Goal: Task Accomplishment & Management: Complete application form

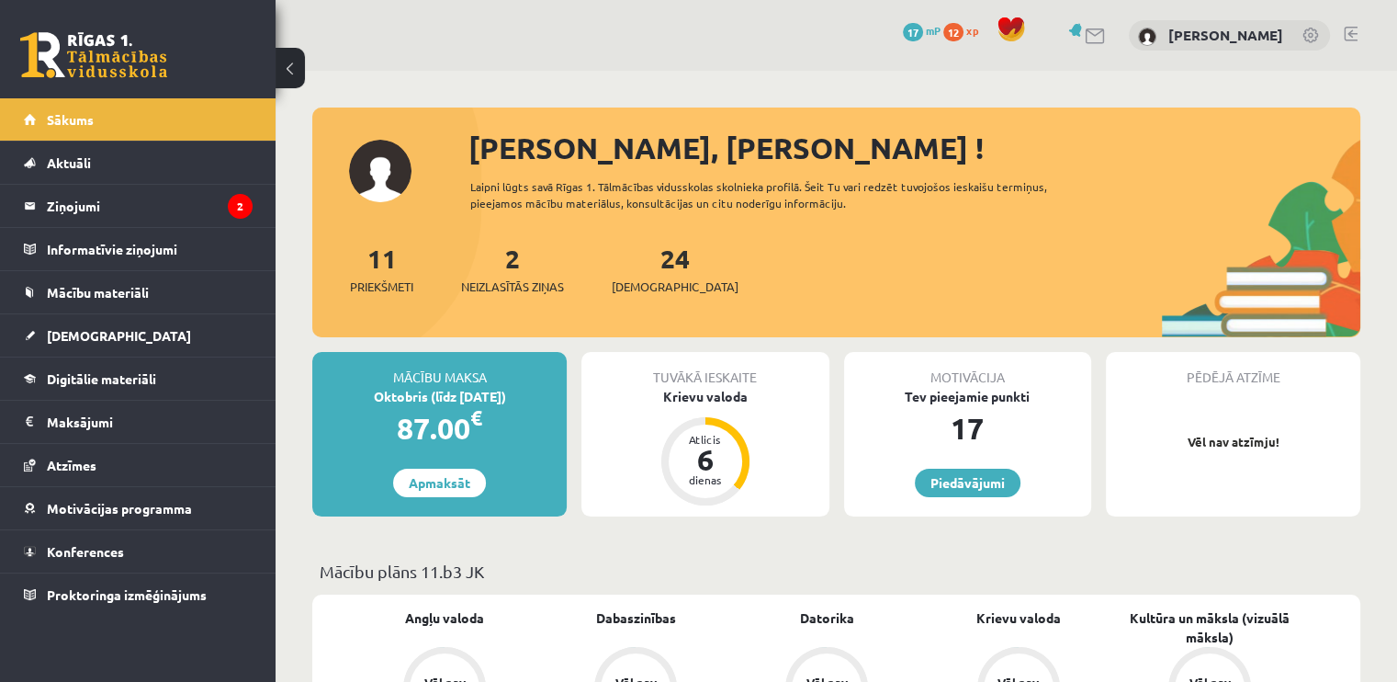
click at [449, 51] on div "0 Dāvanas 17 mP 12 xp Sandijs Adriāns Suproņonoks" at bounding box center [837, 35] width 1122 height 71
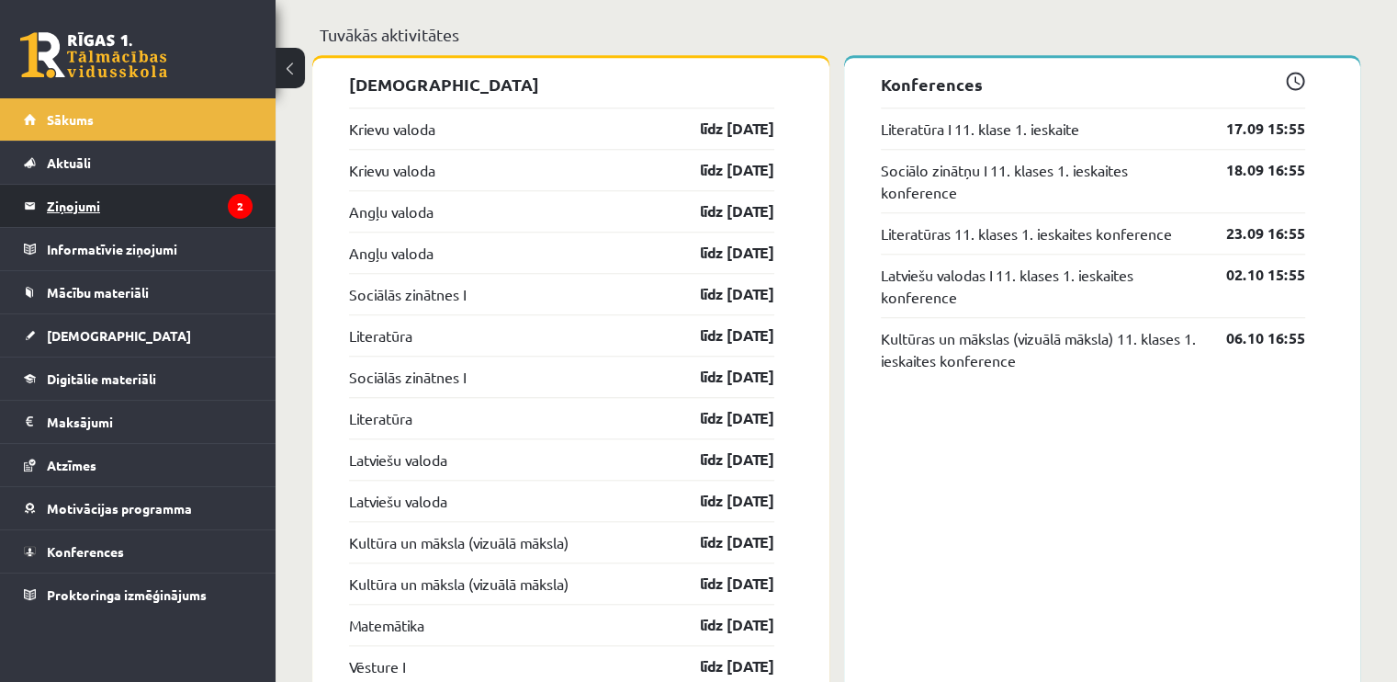
scroll to position [1639, 0]
click at [380, 142] on div "Krievu valoda līdz 15.09.25" at bounding box center [561, 127] width 425 height 41
click at [375, 135] on link "Krievu valoda" at bounding box center [392, 128] width 86 height 22
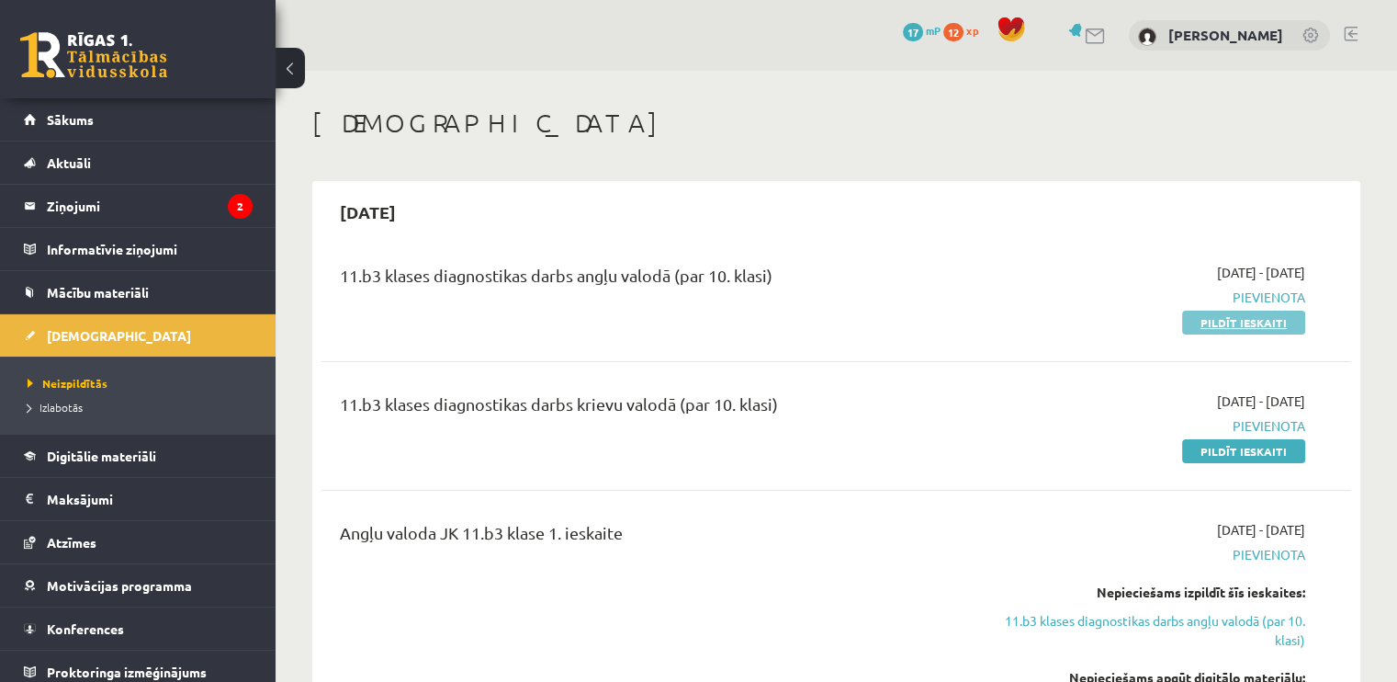
click at [1204, 321] on link "Pildīt ieskaiti" at bounding box center [1243, 323] width 123 height 24
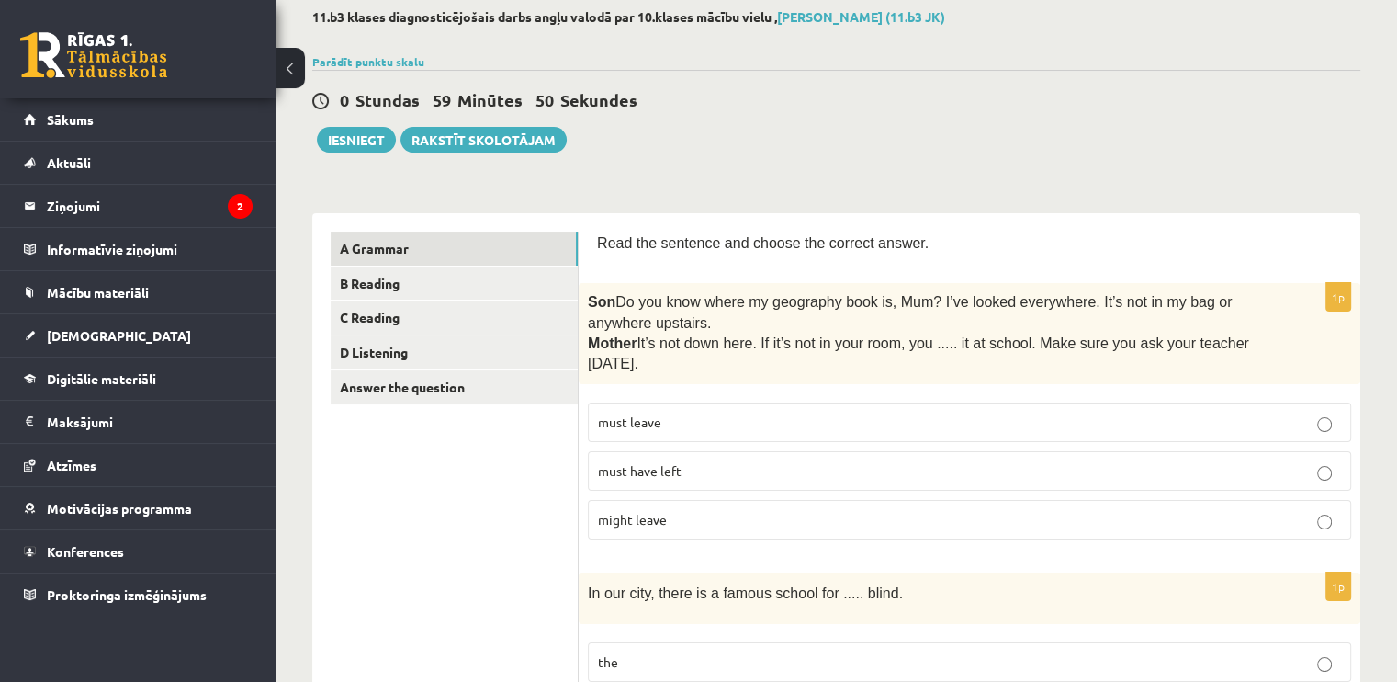
scroll to position [99, 0]
click at [644, 461] on span "must have left" at bounding box center [640, 469] width 84 height 17
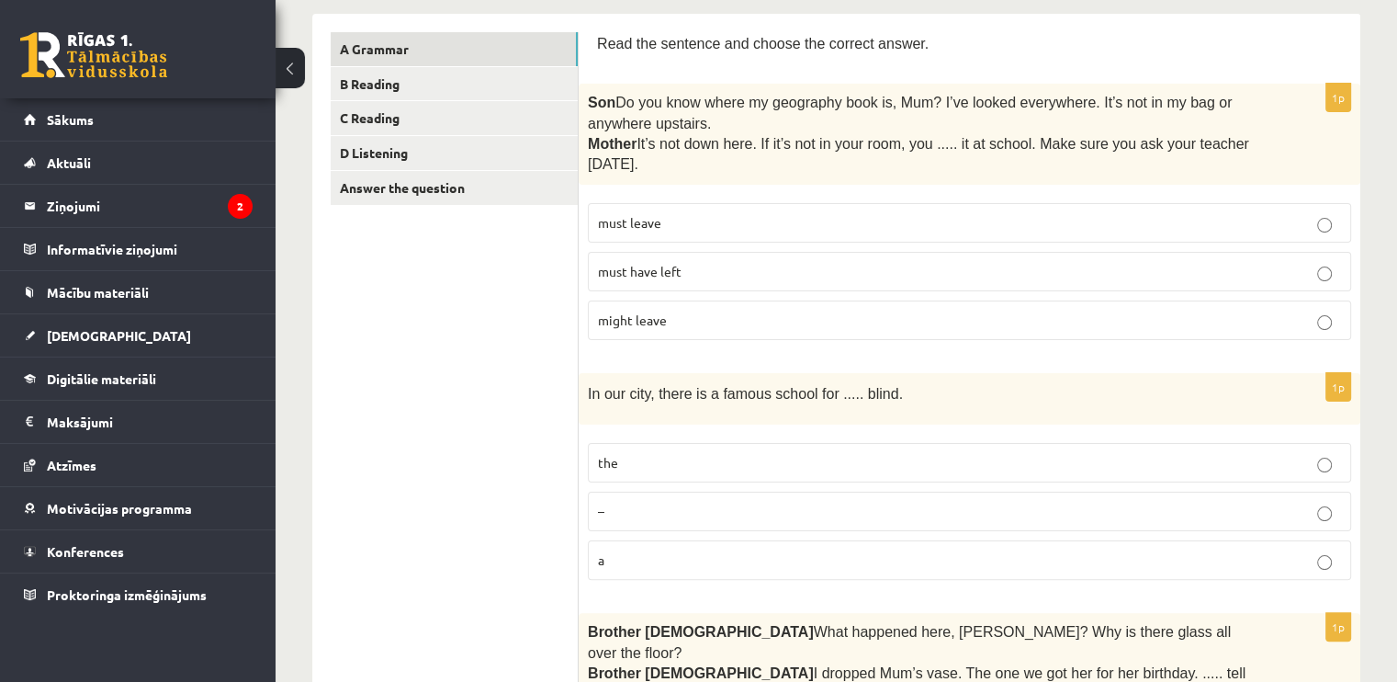
scroll to position [334, 0]
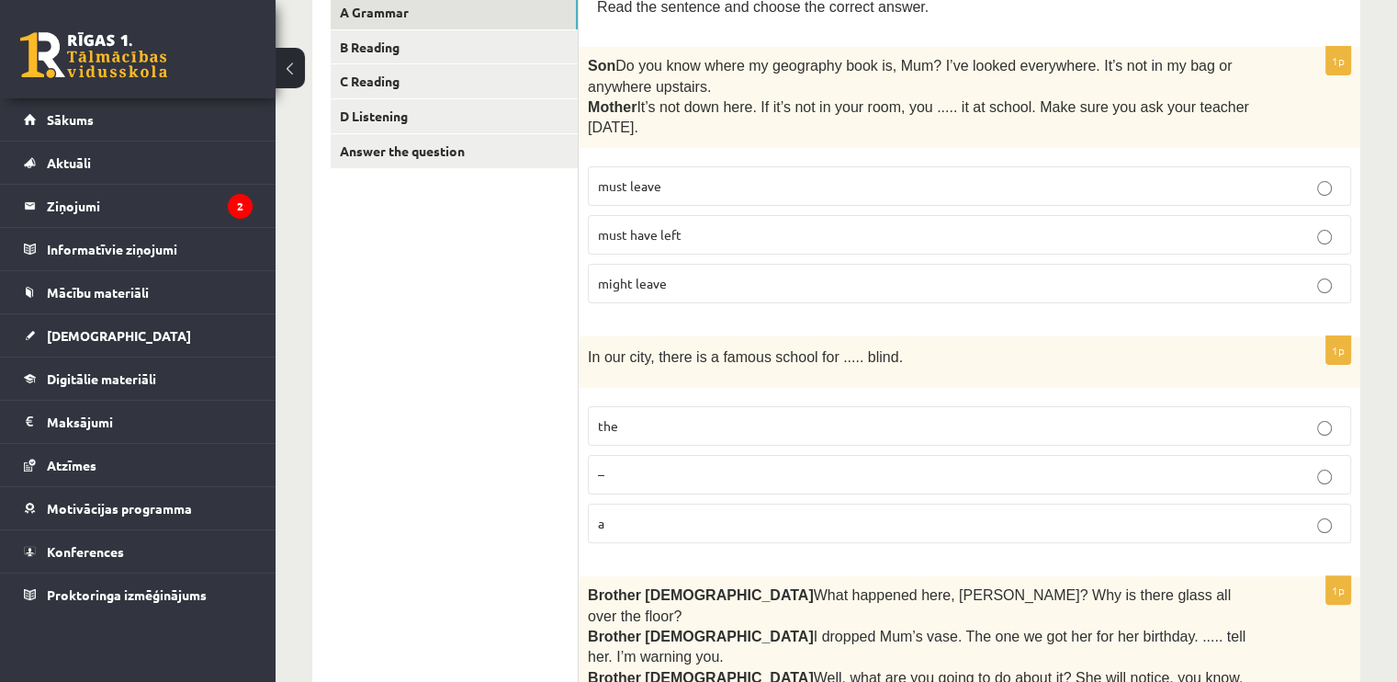
click at [660, 418] on p "the" at bounding box center [969, 425] width 743 height 19
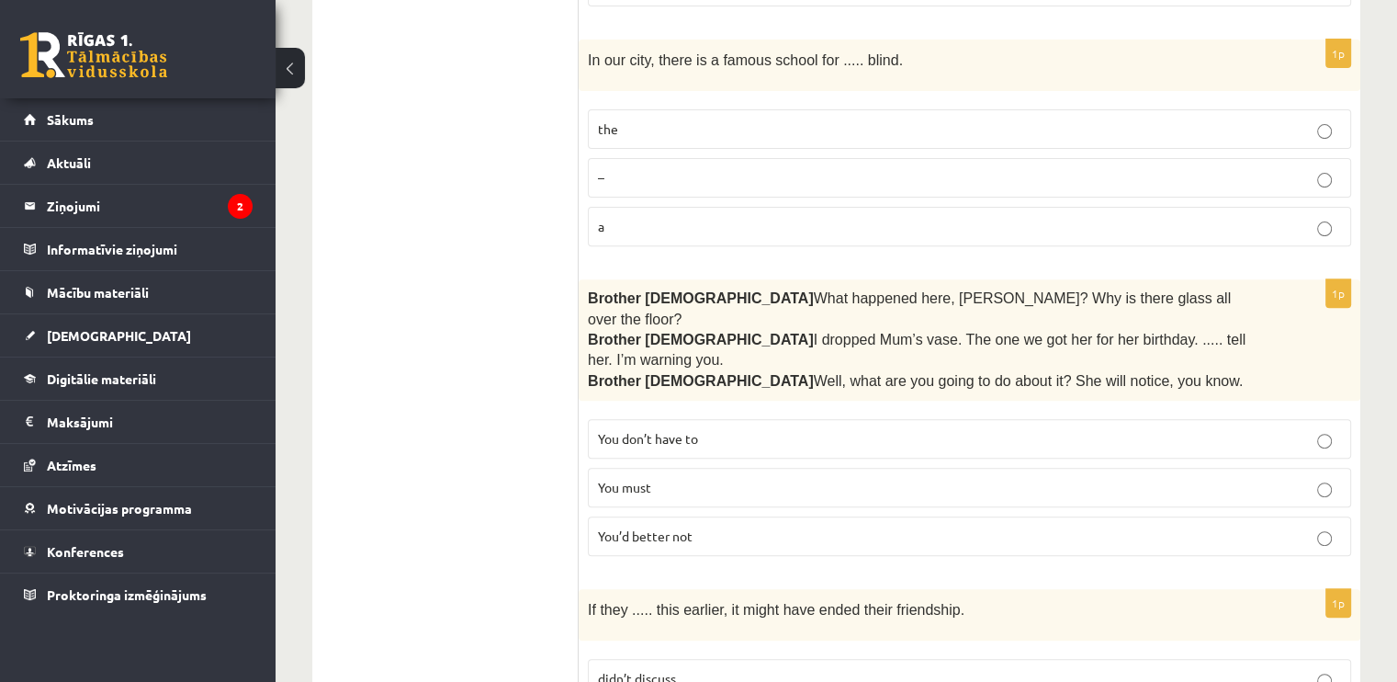
scroll to position [636, 0]
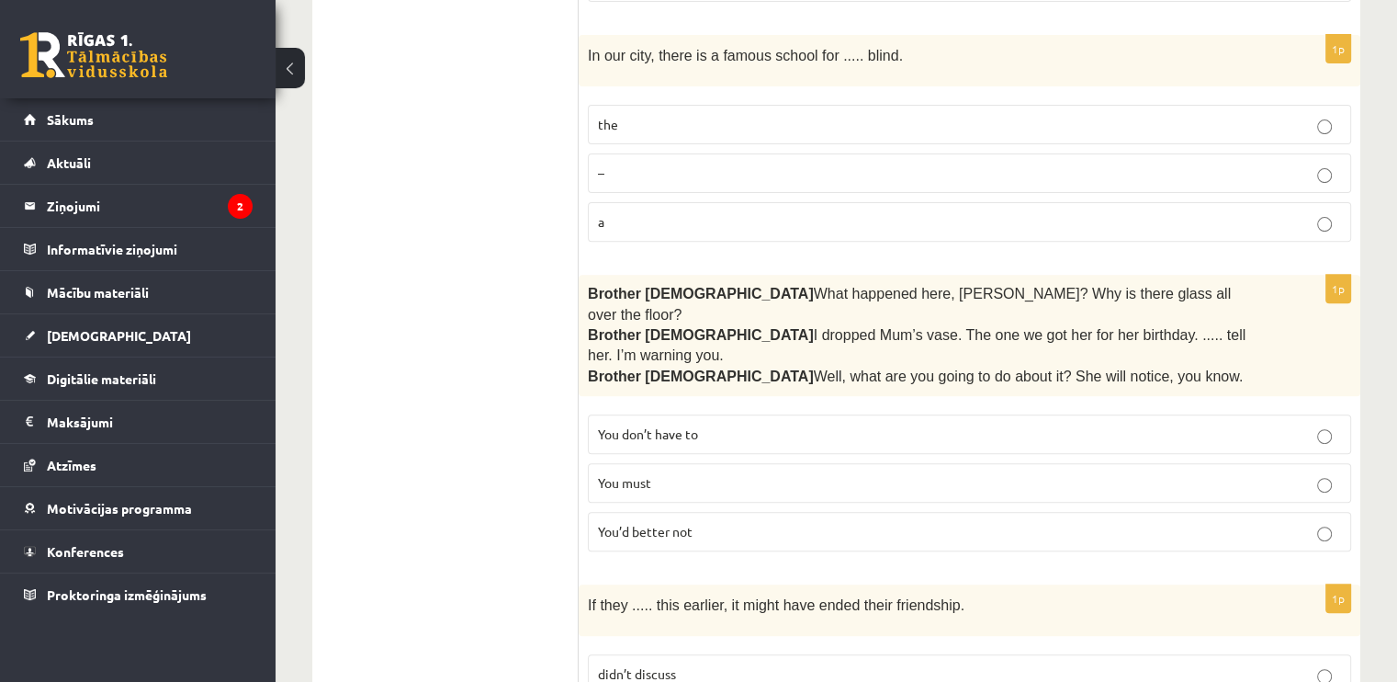
click at [640, 523] on span "You’d better not" at bounding box center [645, 531] width 95 height 17
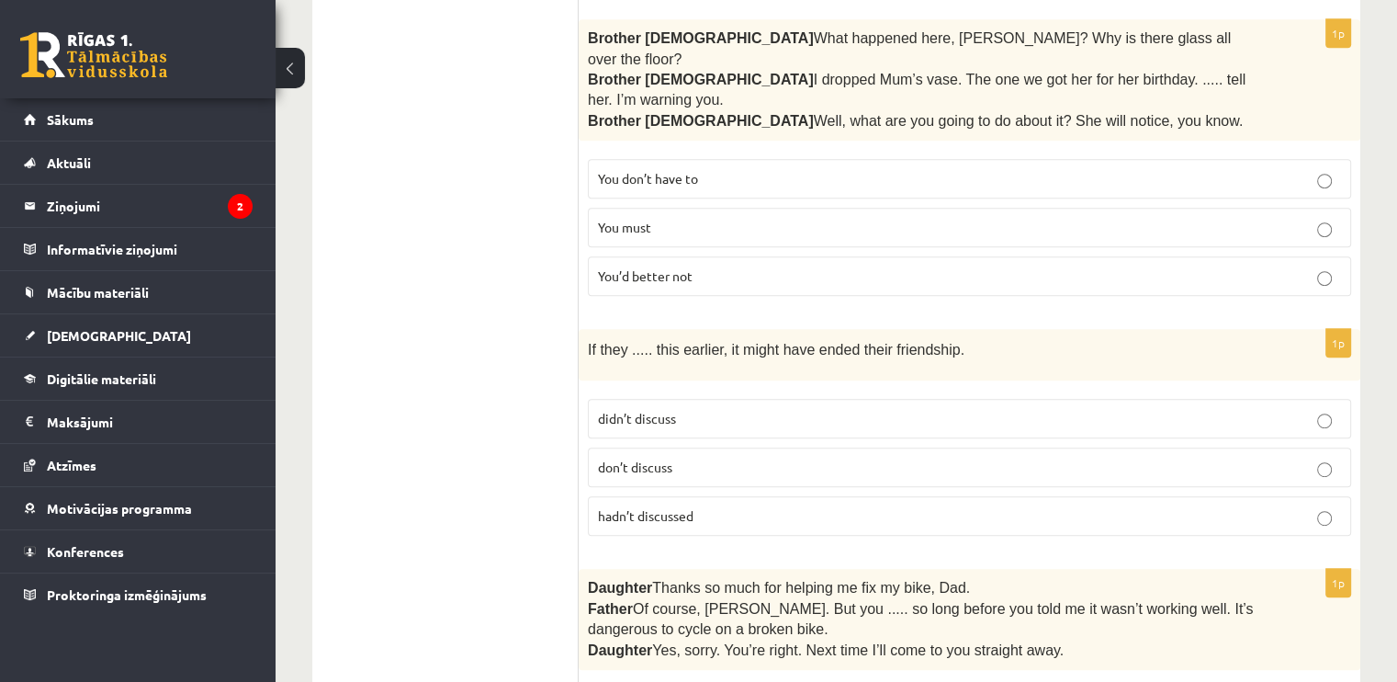
scroll to position [893, 0]
click at [610, 494] on label "hadn’t discussed" at bounding box center [969, 514] width 763 height 40
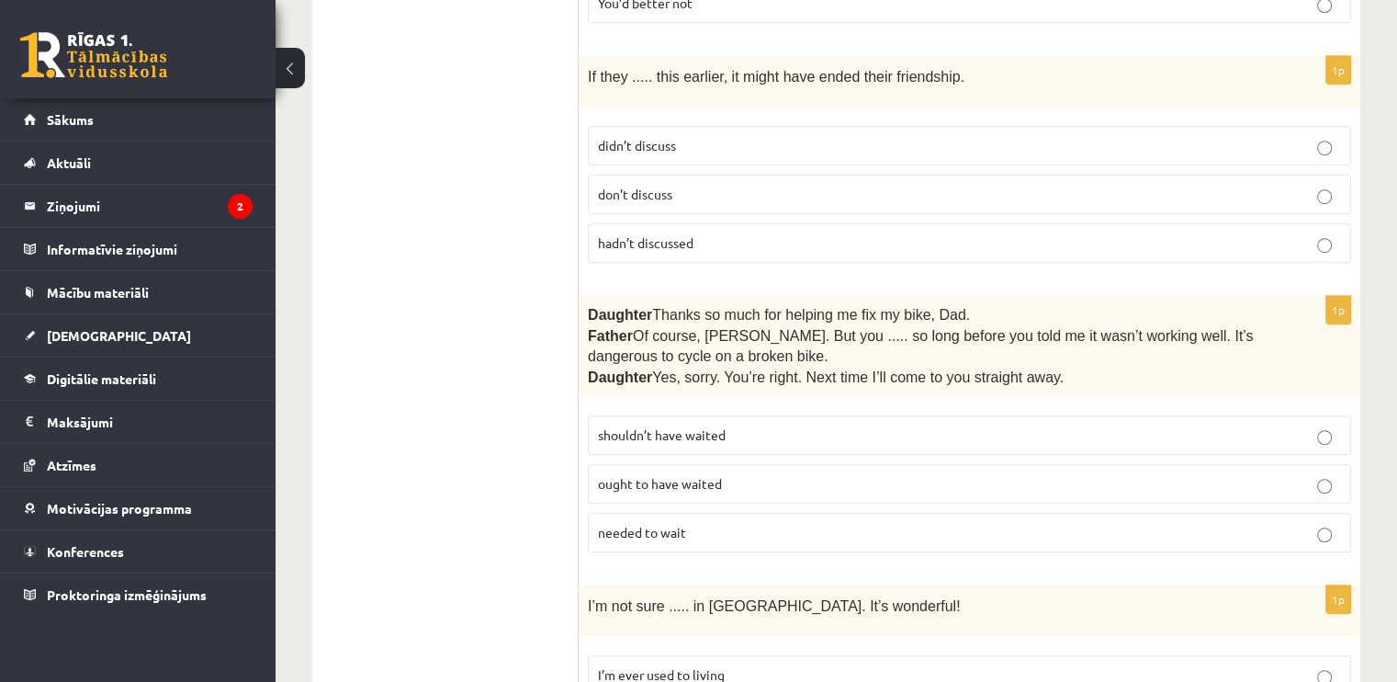
scroll to position [1165, 0]
click at [644, 425] on span "shouldn’t have waited" at bounding box center [662, 433] width 128 height 17
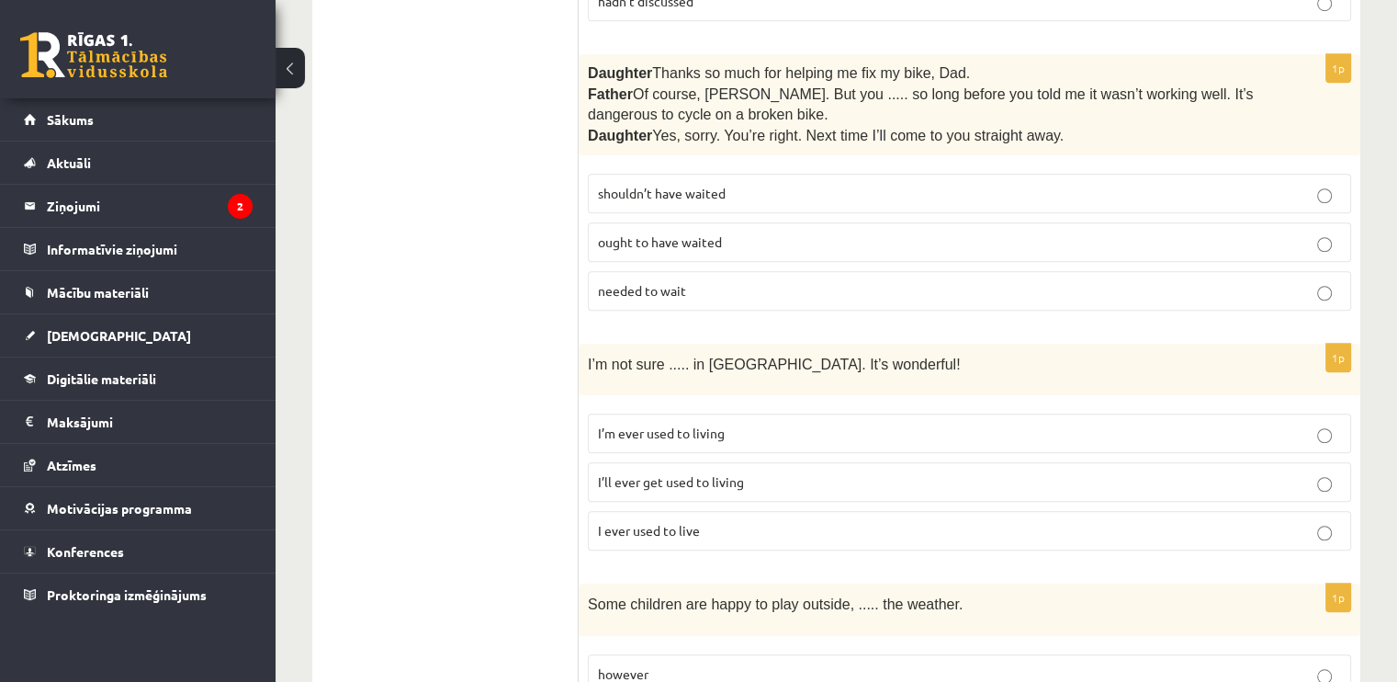
scroll to position [1407, 0]
click at [672, 461] on label "I’ll ever get used to living" at bounding box center [969, 481] width 763 height 40
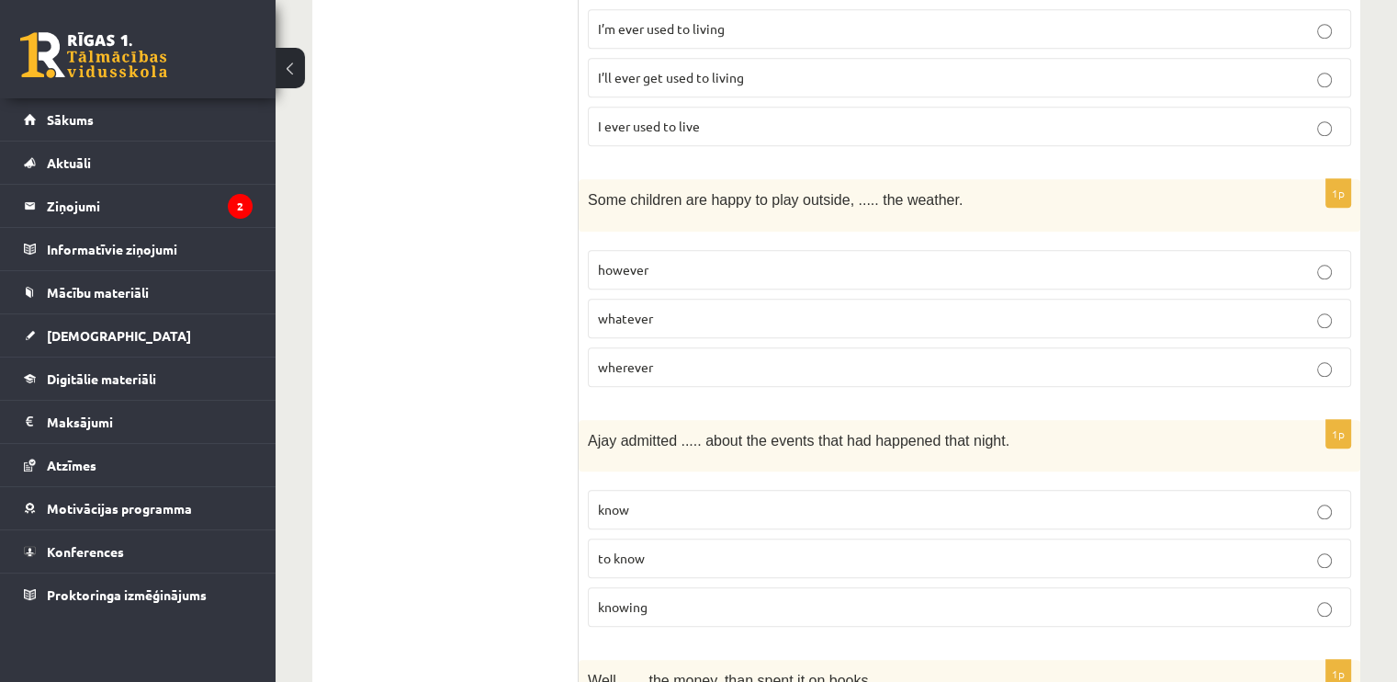
scroll to position [1811, 0]
click at [784, 259] on p "however" at bounding box center [969, 268] width 743 height 19
click at [749, 308] on p "whatever" at bounding box center [969, 317] width 743 height 19
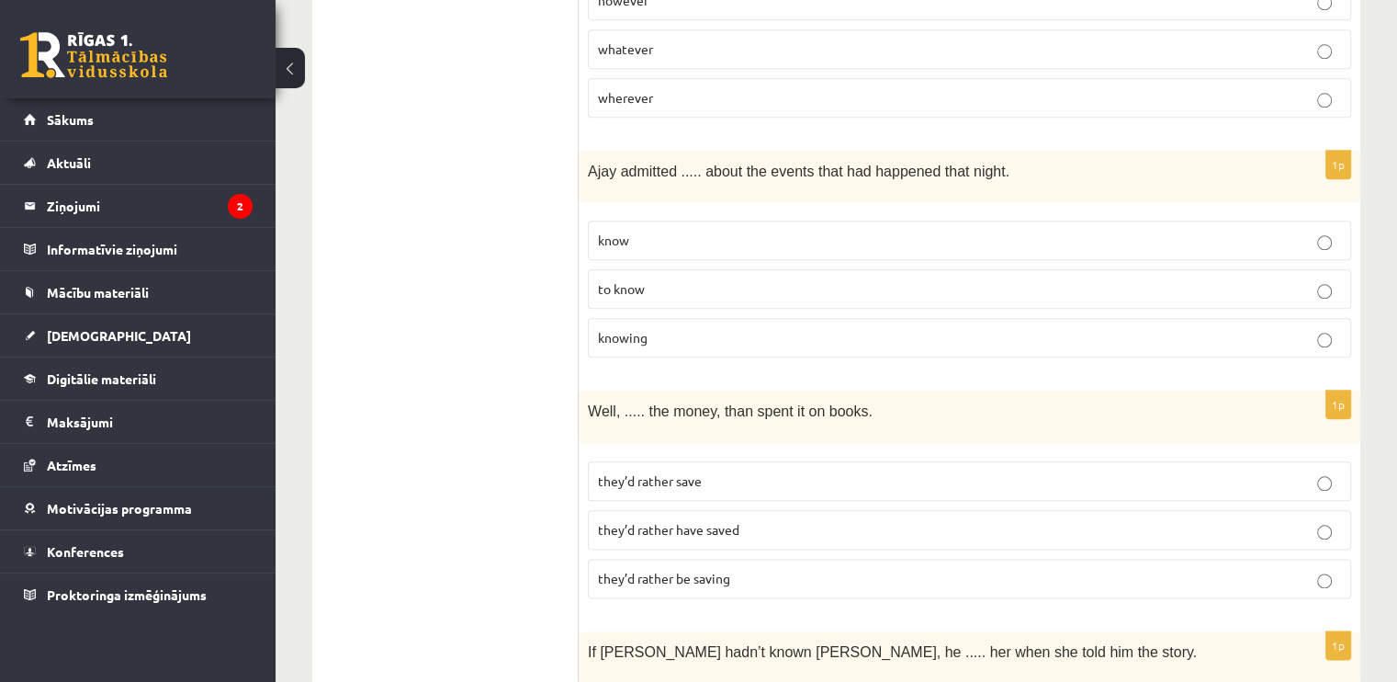
scroll to position [2087, 0]
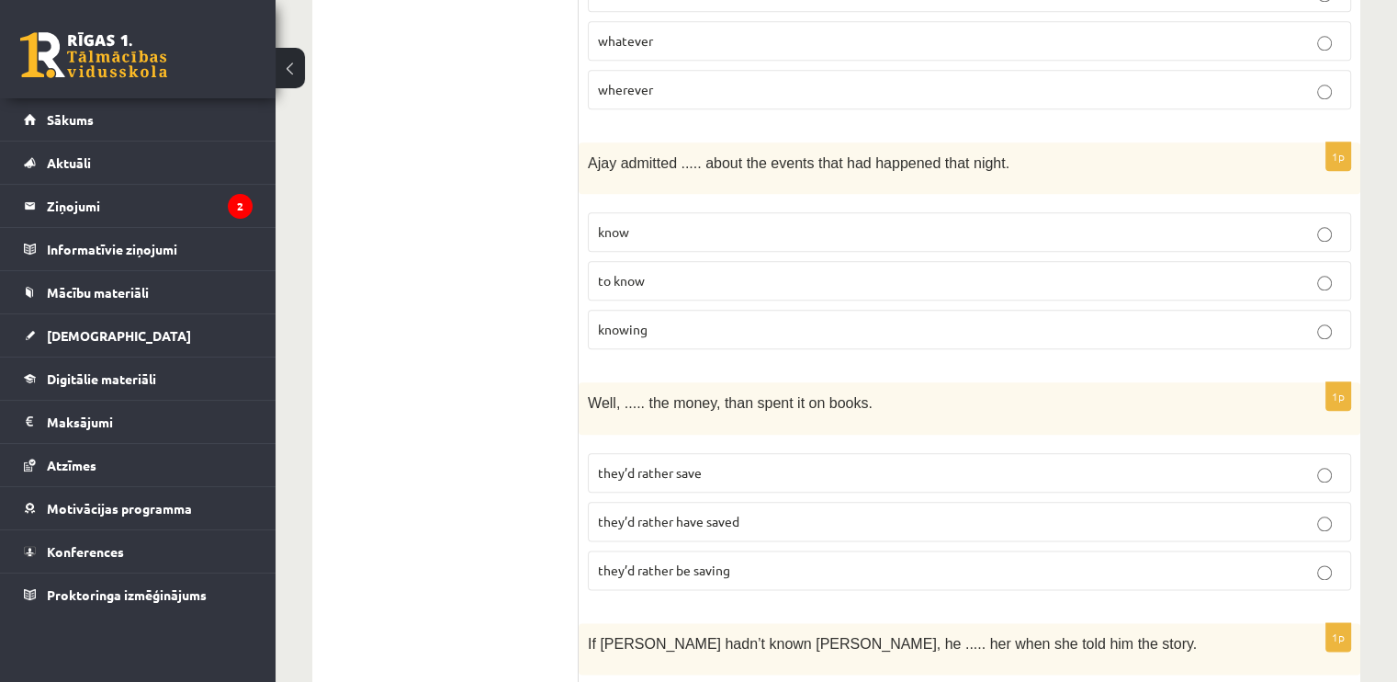
click at [751, 382] on div "Well, ..... the money, than spent it on books." at bounding box center [970, 407] width 782 height 51
click at [774, 320] on p "knowing" at bounding box center [969, 329] width 743 height 19
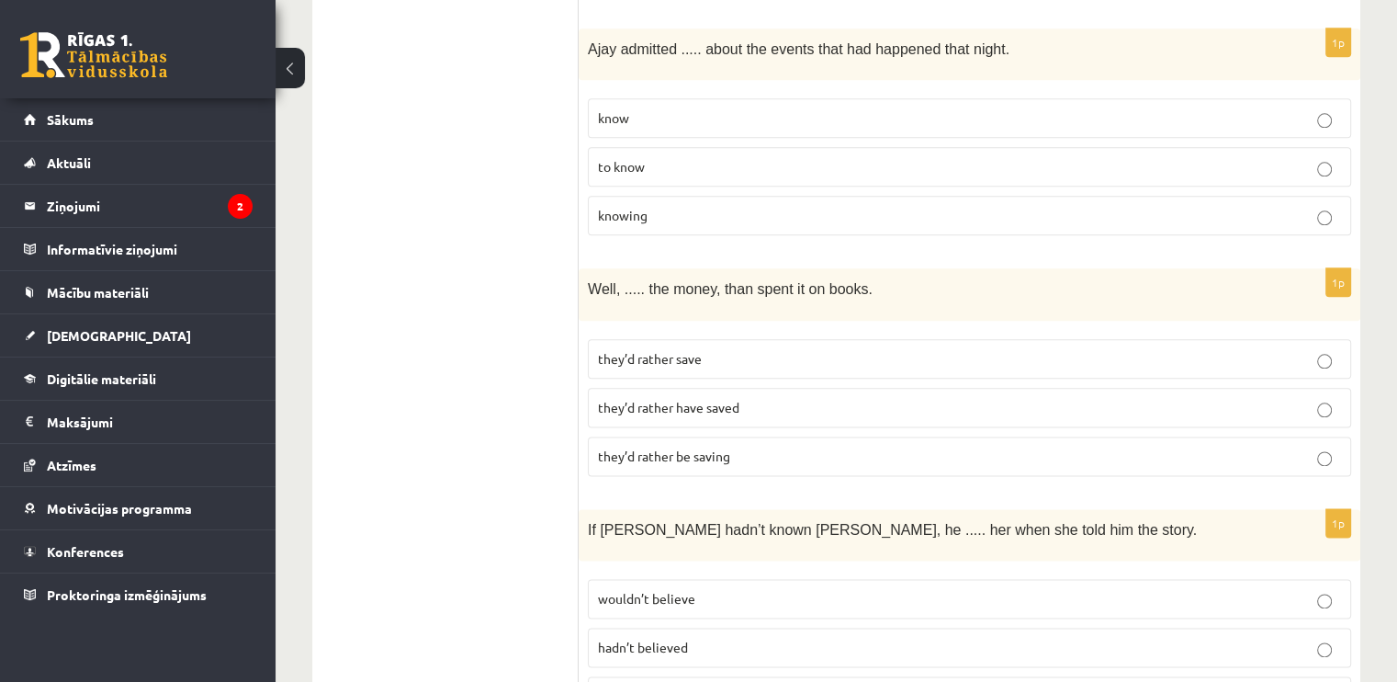
scroll to position [2201, 0]
click at [773, 349] on p "they’d rather save" at bounding box center [969, 358] width 743 height 19
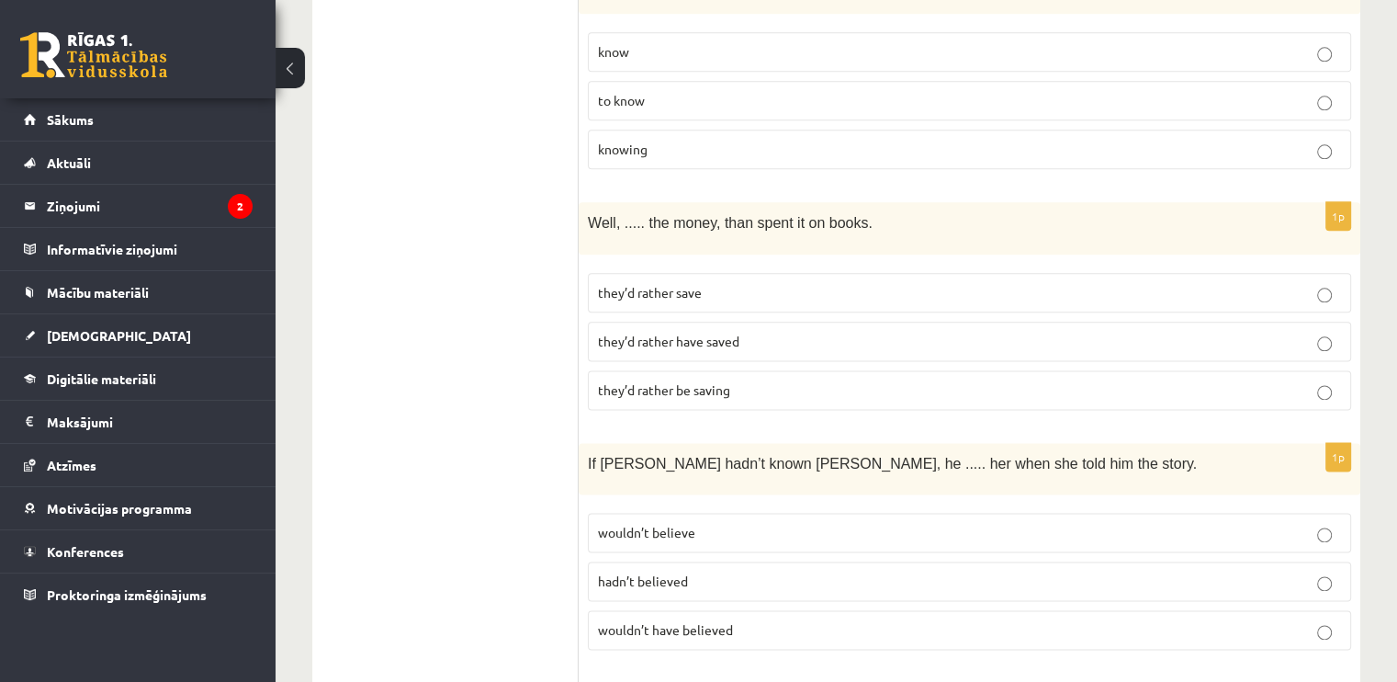
scroll to position [2266, 0]
click at [781, 524] on p "wouldn’t believe" at bounding box center [969, 533] width 743 height 19
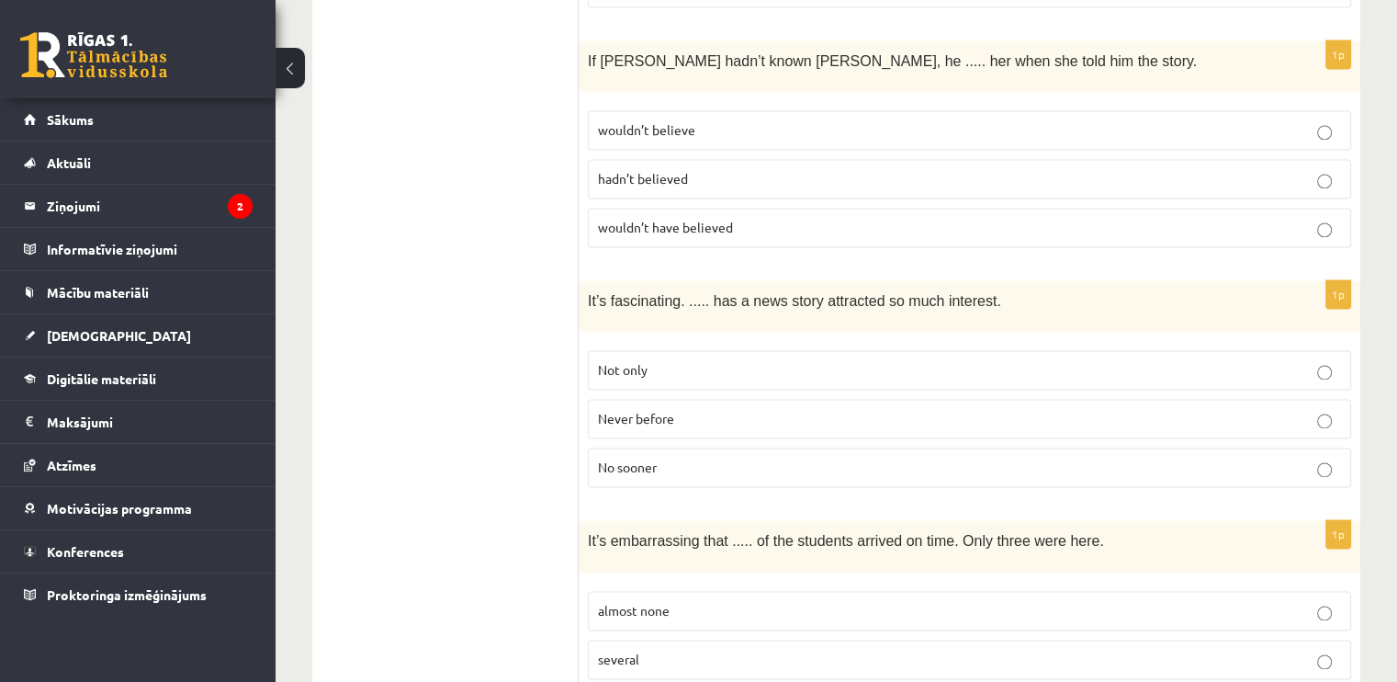
scroll to position [2671, 0]
click at [779, 408] on p "Never before" at bounding box center [969, 417] width 743 height 19
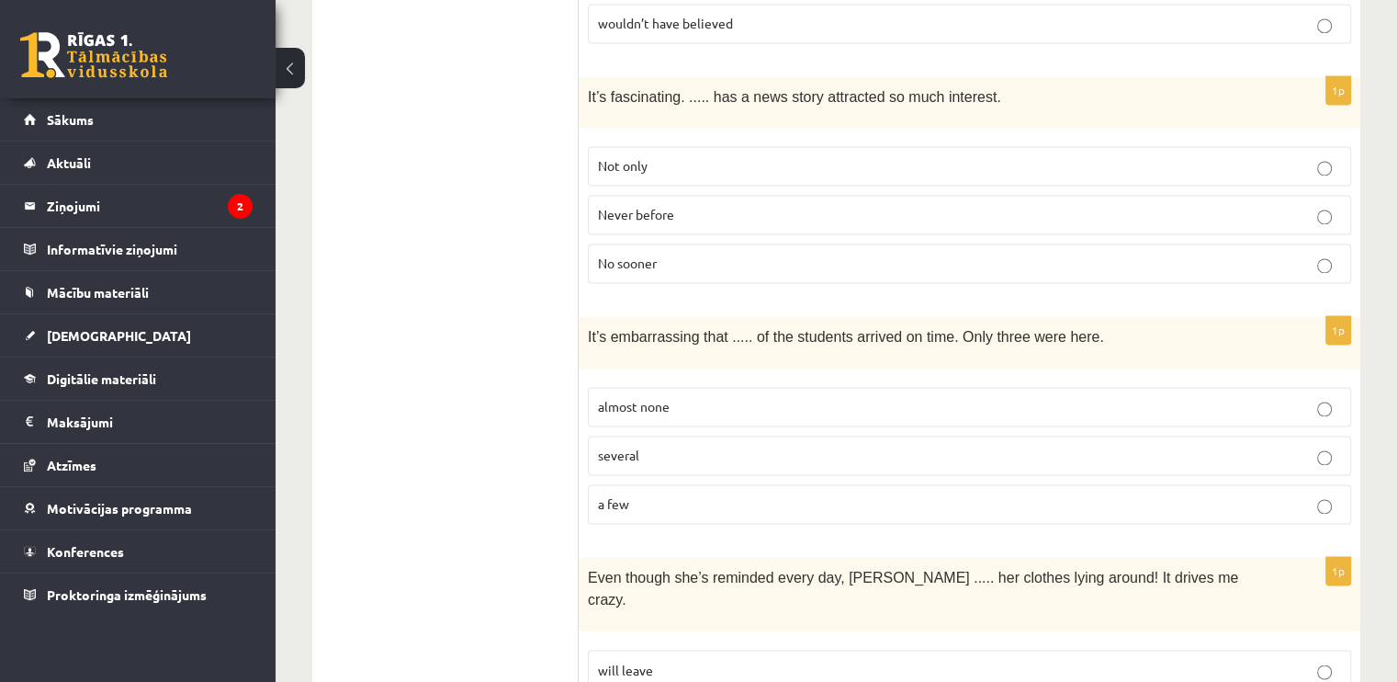
scroll to position [2873, 0]
click at [775, 398] on p "almost none" at bounding box center [969, 407] width 743 height 19
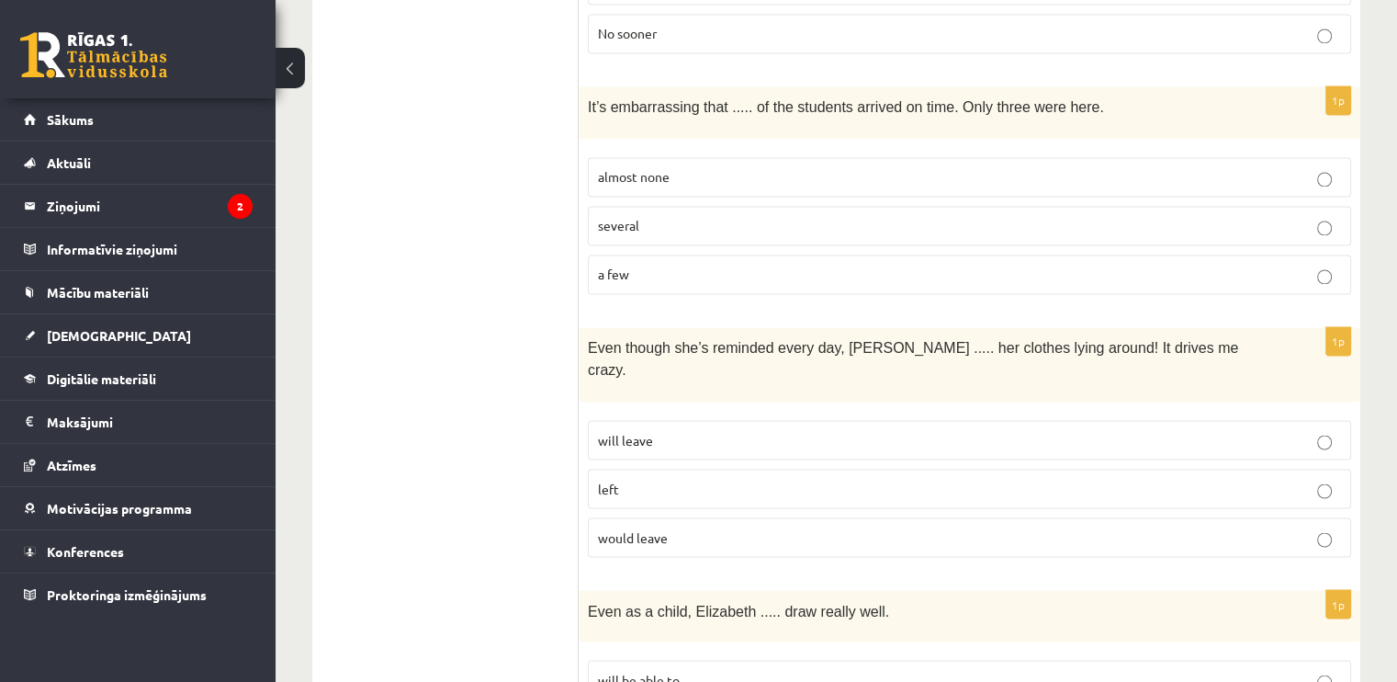
scroll to position [3127, 0]
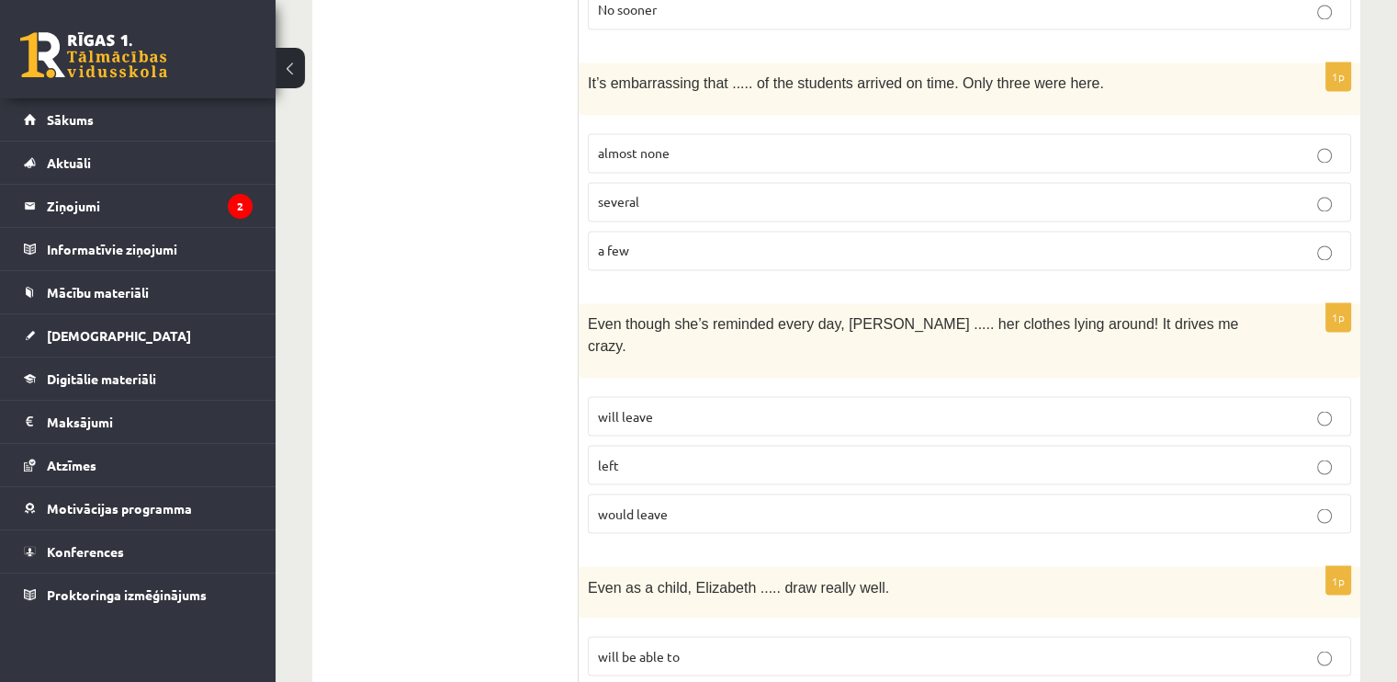
click at [1292, 396] on label "will leave" at bounding box center [969, 416] width 763 height 40
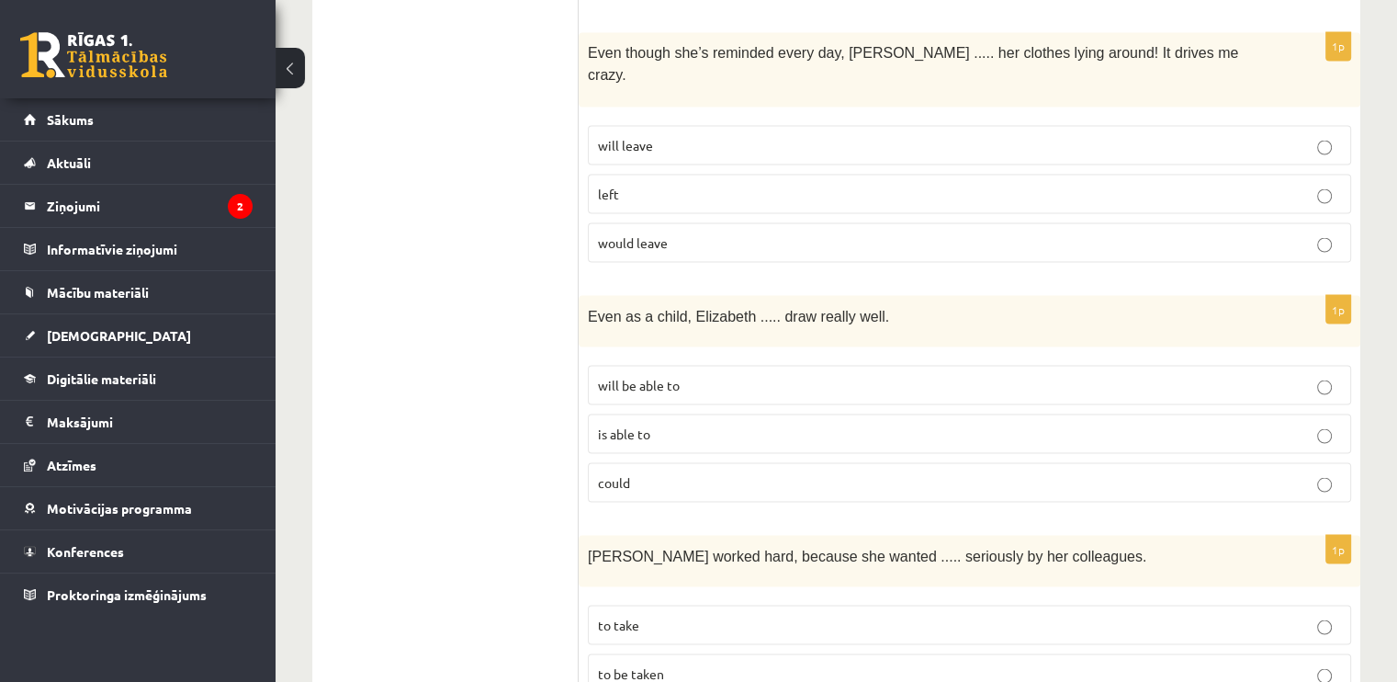
scroll to position [3399, 0]
click at [1217, 471] on p "could" at bounding box center [969, 480] width 743 height 19
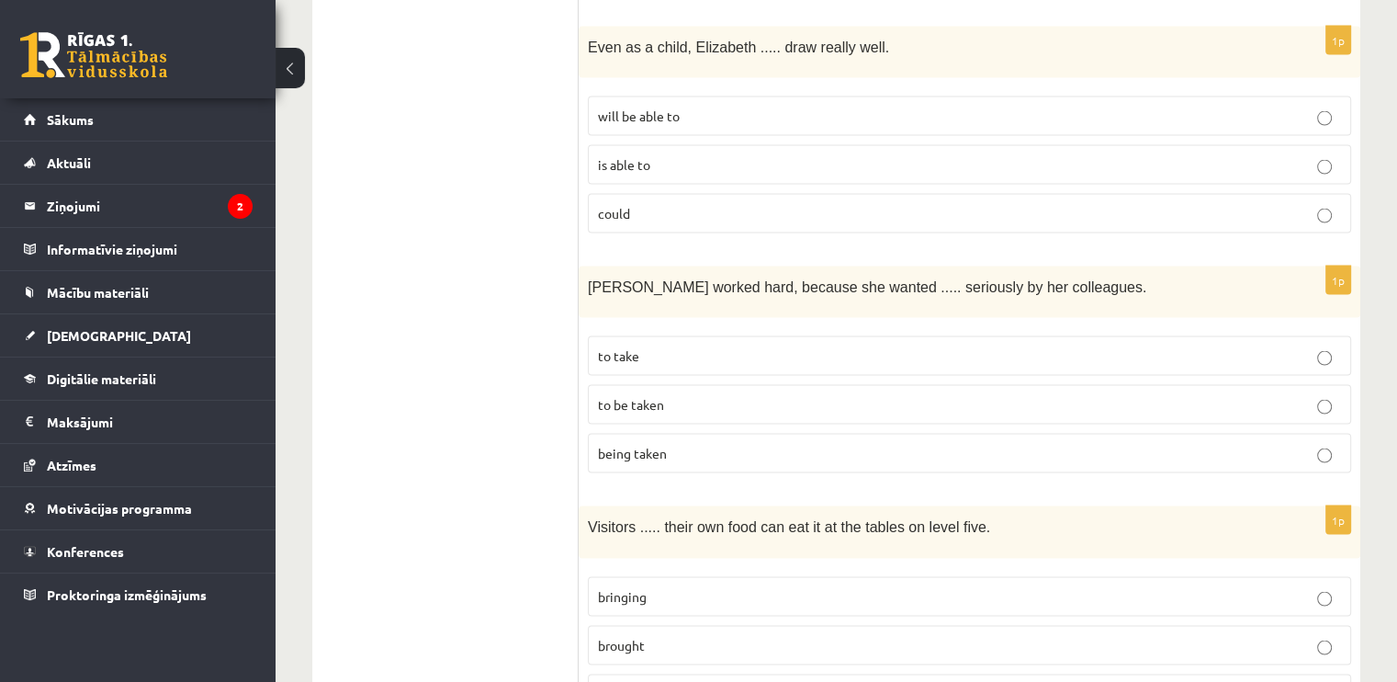
scroll to position [3667, 0]
click at [1213, 394] on p "to be taken" at bounding box center [969, 403] width 743 height 19
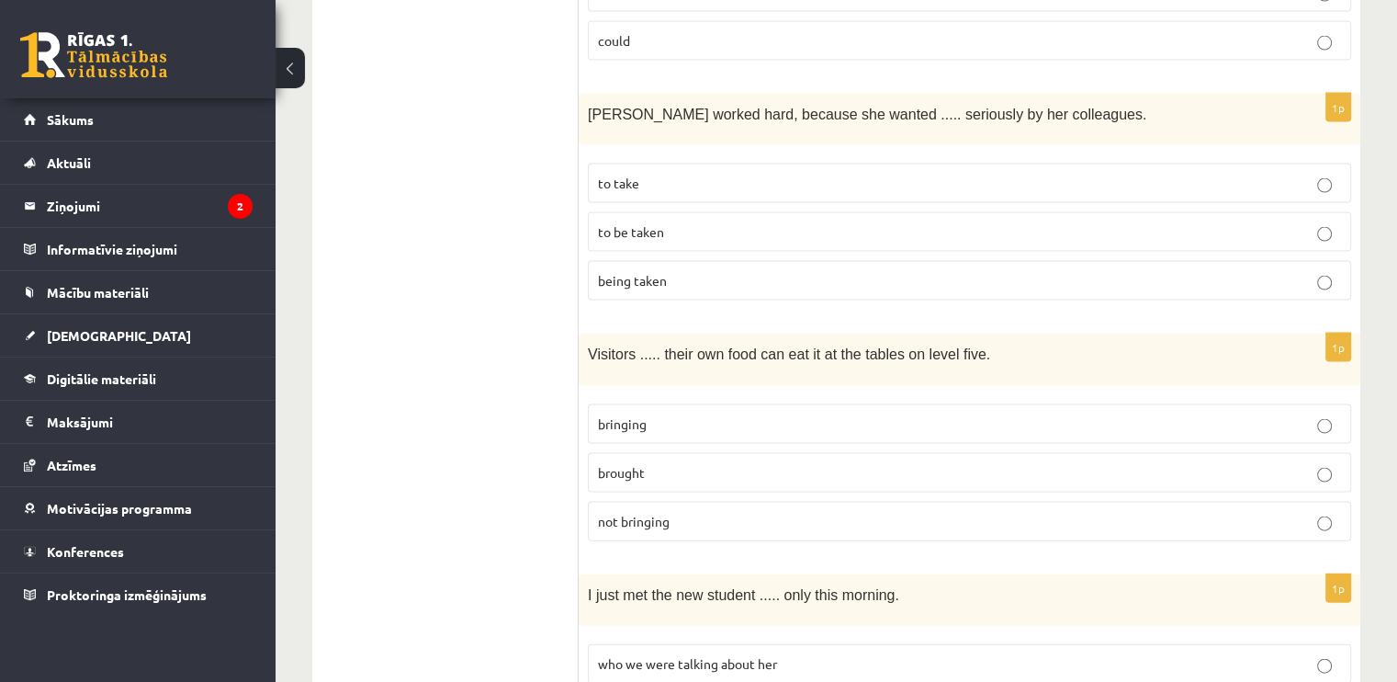
scroll to position [3840, 0]
click at [1106, 413] on p "bringing" at bounding box center [969, 422] width 743 height 19
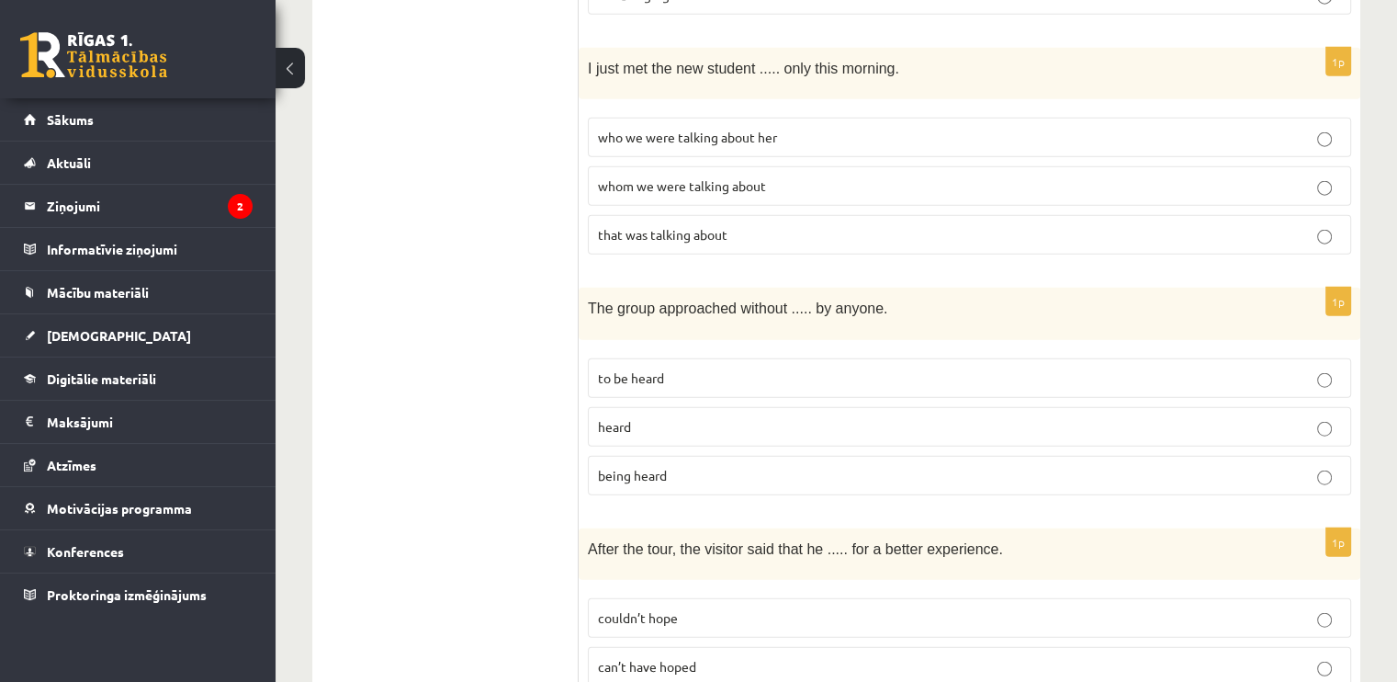
scroll to position [4369, 0]
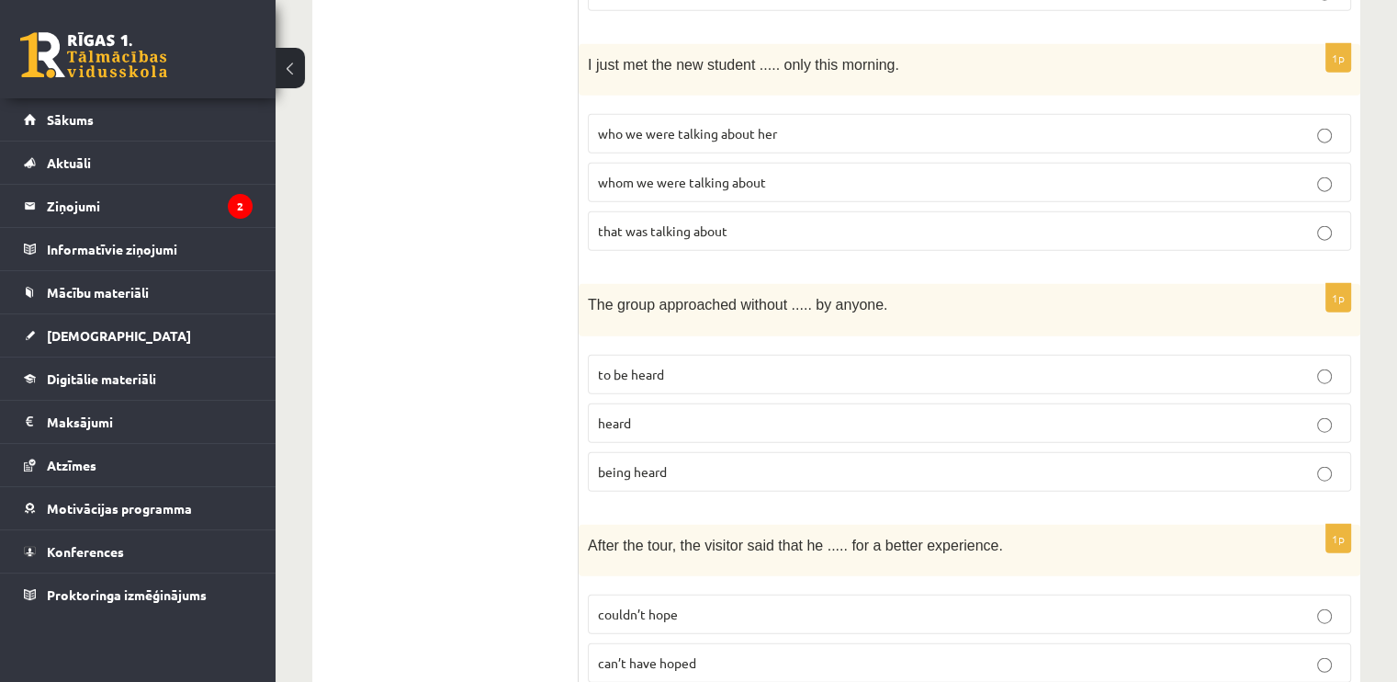
click at [1044, 452] on label "being heard" at bounding box center [969, 472] width 763 height 40
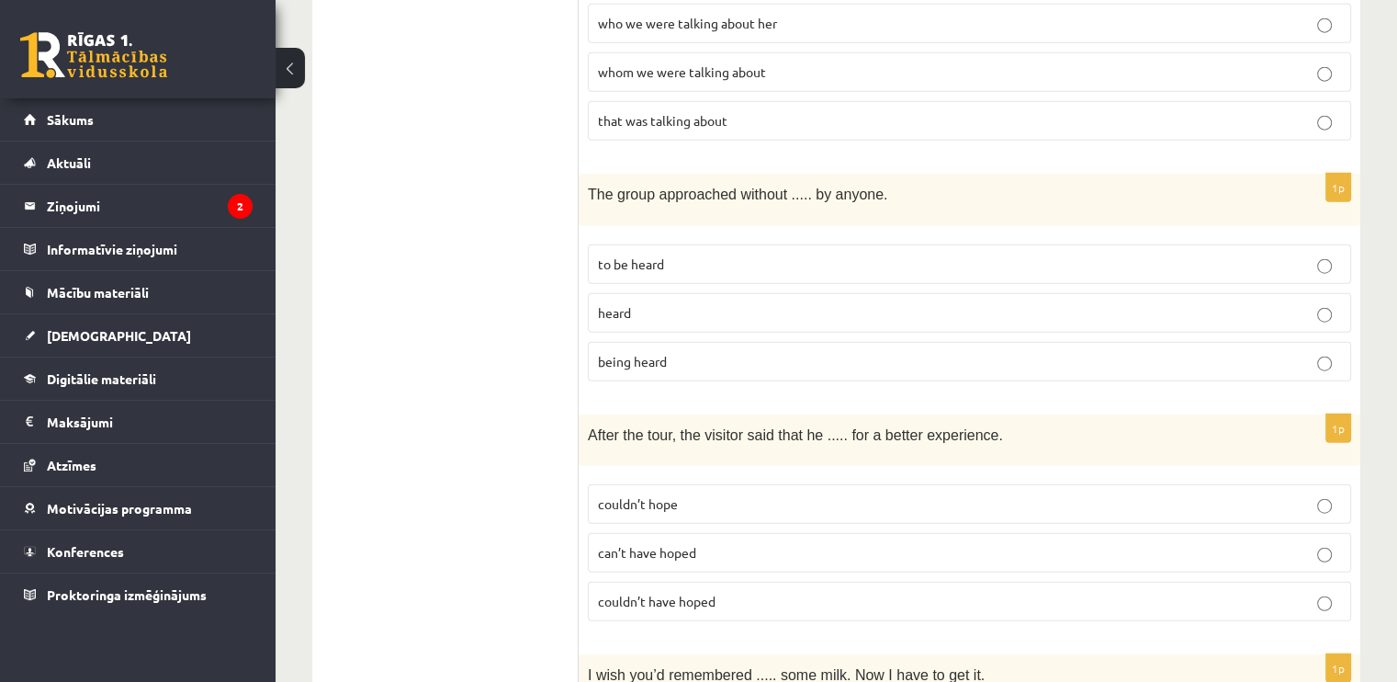
scroll to position [4486, 0]
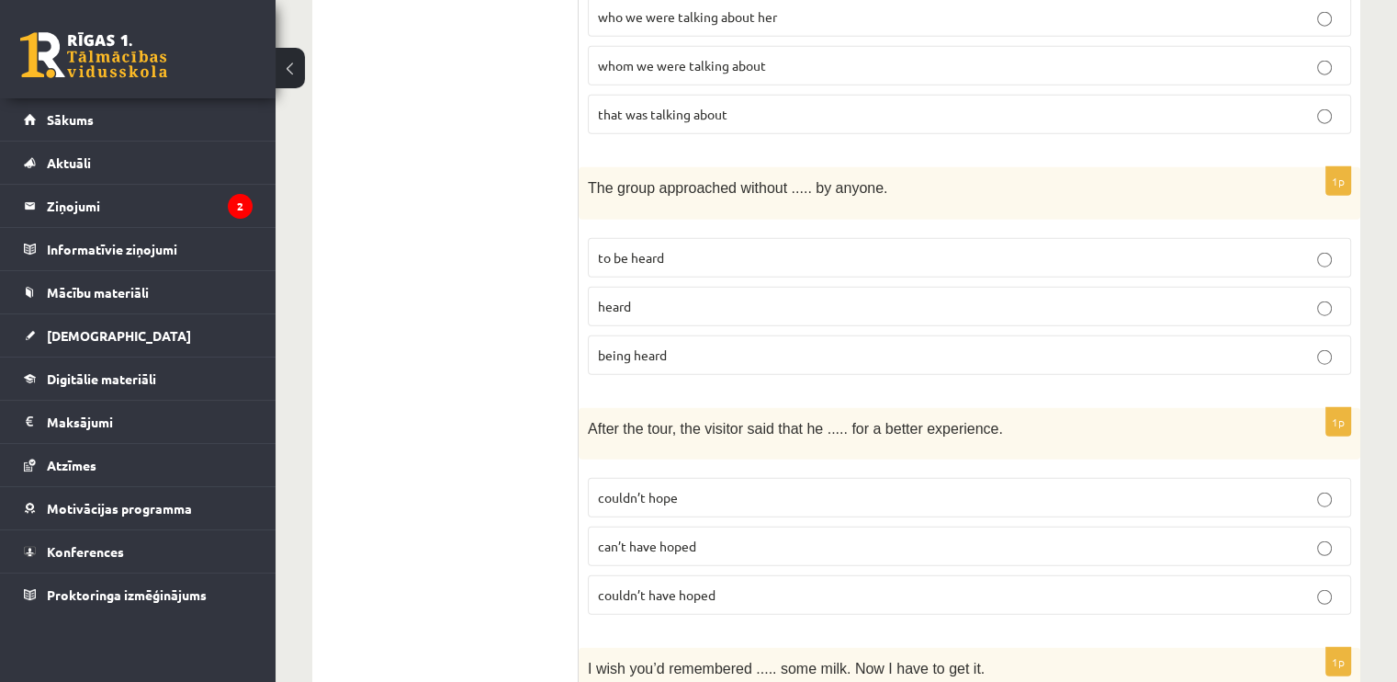
click at [1044, 478] on label "couldn’t hope" at bounding box center [969, 498] width 763 height 40
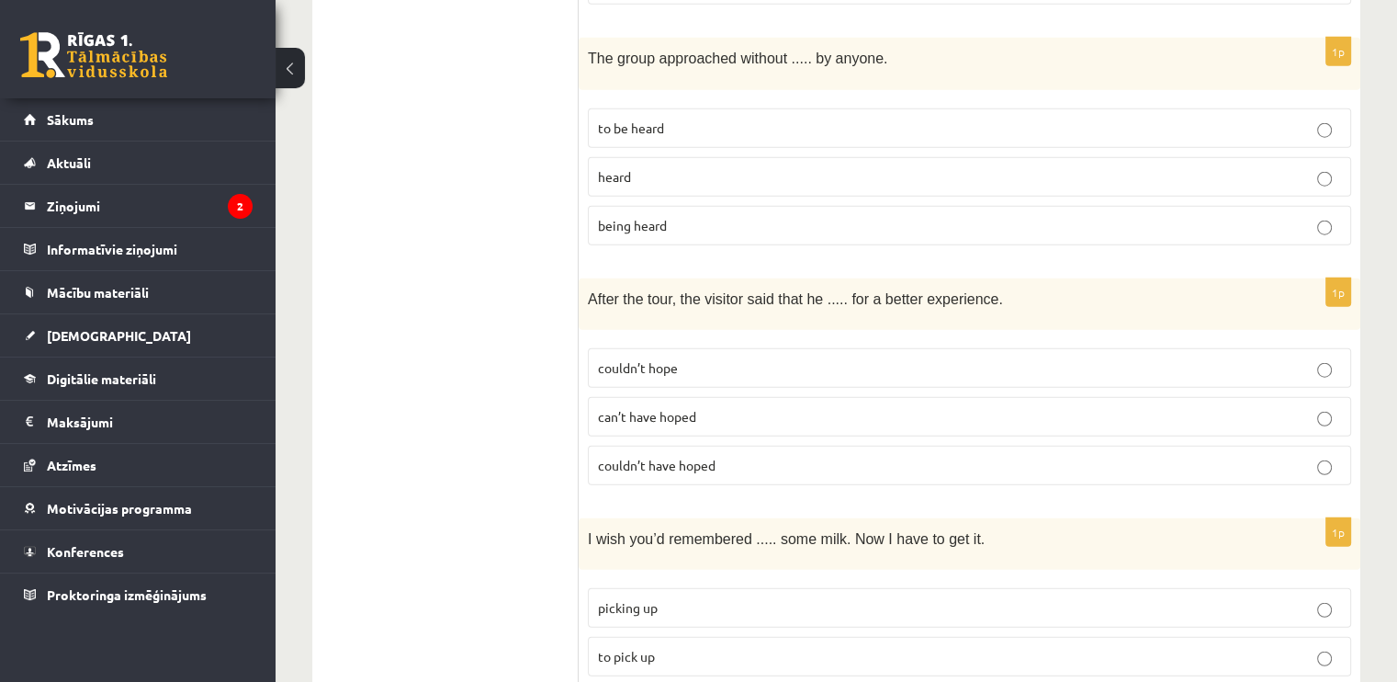
click at [948, 579] on fieldset "picking up to pick up pick up" at bounding box center [969, 655] width 763 height 152
click at [948, 637] on label "to pick up" at bounding box center [969, 657] width 763 height 40
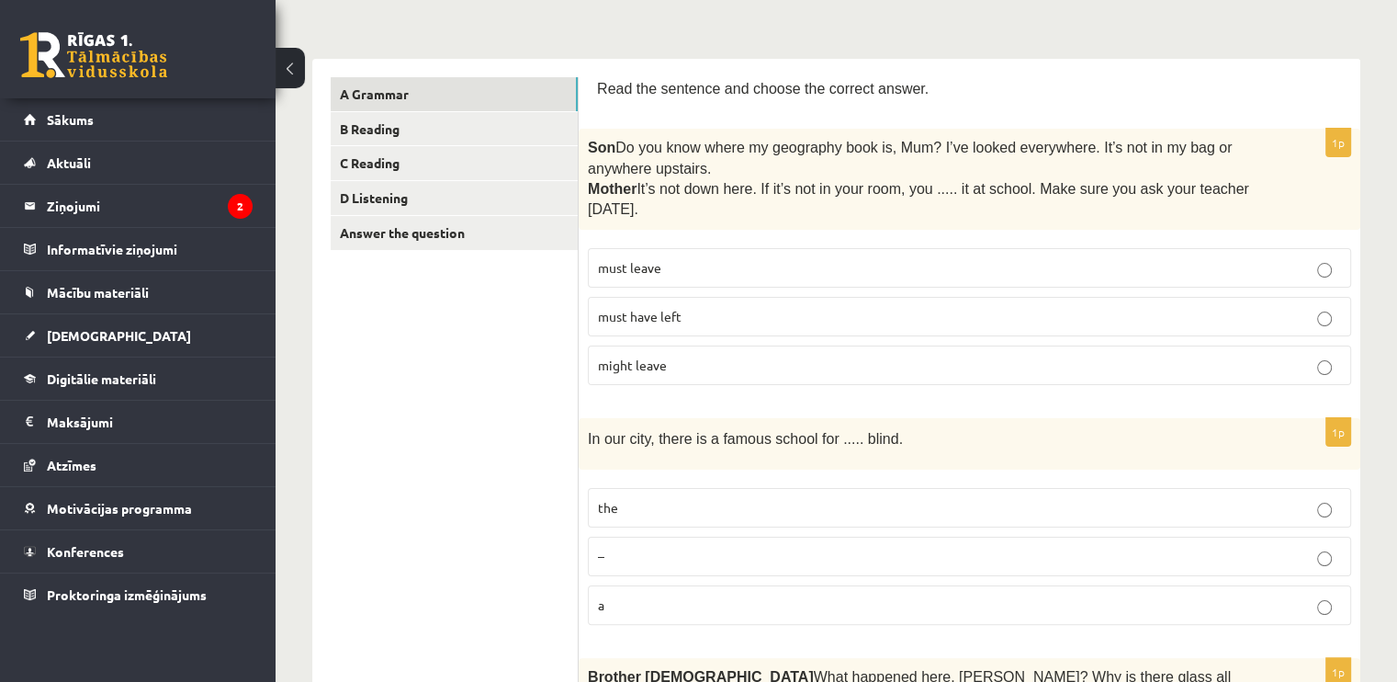
scroll to position [0, 0]
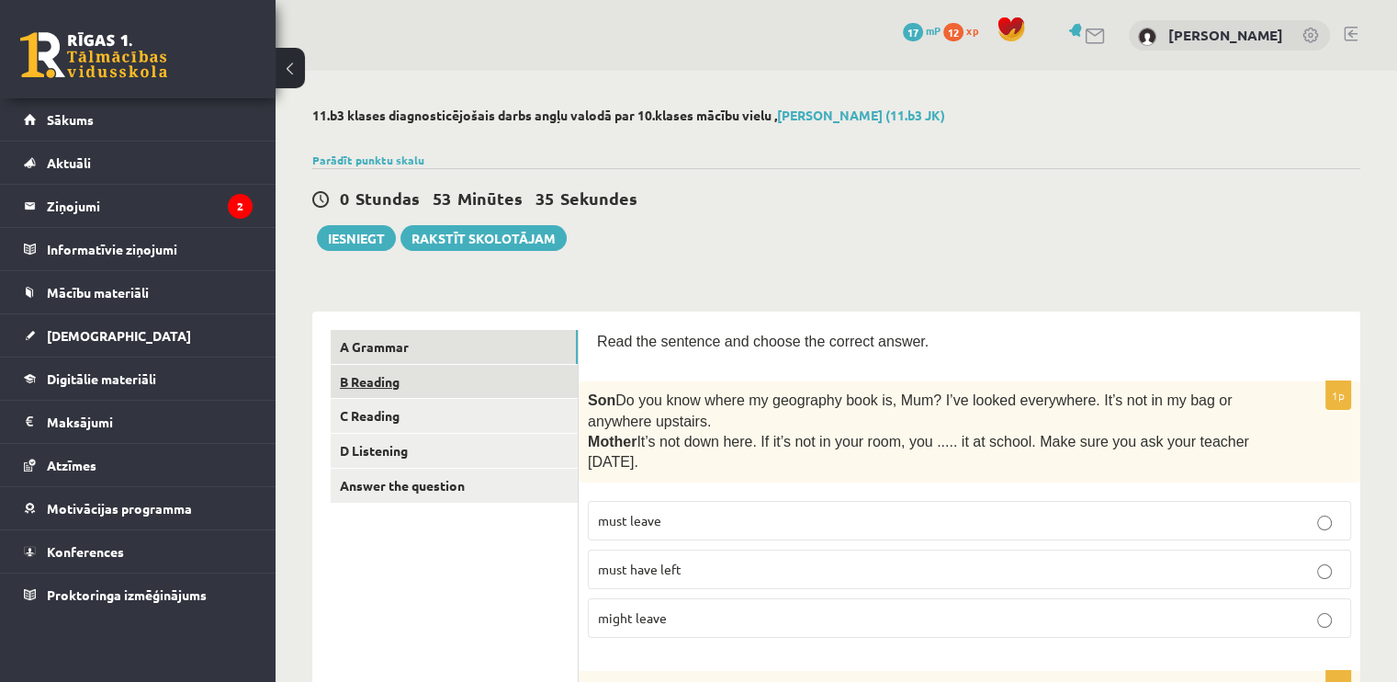
click at [442, 392] on link "B Reading" at bounding box center [454, 382] width 247 height 34
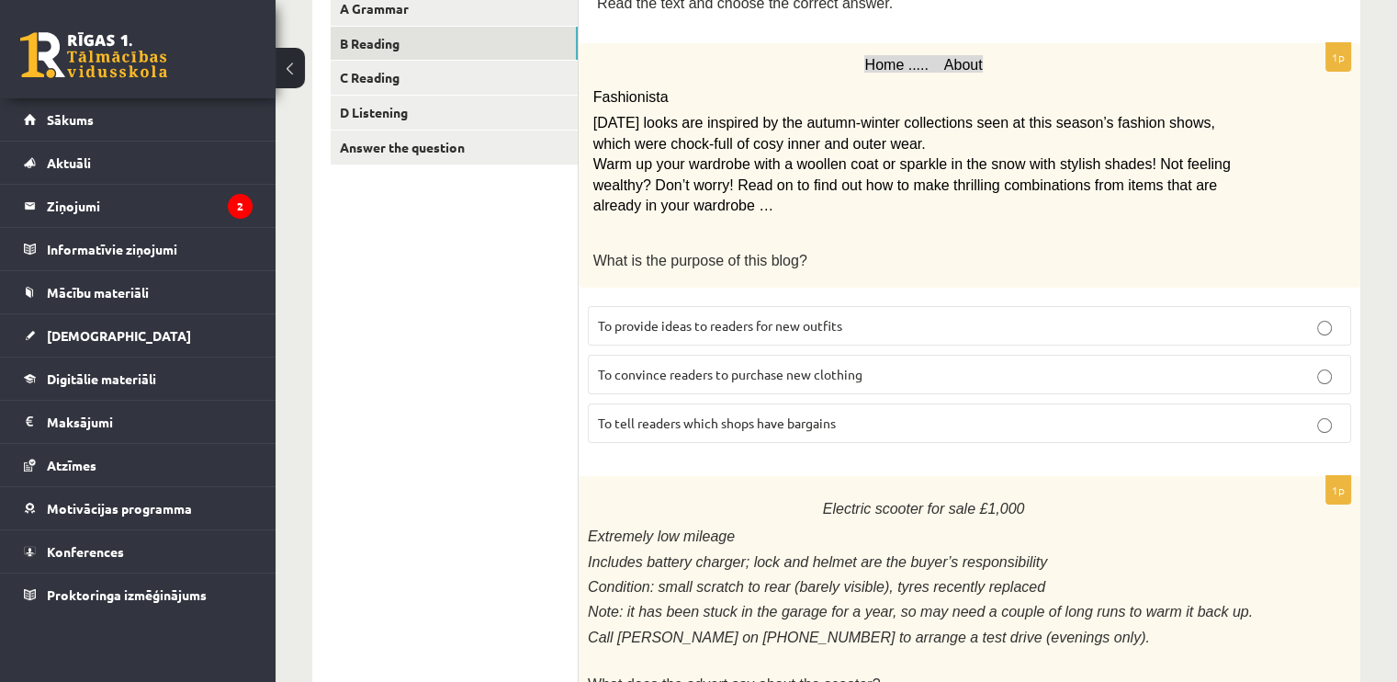
scroll to position [340, 0]
click at [695, 479] on div "Electric scooter for sale £1,000 Extremely low mileage Includes battery charger…" at bounding box center [970, 588] width 782 height 228
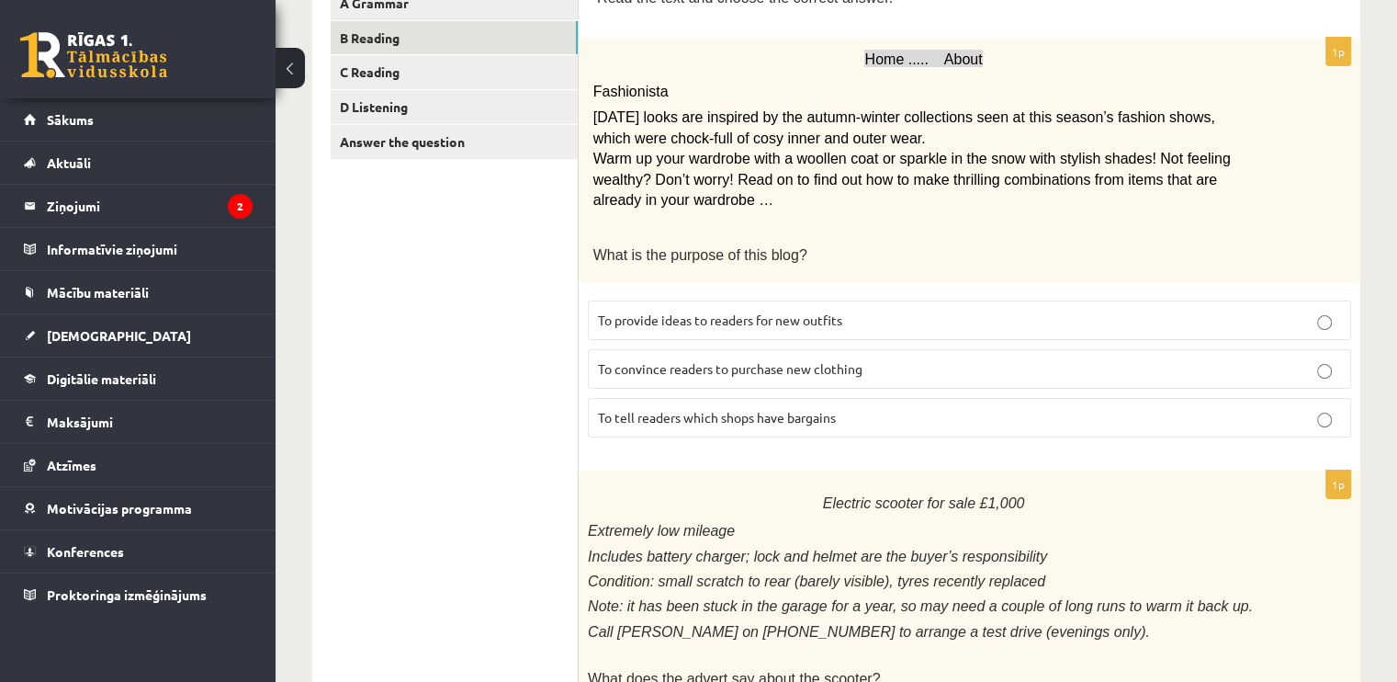
scroll to position [356, 0]
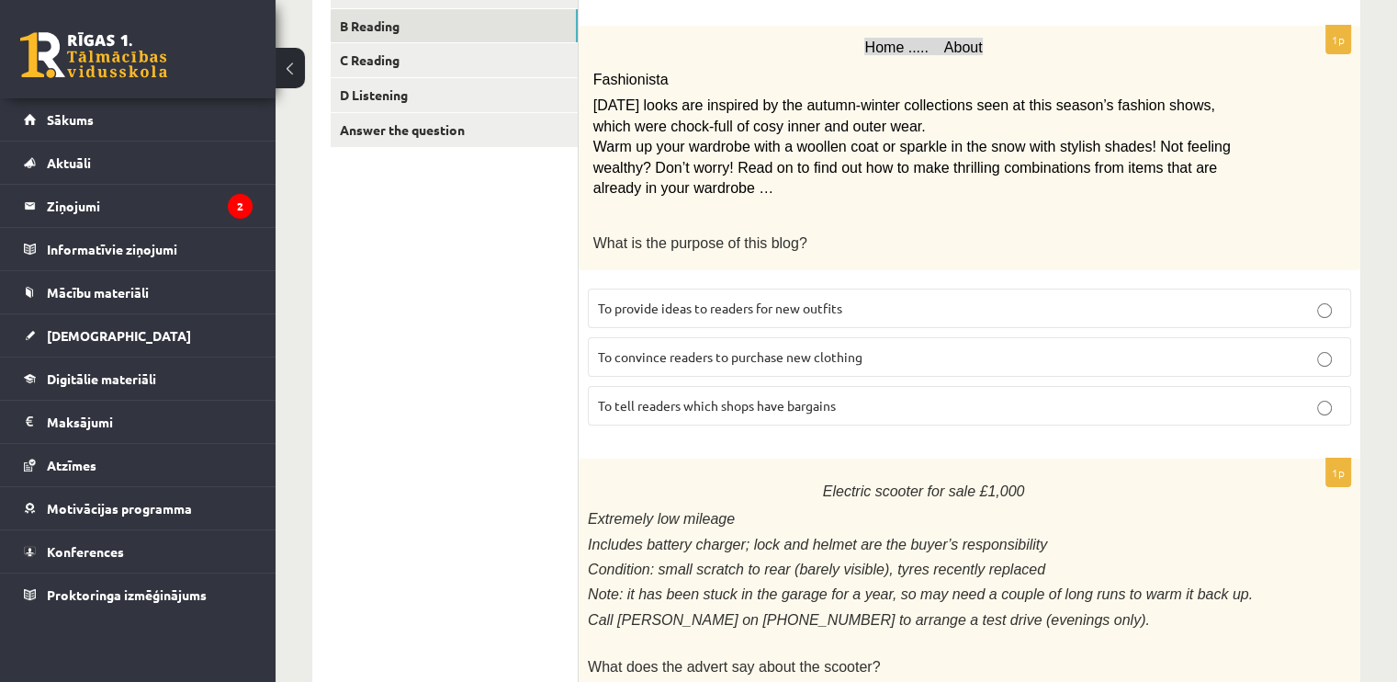
click at [857, 183] on p "Warm up your wardrobe with a woollen coat or sparkle in the snow with stylish s…" at bounding box center [923, 168] width 661 height 62
click at [828, 299] on span "To provide ideas to readers for new outfits" at bounding box center [720, 307] width 244 height 17
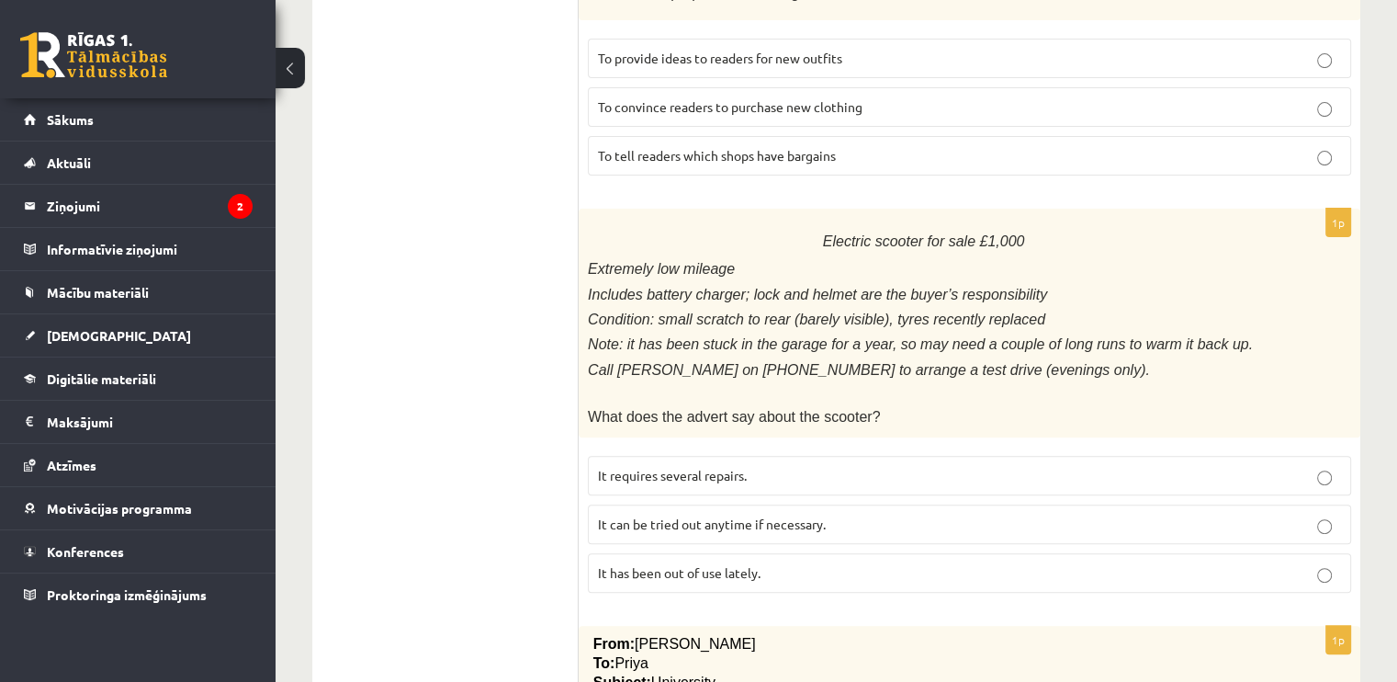
scroll to position [606, 0]
click at [843, 234] on span "Electric scooter for sale £1,000" at bounding box center [924, 240] width 202 height 16
click at [791, 514] on span "It can be tried out anytime if necessary." at bounding box center [712, 522] width 228 height 17
click at [785, 466] on p "It requires several repairs." at bounding box center [969, 474] width 743 height 19
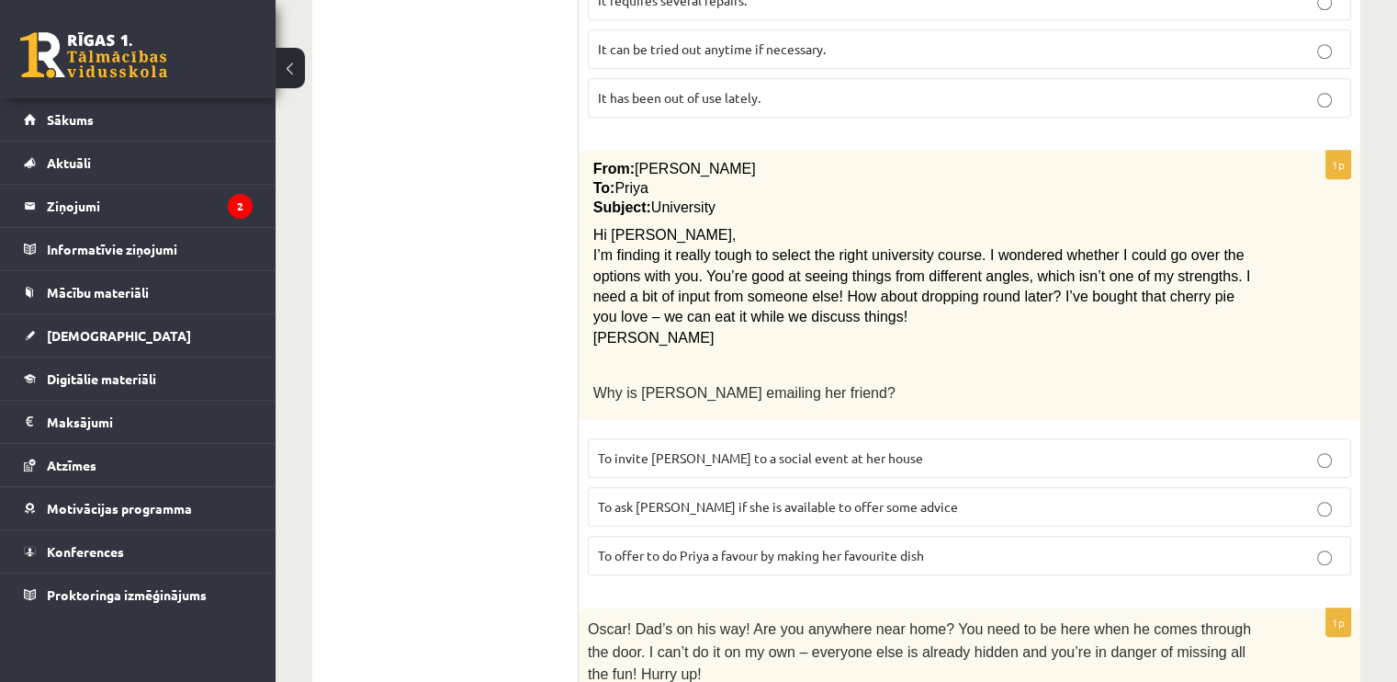
scroll to position [1082, 0]
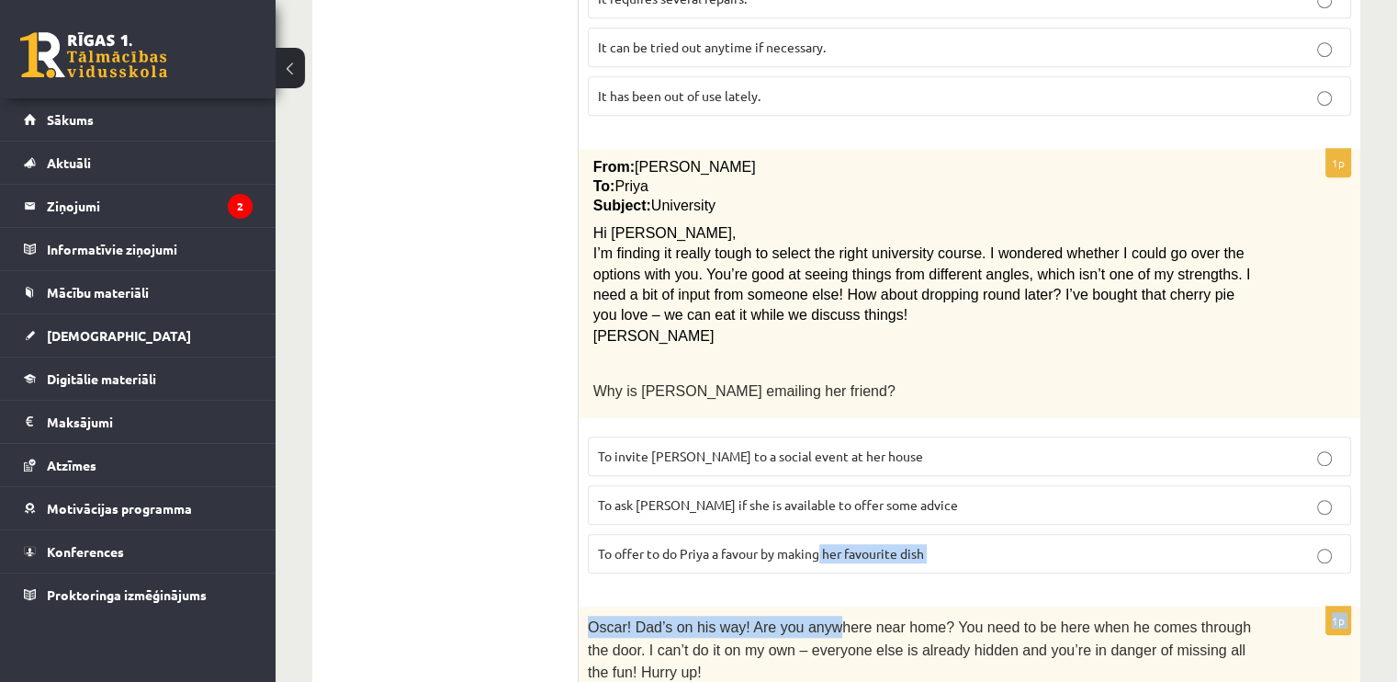
drag, startPoint x: 819, startPoint y: 593, endPoint x: 821, endPoint y: 531, distance: 62.5
click at [821, 531] on form "Read the text and choose the correct answer. 1p Home ..... About Fashionista To…" at bounding box center [969, 514] width 745 height 2533
click at [821, 545] on span "To offer to do Priya a favour by making her favourite dish" at bounding box center [761, 553] width 326 height 17
click at [793, 550] on label "To offer to do Priya a favour by making her favourite dish" at bounding box center [969, 554] width 763 height 40
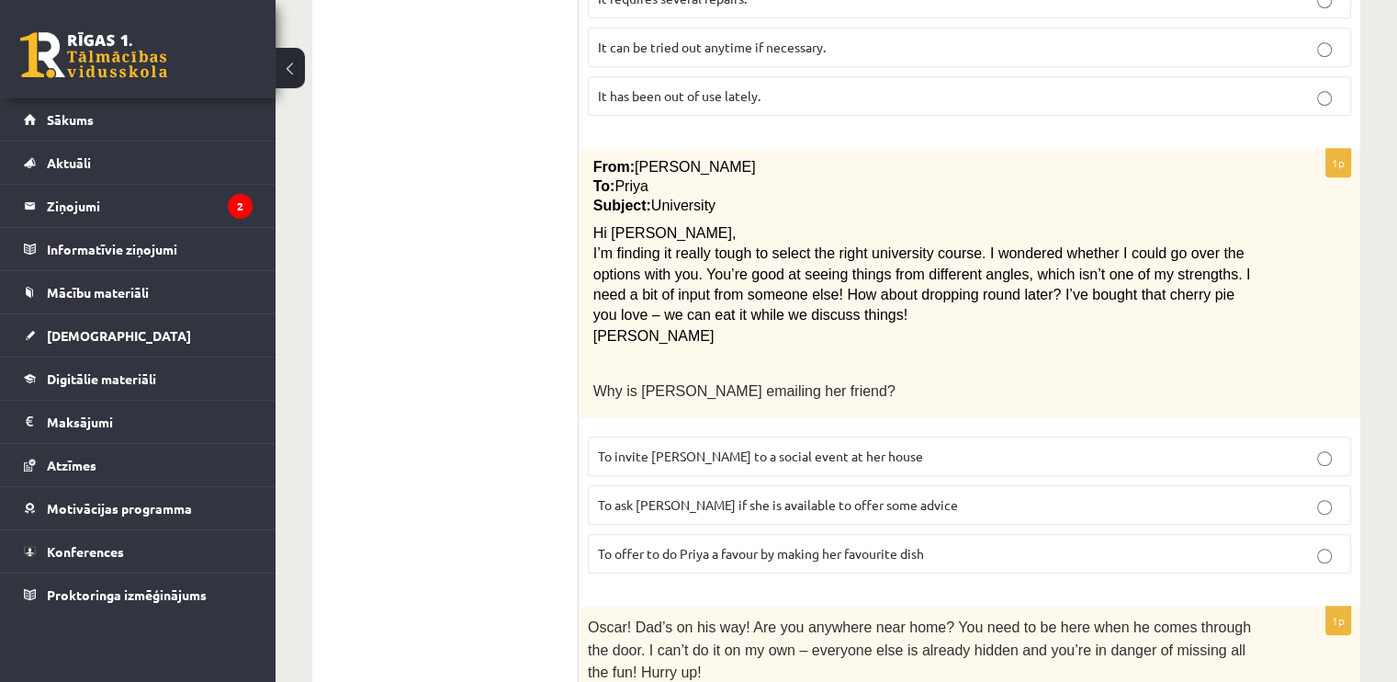
click at [793, 550] on label "To offer to do Priya a favour by making her favourite dish" at bounding box center [969, 554] width 763 height 40
click at [809, 498] on label "To ask Priya if she is available to offer some advice" at bounding box center [969, 505] width 763 height 40
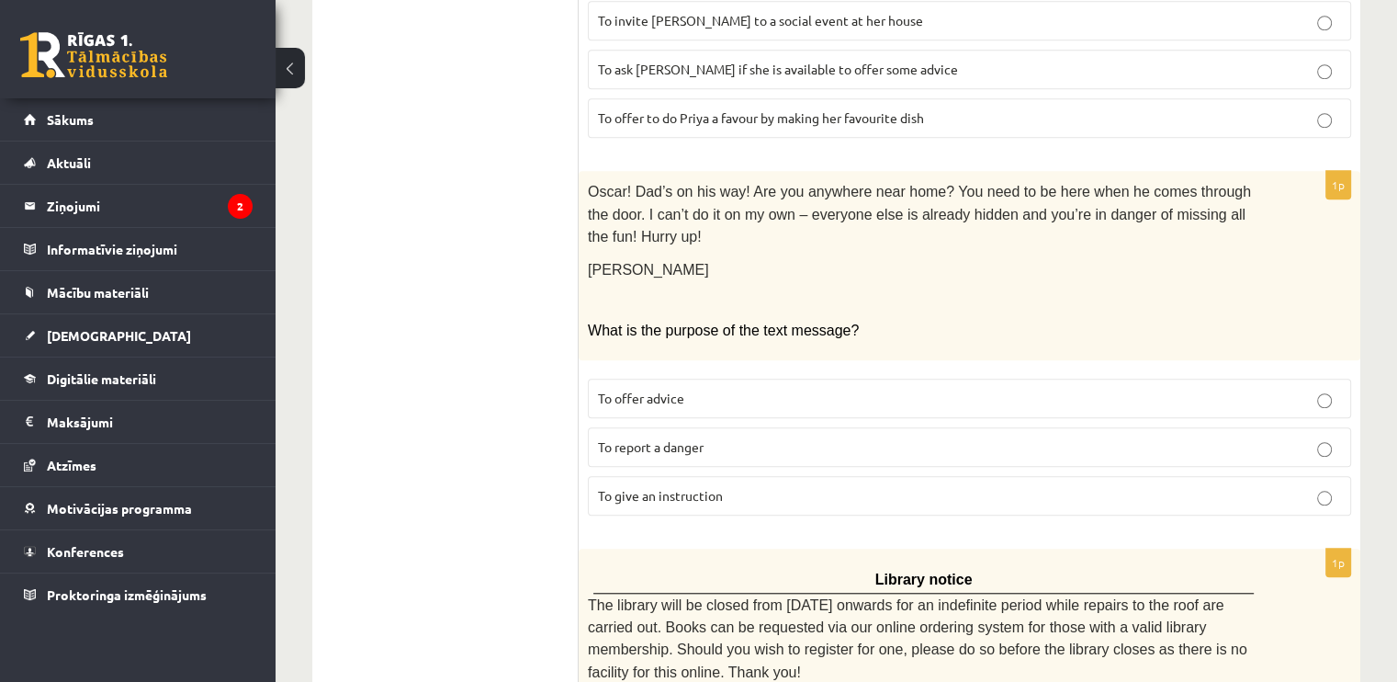
scroll to position [1523, 0]
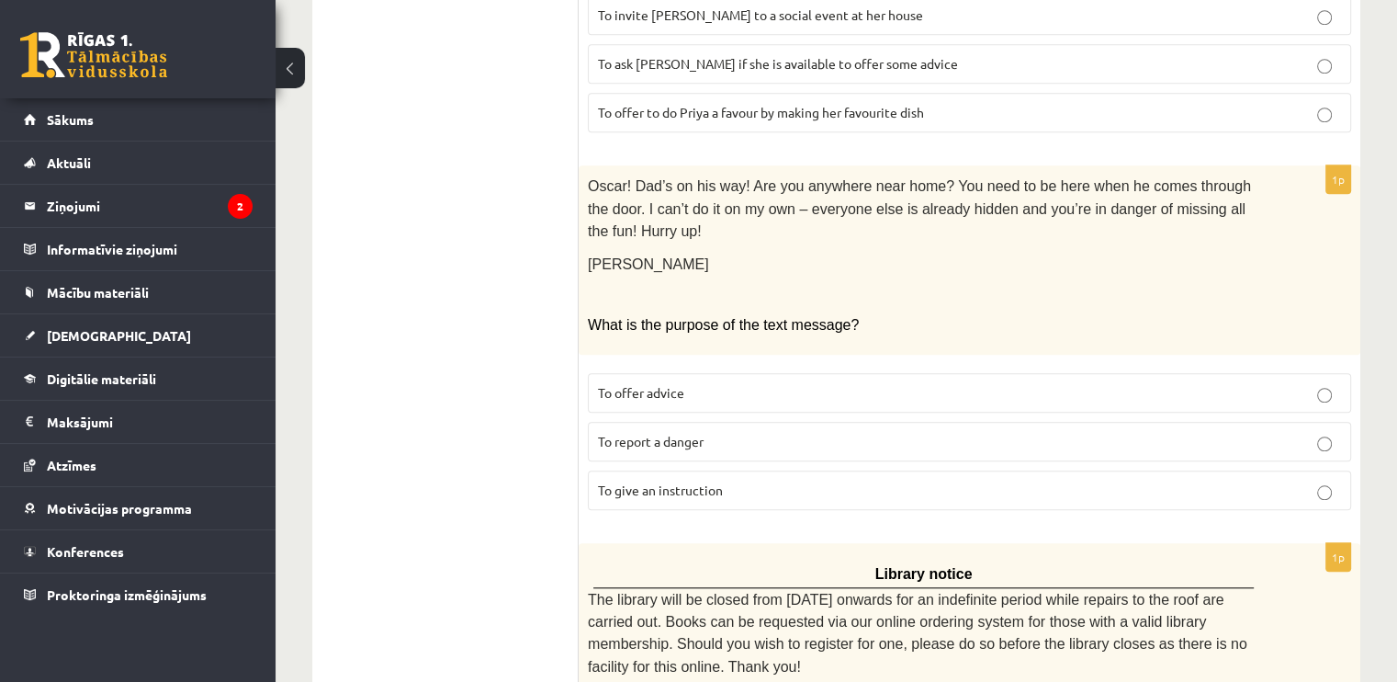
click at [809, 543] on div "Library notice The library will be closed from Monday onwards for an indefinite…" at bounding box center [970, 651] width 782 height 217
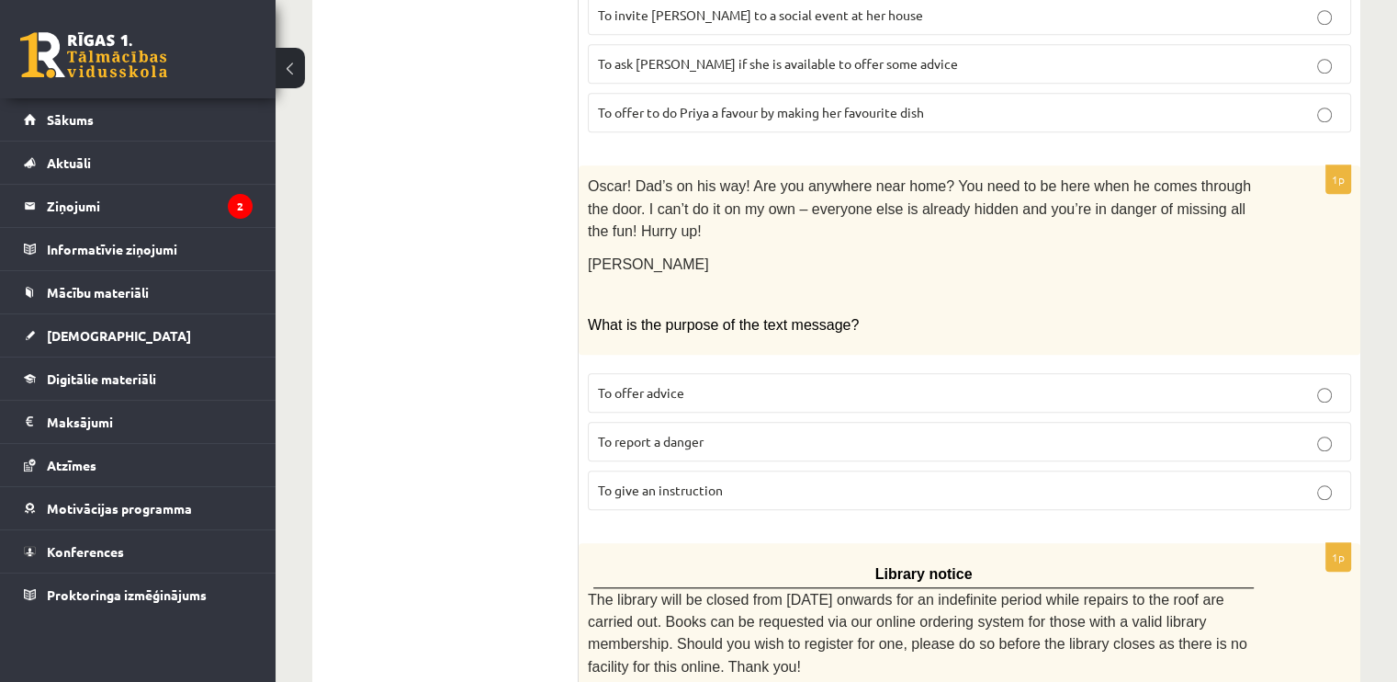
click at [783, 480] on p "To give an instruction" at bounding box center [969, 489] width 743 height 19
click at [813, 422] on label "To report a danger" at bounding box center [969, 442] width 763 height 40
click at [842, 383] on p "To offer advice" at bounding box center [969, 392] width 743 height 19
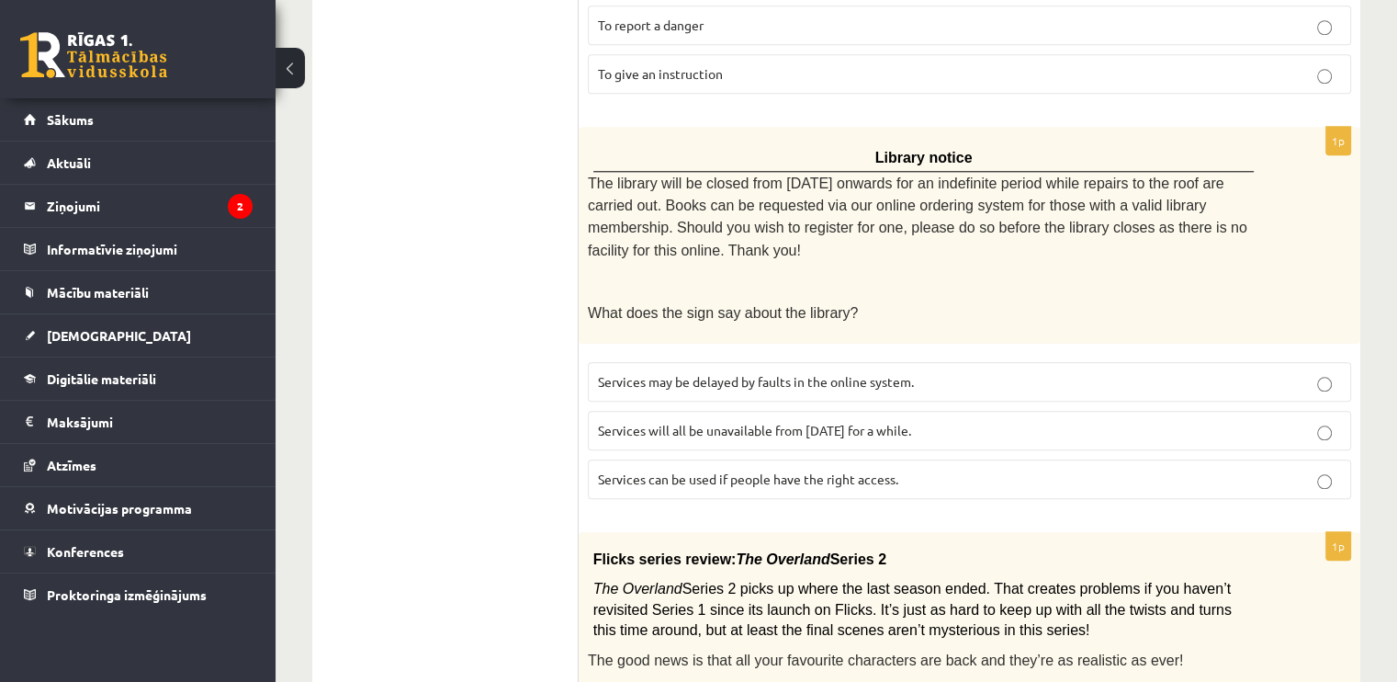
scroll to position [1940, 0]
click at [842, 421] on span "Services will all be unavailable from Monday for a while." at bounding box center [754, 429] width 313 height 17
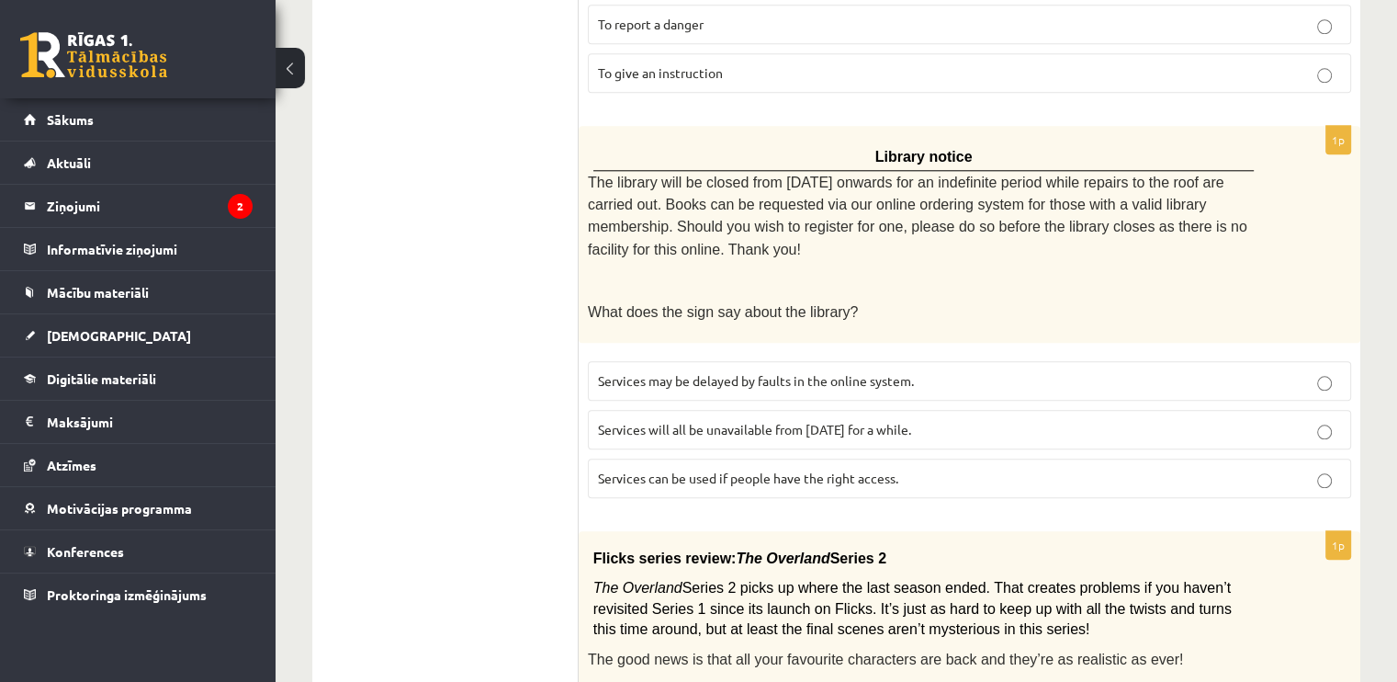
click at [842, 421] on span "Services will all be unavailable from Monday for a while." at bounding box center [754, 429] width 313 height 17
click at [802, 458] on label "Services can be used if people have the right access." at bounding box center [969, 478] width 763 height 40
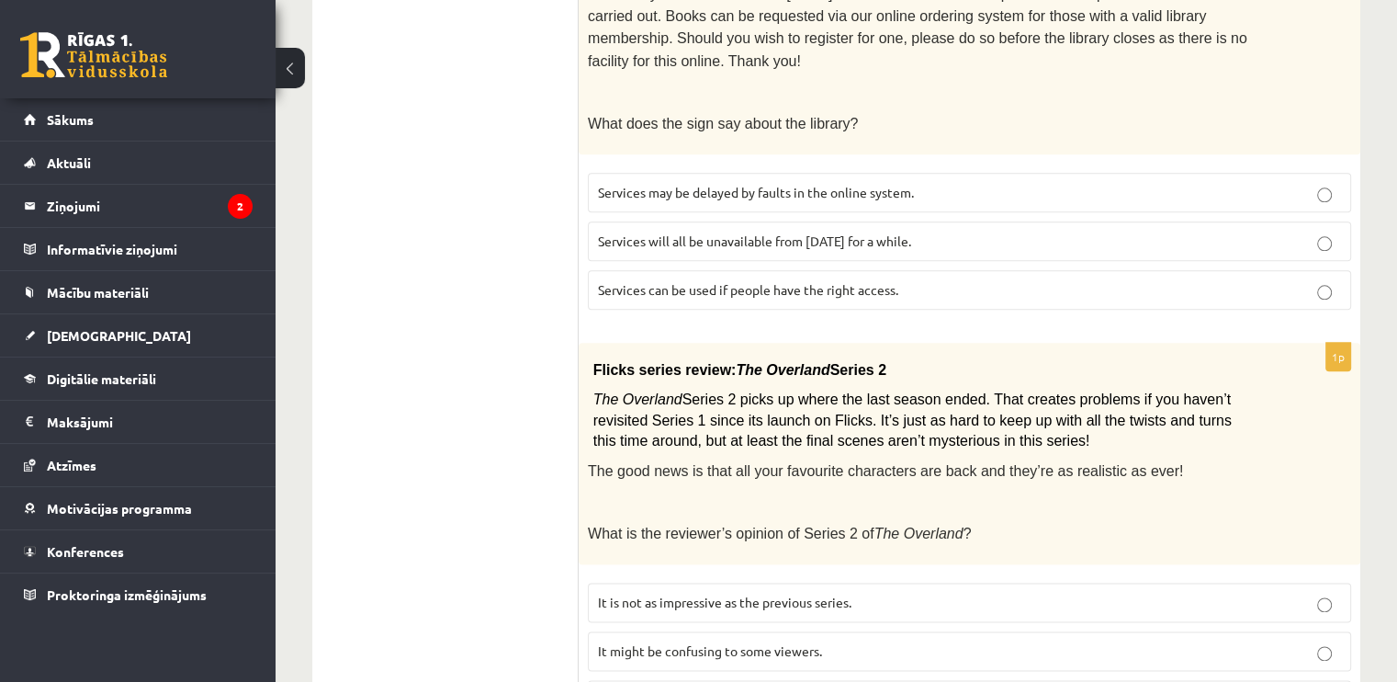
scroll to position [2150, 0]
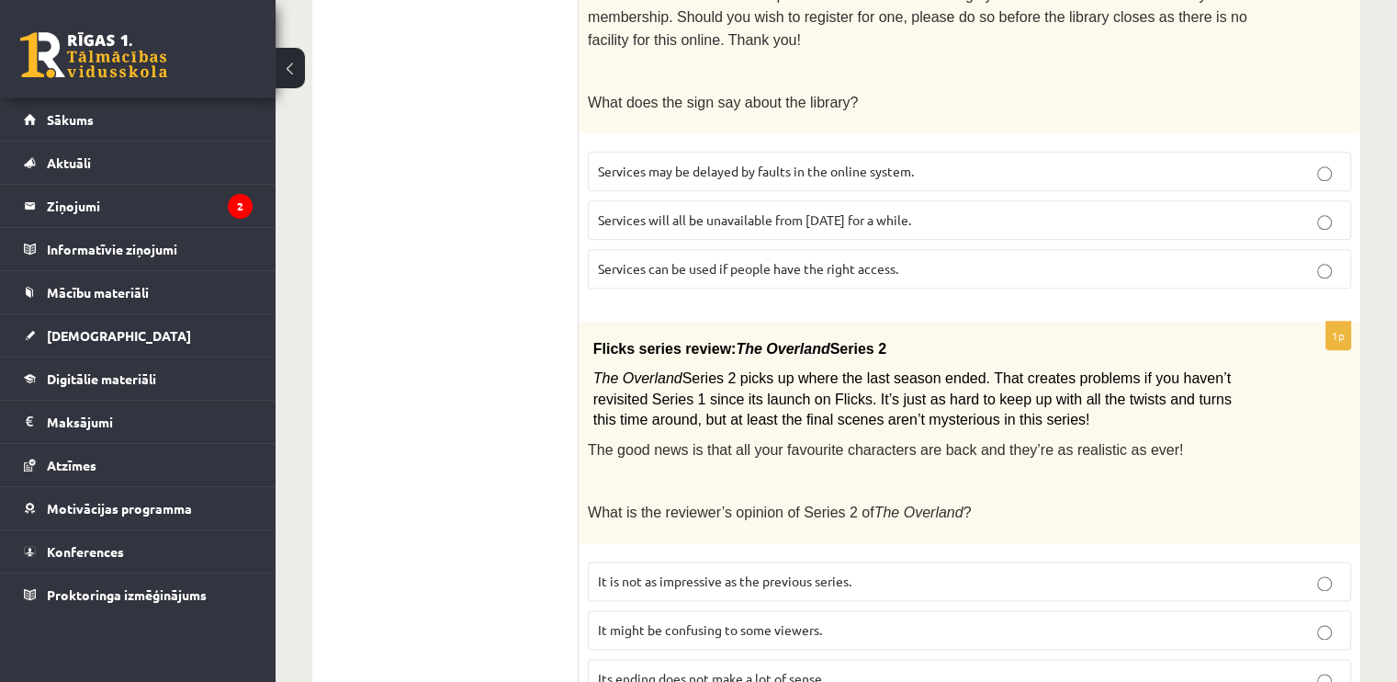
click at [706, 621] on span "It might be confusing to some viewers." at bounding box center [710, 629] width 224 height 17
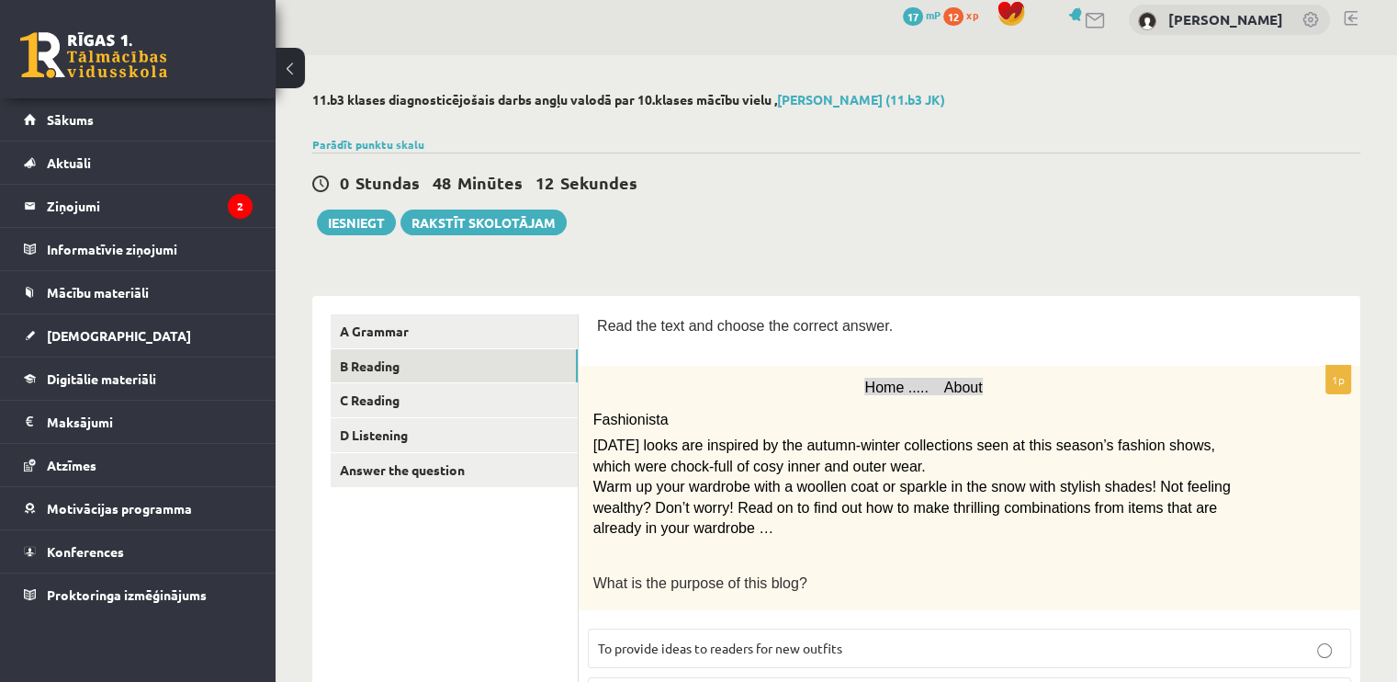
scroll to position [0, 0]
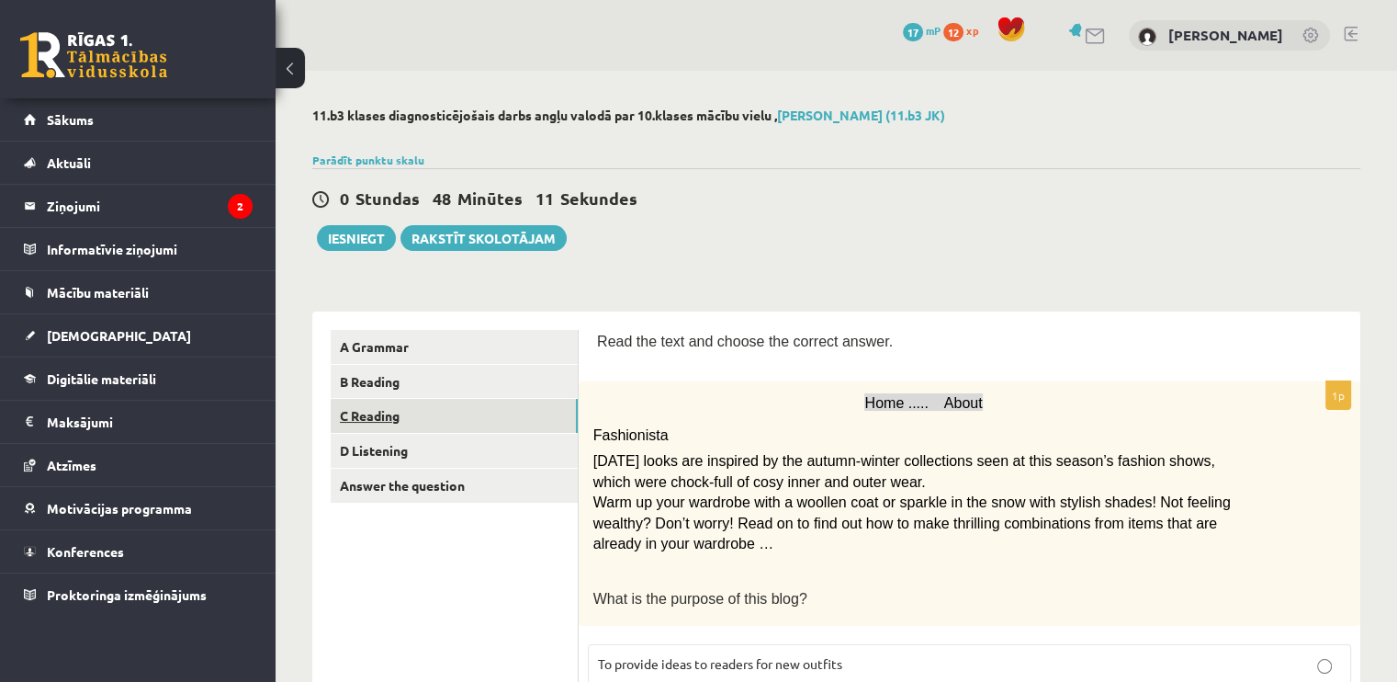
click at [434, 419] on link "C Reading" at bounding box center [454, 416] width 247 height 34
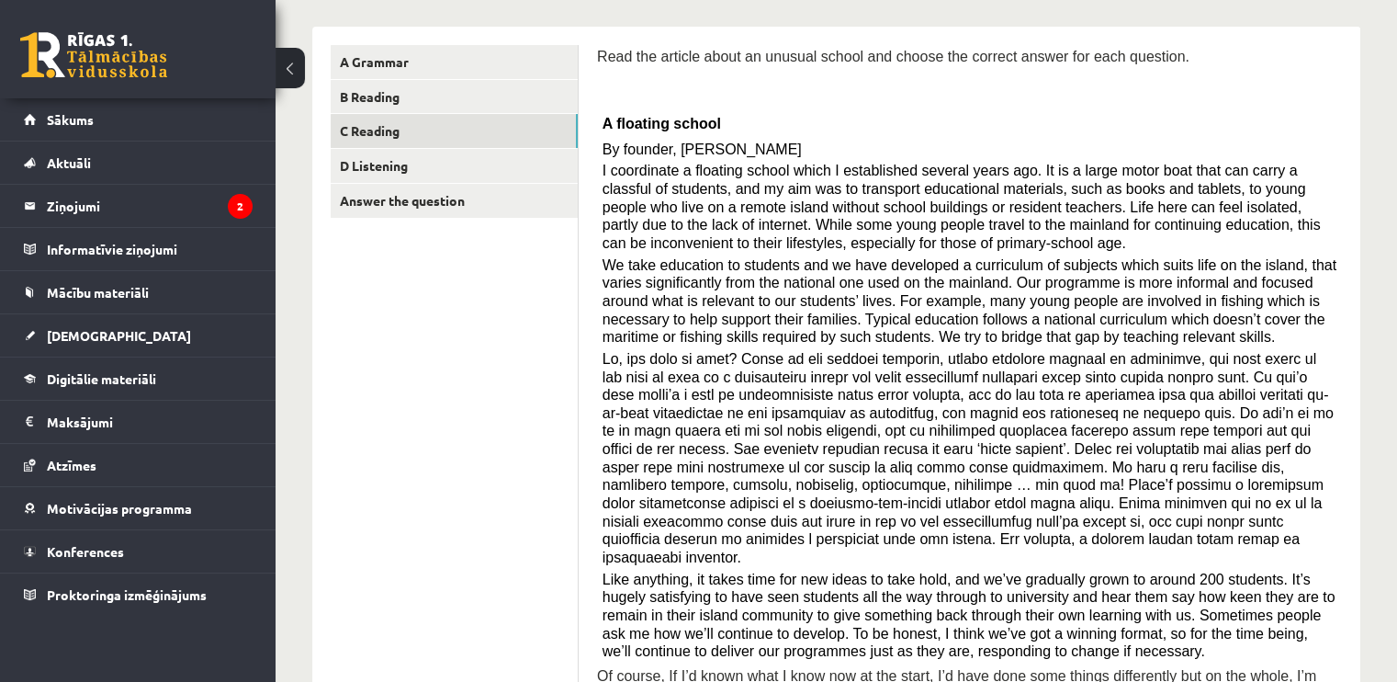
scroll to position [284, 0]
click at [619, 216] on span "I coordinate a floating school which I established several years ago. It is a l…" at bounding box center [962, 208] width 718 height 88
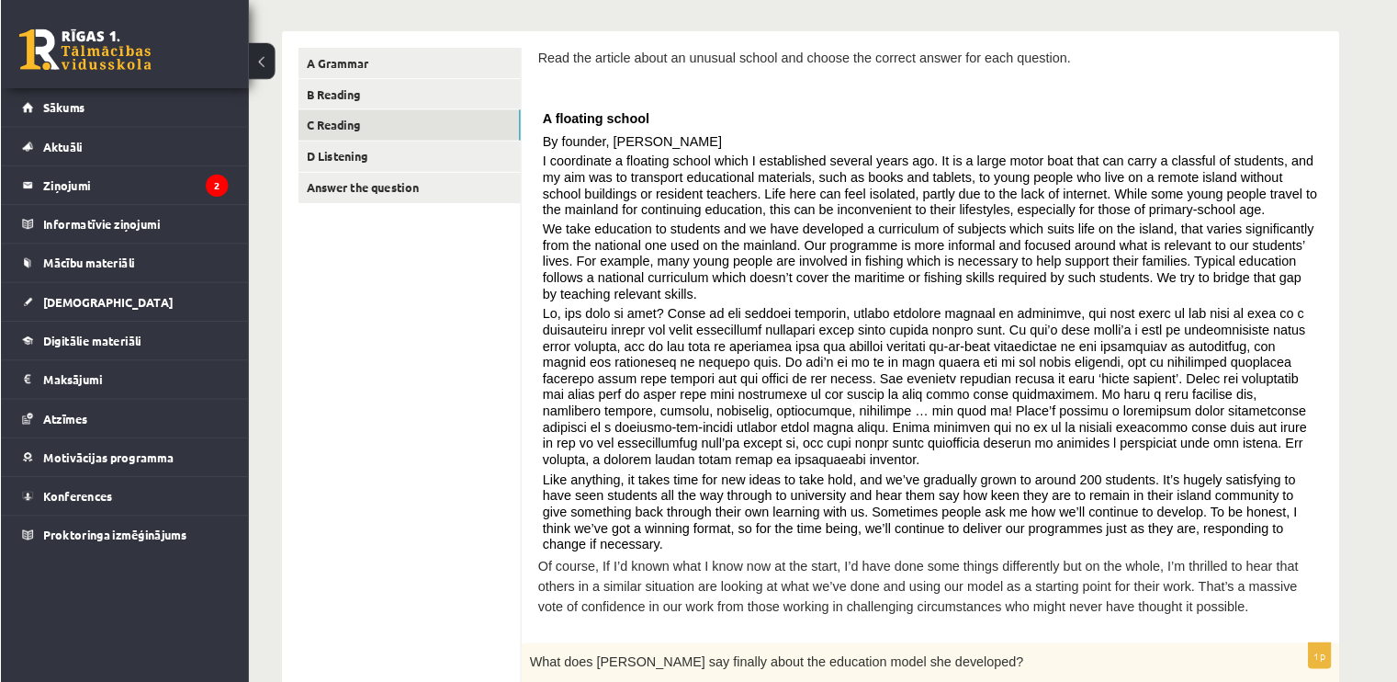
scroll to position [276, 0]
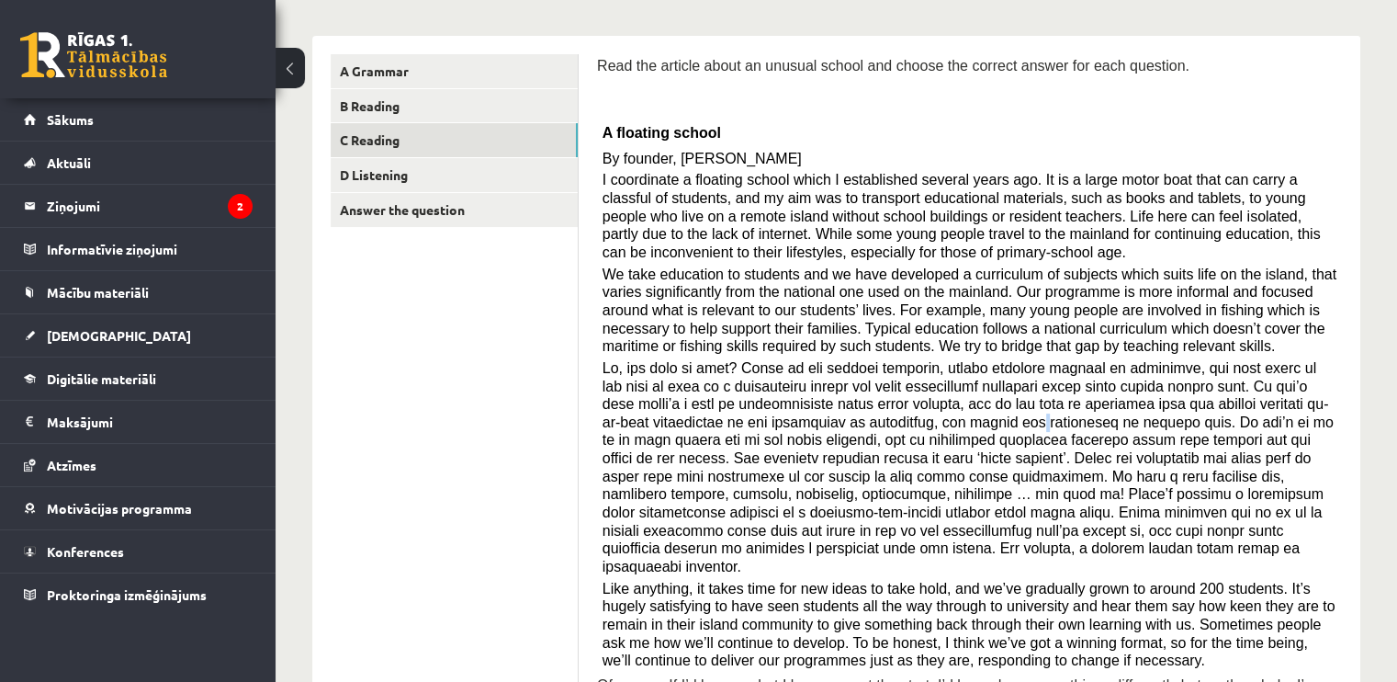
drag, startPoint x: 1227, startPoint y: 0, endPoint x: 842, endPoint y: 414, distance: 566.2
click at [842, 414] on span at bounding box center [968, 467] width 731 height 214
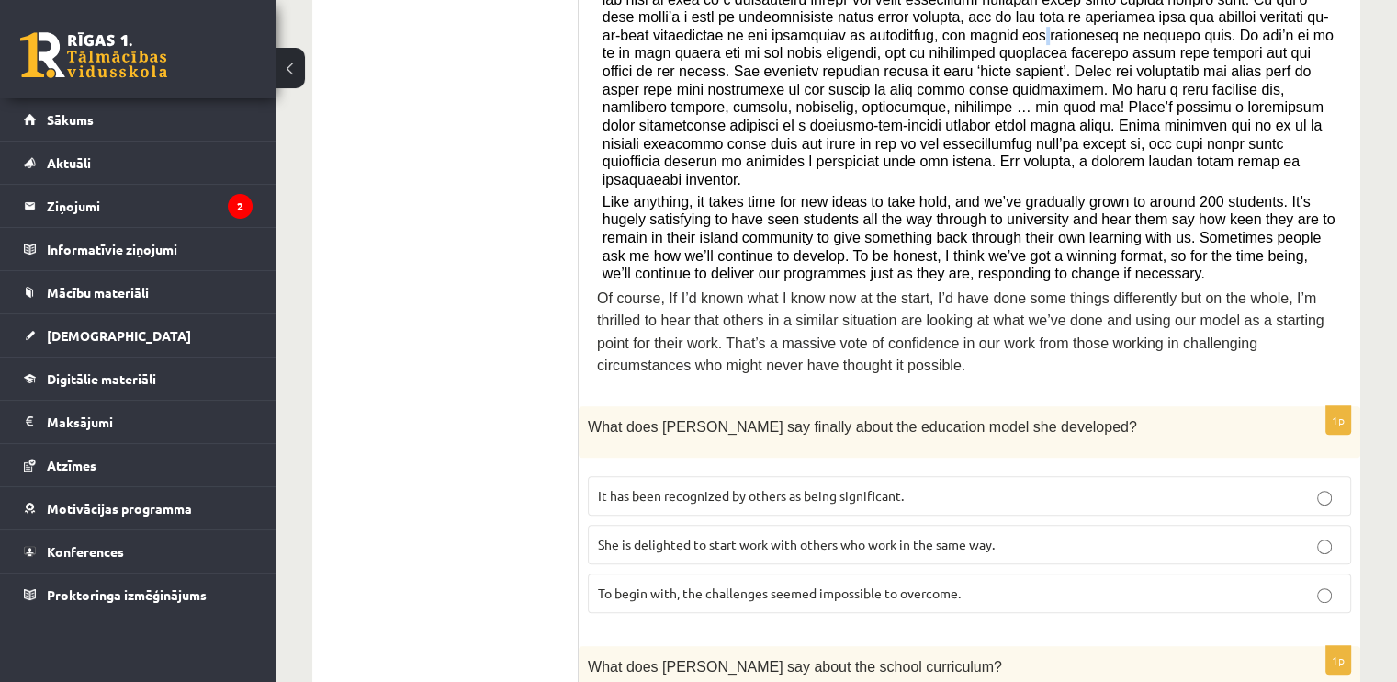
scroll to position [681, 0]
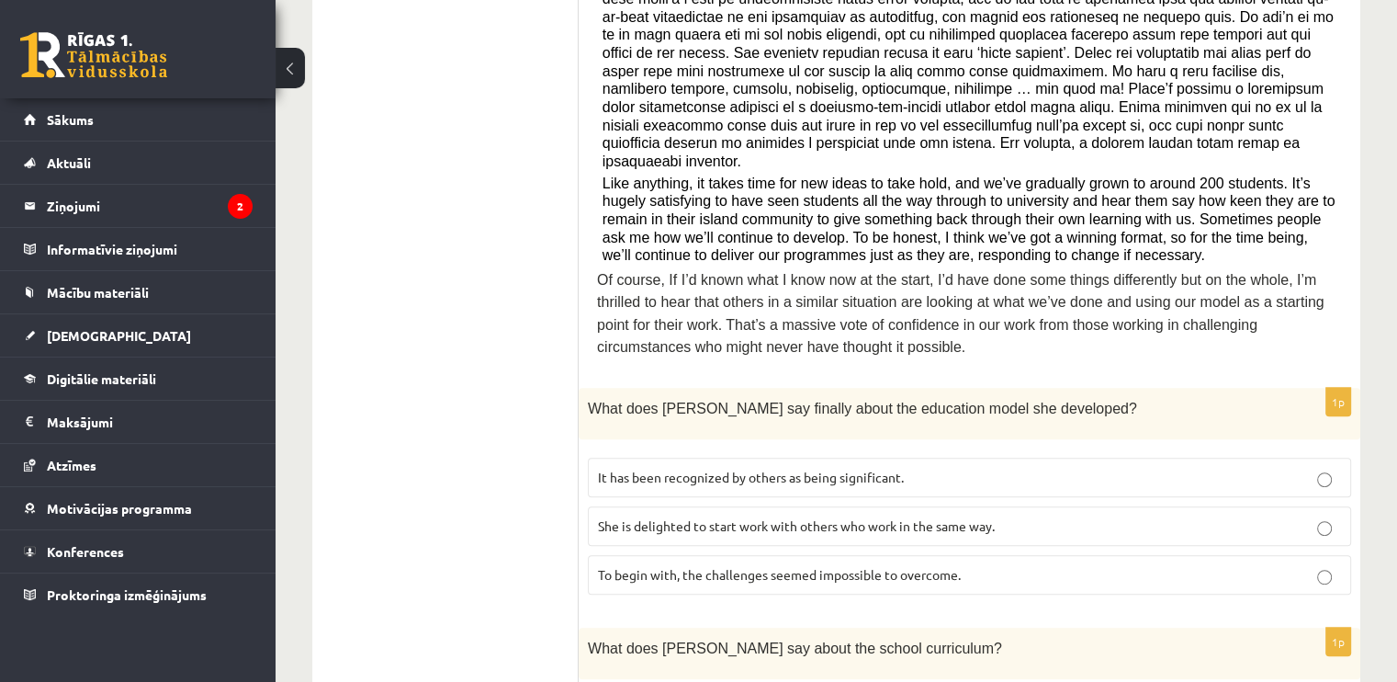
click at [1013, 468] on p "It has been recognized by others as being significant." at bounding box center [969, 477] width 743 height 19
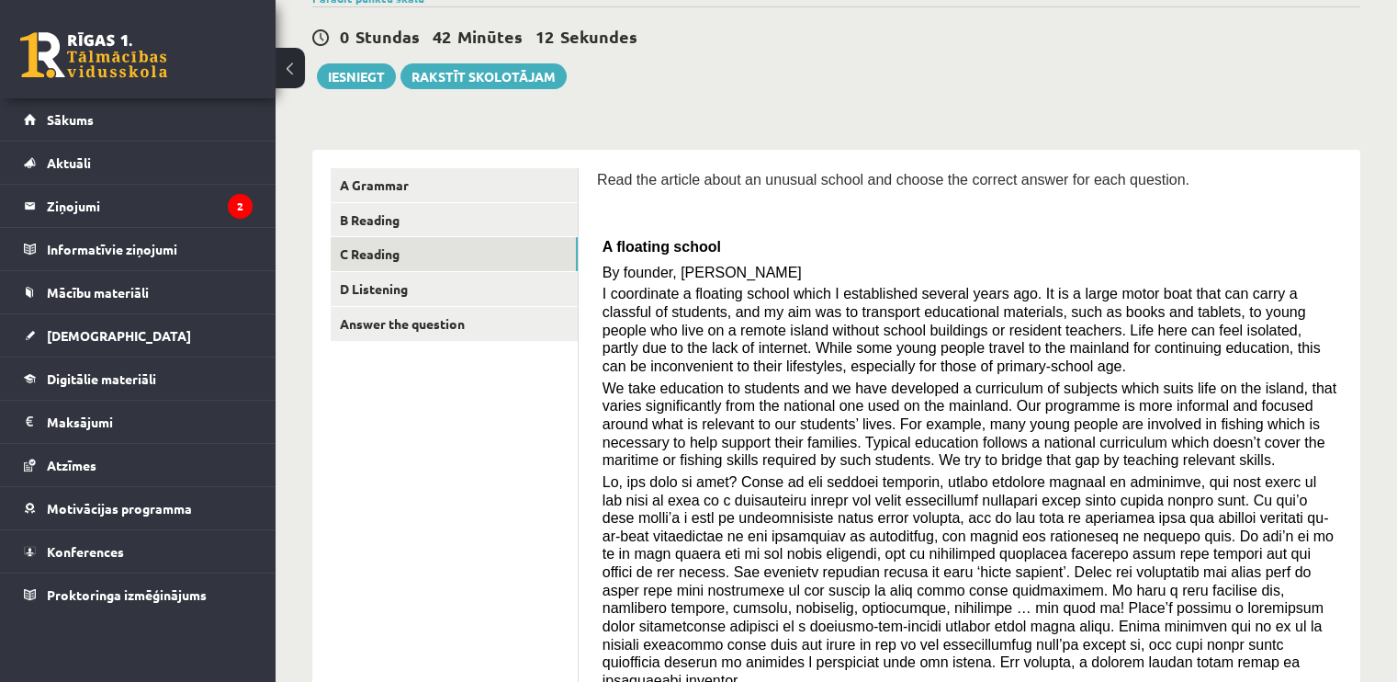
scroll to position [164, 0]
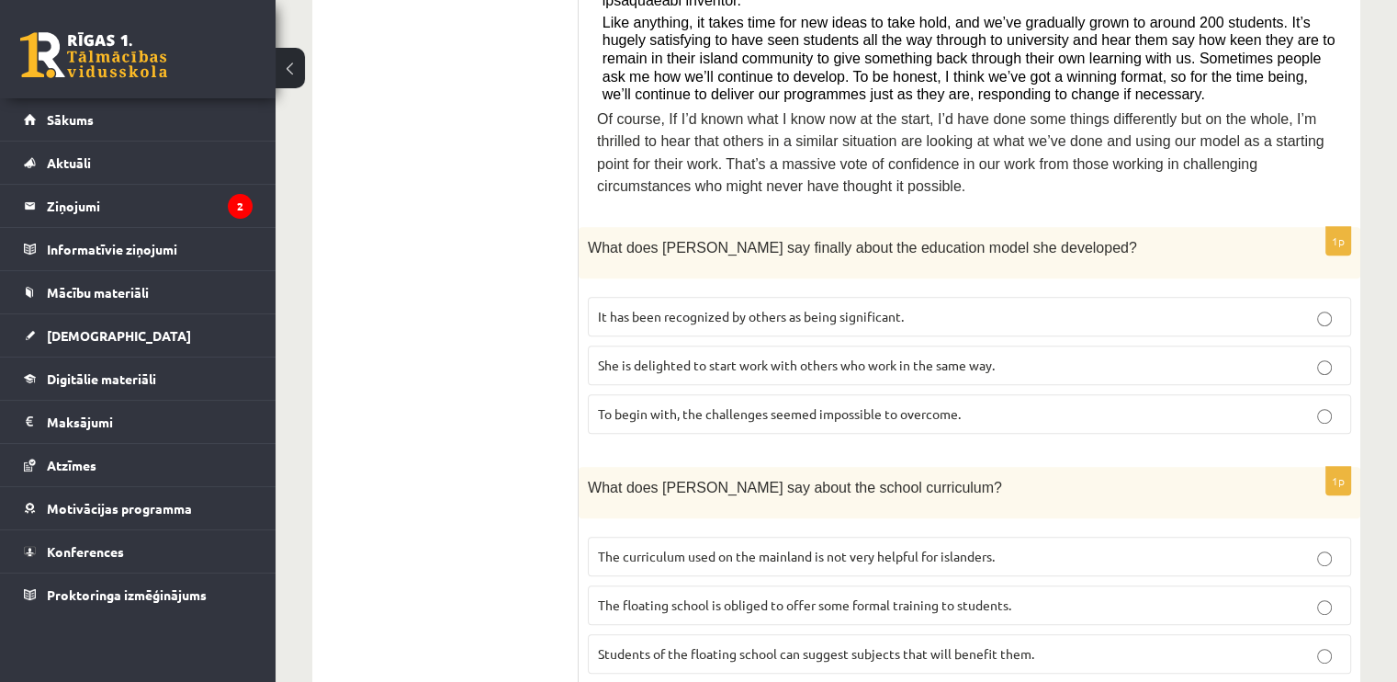
scroll to position [842, 0]
click at [1025, 645] on span "Students of the floating school can suggest subjects that will benefit them." at bounding box center [816, 653] width 436 height 17
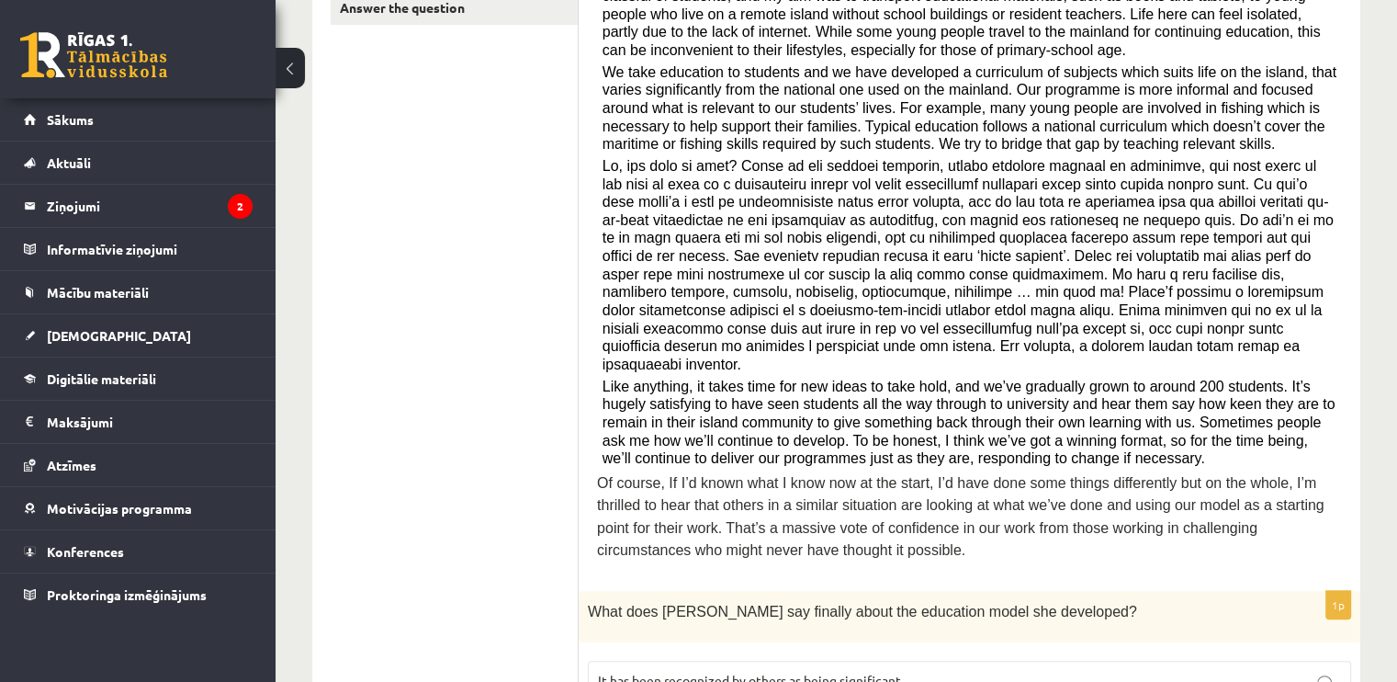
scroll to position [479, 0]
drag, startPoint x: 1025, startPoint y: 623, endPoint x: 1033, endPoint y: 609, distance: 15.6
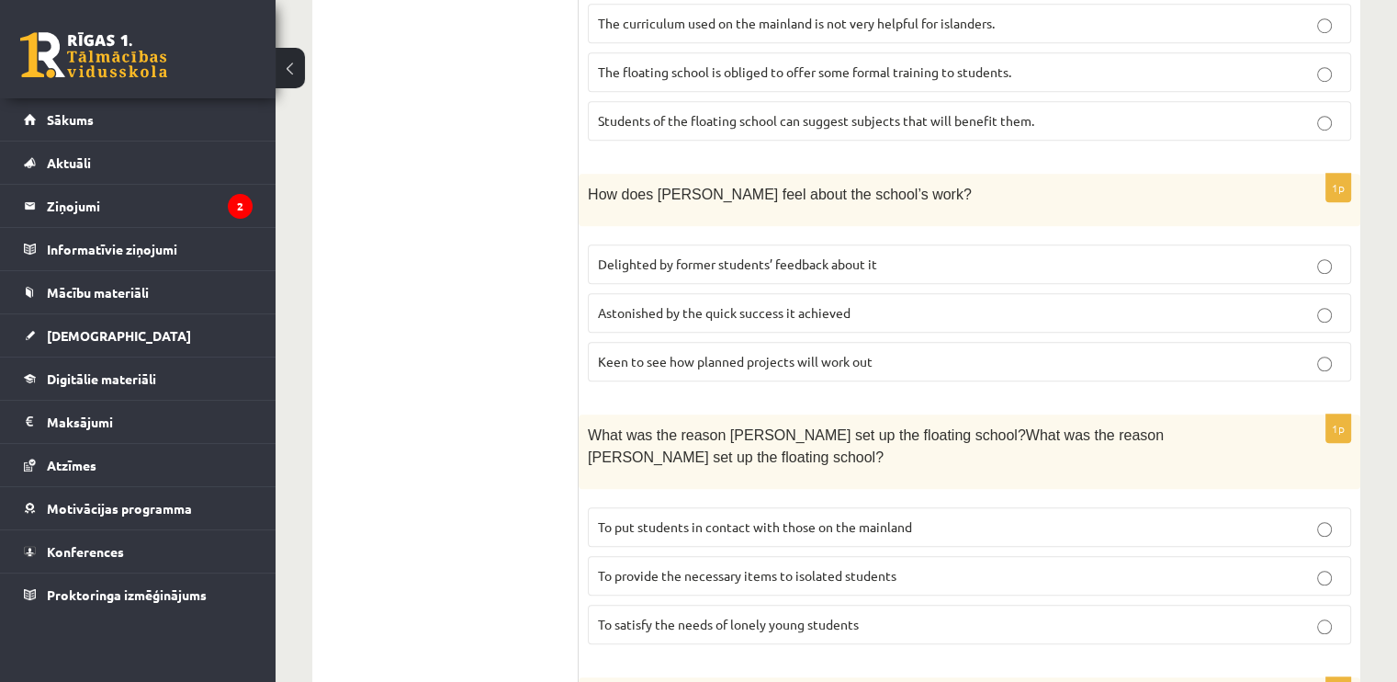
scroll to position [1378, 0]
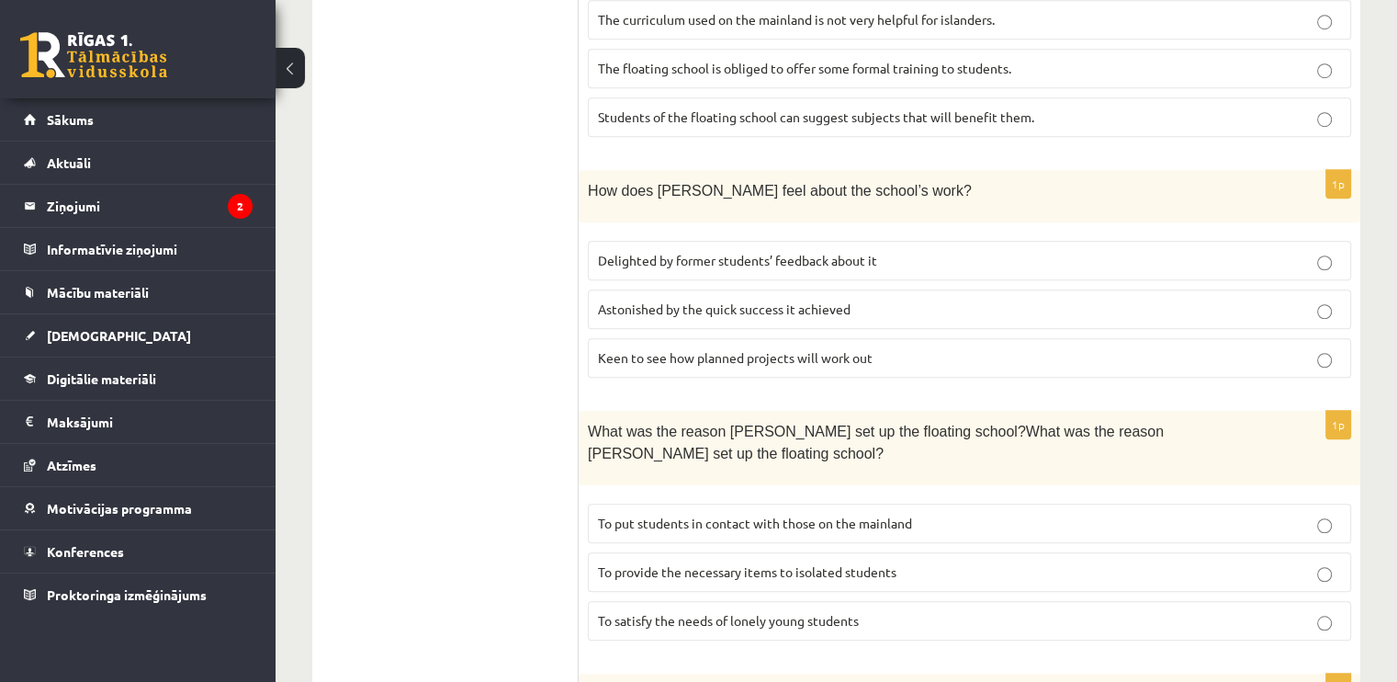
click at [975, 242] on label "Delighted by former students’ feedback about it" at bounding box center [969, 261] width 763 height 40
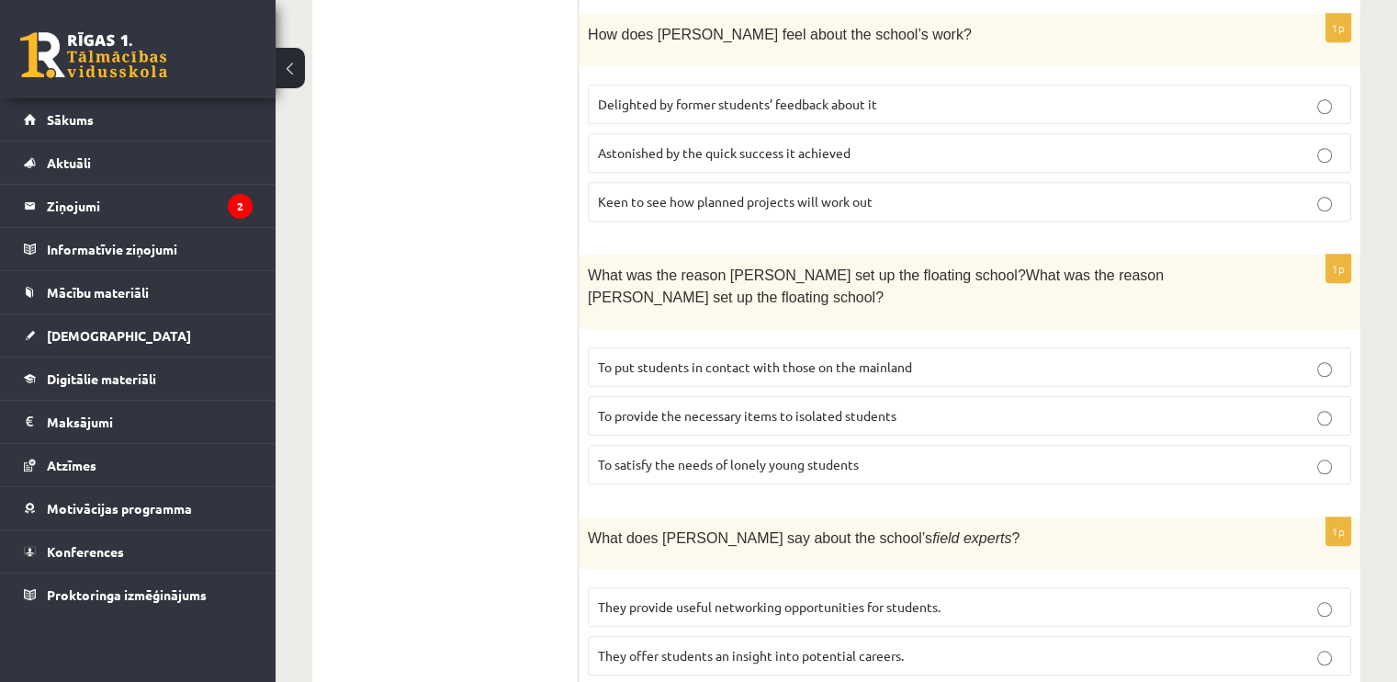
scroll to position [1536, 0]
click at [982, 453] on p "To satisfy the needs of lonely young students" at bounding box center [969, 462] width 743 height 19
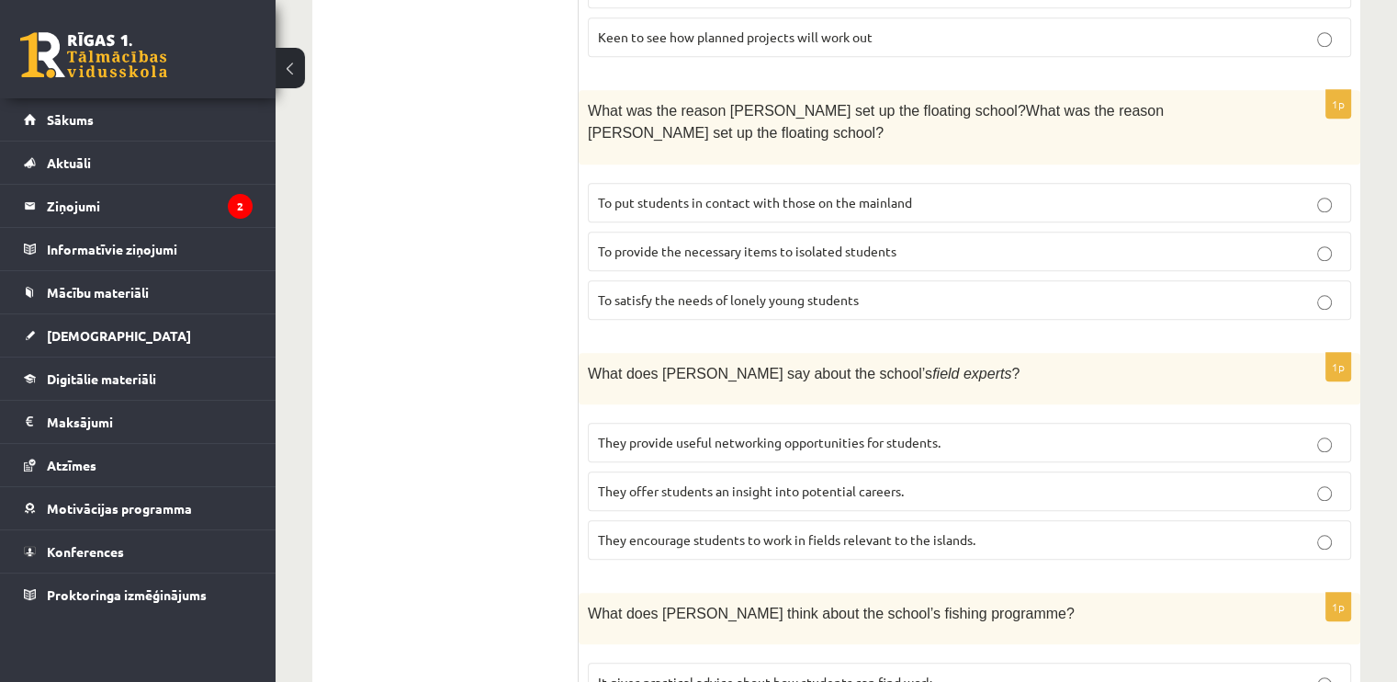
scroll to position [1700, 0]
click at [899, 422] on label "They provide useful networking opportunities for students." at bounding box center [969, 442] width 763 height 40
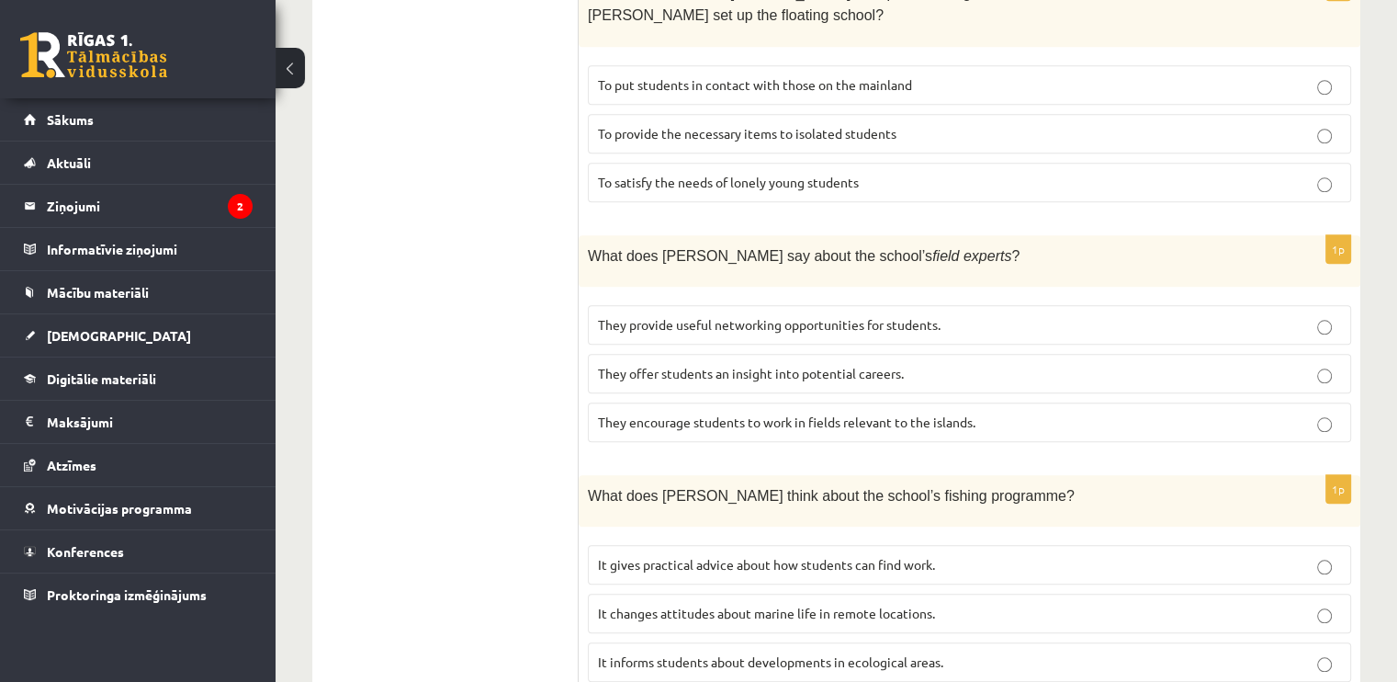
click at [861, 354] on label "They offer students an insight into potential careers." at bounding box center [969, 374] width 763 height 40
click at [877, 545] on label "It gives practical advice about how students can find work." at bounding box center [969, 565] width 763 height 40
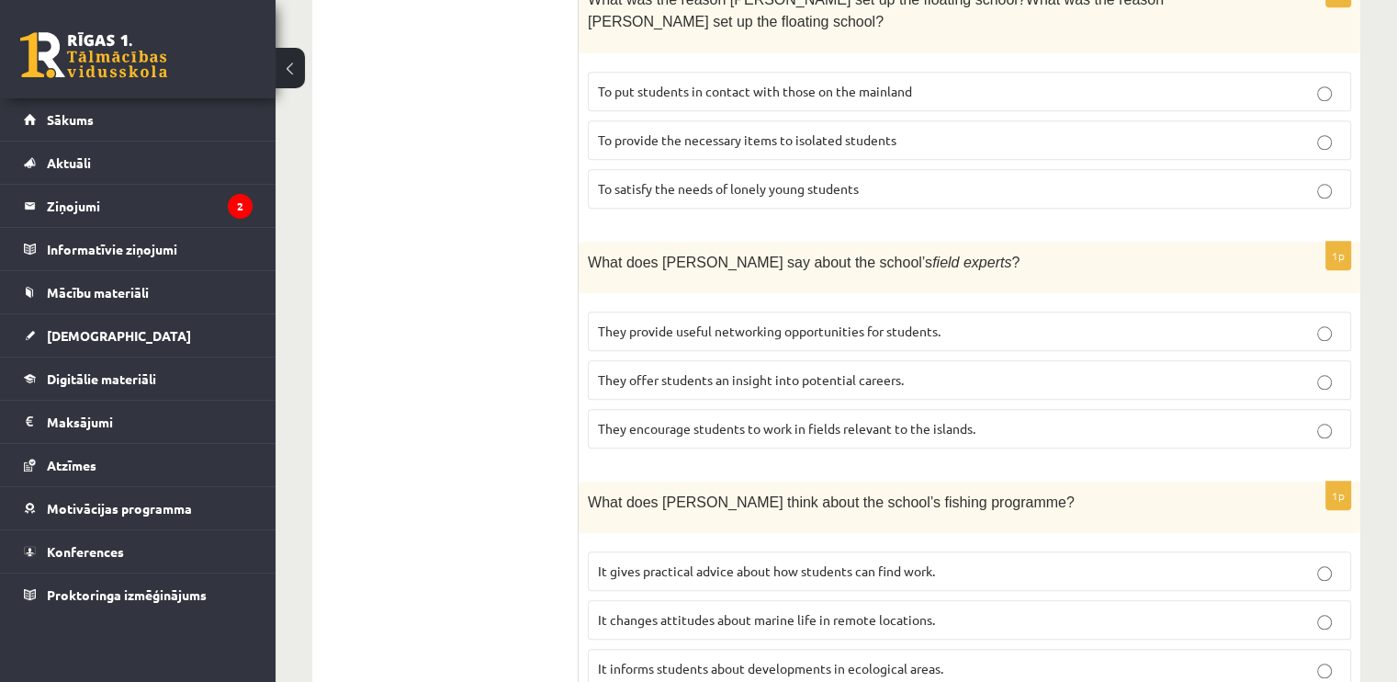
scroll to position [1809, 0]
click at [897, 650] on label "It informs students about developments in ecological areas." at bounding box center [969, 670] width 763 height 40
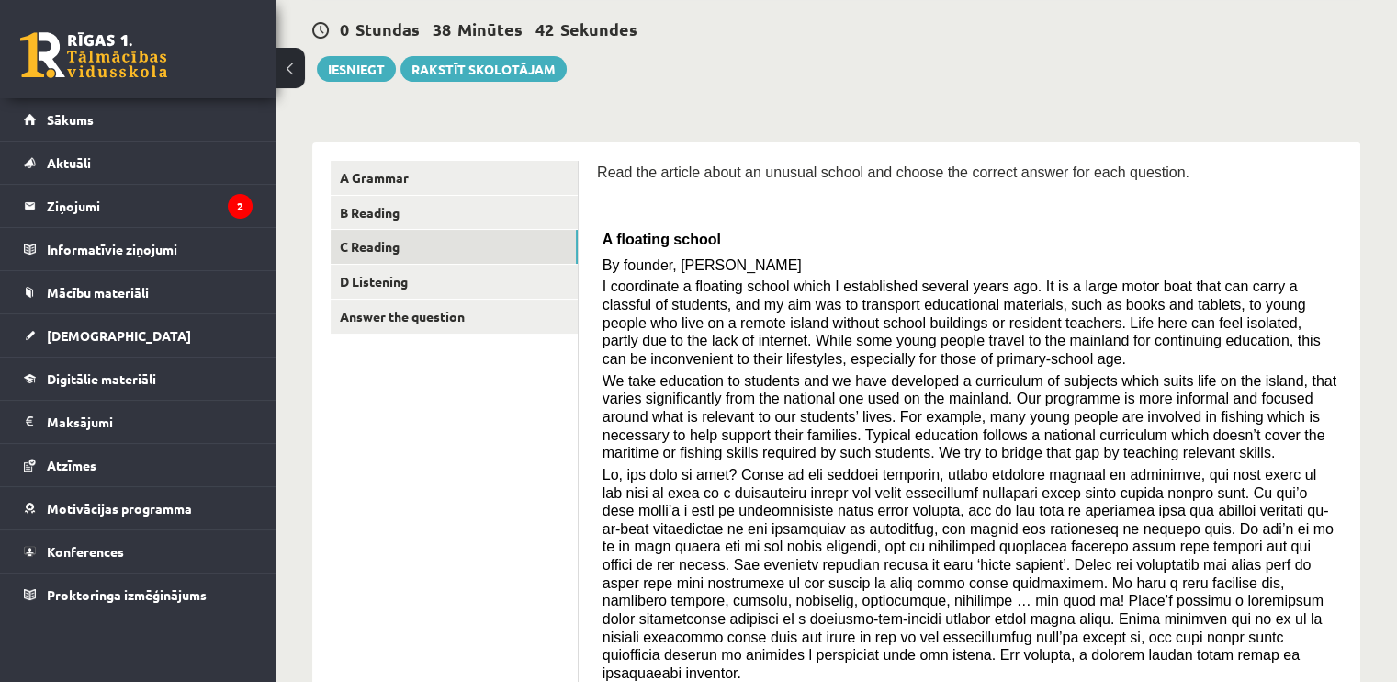
scroll to position [0, 0]
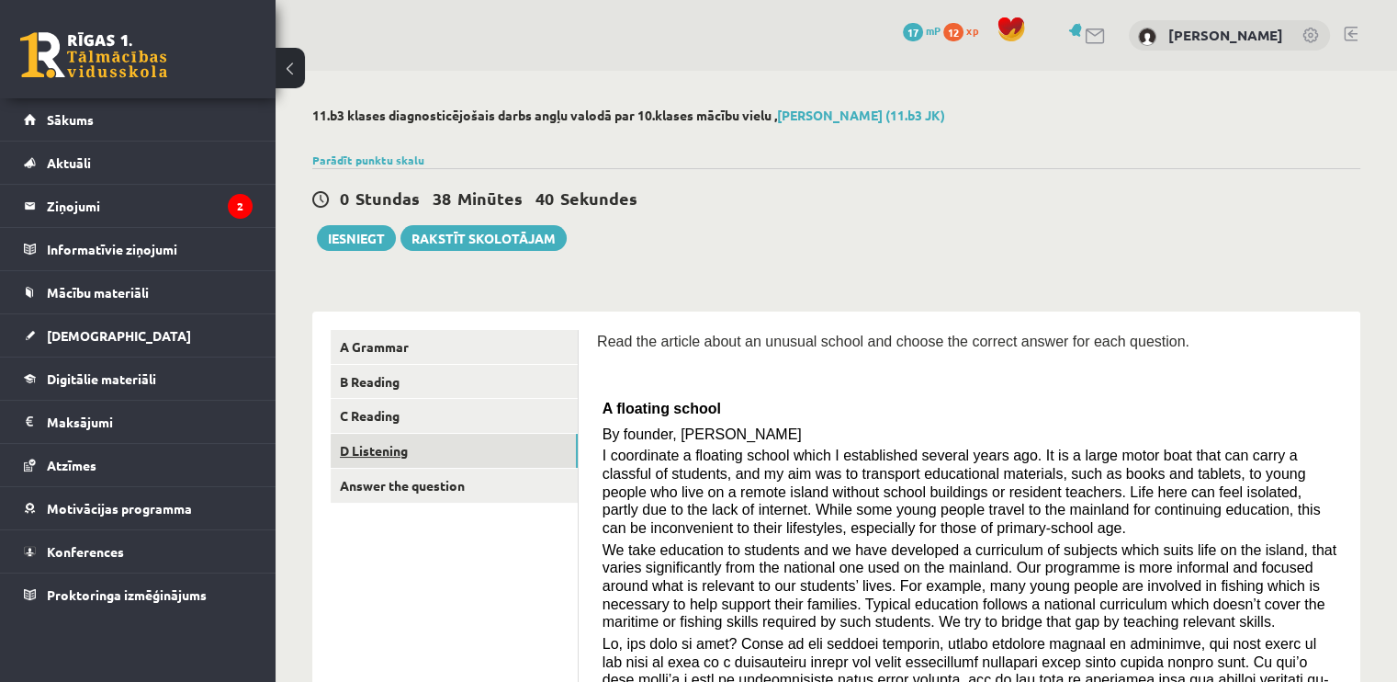
click at [430, 457] on link "D Listening" at bounding box center [454, 451] width 247 height 34
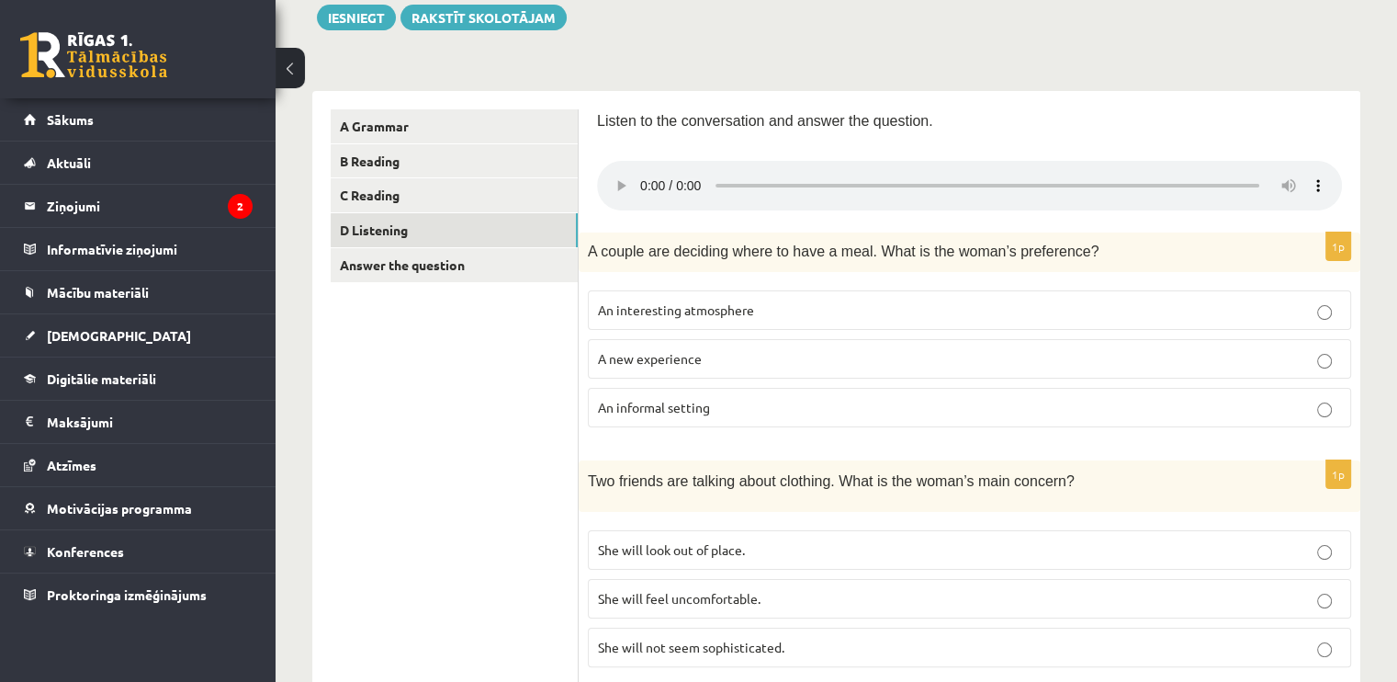
scroll to position [103, 0]
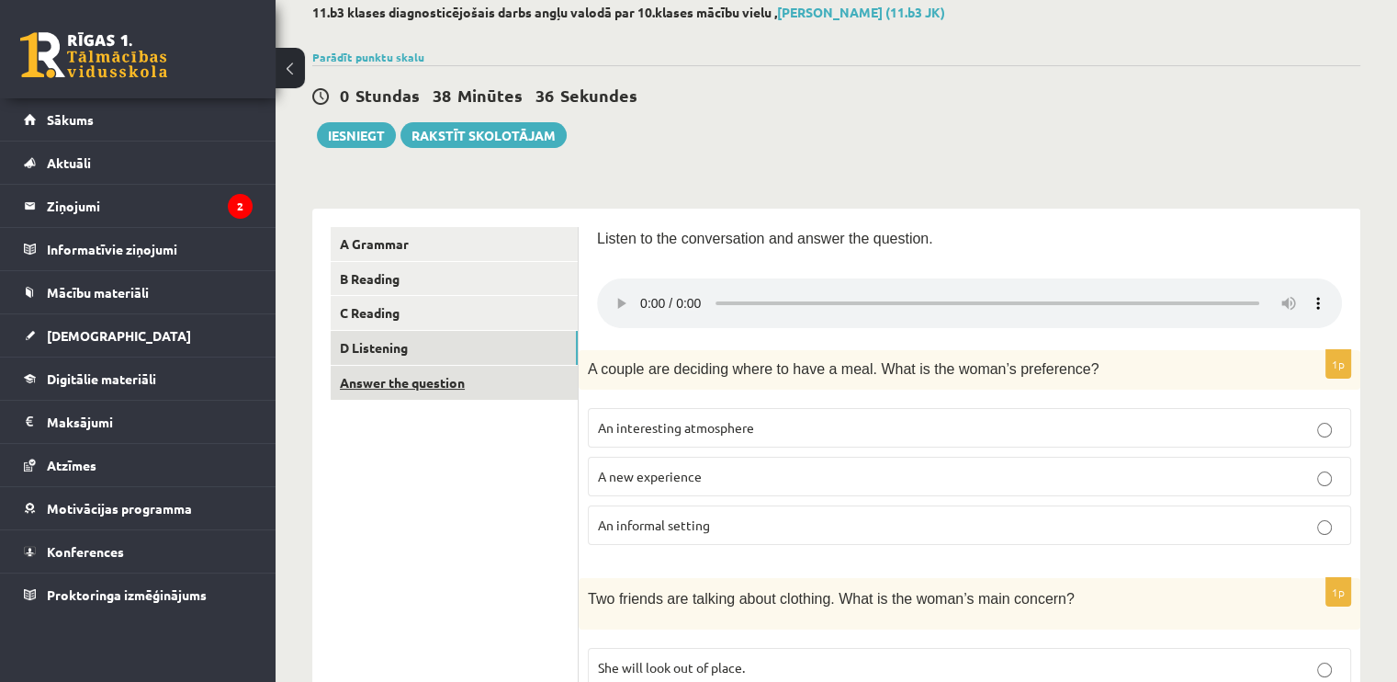
click at [478, 389] on link "Answer the question" at bounding box center [454, 383] width 247 height 34
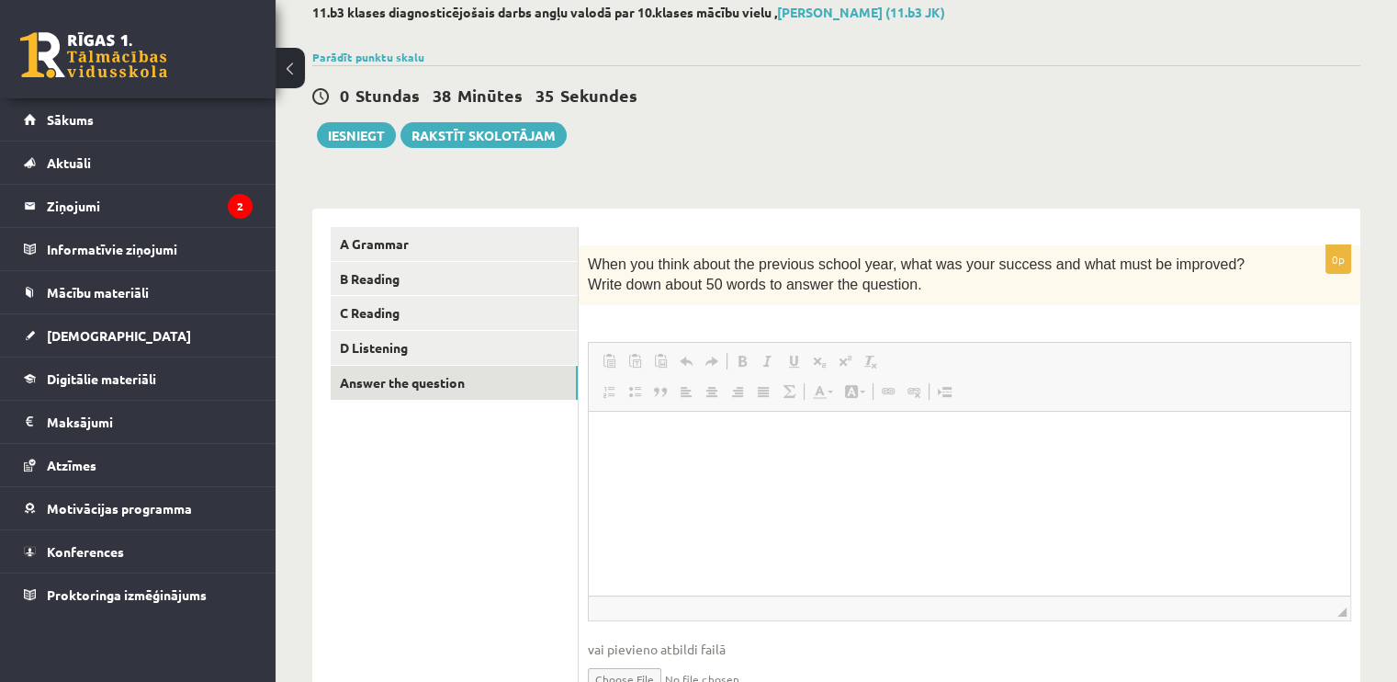
scroll to position [0, 0]
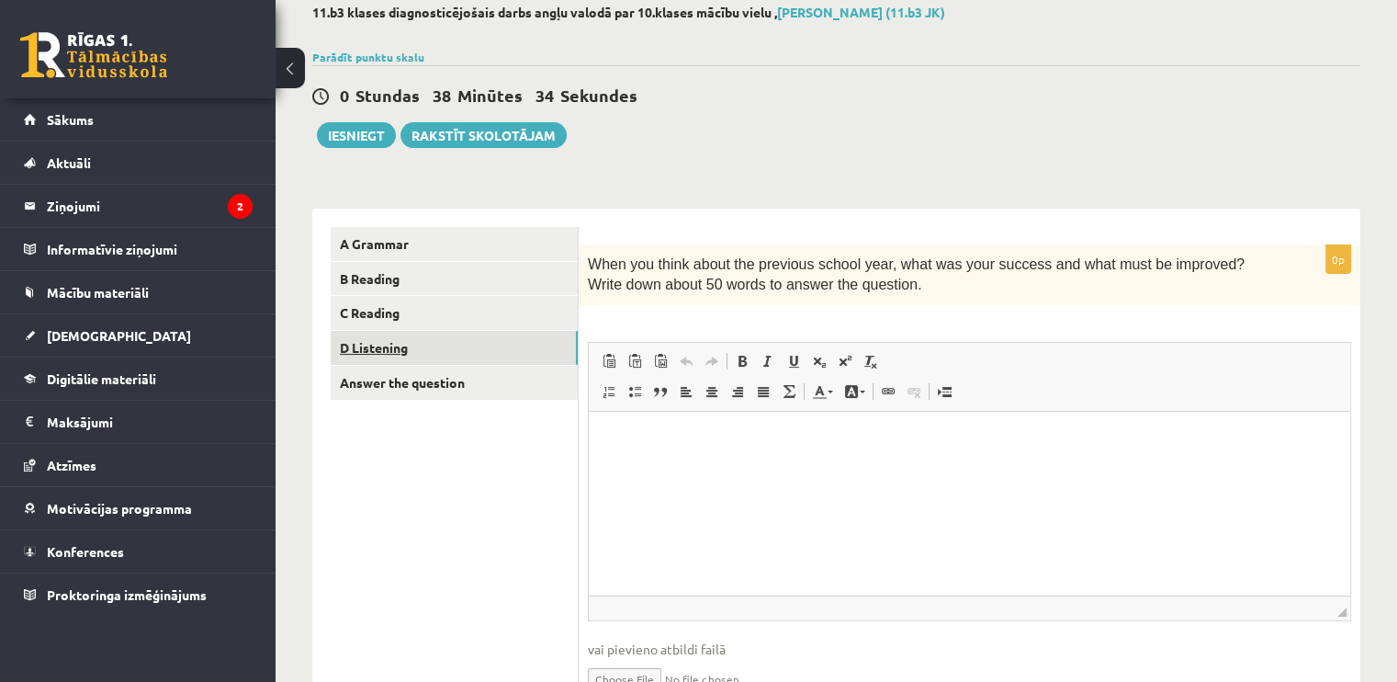
click at [476, 346] on link "D Listening" at bounding box center [454, 348] width 247 height 34
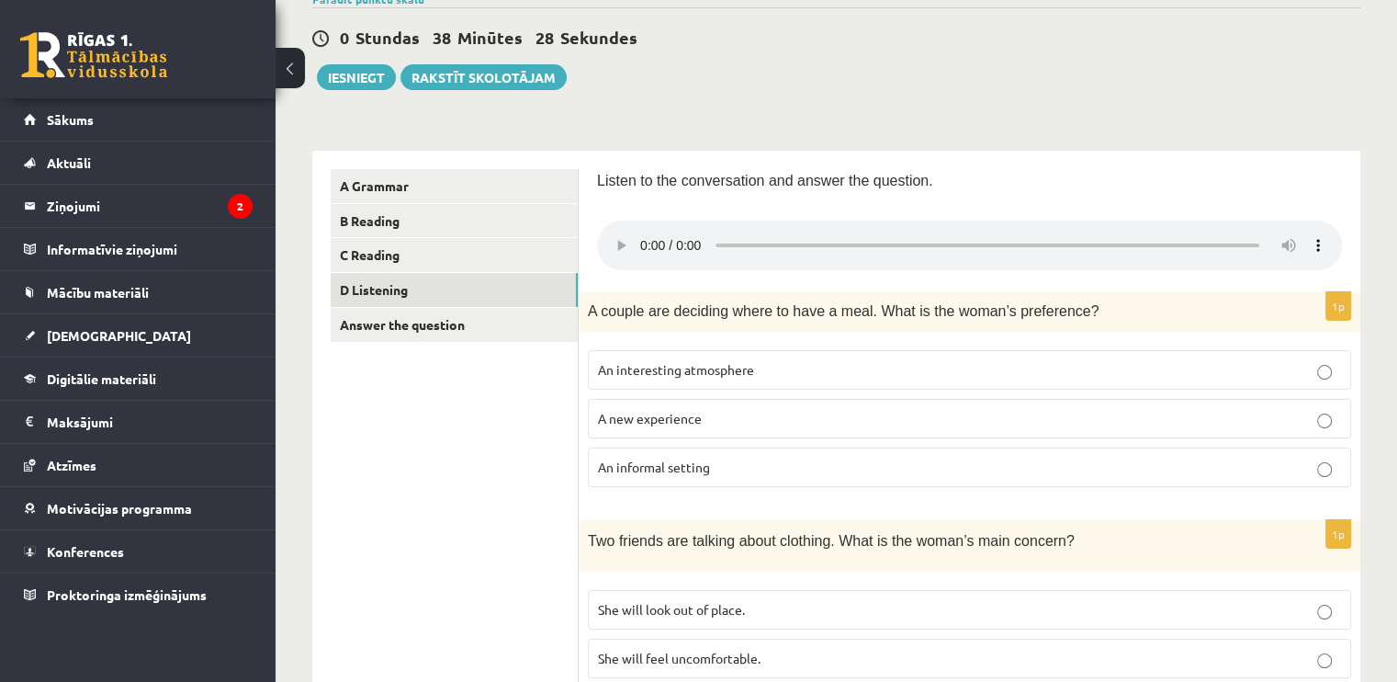
scroll to position [162, 0]
click at [1201, 462] on p "An informal setting" at bounding box center [969, 466] width 743 height 19
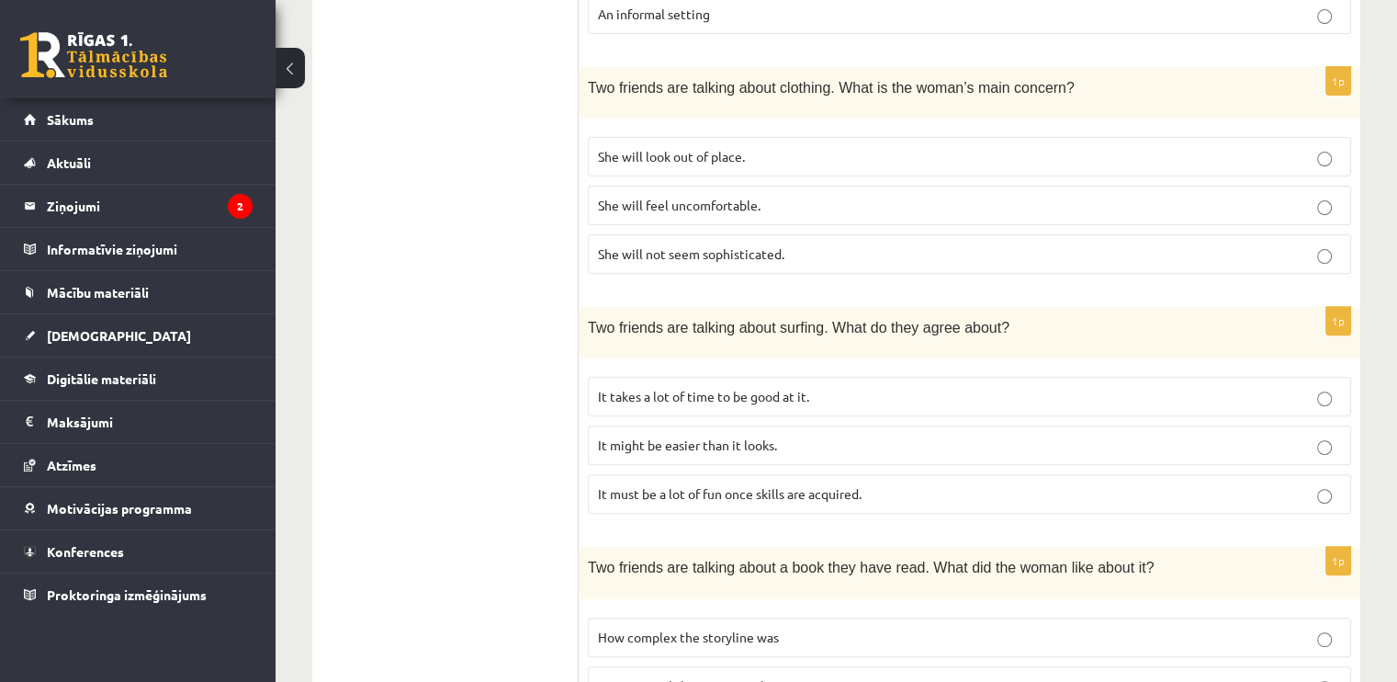
scroll to position [769, 0]
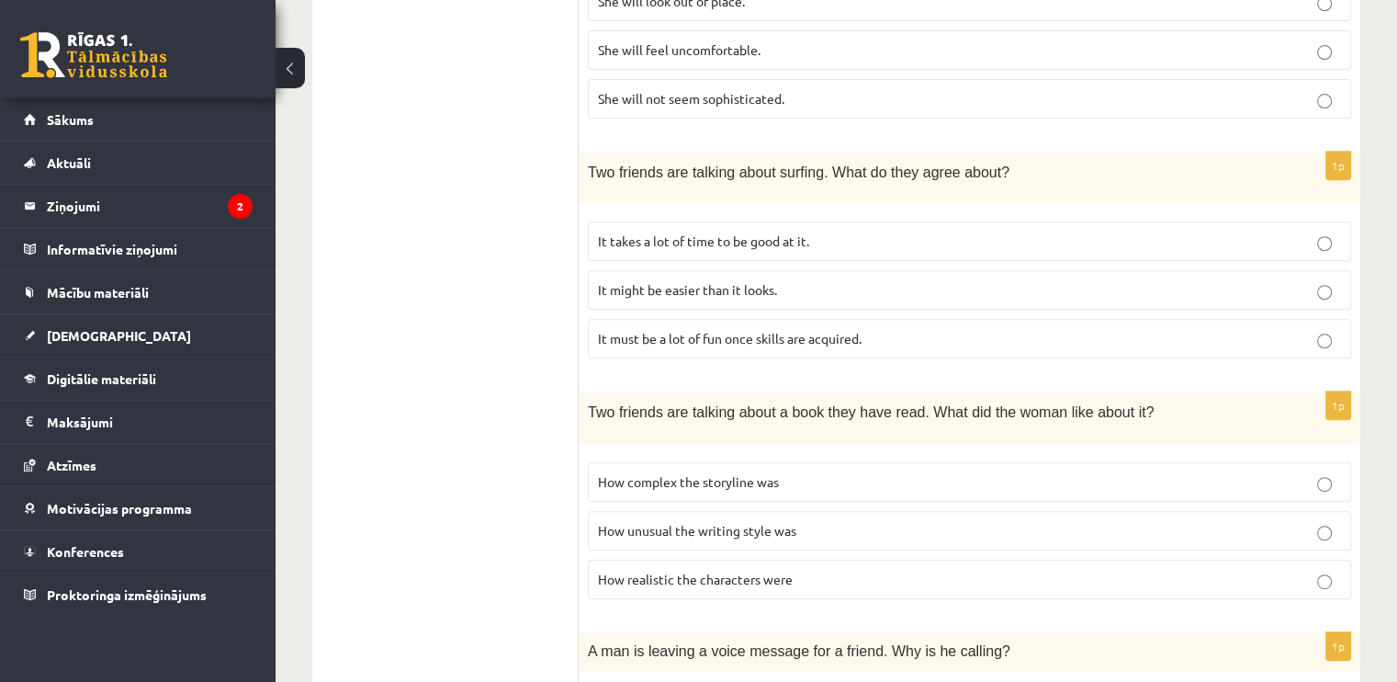
click at [1075, 330] on p "It must be a lot of fun once skills are acquired." at bounding box center [969, 338] width 743 height 19
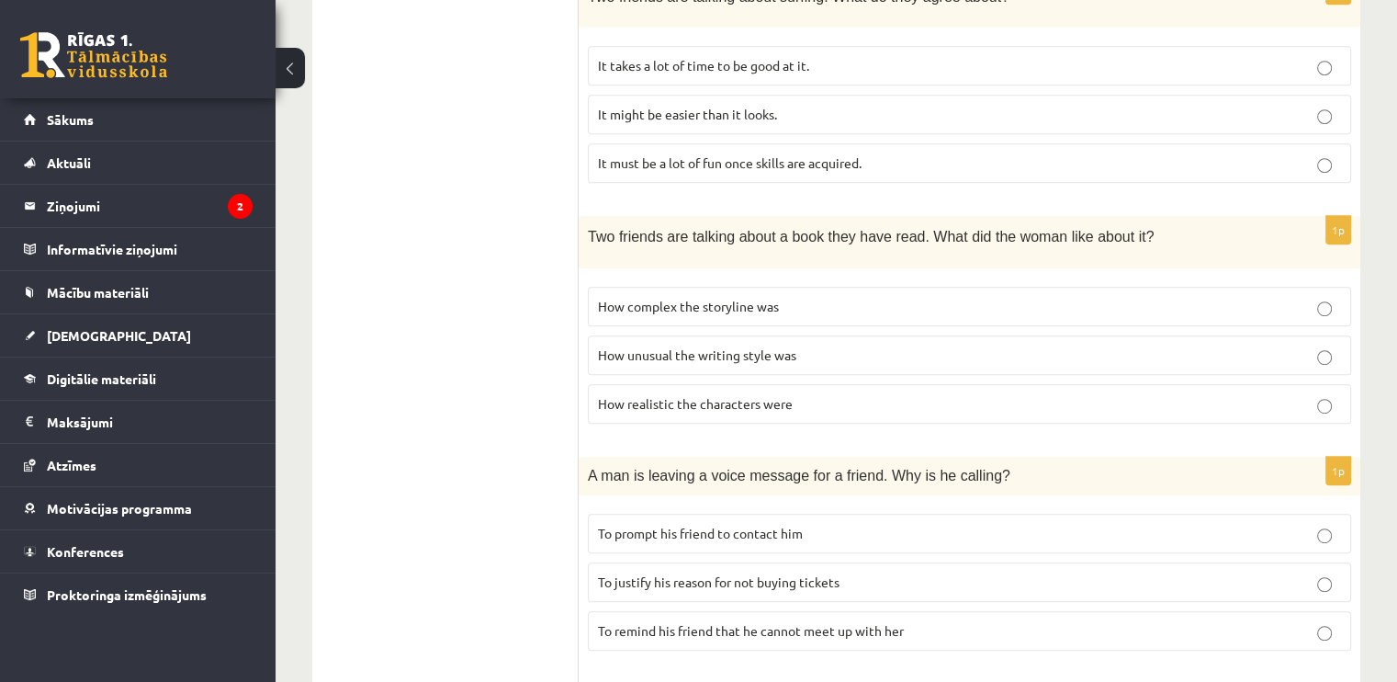
scroll to position [945, 0]
click at [997, 345] on p "How unusual the writing style was" at bounding box center [969, 354] width 743 height 19
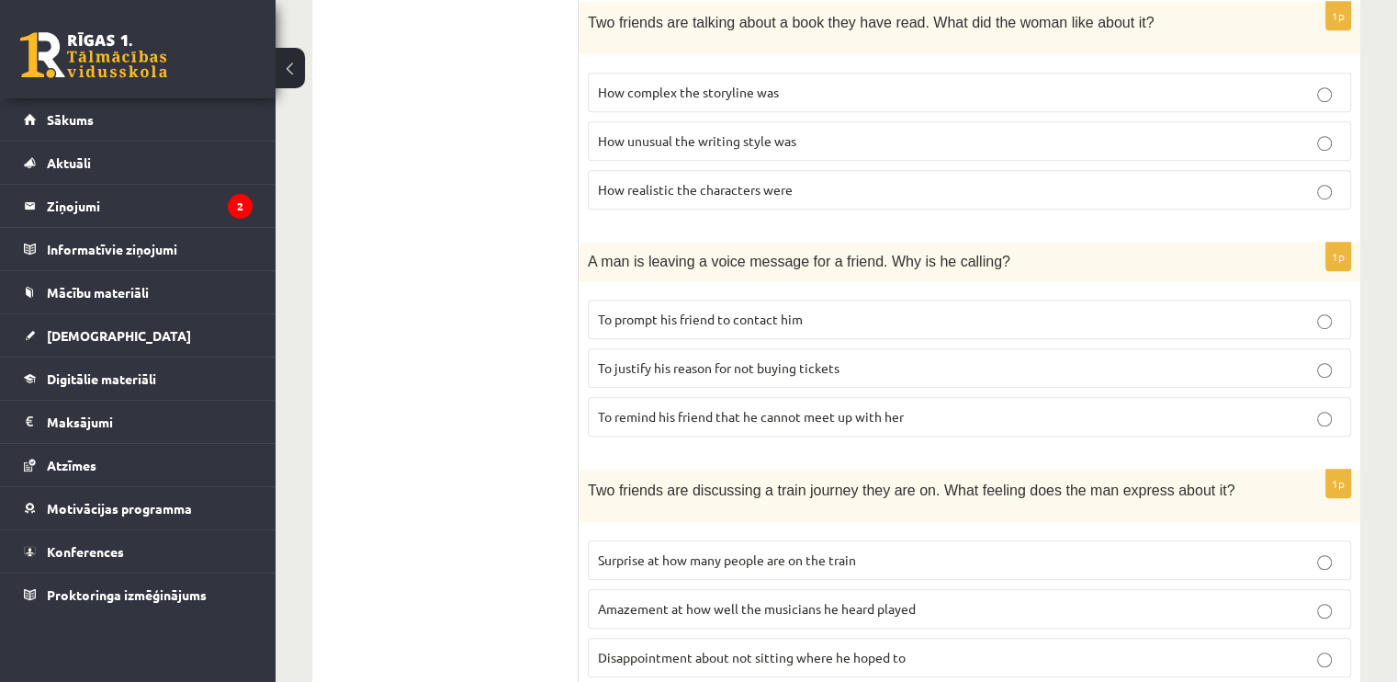
scroll to position [1183, 0]
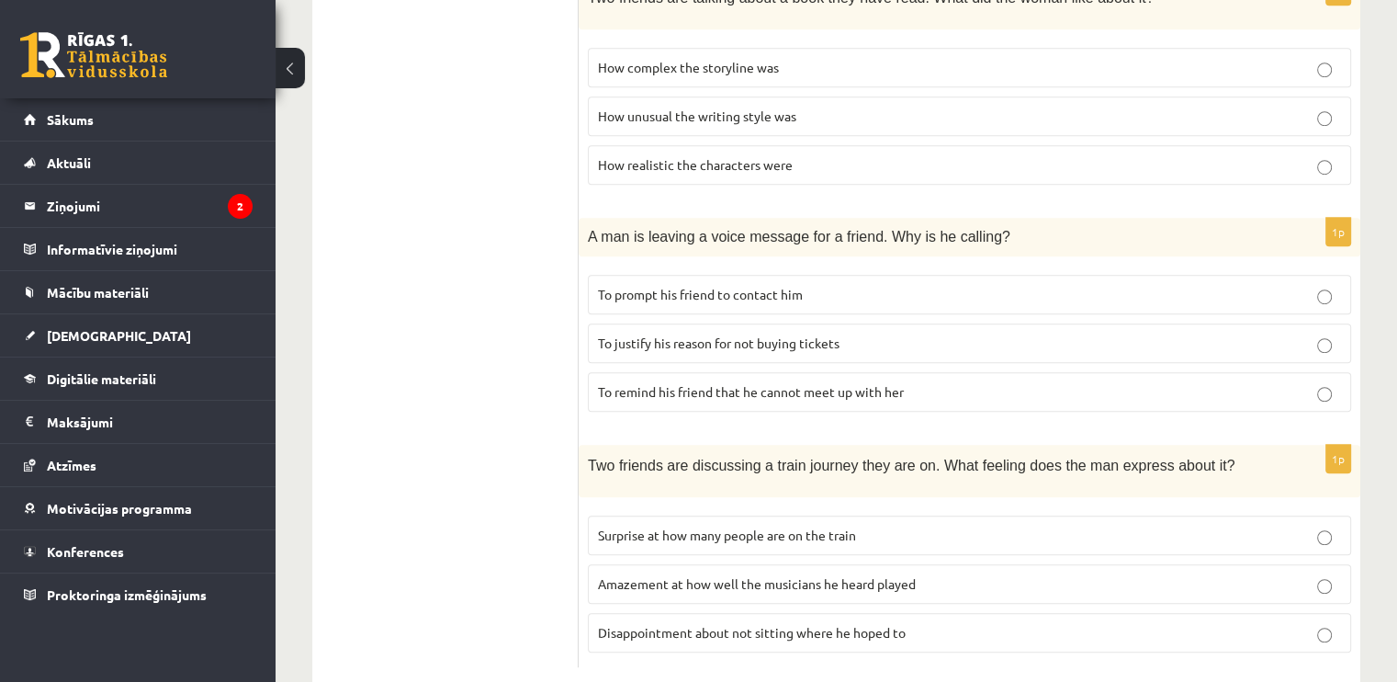
click at [963, 340] on p "To justify his reason for not buying tickets" at bounding box center [969, 342] width 743 height 19
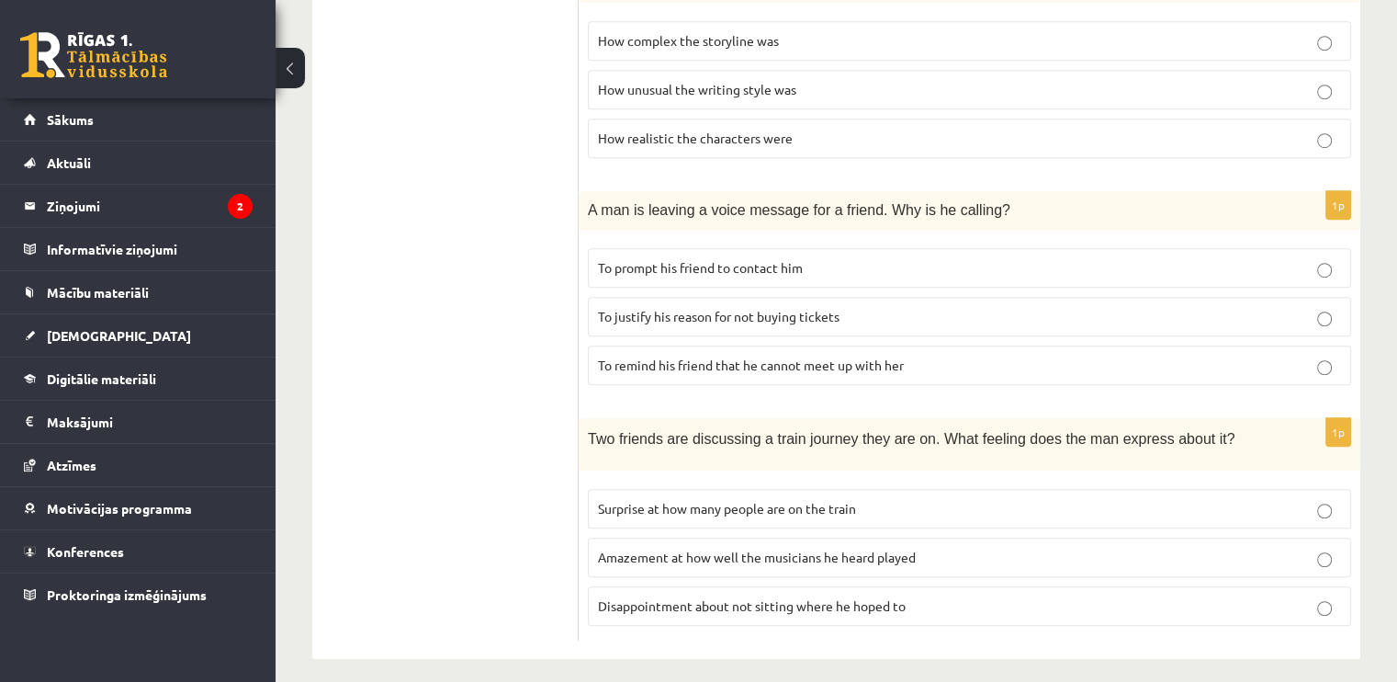
scroll to position [1209, 0]
click at [933, 356] on p "To remind his friend that he cannot meet up with her" at bounding box center [969, 365] width 743 height 19
click at [849, 490] on label "Surprise at how many people are on the train" at bounding box center [969, 510] width 763 height 40
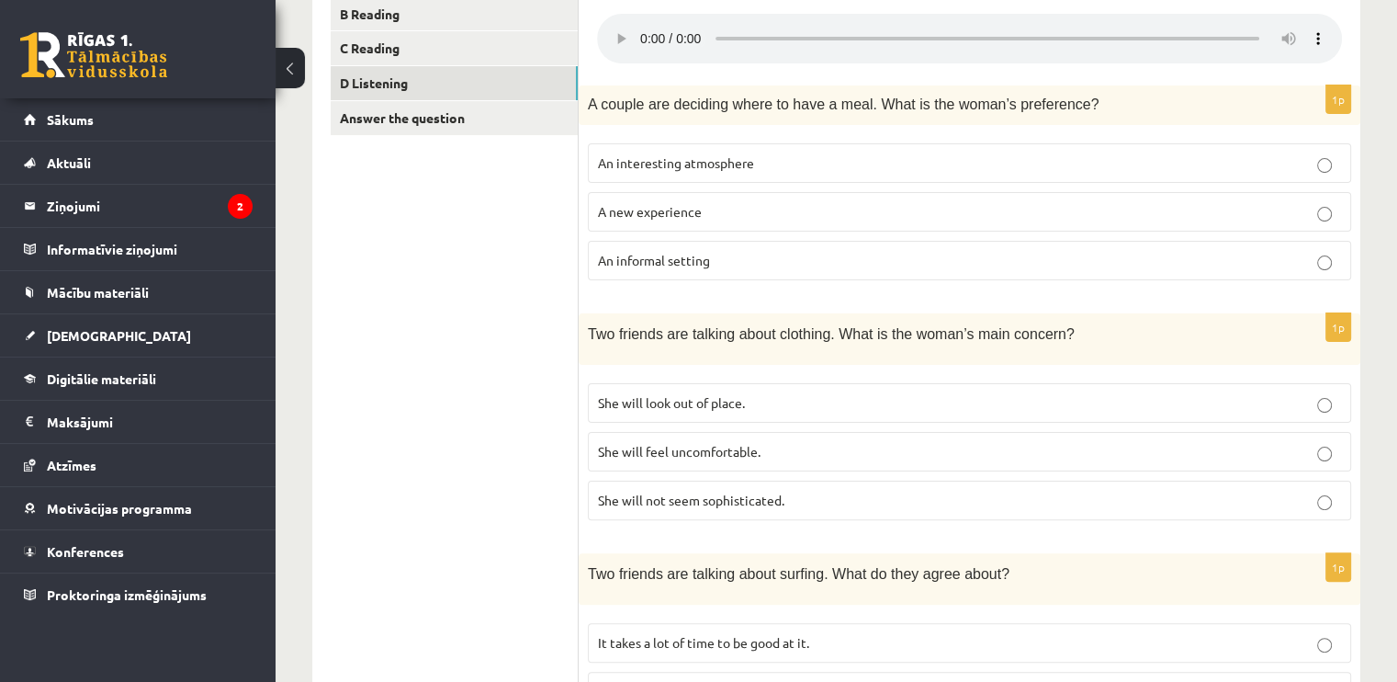
scroll to position [0, 0]
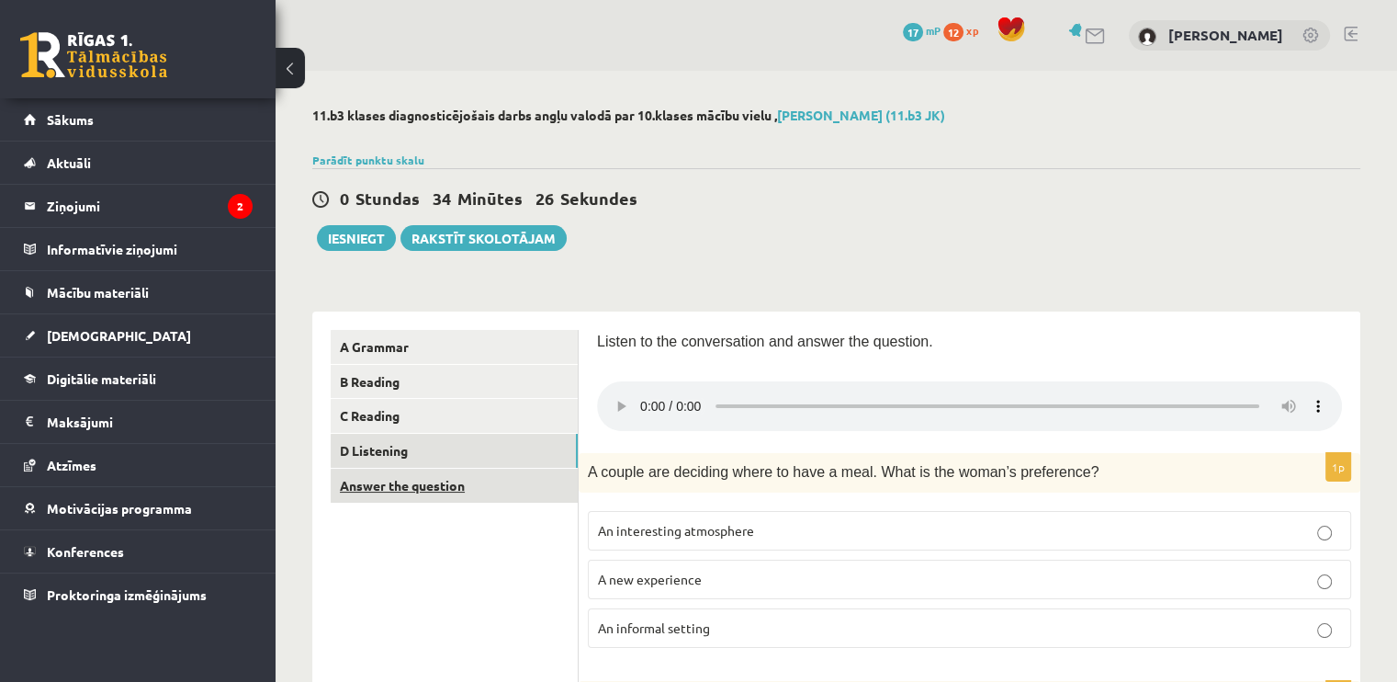
click at [449, 488] on link "Answer the question" at bounding box center [454, 486] width 247 height 34
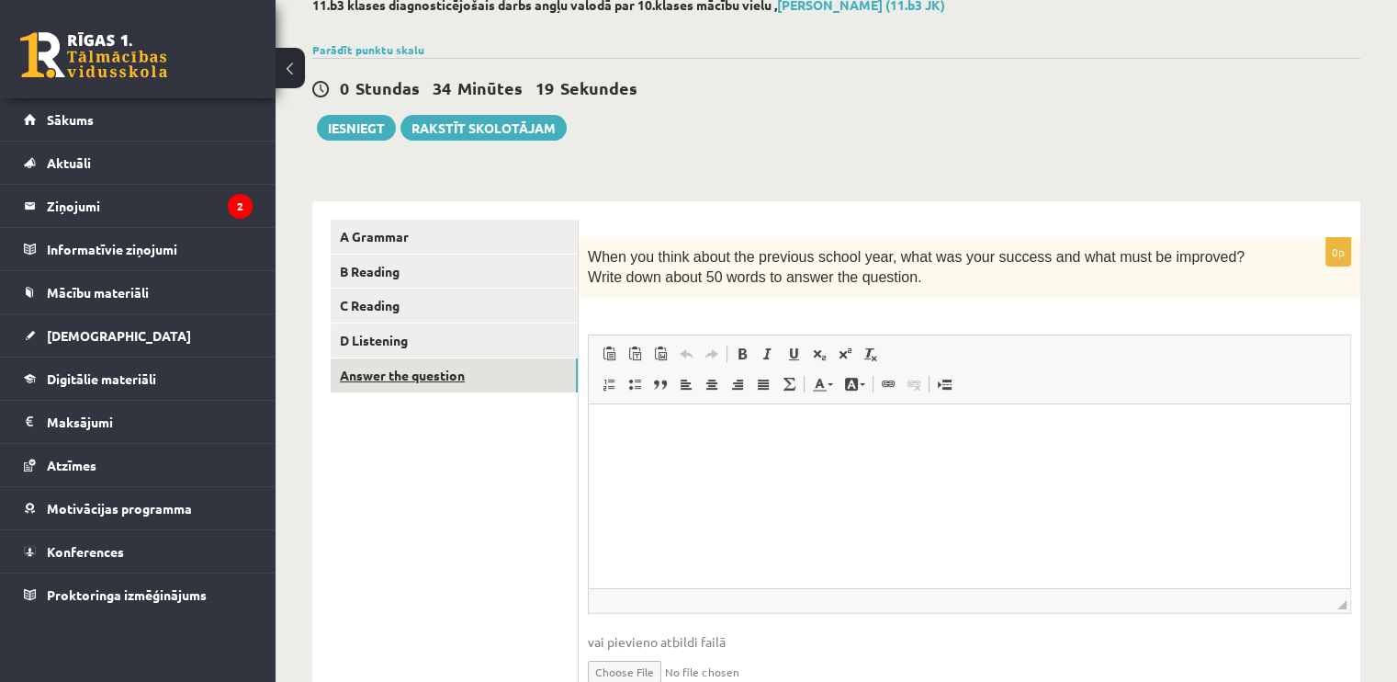
scroll to position [110, 0]
click at [750, 135] on div "0 Stundas 29 Minūtes 1 Sekunde Ieskaite saglabāta! Iesniegt Rakstīt skolotājam" at bounding box center [836, 99] width 1048 height 83
click at [807, 450] on html at bounding box center [970, 431] width 762 height 56
click at [894, 436] on p "**********" at bounding box center [970, 431] width 726 height 19
click at [956, 442] on html "**********" at bounding box center [970, 431] width 762 height 56
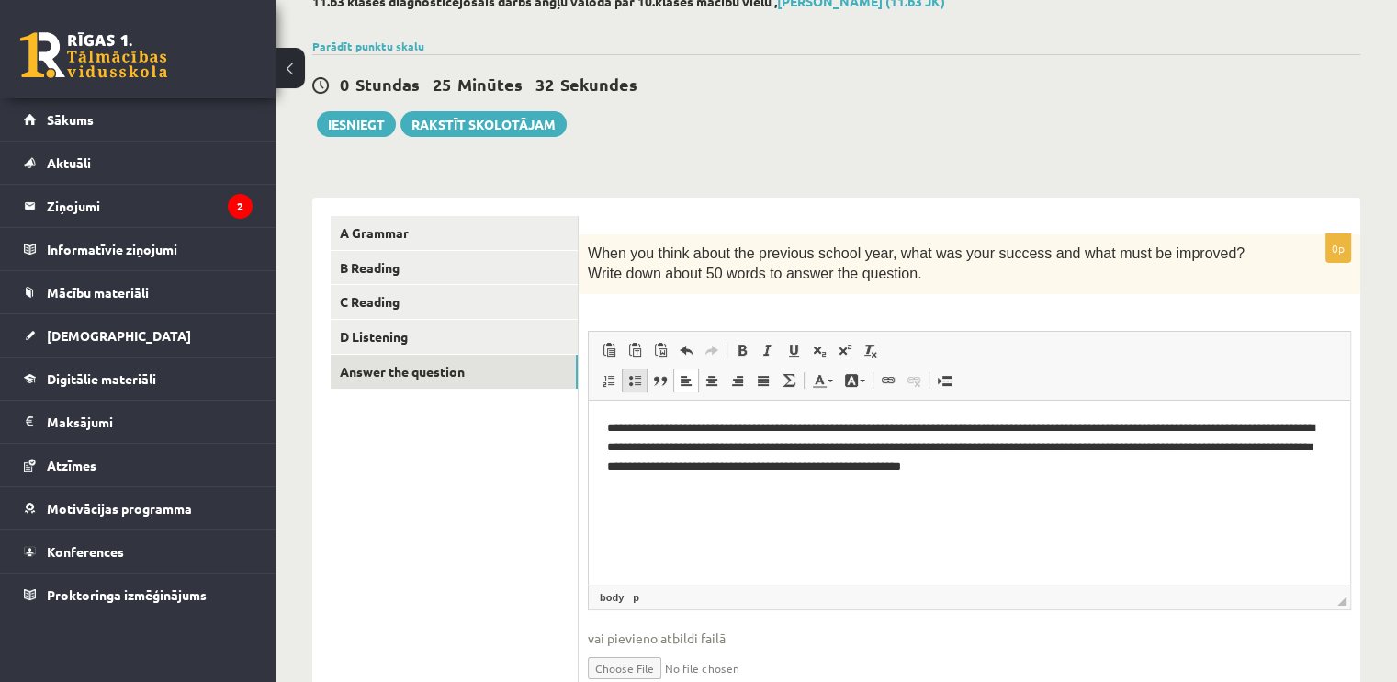
scroll to position [96, 0]
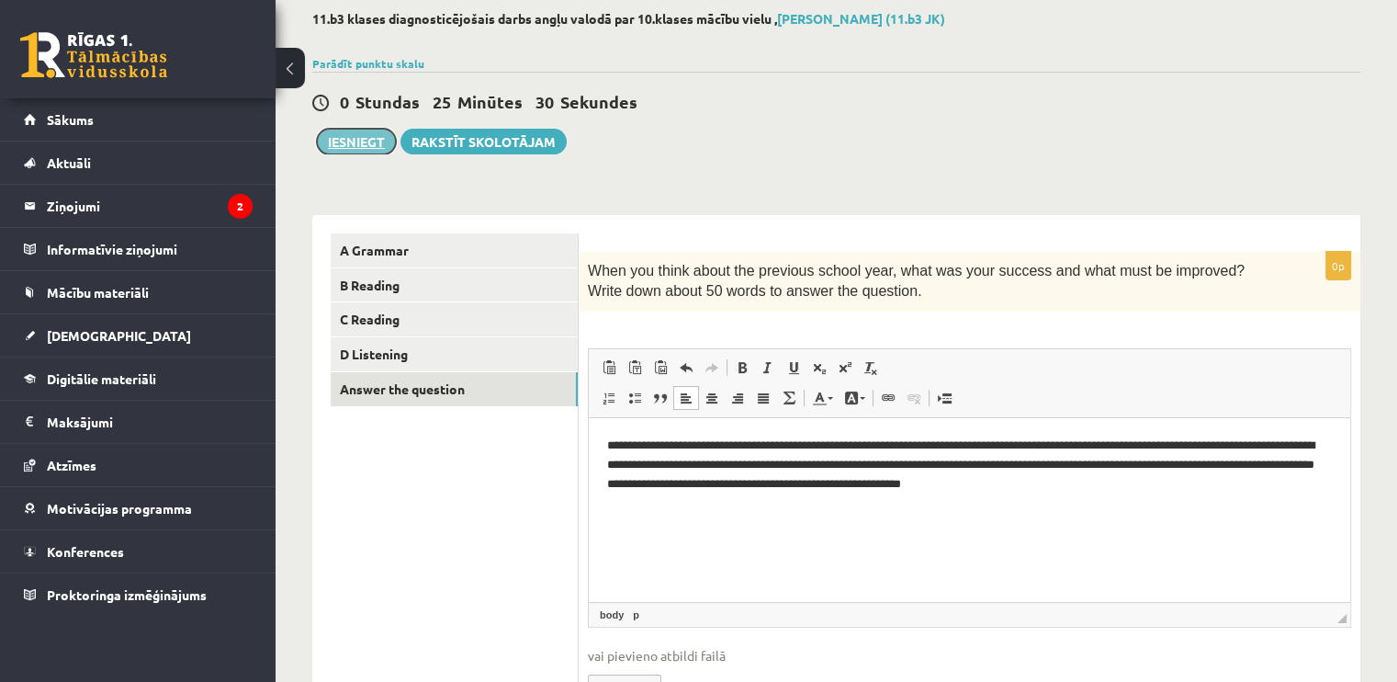
click at [350, 140] on button "Iesniegt" at bounding box center [356, 142] width 79 height 26
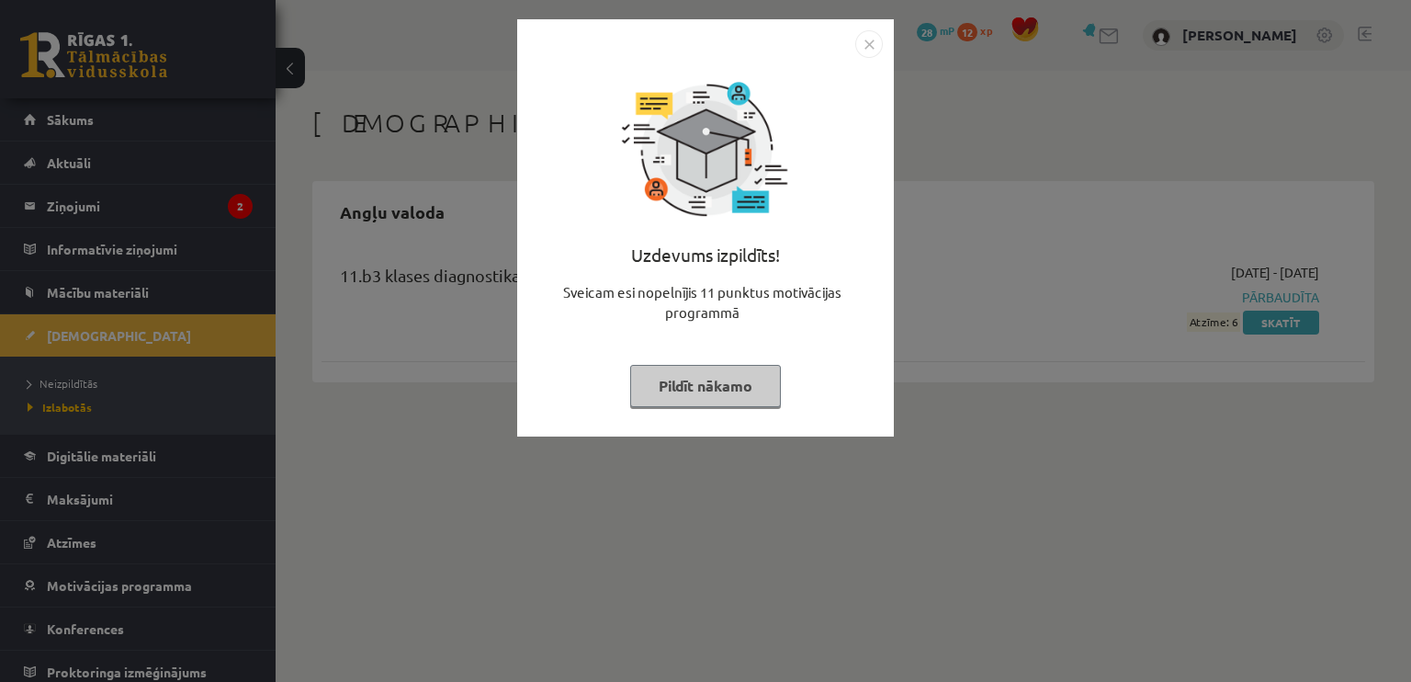
click at [702, 400] on button "Pildīt nākamo" at bounding box center [705, 386] width 151 height 42
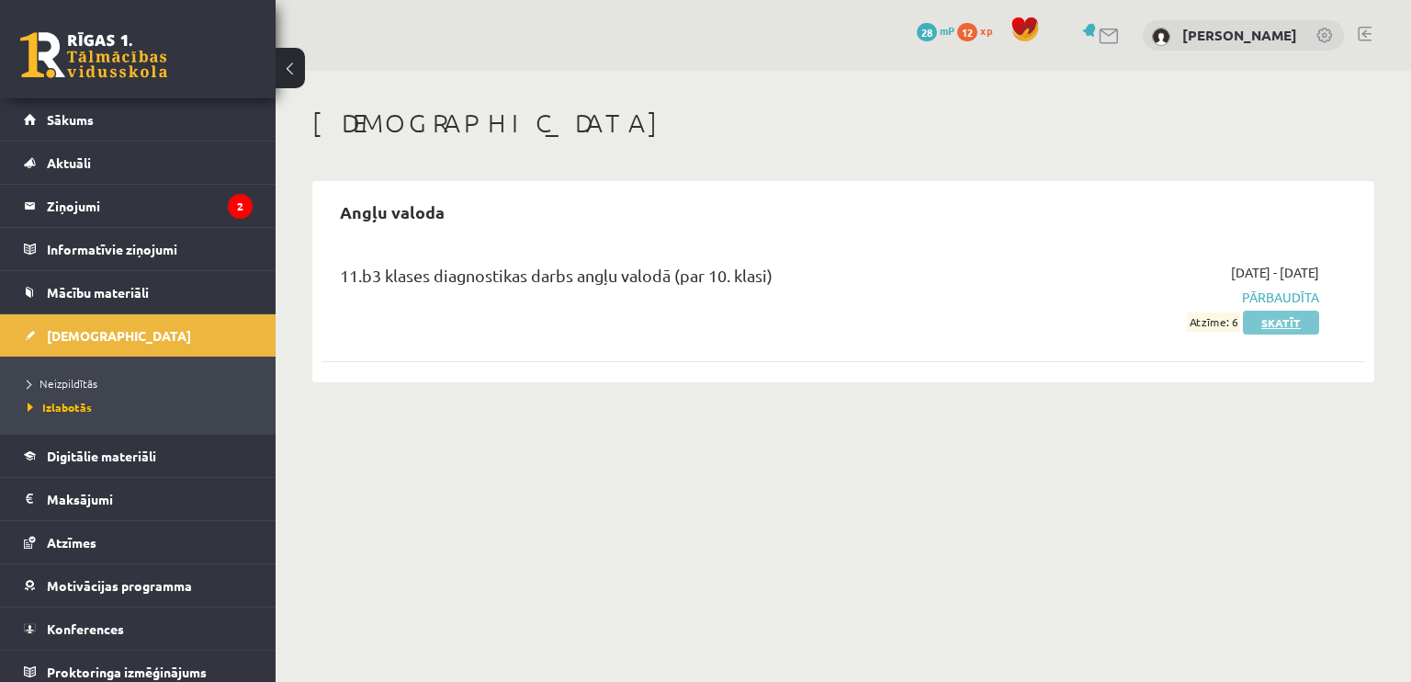
click at [1266, 320] on link "Skatīt" at bounding box center [1281, 323] width 76 height 24
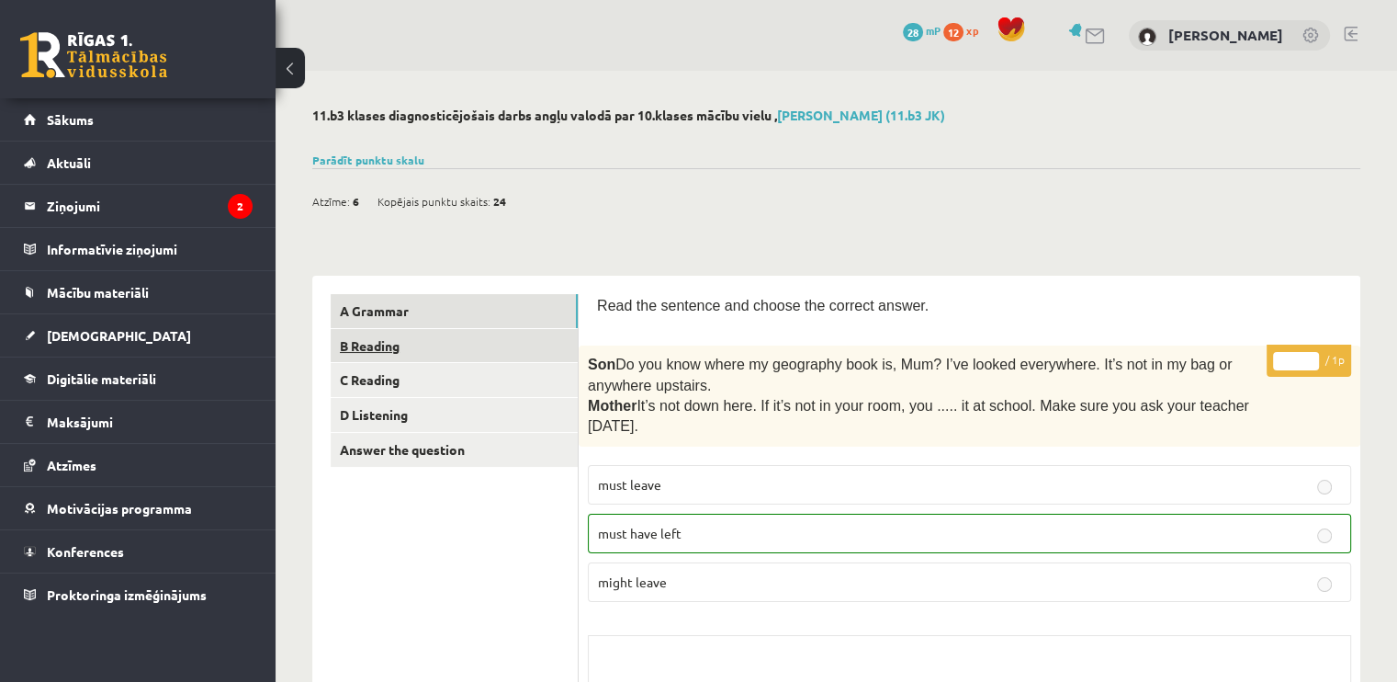
click at [412, 355] on link "B Reading" at bounding box center [454, 346] width 247 height 34
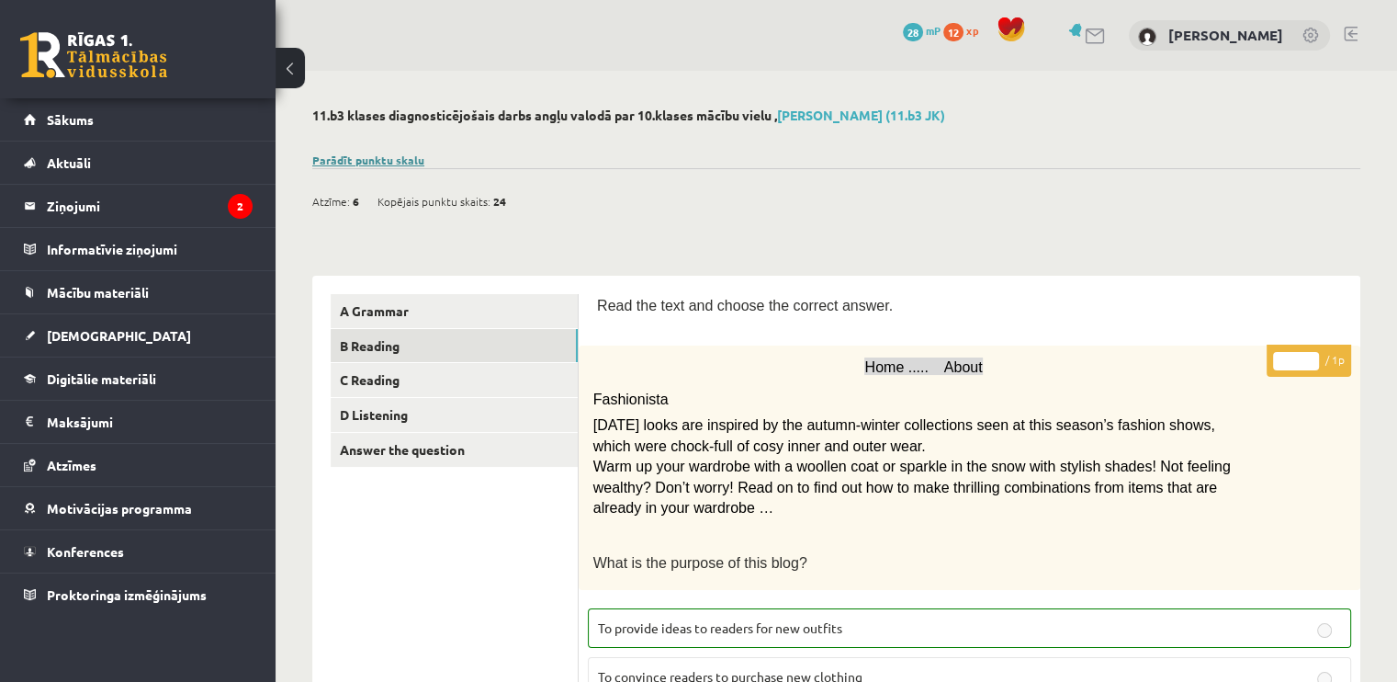
click at [341, 155] on link "Parādīt punktu skalu" at bounding box center [368, 160] width 112 height 15
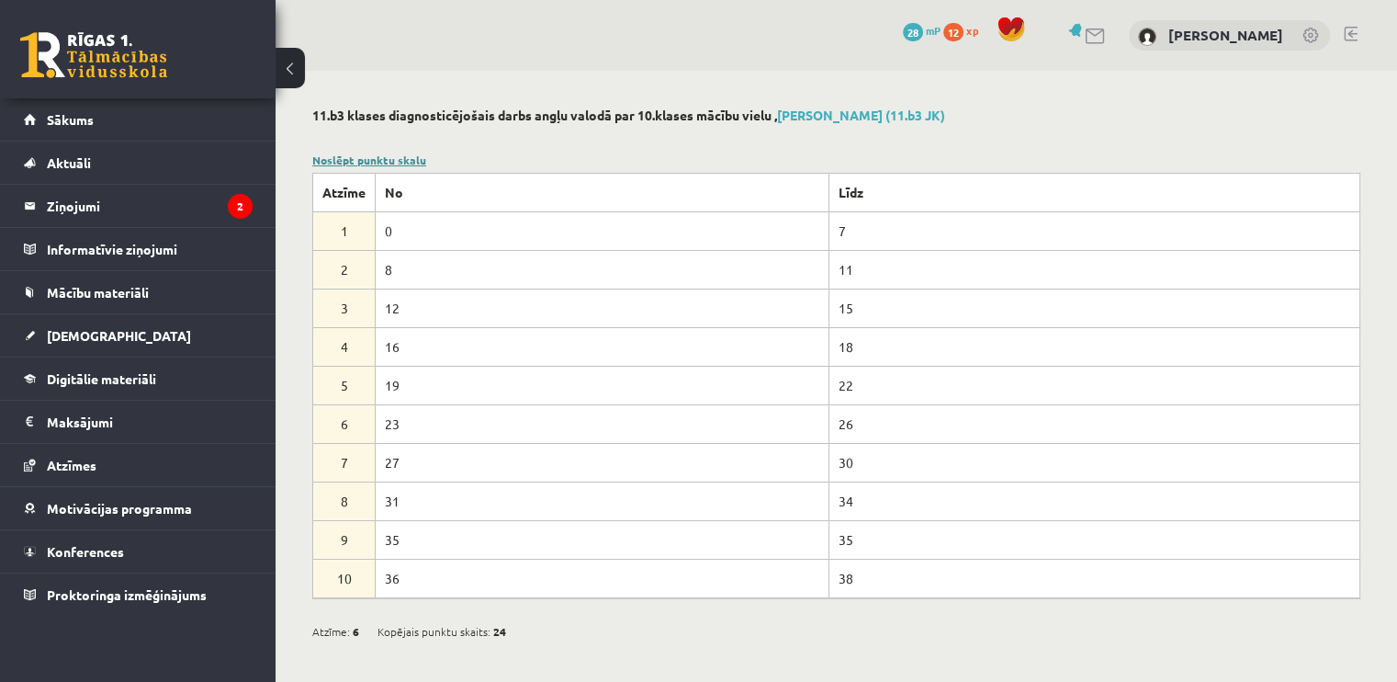
click at [373, 159] on link "Noslēpt punktu skalu" at bounding box center [369, 160] width 114 height 15
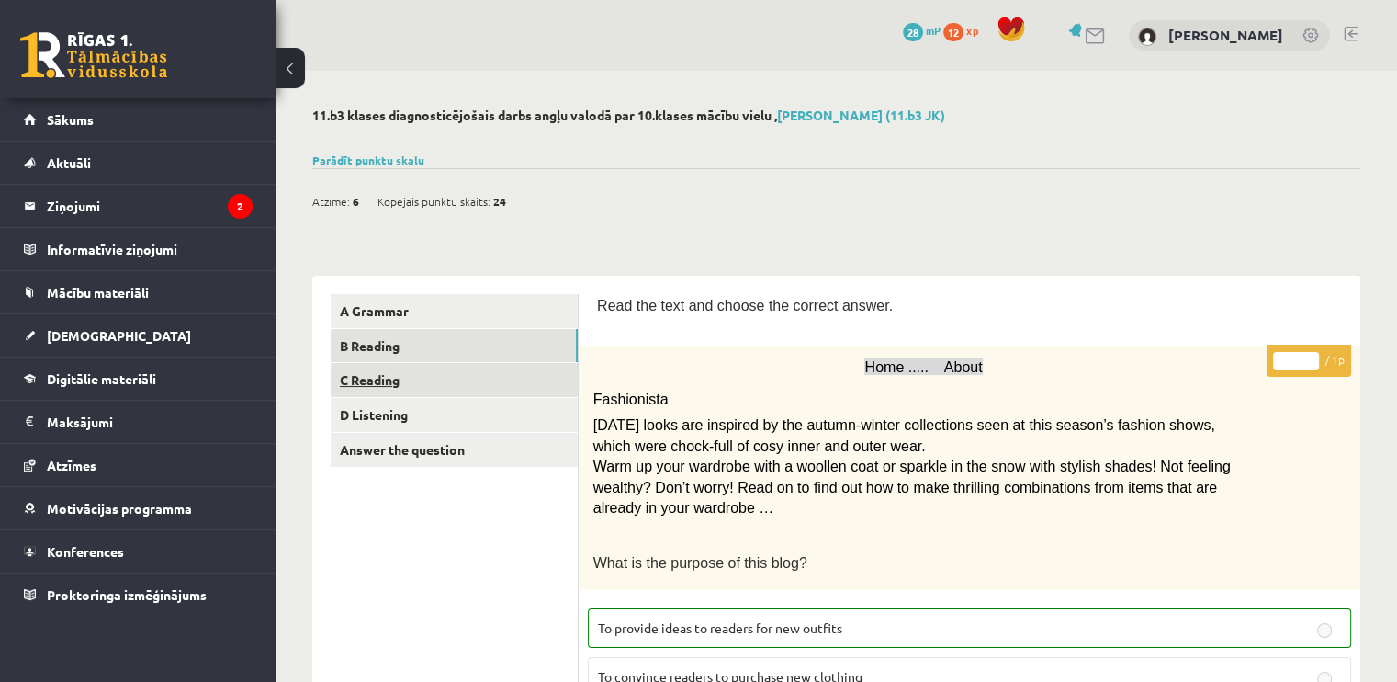
click at [383, 386] on link "C Reading" at bounding box center [454, 380] width 247 height 34
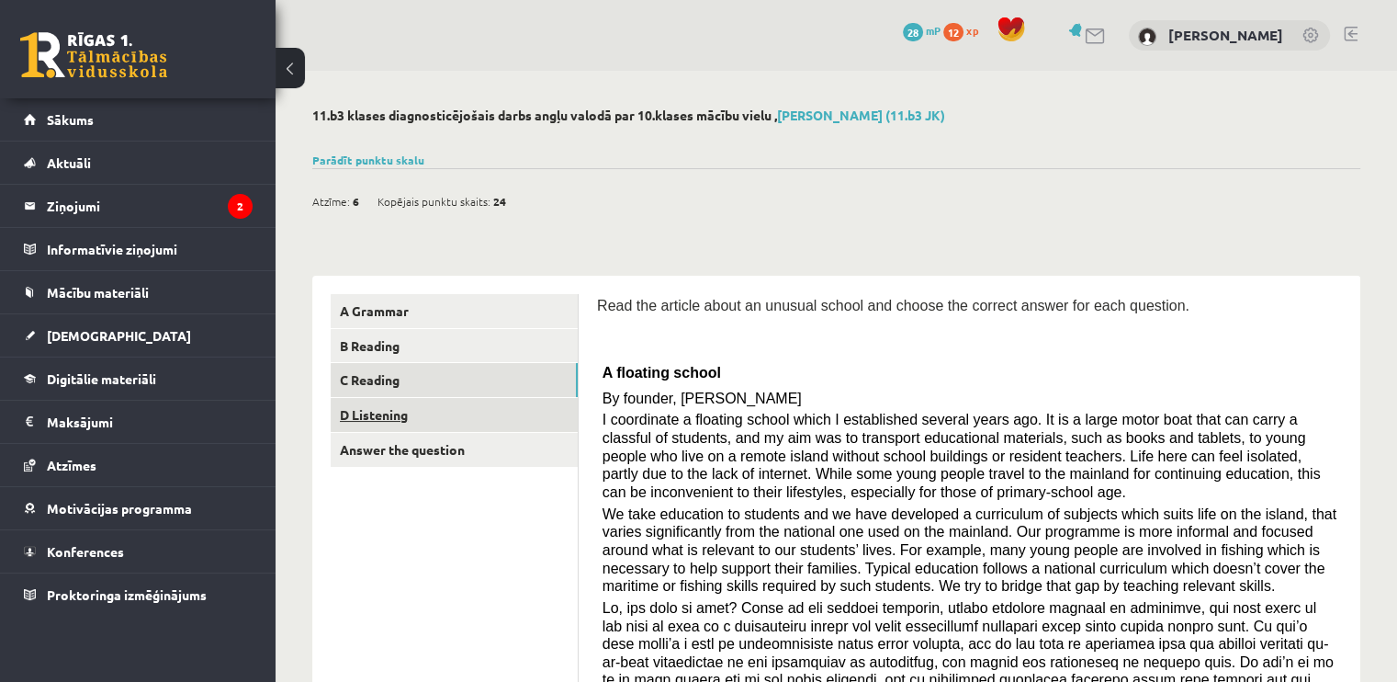
click at [406, 426] on link "D Listening" at bounding box center [454, 415] width 247 height 34
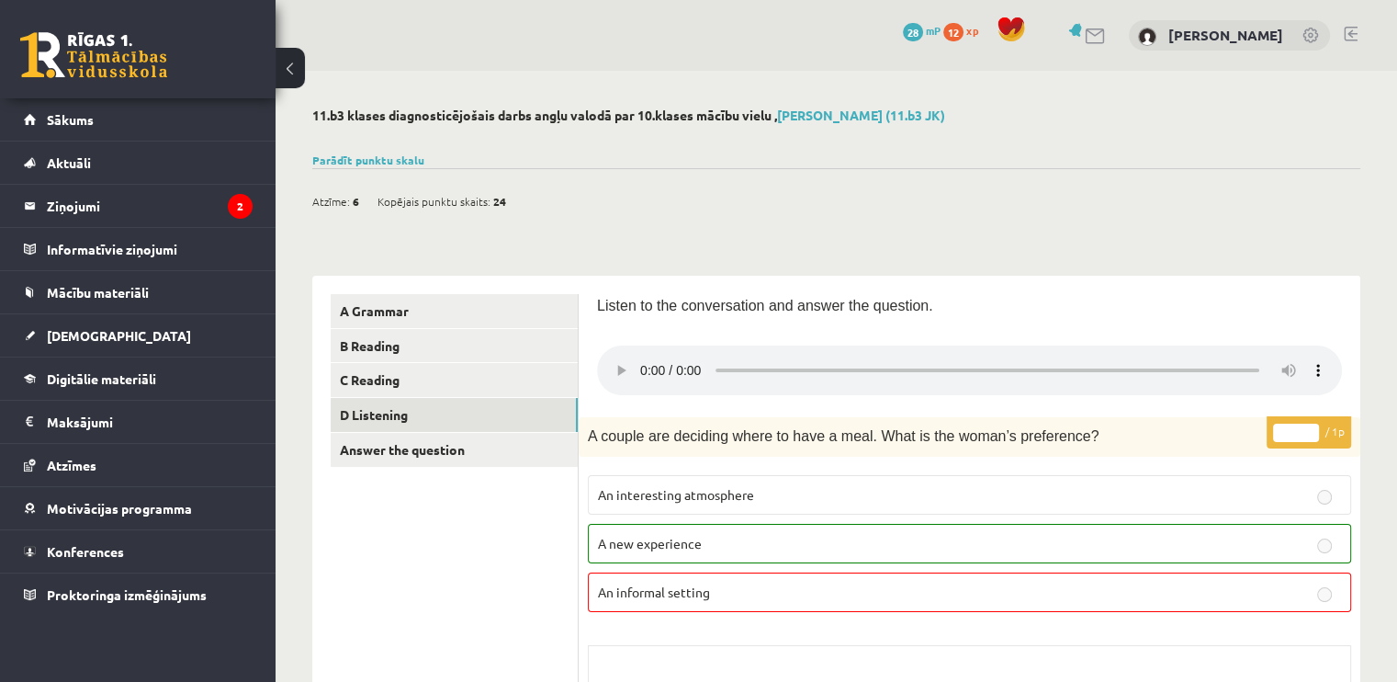
click at [176, 57] on div "0 Dāvanas 28 mP 12 xp" at bounding box center [138, 49] width 276 height 98
click at [299, 65] on button at bounding box center [290, 68] width 29 height 40
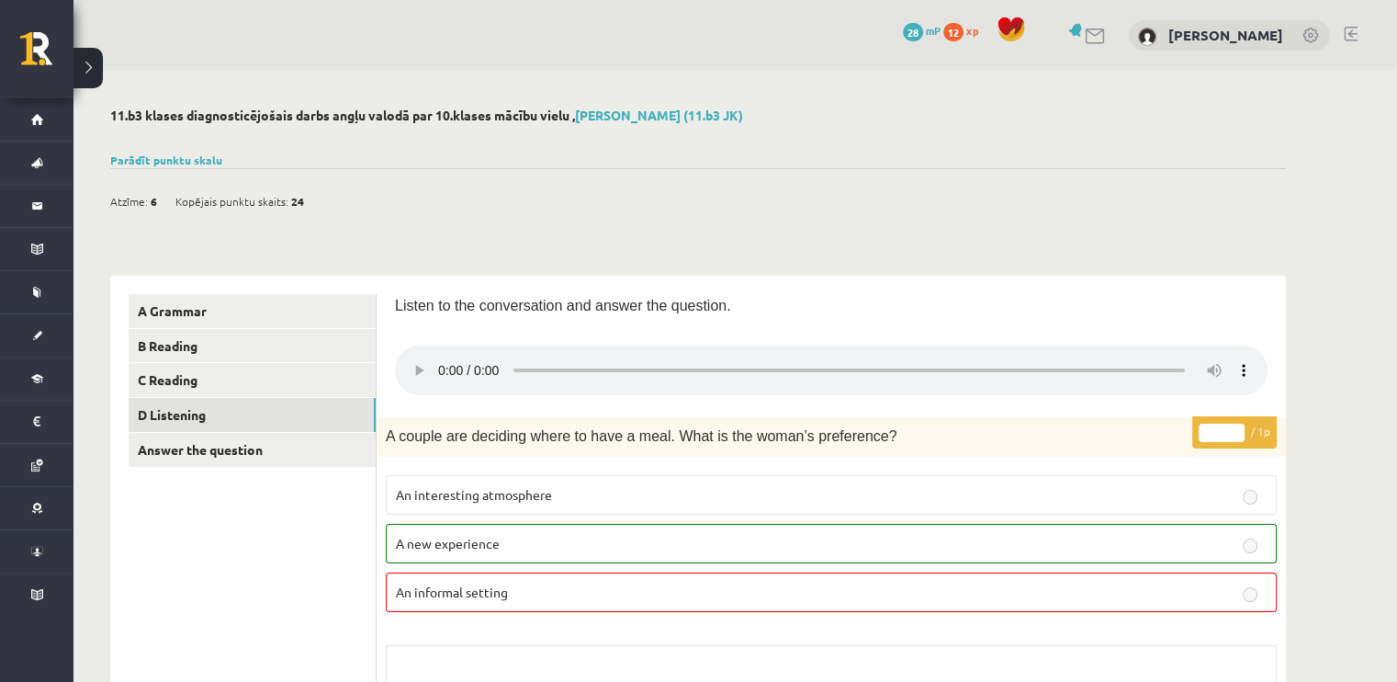
click at [96, 73] on button at bounding box center [87, 68] width 29 height 40
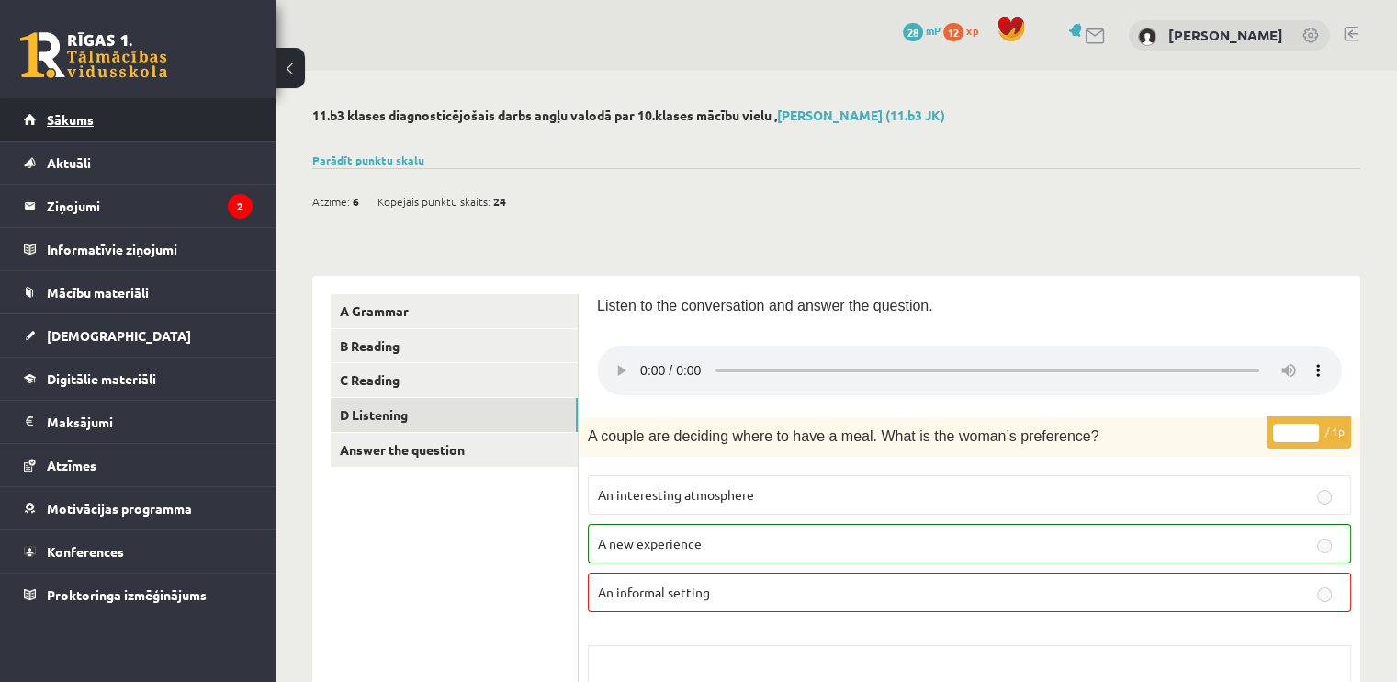
click at [76, 119] on span "Sākums" at bounding box center [70, 119] width 47 height 17
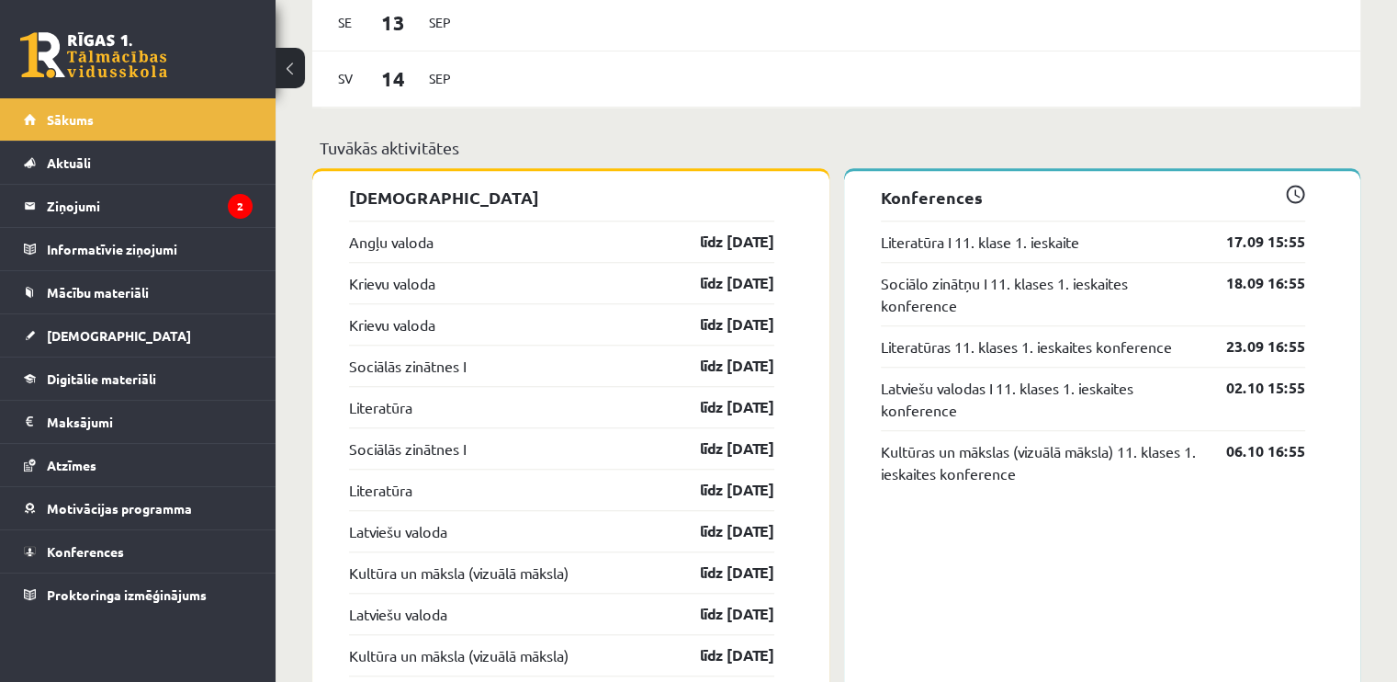
scroll to position [1528, 0]
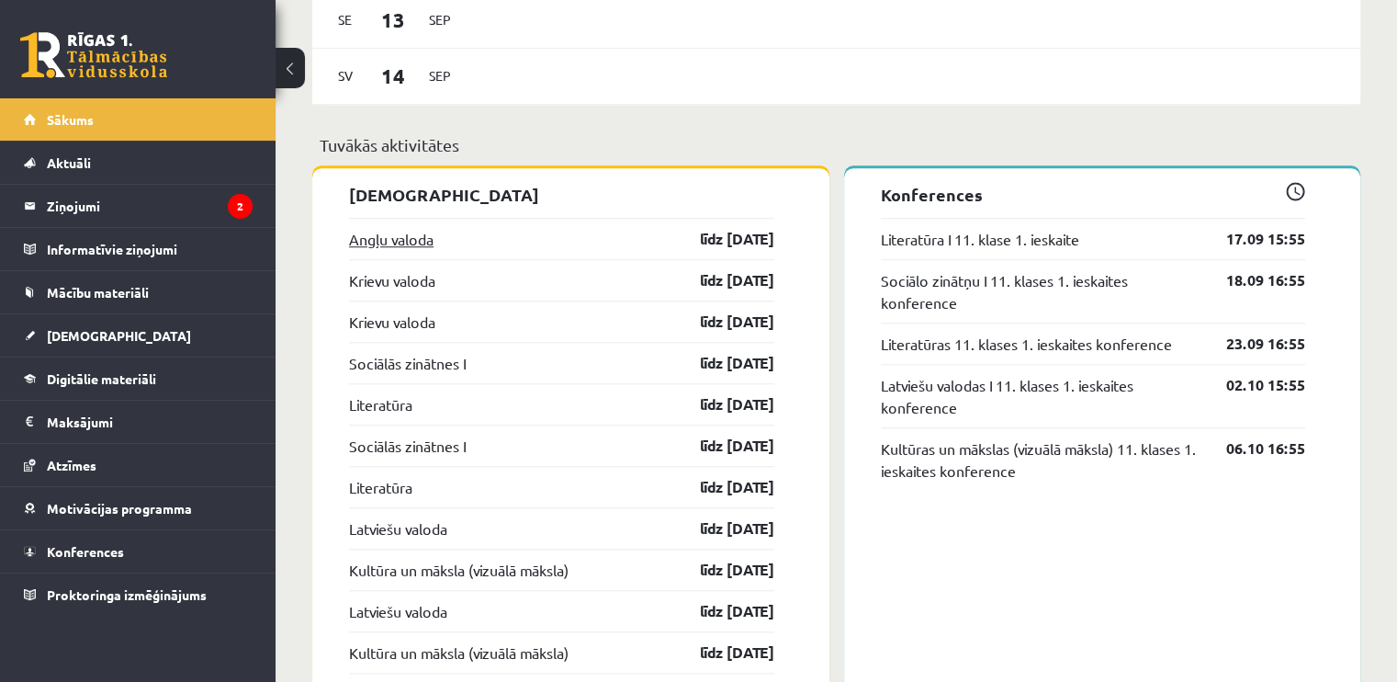
click at [382, 245] on link "Angļu valoda" at bounding box center [391, 239] width 85 height 22
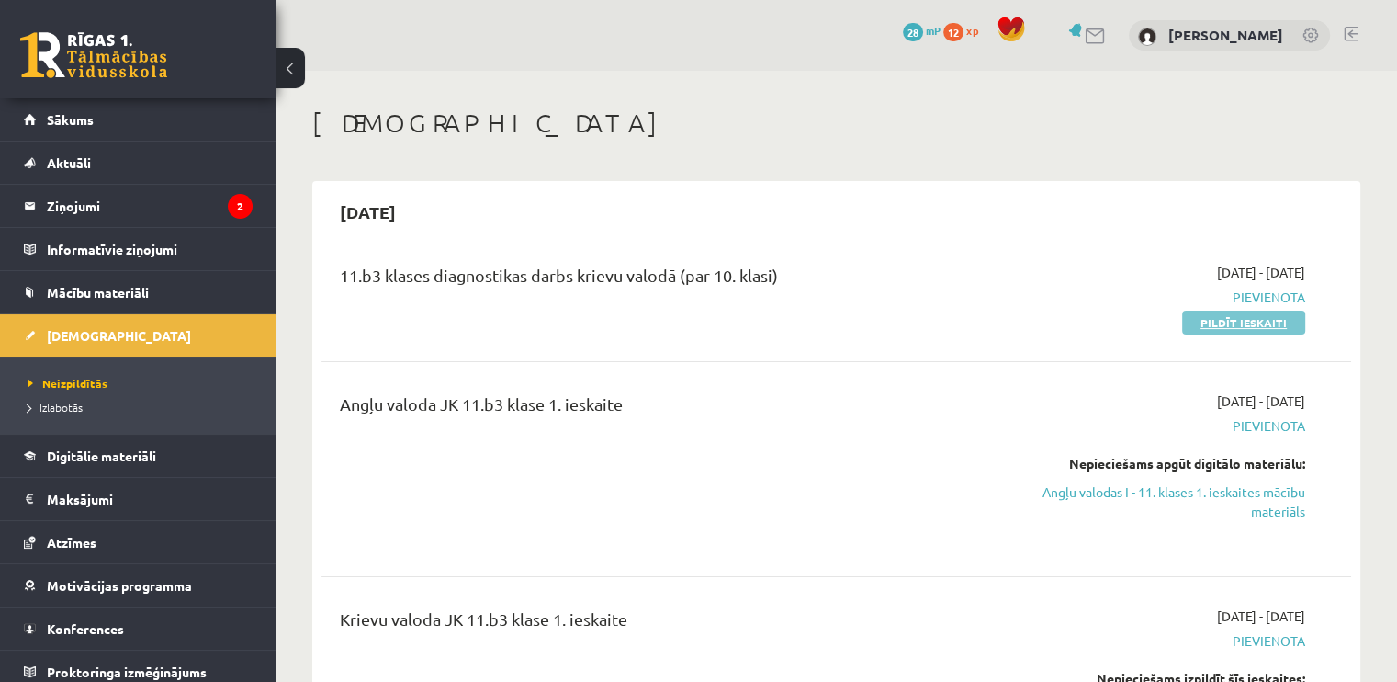
click at [1226, 324] on link "Pildīt ieskaiti" at bounding box center [1243, 323] width 123 height 24
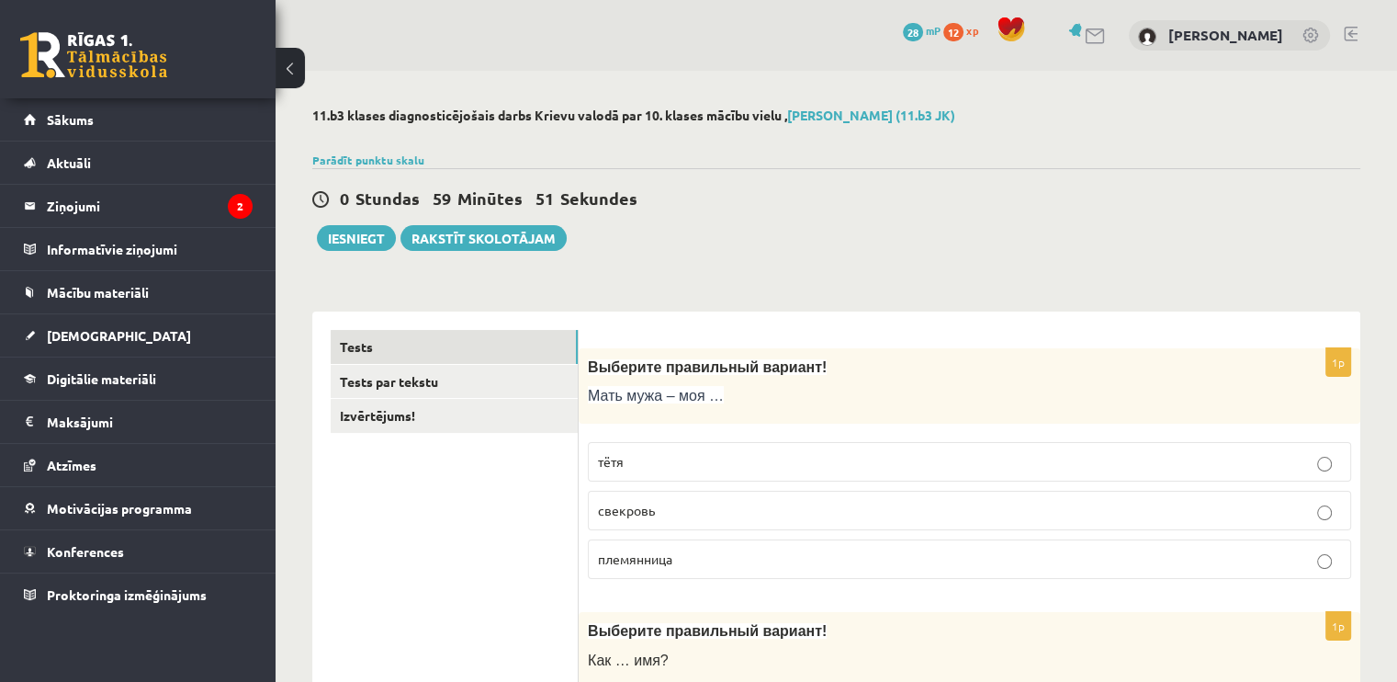
scroll to position [2, 0]
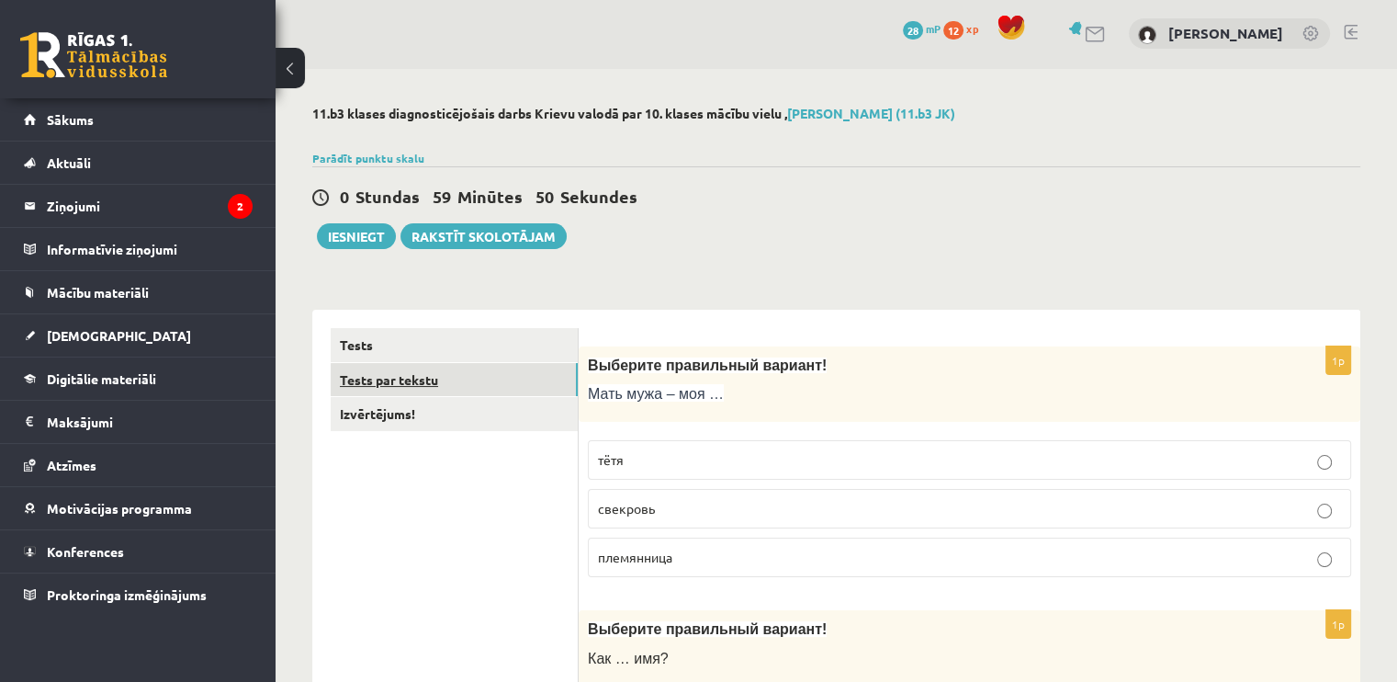
click at [469, 375] on link "Tests par tekstu" at bounding box center [454, 380] width 247 height 34
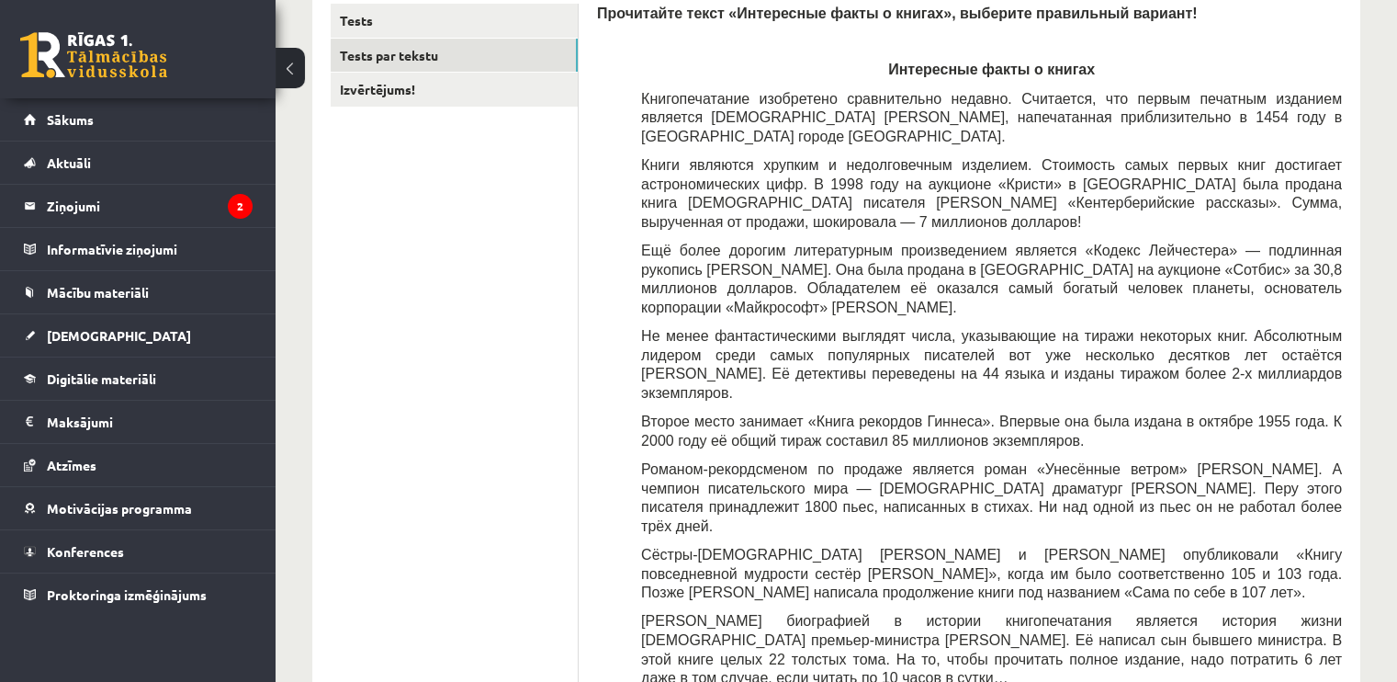
scroll to position [0, 0]
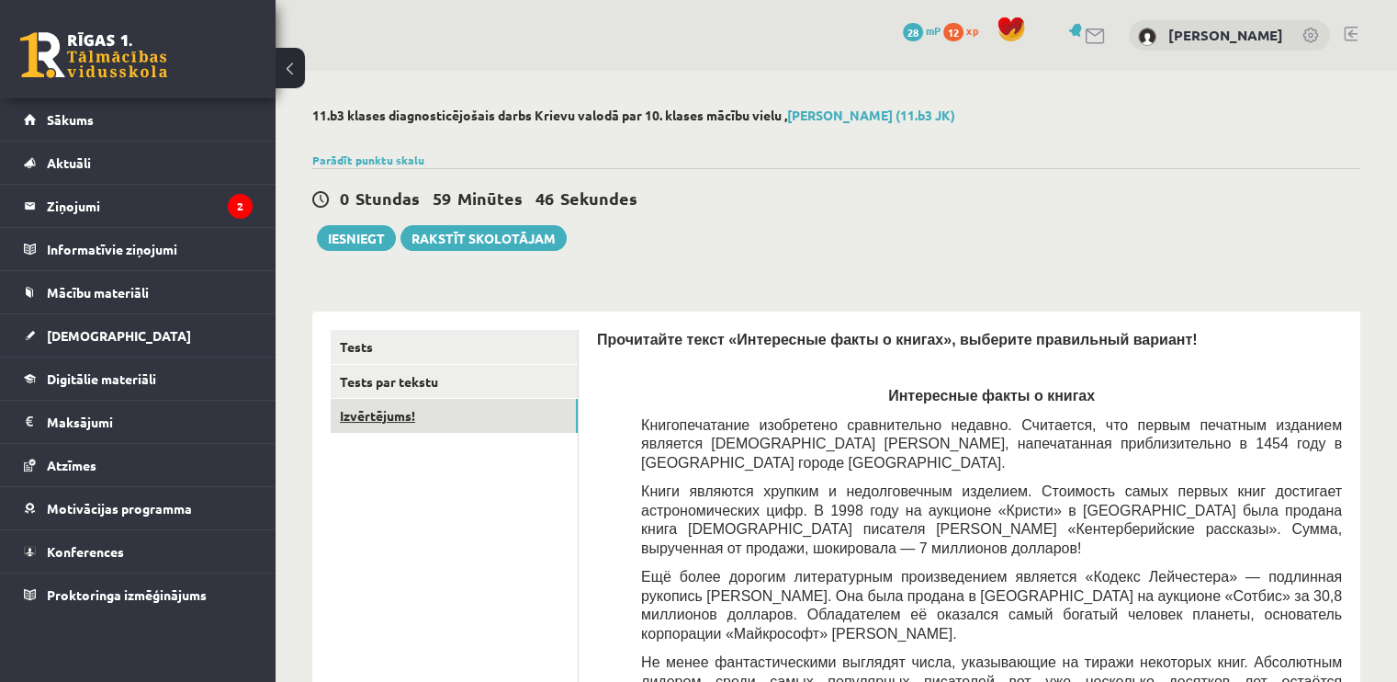
click at [385, 430] on link "Izvērtējums!" at bounding box center [454, 416] width 247 height 34
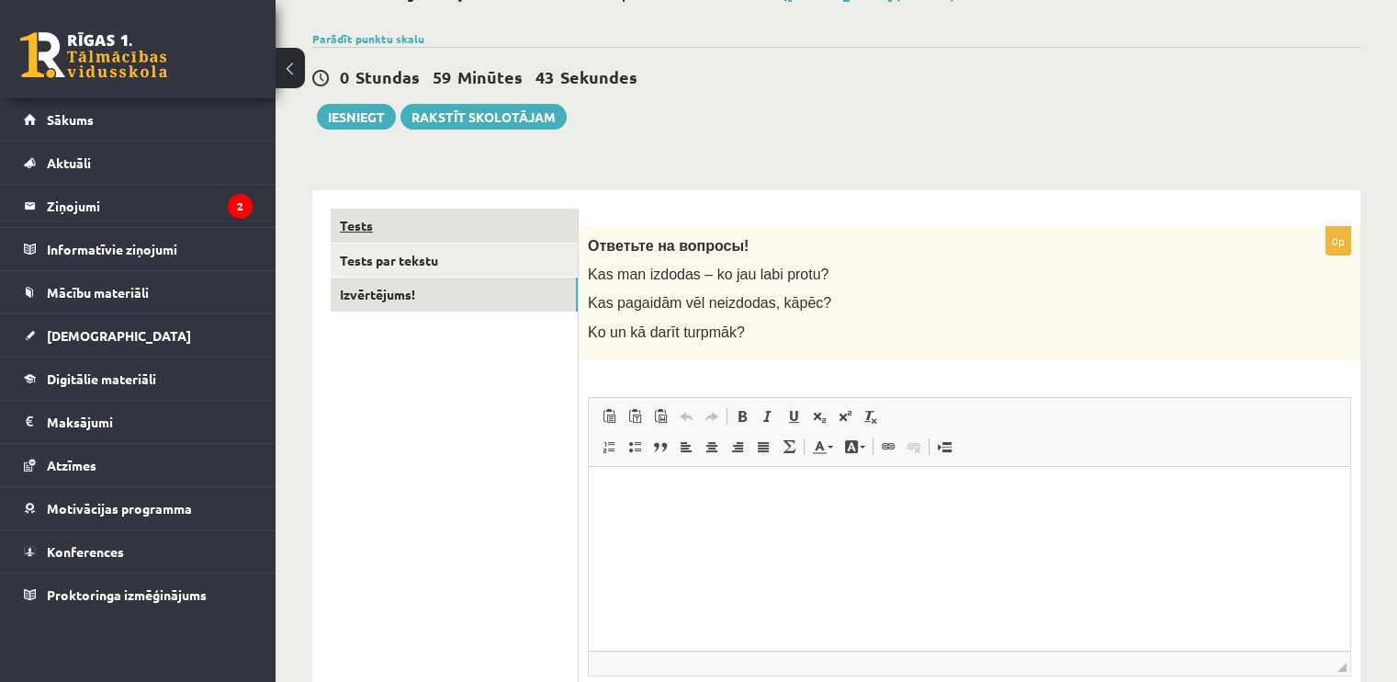
scroll to position [135, 0]
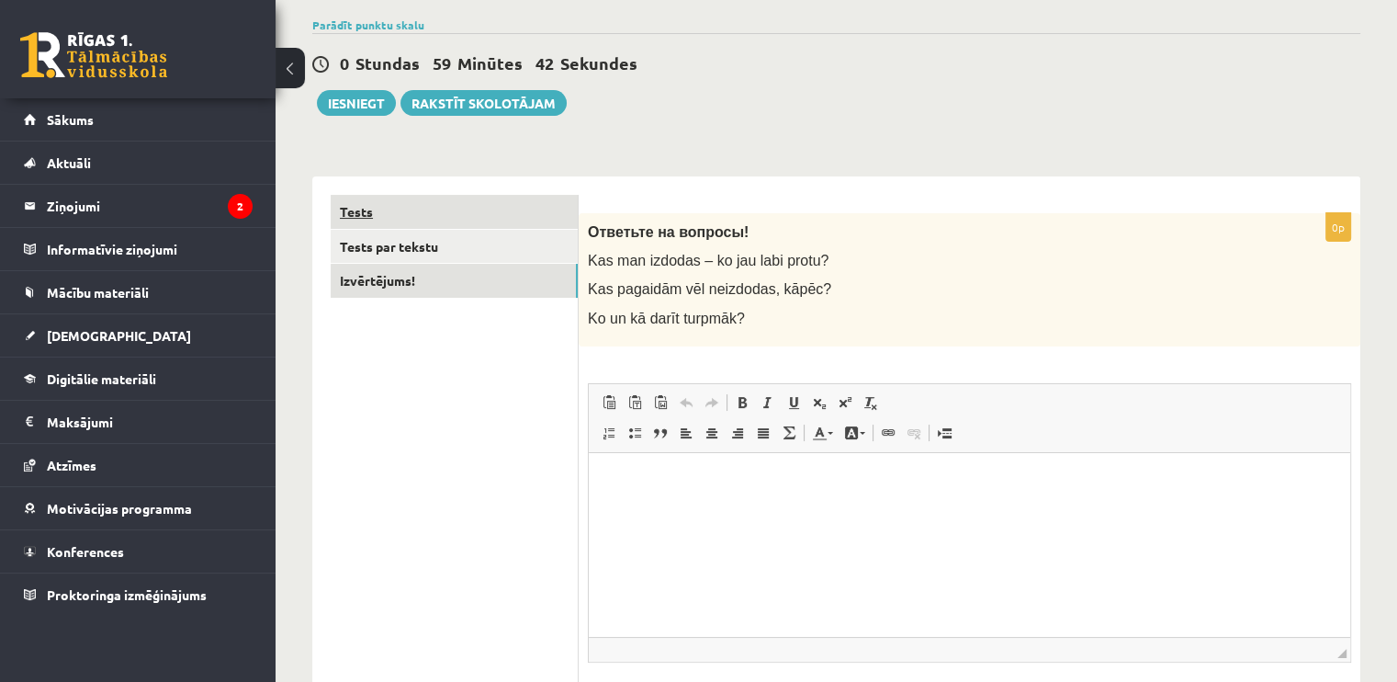
click at [357, 212] on link "Tests" at bounding box center [454, 212] width 247 height 34
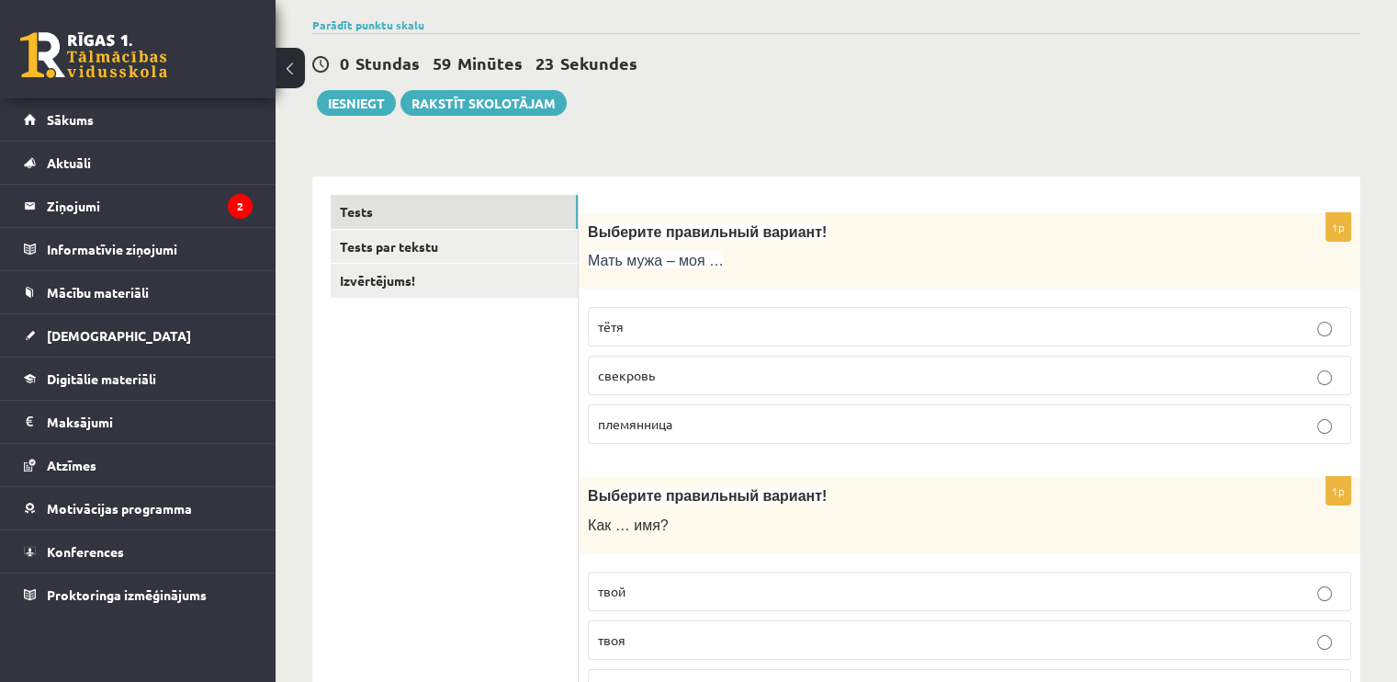
click at [686, 378] on p "свекровь" at bounding box center [969, 375] width 743 height 19
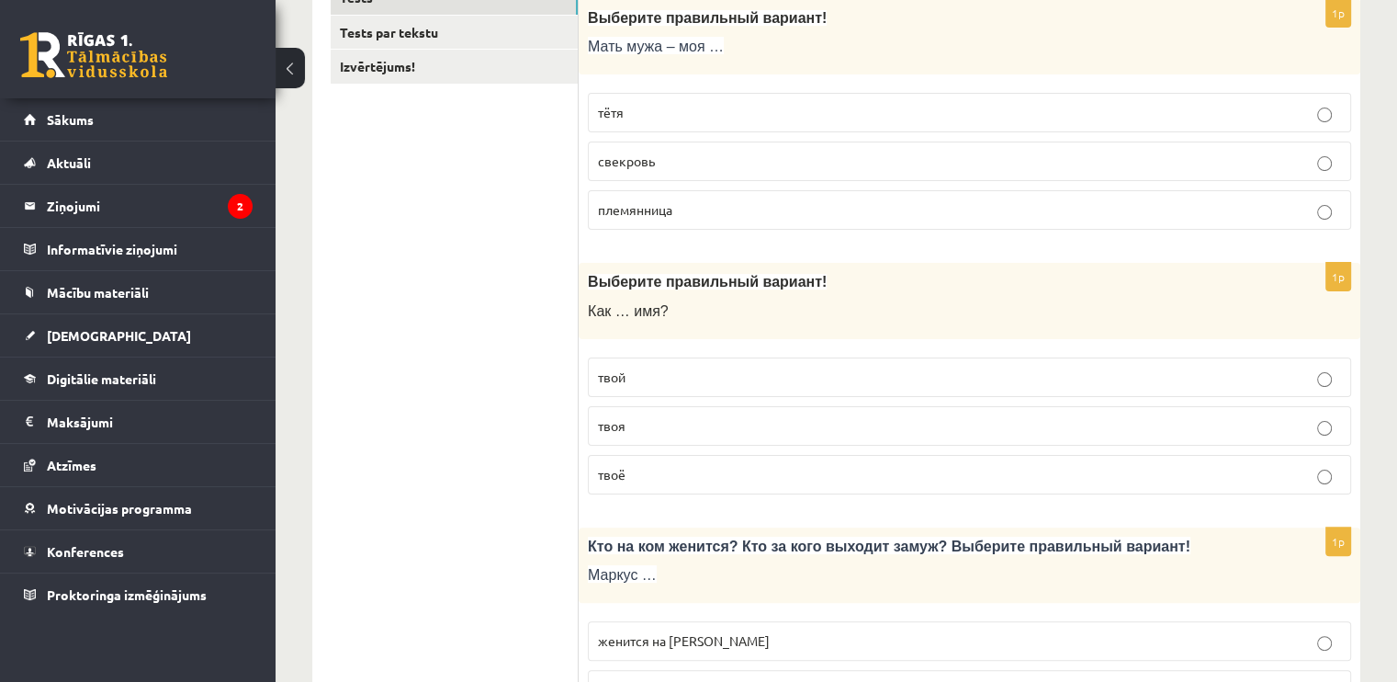
scroll to position [390, 0]
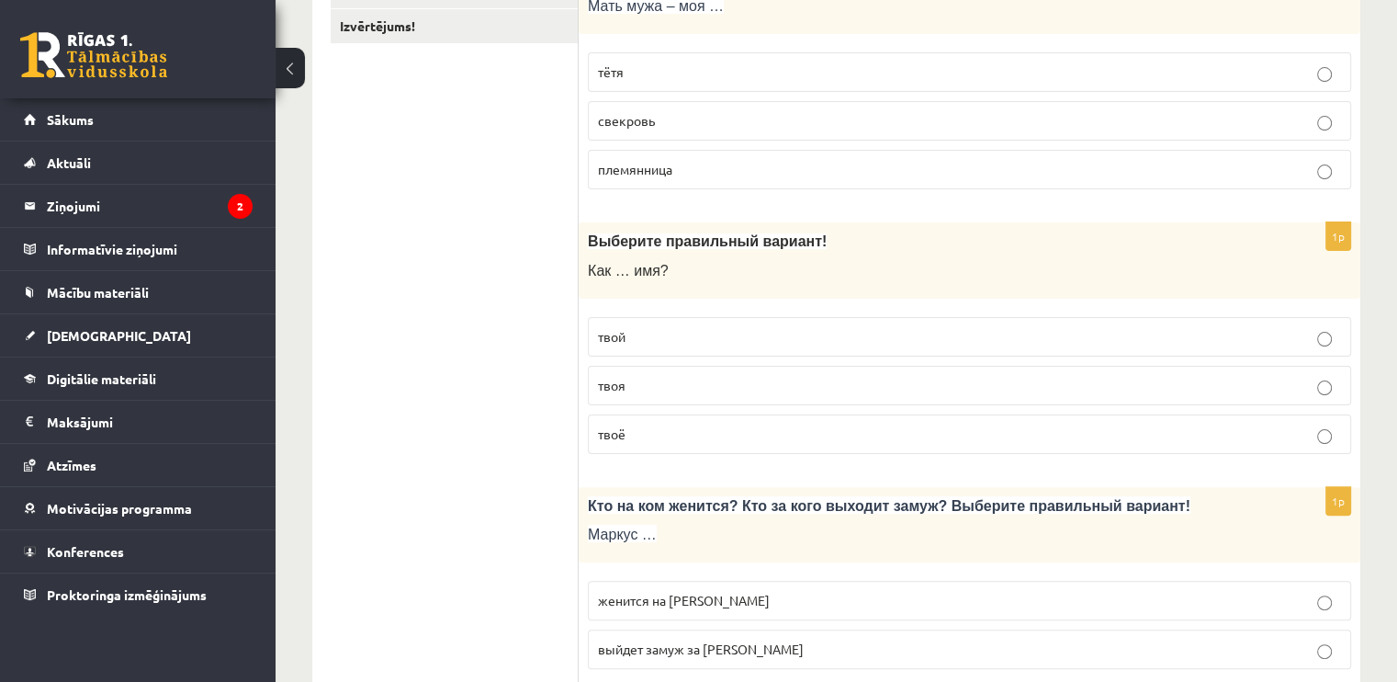
click at [704, 440] on p "твоё" at bounding box center [969, 433] width 743 height 19
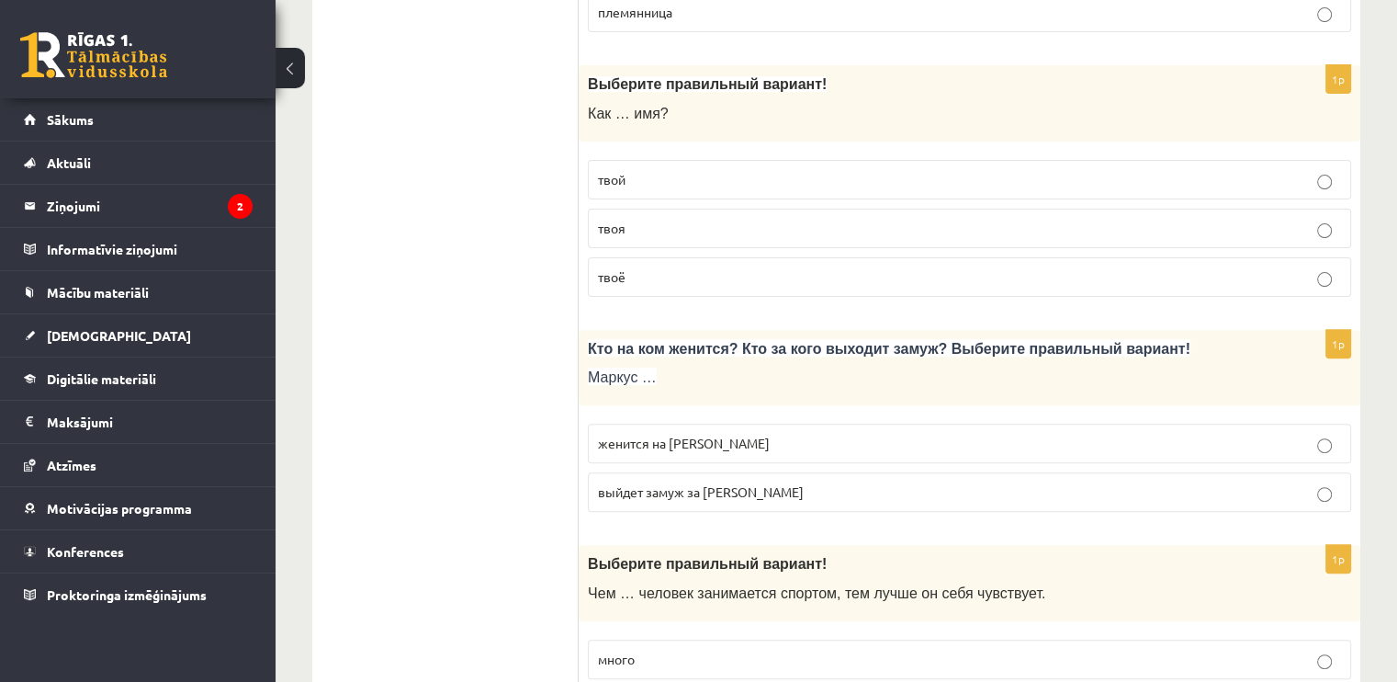
scroll to position [561, 0]
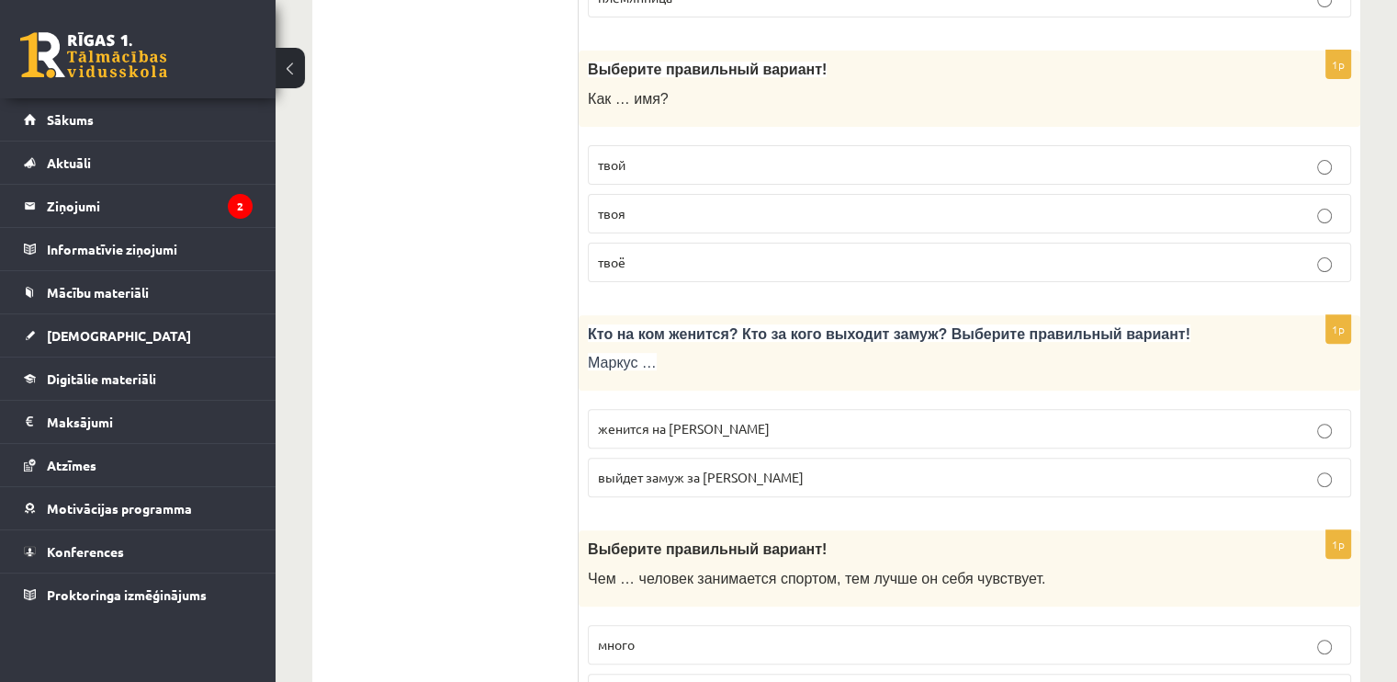
click at [663, 419] on p "женится на Агнии" at bounding box center [969, 428] width 743 height 19
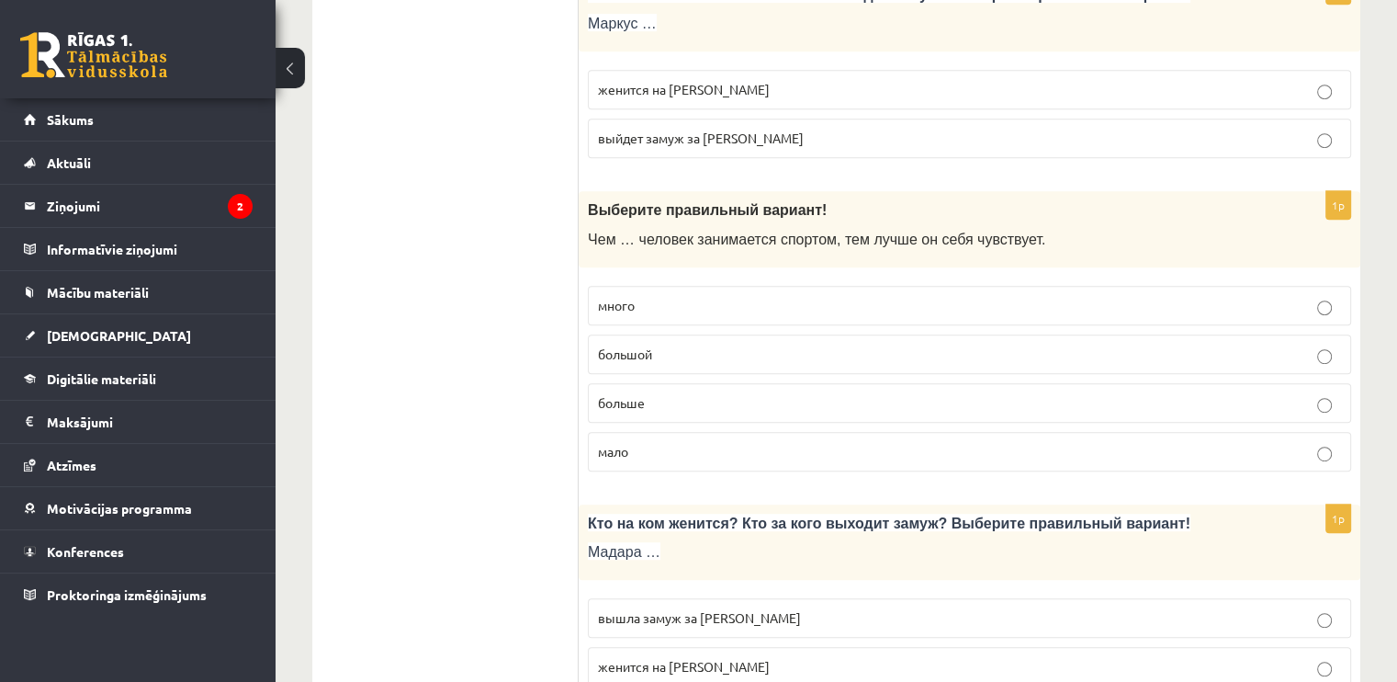
scroll to position [907, 0]
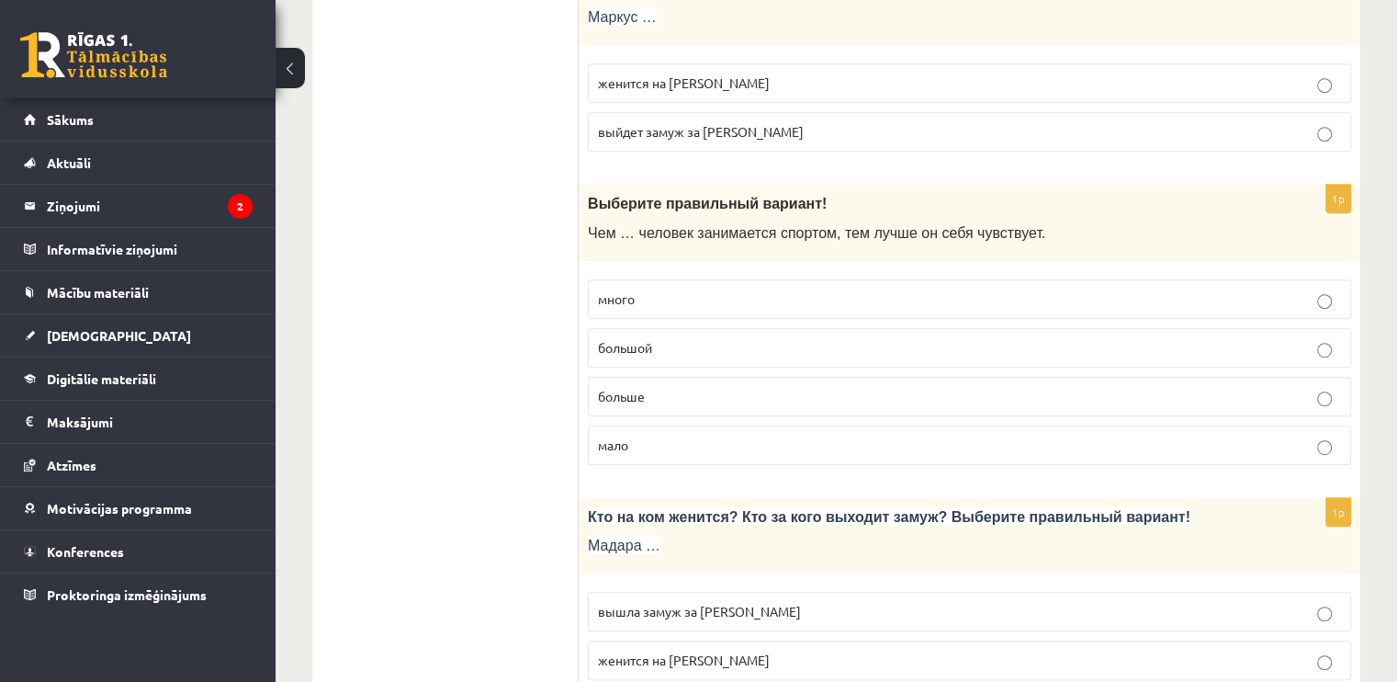
click at [677, 407] on label "больше" at bounding box center [969, 397] width 763 height 40
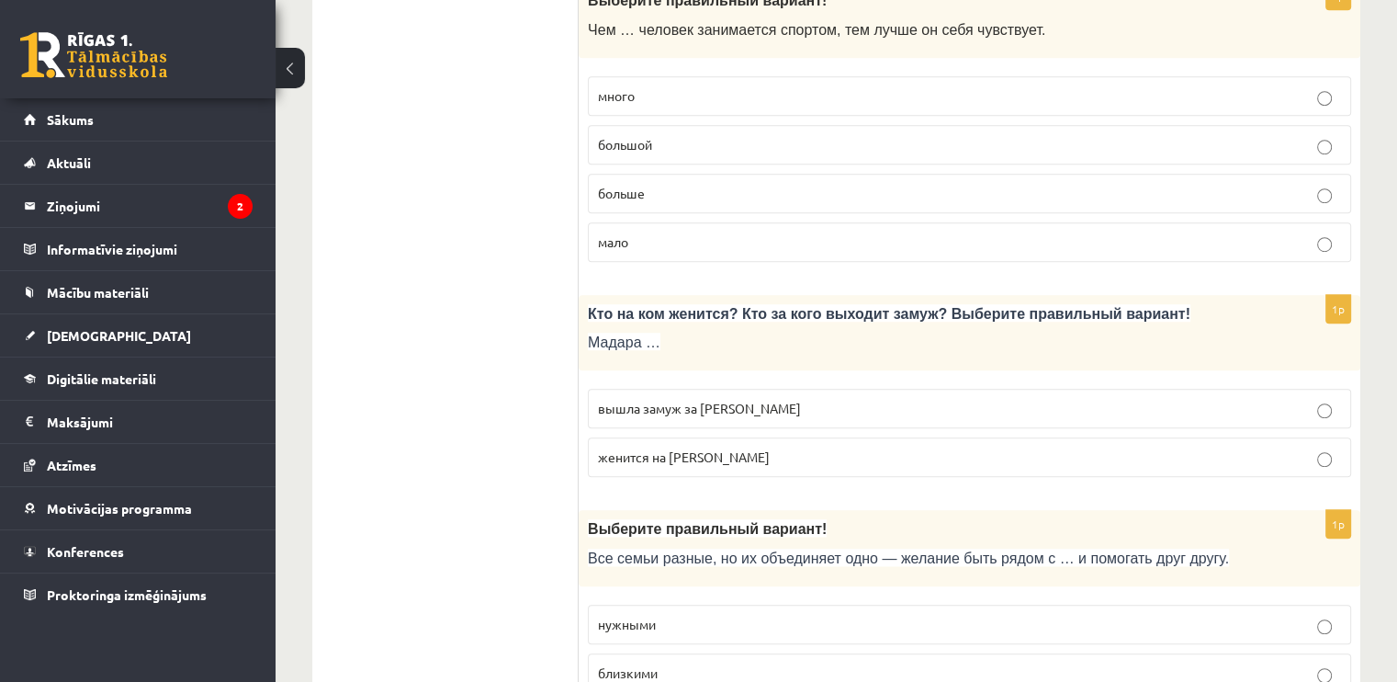
scroll to position [1110, 0]
click at [686, 411] on p "вышла замуж за Марка" at bounding box center [969, 408] width 743 height 19
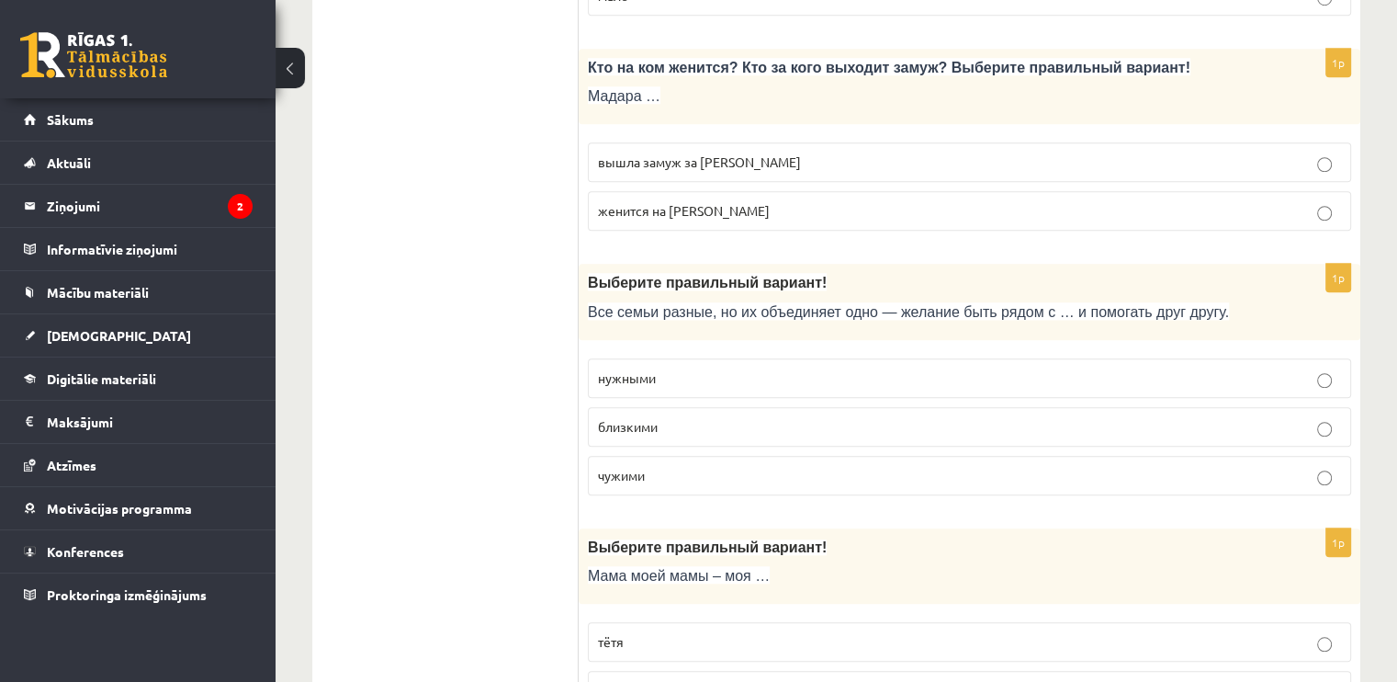
scroll to position [1359, 0]
click at [686, 414] on p "близкими" at bounding box center [969, 423] width 743 height 19
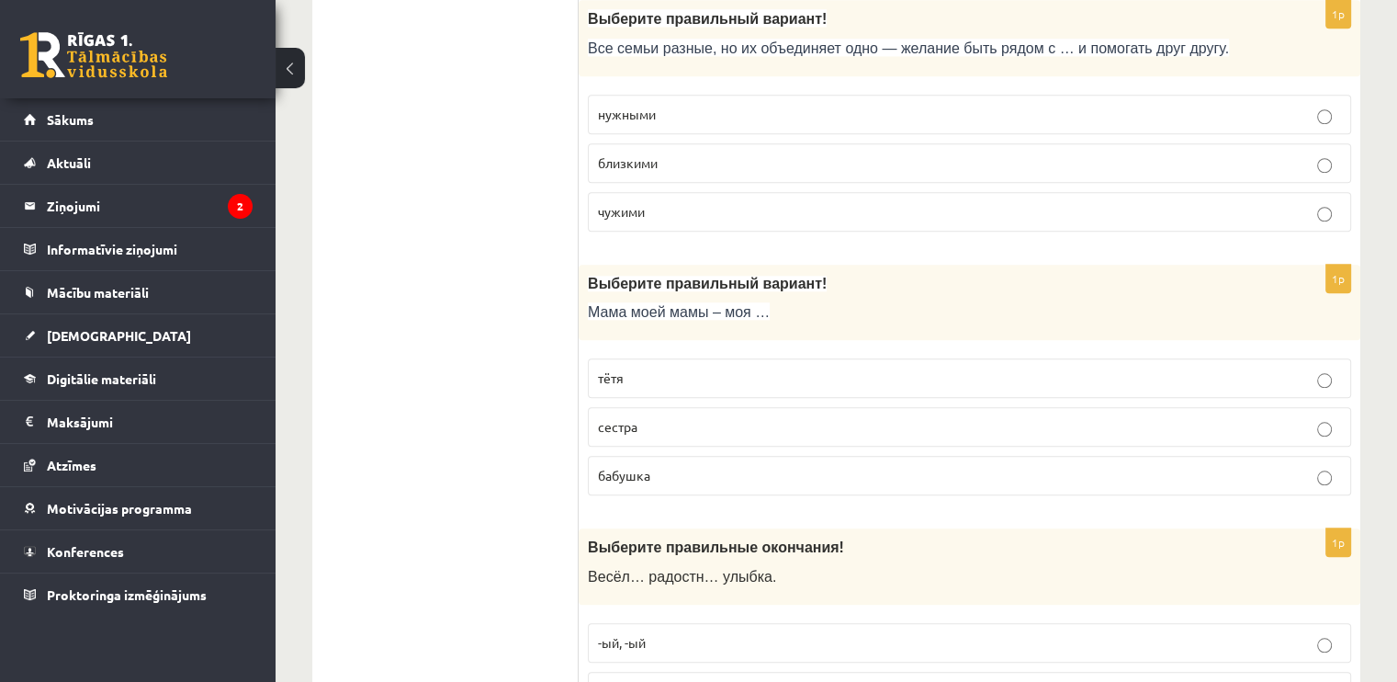
scroll to position [1676, 0]
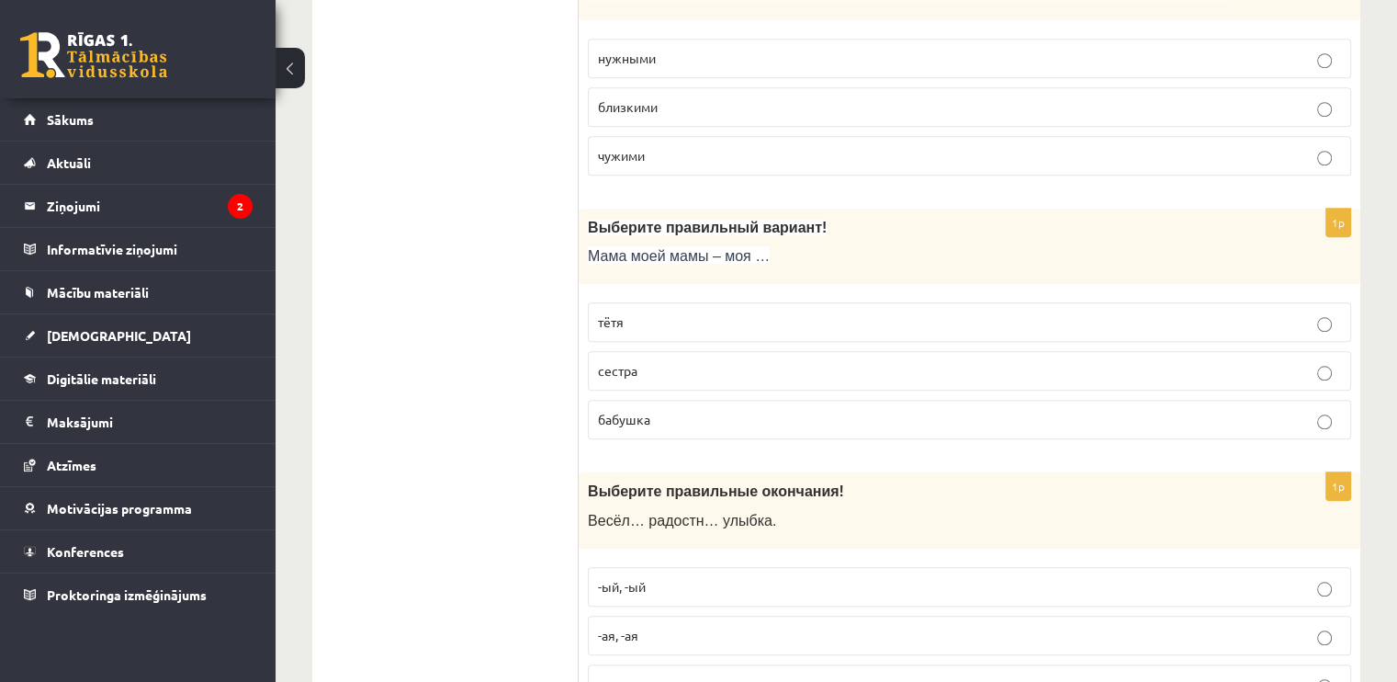
drag, startPoint x: 686, startPoint y: 411, endPoint x: 445, endPoint y: 417, distance: 241.7
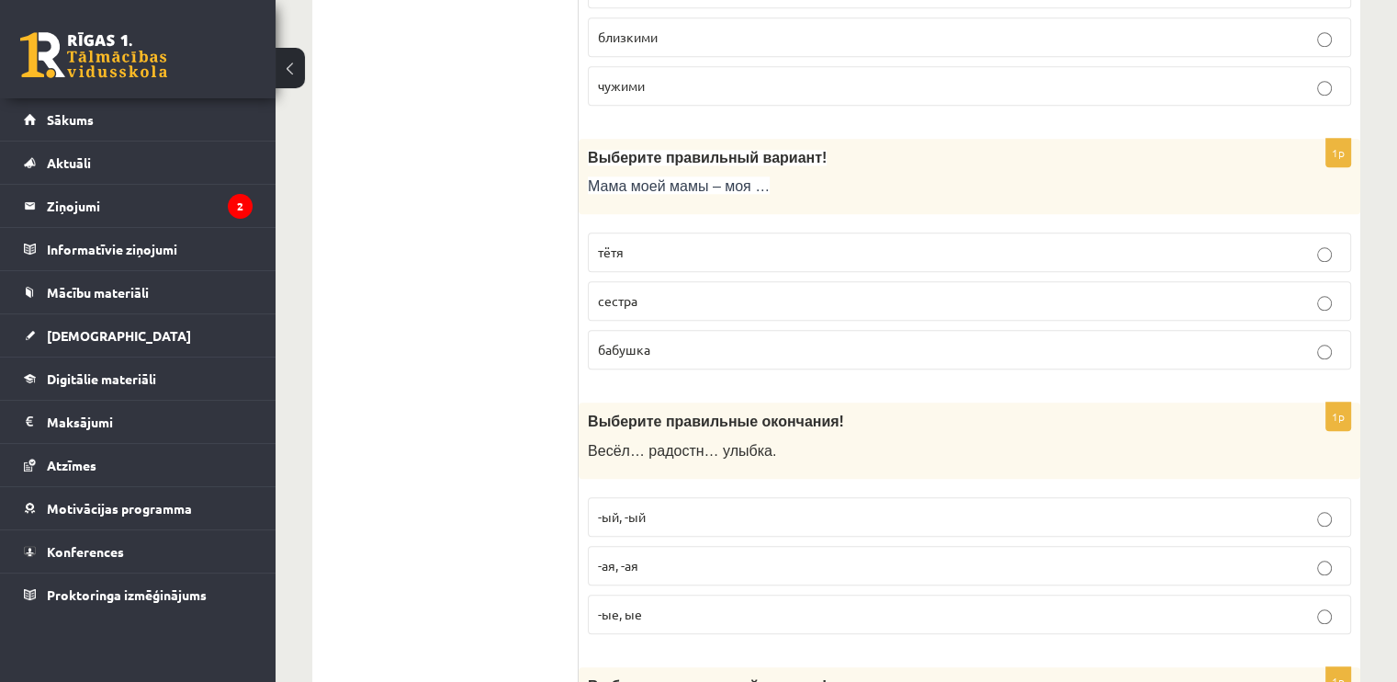
scroll to position [1749, 0]
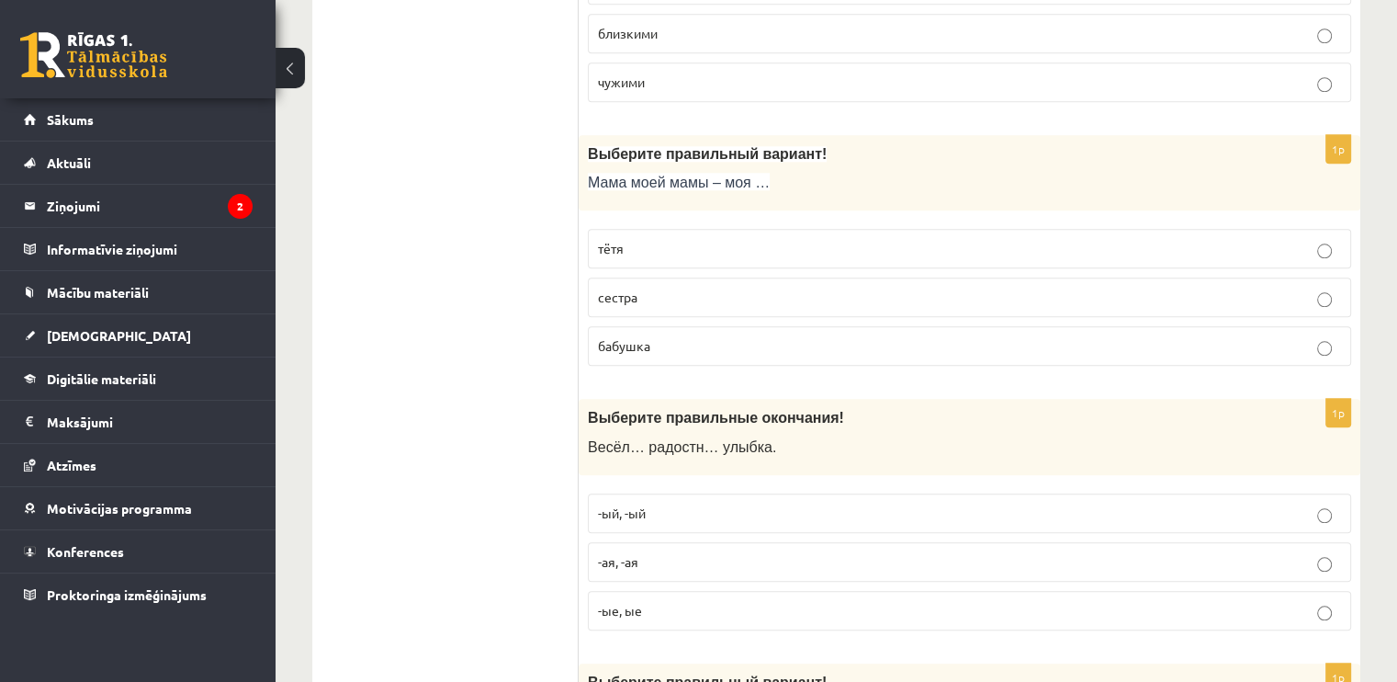
click at [635, 352] on label "бабушка" at bounding box center [969, 346] width 763 height 40
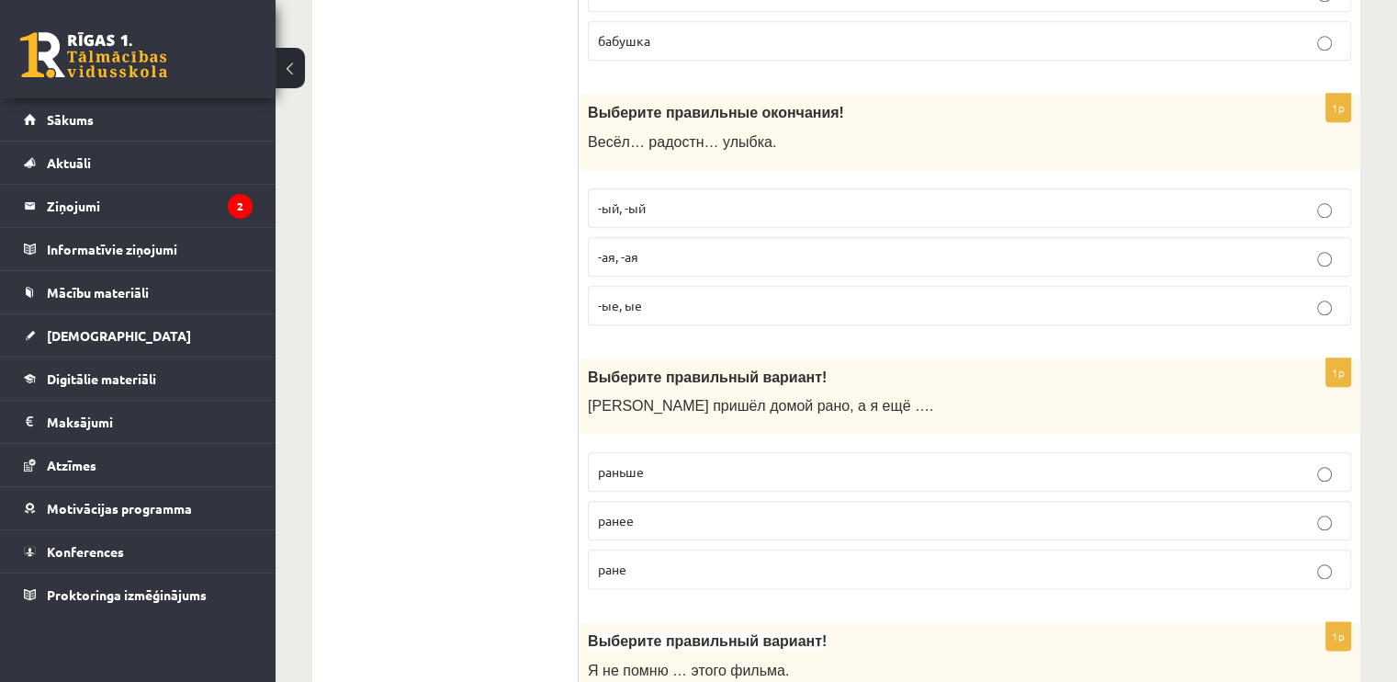
scroll to position [2054, 0]
click at [635, 358] on div "Выберите правильный вариант! Андрей пришёл домой рано, а я ещё …." at bounding box center [970, 396] width 782 height 76
click at [639, 250] on p "-ая, -ая" at bounding box center [969, 256] width 743 height 19
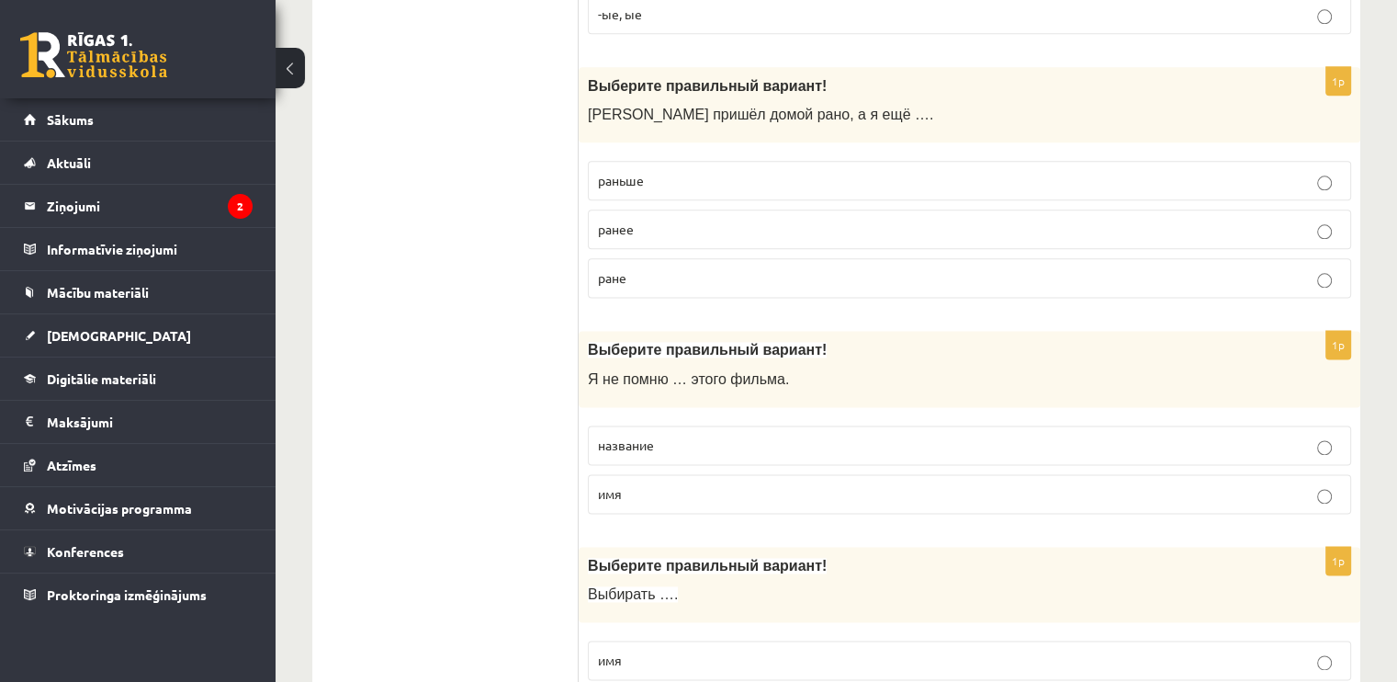
scroll to position [2347, 0]
click at [665, 208] on label "ранее" at bounding box center [969, 228] width 763 height 40
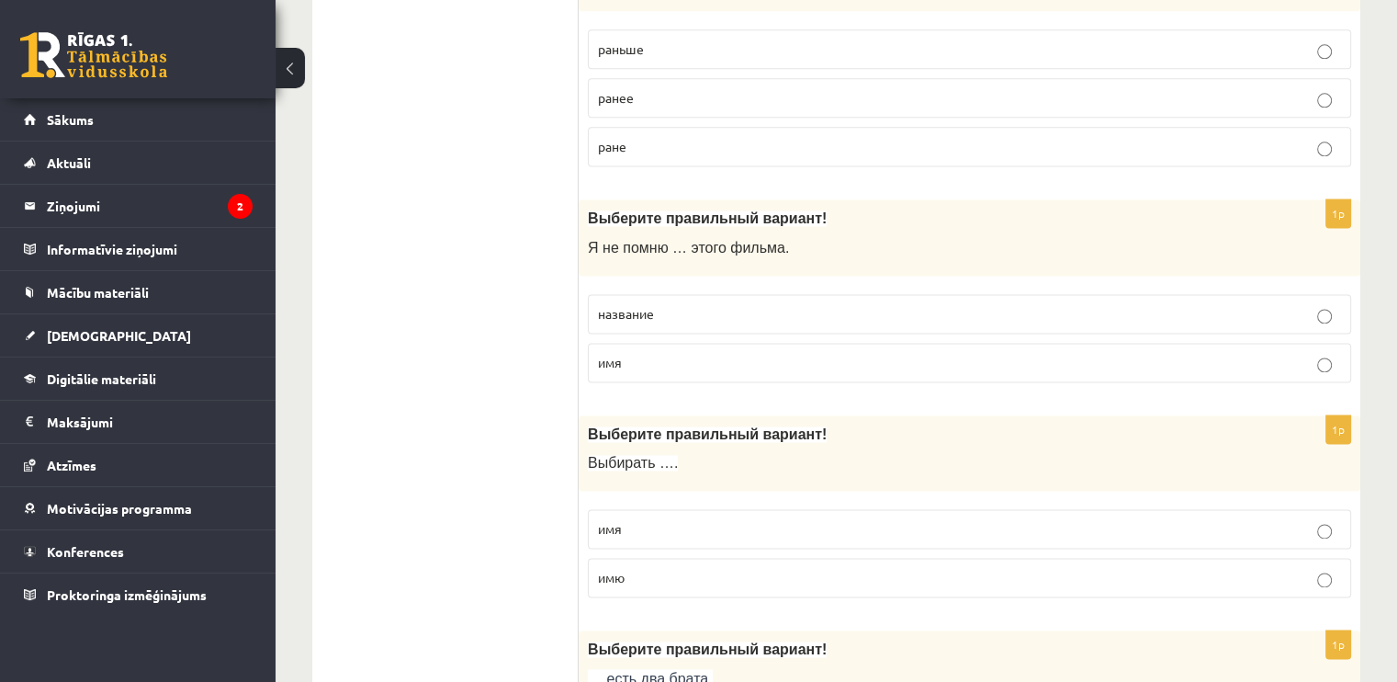
scroll to position [2516, 0]
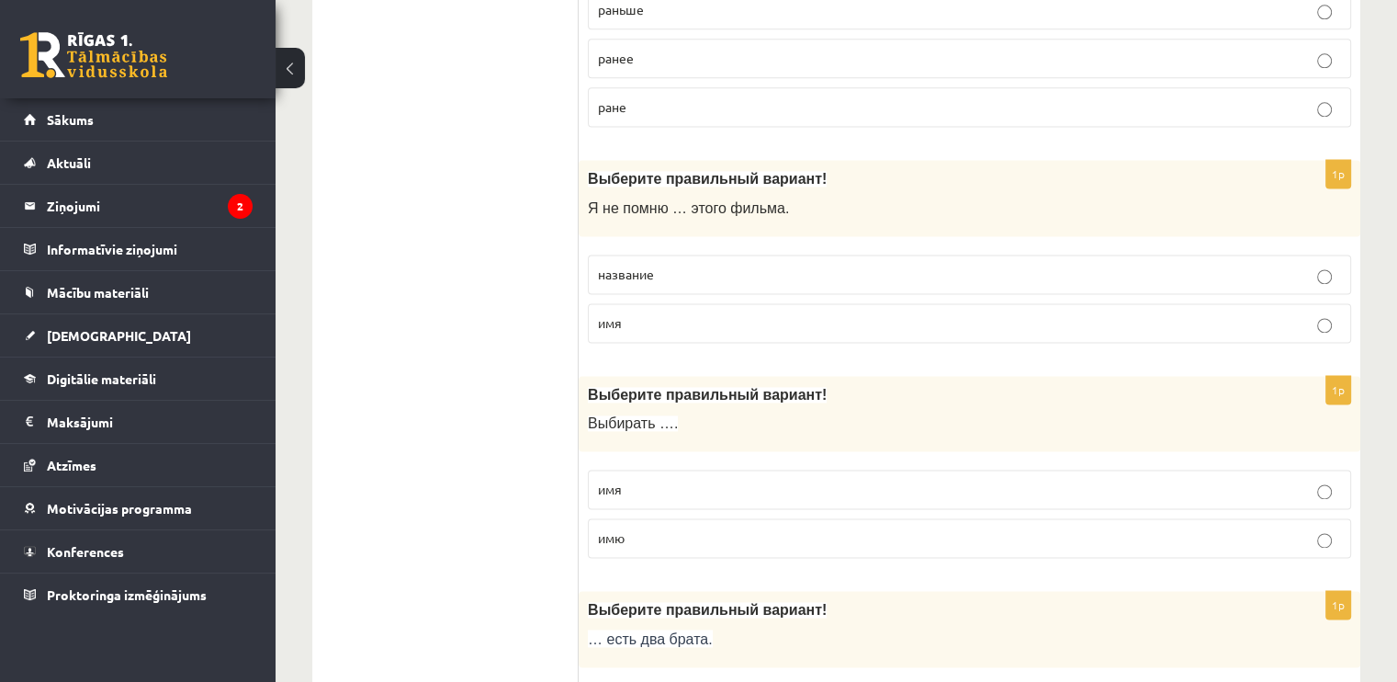
click at [929, 265] on p "название" at bounding box center [969, 274] width 743 height 19
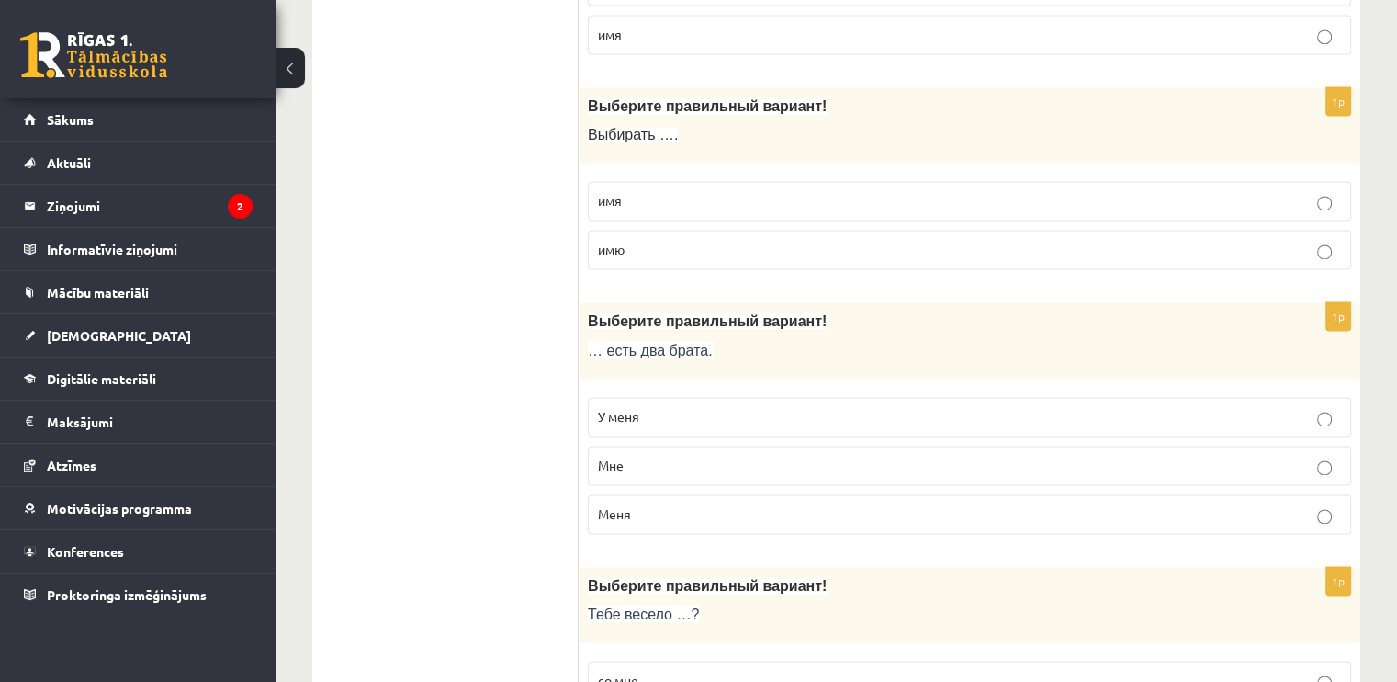
scroll to position [2807, 0]
click at [956, 195] on p "имя" at bounding box center [969, 198] width 743 height 19
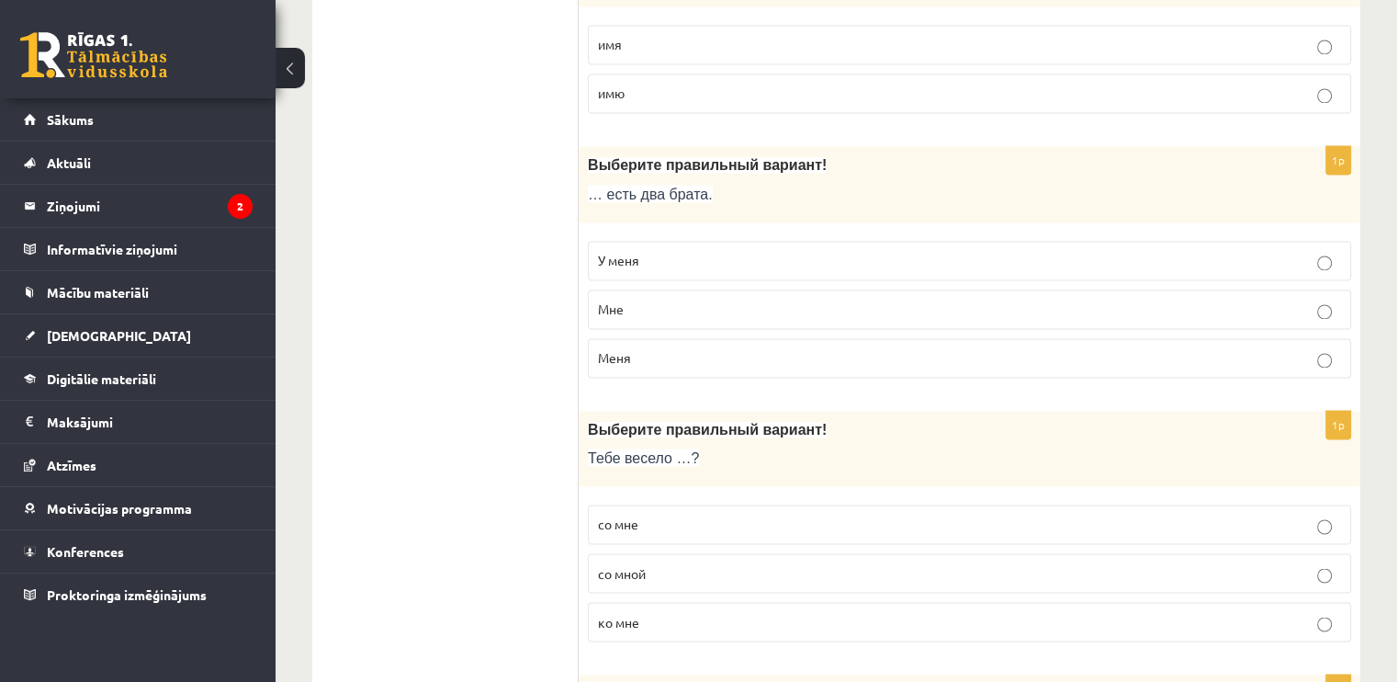
scroll to position [2962, 0]
click at [957, 260] on label "У меня" at bounding box center [969, 260] width 763 height 40
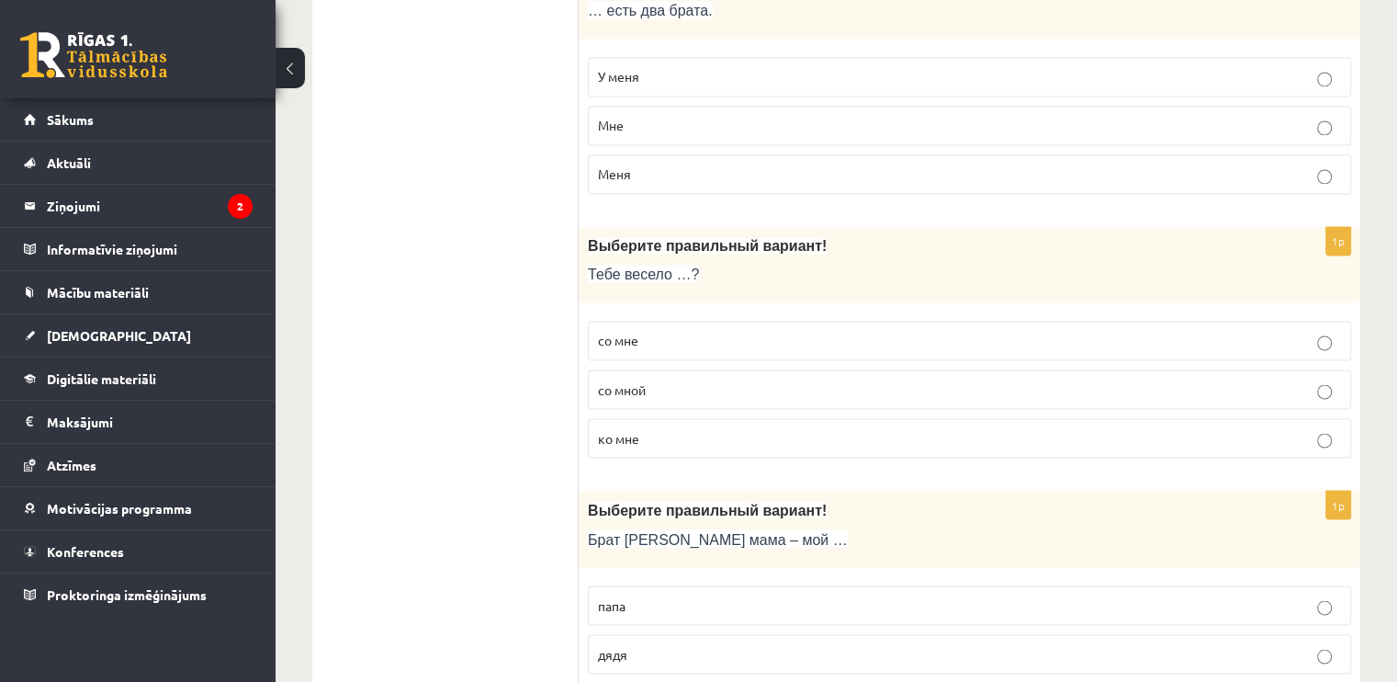
scroll to position [3213, 0]
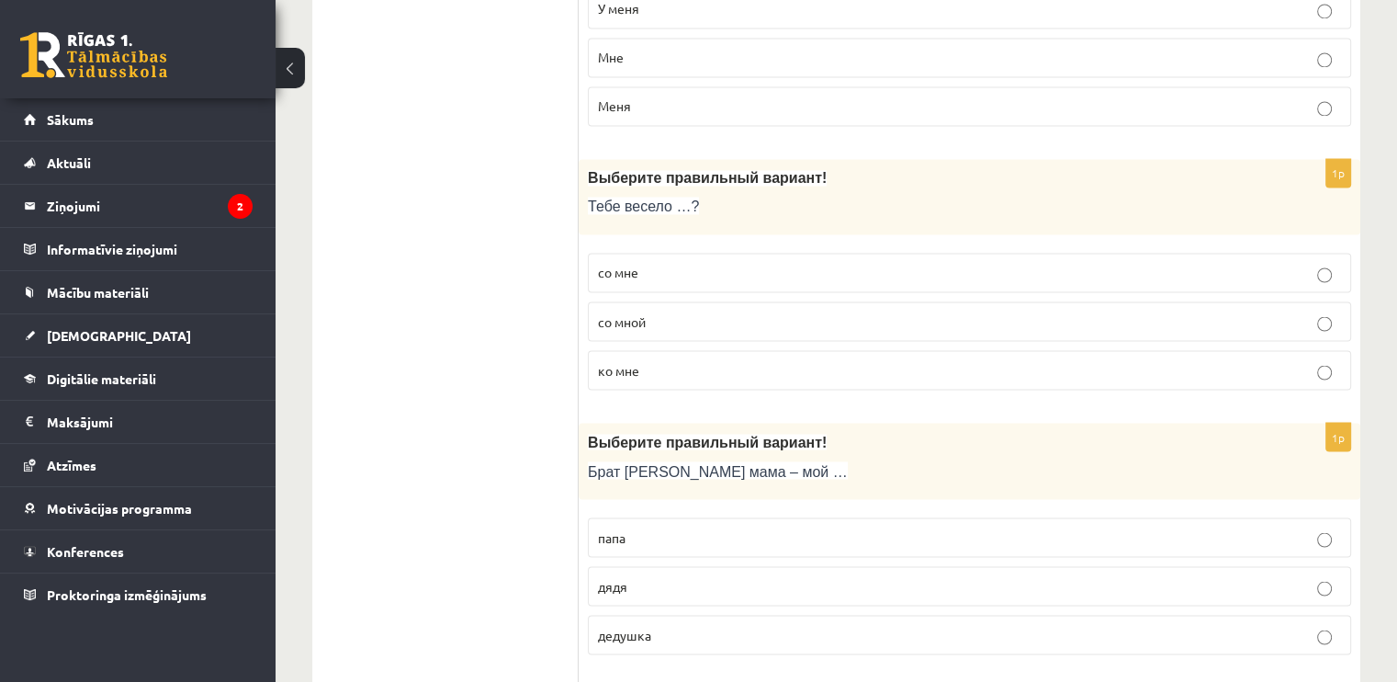
click at [959, 320] on label "со мной" at bounding box center [969, 321] width 763 height 40
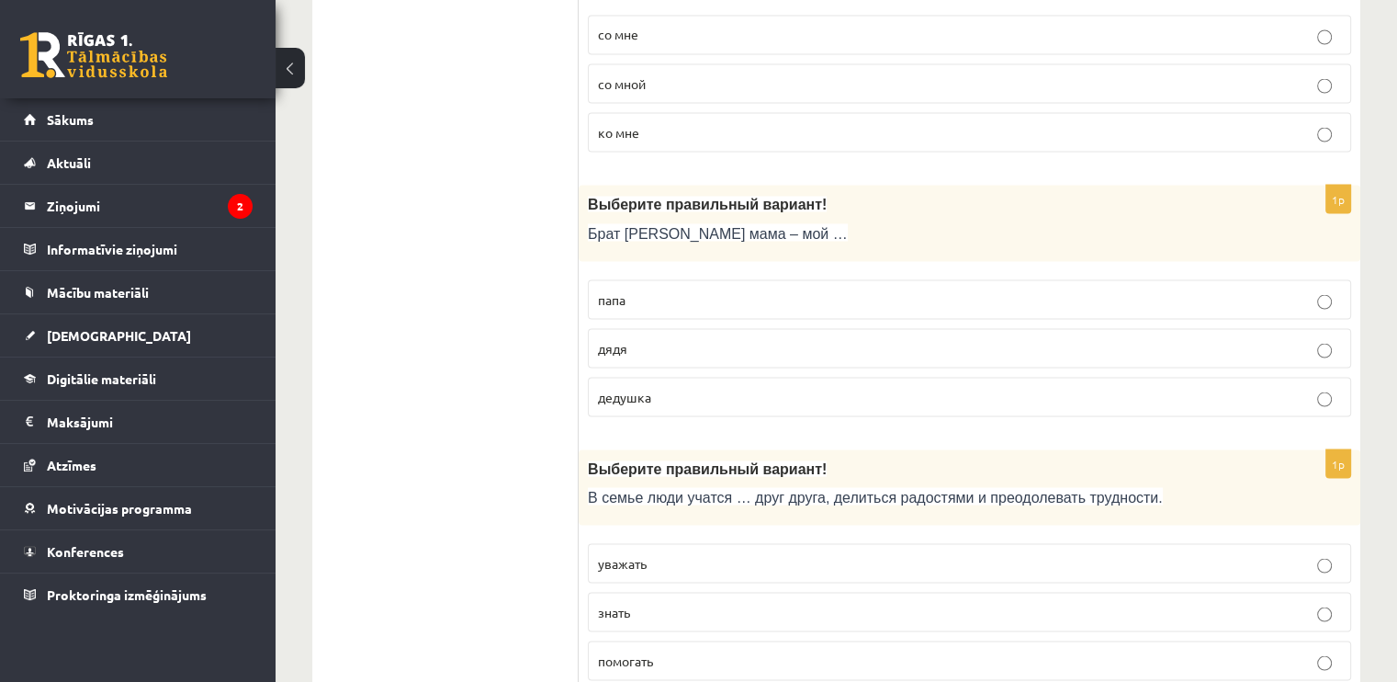
scroll to position [3451, 0]
click at [859, 340] on p "дядя" at bounding box center [969, 346] width 743 height 19
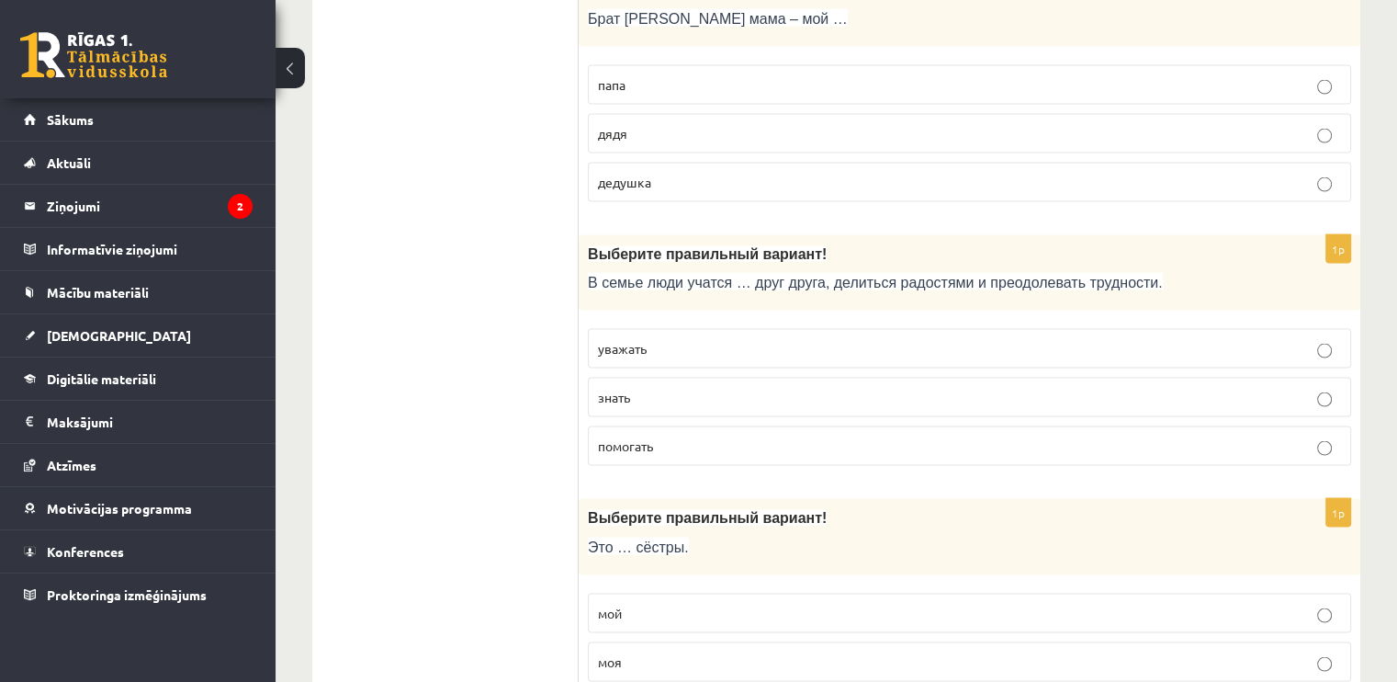
scroll to position [3670, 0]
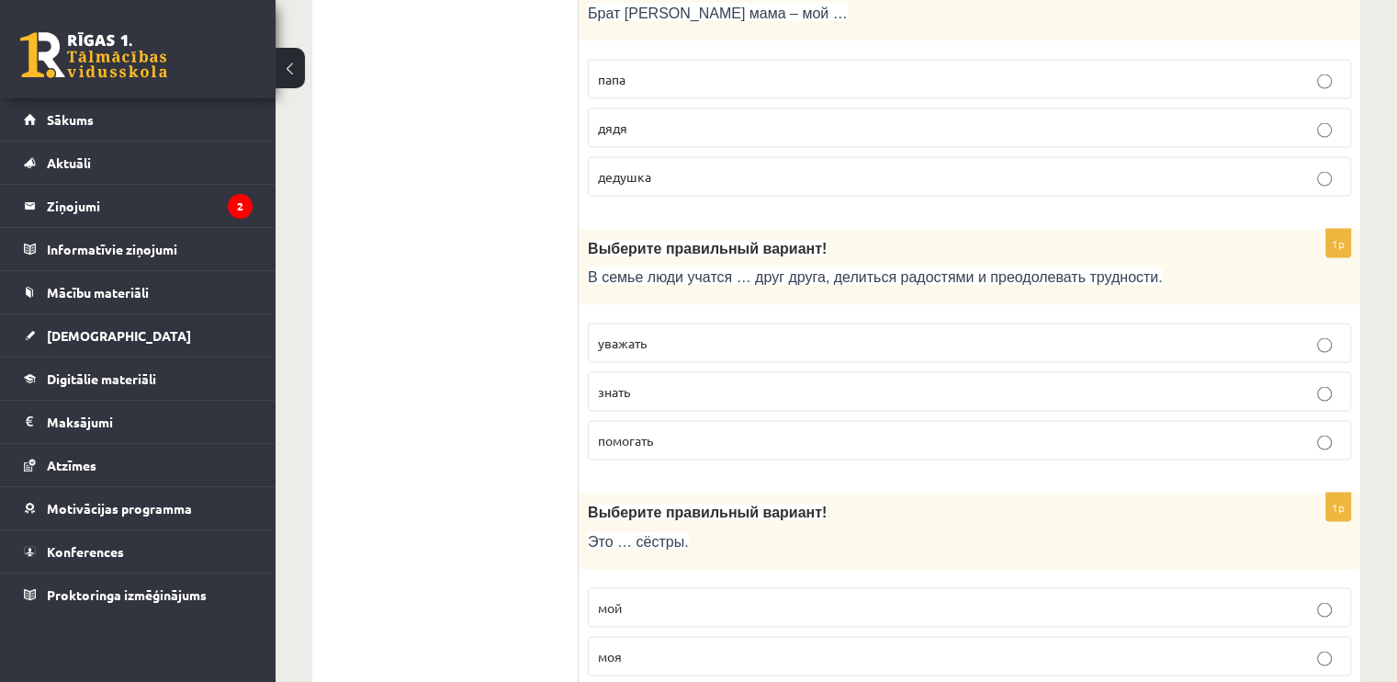
click at [859, 340] on label "уважать" at bounding box center [969, 343] width 763 height 40
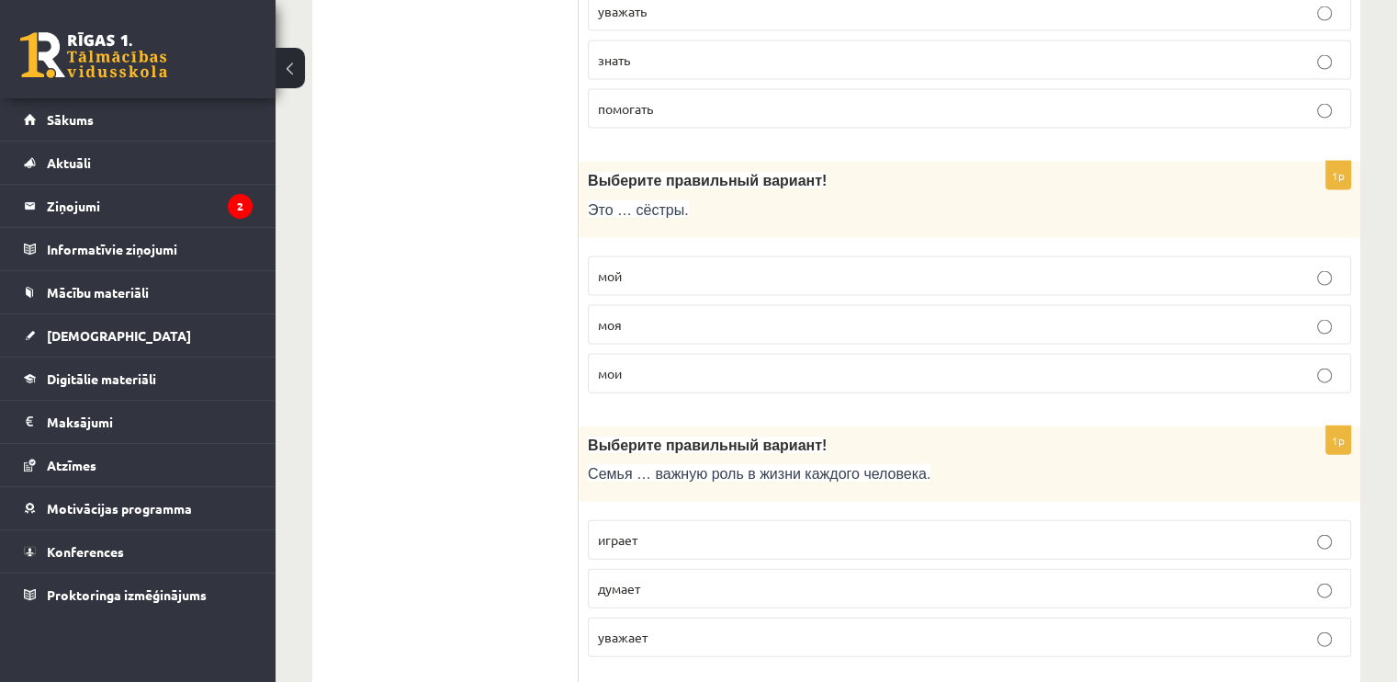
scroll to position [4002, 0]
click at [834, 315] on p "моя" at bounding box center [969, 324] width 743 height 19
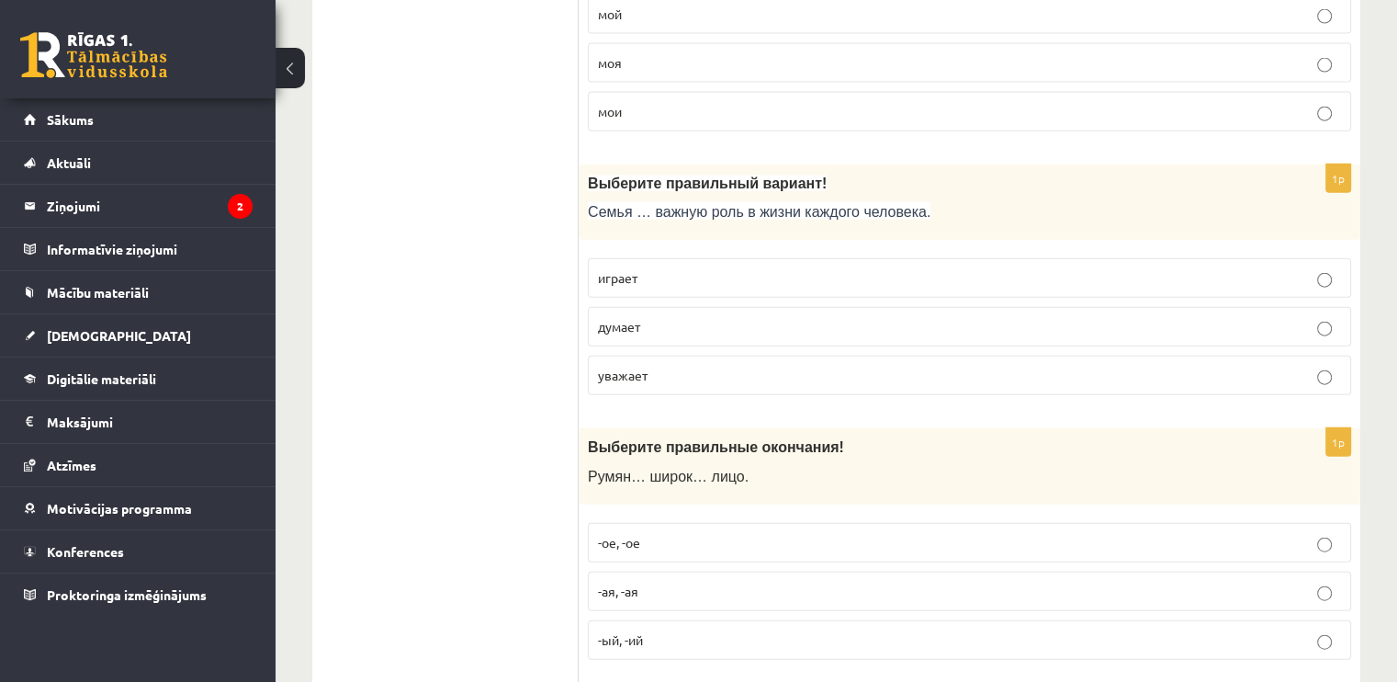
scroll to position [4265, 0]
click at [845, 266] on p "играет" at bounding box center [969, 275] width 743 height 19
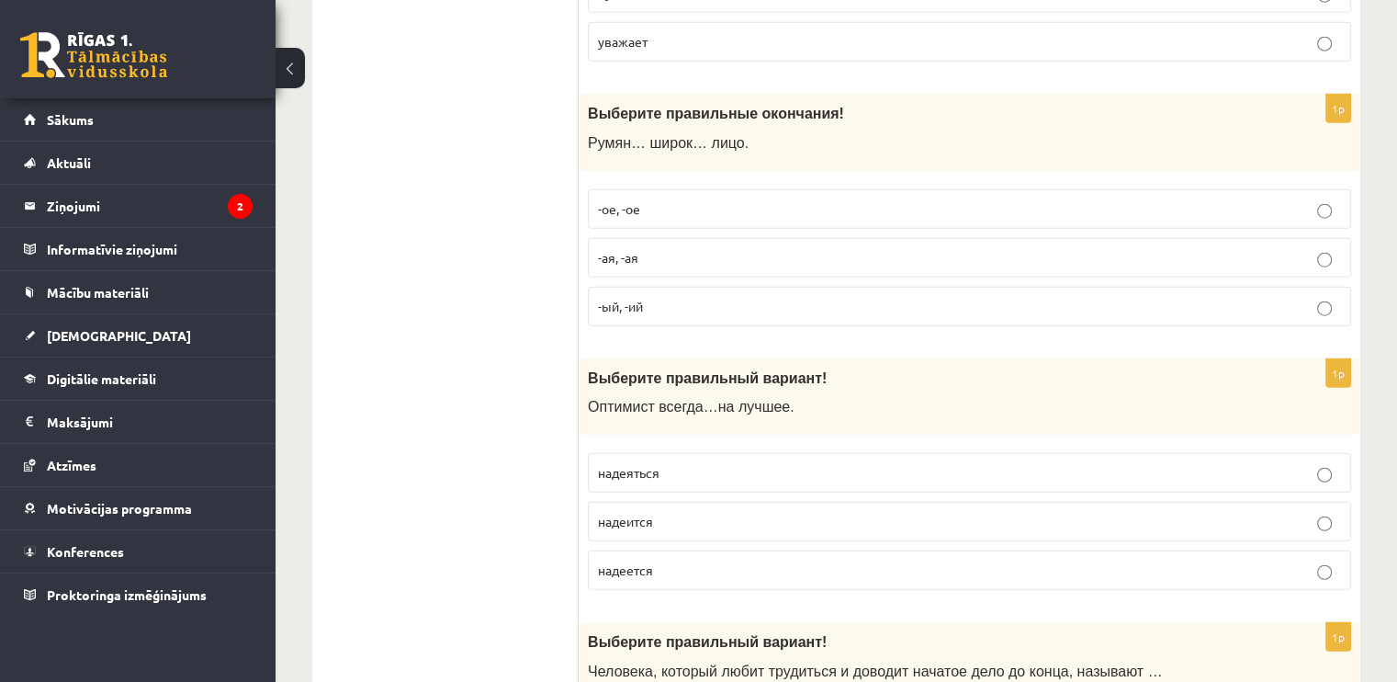
scroll to position [4601, 0]
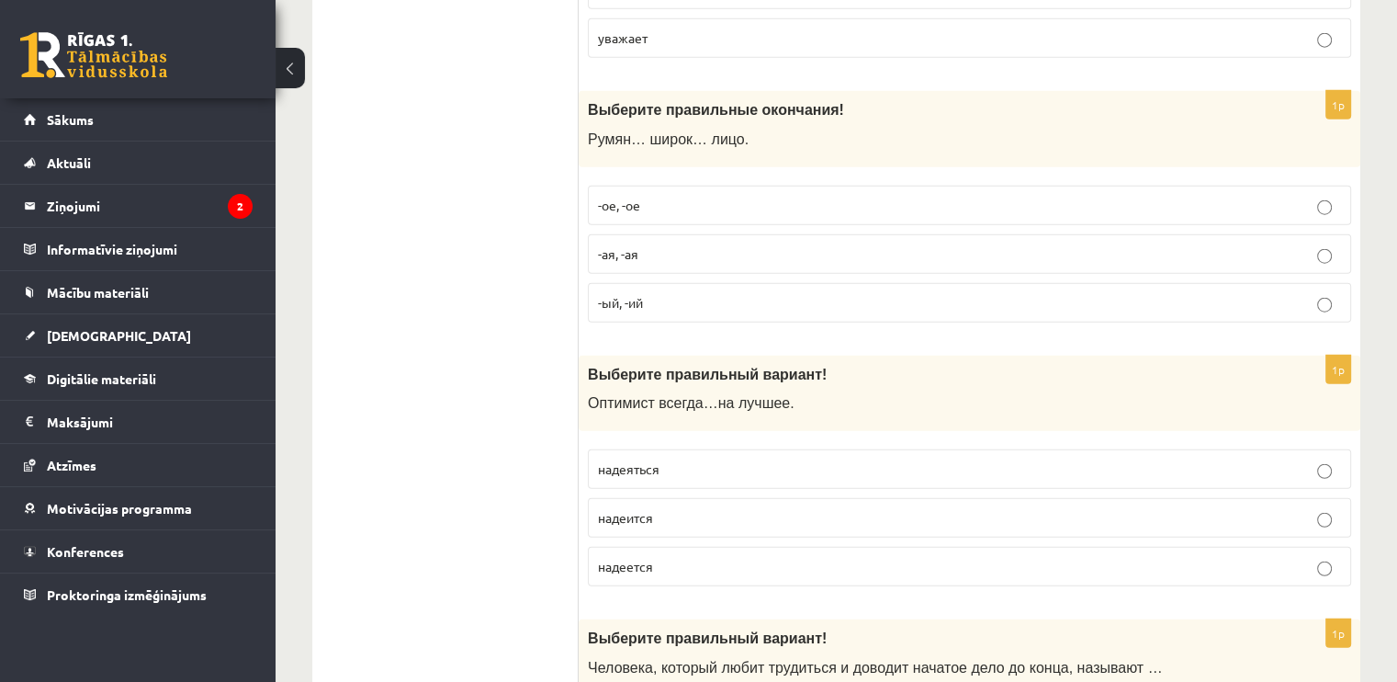
click at [900, 196] on p "-ое, -ое" at bounding box center [969, 205] width 743 height 19
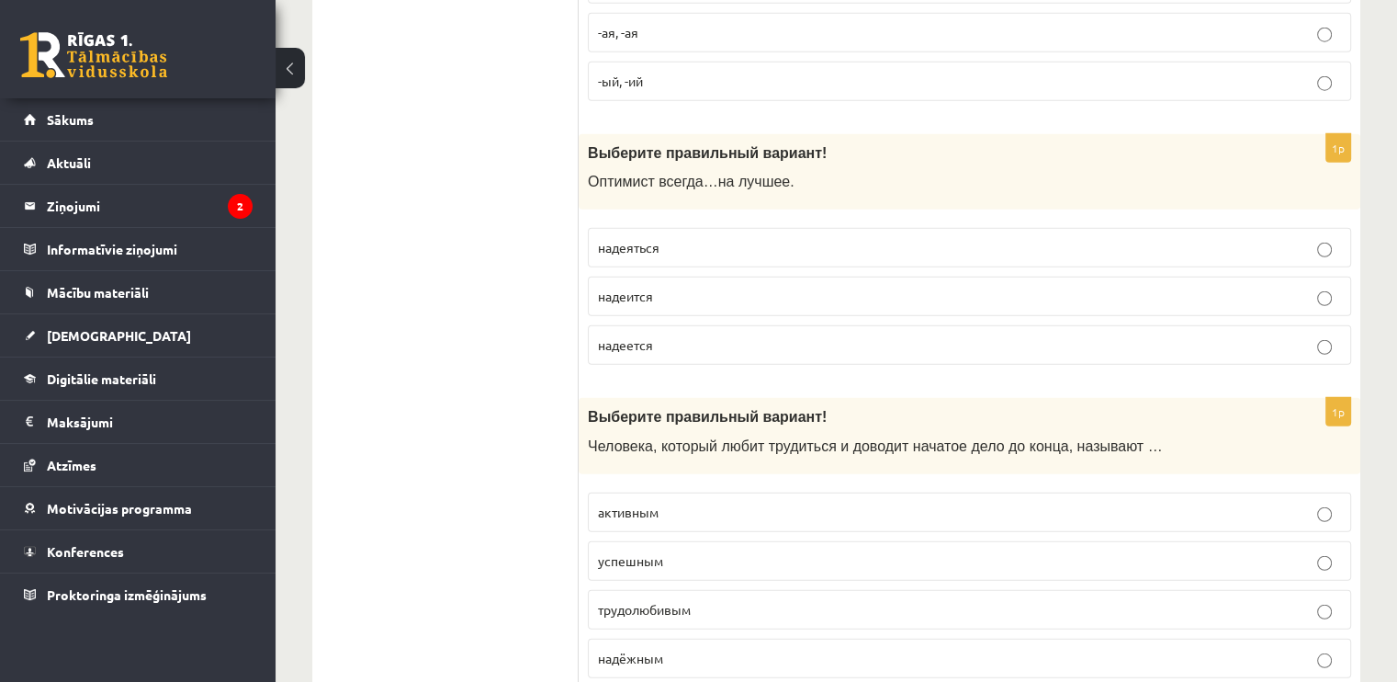
scroll to position [4857, 0]
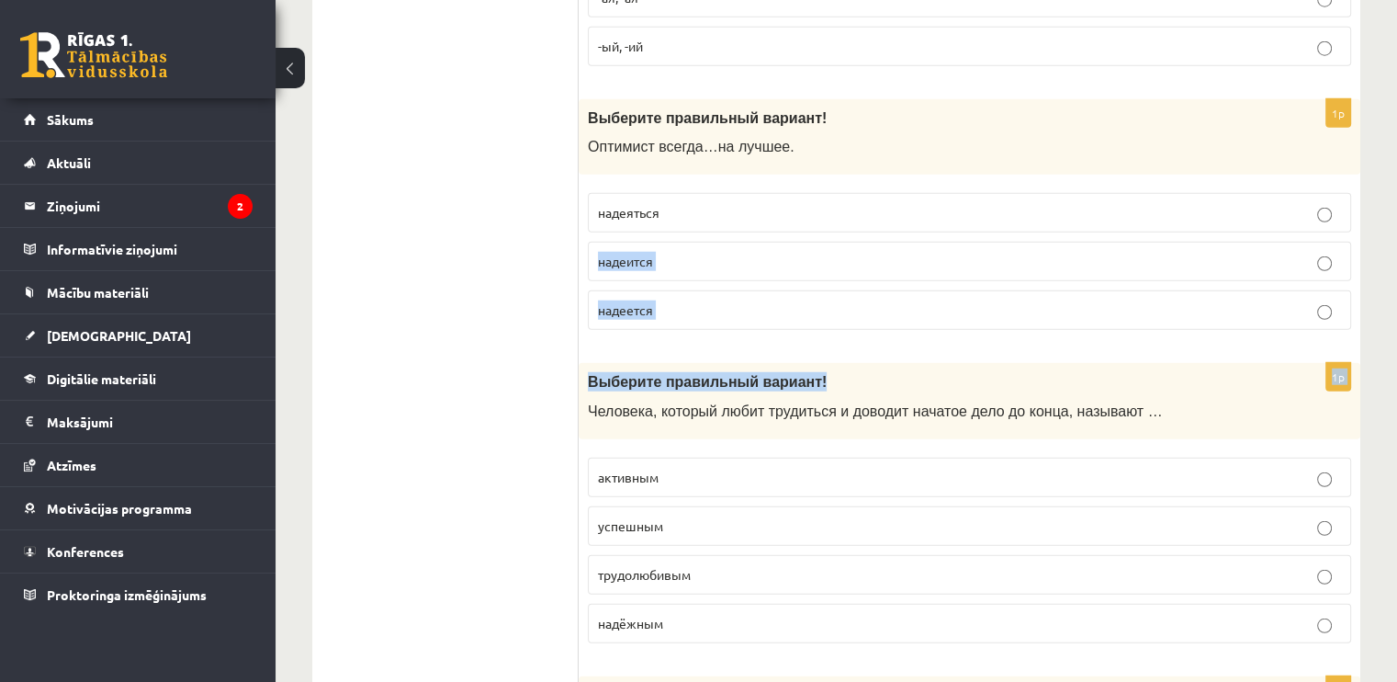
drag, startPoint x: 900, startPoint y: 183, endPoint x: 937, endPoint y: 331, distance: 152.4
click at [945, 300] on p "надеется" at bounding box center [969, 309] width 743 height 19
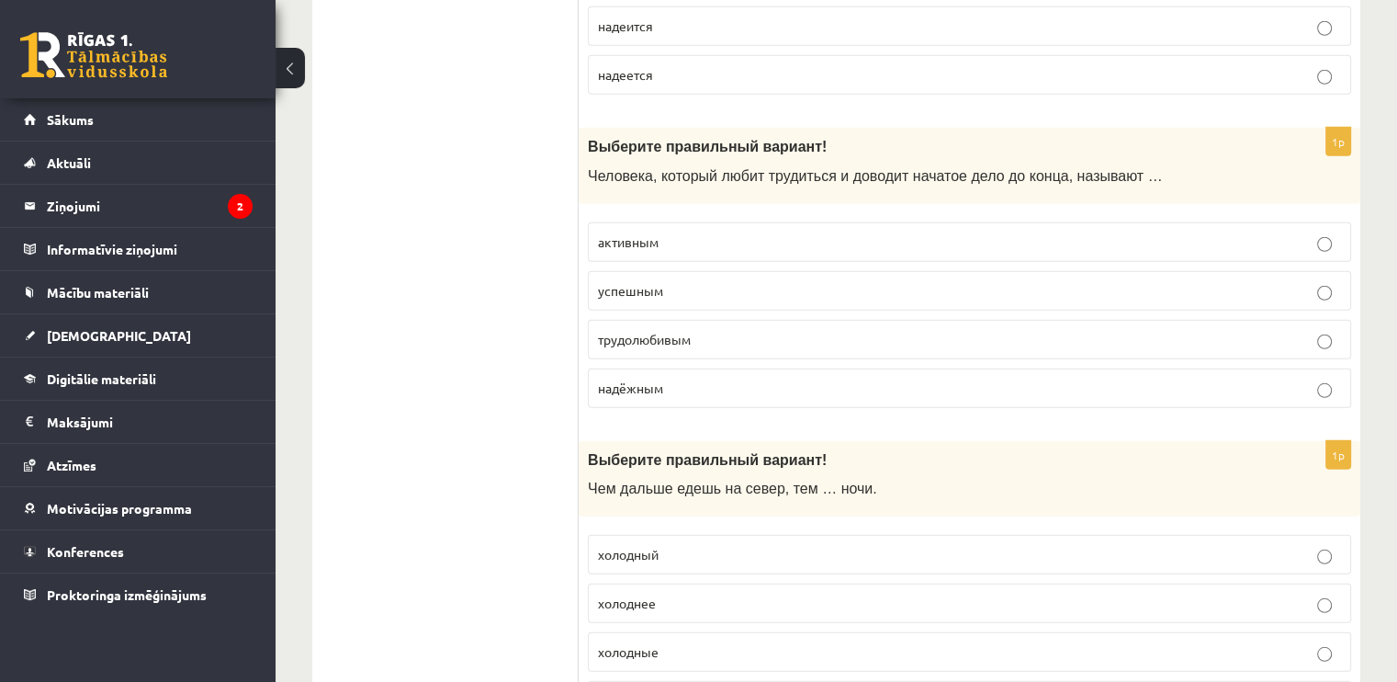
scroll to position [5100, 0]
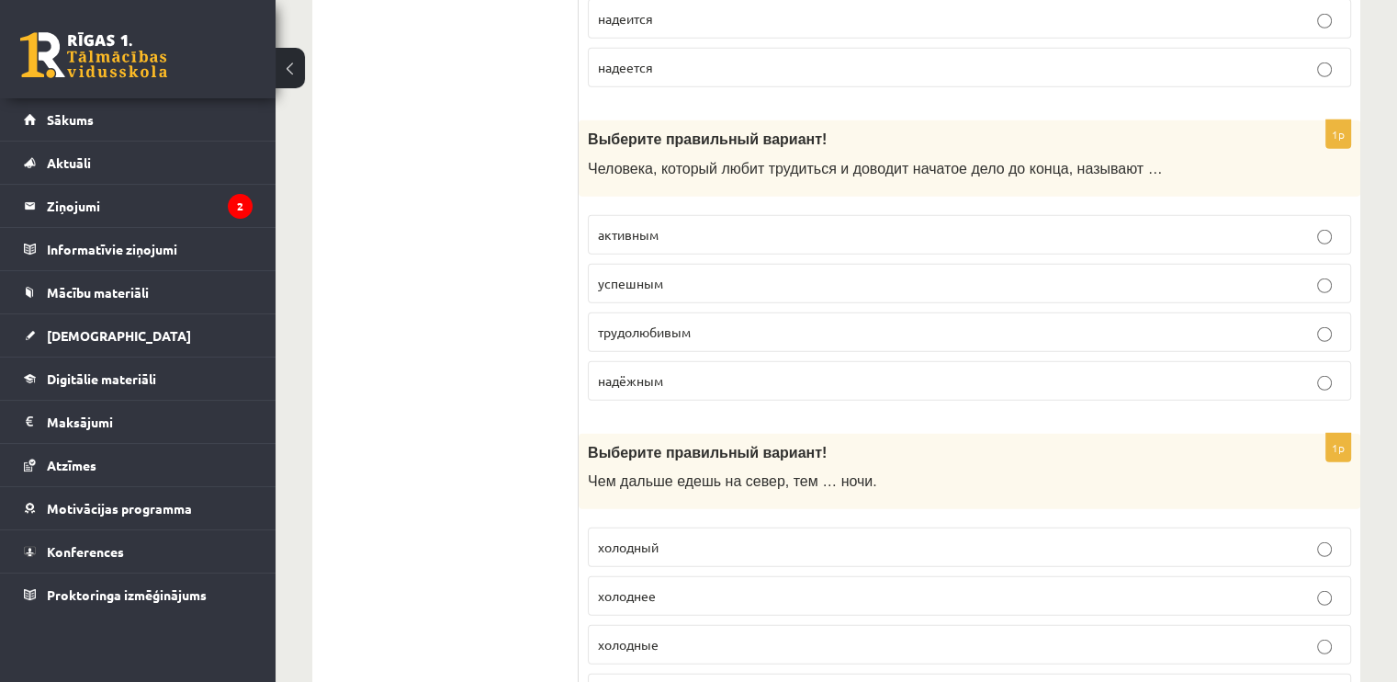
click at [904, 371] on p "надёжным" at bounding box center [969, 380] width 743 height 19
click at [955, 322] on p "трудолюбивым" at bounding box center [969, 331] width 743 height 19
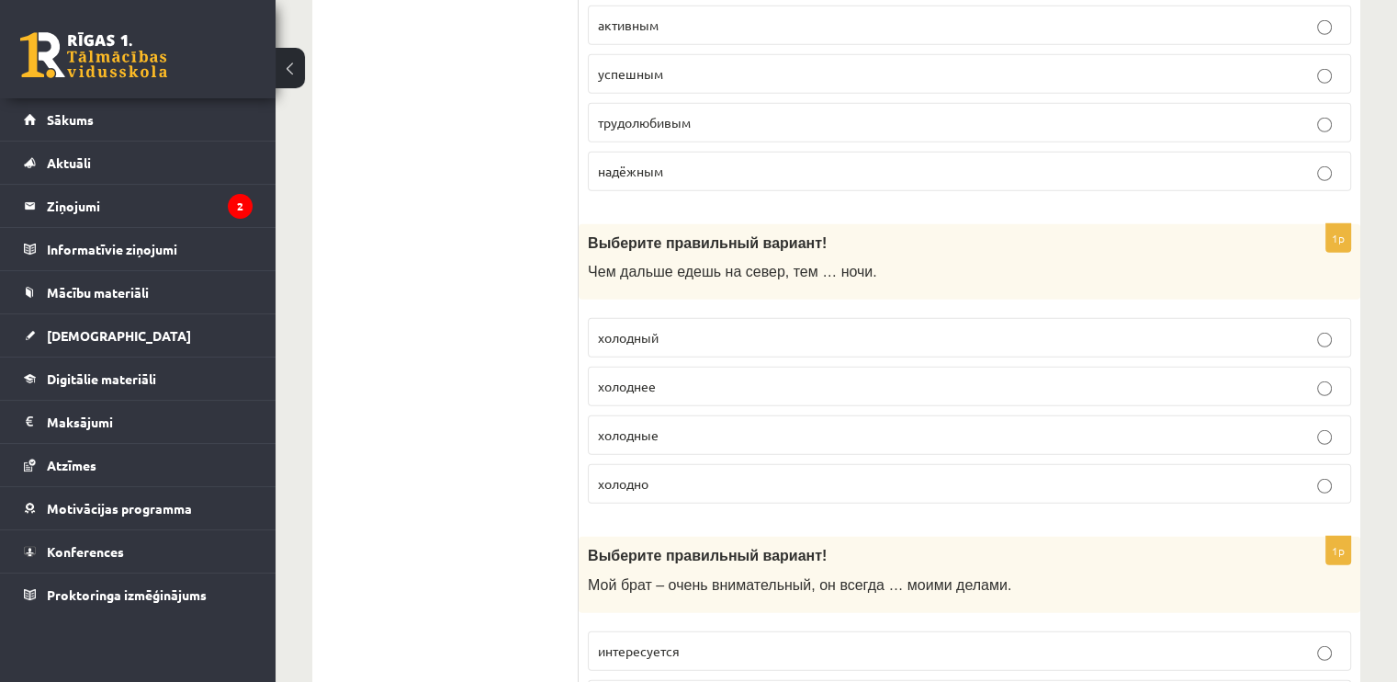
scroll to position [5310, 0]
click at [987, 376] on p "холоднее" at bounding box center [969, 385] width 743 height 19
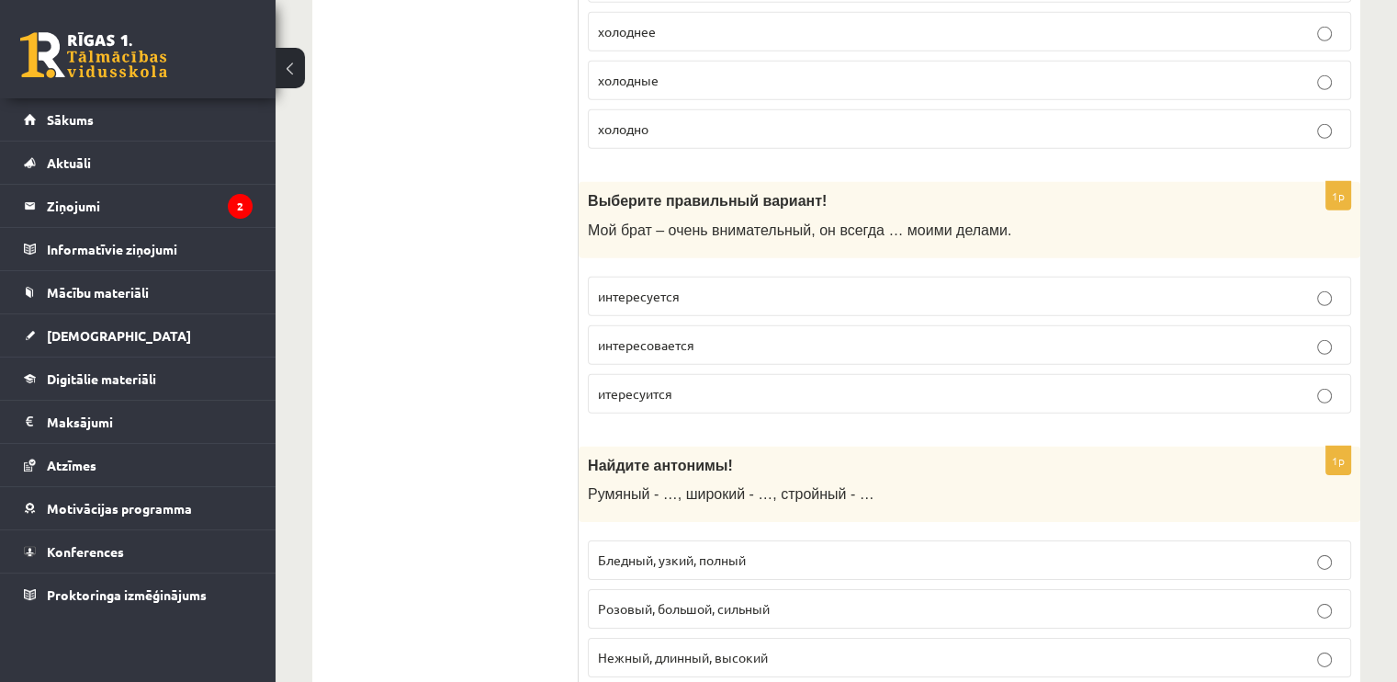
scroll to position [5666, 0]
click at [1024, 285] on p "интересуется" at bounding box center [969, 294] width 743 height 19
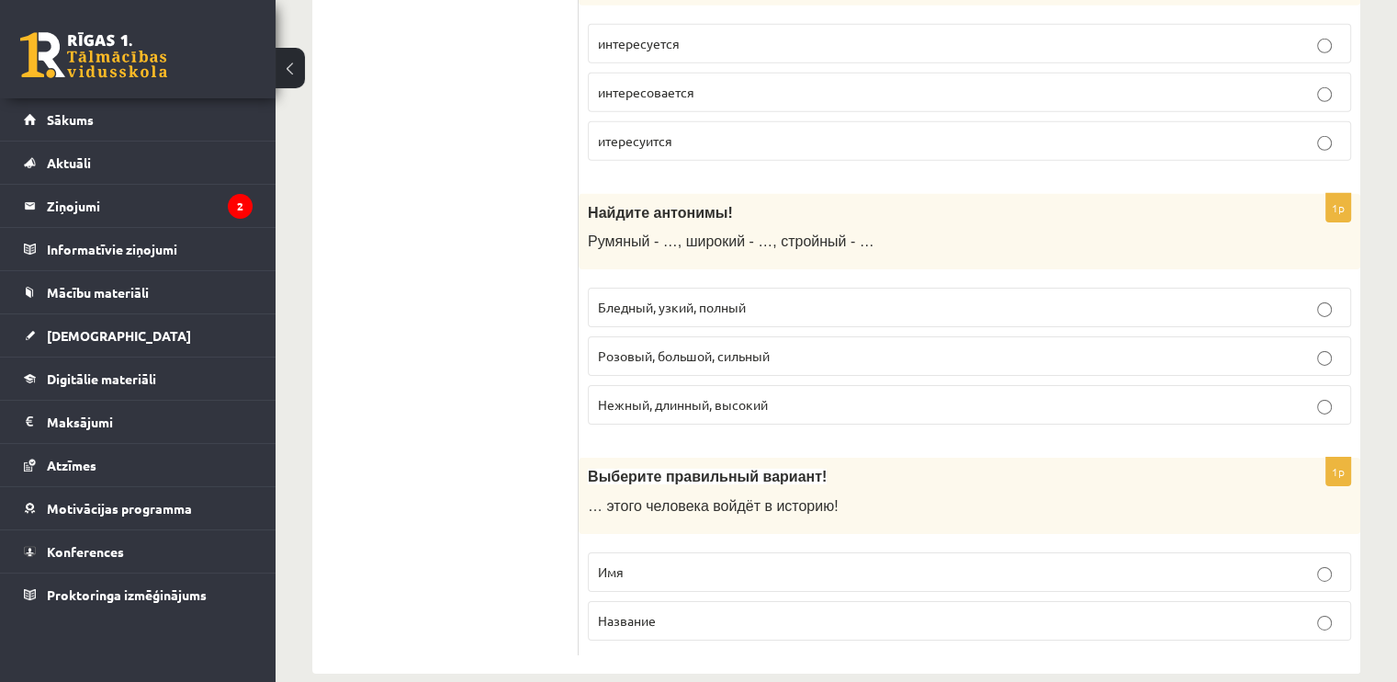
click at [1019, 346] on p "Розовый, большой, сильный" at bounding box center [969, 355] width 743 height 19
click at [846, 562] on p "Имя" at bounding box center [969, 571] width 743 height 19
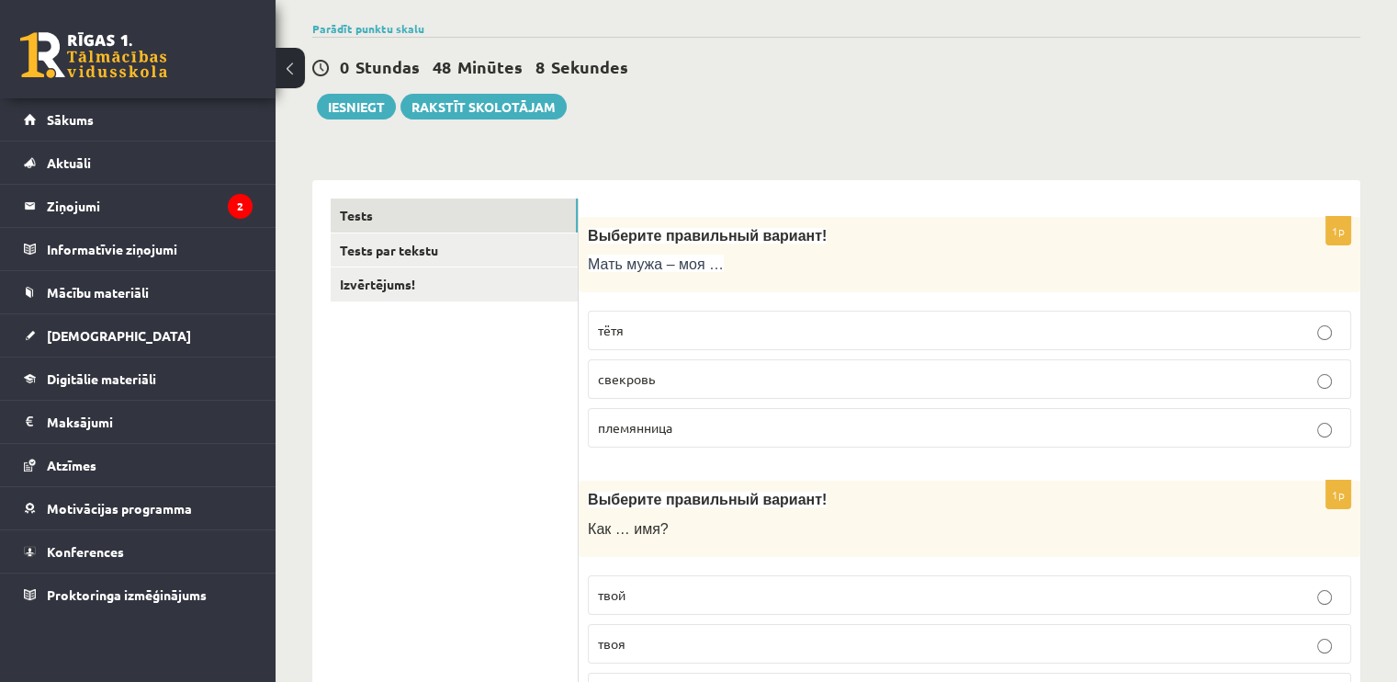
scroll to position [0, 0]
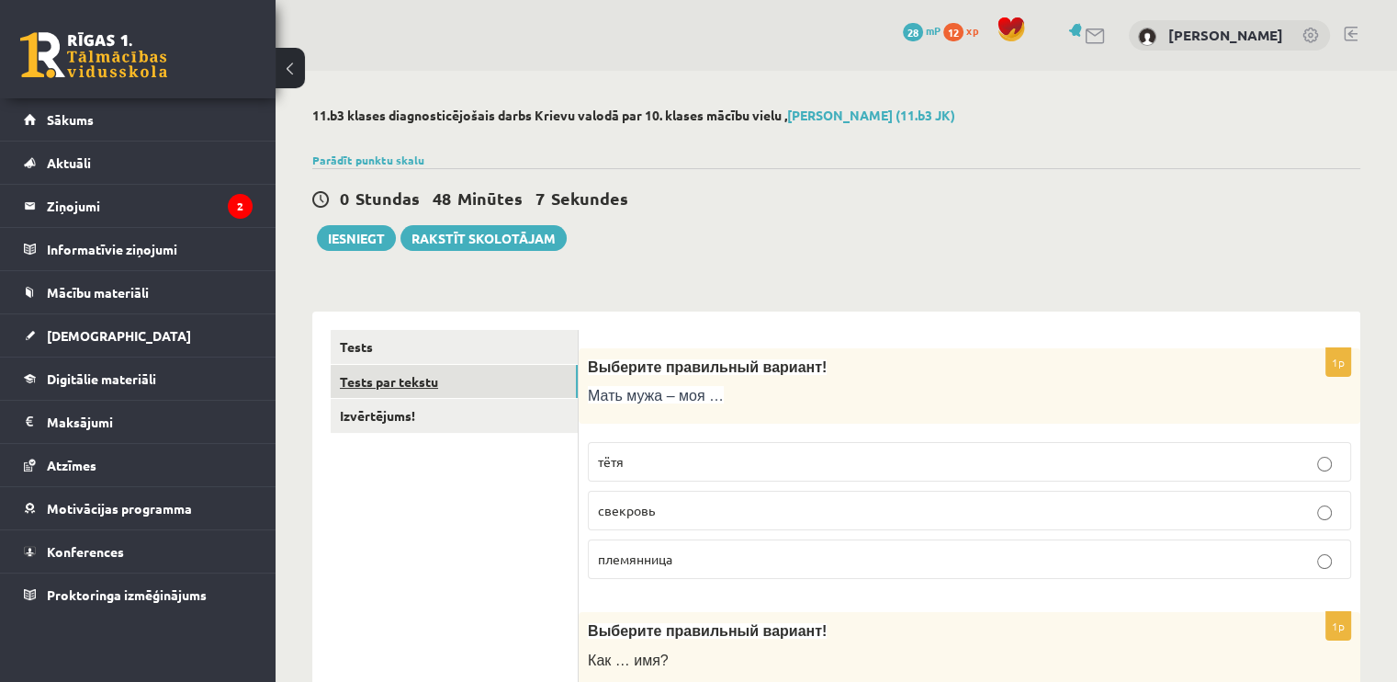
click at [518, 371] on link "Tests par tekstu" at bounding box center [454, 382] width 247 height 34
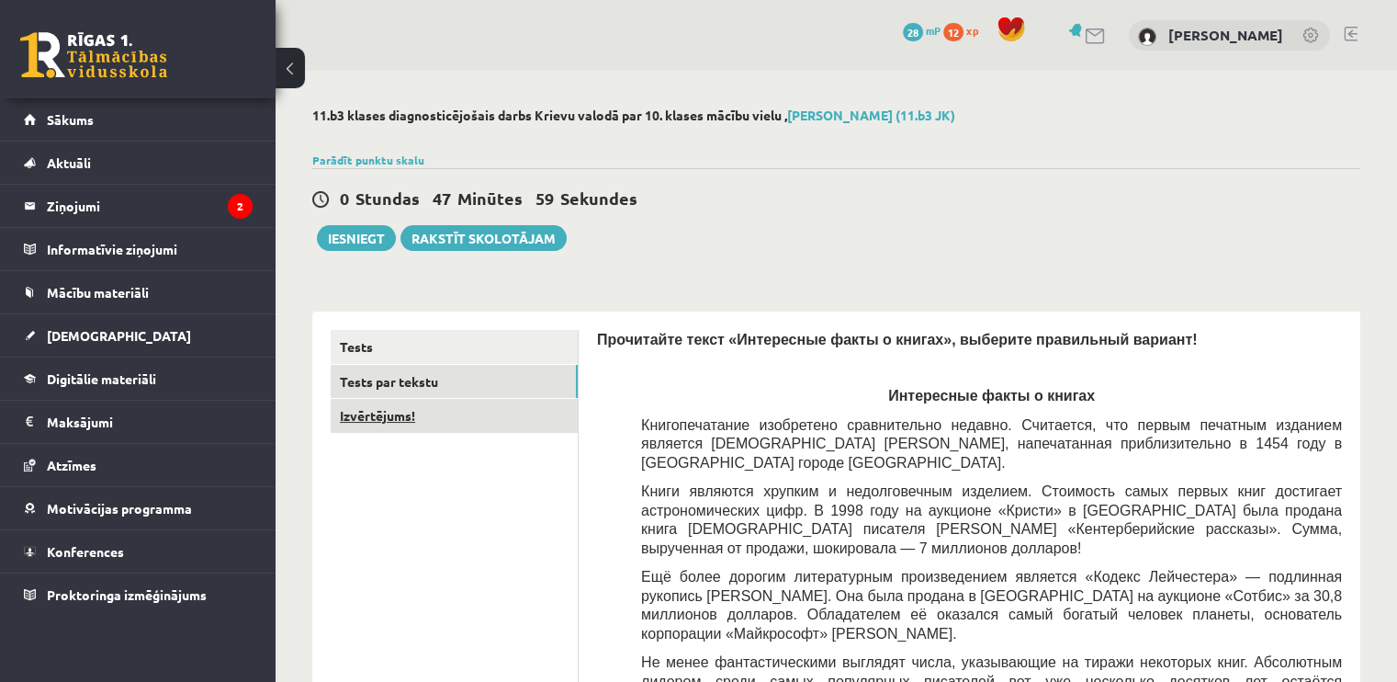
click at [446, 410] on link "Izvērtējums!" at bounding box center [454, 416] width 247 height 34
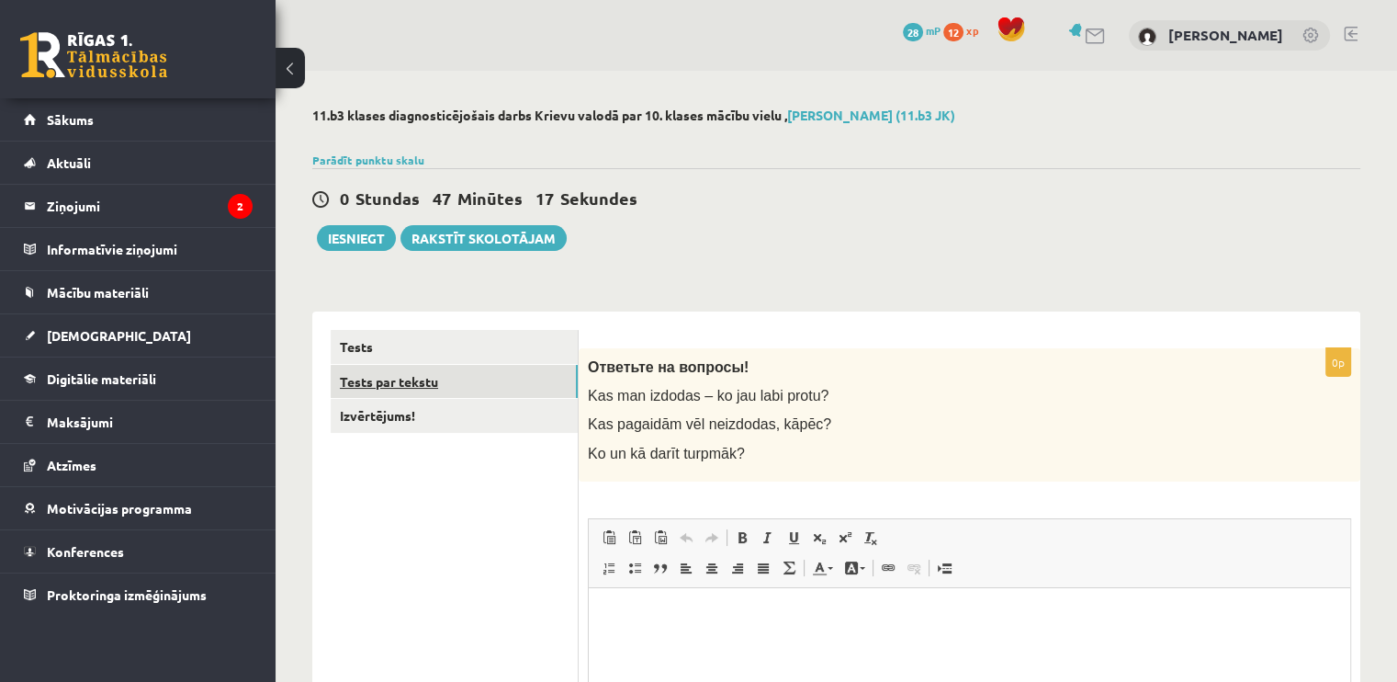
click at [356, 370] on link "Tests par tekstu" at bounding box center [454, 382] width 247 height 34
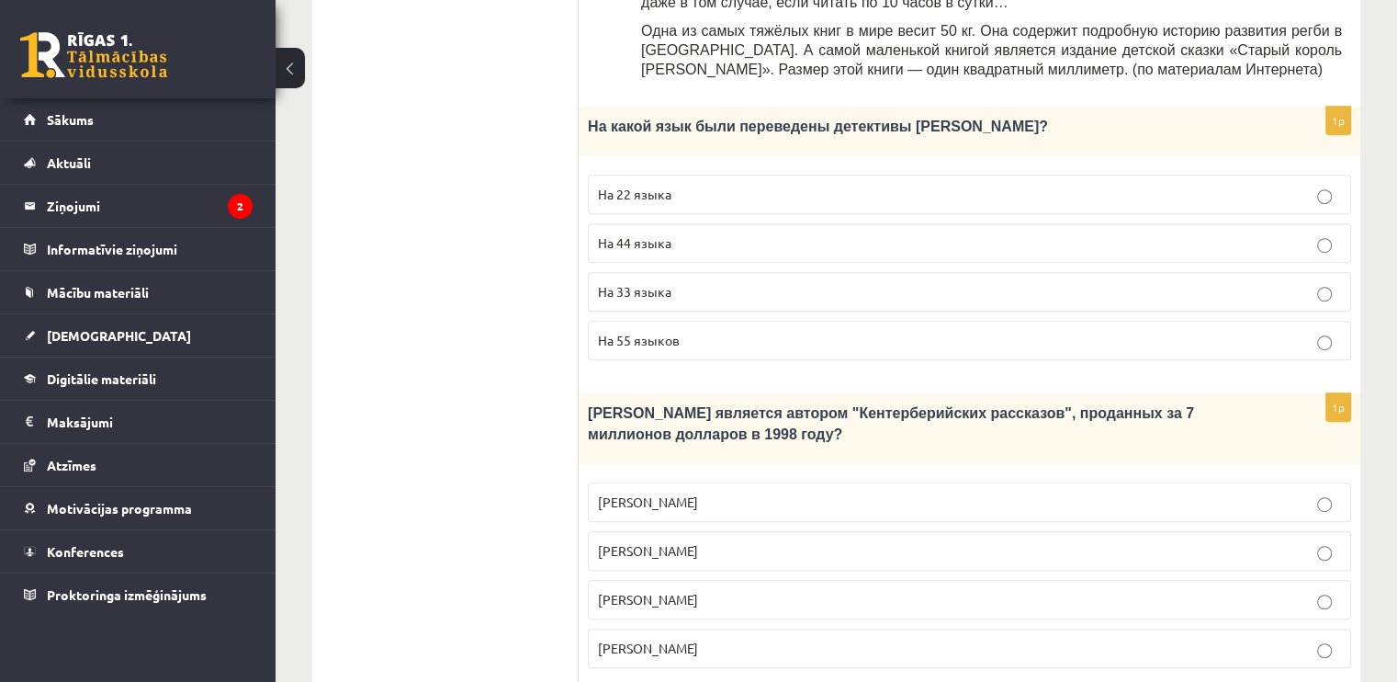
scroll to position [1002, 0]
click at [883, 232] on p "На 44 языка" at bounding box center [969, 241] width 743 height 19
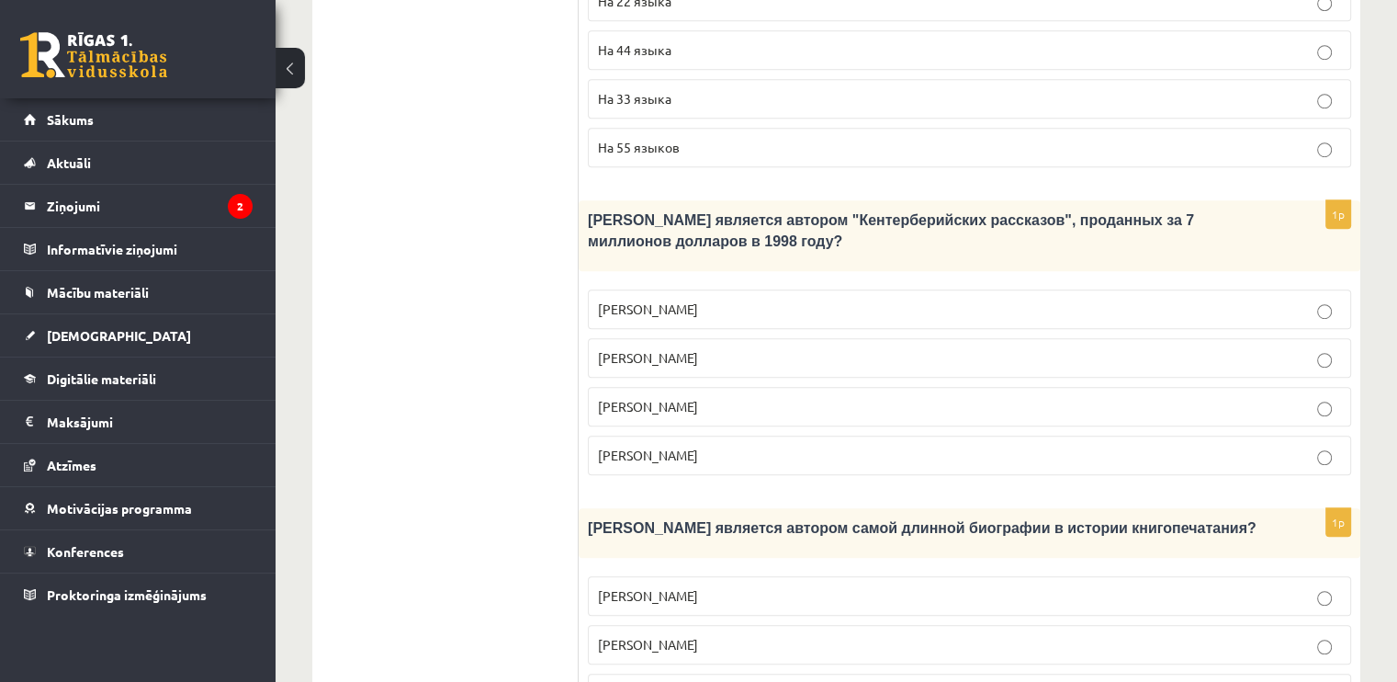
scroll to position [1198, 0]
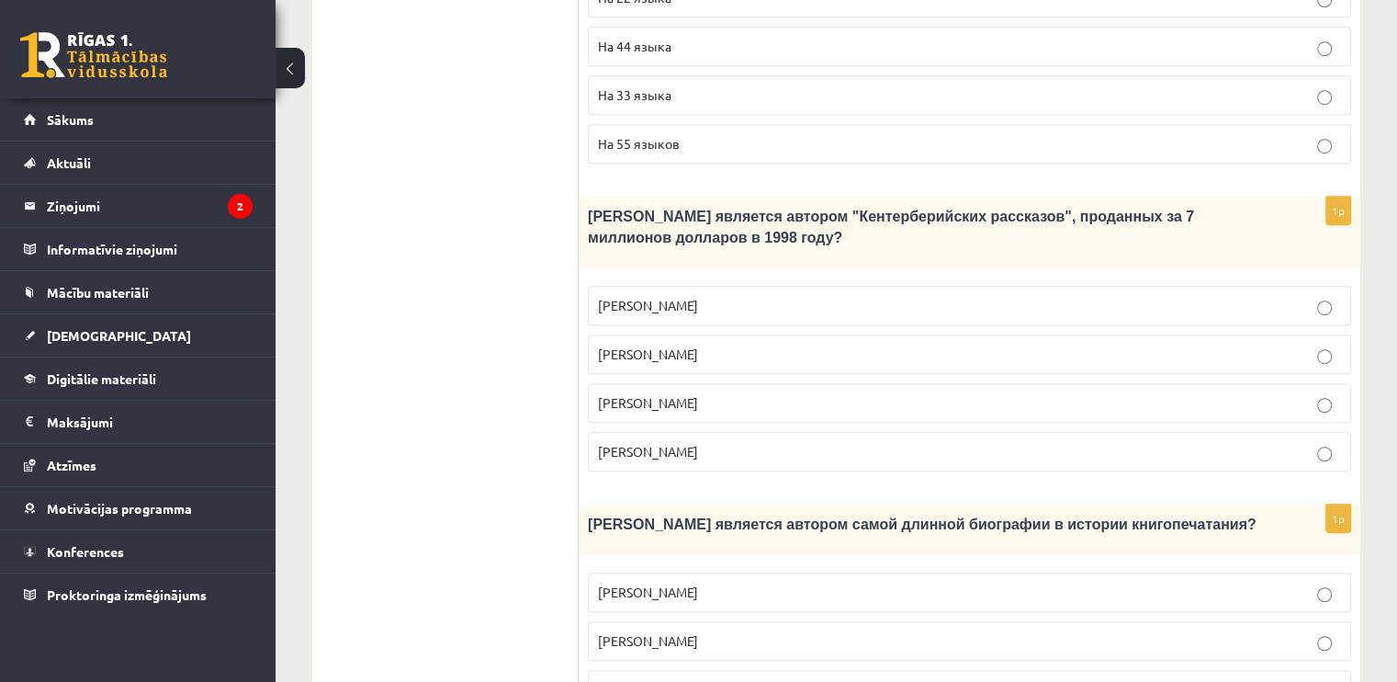
click at [819, 393] on p "Джефри Чосер" at bounding box center [969, 402] width 743 height 19
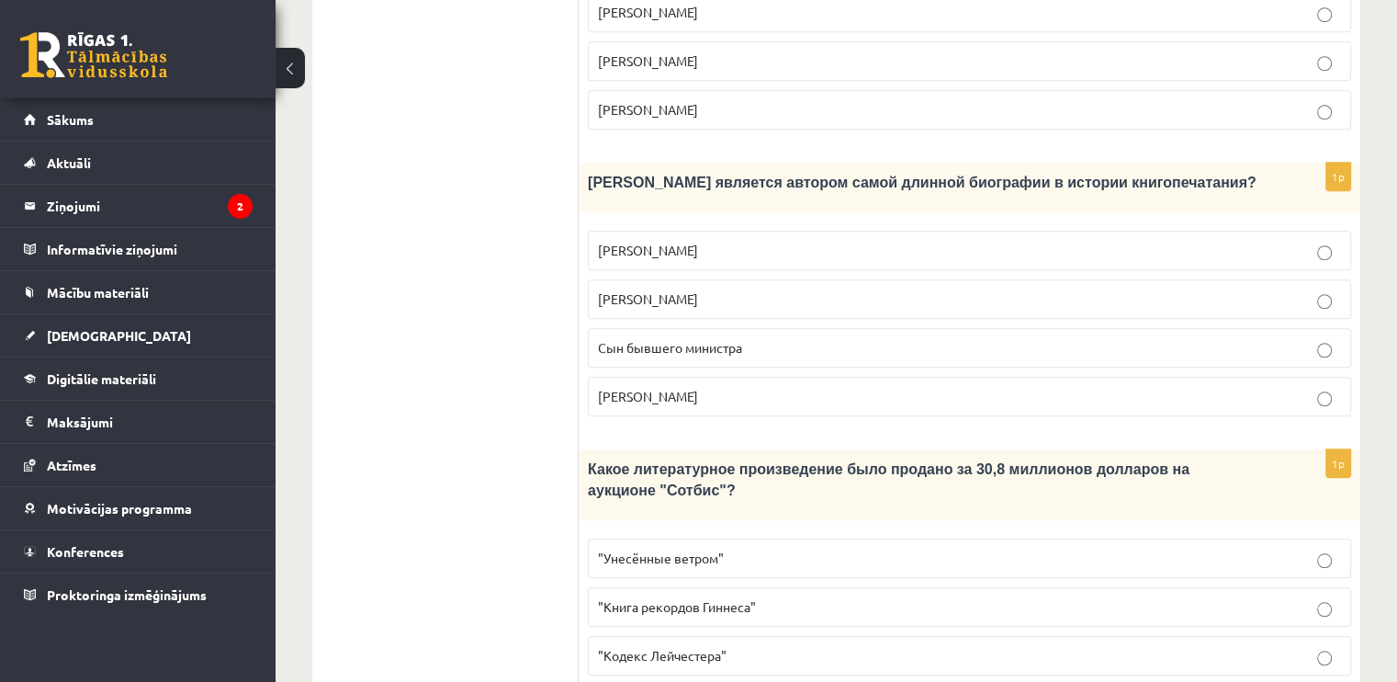
scroll to position [1540, 0]
click at [803, 241] on p "Билл Гейтс" at bounding box center [969, 250] width 743 height 19
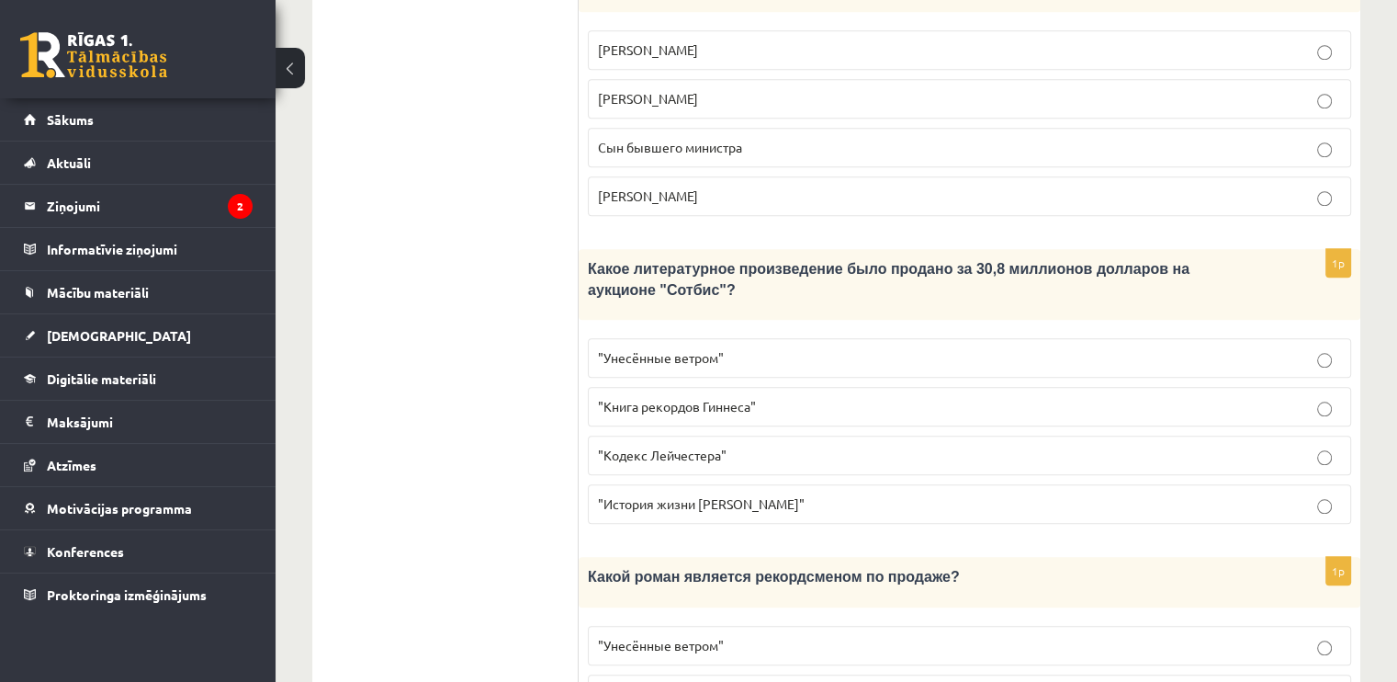
scroll to position [1741, 0]
click at [830, 435] on label ""Кодекс Лейчестера"" at bounding box center [969, 455] width 763 height 40
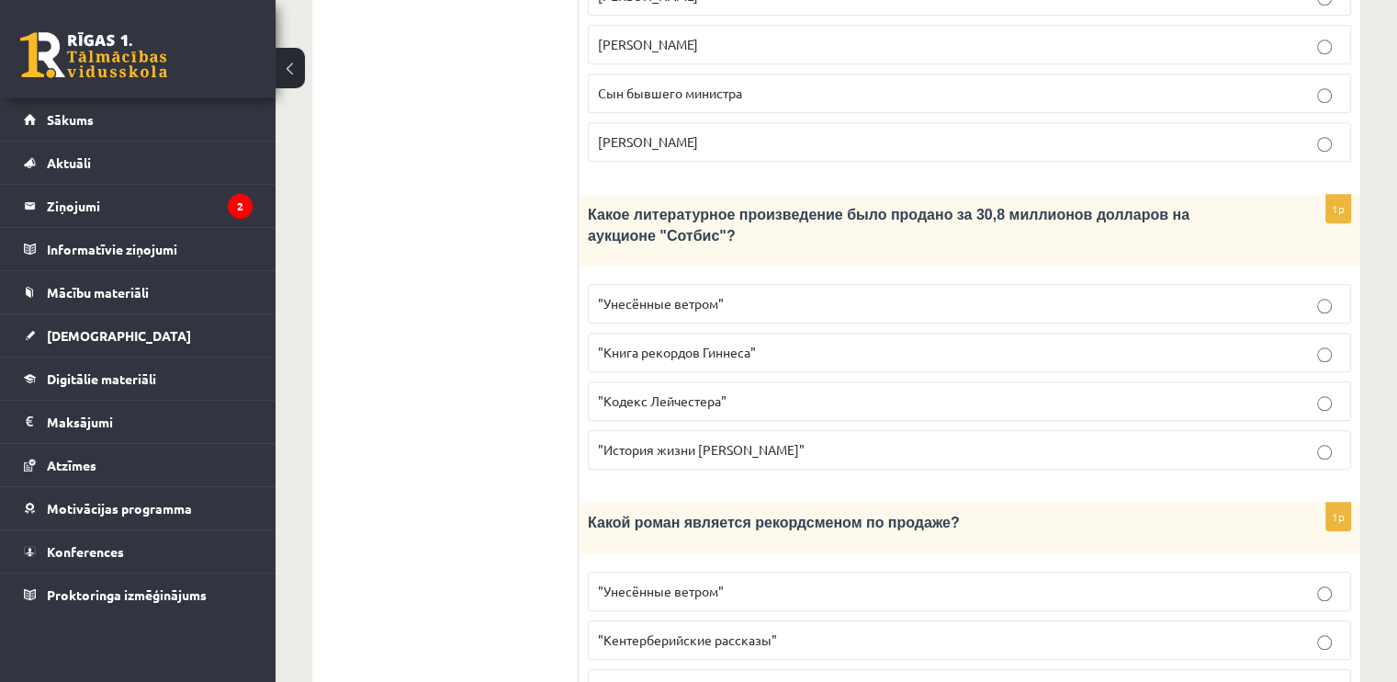
click at [824, 582] on p ""Унесённые ветром"" at bounding box center [969, 591] width 743 height 19
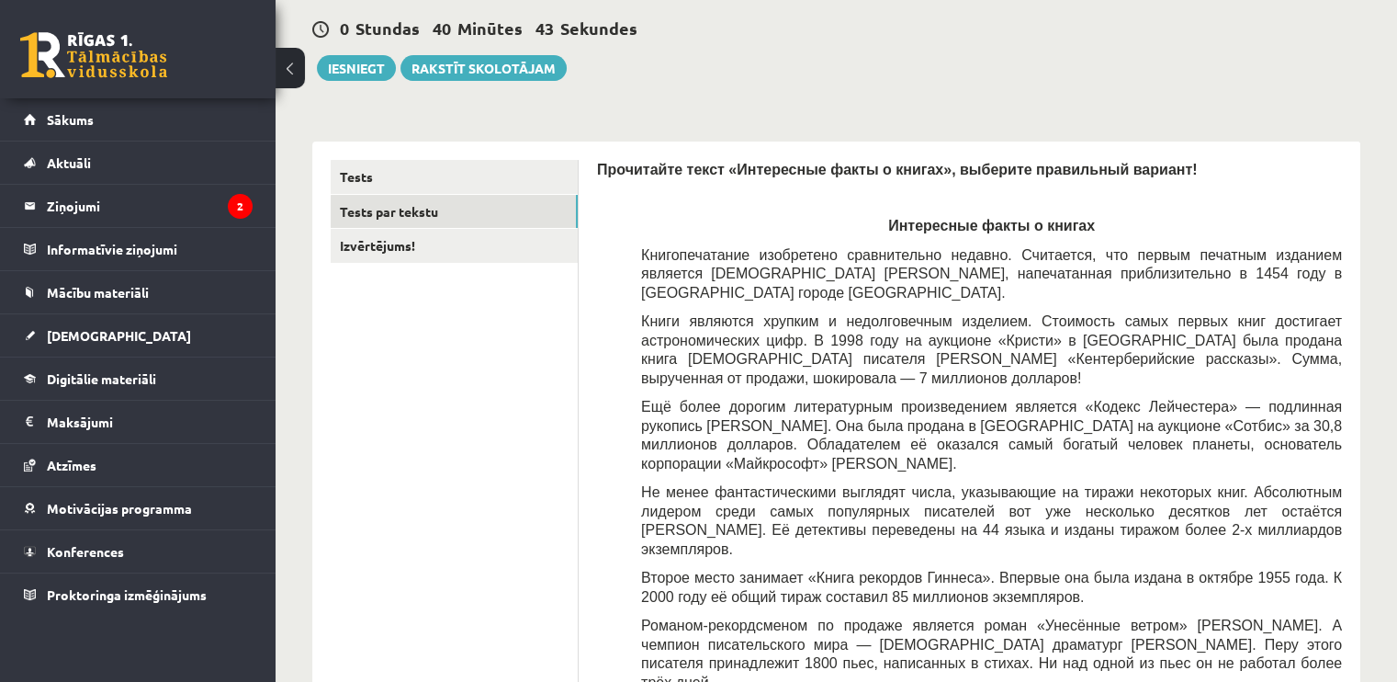
scroll to position [0, 0]
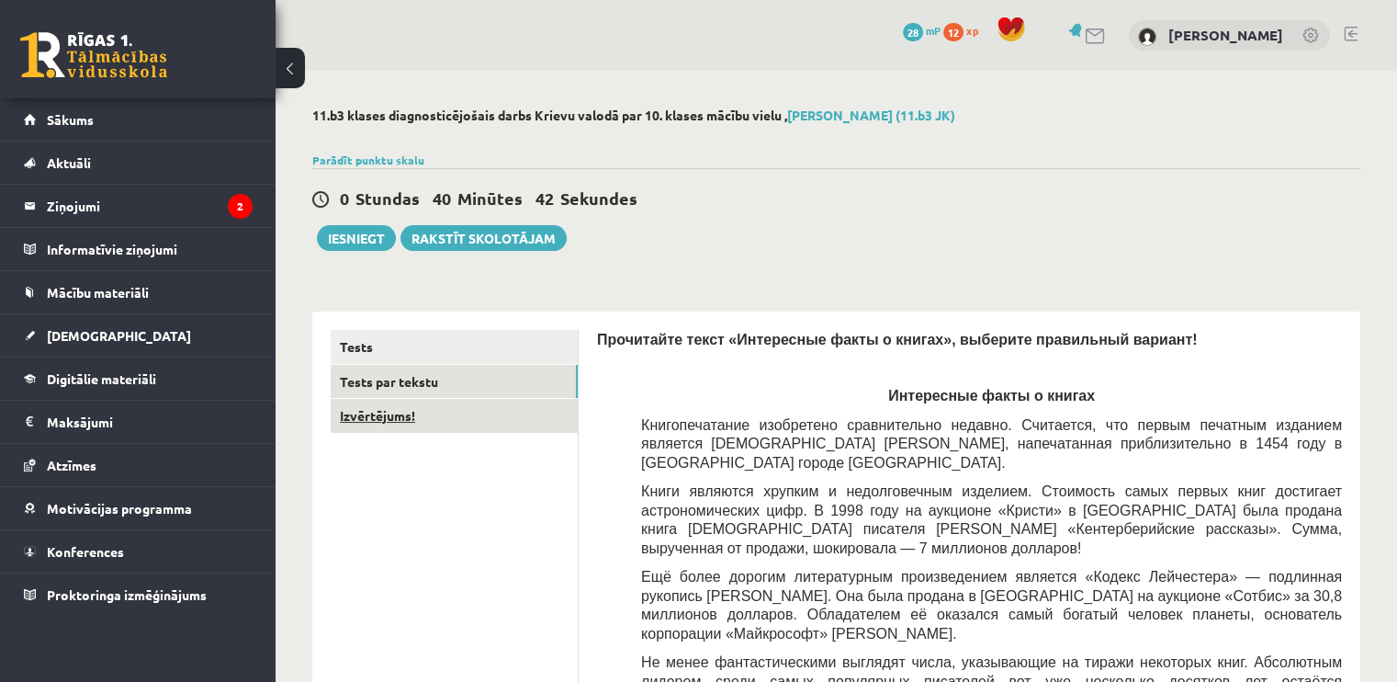
click at [414, 412] on link "Izvērtējums!" at bounding box center [454, 416] width 247 height 34
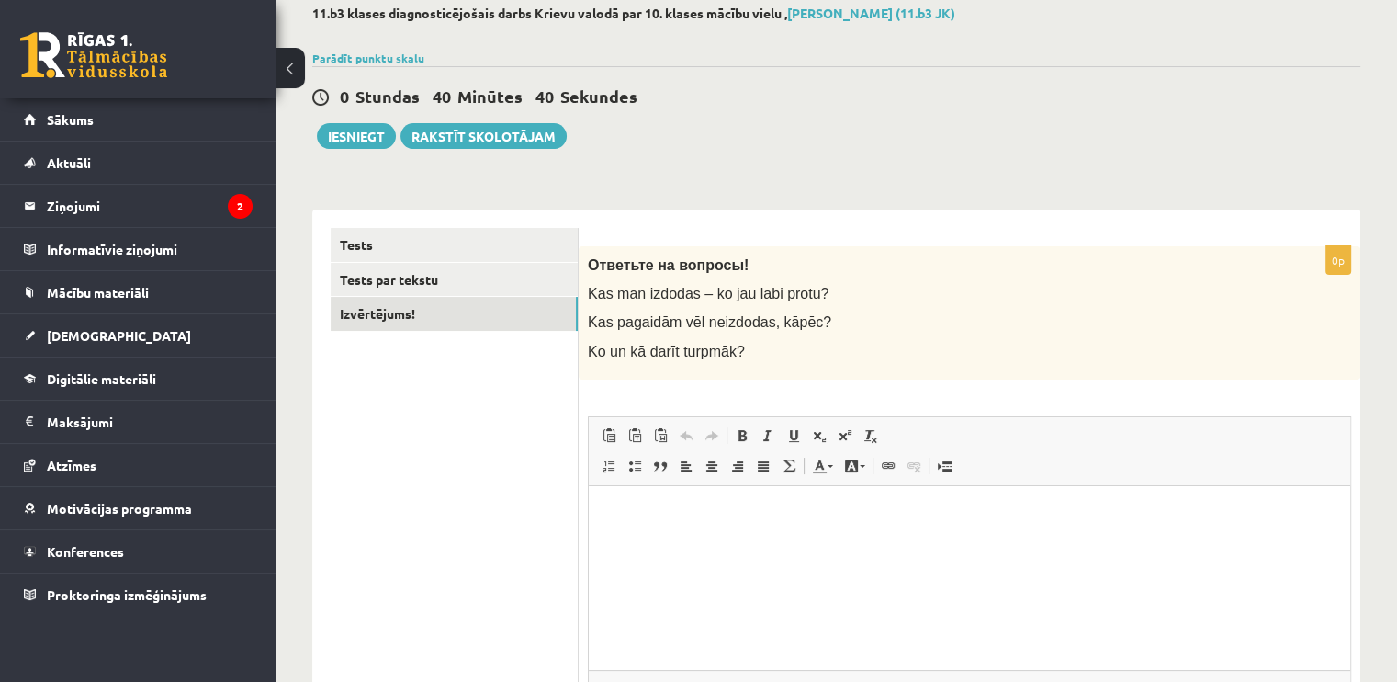
scroll to position [272, 0]
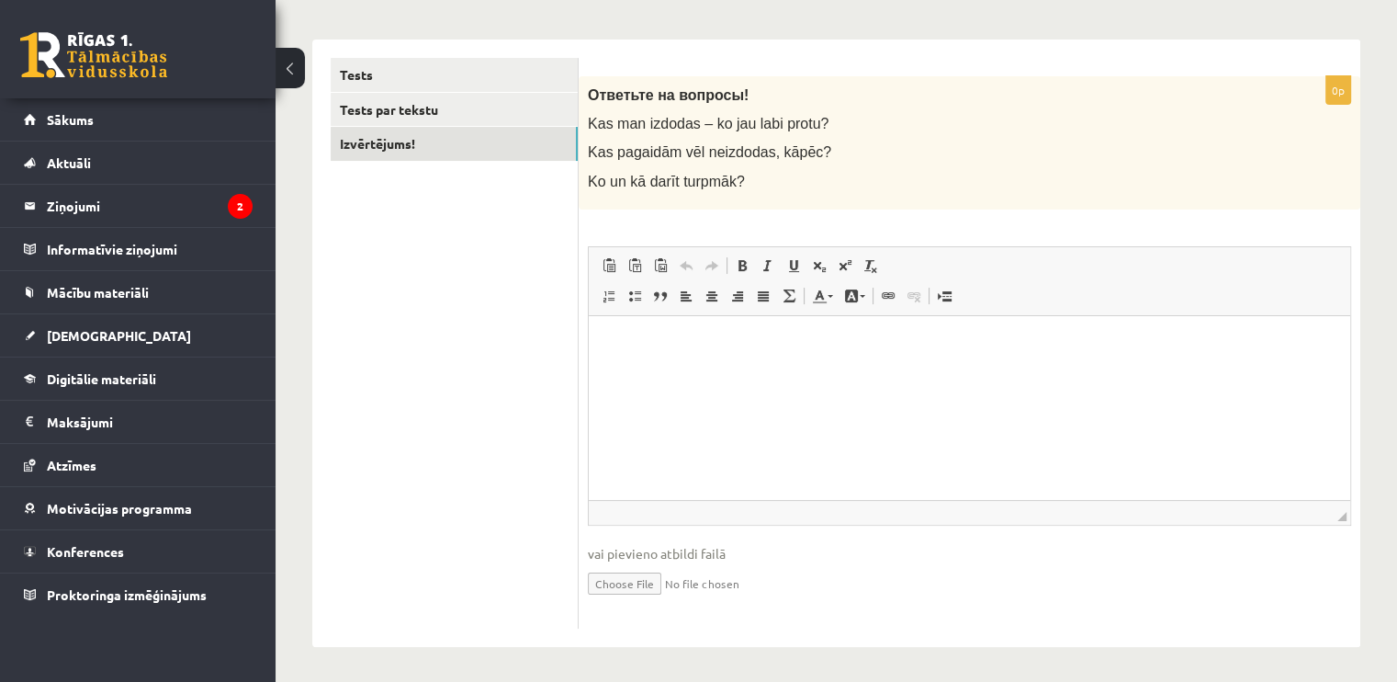
click at [798, 356] on html at bounding box center [970, 343] width 762 height 56
click at [684, 401] on html "**********" at bounding box center [970, 358] width 762 height 86
click at [1187, 368] on p "**********" at bounding box center [970, 374] width 726 height 19
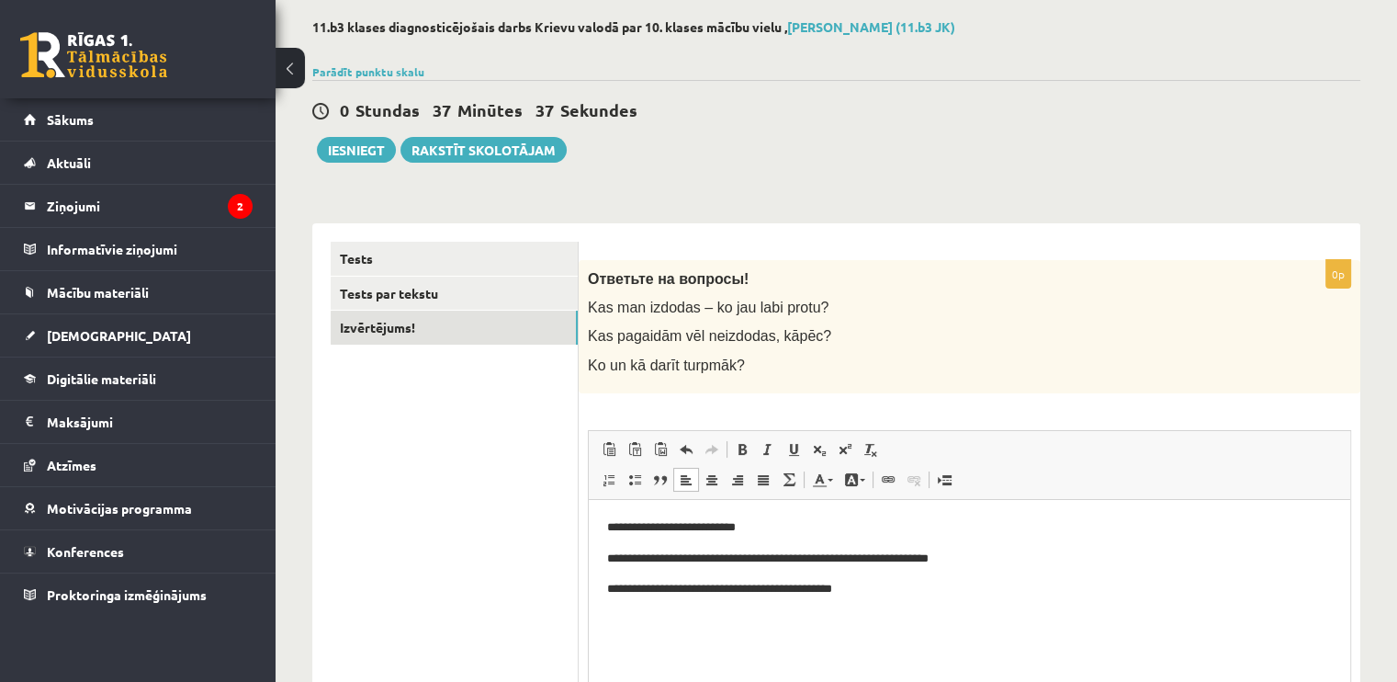
scroll to position [0, 0]
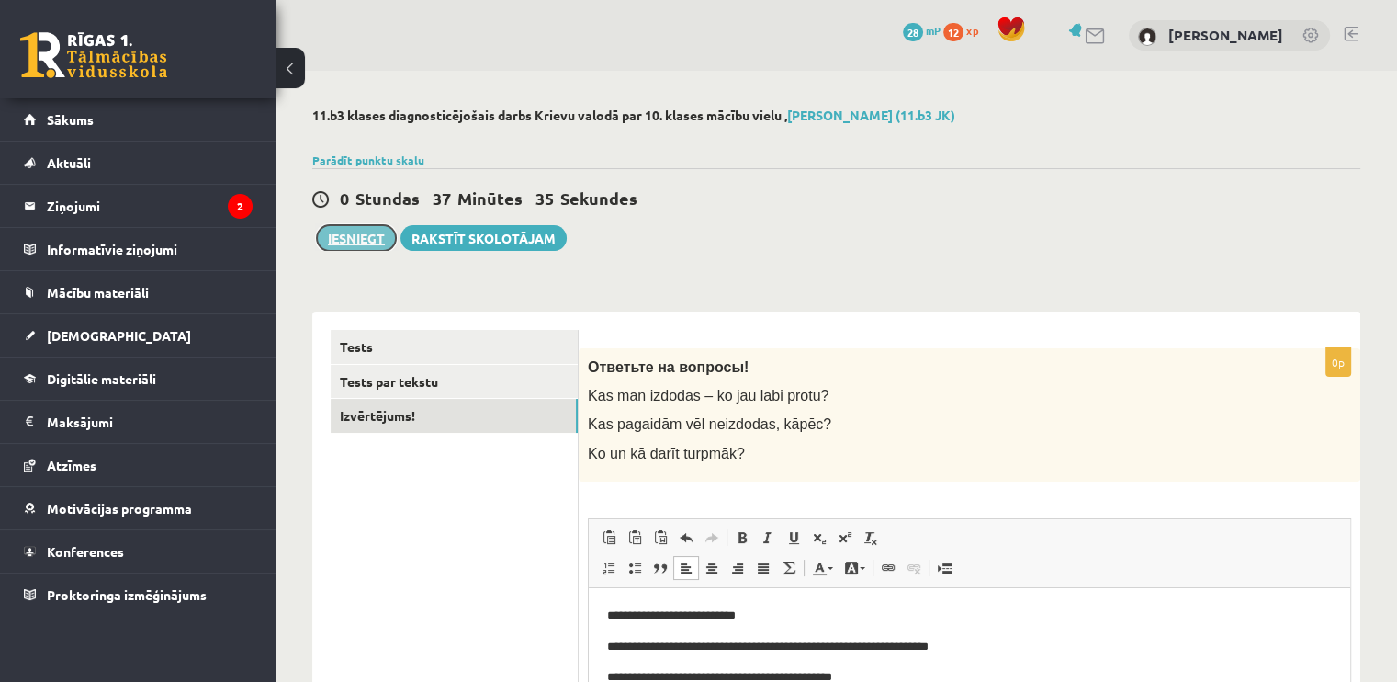
click at [365, 237] on button "Iesniegt" at bounding box center [356, 238] width 79 height 26
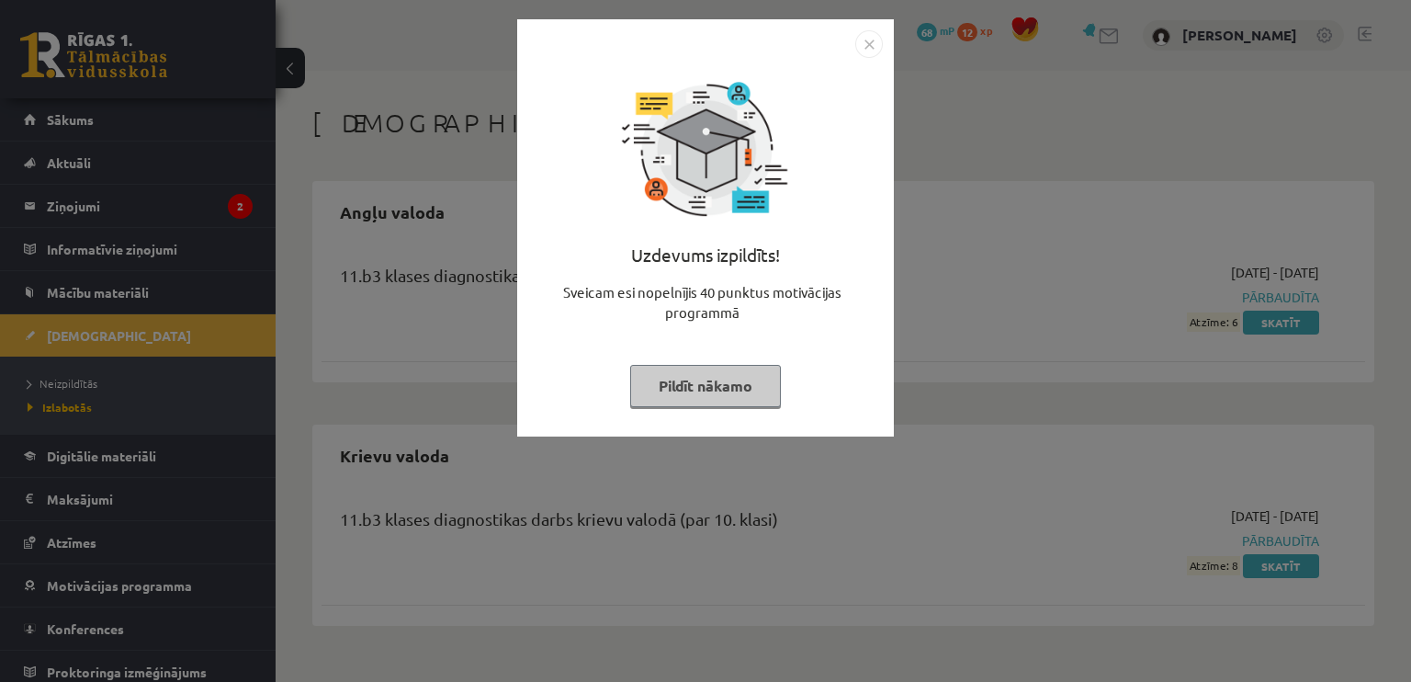
click at [592, 469] on div "Uzdevums izpildīts! Sveicam esi nopelnījis 40 punktus motivācijas programmā Pil…" at bounding box center [705, 341] width 1411 height 682
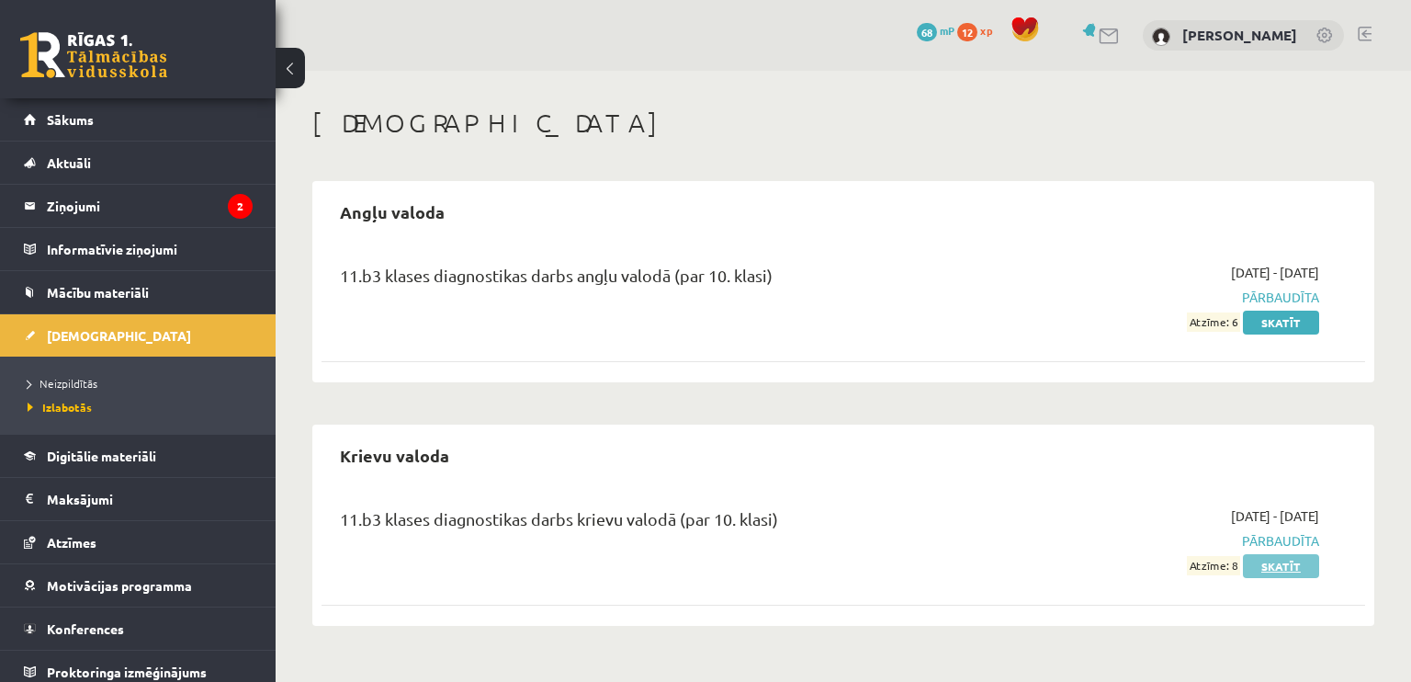
click at [1258, 565] on link "Skatīt" at bounding box center [1281, 566] width 76 height 24
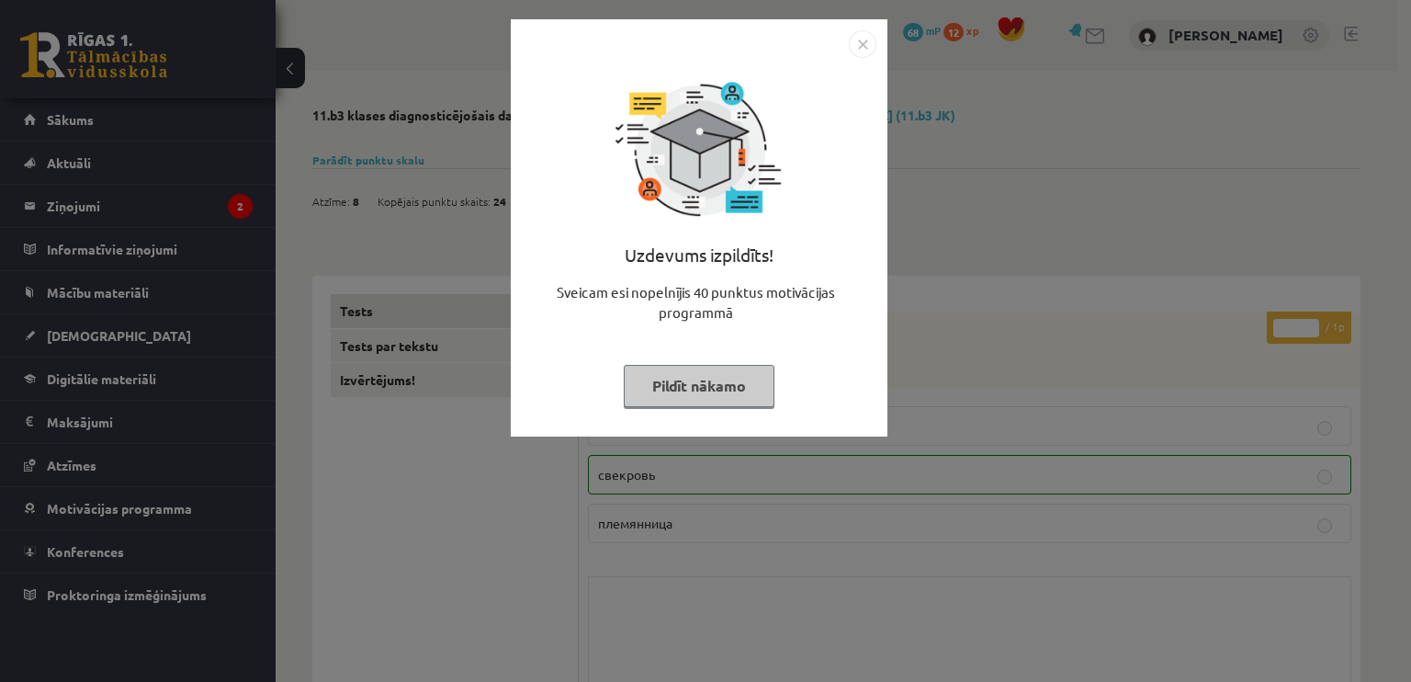
click at [744, 401] on button "Pildīt nākamo" at bounding box center [699, 386] width 151 height 42
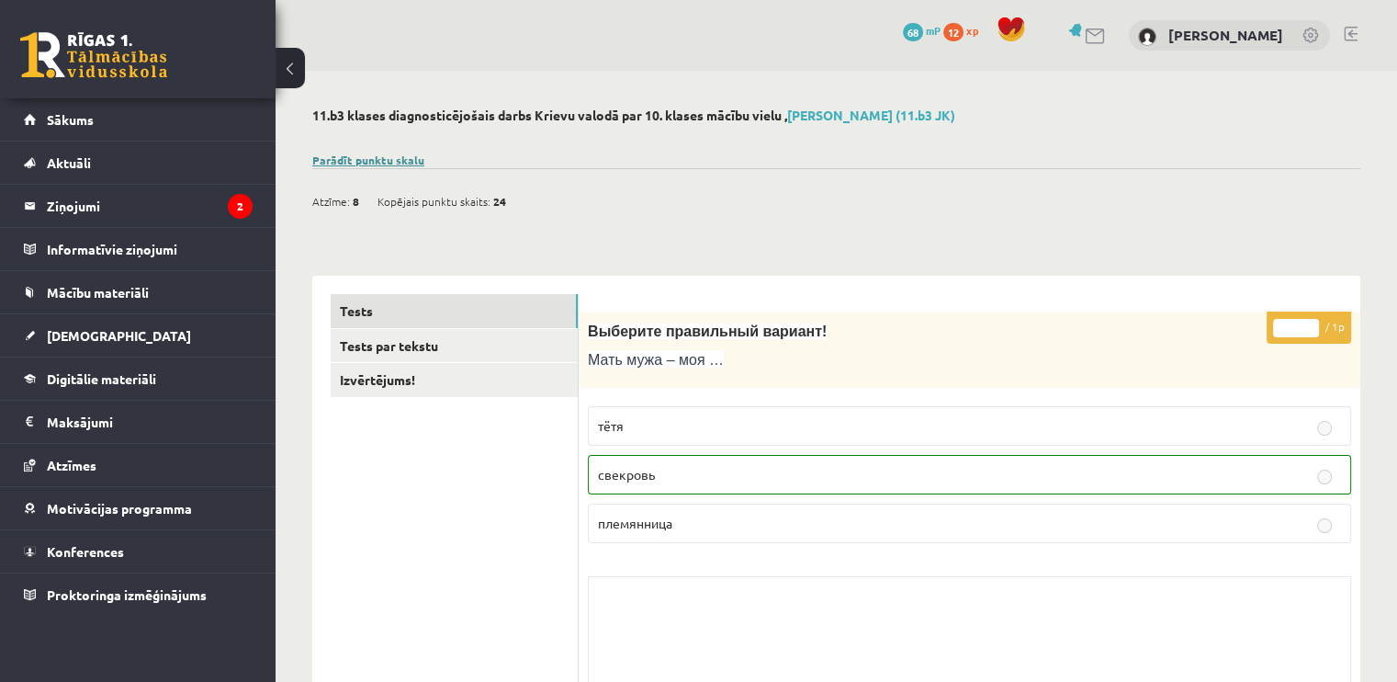
click at [348, 155] on link "Parādīt punktu skalu" at bounding box center [368, 160] width 112 height 15
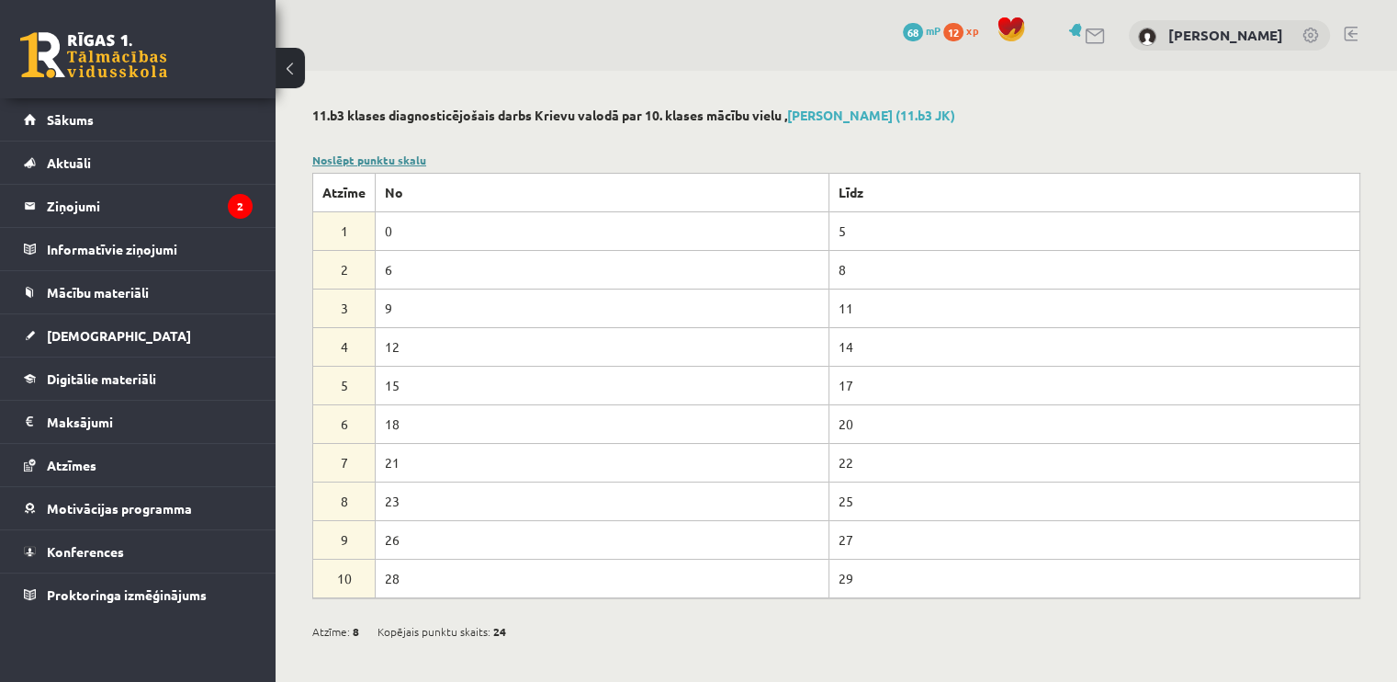
click at [351, 153] on link "Noslēpt punktu skalu" at bounding box center [369, 160] width 114 height 15
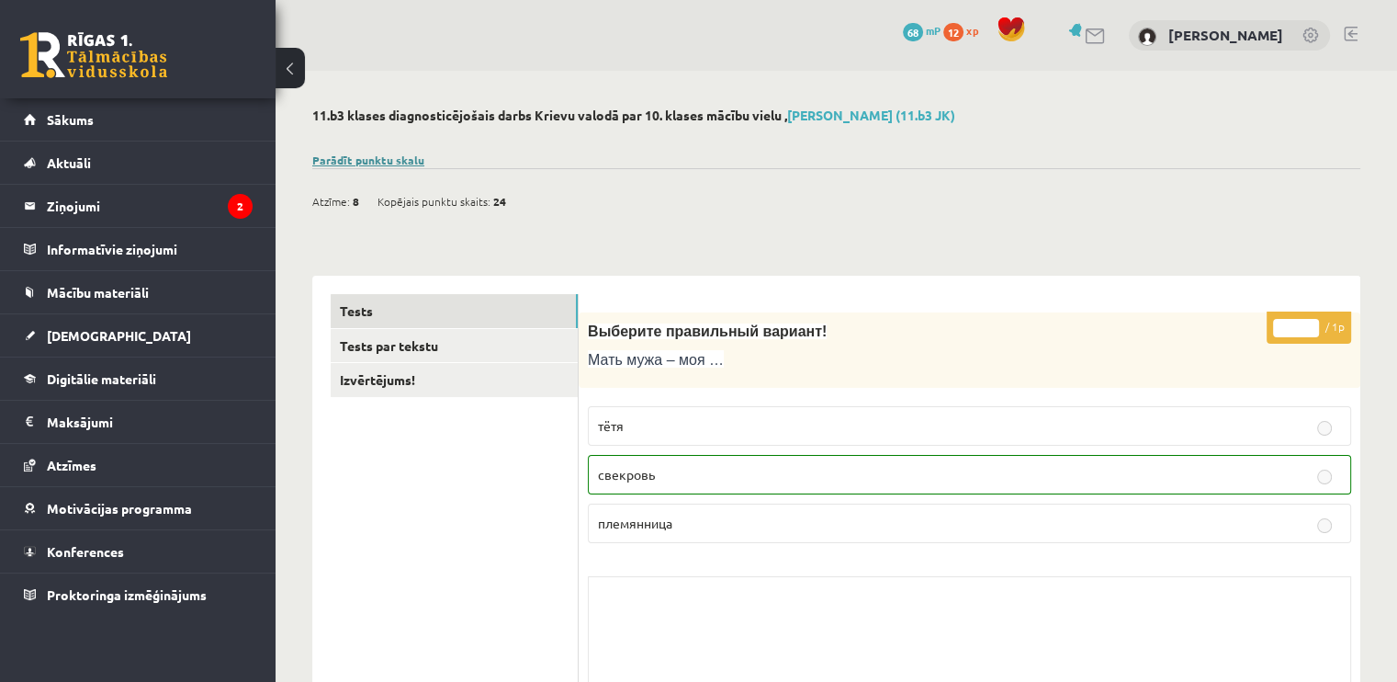
click at [351, 153] on link "Parādīt punktu skalu" at bounding box center [368, 160] width 112 height 15
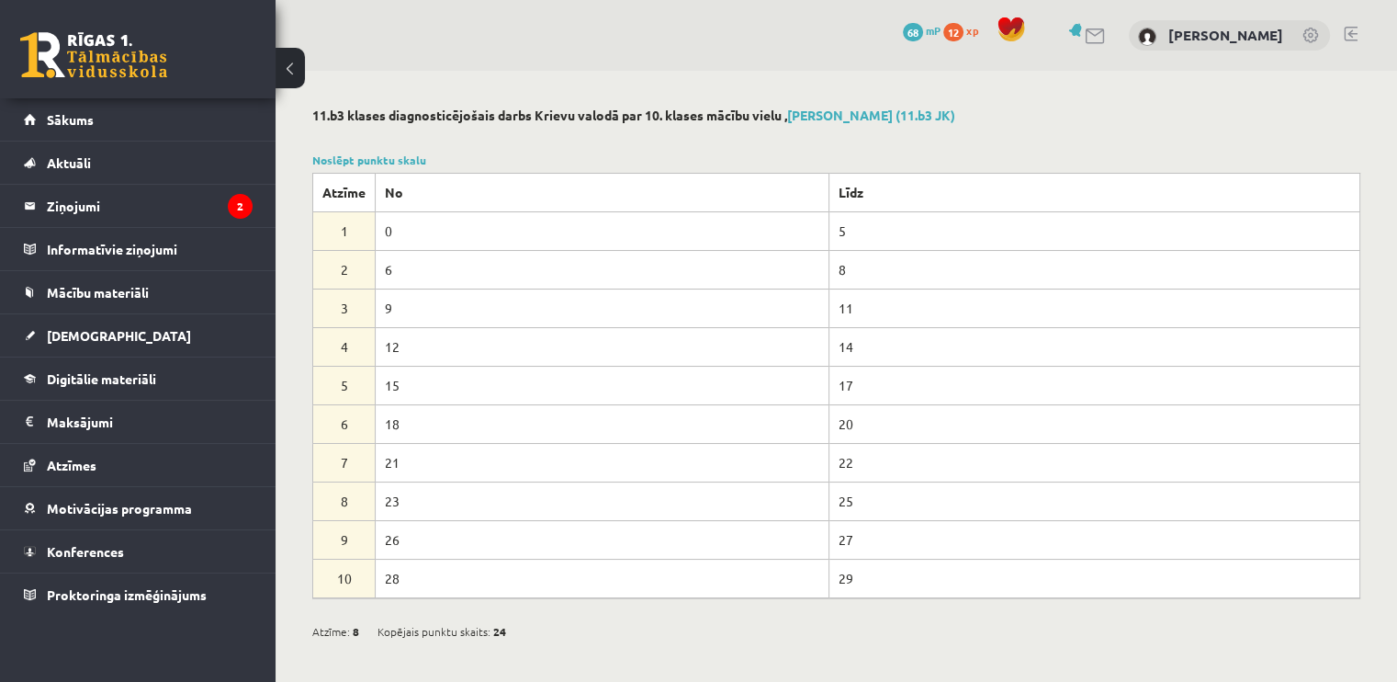
click at [284, 81] on button at bounding box center [290, 68] width 29 height 40
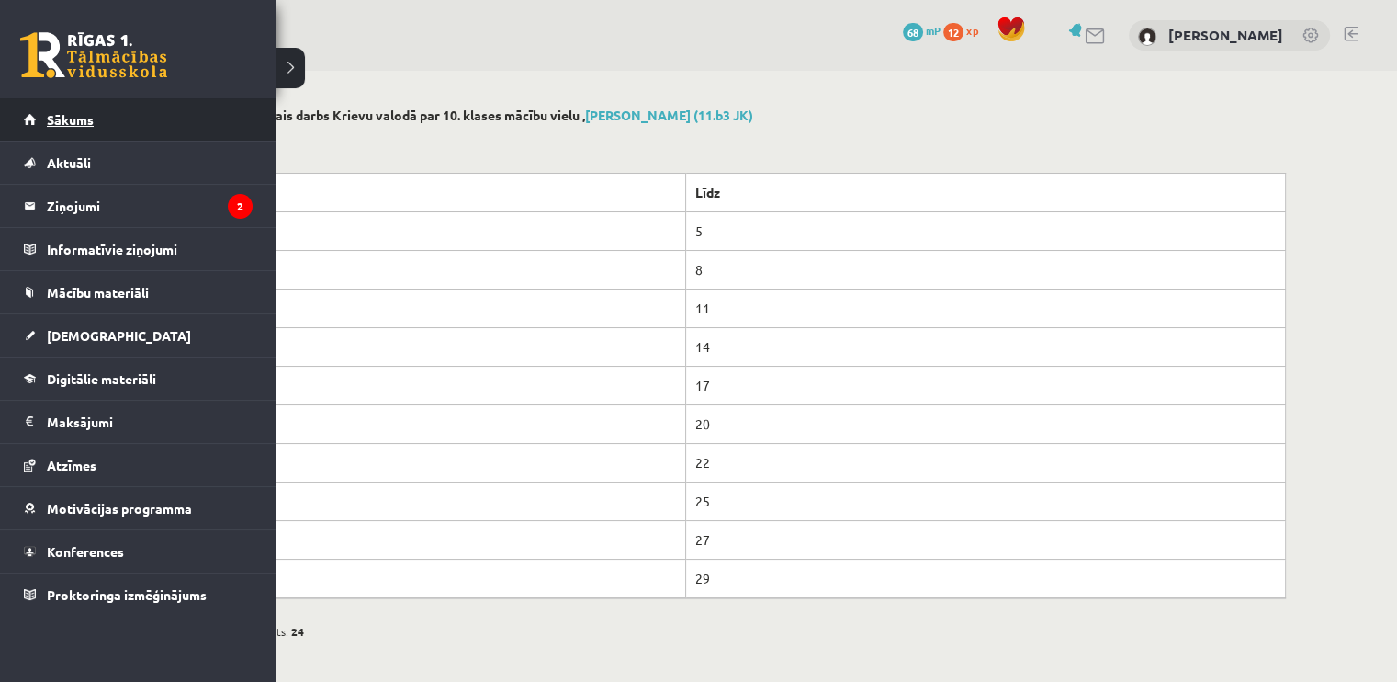
click at [50, 120] on span "Sākums" at bounding box center [70, 119] width 47 height 17
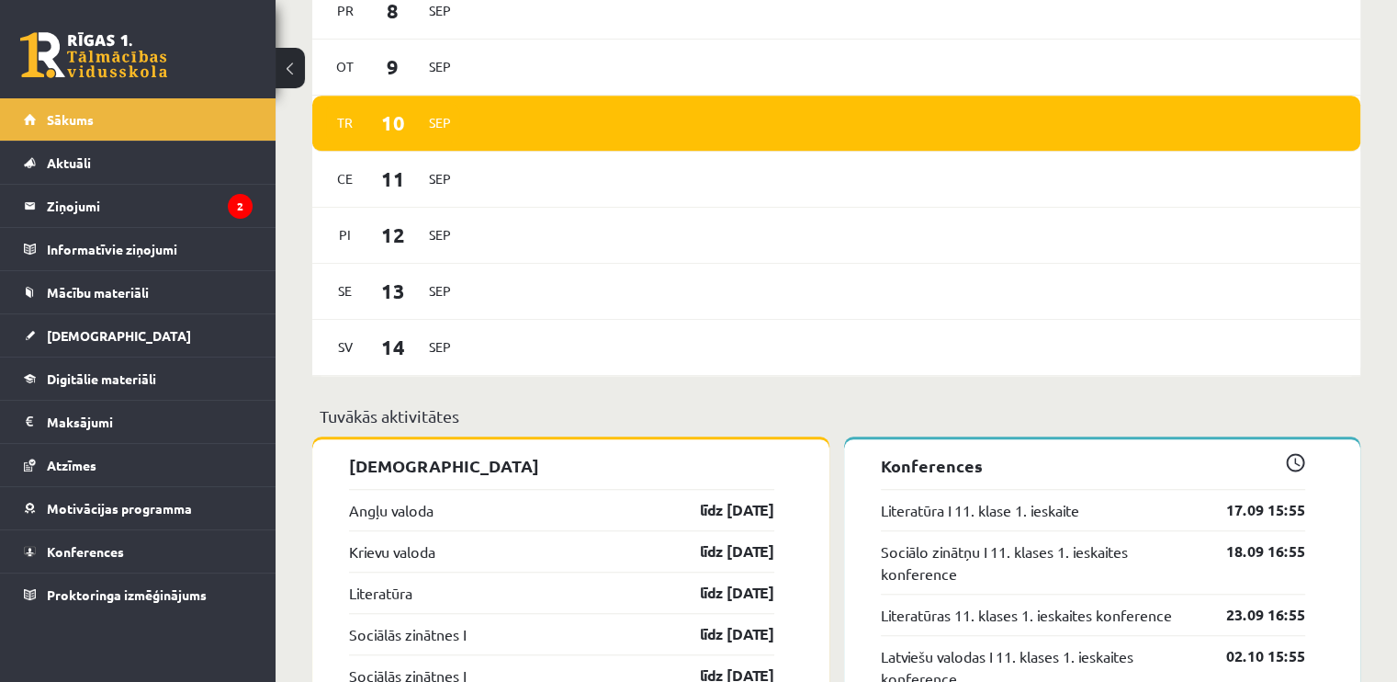
scroll to position [1611, 0]
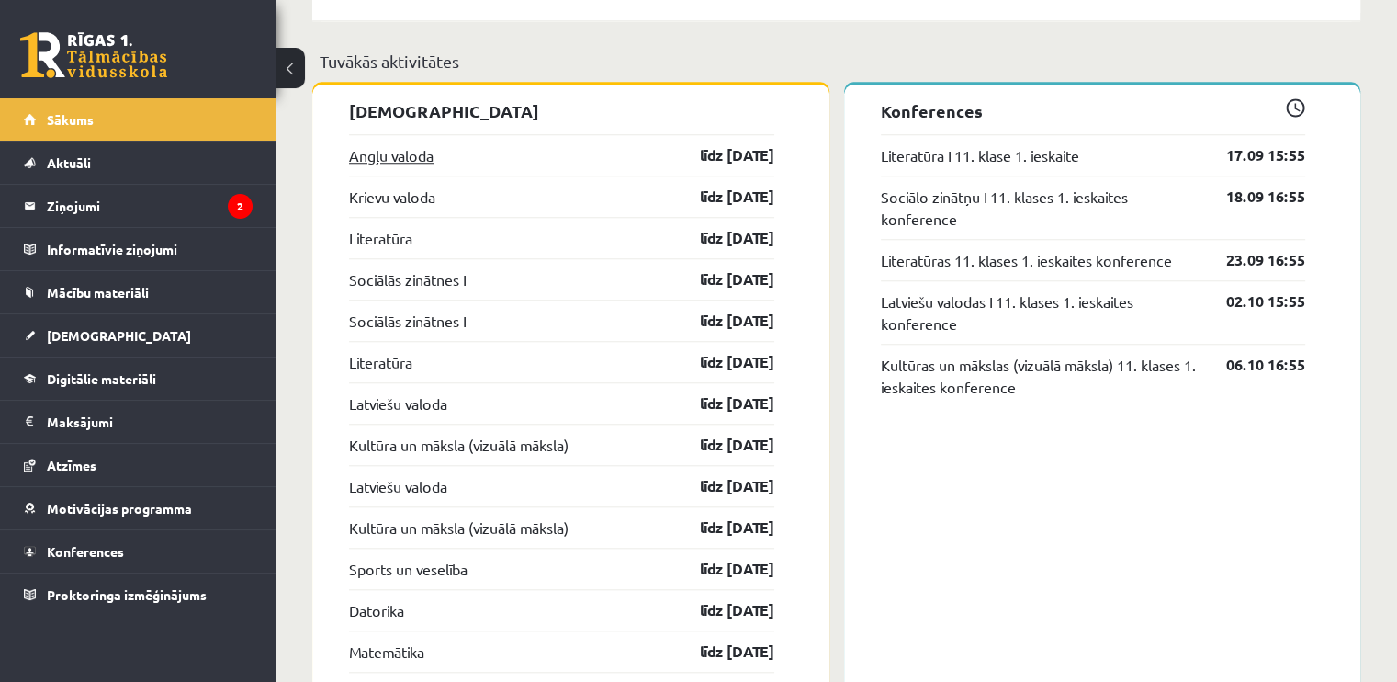
click at [414, 158] on link "Angļu valoda" at bounding box center [391, 155] width 85 height 22
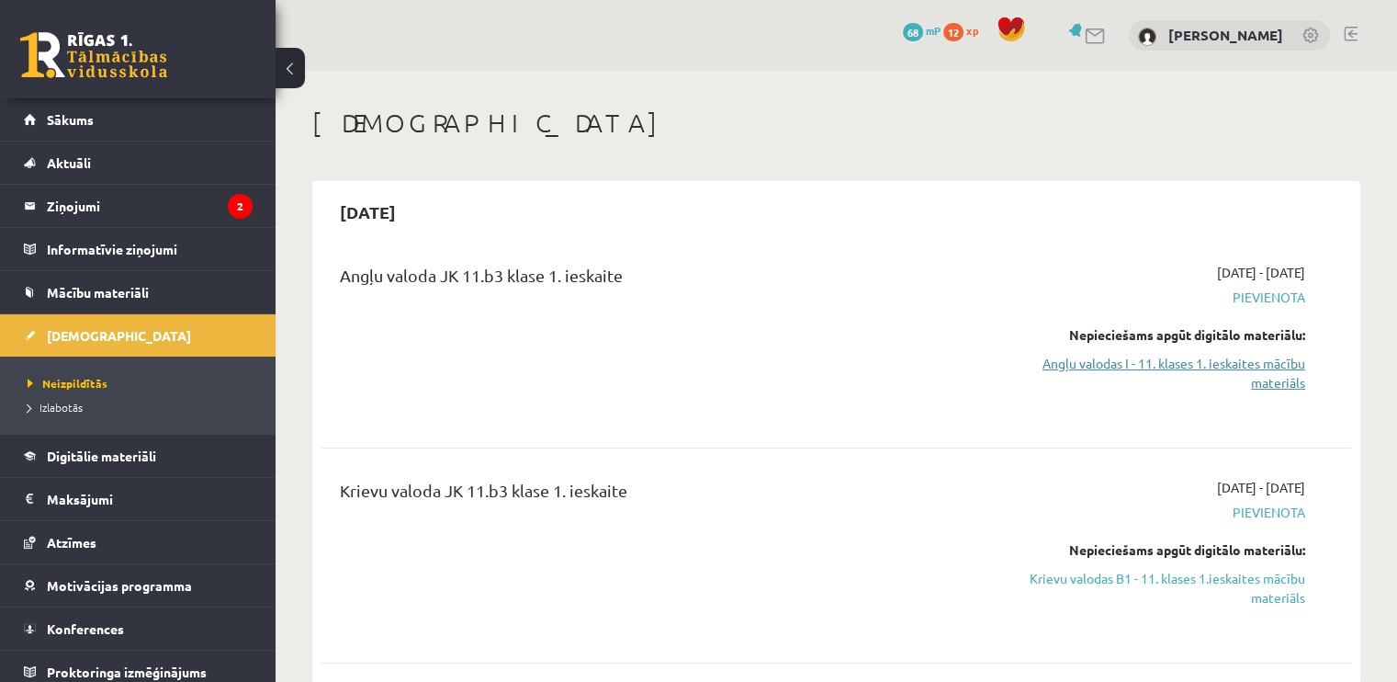
click at [1252, 368] on link "Angļu valodas I - 11. klases 1. ieskaites mācību materiāls" at bounding box center [1153, 373] width 303 height 39
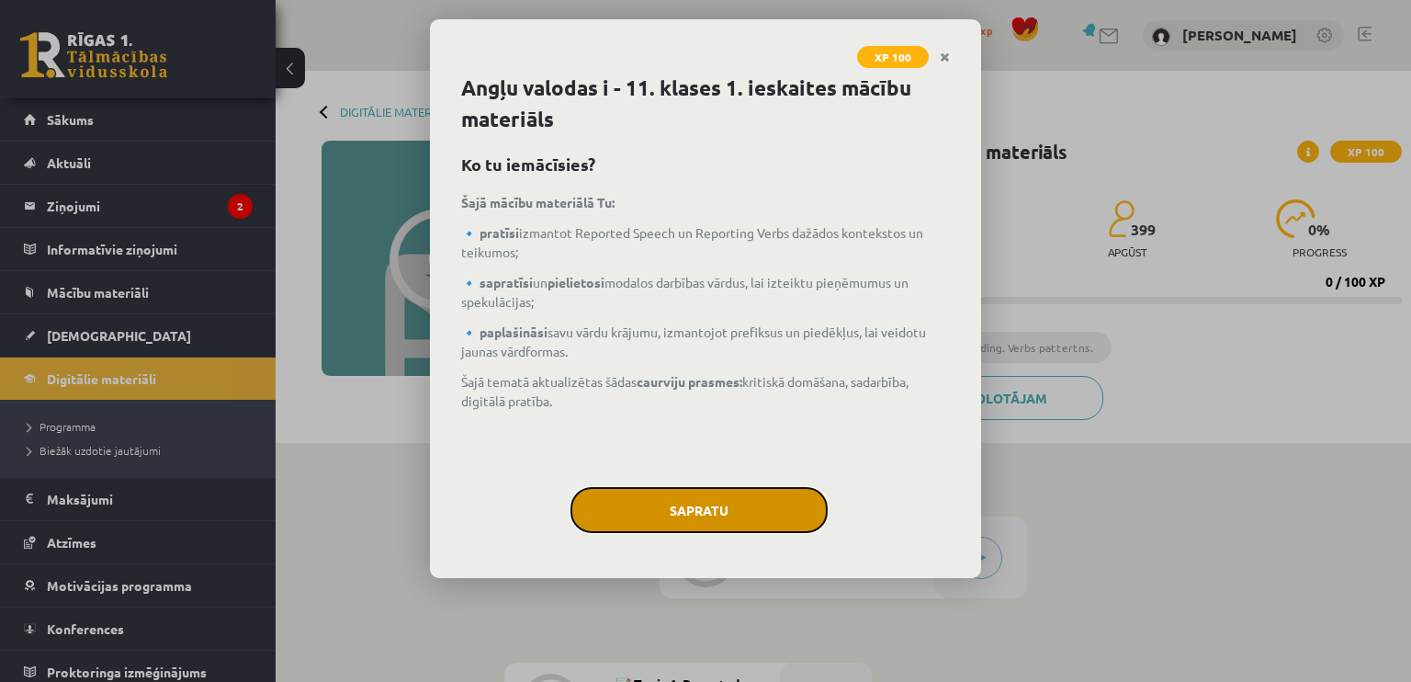
click at [693, 495] on button "Sapratu" at bounding box center [699, 510] width 257 height 46
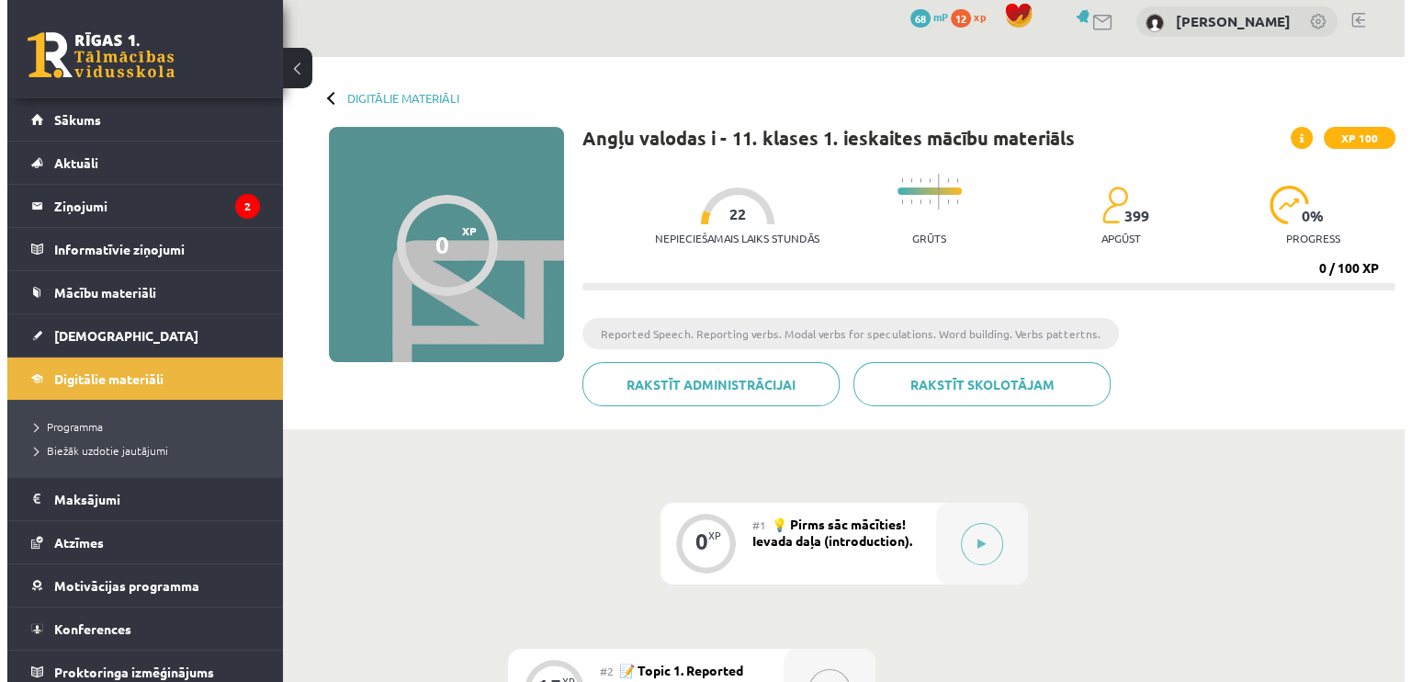
scroll to position [15, 0]
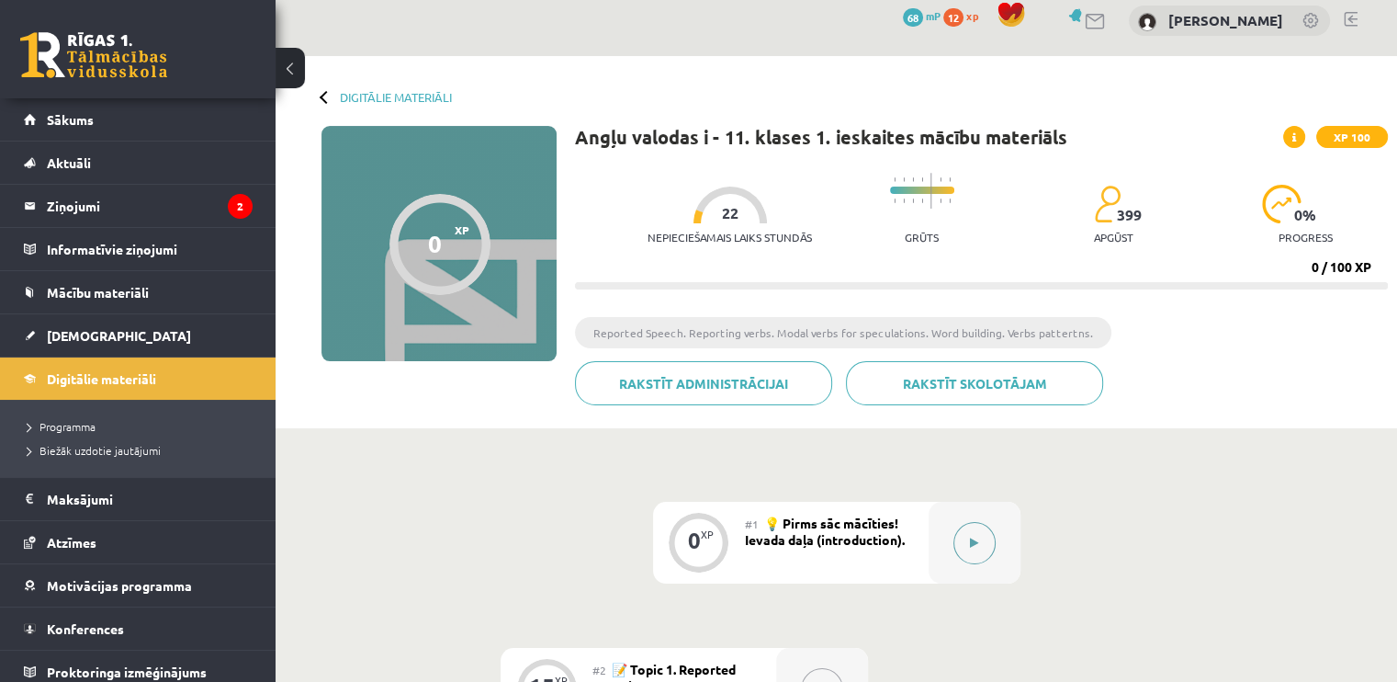
click at [993, 534] on button at bounding box center [975, 543] width 42 height 42
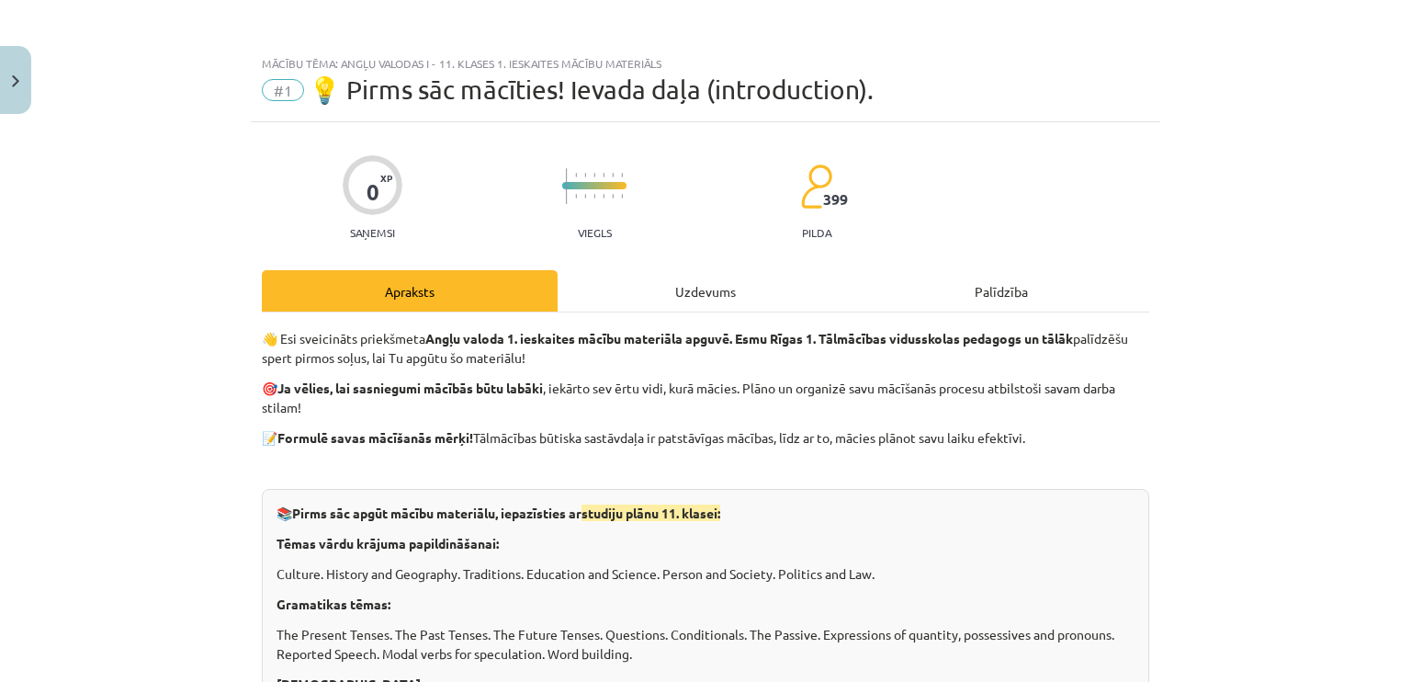
click at [728, 286] on div "Uzdevums" at bounding box center [706, 290] width 296 height 41
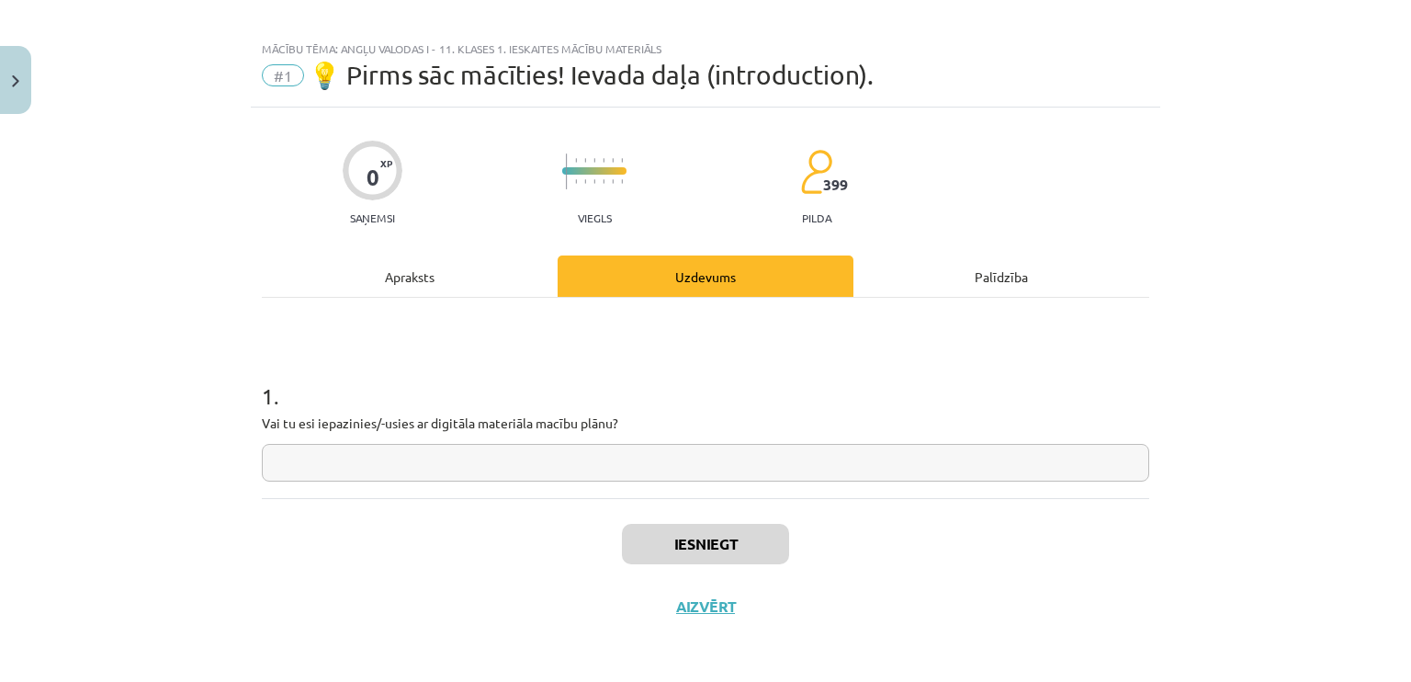
click at [618, 484] on div "1 . Vai tu esi iepazinies/-usies ar digitāla materiāla macību plānu?" at bounding box center [705, 398] width 887 height 200
click at [621, 458] on input "text" at bounding box center [705, 463] width 887 height 38
type input "**"
click at [694, 556] on button "Iesniegt" at bounding box center [705, 544] width 167 height 40
click at [364, 288] on div "Apraksts" at bounding box center [410, 275] width 296 height 41
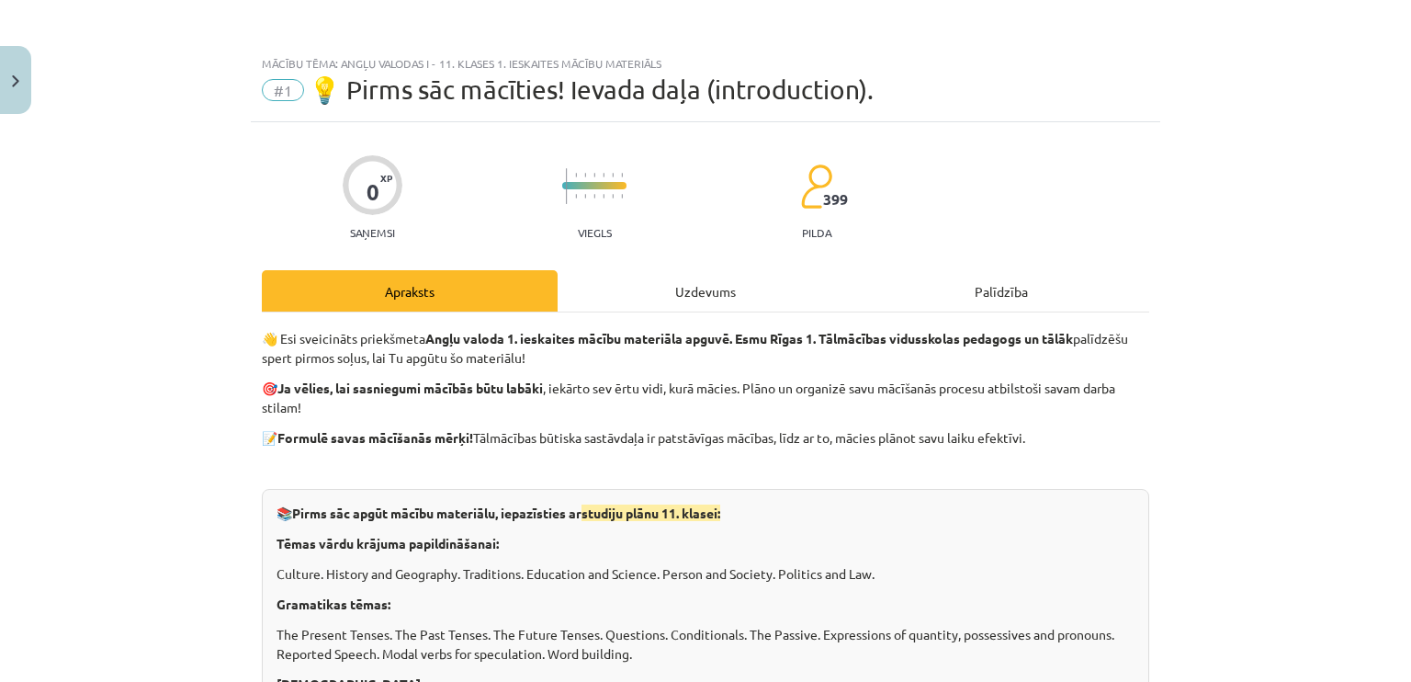
scroll to position [0, 0]
click at [669, 302] on div "Uzdevums" at bounding box center [706, 290] width 296 height 41
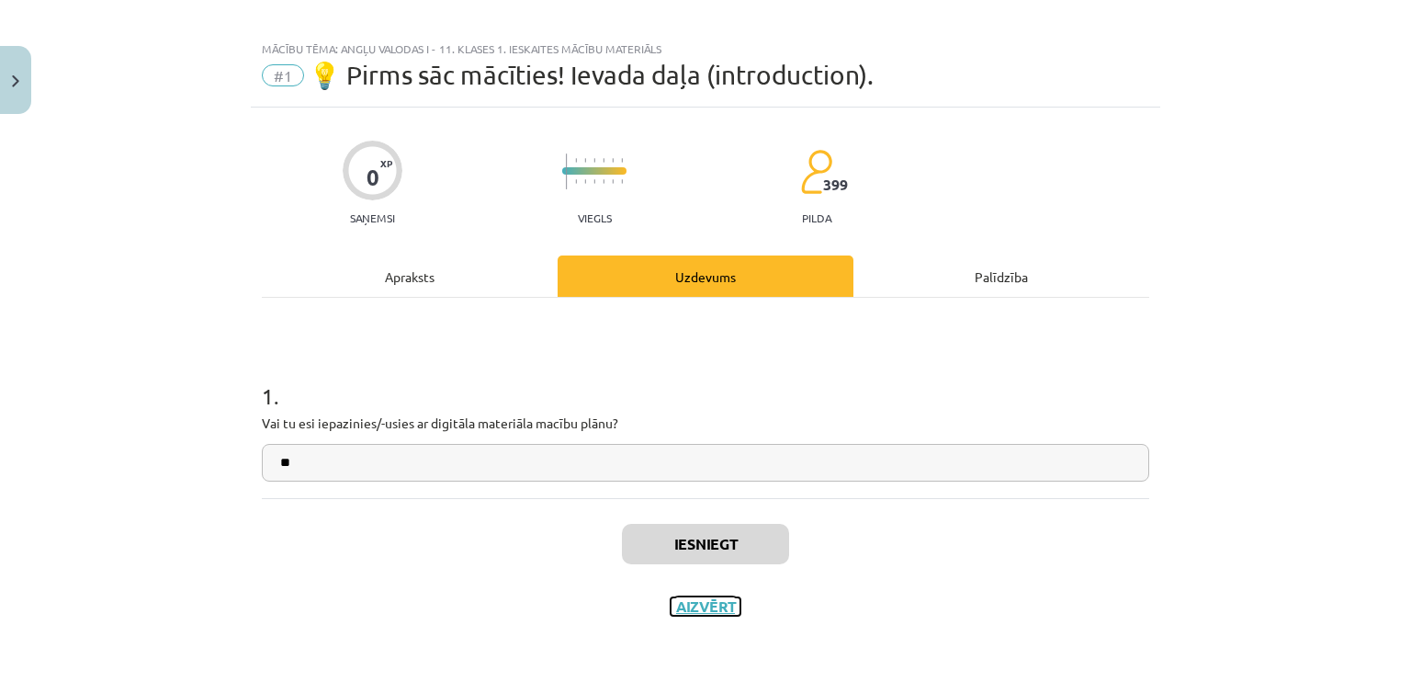
click at [698, 608] on button "Aizvērt" at bounding box center [706, 606] width 70 height 18
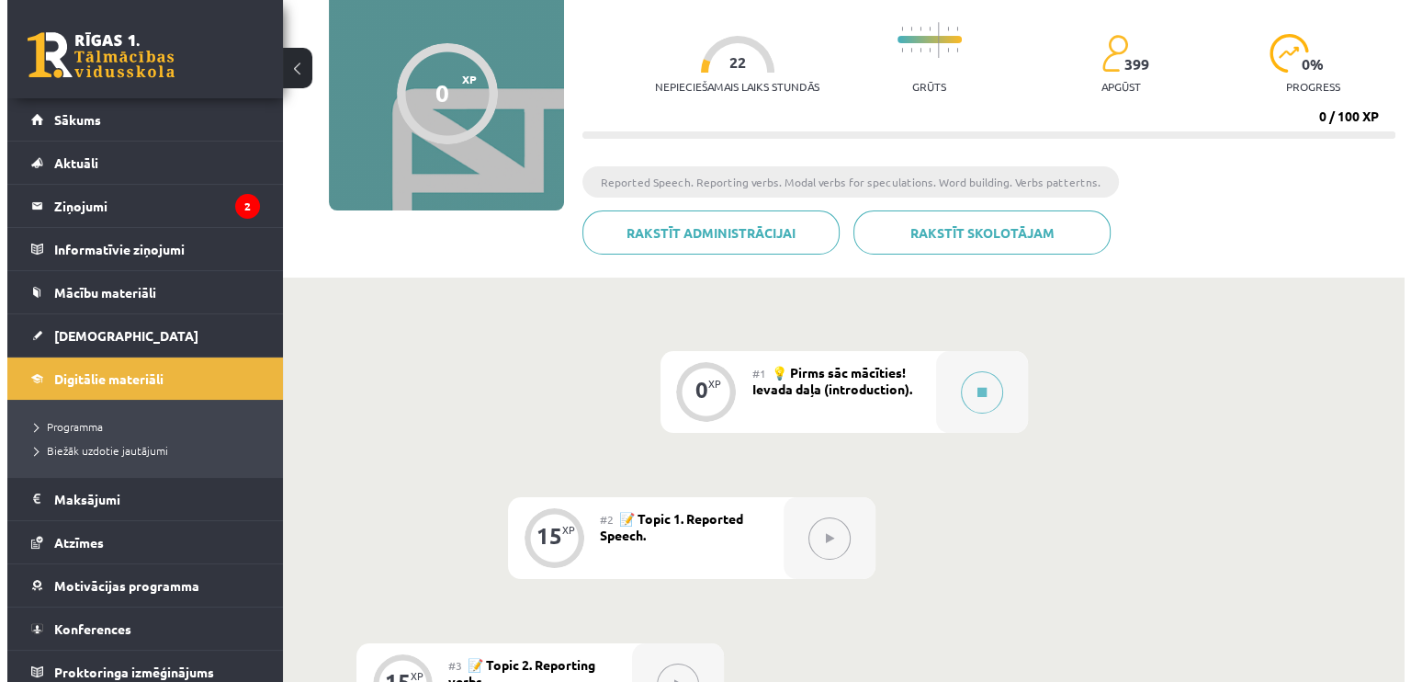
scroll to position [165, 0]
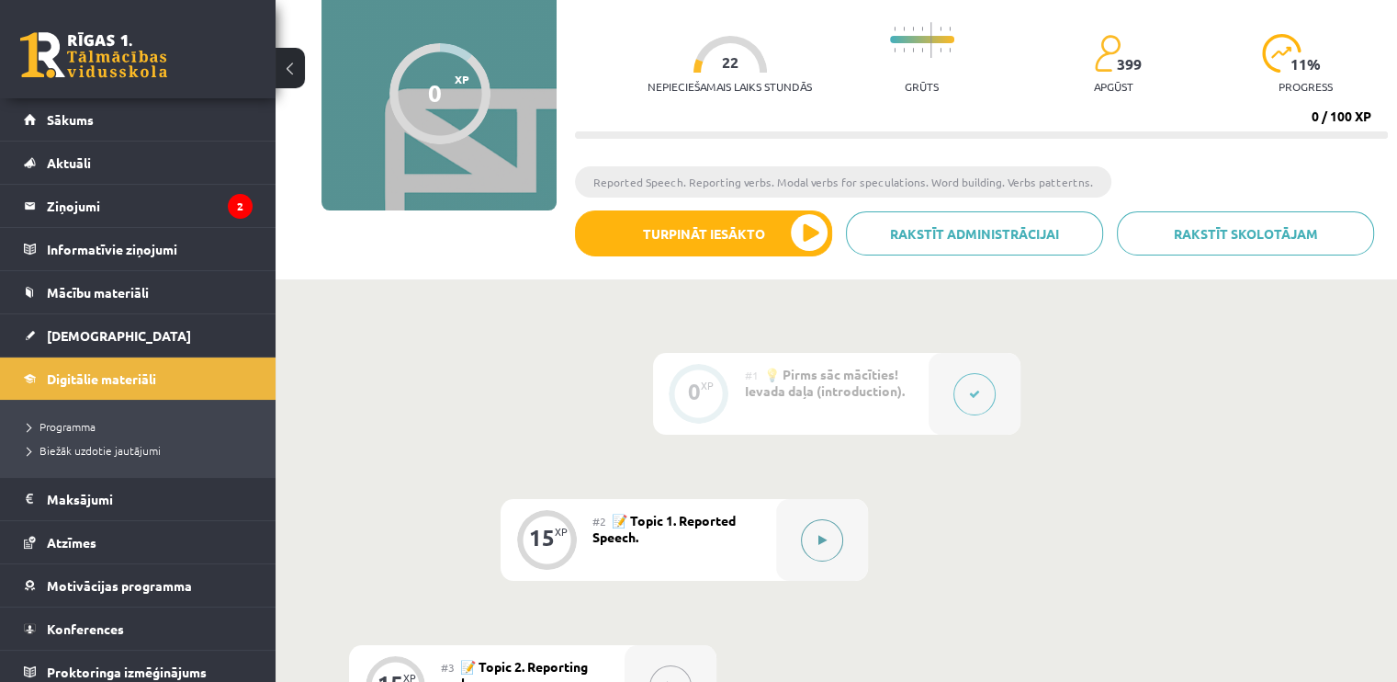
click at [826, 528] on button at bounding box center [822, 540] width 42 height 42
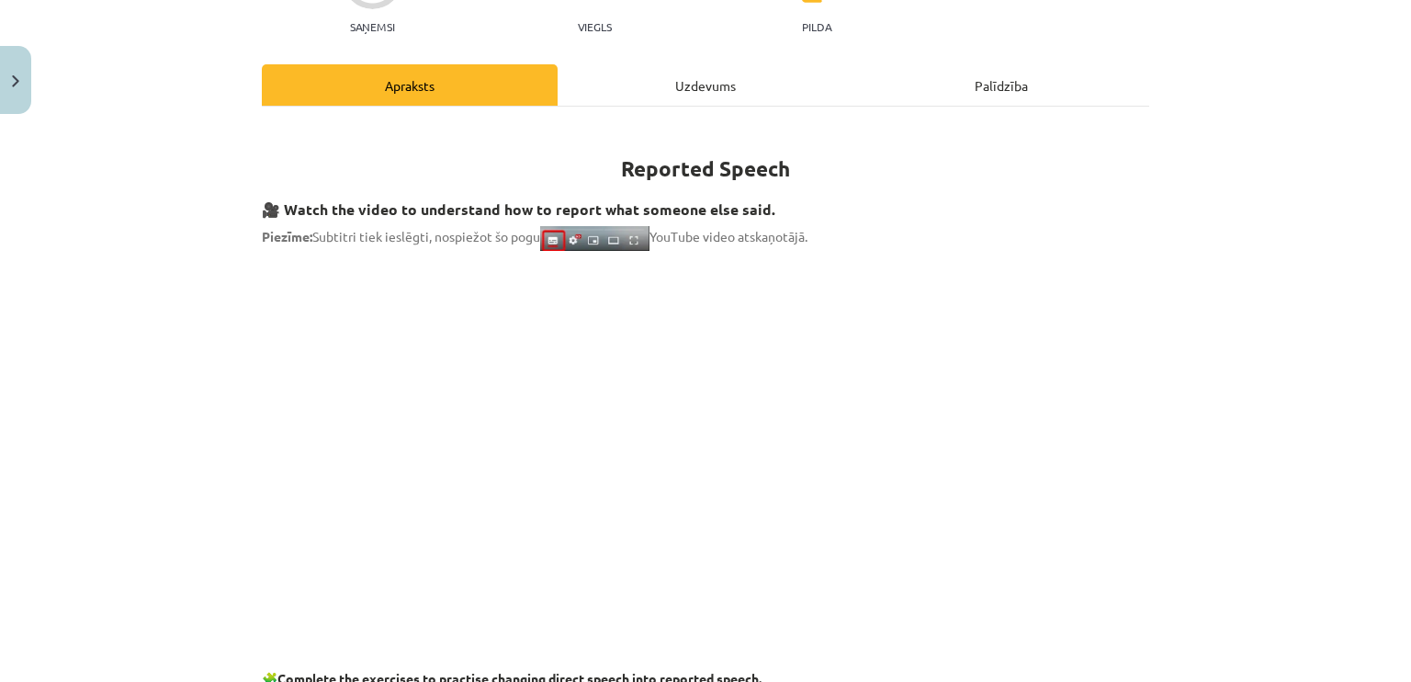
scroll to position [208, 0]
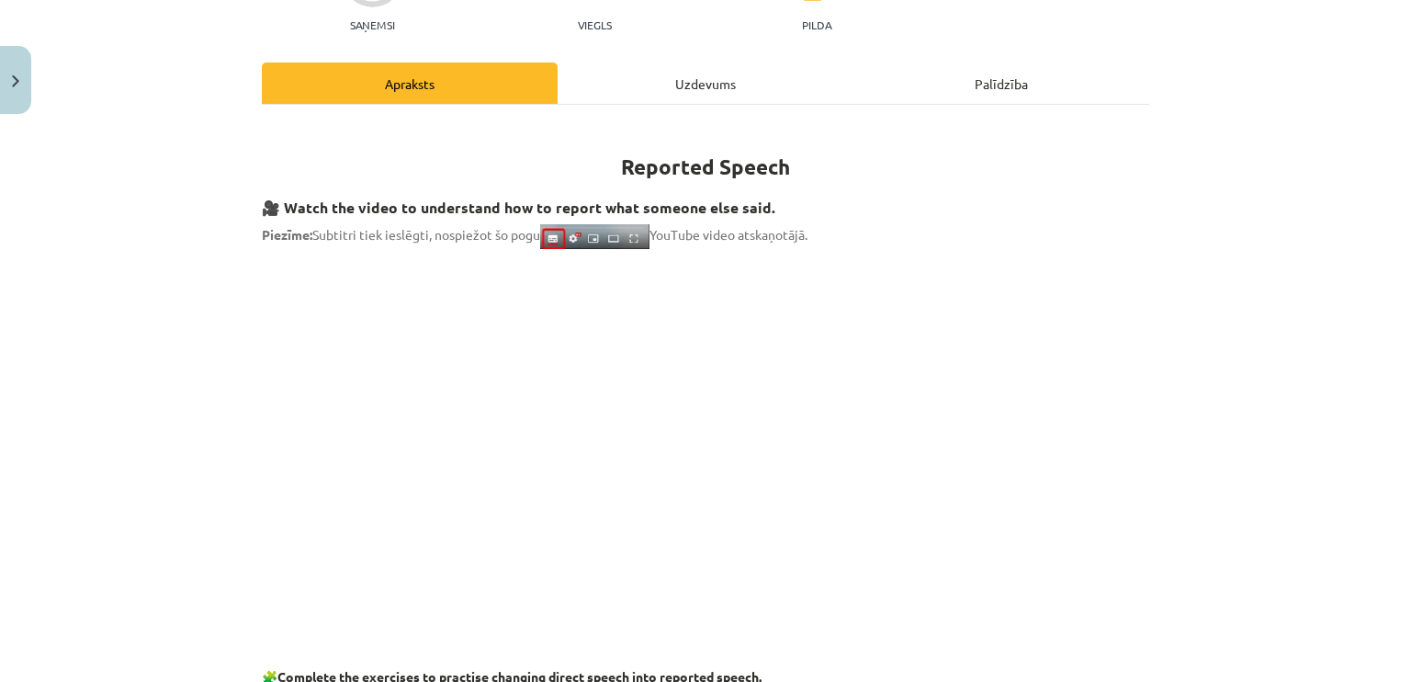
click at [698, 65] on div "Uzdevums" at bounding box center [706, 82] width 296 height 41
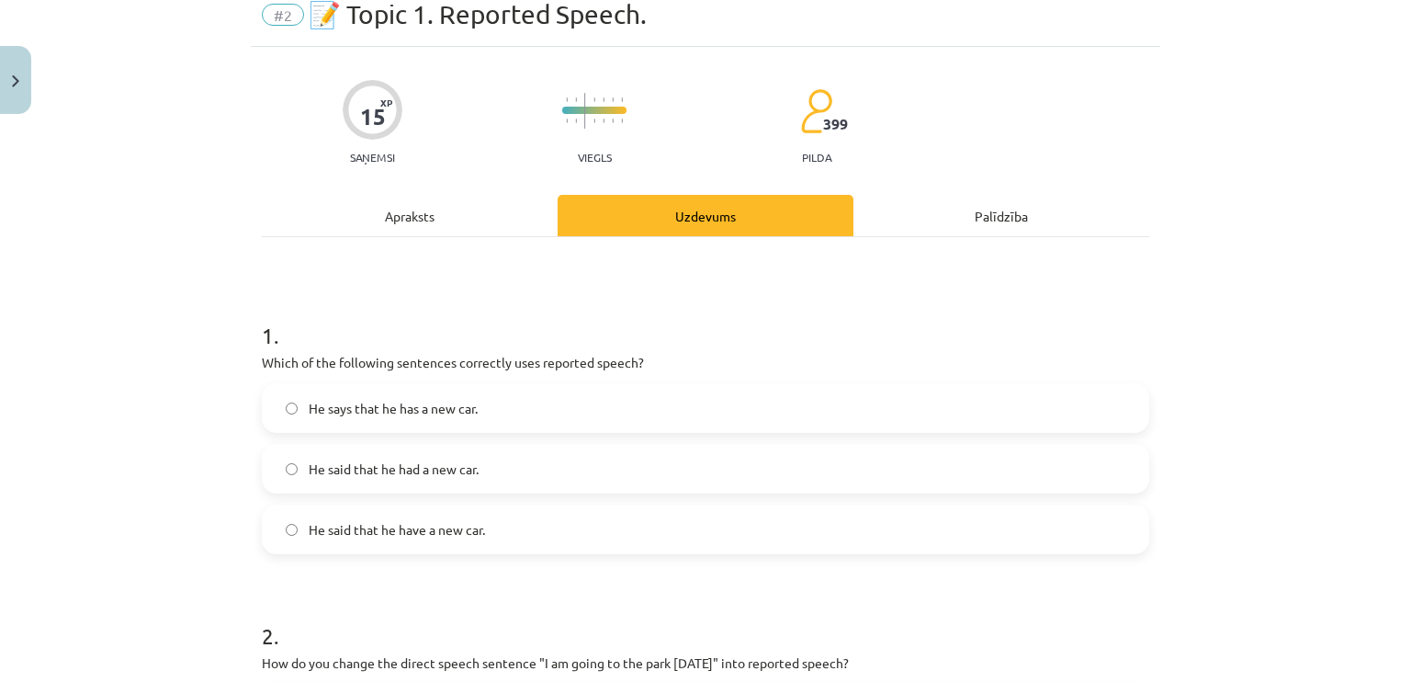
scroll to position [46, 0]
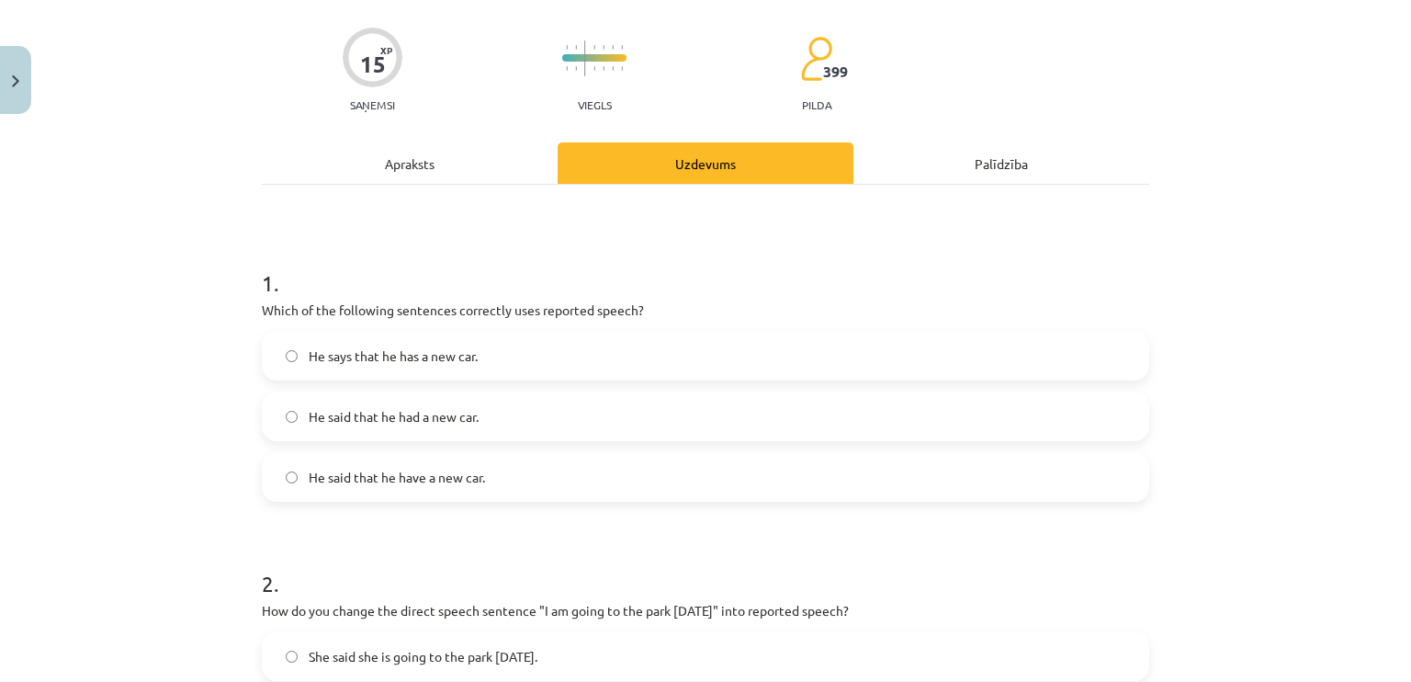
click at [418, 161] on div "Apraksts" at bounding box center [410, 162] width 296 height 41
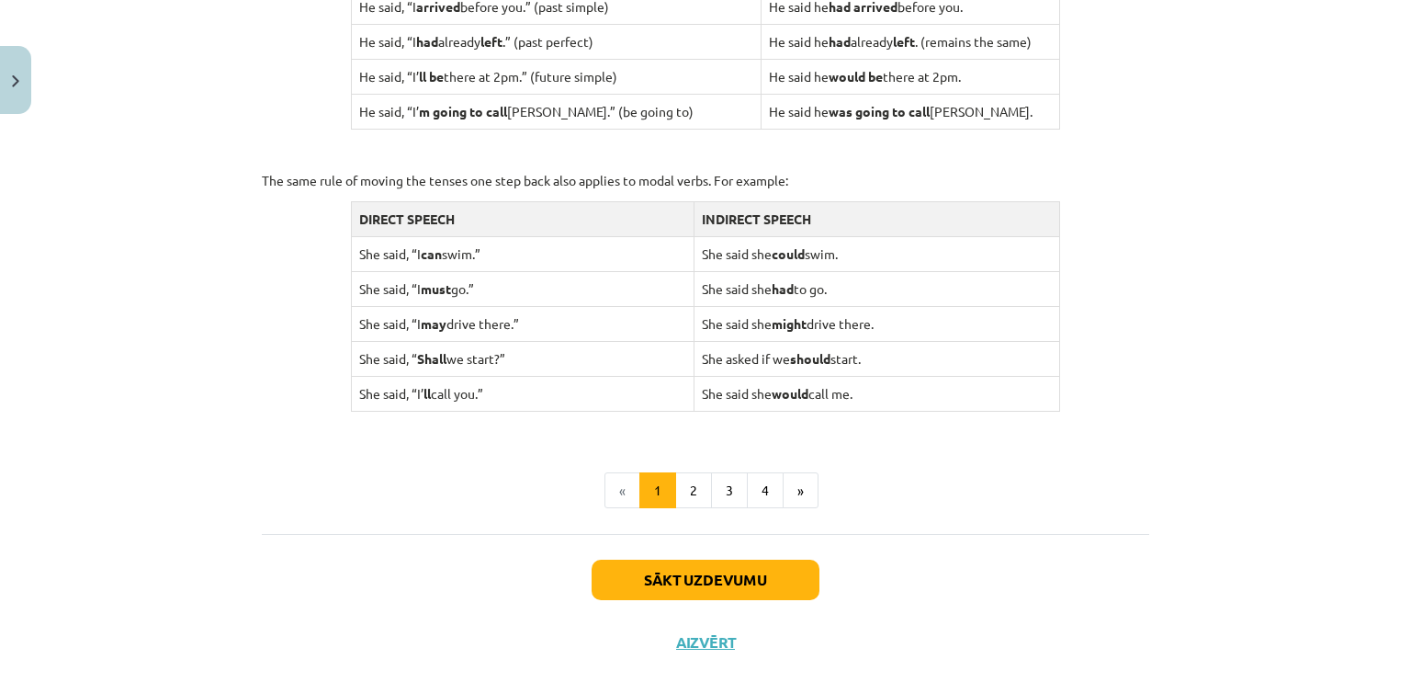
scroll to position [1797, 0]
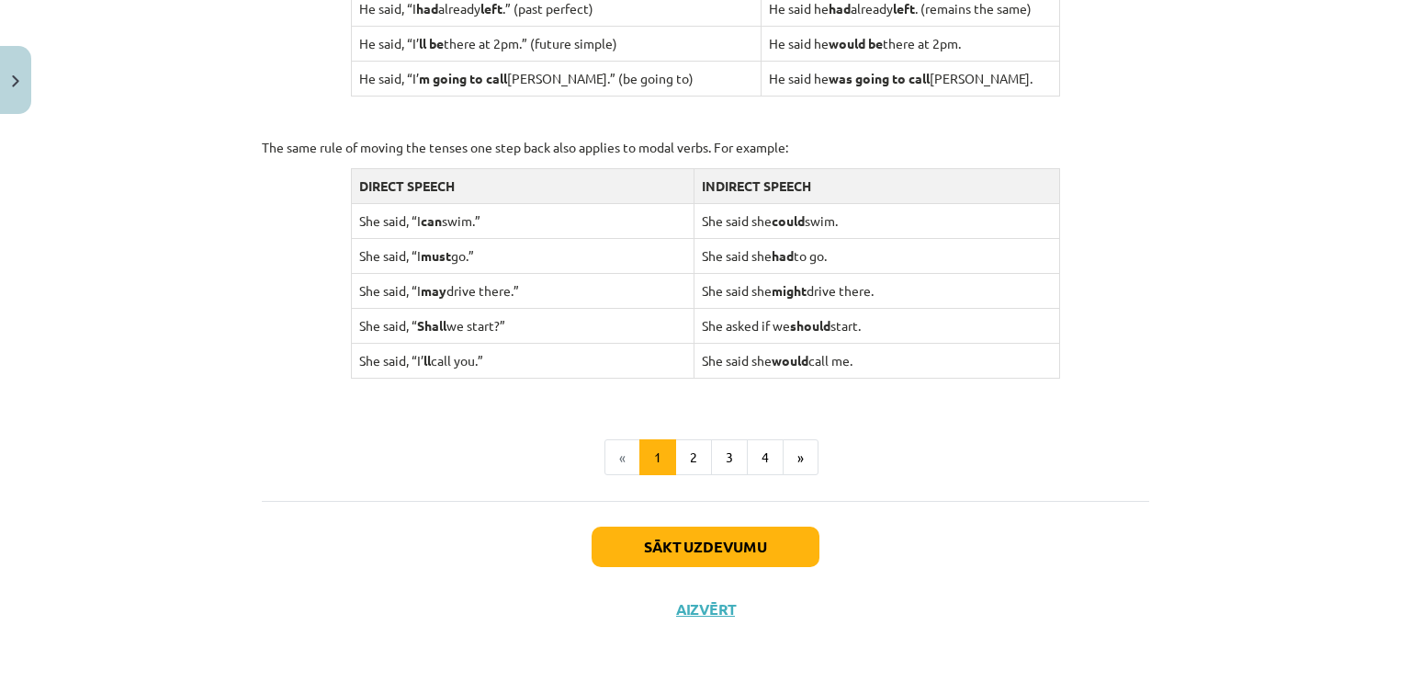
click at [693, 451] on button "2" at bounding box center [693, 457] width 37 height 37
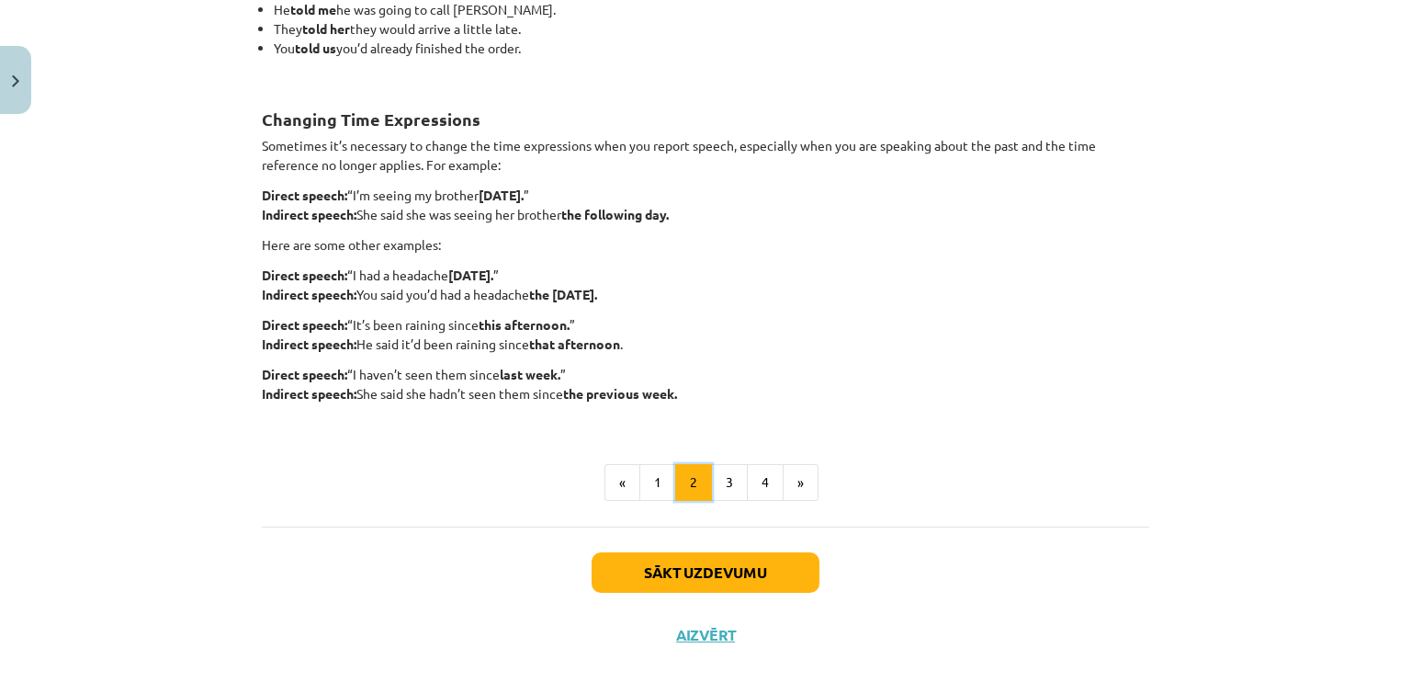
scroll to position [432, 0]
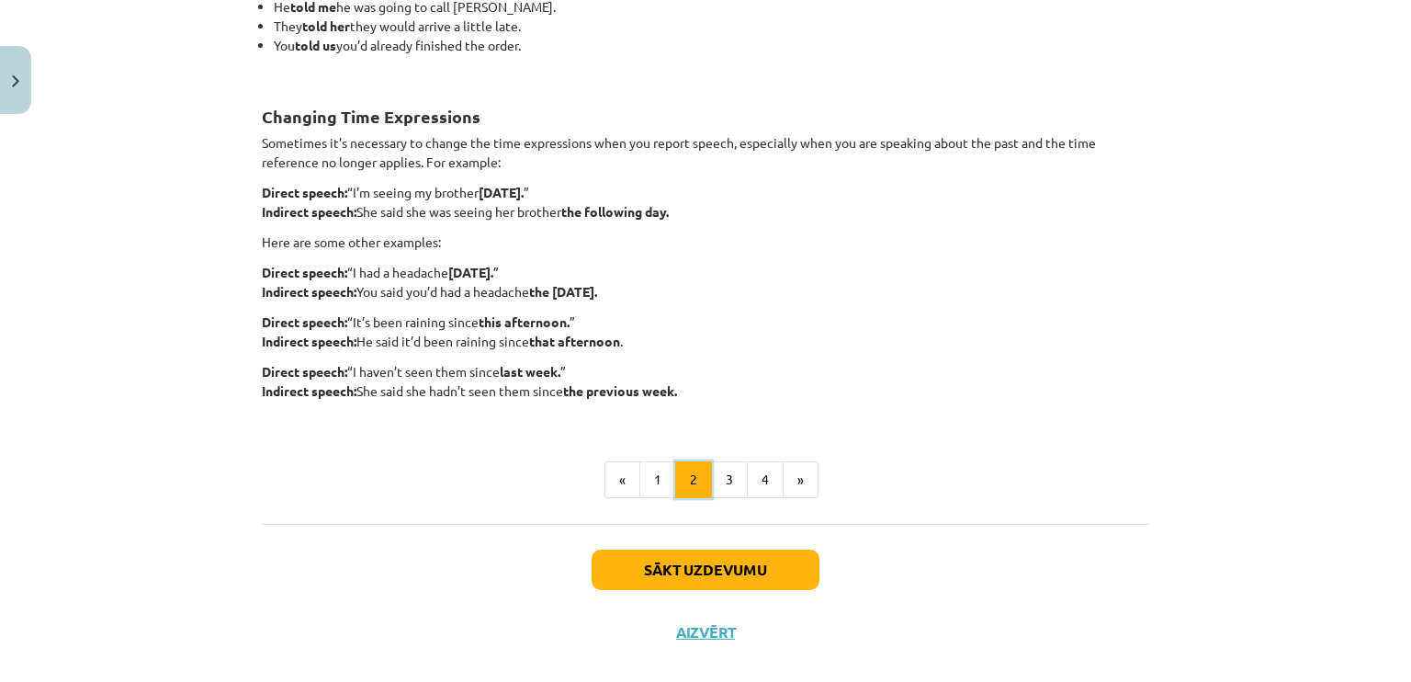
click at [703, 479] on button "2" at bounding box center [693, 479] width 37 height 37
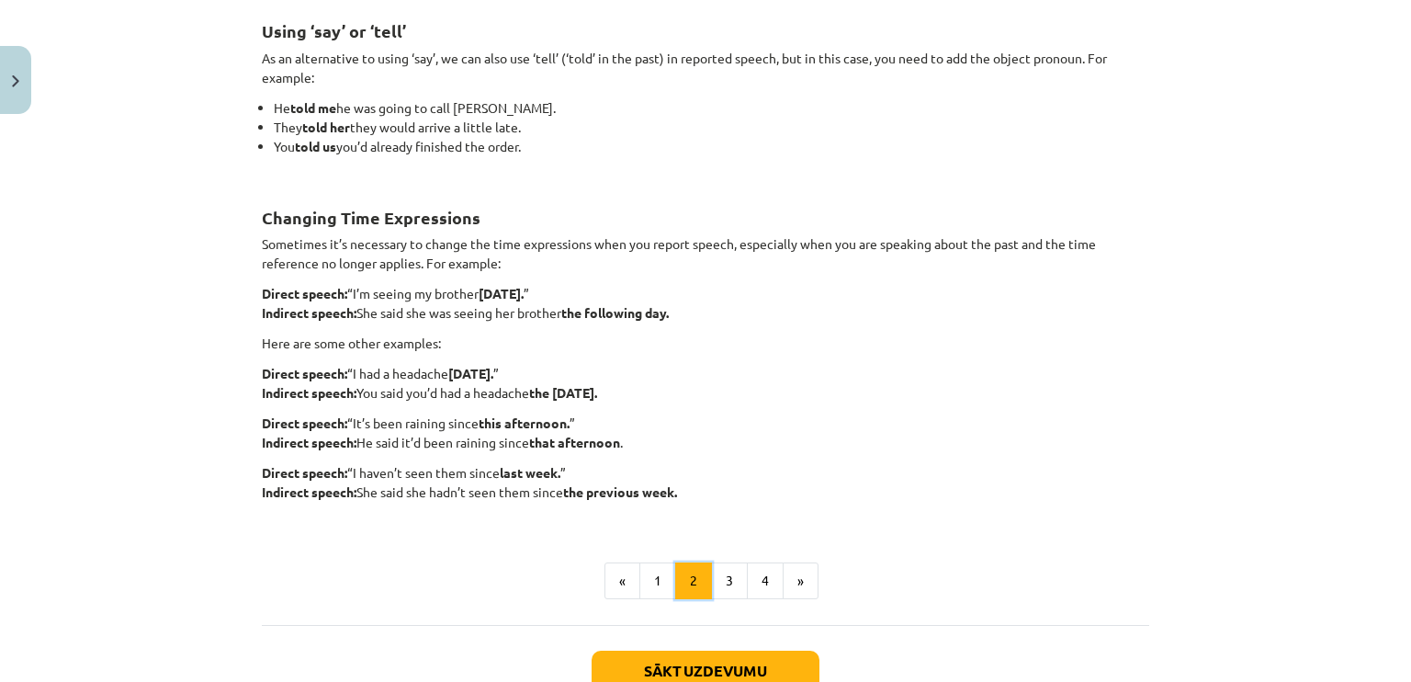
scroll to position [328, 0]
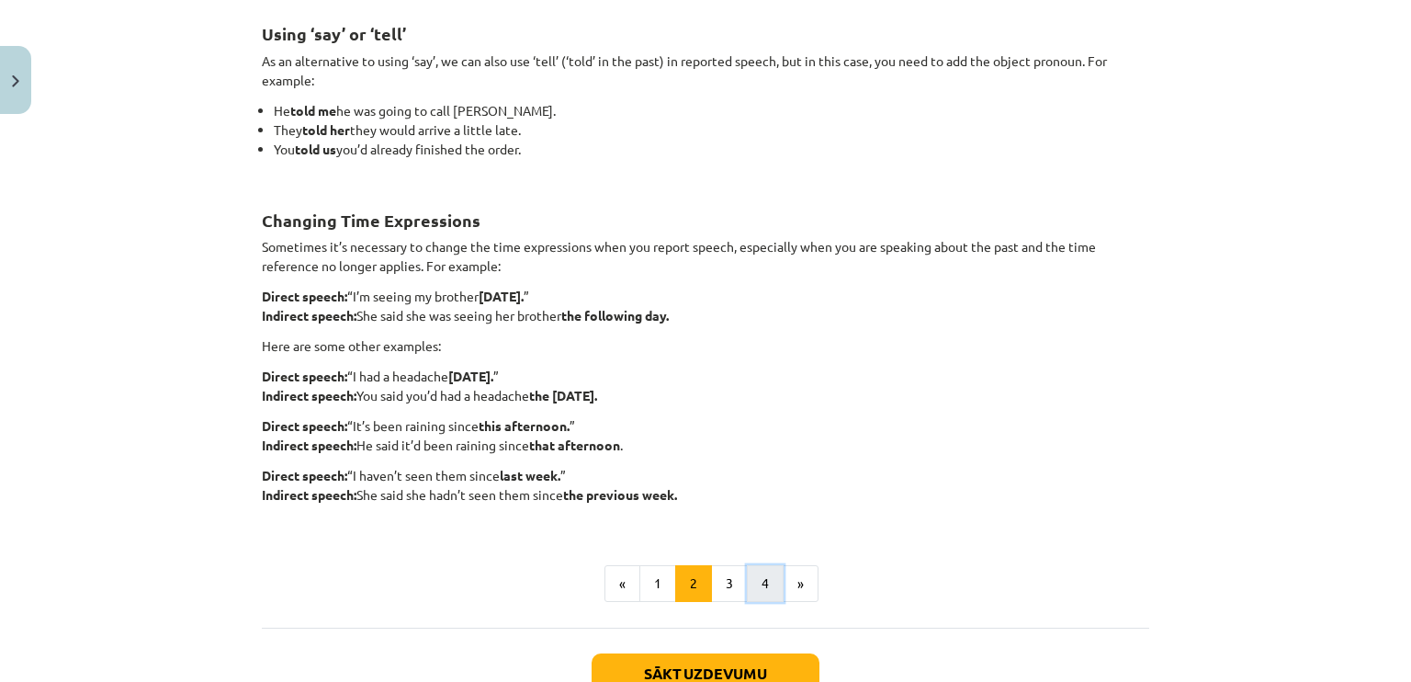
click at [747, 571] on button "4" at bounding box center [765, 583] width 37 height 37
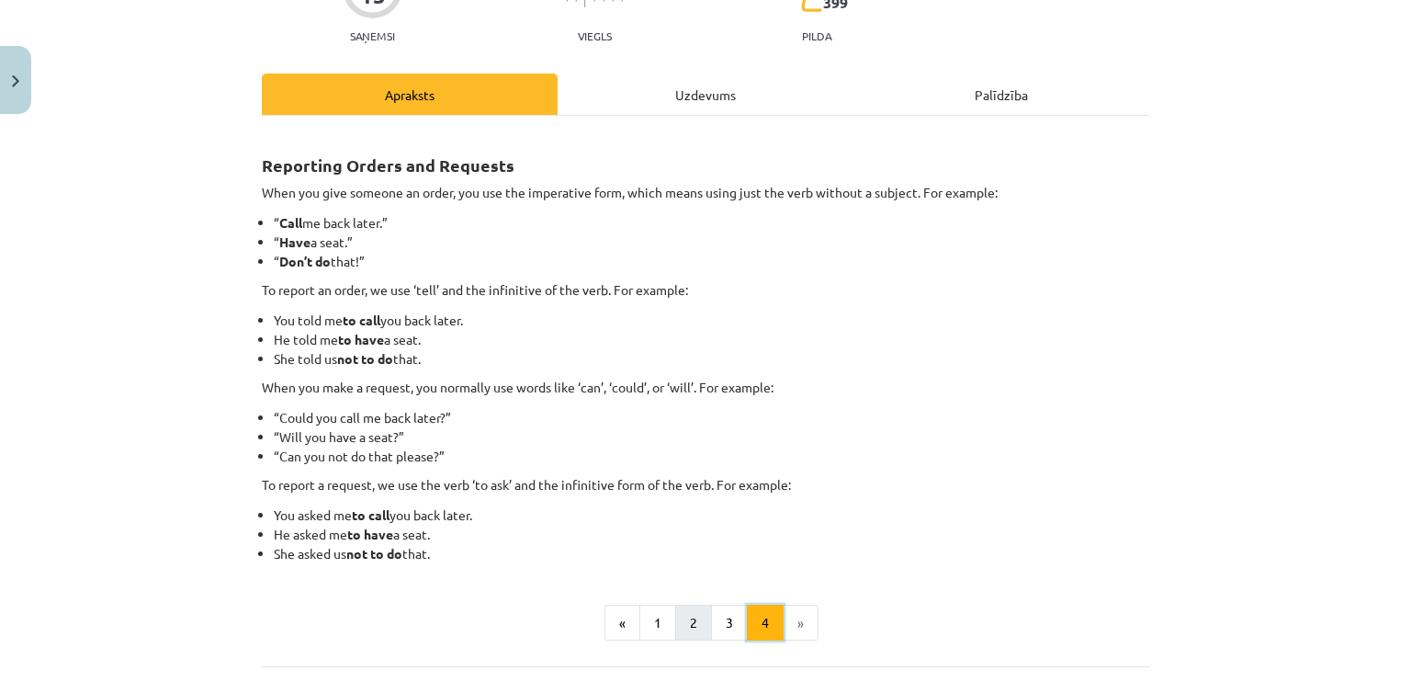
scroll to position [199, 0]
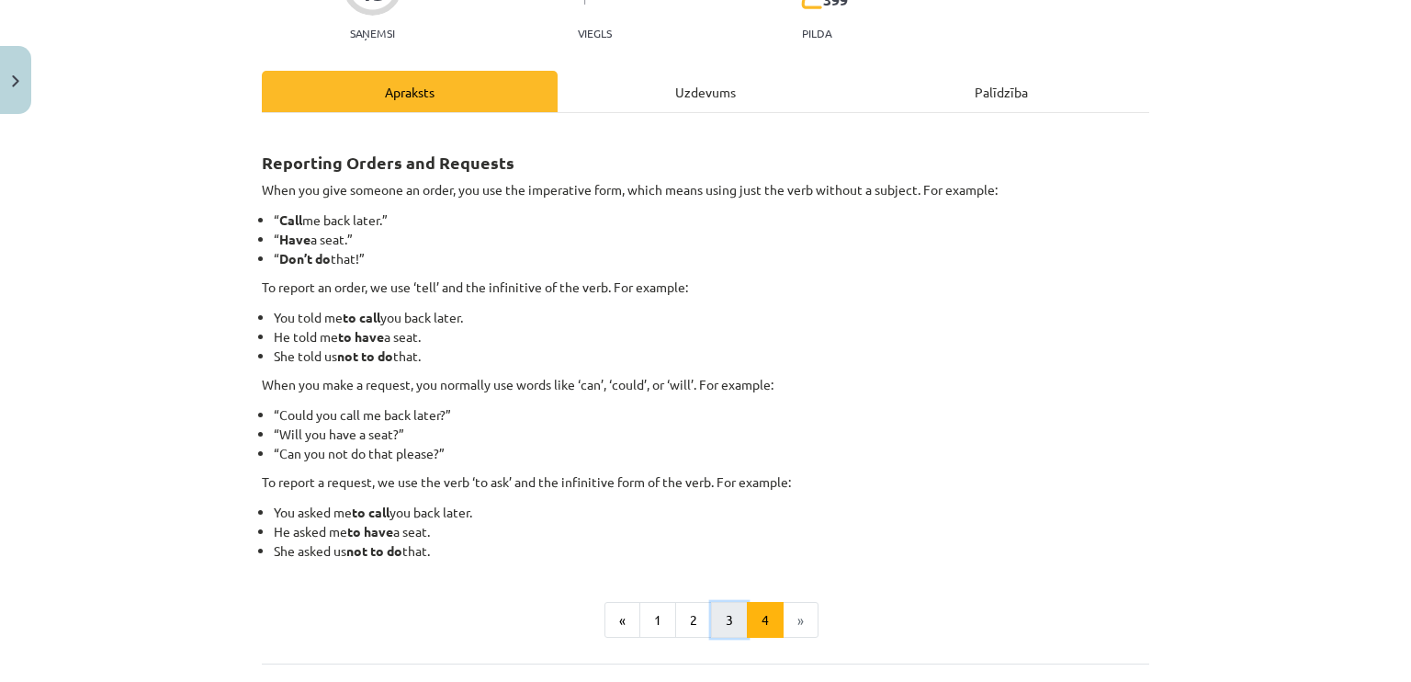
click at [716, 619] on button "3" at bounding box center [729, 620] width 37 height 37
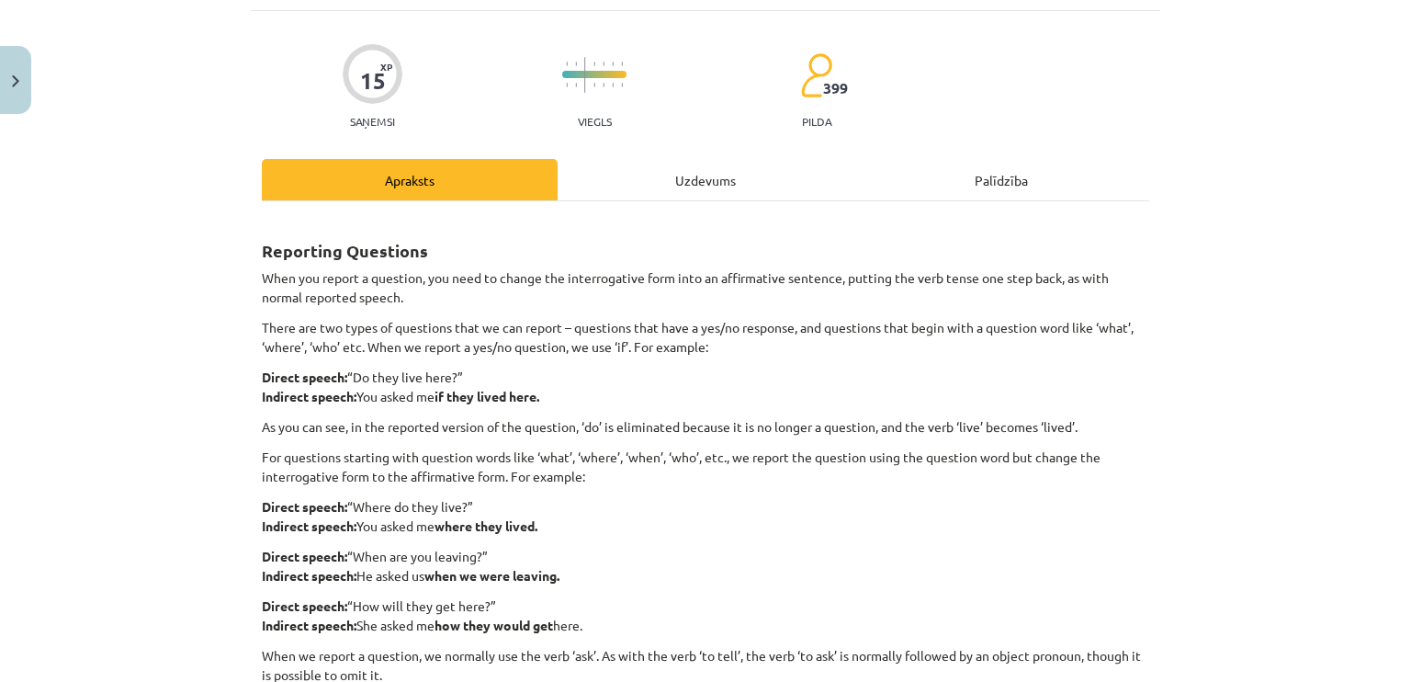
scroll to position [0, 0]
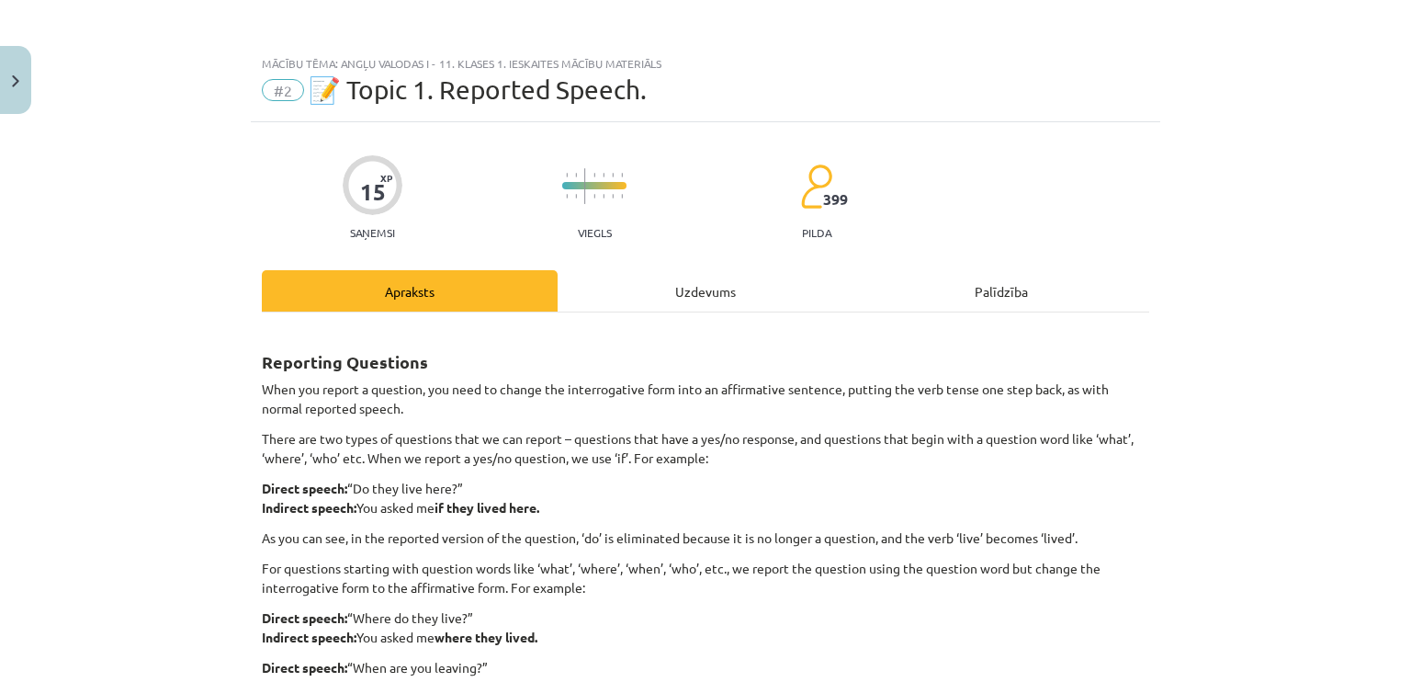
click at [692, 297] on div "Uzdevums" at bounding box center [706, 290] width 296 height 41
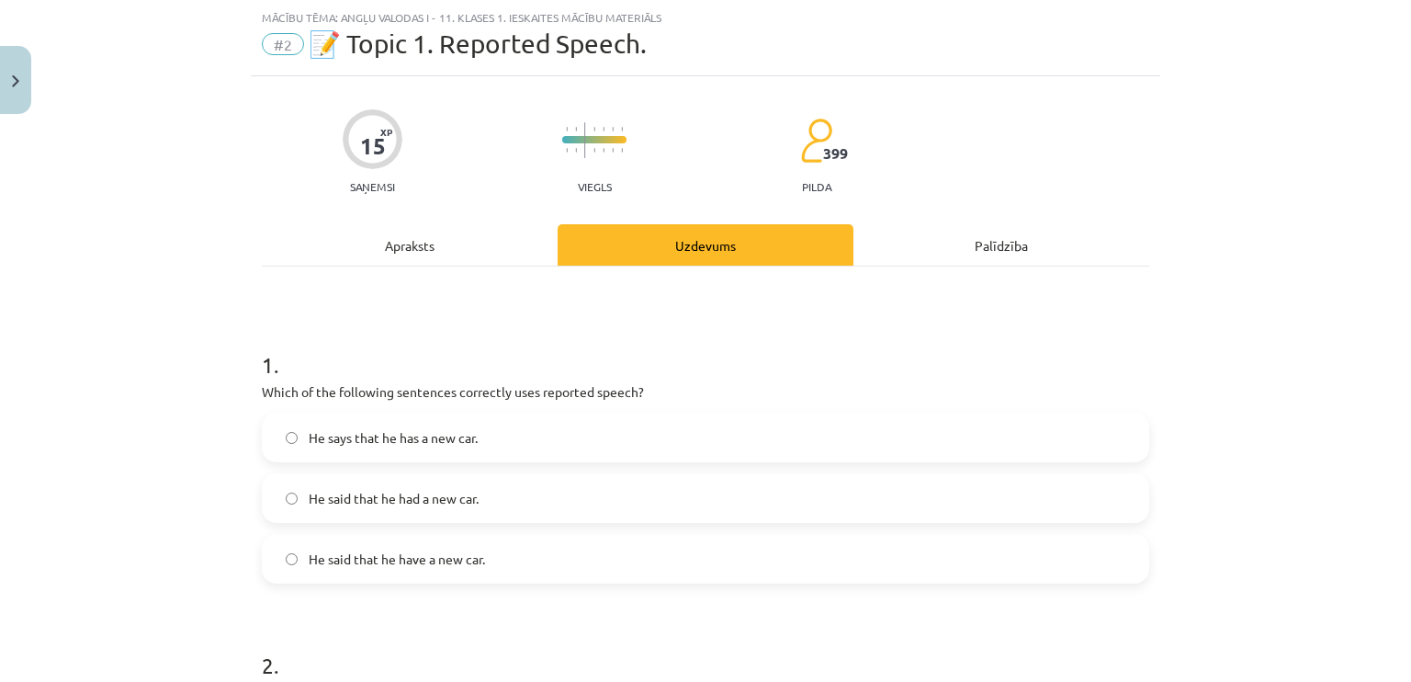
click at [421, 246] on div "Apraksts" at bounding box center [410, 244] width 296 height 41
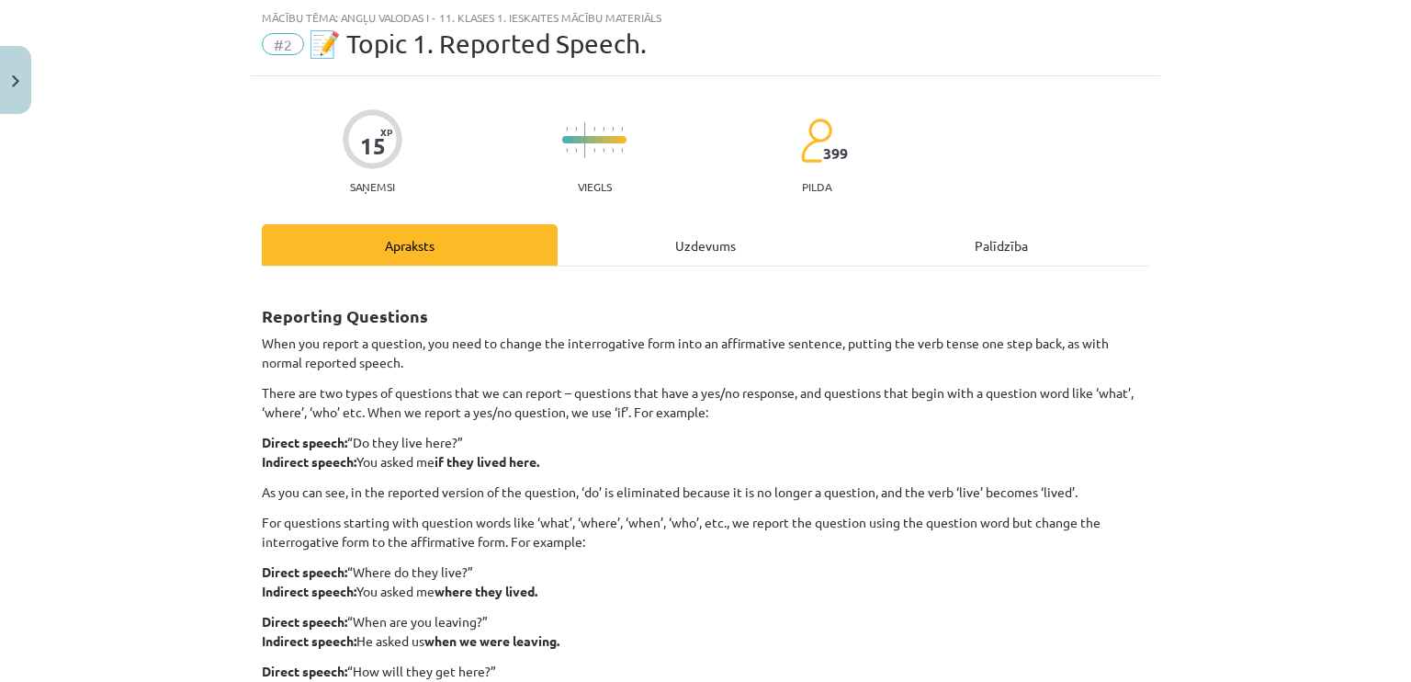
click at [713, 226] on div "Uzdevums" at bounding box center [706, 244] width 296 height 41
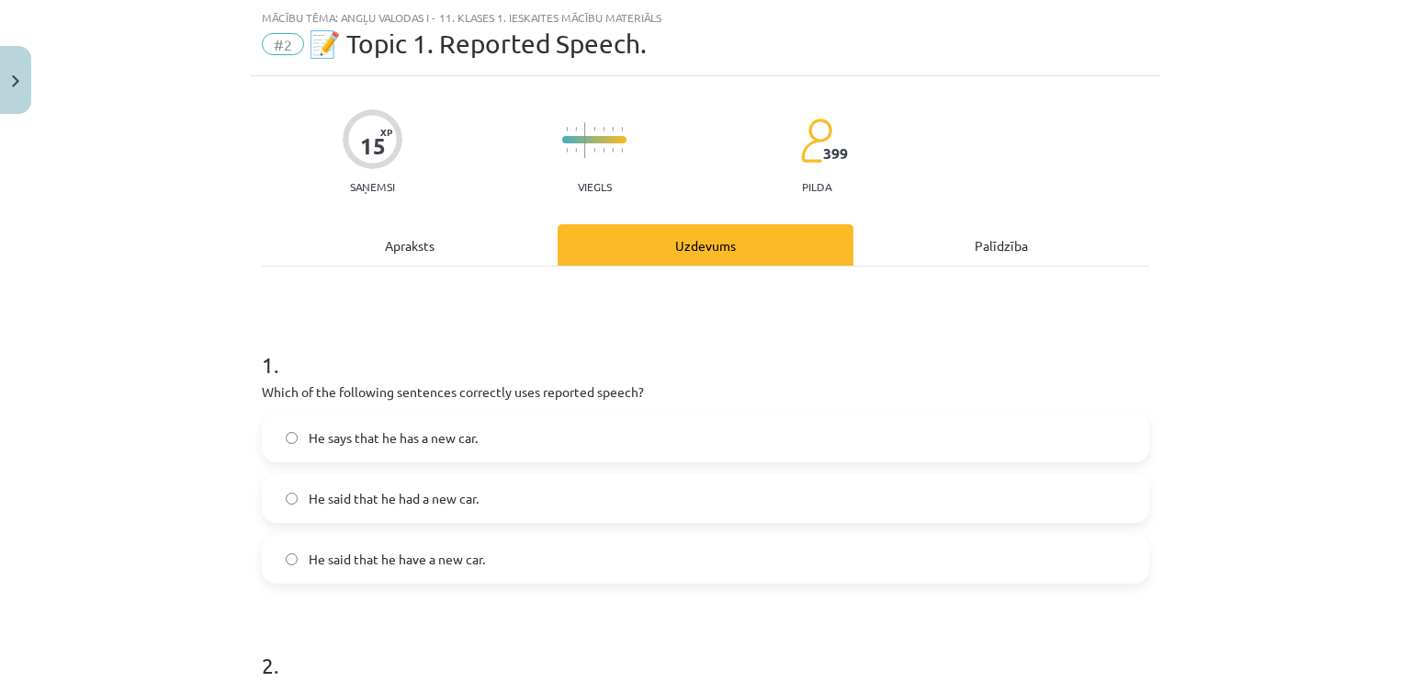
click at [568, 444] on label "He says that he has a new car." at bounding box center [706, 437] width 884 height 46
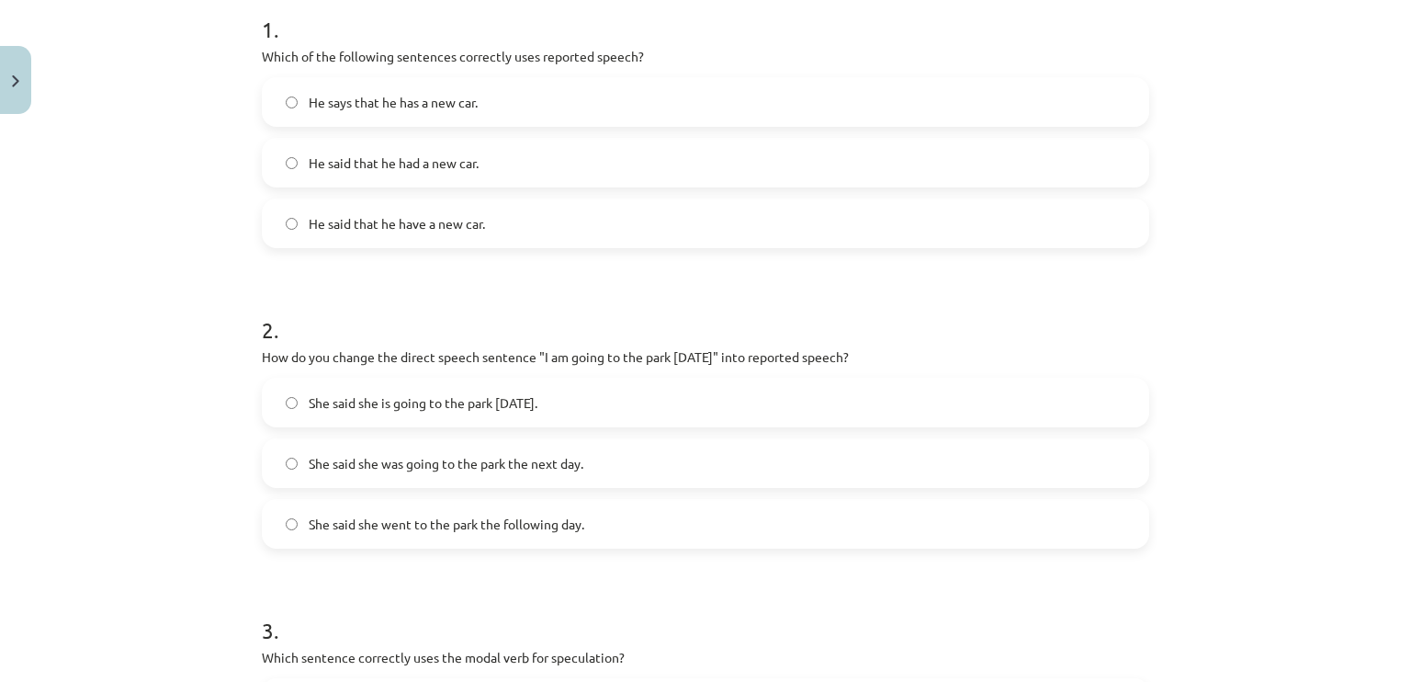
scroll to position [382, 0]
click at [636, 467] on label "She said she was going to the park the next day." at bounding box center [706, 462] width 884 height 46
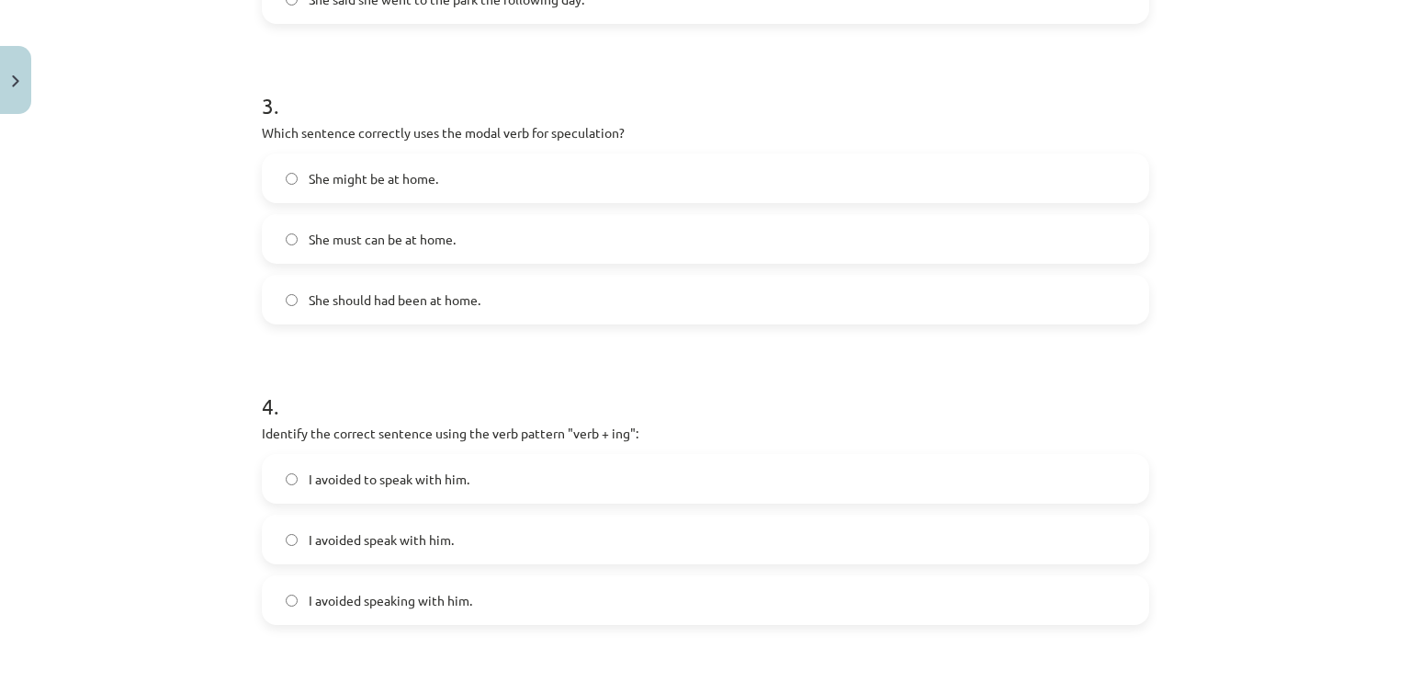
scroll to position [904, 0]
click at [633, 231] on label "She must can be at home." at bounding box center [706, 241] width 884 height 46
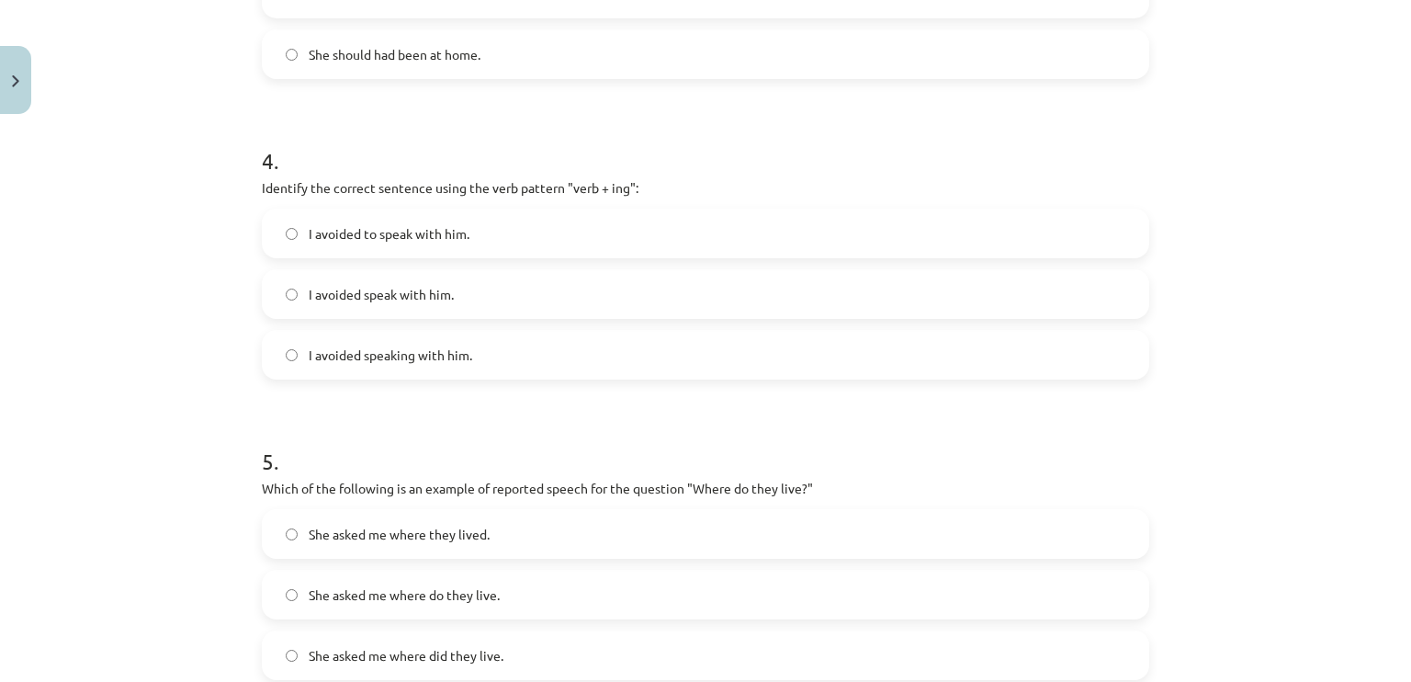
scroll to position [1150, 0]
click at [560, 350] on label "I avoided speaking with him." at bounding box center [706, 356] width 884 height 46
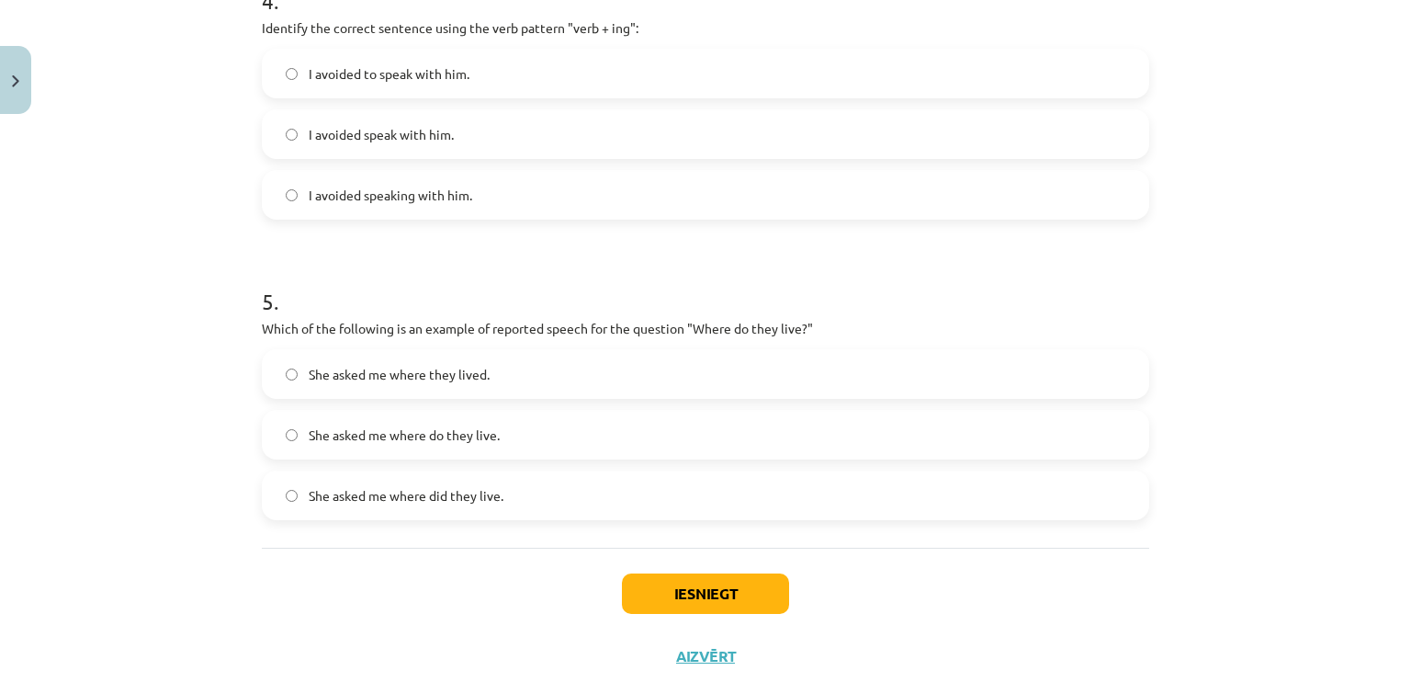
scroll to position [1361, 0]
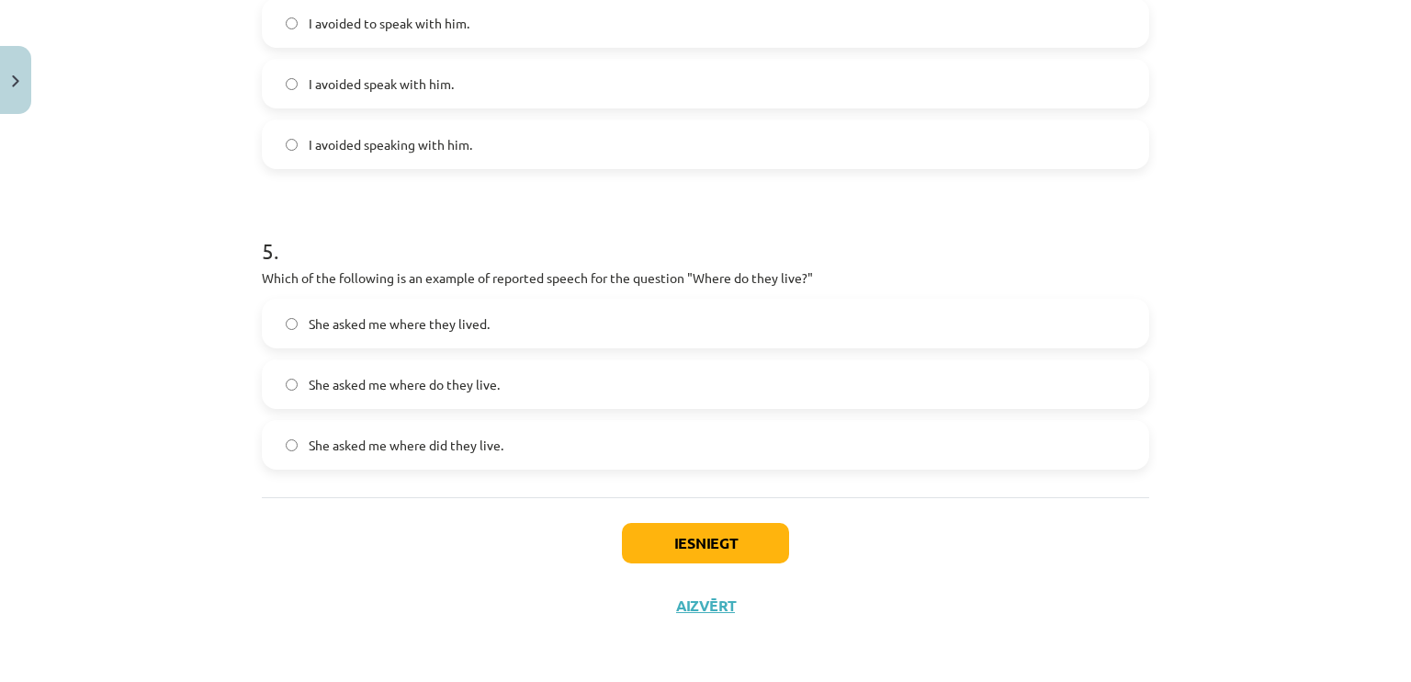
click at [535, 388] on label "She asked me where do they live." at bounding box center [706, 384] width 884 height 46
click at [647, 563] on div "Iesniegt Aizvērt" at bounding box center [705, 561] width 887 height 129
click at [650, 546] on button "Iesniegt" at bounding box center [705, 543] width 167 height 40
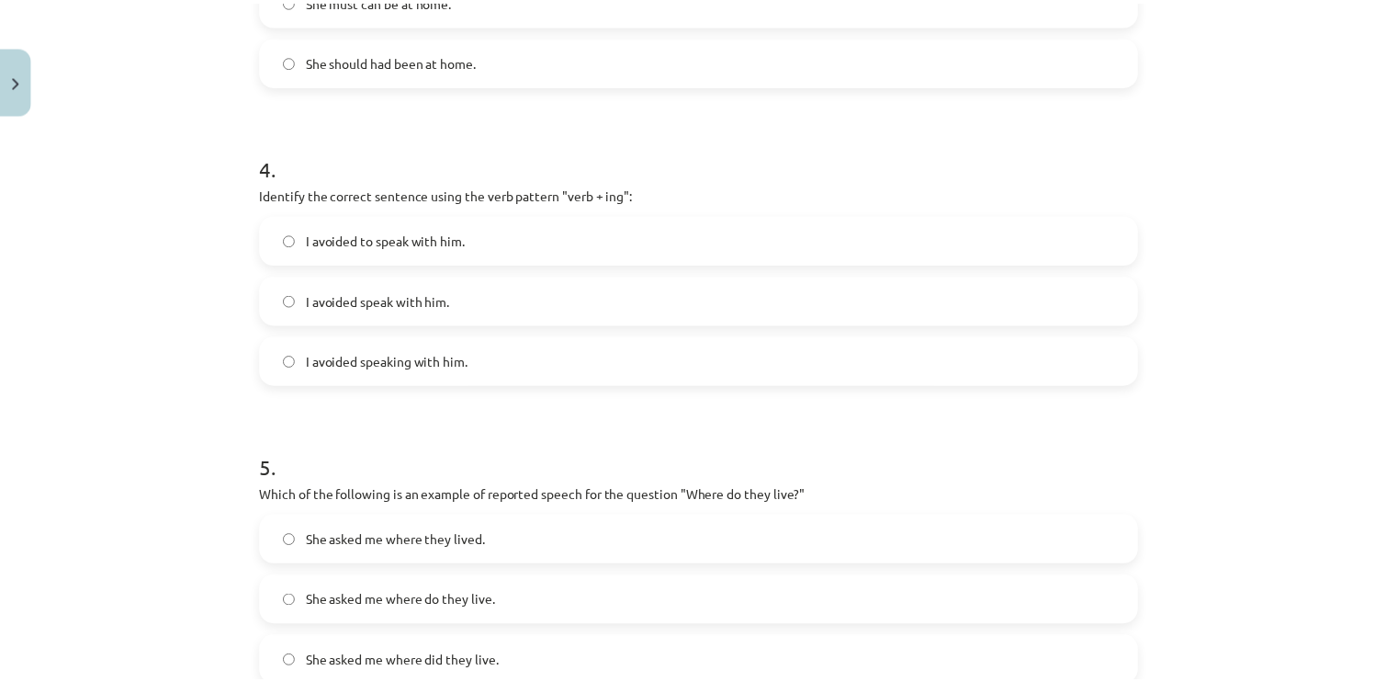
scroll to position [1347, 0]
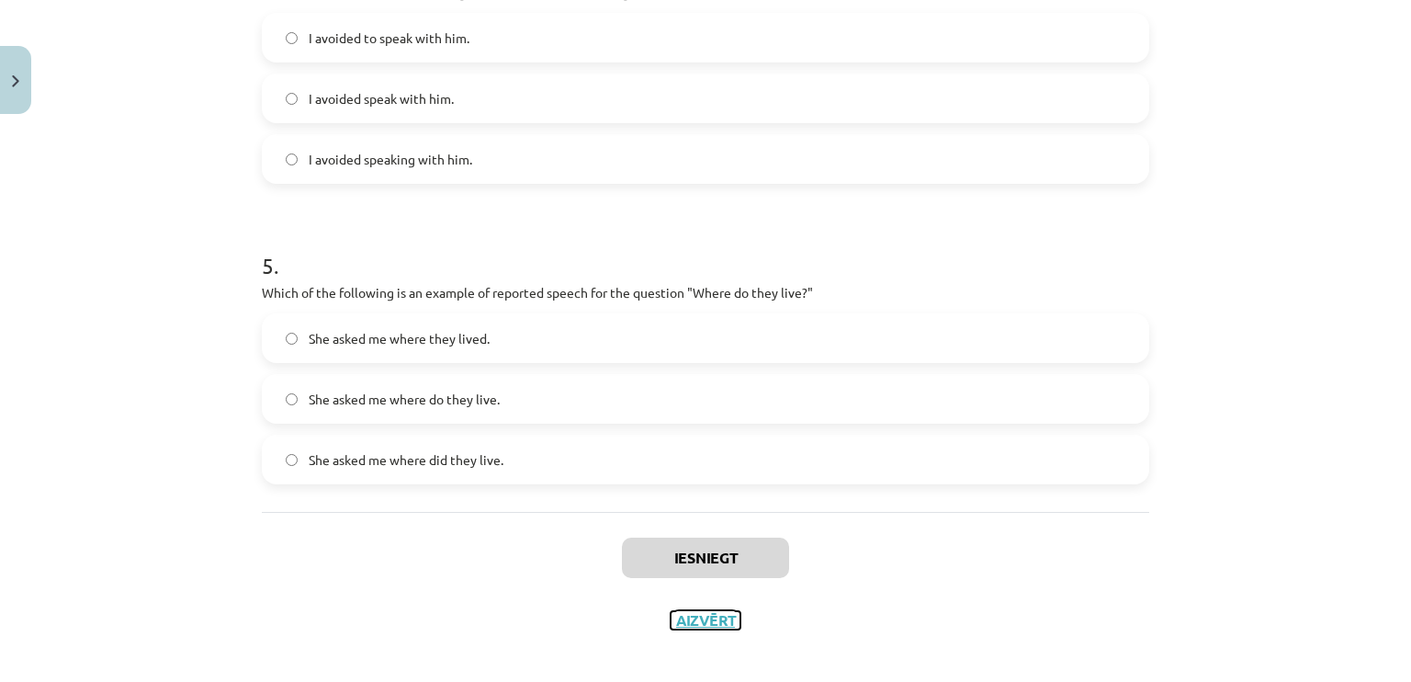
click at [712, 624] on button "Aizvērt" at bounding box center [706, 620] width 70 height 18
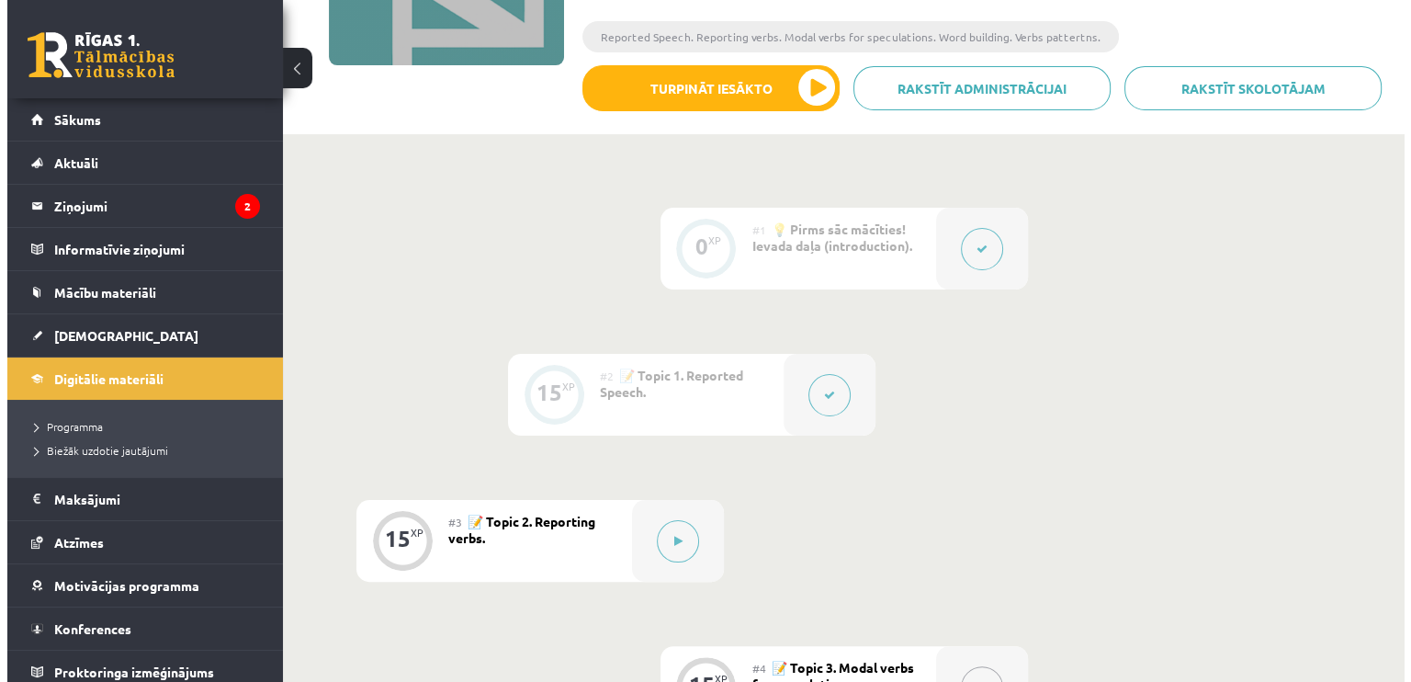
scroll to position [311, 0]
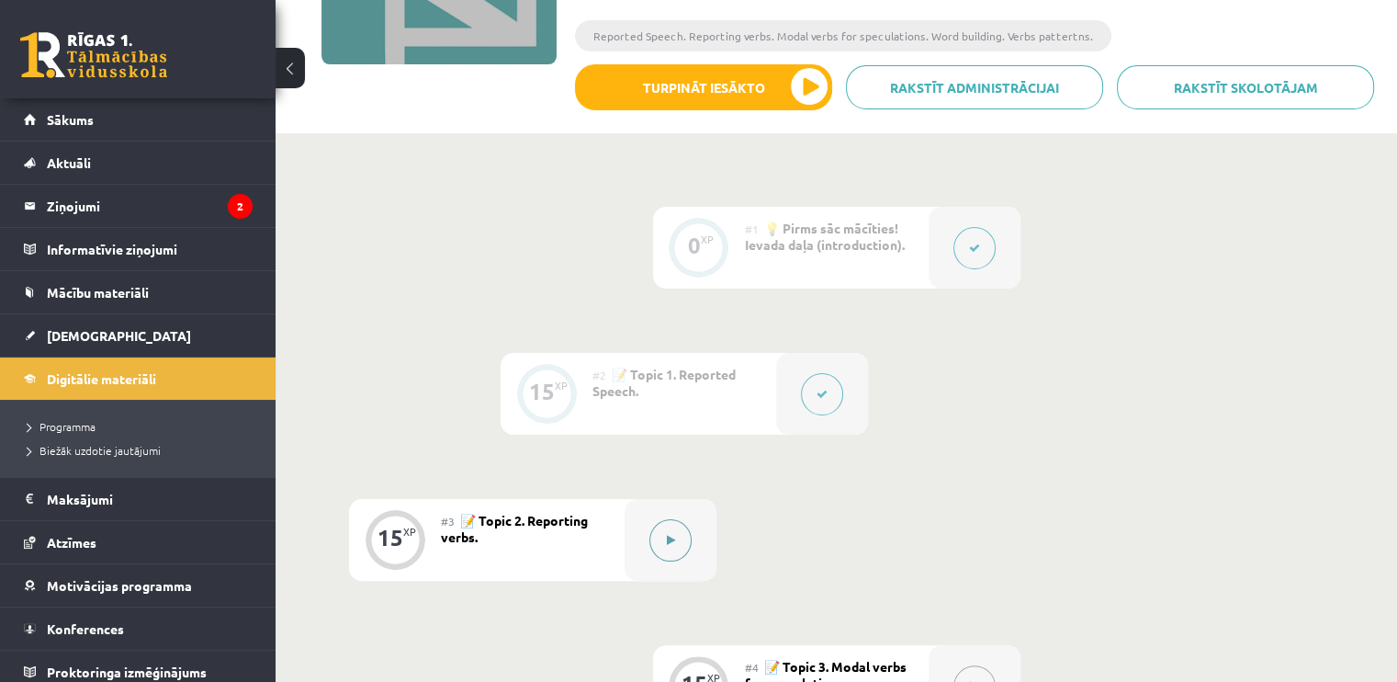
click at [674, 532] on button at bounding box center [671, 540] width 42 height 42
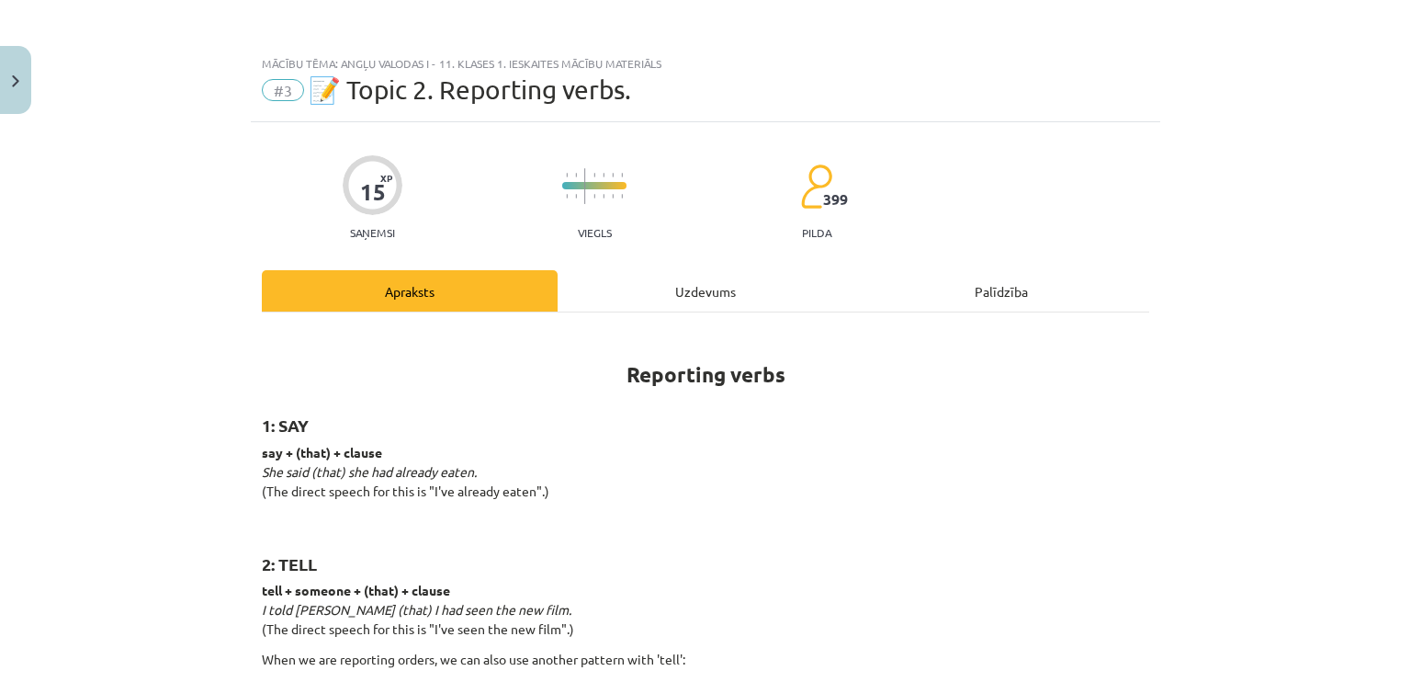
click at [738, 297] on div "Uzdevums" at bounding box center [706, 290] width 296 height 41
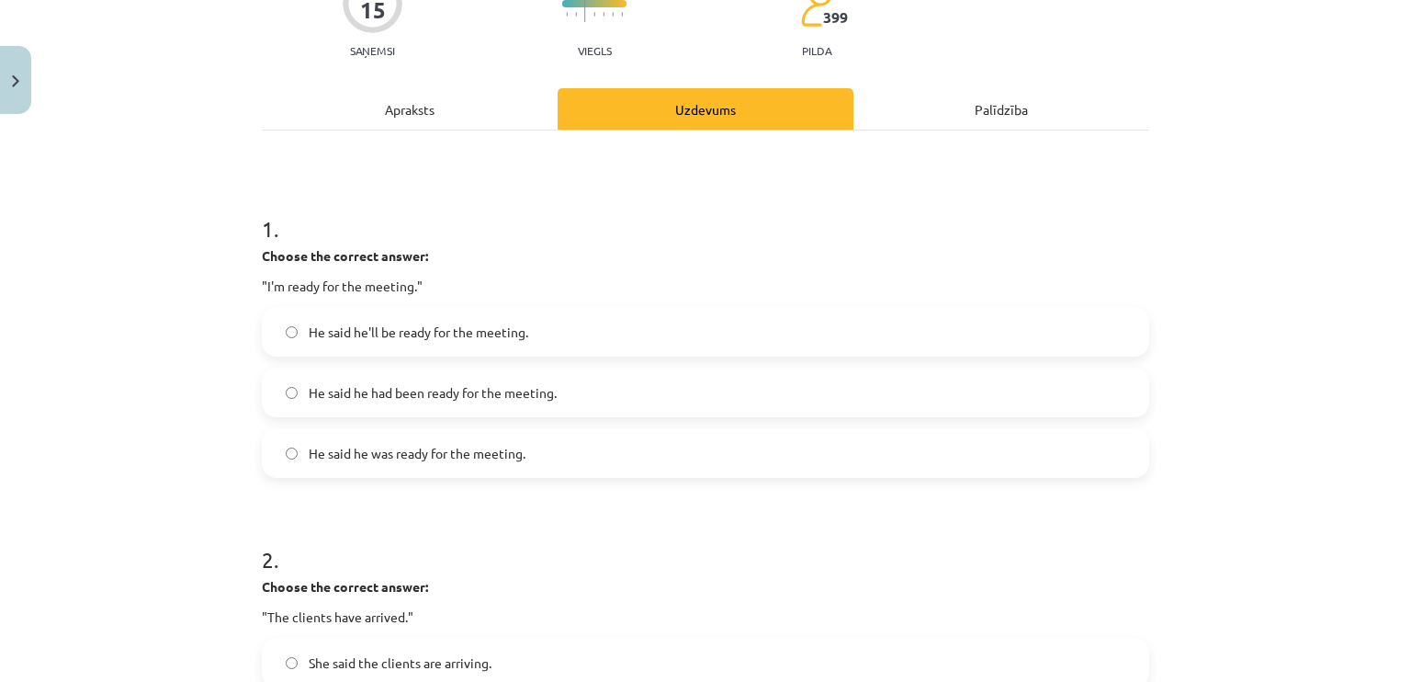
scroll to position [194, 0]
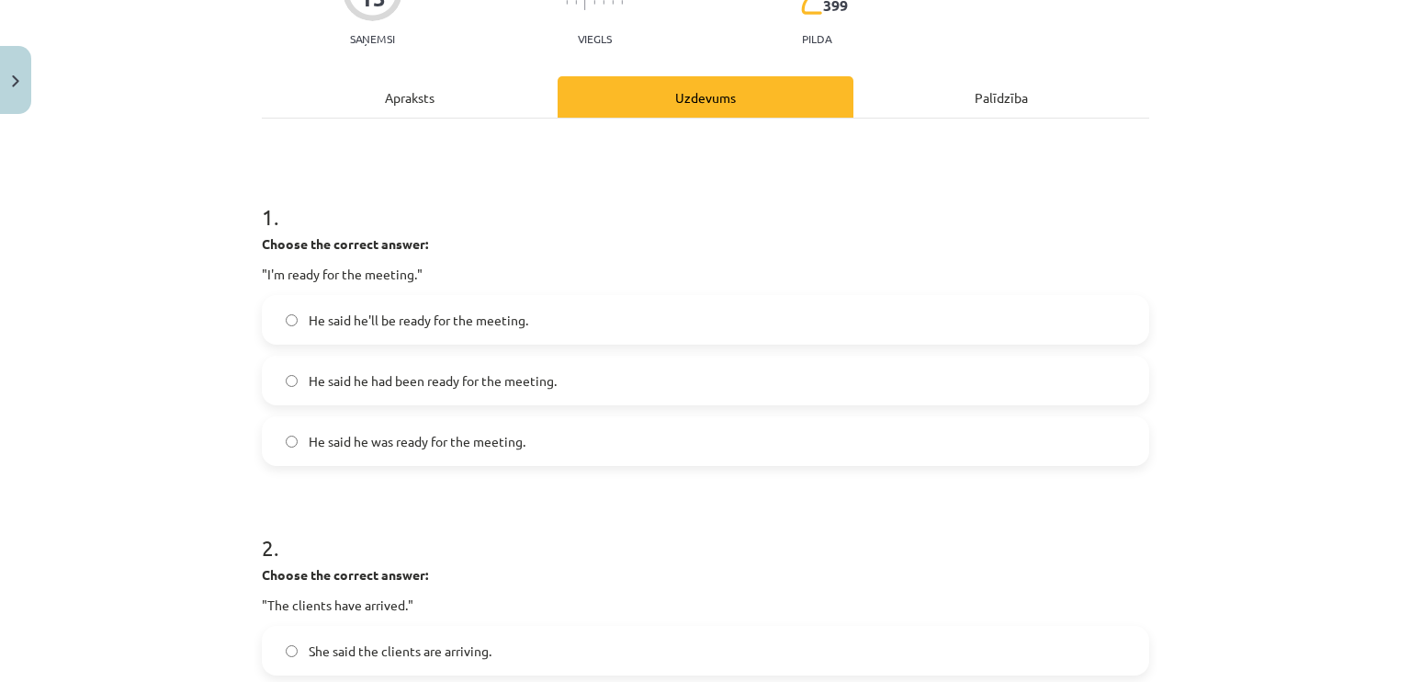
click at [542, 441] on label "He said he was ready for the meeting." at bounding box center [706, 441] width 884 height 46
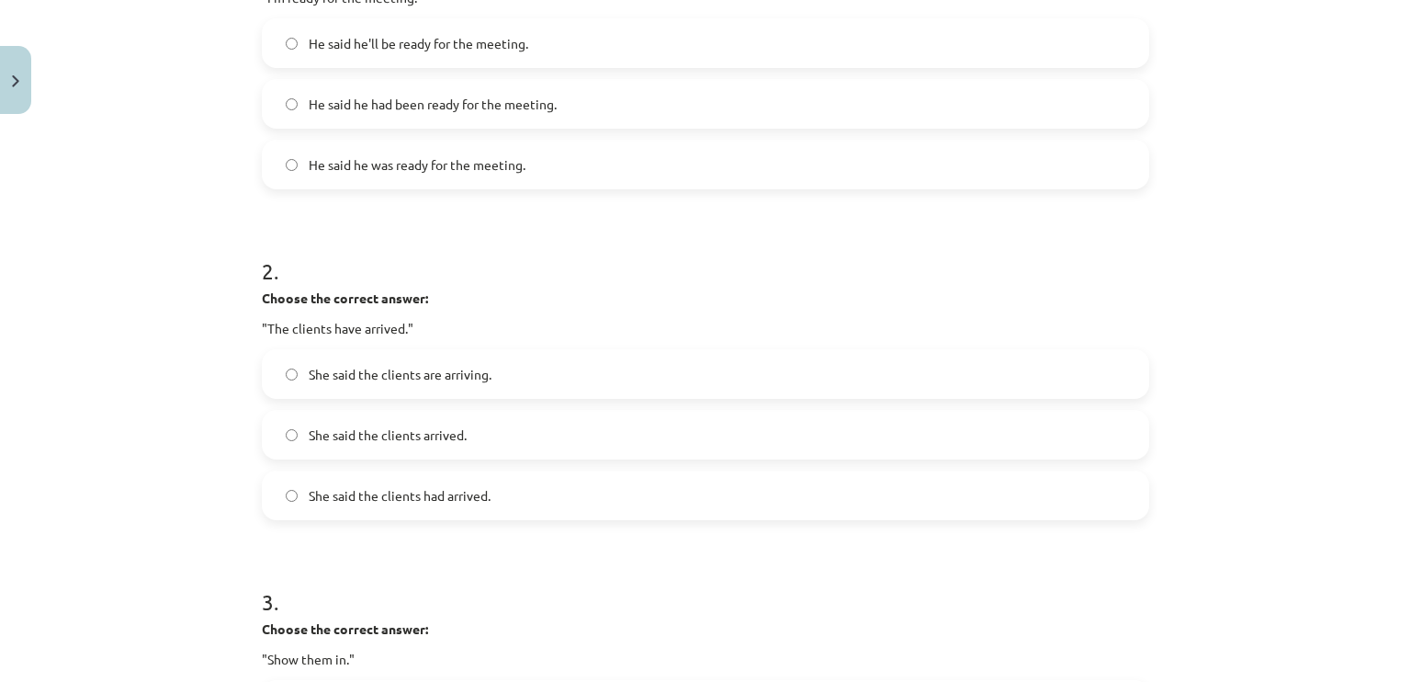
scroll to position [496, 0]
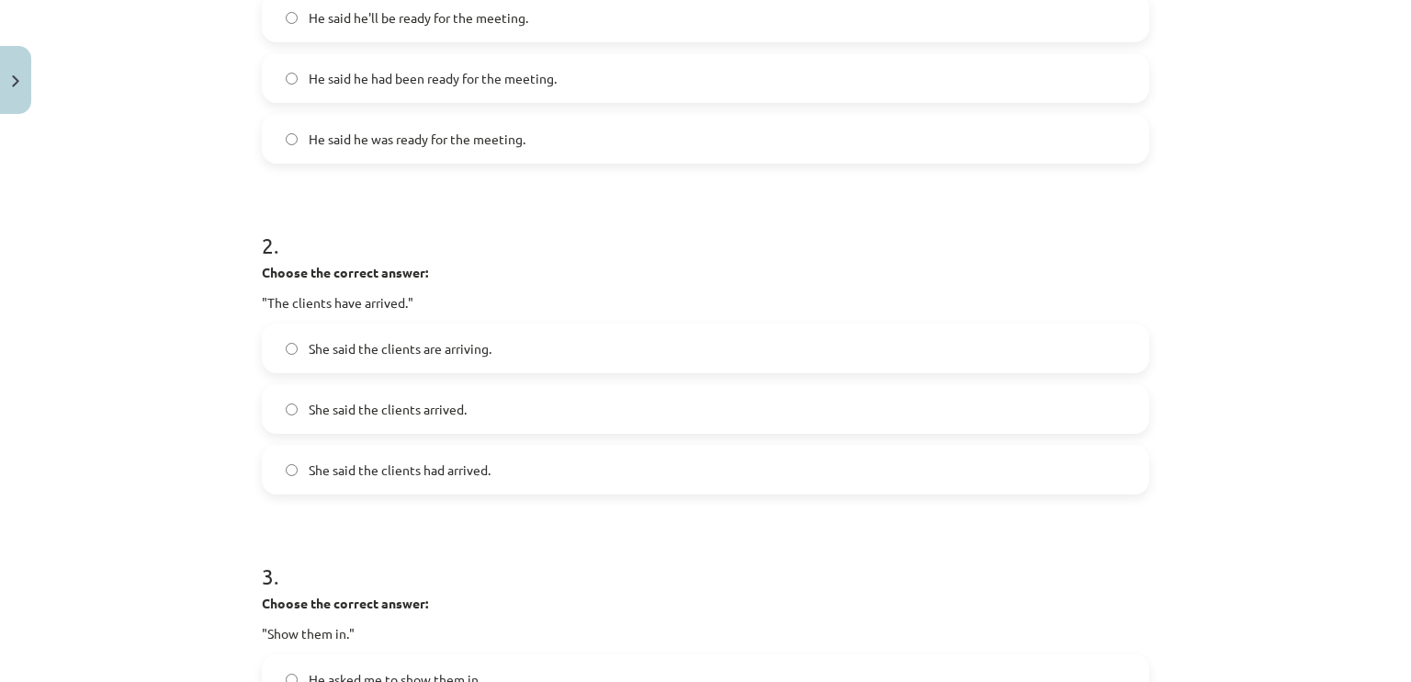
click at [537, 413] on label "She said the clients arrived." at bounding box center [706, 409] width 884 height 46
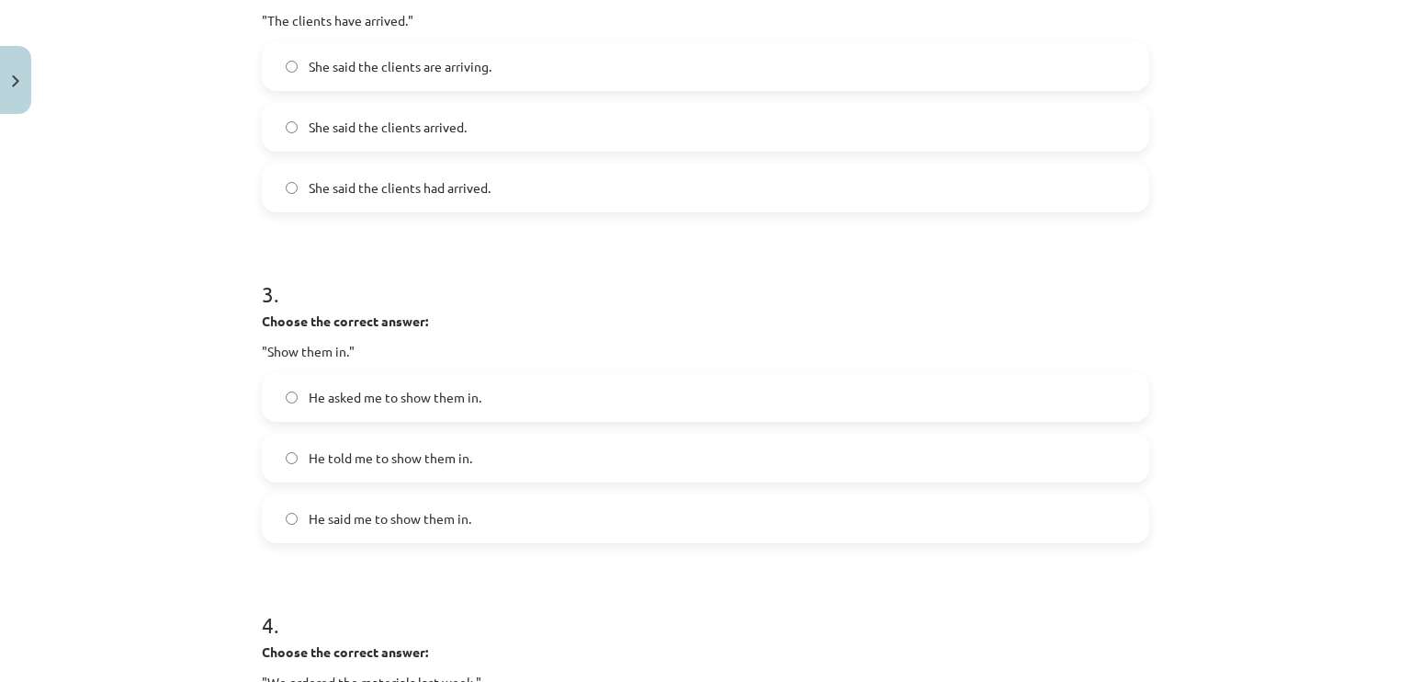
scroll to position [779, 0]
click at [532, 385] on label "He asked me to show them in." at bounding box center [706, 396] width 884 height 46
click at [473, 468] on label "He told me to show them in." at bounding box center [706, 457] width 884 height 46
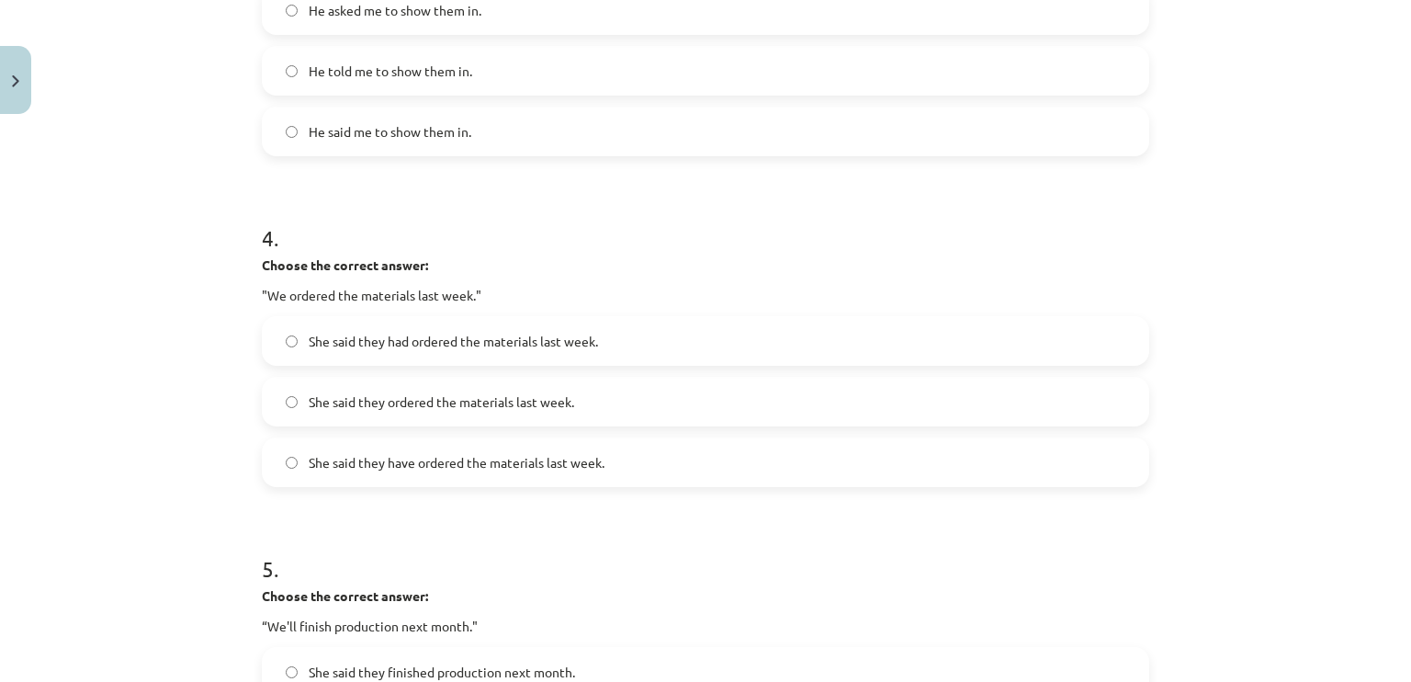
scroll to position [1166, 0]
click at [503, 461] on span "She said they have ordered the materials last week." at bounding box center [457, 461] width 296 height 19
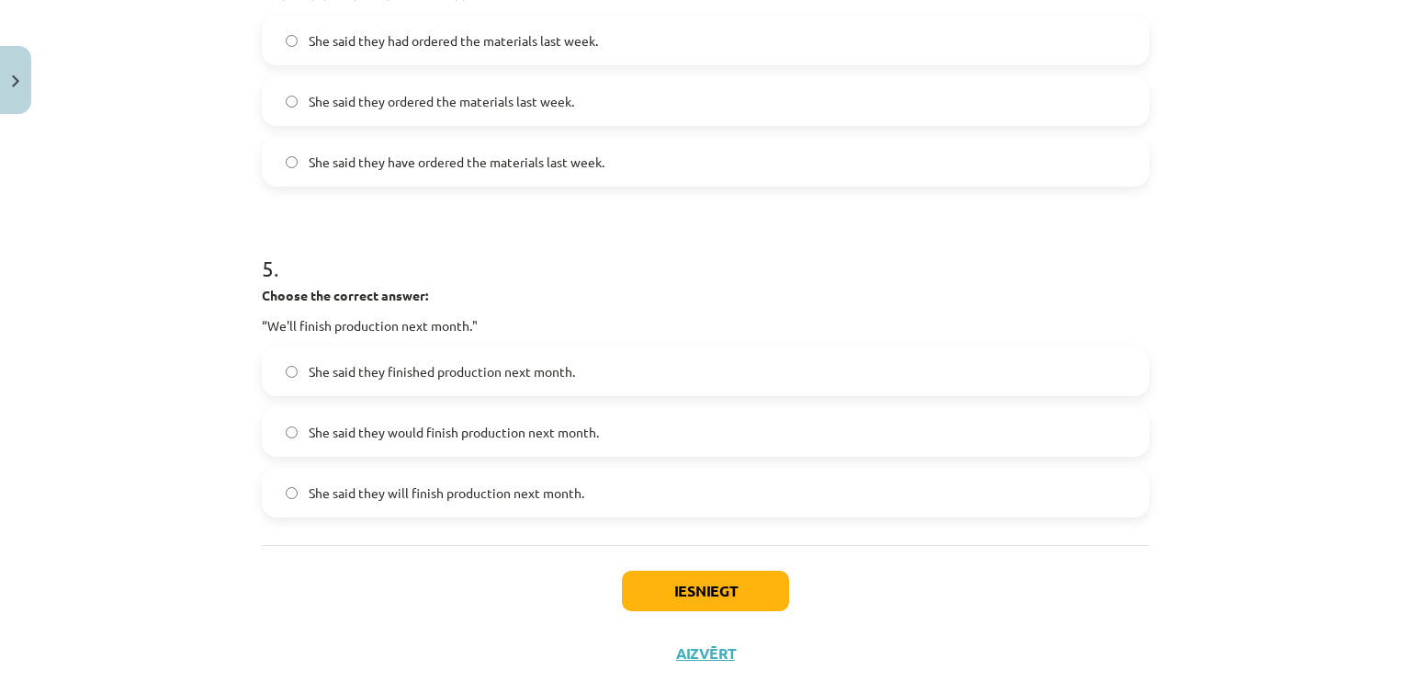
scroll to position [1467, 0]
click at [509, 492] on span "She said they will finish production next month." at bounding box center [447, 490] width 276 height 19
click at [680, 587] on button "Iesniegt" at bounding box center [705, 589] width 167 height 40
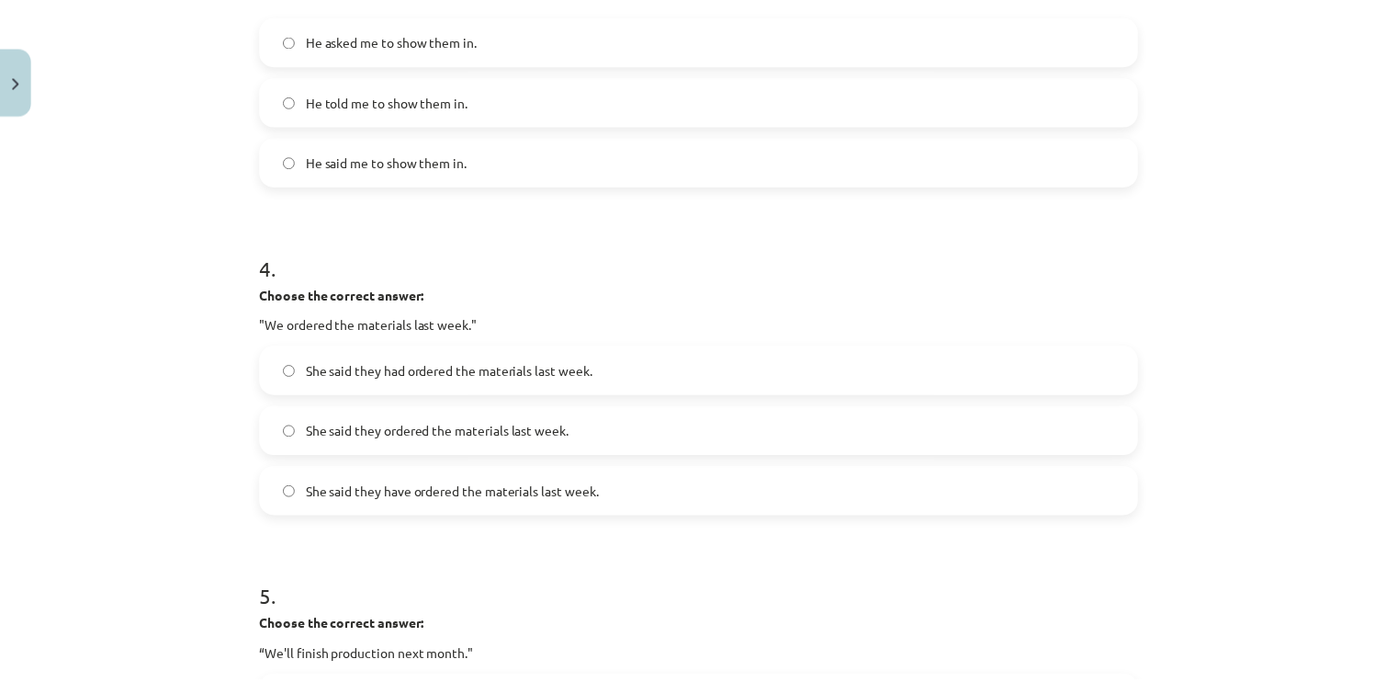
scroll to position [1513, 0]
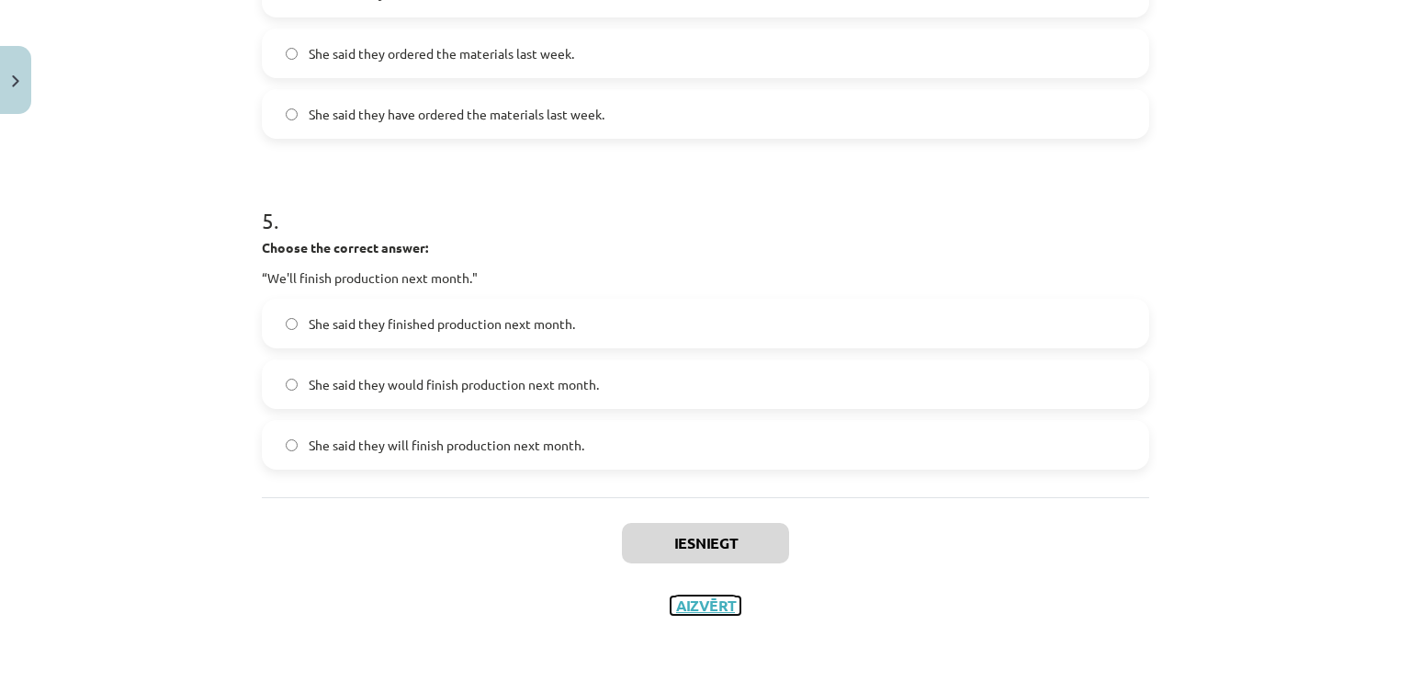
click at [691, 610] on button "Aizvērt" at bounding box center [706, 605] width 70 height 18
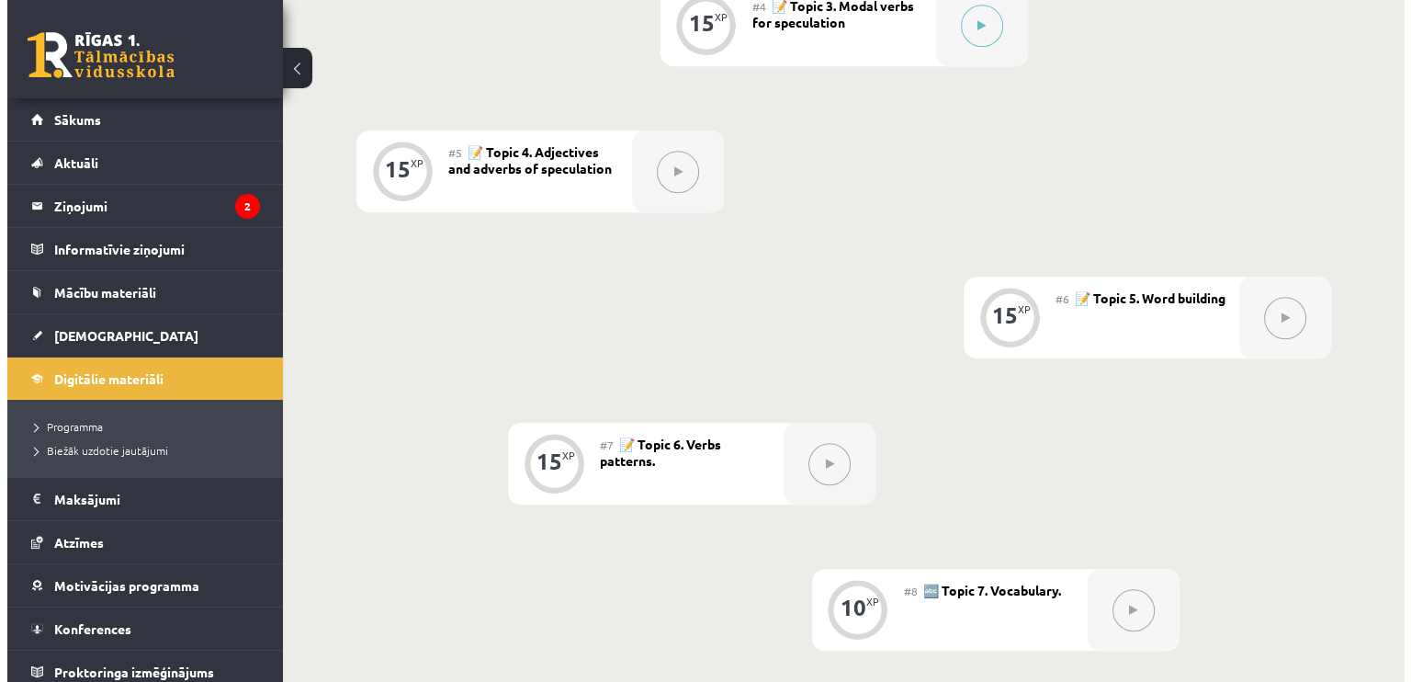
scroll to position [621, 0]
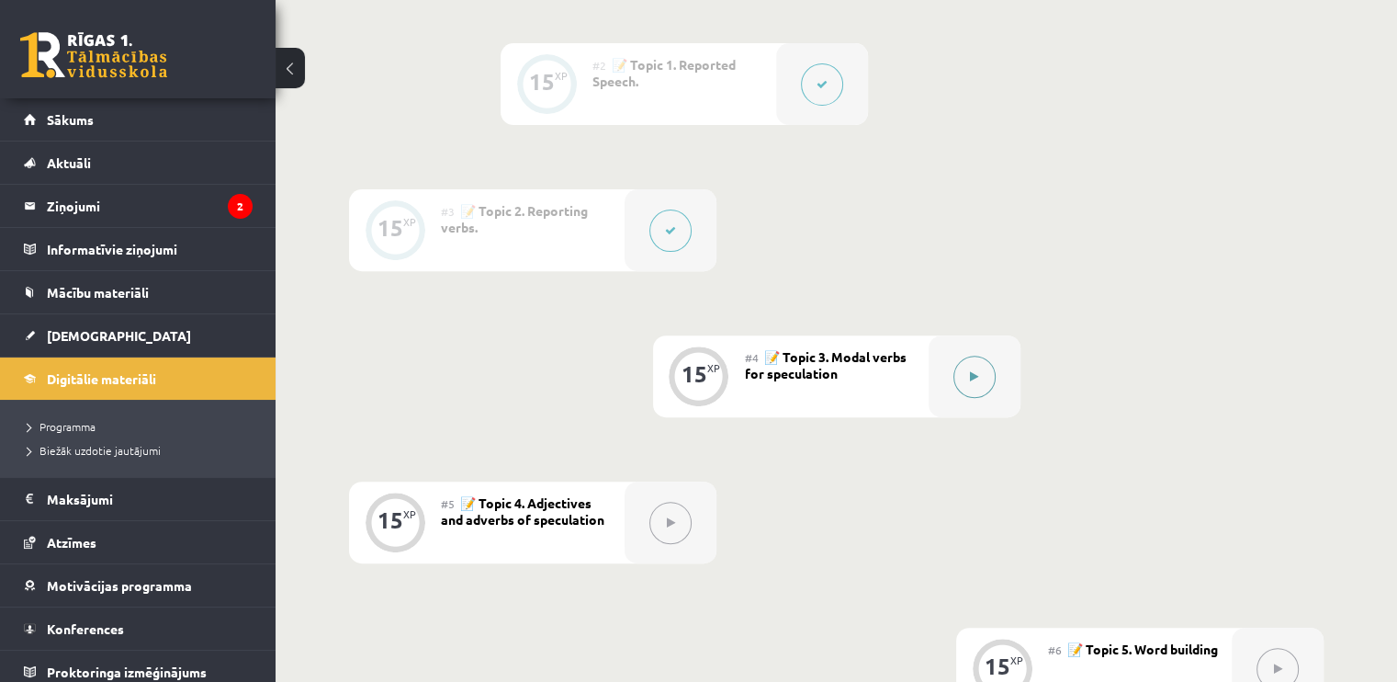
click at [983, 380] on button at bounding box center [975, 377] width 42 height 42
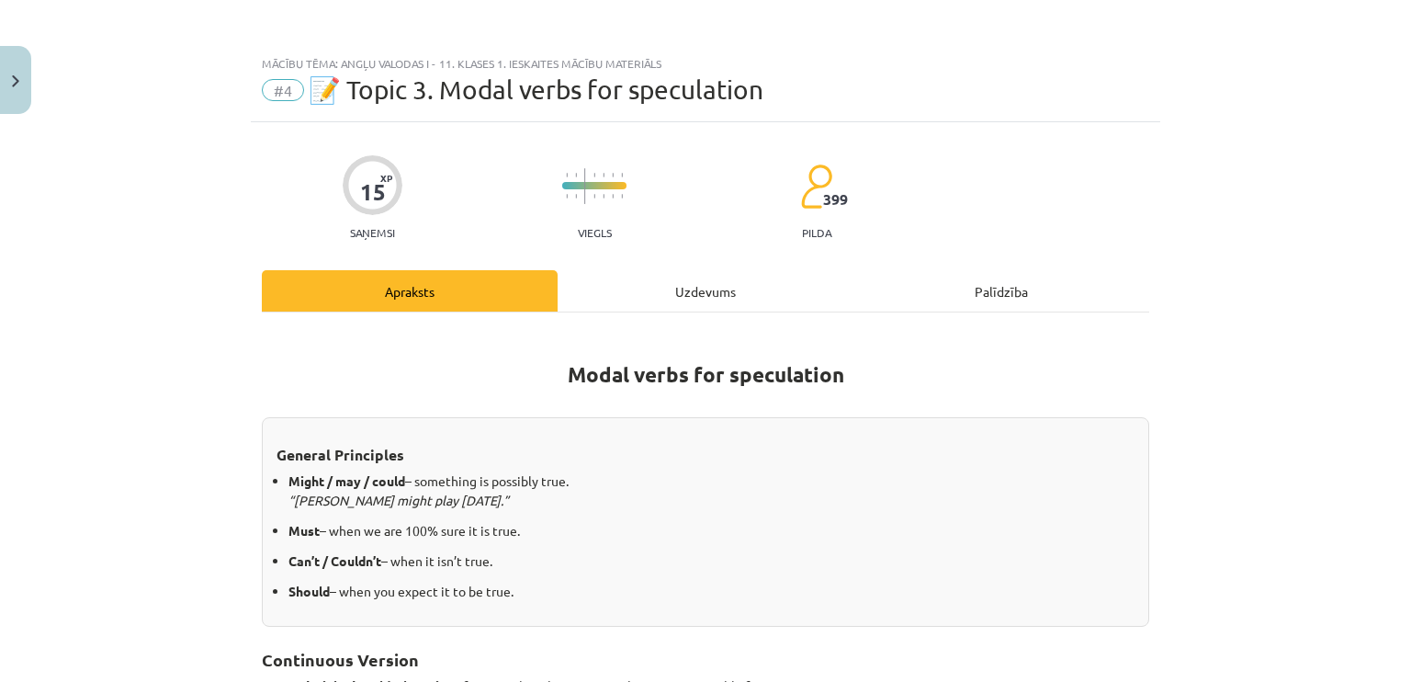
click at [741, 299] on div "Uzdevums" at bounding box center [706, 290] width 296 height 41
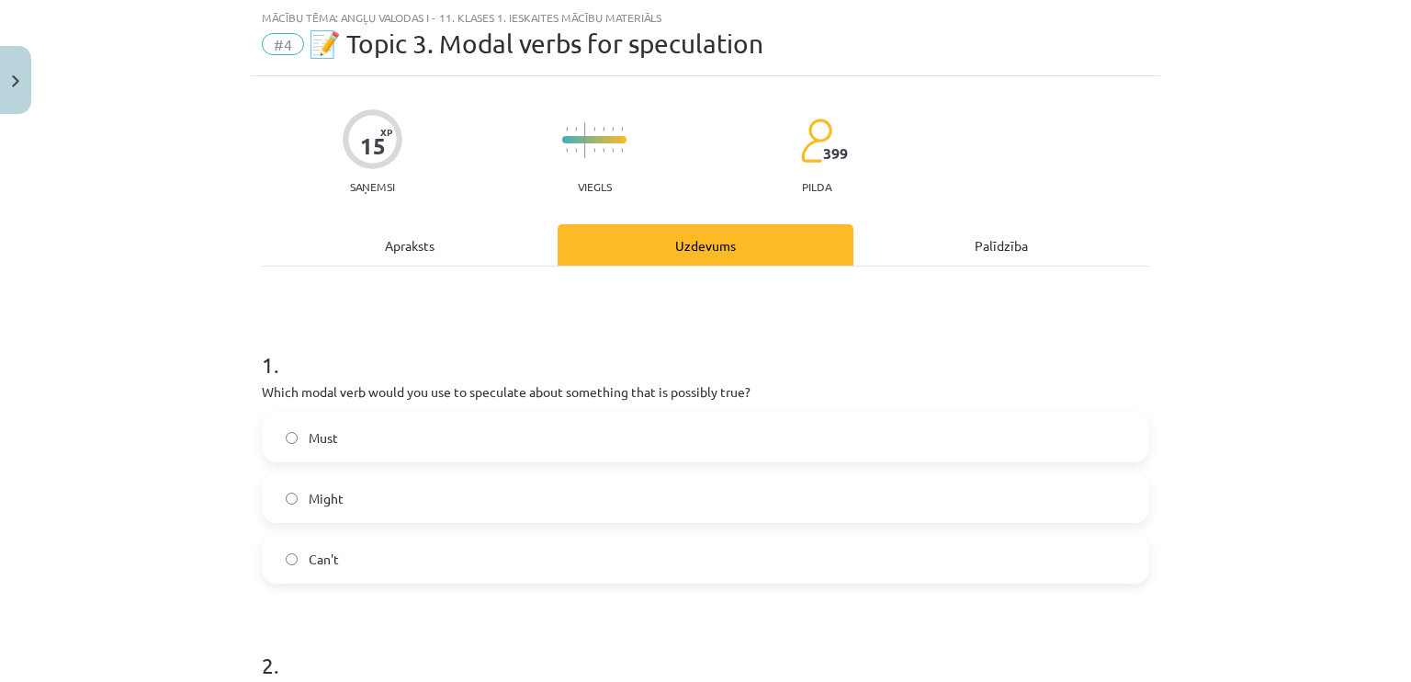
click at [745, 504] on label "Might" at bounding box center [706, 498] width 884 height 46
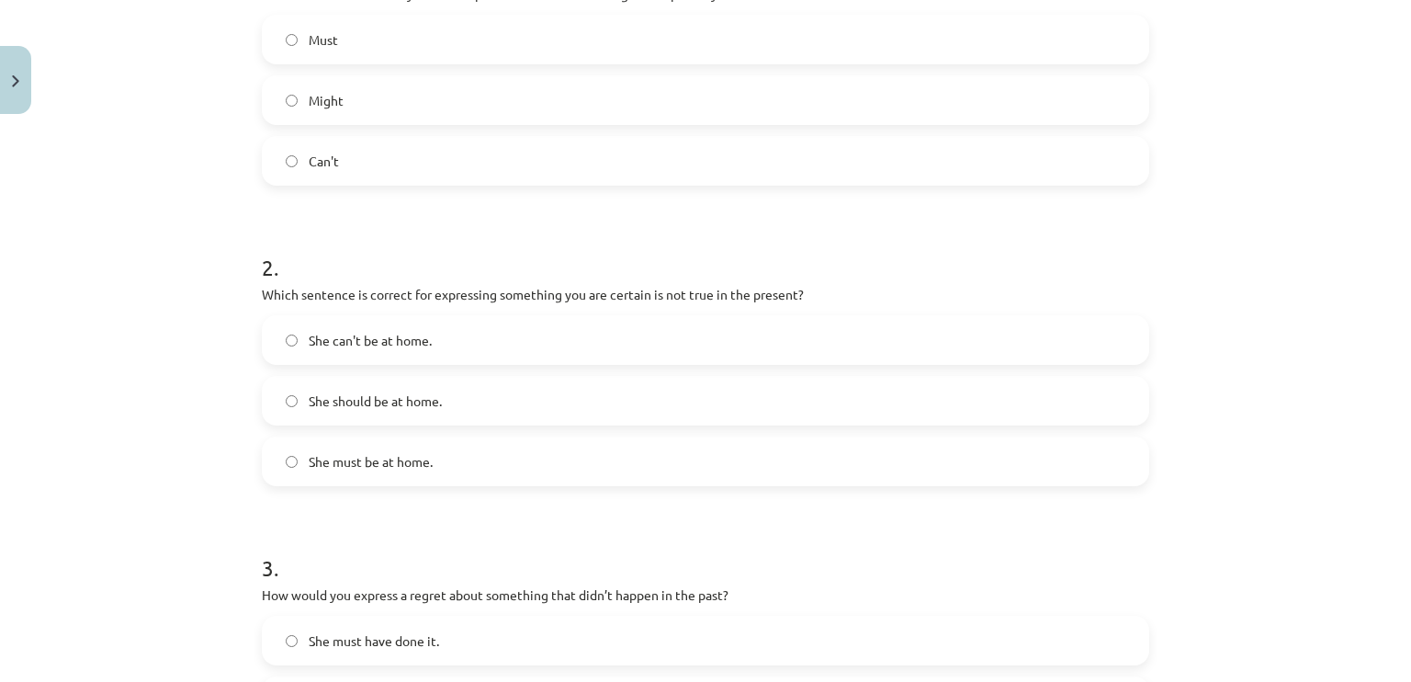
scroll to position [458, 0]
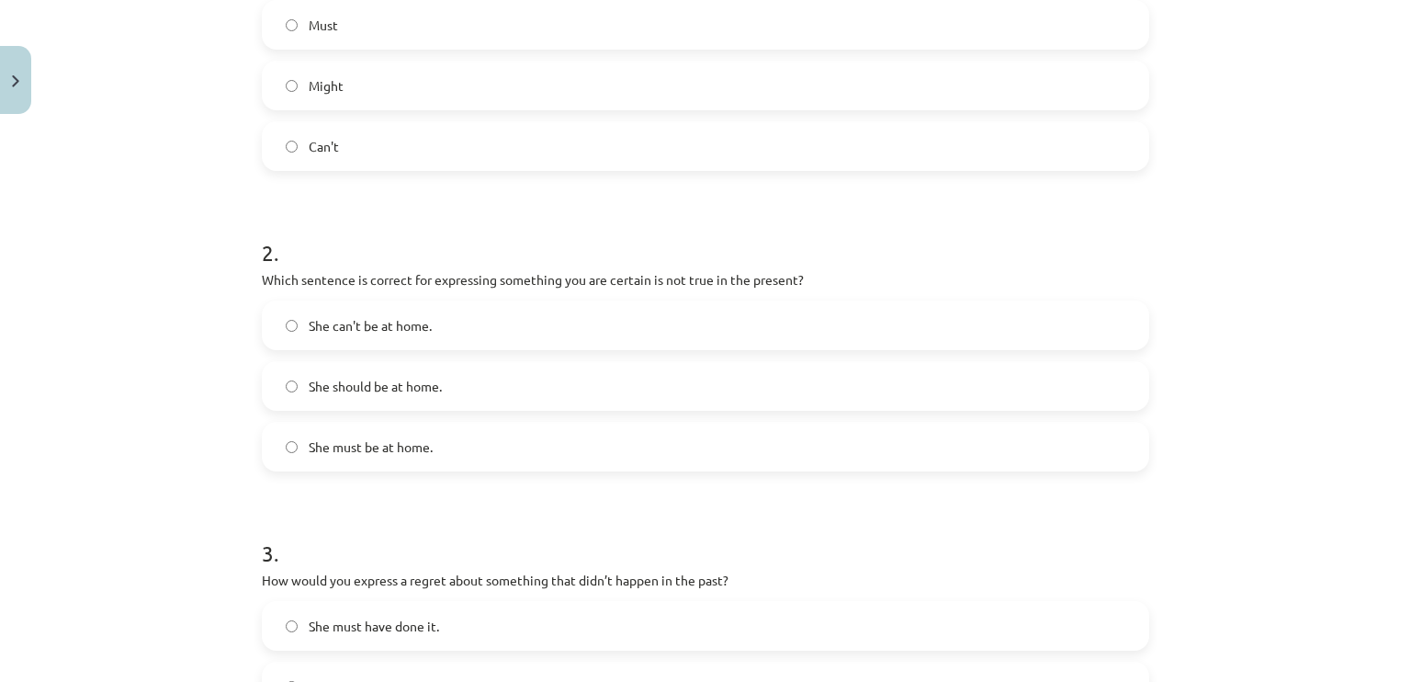
click at [661, 324] on label "She can't be at home." at bounding box center [706, 325] width 884 height 46
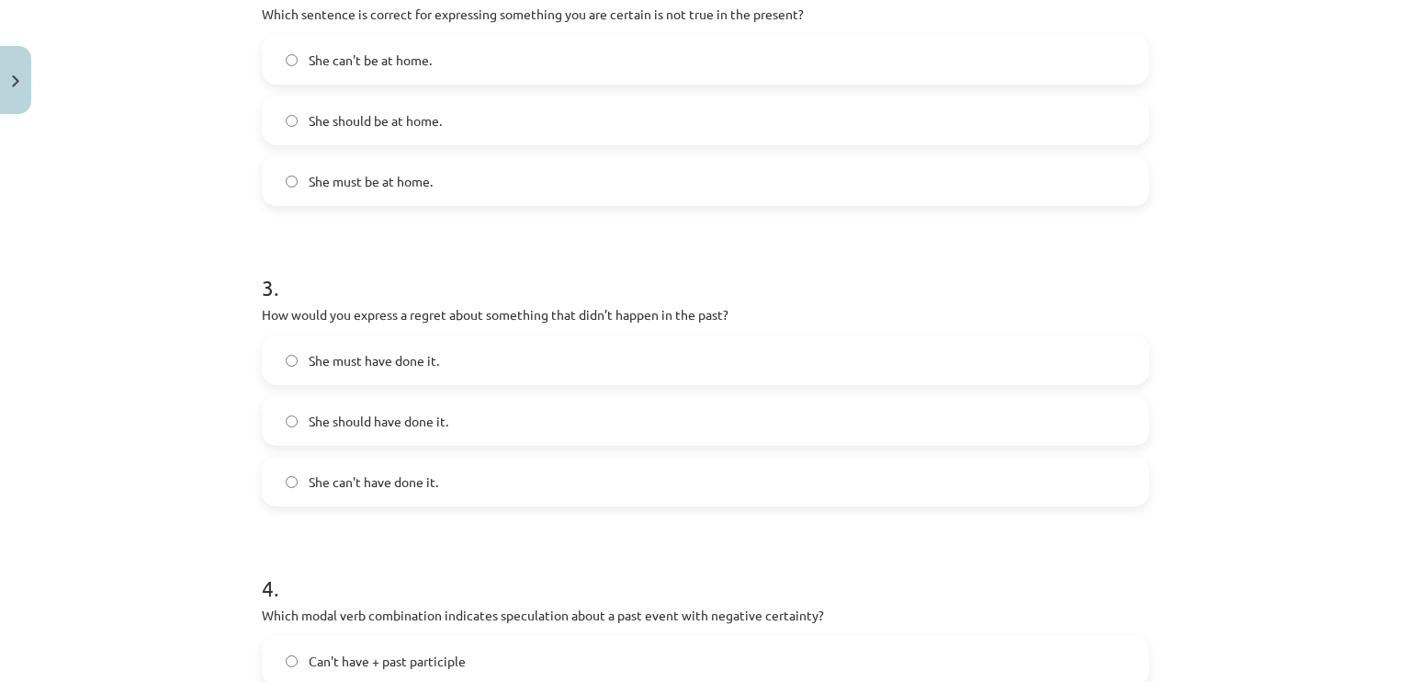
scroll to position [746, 0]
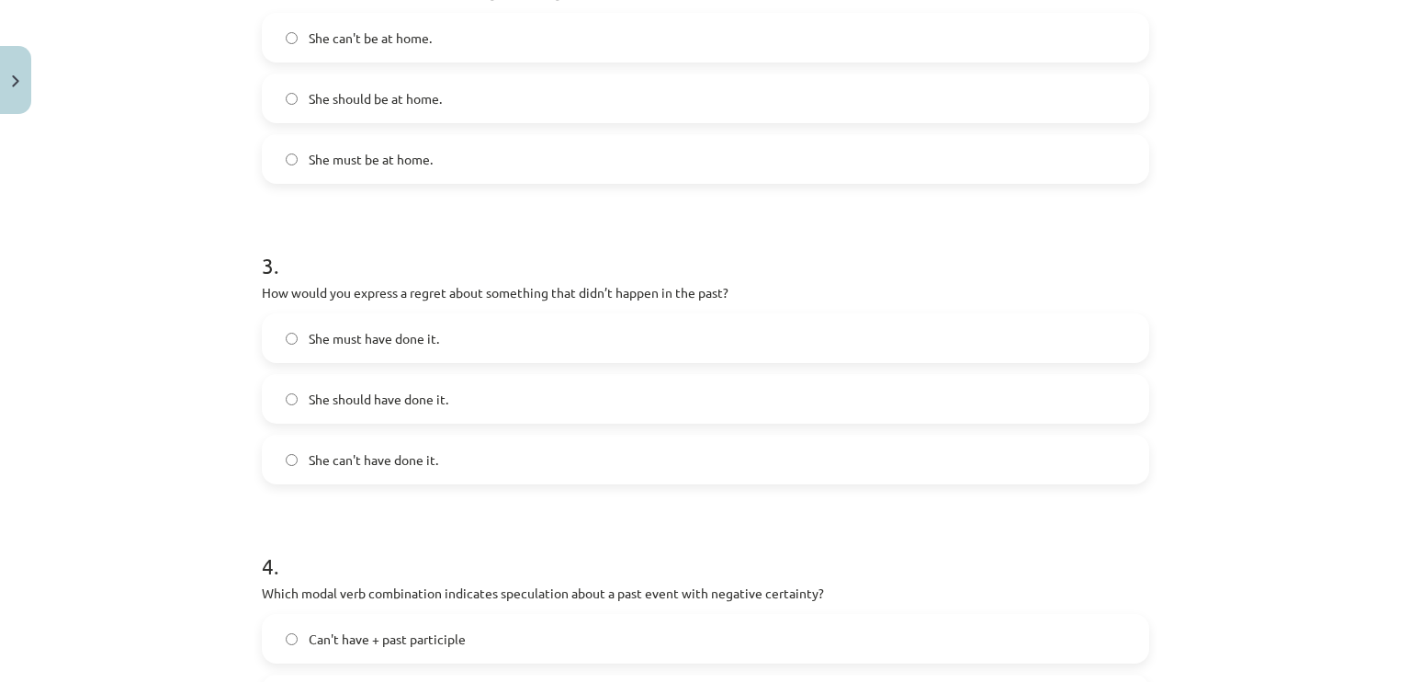
click at [647, 452] on label "She can't have done it." at bounding box center [706, 459] width 884 height 46
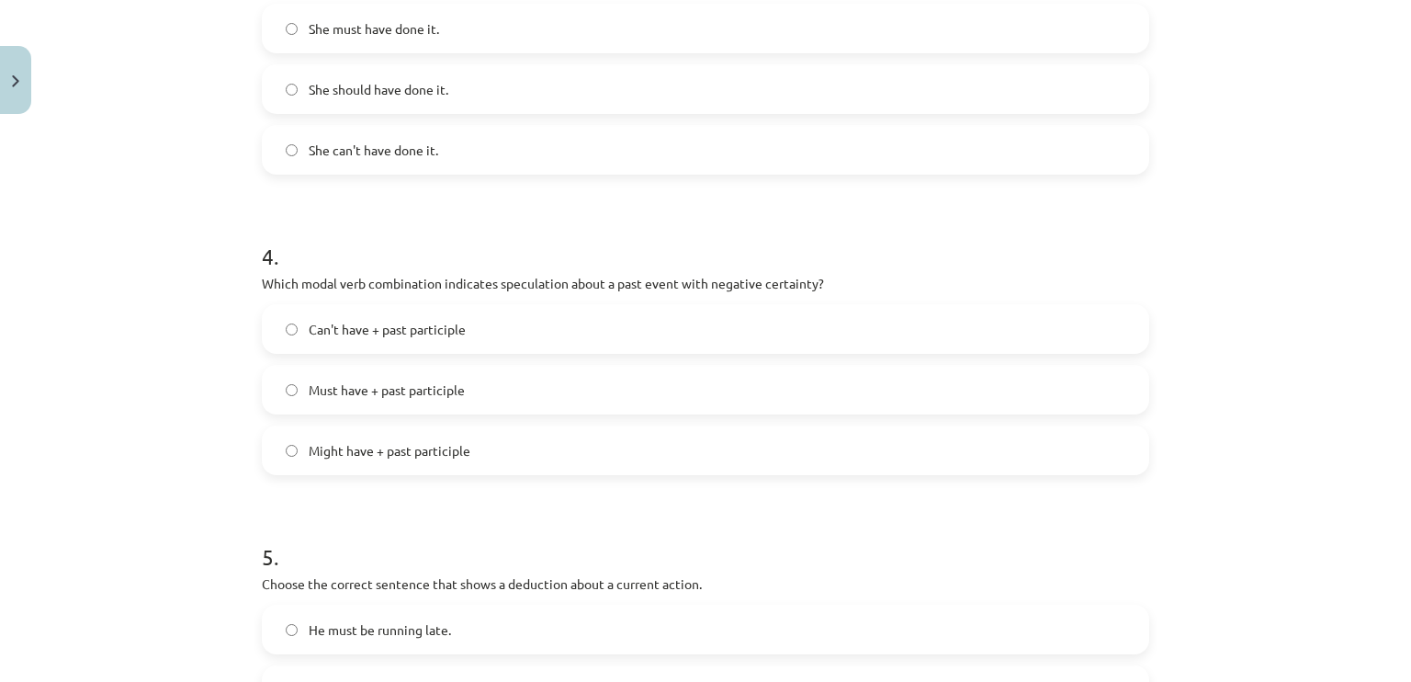
scroll to position [1056, 0]
click at [559, 345] on label "Can't have + past participle" at bounding box center [706, 328] width 884 height 46
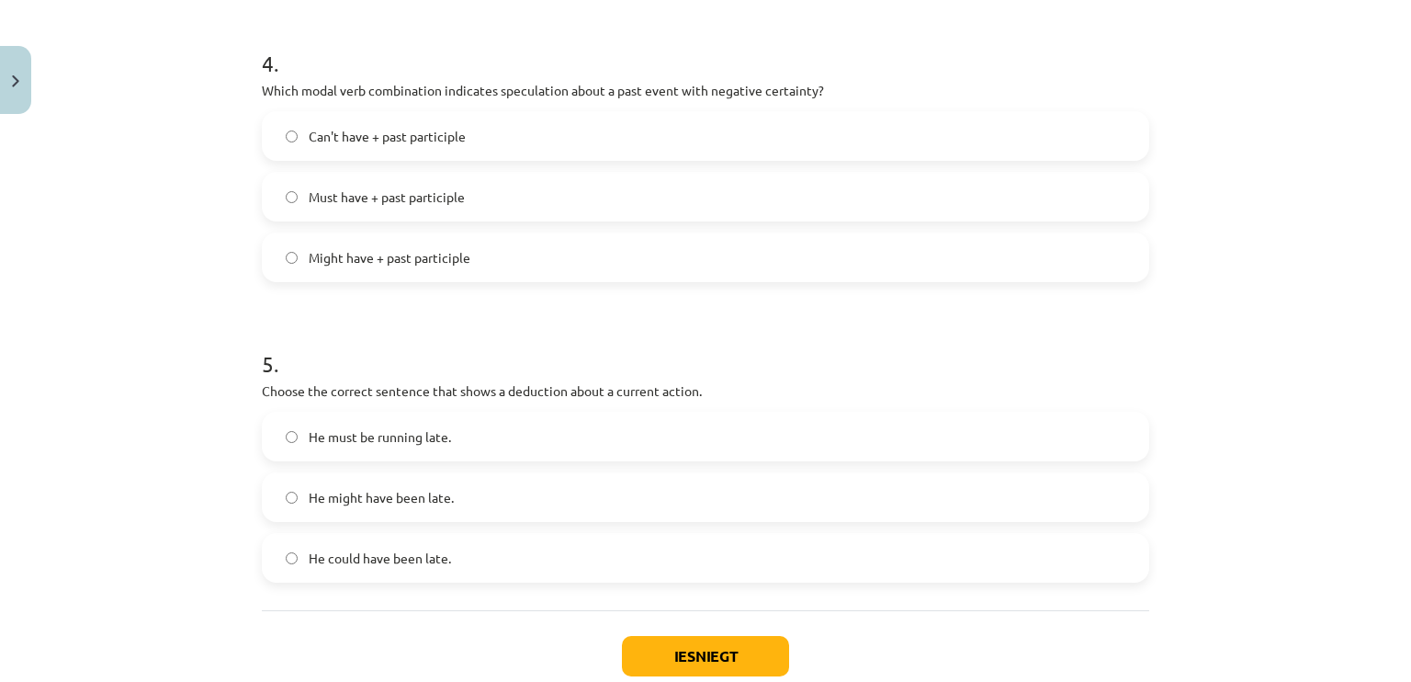
scroll to position [1361, 0]
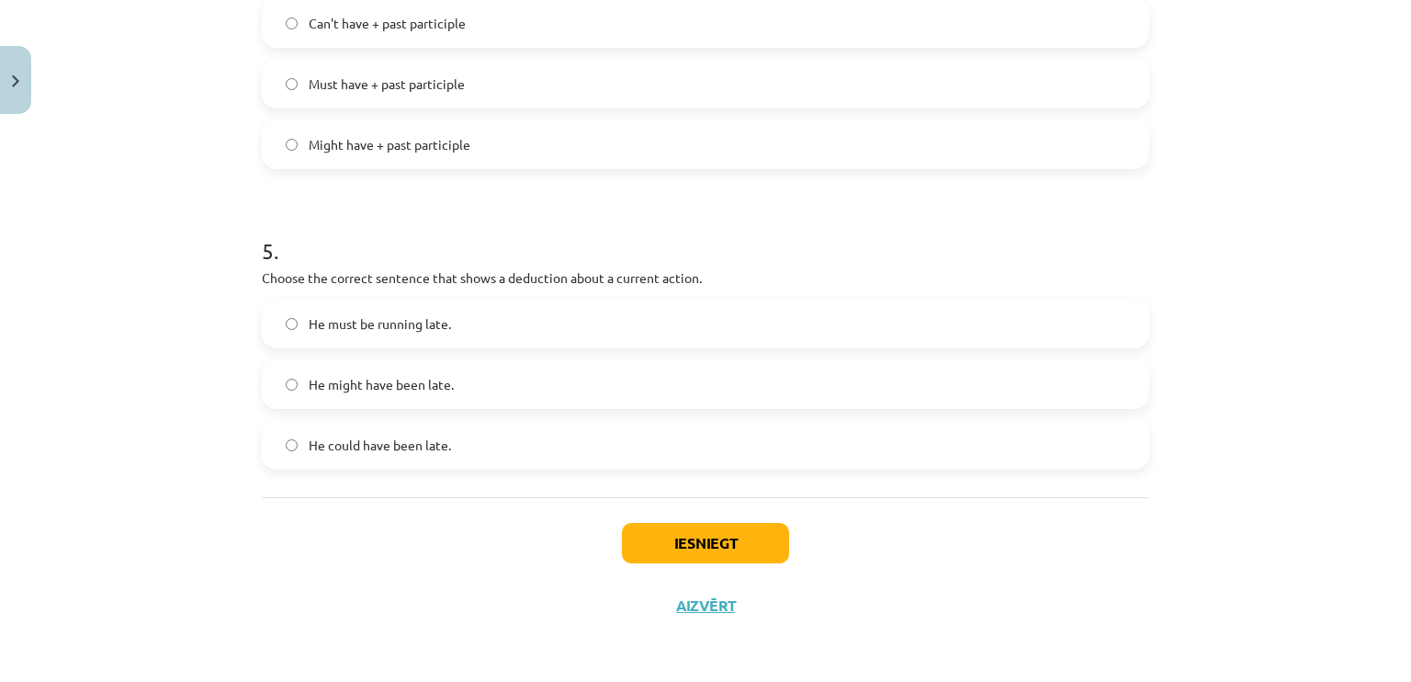
click at [468, 323] on label "He must be running late." at bounding box center [706, 323] width 884 height 46
click at [673, 571] on div "Iesniegt Aizvērt" at bounding box center [705, 561] width 887 height 129
click at [672, 557] on button "Iesniegt" at bounding box center [705, 543] width 167 height 40
click at [691, 609] on button "Aizvērt" at bounding box center [706, 605] width 70 height 18
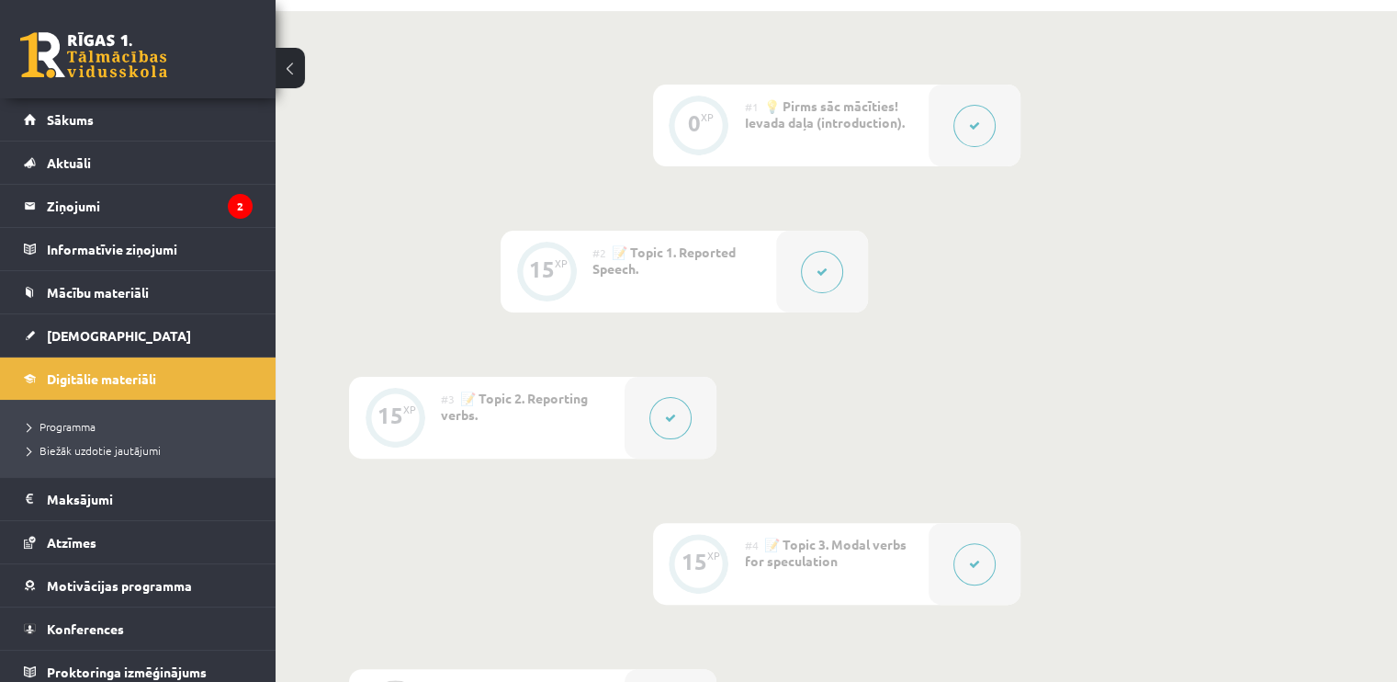
scroll to position [456, 0]
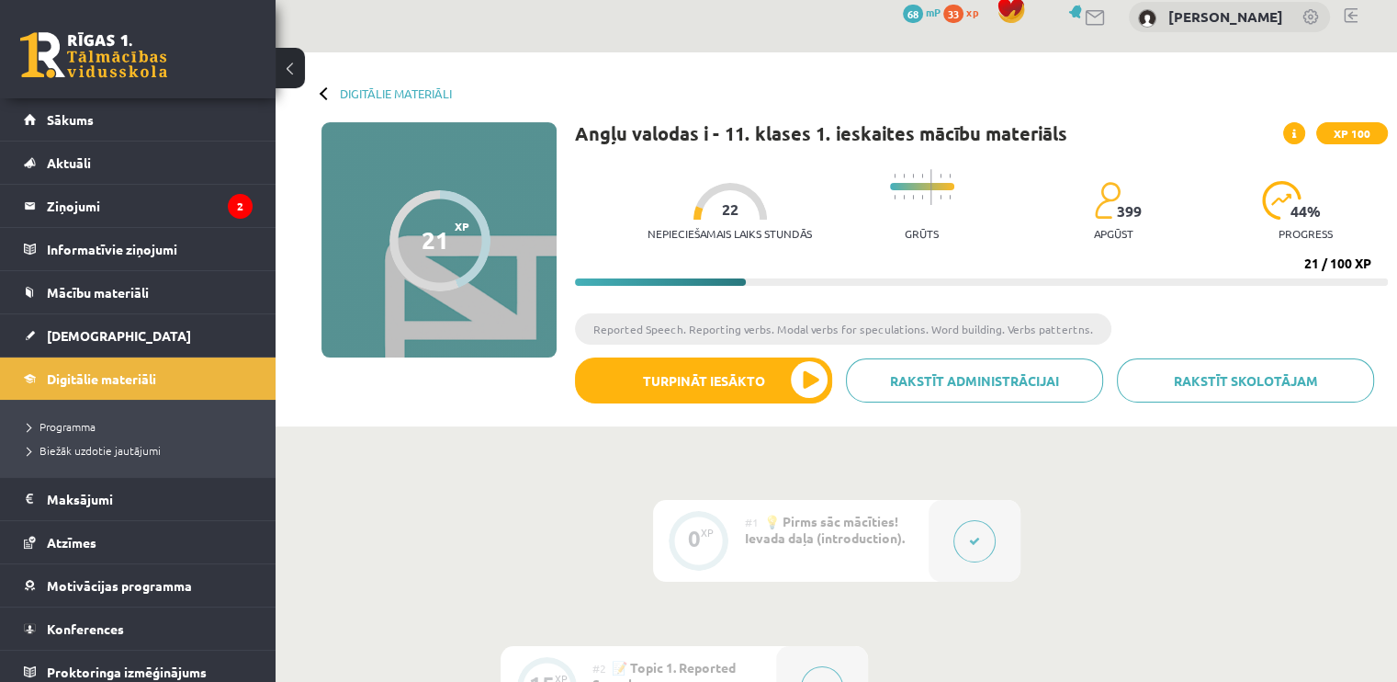
scroll to position [51, 0]
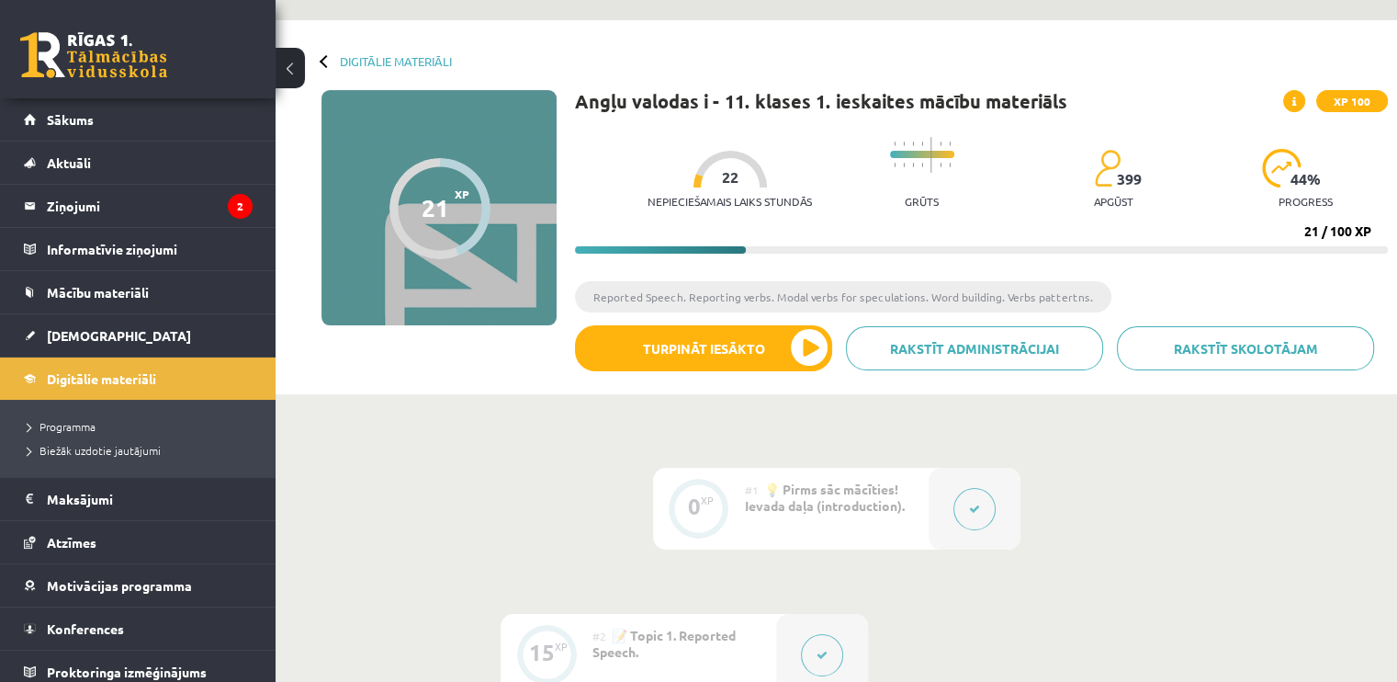
click at [464, 235] on div at bounding box center [440, 208] width 101 height 101
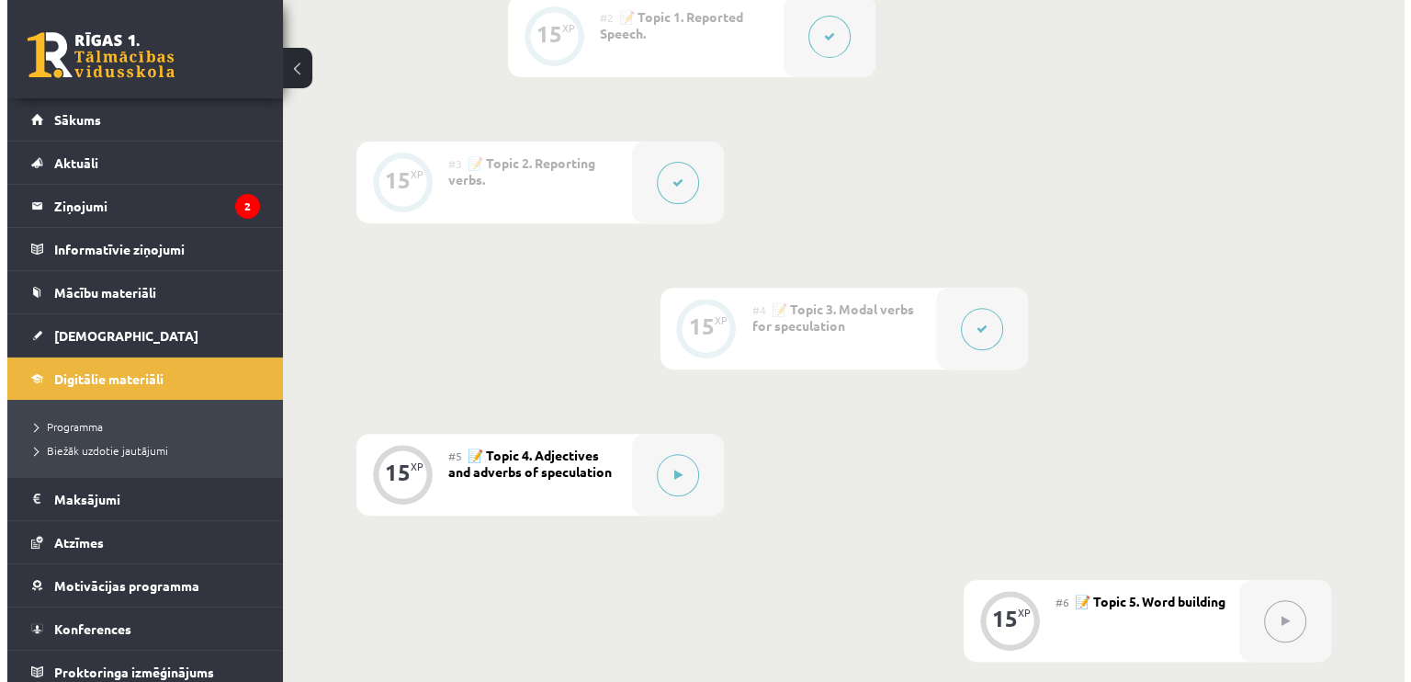
scroll to position [671, 0]
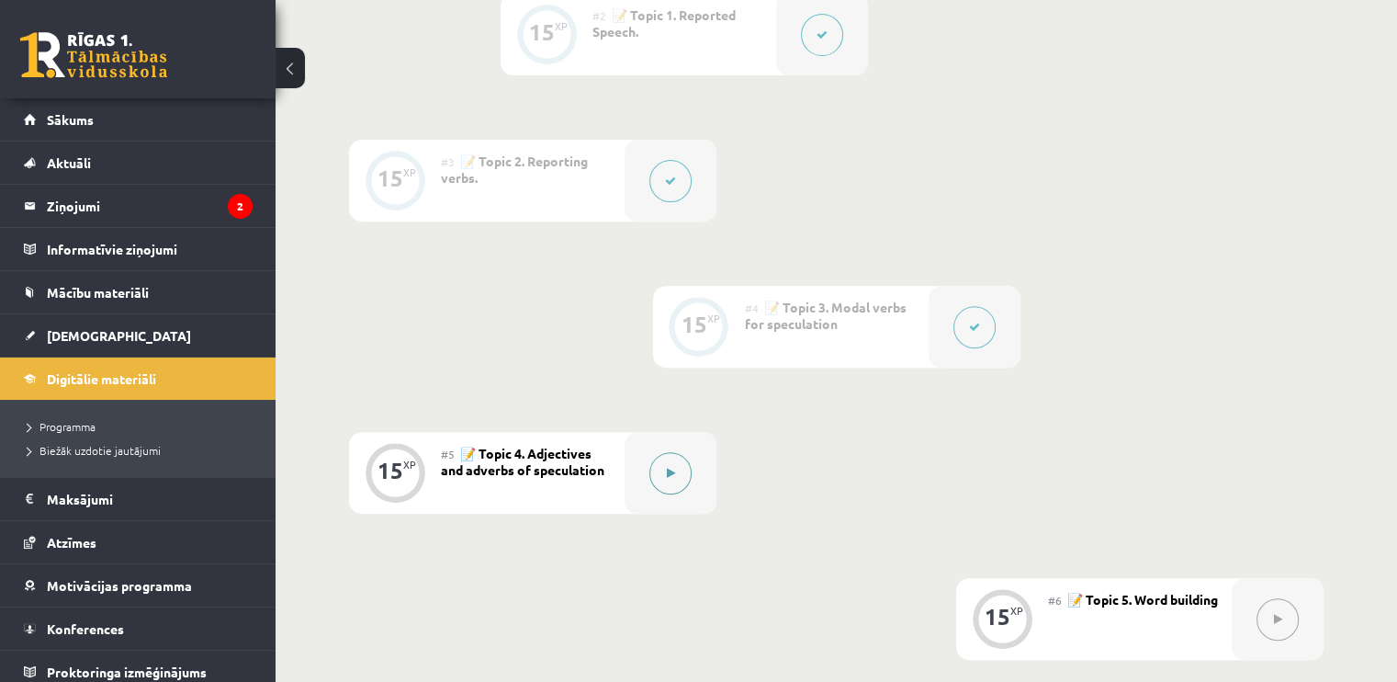
click at [683, 468] on button at bounding box center [671, 473] width 42 height 42
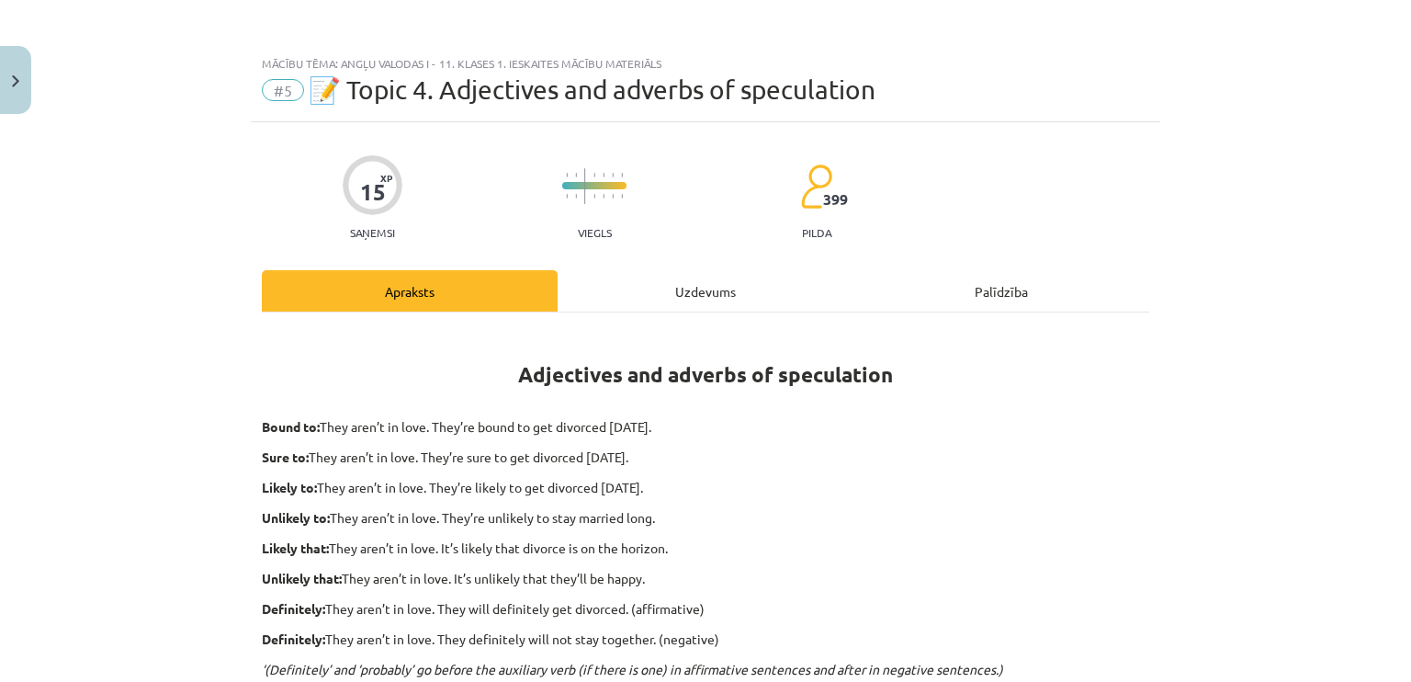
click at [694, 283] on div "Uzdevums" at bounding box center [706, 290] width 296 height 41
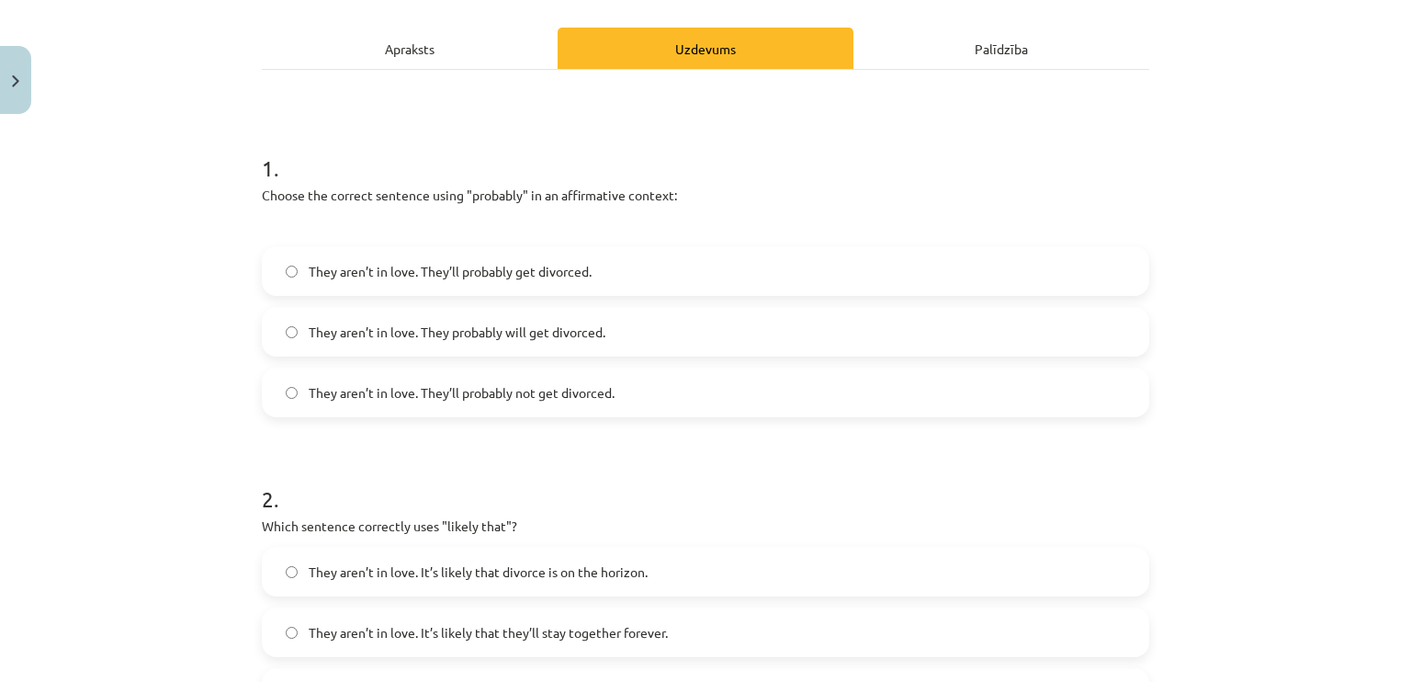
scroll to position [243, 0]
click at [713, 340] on label "They aren’t in love. They probably will get divorced." at bounding box center [706, 331] width 884 height 46
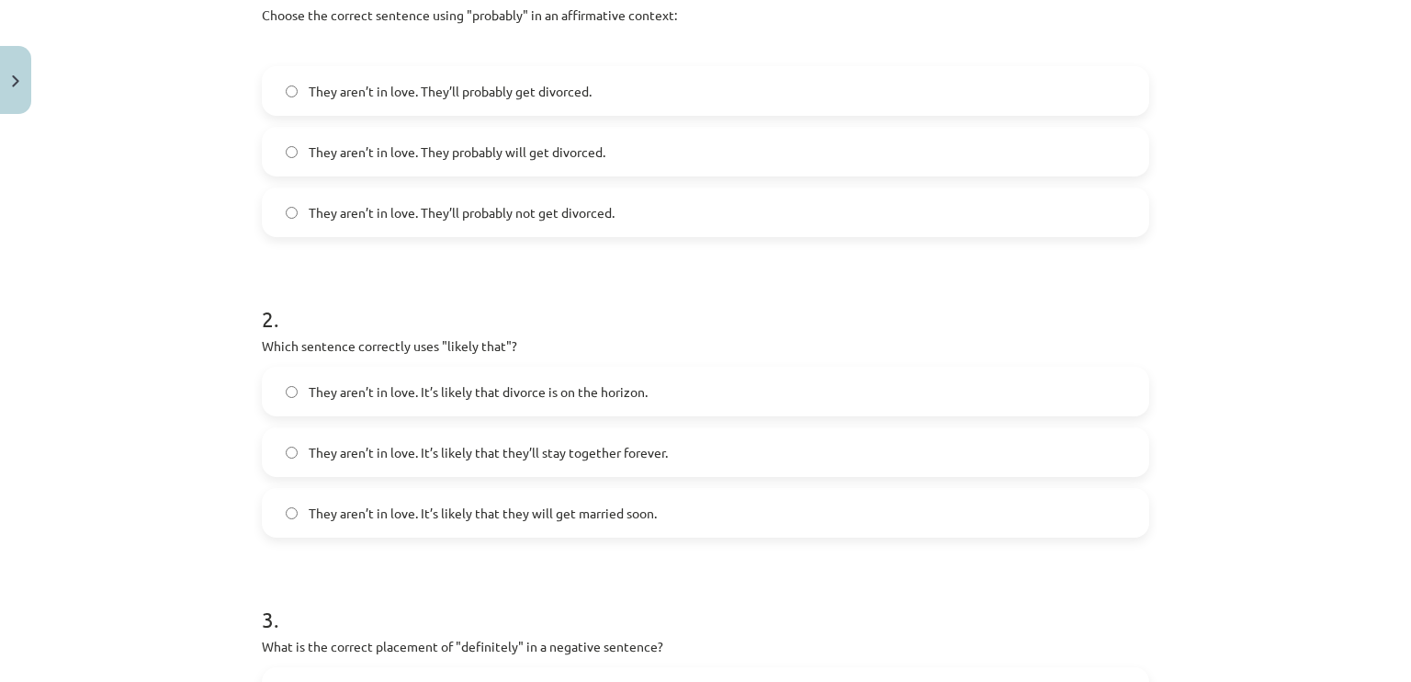
scroll to position [512, 0]
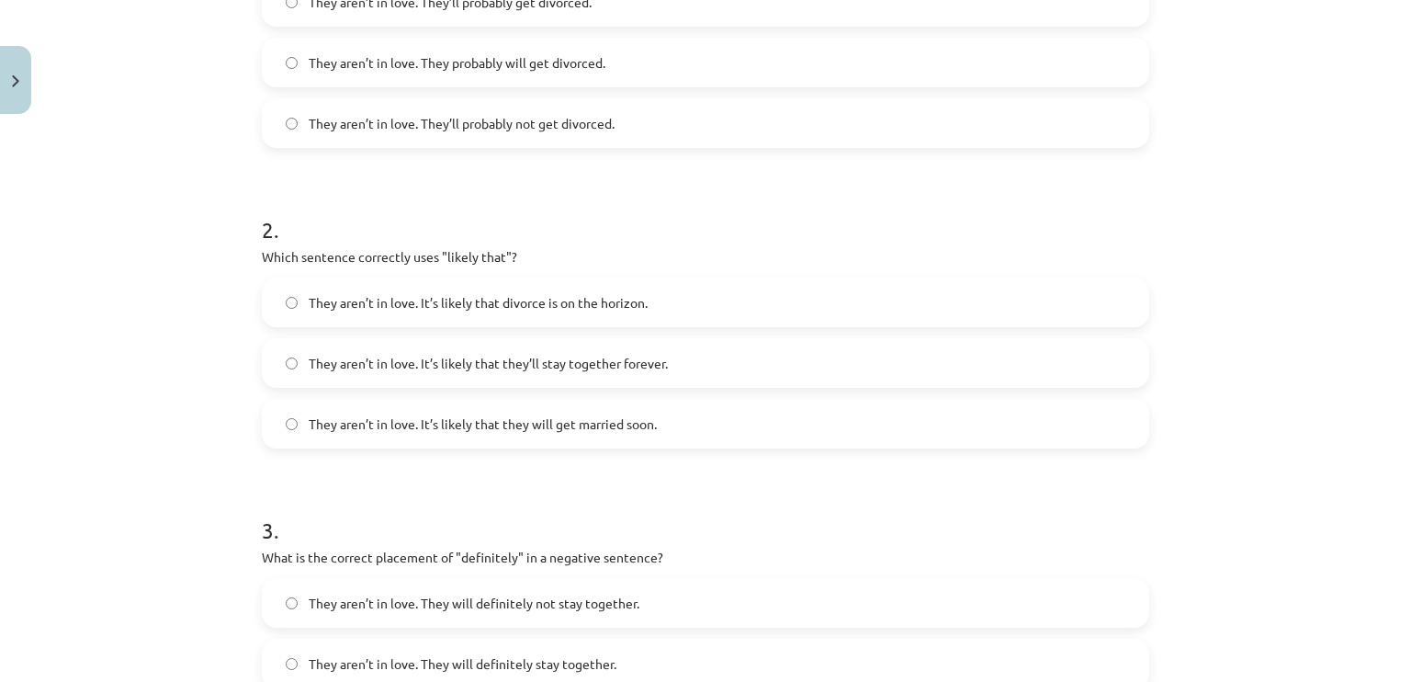
click at [670, 300] on label "They aren’t in love. It’s likely that divorce is on the horizon." at bounding box center [706, 302] width 884 height 46
drag, startPoint x: 644, startPoint y: 381, endPoint x: 550, endPoint y: 485, distance: 139.8
click at [550, 485] on h1 "3 ." at bounding box center [705, 513] width 887 height 57
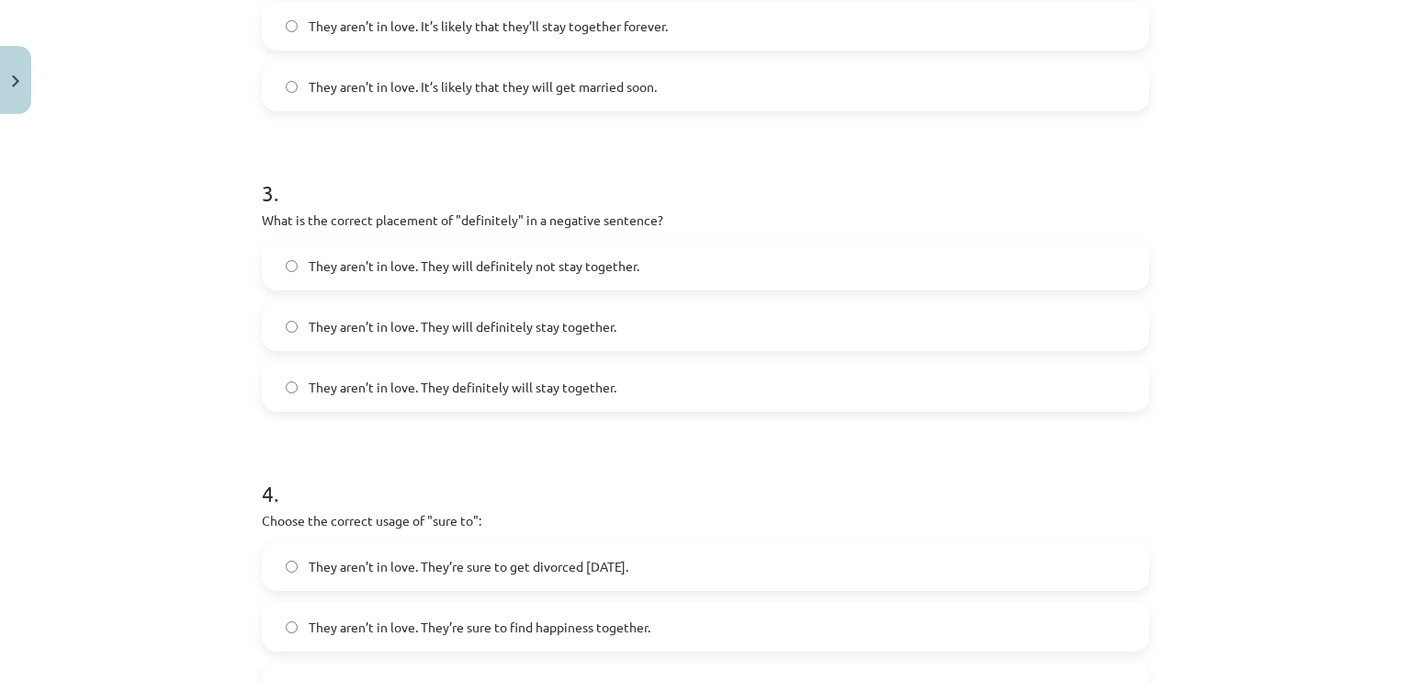
scroll to position [857, 0]
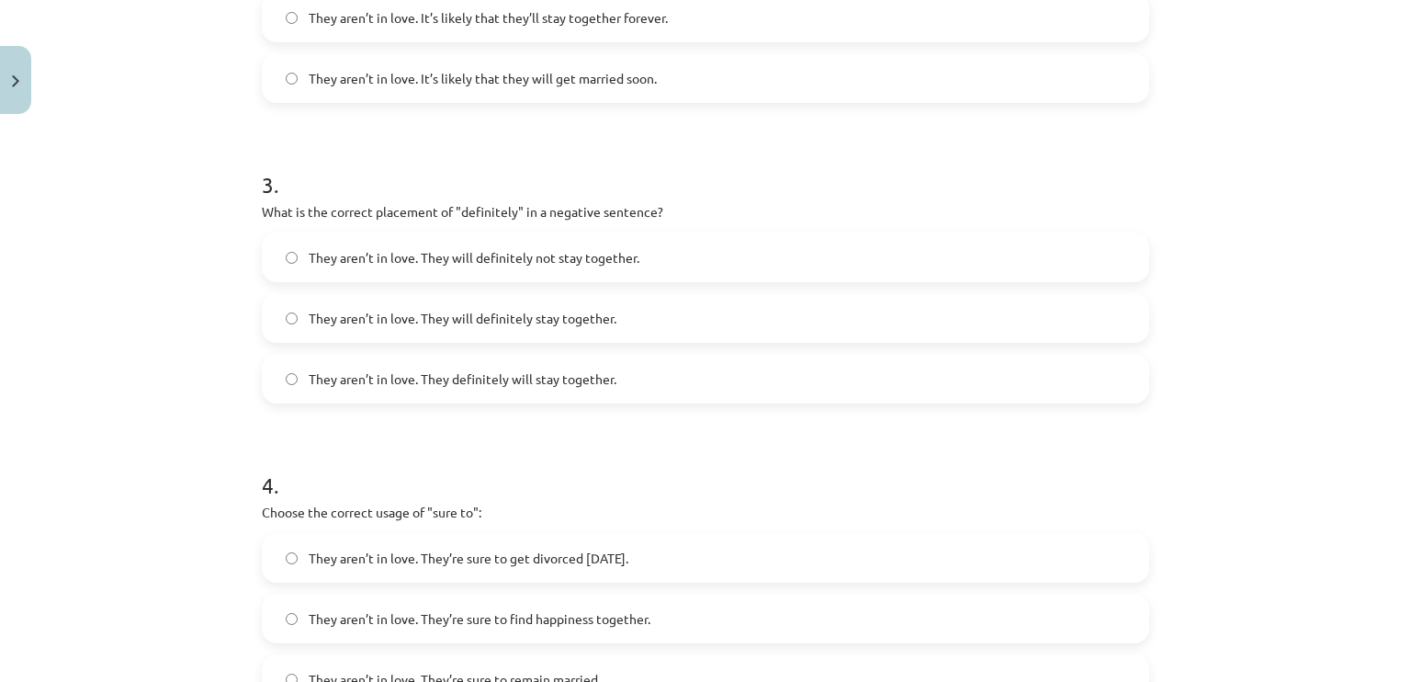
click at [542, 261] on span "They aren’t in love. They will definitely not stay together." at bounding box center [474, 257] width 331 height 19
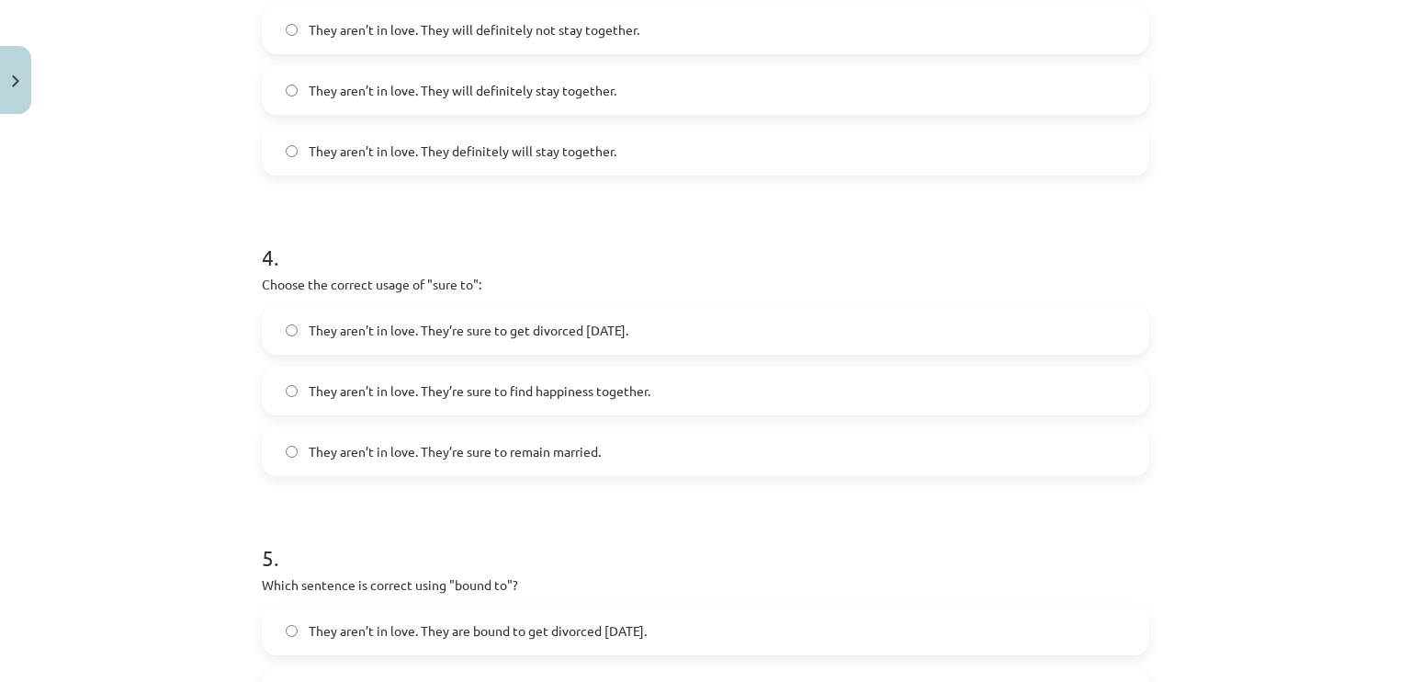
scroll to position [1085, 0]
click at [566, 325] on span "They aren’t in love. They’re sure to get divorced [DATE]." at bounding box center [469, 330] width 320 height 19
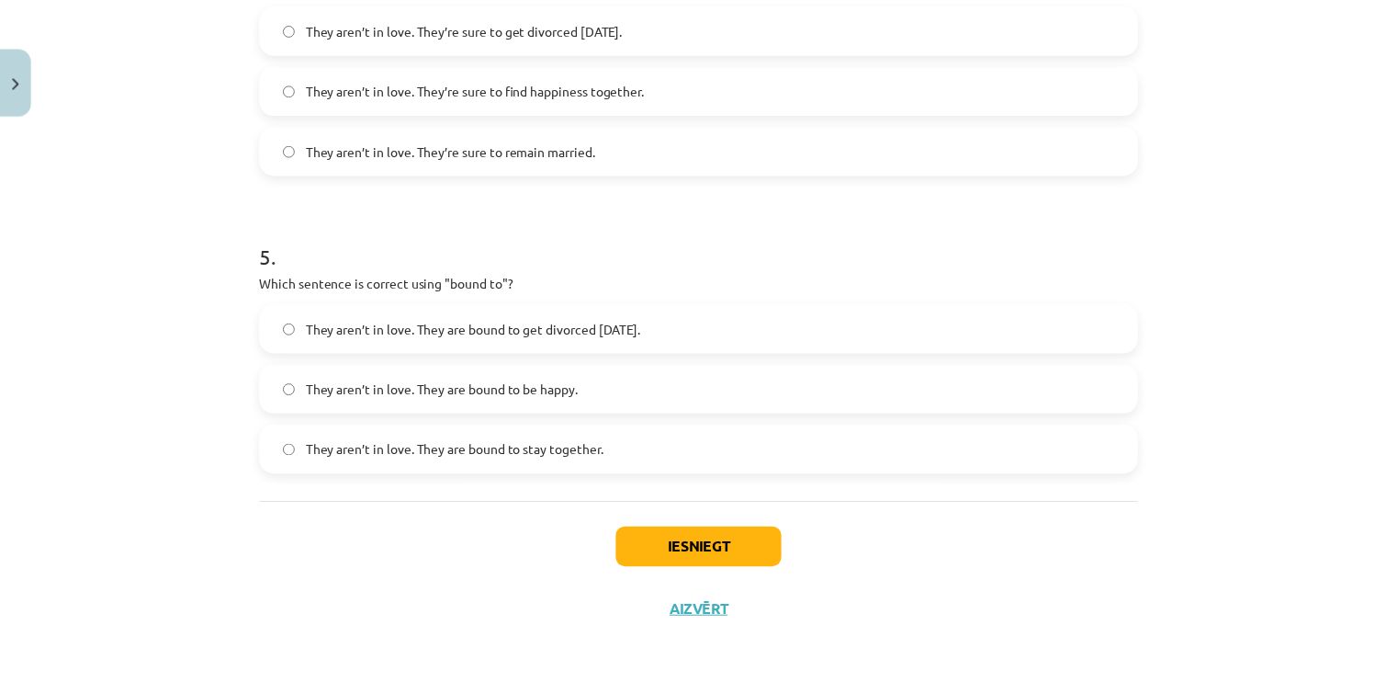
scroll to position [1386, 0]
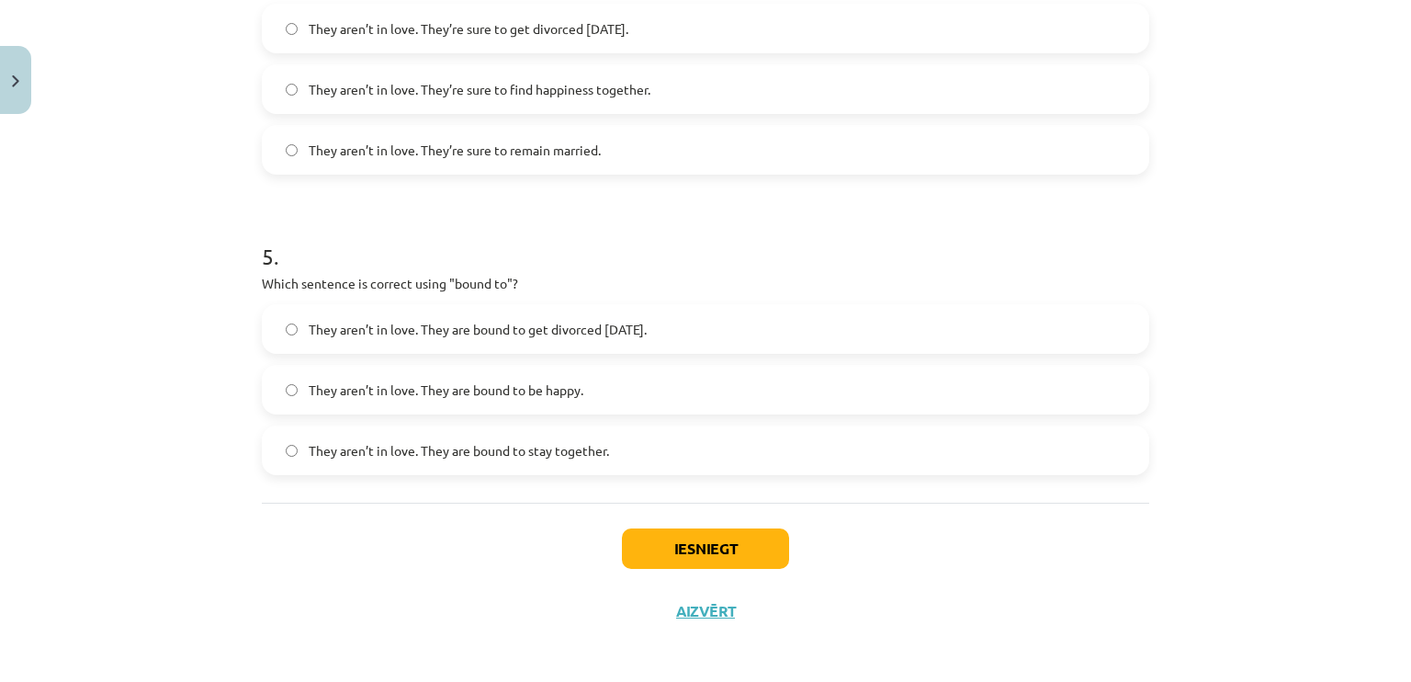
click at [650, 343] on label "They aren’t in love. They are bound to get divorced [DATE]." at bounding box center [706, 329] width 884 height 46
click at [622, 555] on button "Iesniegt" at bounding box center [705, 548] width 167 height 40
click at [684, 609] on button "Aizvērt" at bounding box center [706, 611] width 70 height 18
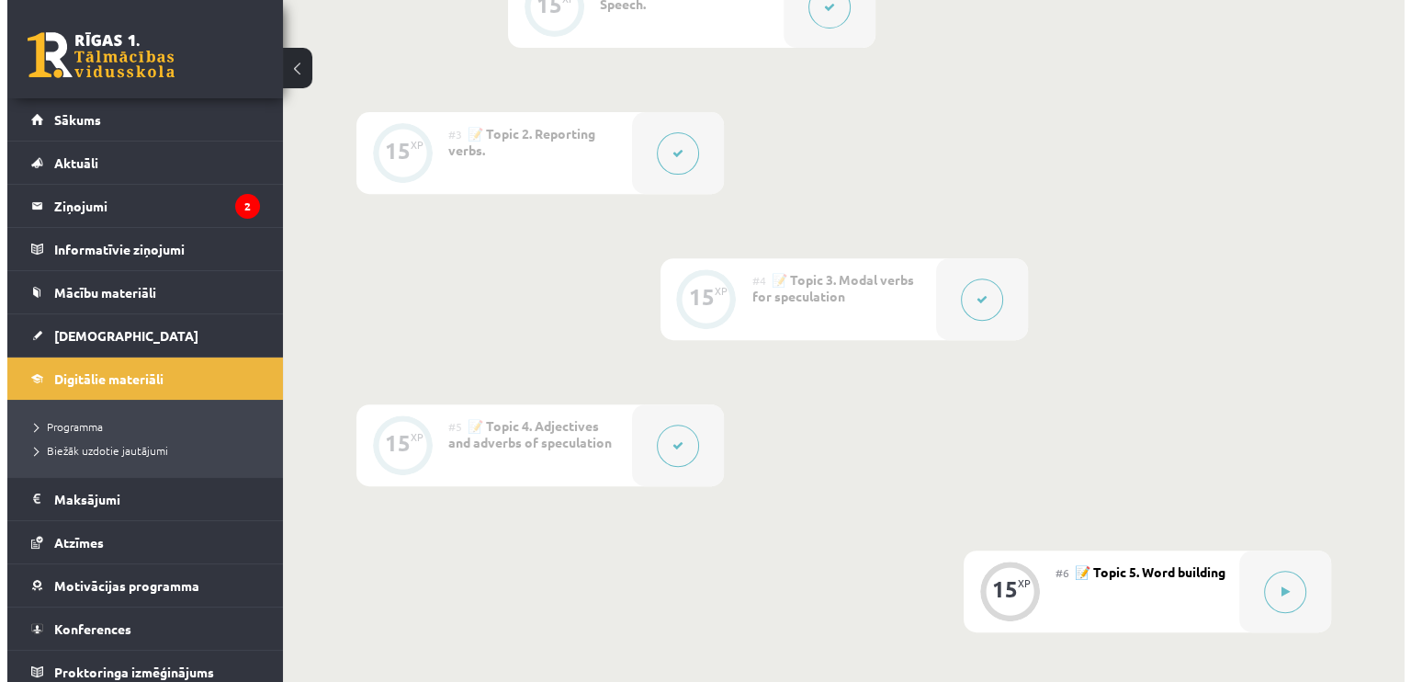
scroll to position [700, 0]
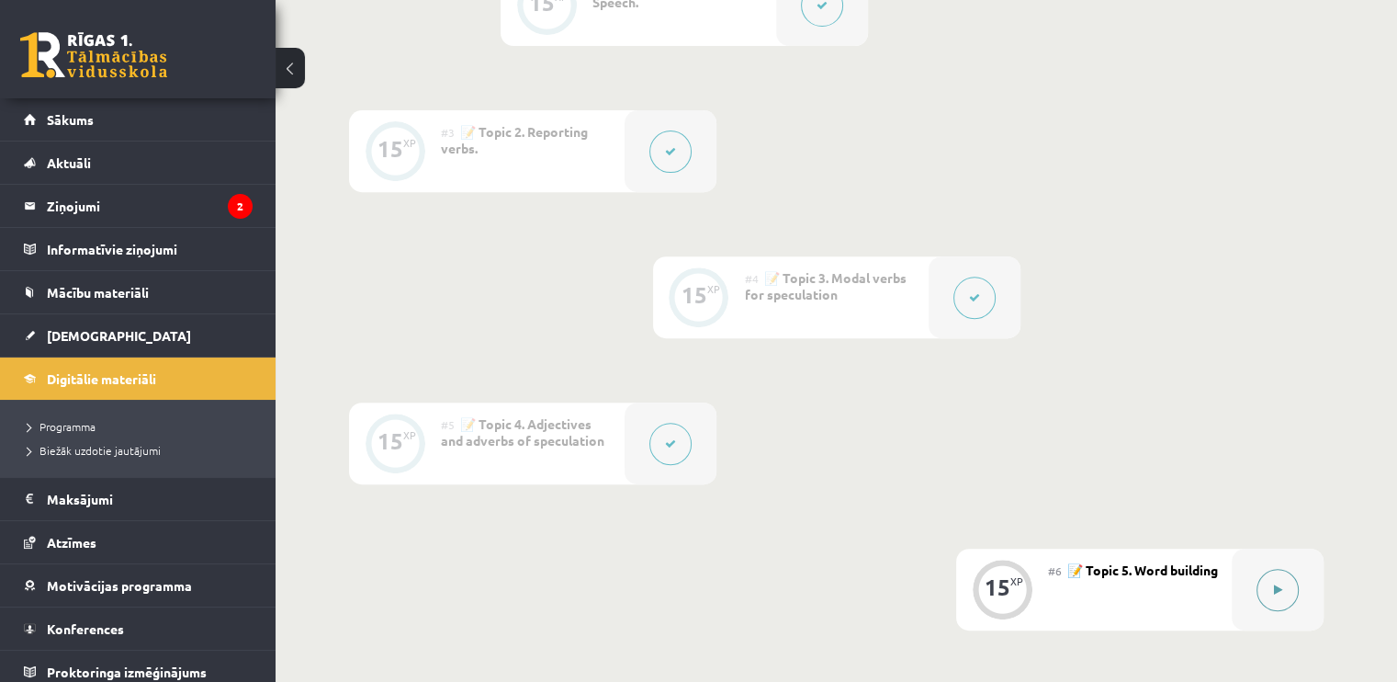
click at [1300, 600] on div at bounding box center [1278, 589] width 92 height 82
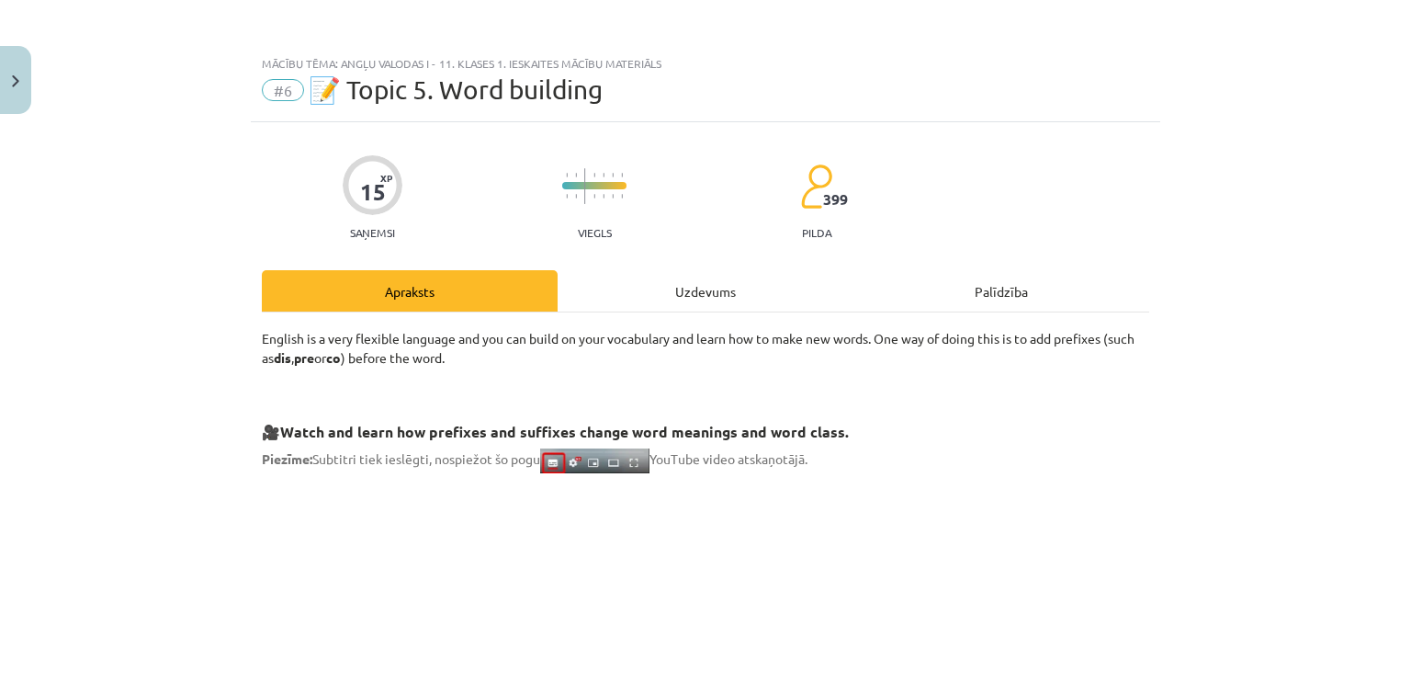
click at [658, 307] on div "Uzdevums" at bounding box center [706, 290] width 296 height 41
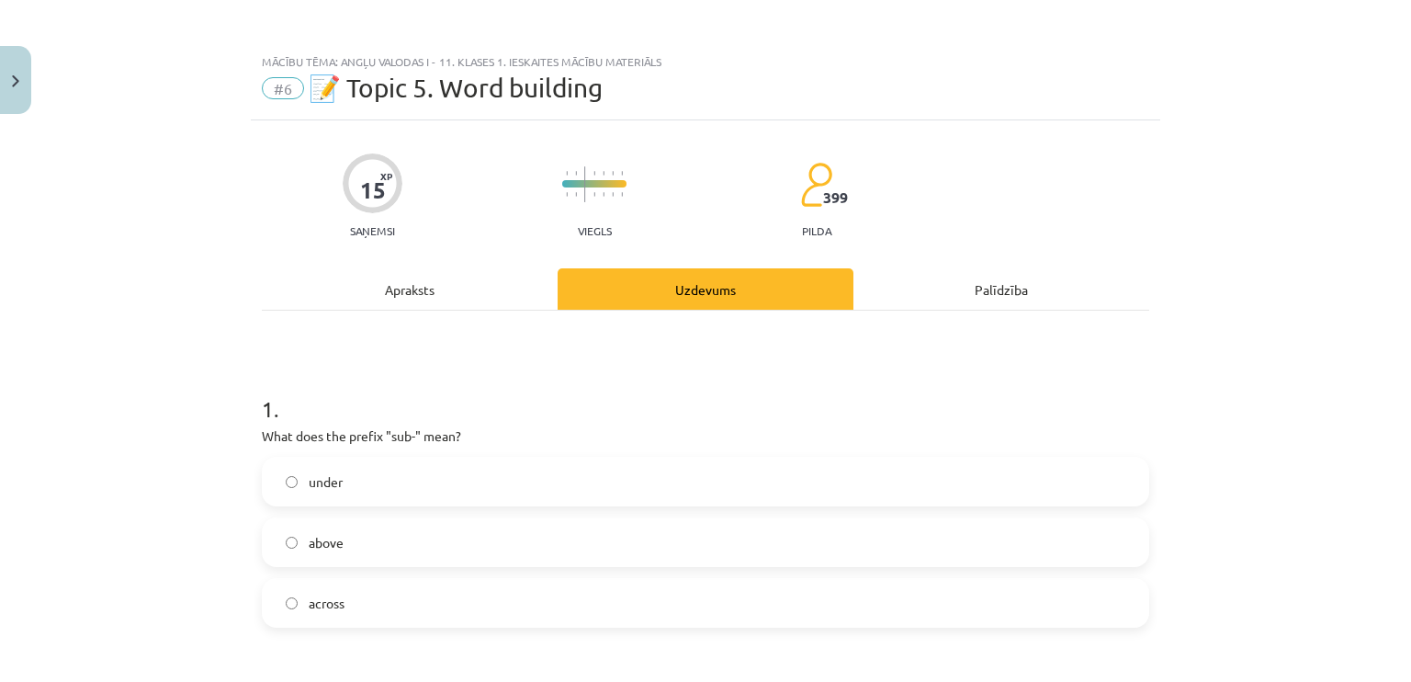
scroll to position [3, 0]
click at [459, 304] on div "Apraksts" at bounding box center [410, 287] width 296 height 41
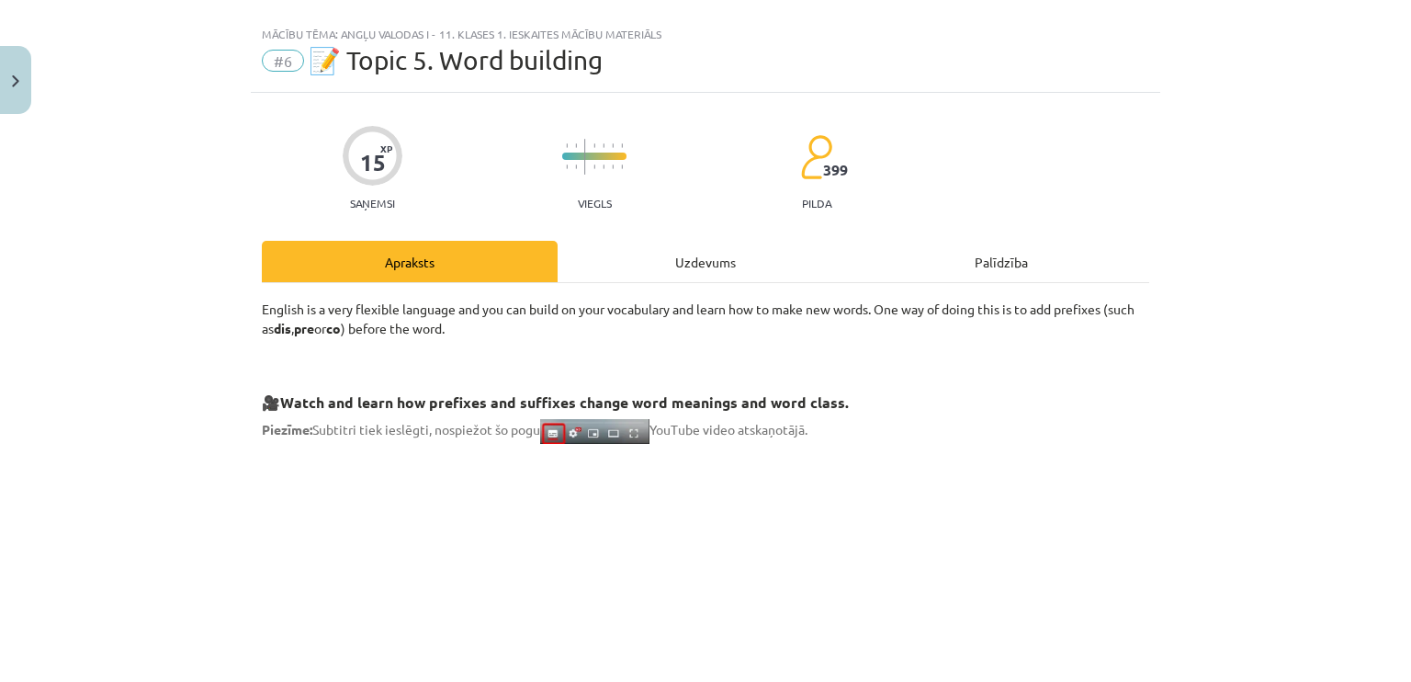
scroll to position [0, 0]
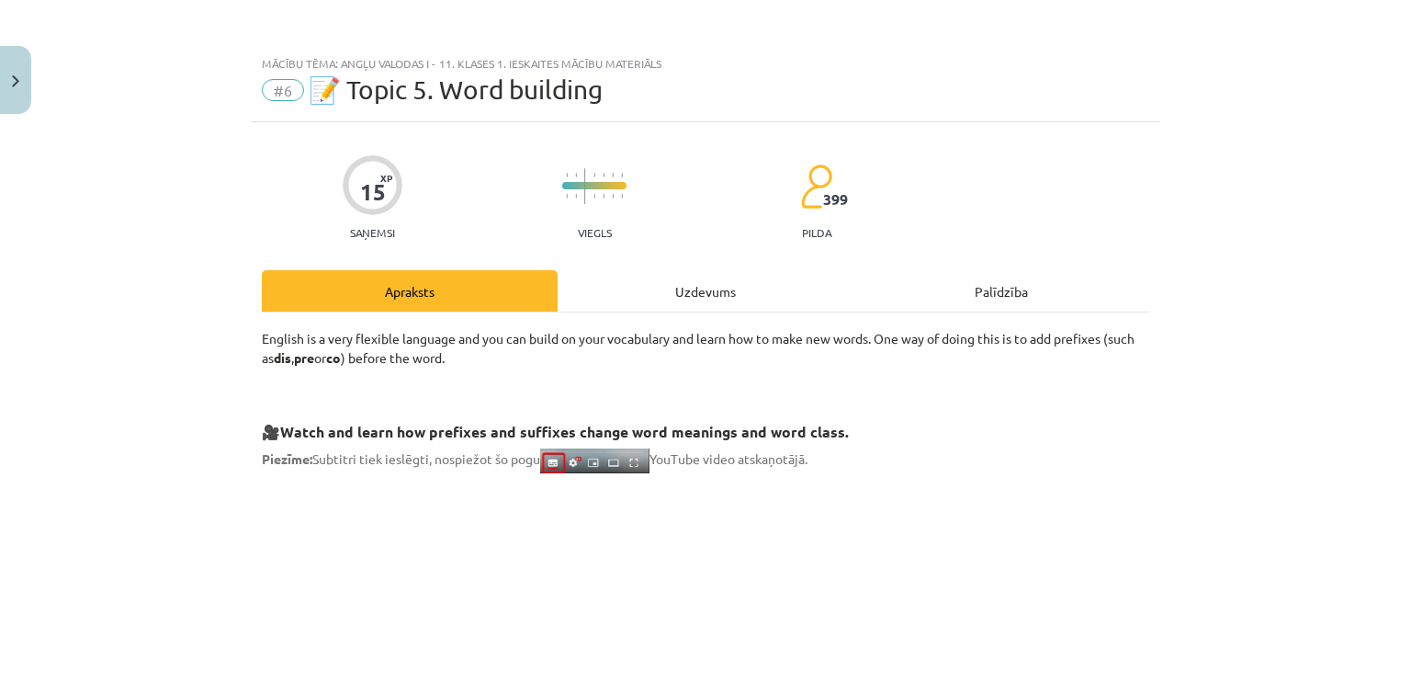
click at [663, 289] on div "Uzdevums" at bounding box center [706, 290] width 296 height 41
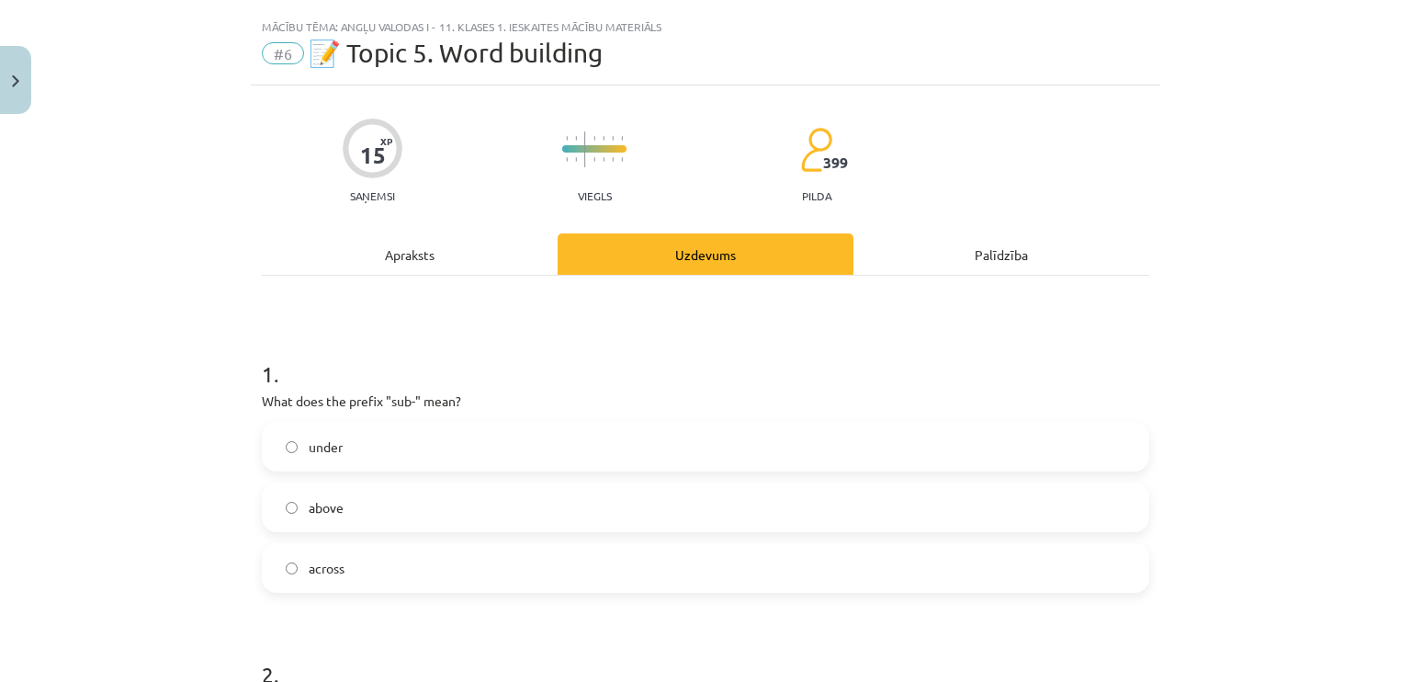
scroll to position [46, 0]
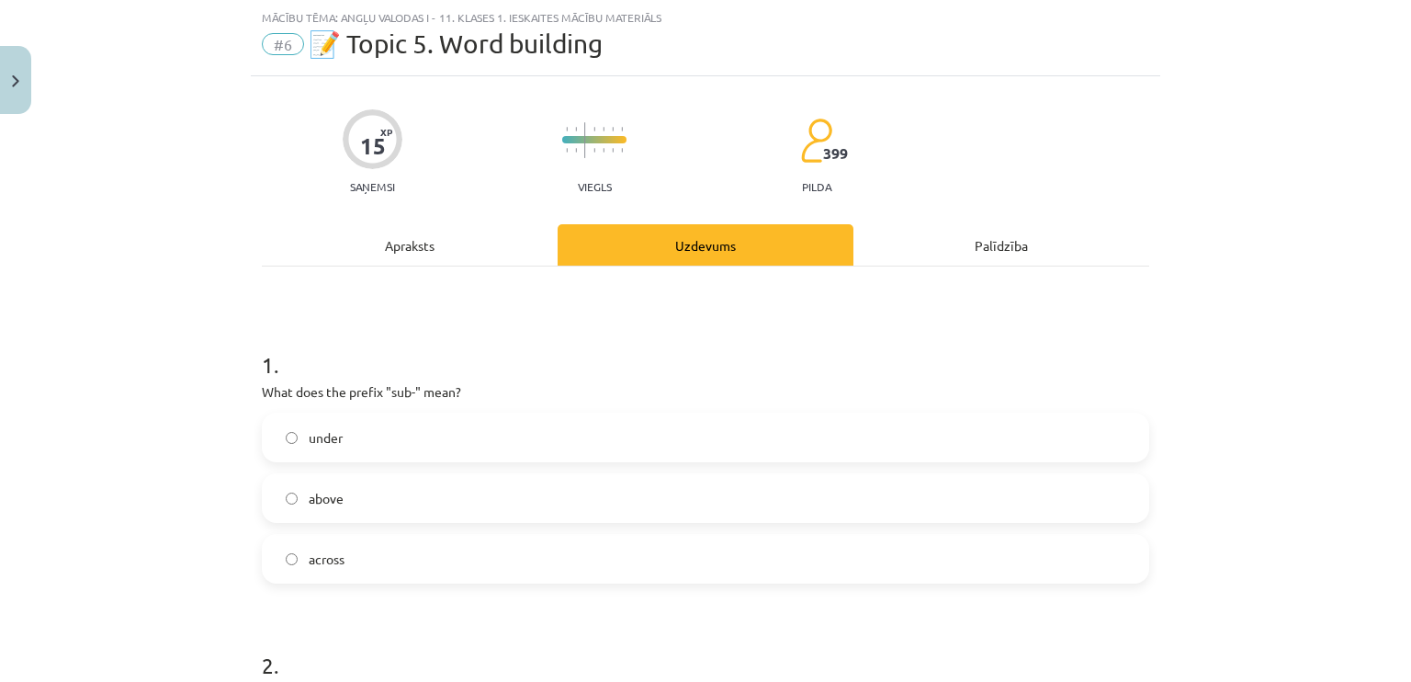
click at [453, 498] on label "above" at bounding box center [706, 498] width 884 height 46
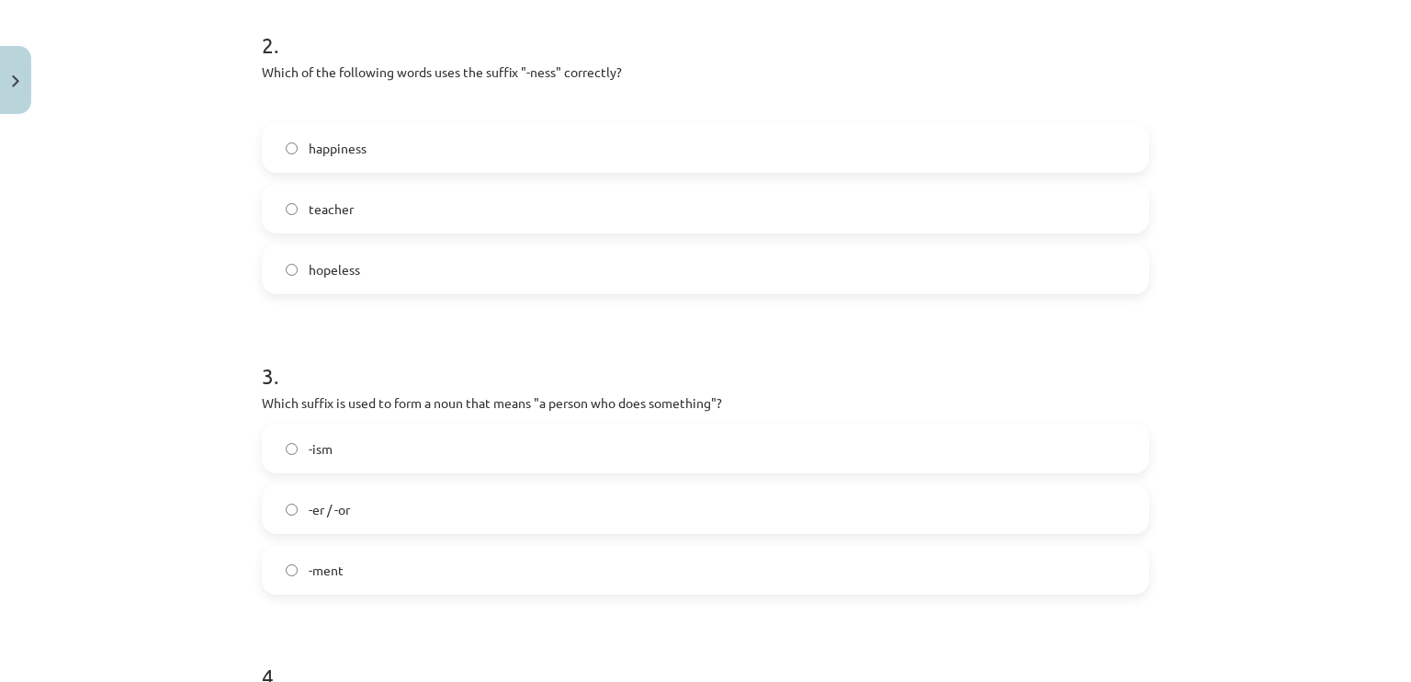
scroll to position [667, 0]
click at [369, 141] on label "happiness" at bounding box center [706, 147] width 884 height 46
click at [328, 470] on div "-ism" at bounding box center [705, 448] width 887 height 50
click at [331, 499] on span "-er / -or" at bounding box center [329, 508] width 41 height 19
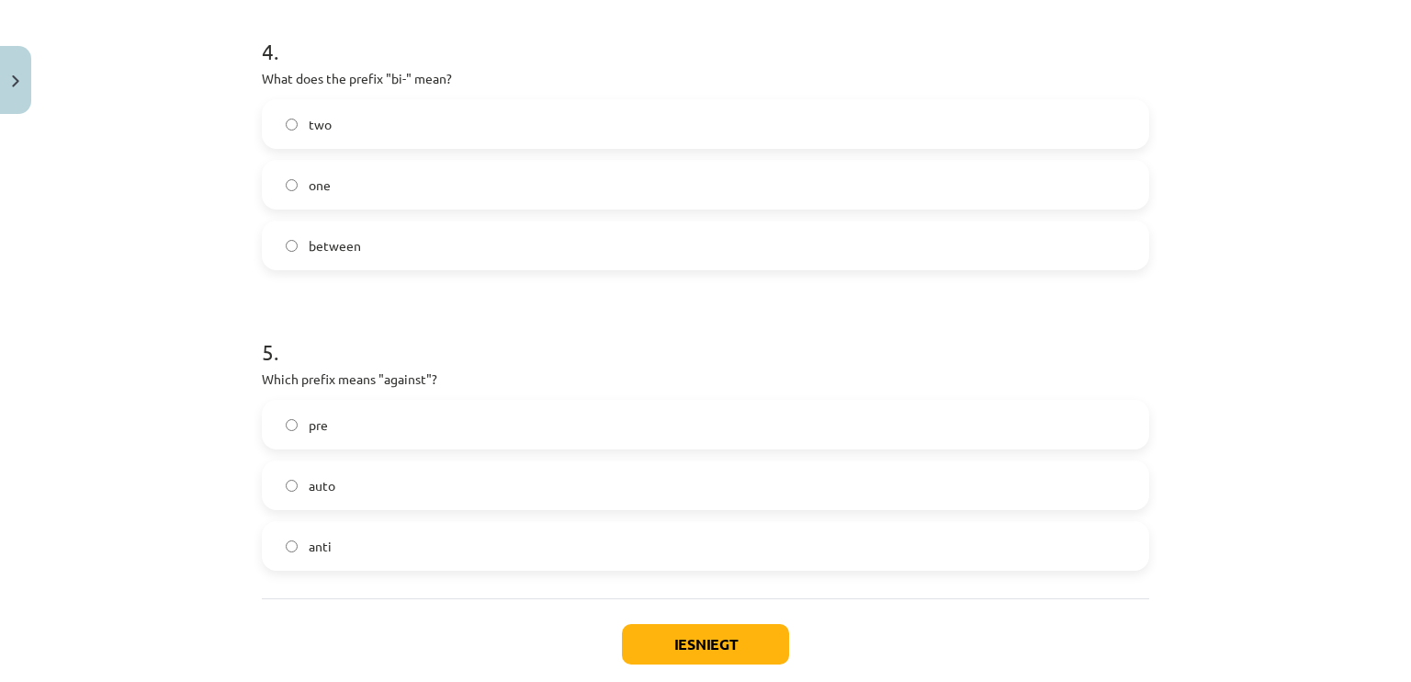
scroll to position [1292, 0]
click at [440, 130] on label "two" at bounding box center [706, 123] width 884 height 46
click at [358, 543] on label "anti" at bounding box center [706, 545] width 884 height 46
click at [713, 646] on button "Iesniegt" at bounding box center [705, 643] width 167 height 40
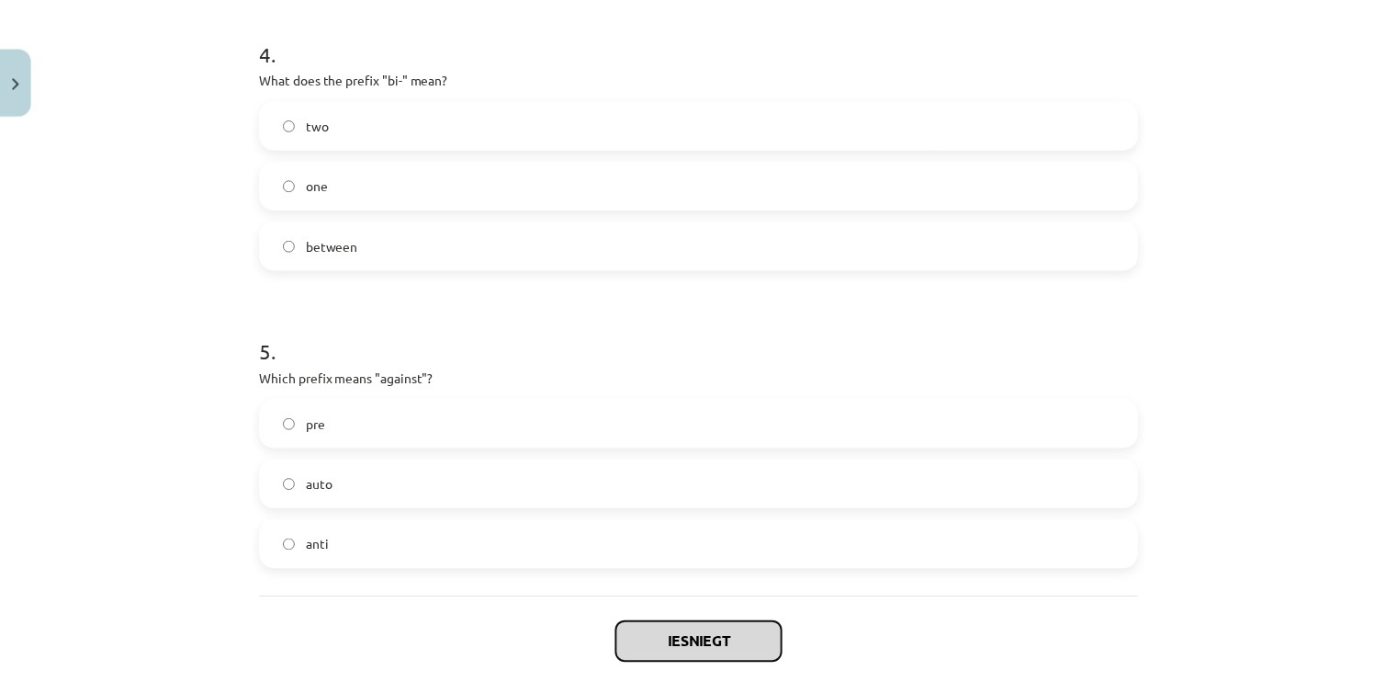
scroll to position [1392, 0]
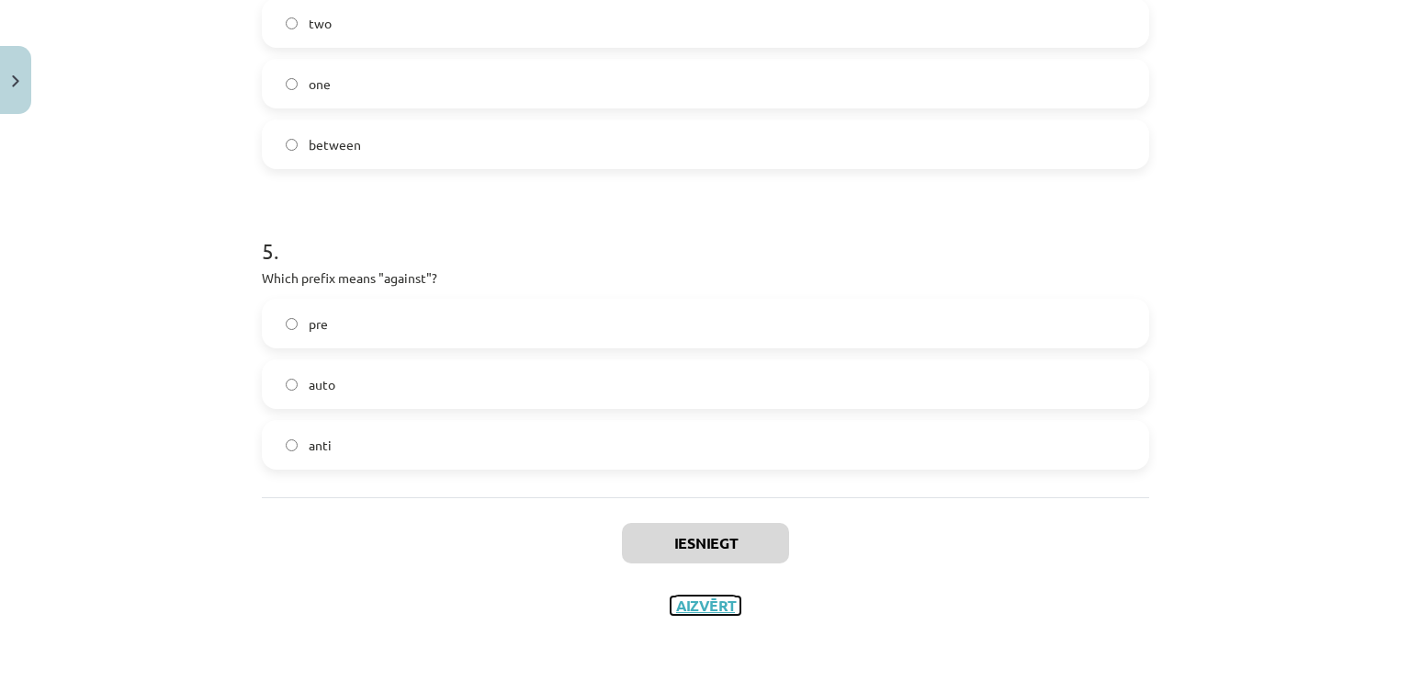
click at [706, 607] on button "Aizvērt" at bounding box center [706, 605] width 70 height 18
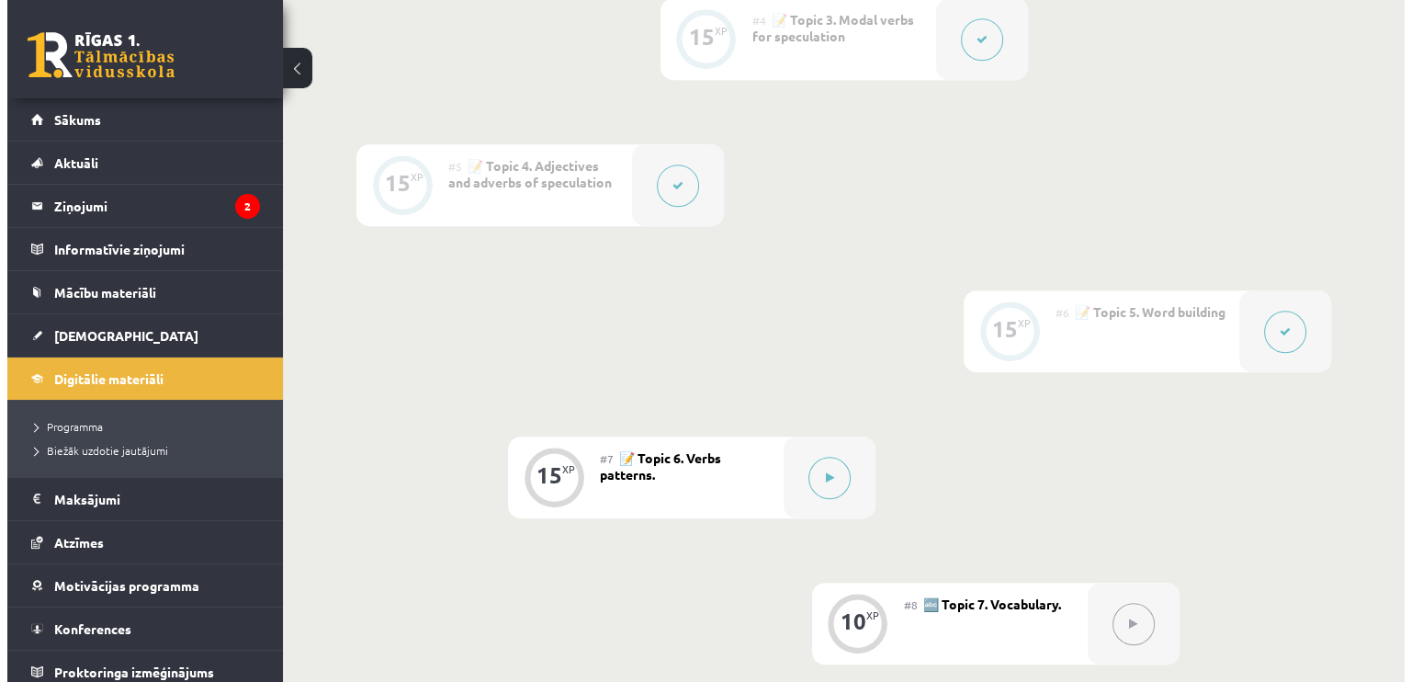
scroll to position [976, 0]
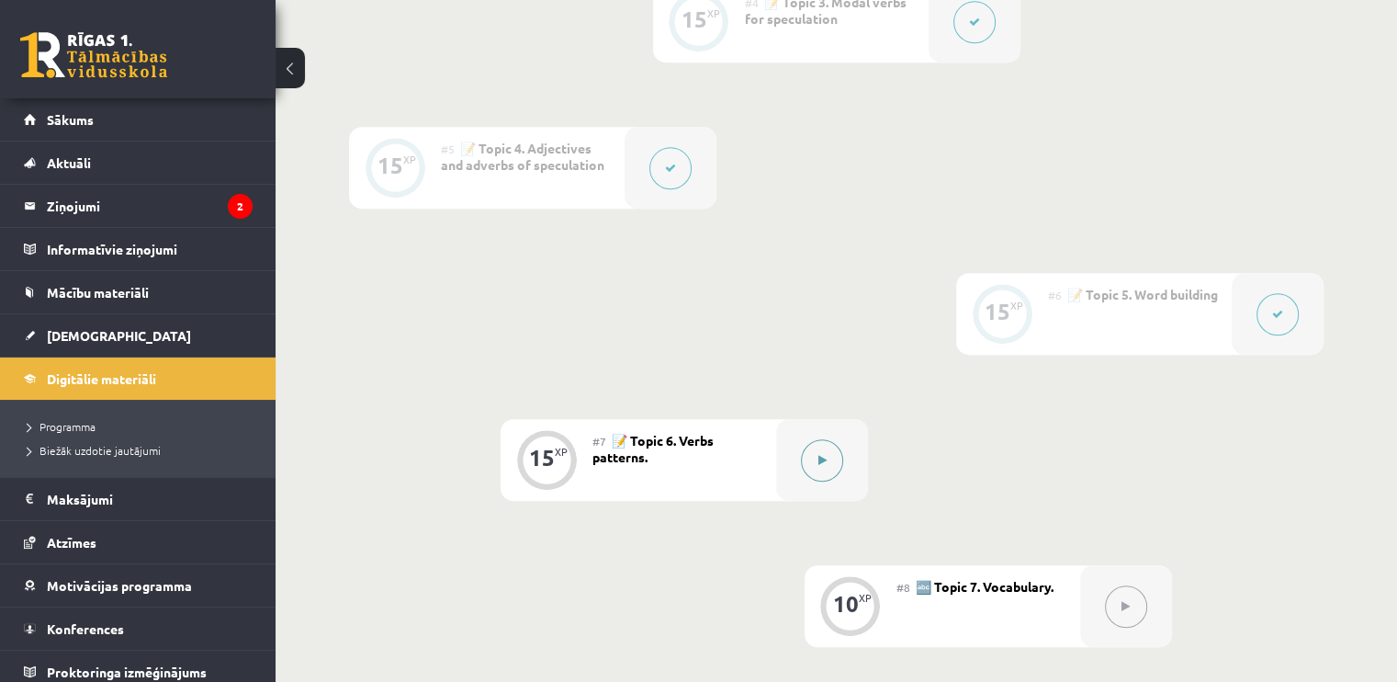
click at [827, 465] on button at bounding box center [822, 460] width 42 height 42
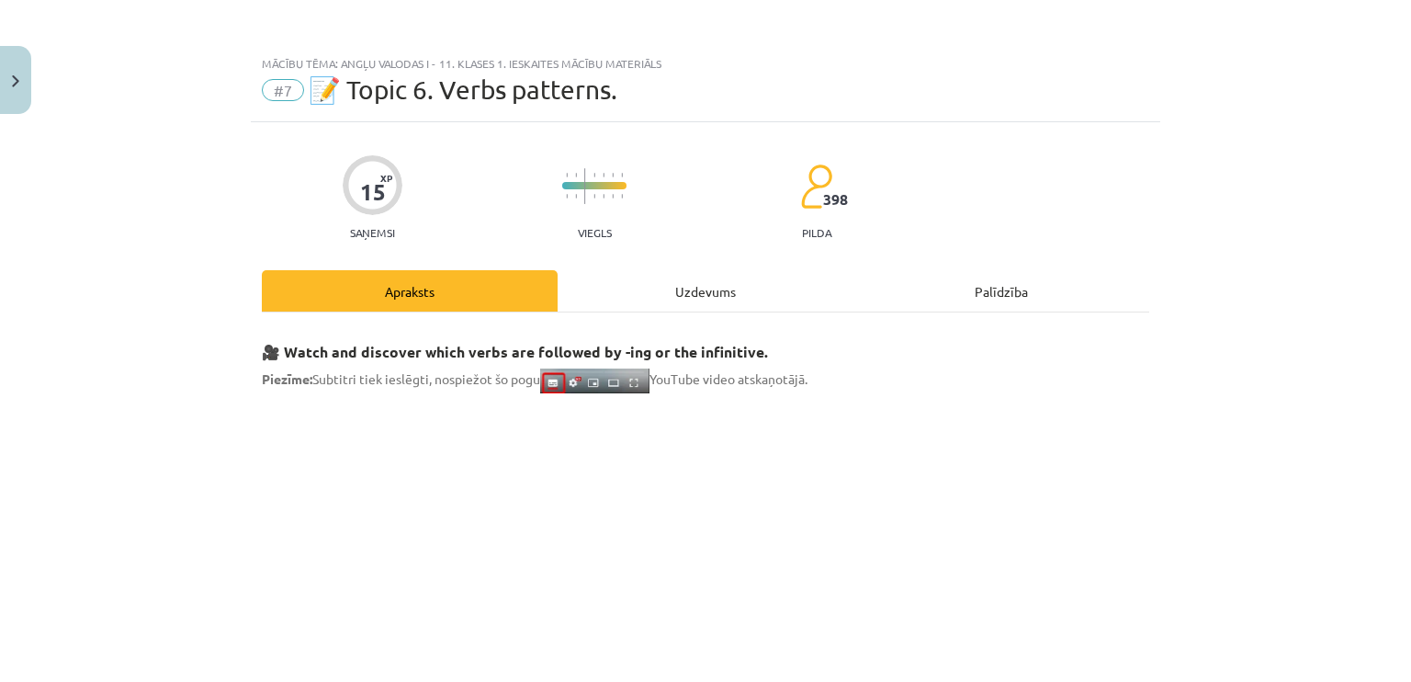
click at [711, 287] on div "Uzdevums" at bounding box center [706, 290] width 296 height 41
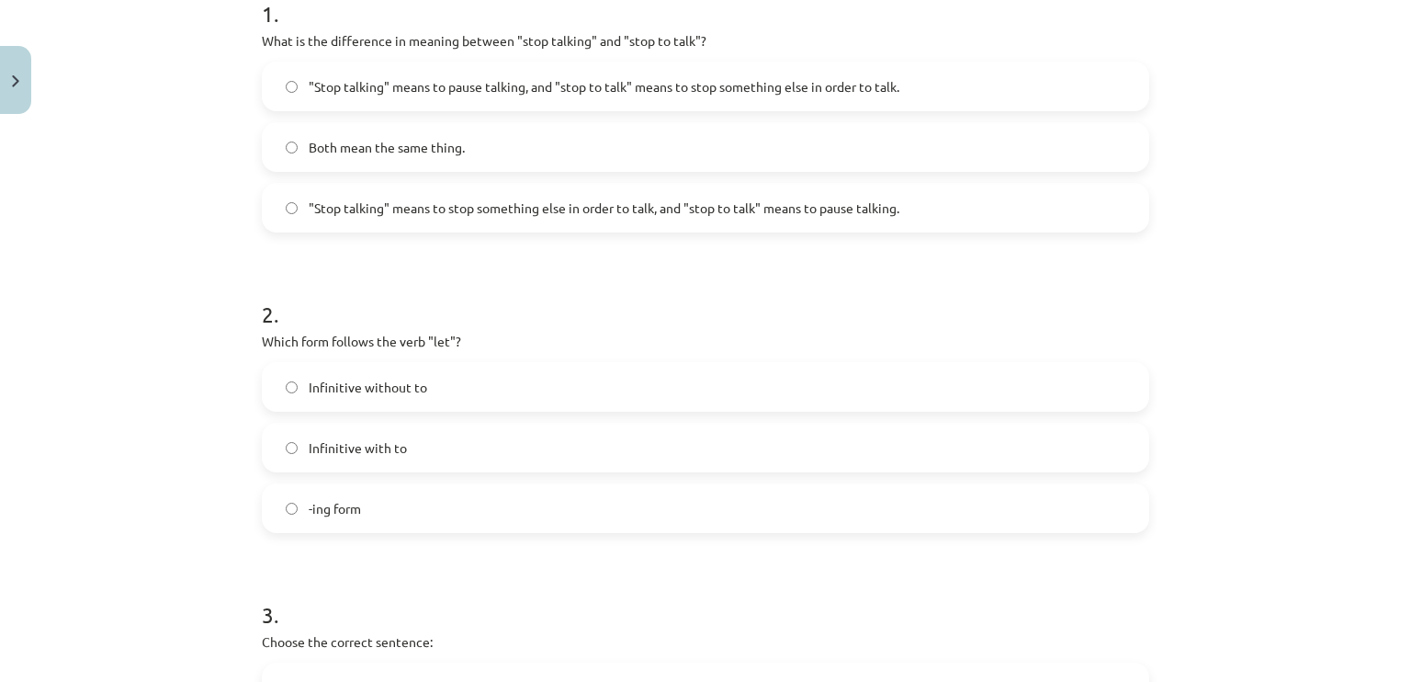
scroll to position [398, 0]
click at [452, 97] on label ""Stop talking" means to pause talking, and "stop to talk" means to stop somethi…" at bounding box center [706, 85] width 884 height 46
click at [538, 210] on span ""Stop talking" means to stop something else in order to talk, and "stop to talk…" at bounding box center [604, 207] width 591 height 19
click at [496, 389] on label "Infinitive without to" at bounding box center [706, 386] width 884 height 46
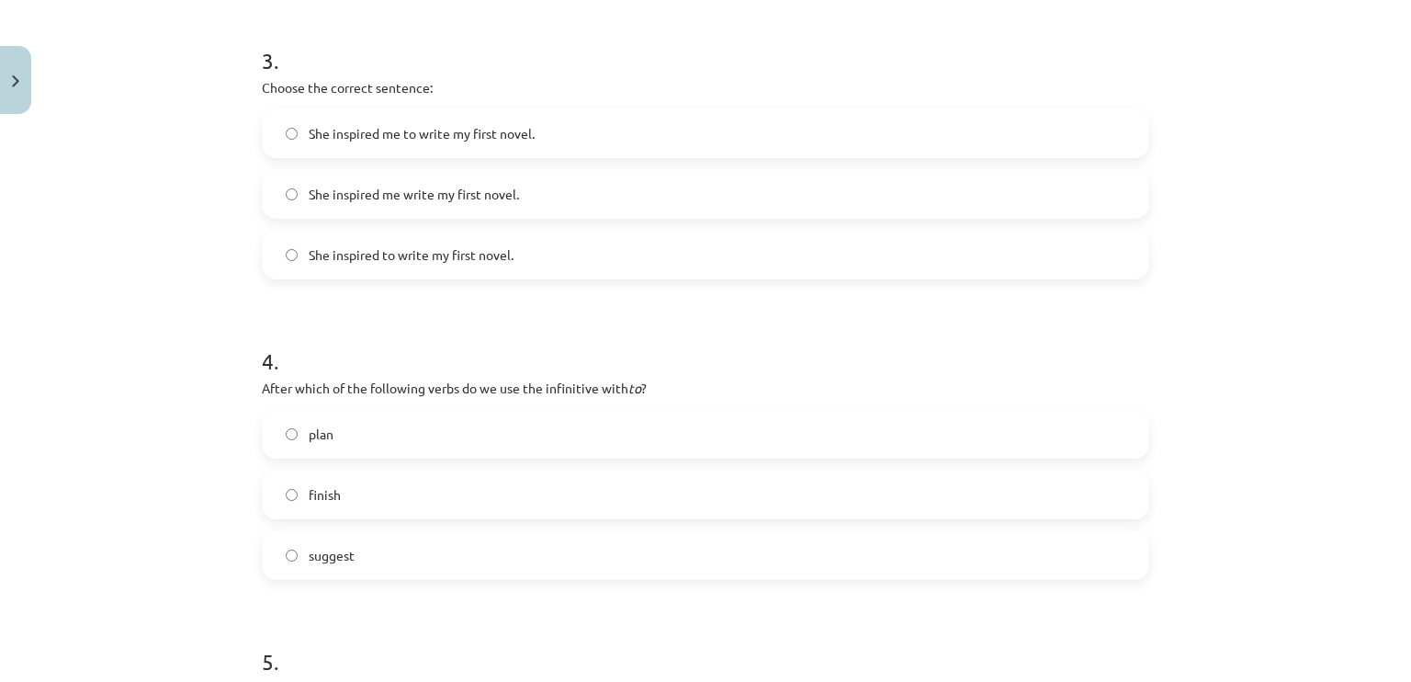
scroll to position [952, 0]
click at [469, 142] on label "She inspired me to write my first novel." at bounding box center [706, 132] width 884 height 46
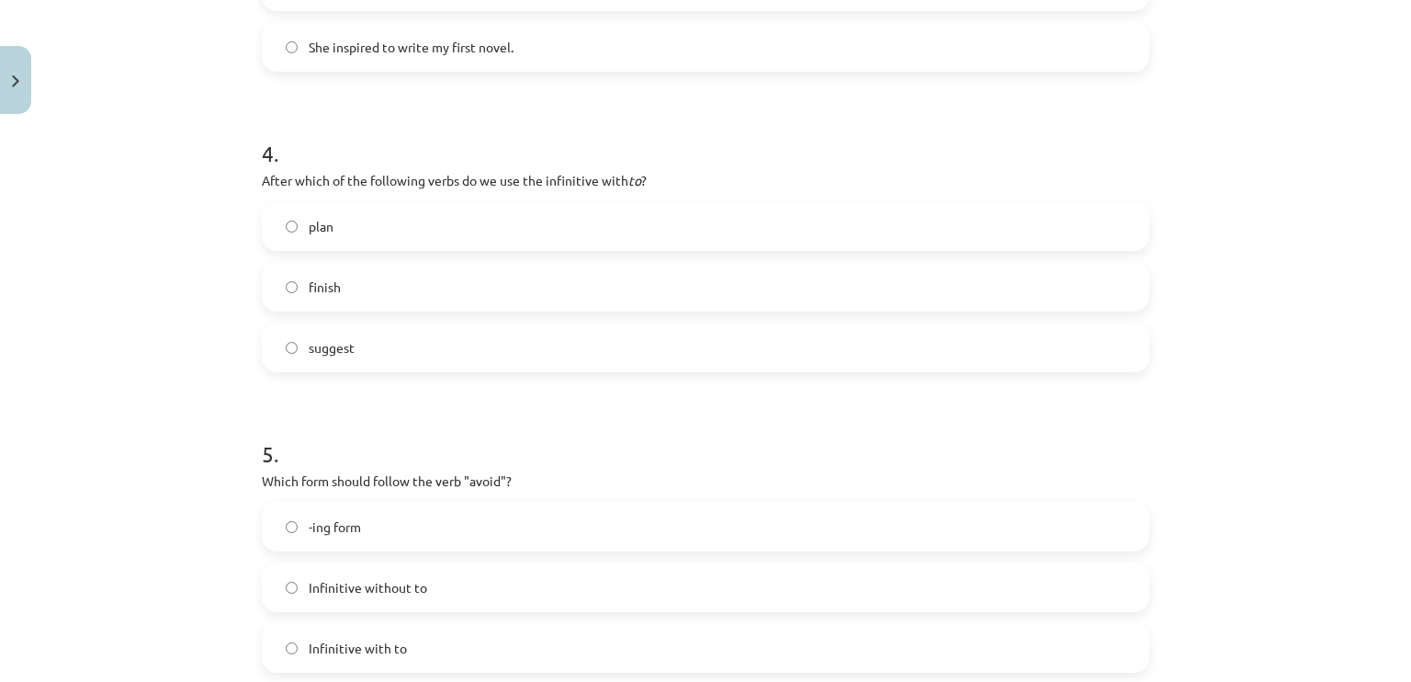
scroll to position [1161, 0]
click at [445, 246] on div "plan" at bounding box center [705, 223] width 887 height 50
click at [467, 212] on label "plan" at bounding box center [706, 223] width 884 height 46
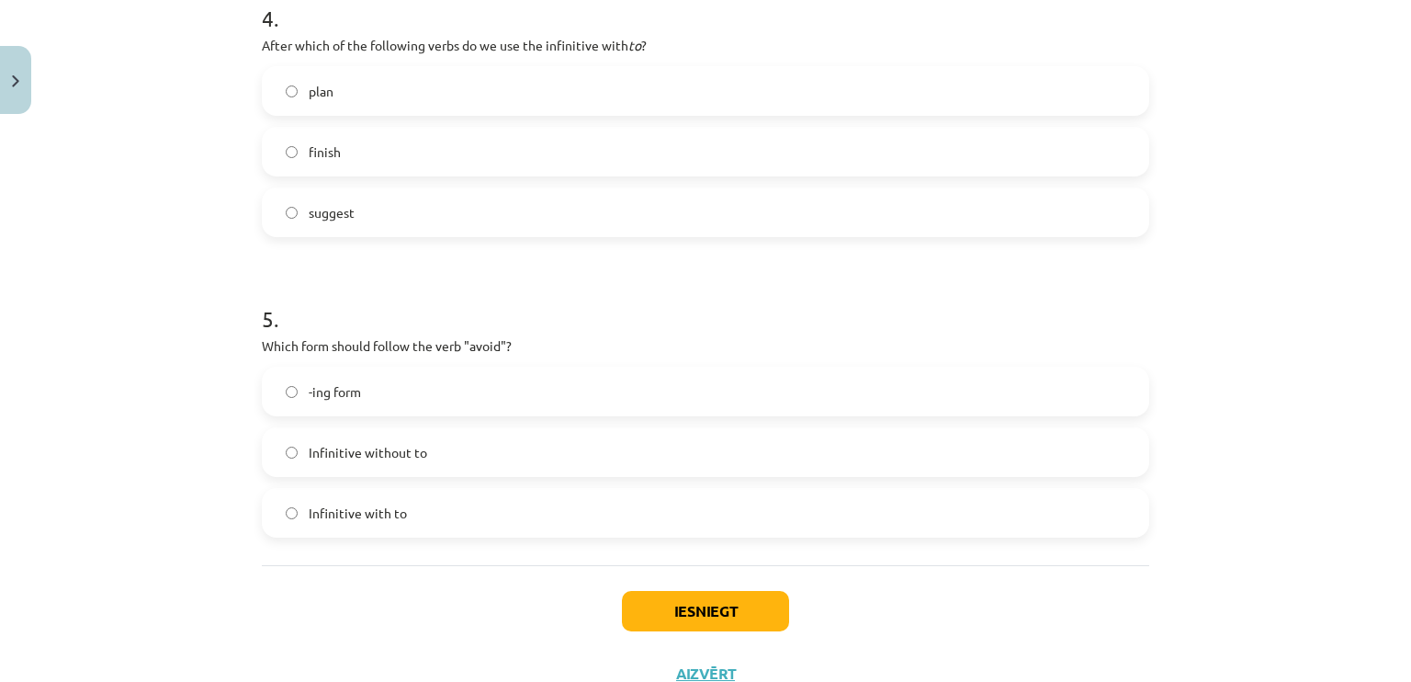
scroll to position [1305, 0]
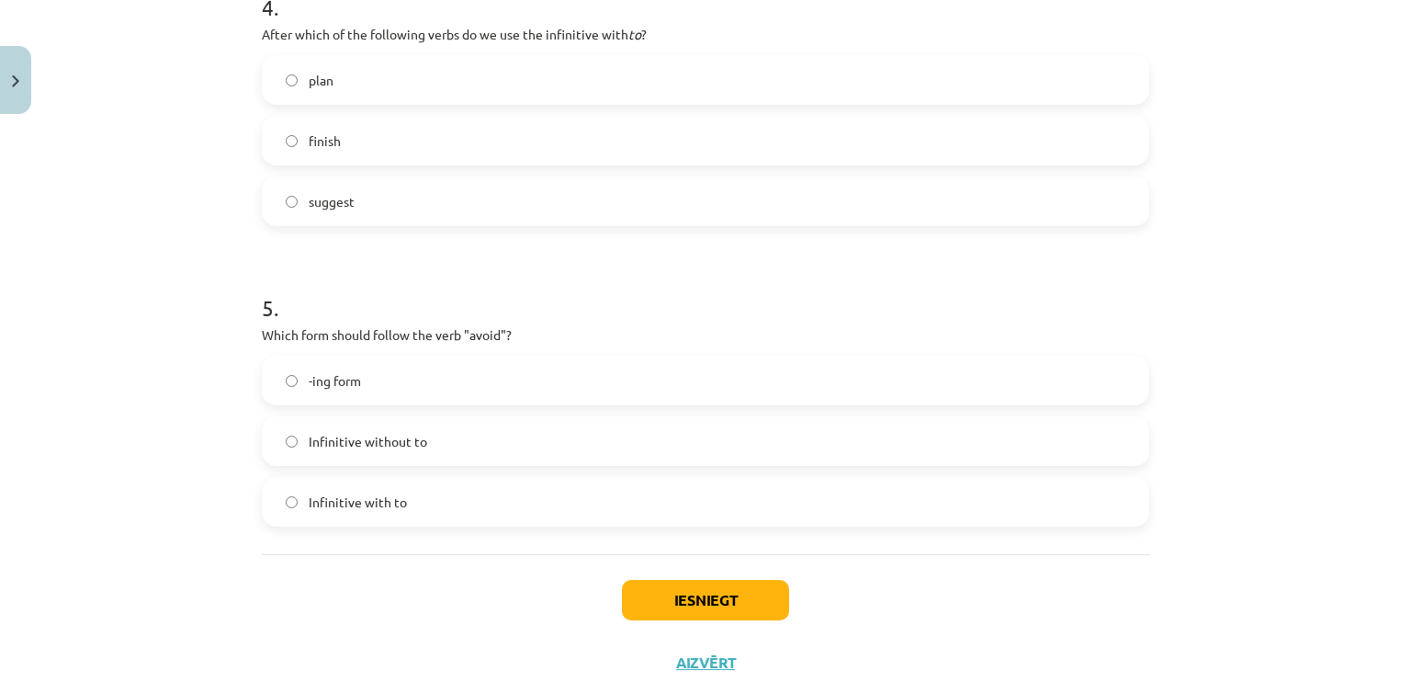
click at [484, 396] on label "-ing form" at bounding box center [706, 380] width 884 height 46
drag, startPoint x: 751, startPoint y: 601, endPoint x: 669, endPoint y: 305, distance: 307.2
click at [665, 597] on button "Iesniegt" at bounding box center [705, 600] width 167 height 40
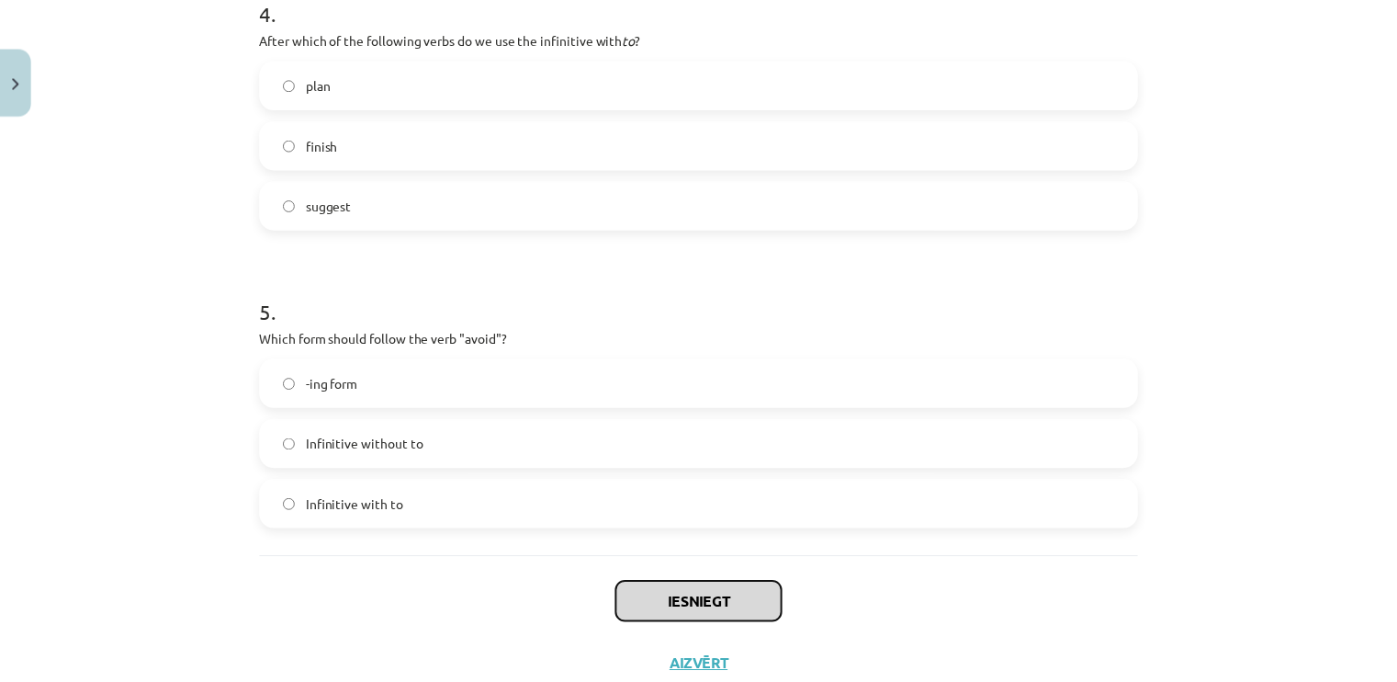
scroll to position [1300, 0]
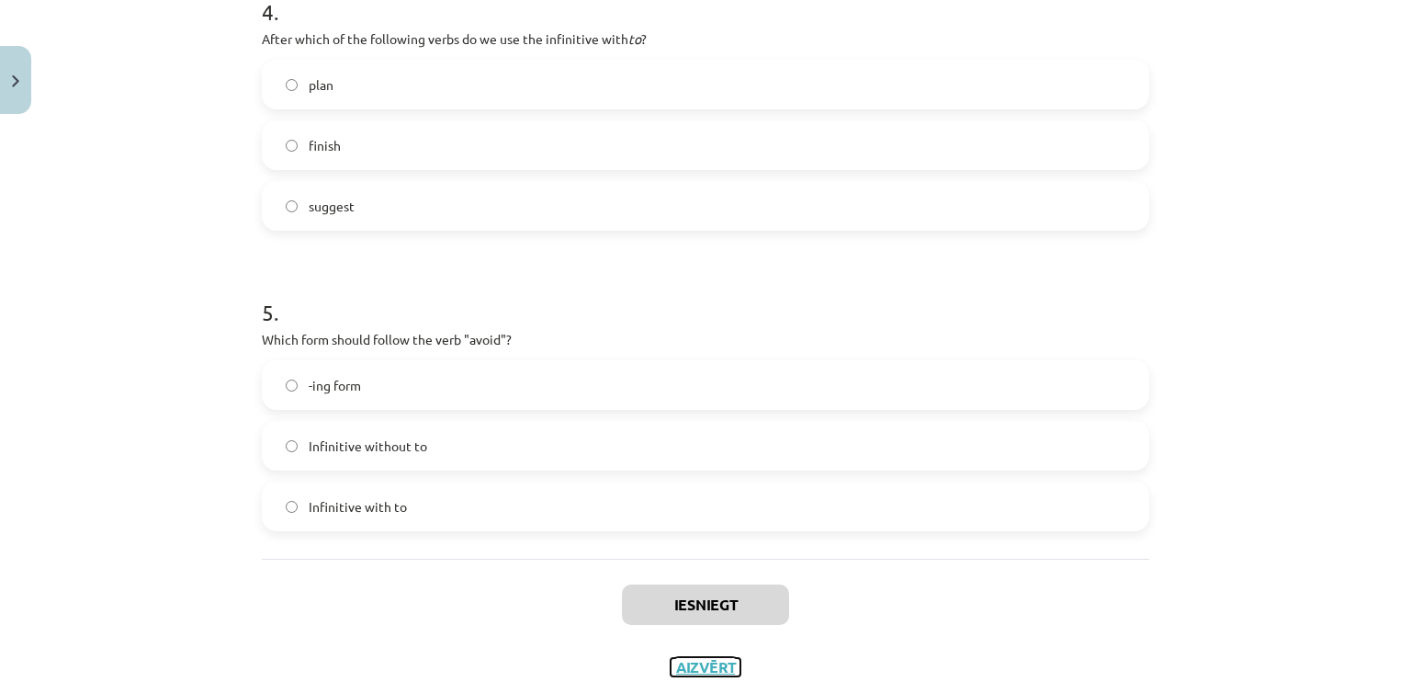
click at [687, 661] on button "Aizvērt" at bounding box center [706, 667] width 70 height 18
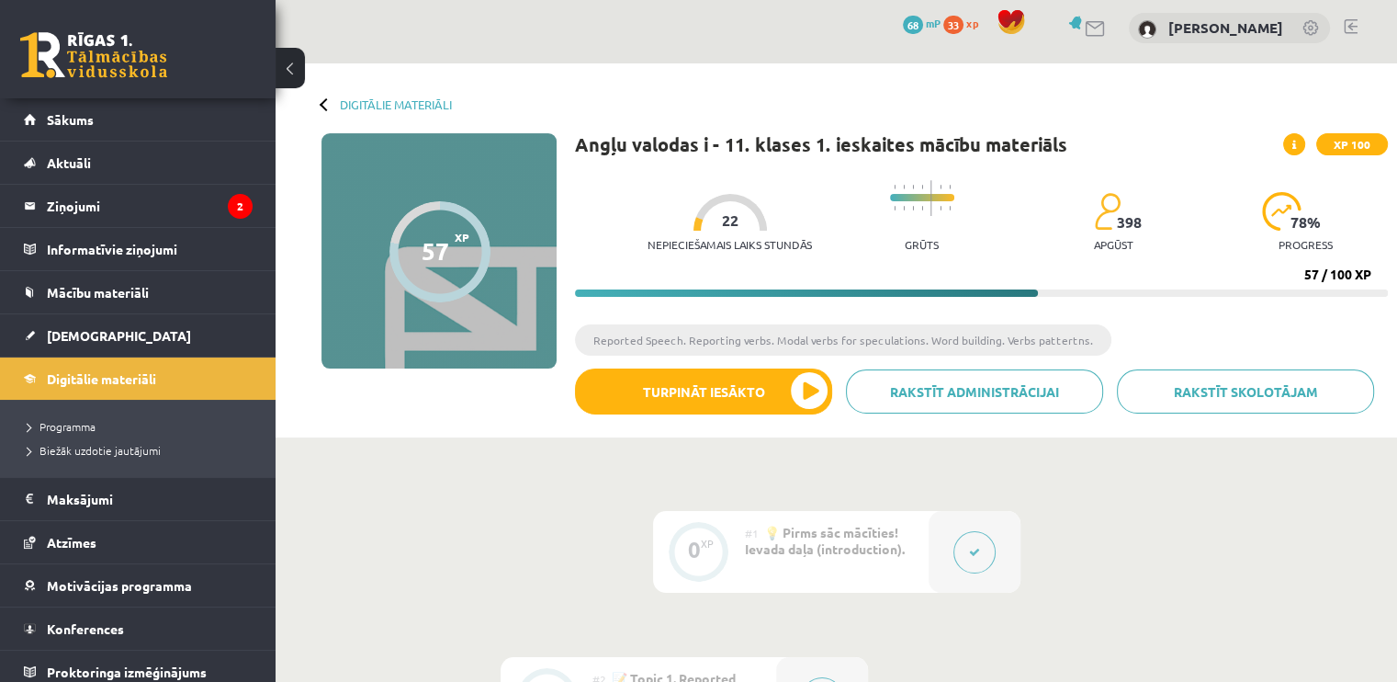
scroll to position [9, 0]
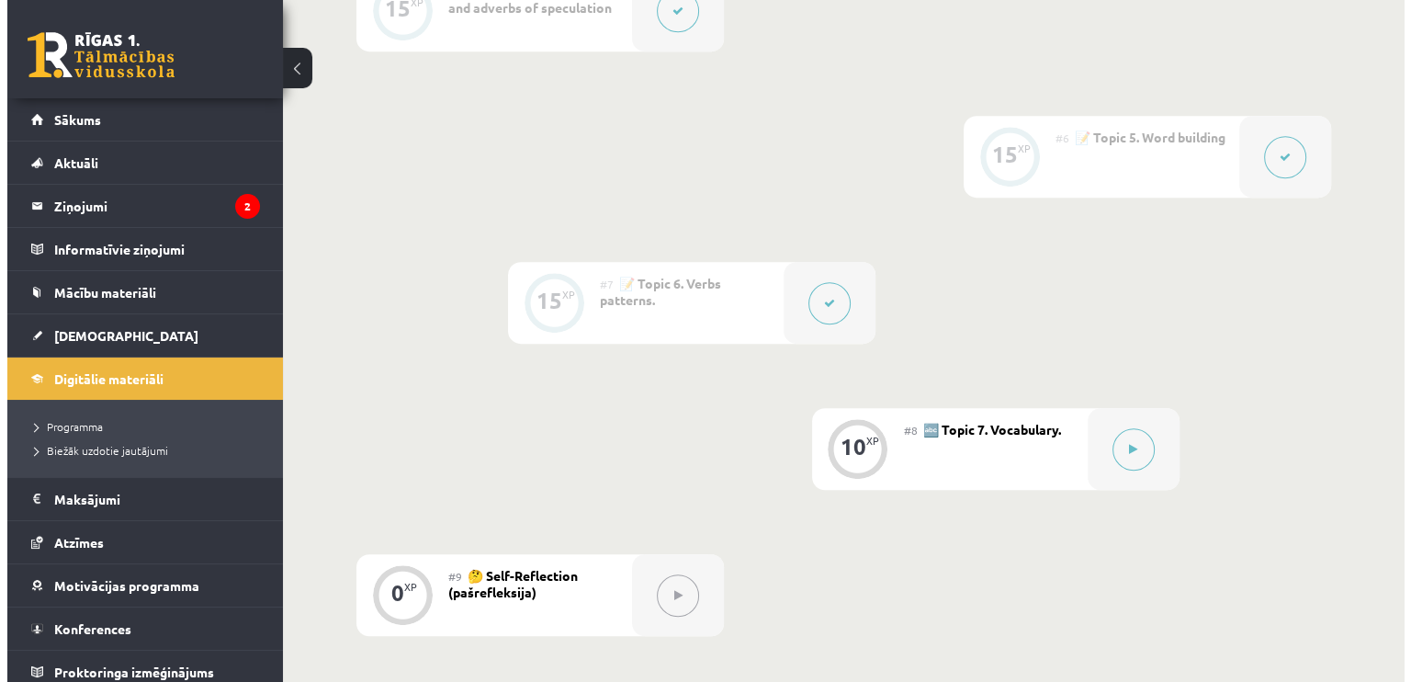
scroll to position [1407, 0]
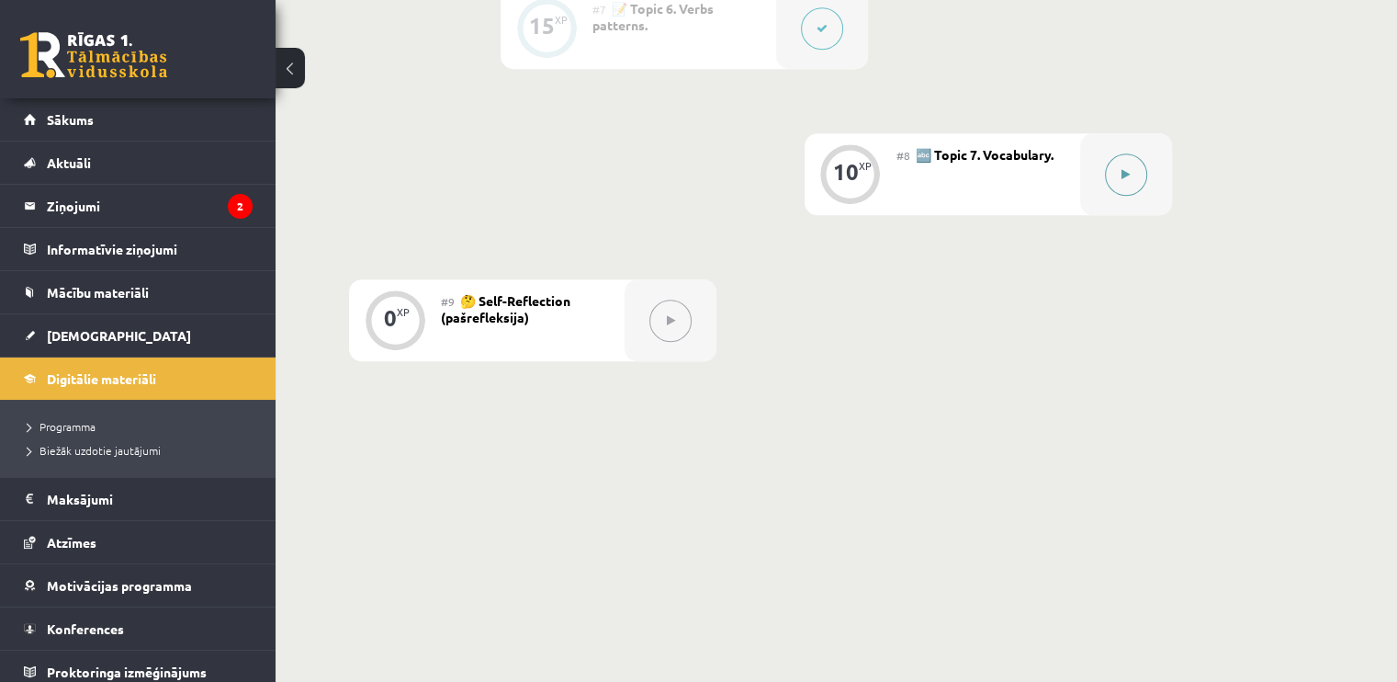
click at [1128, 178] on icon at bounding box center [1126, 174] width 8 height 11
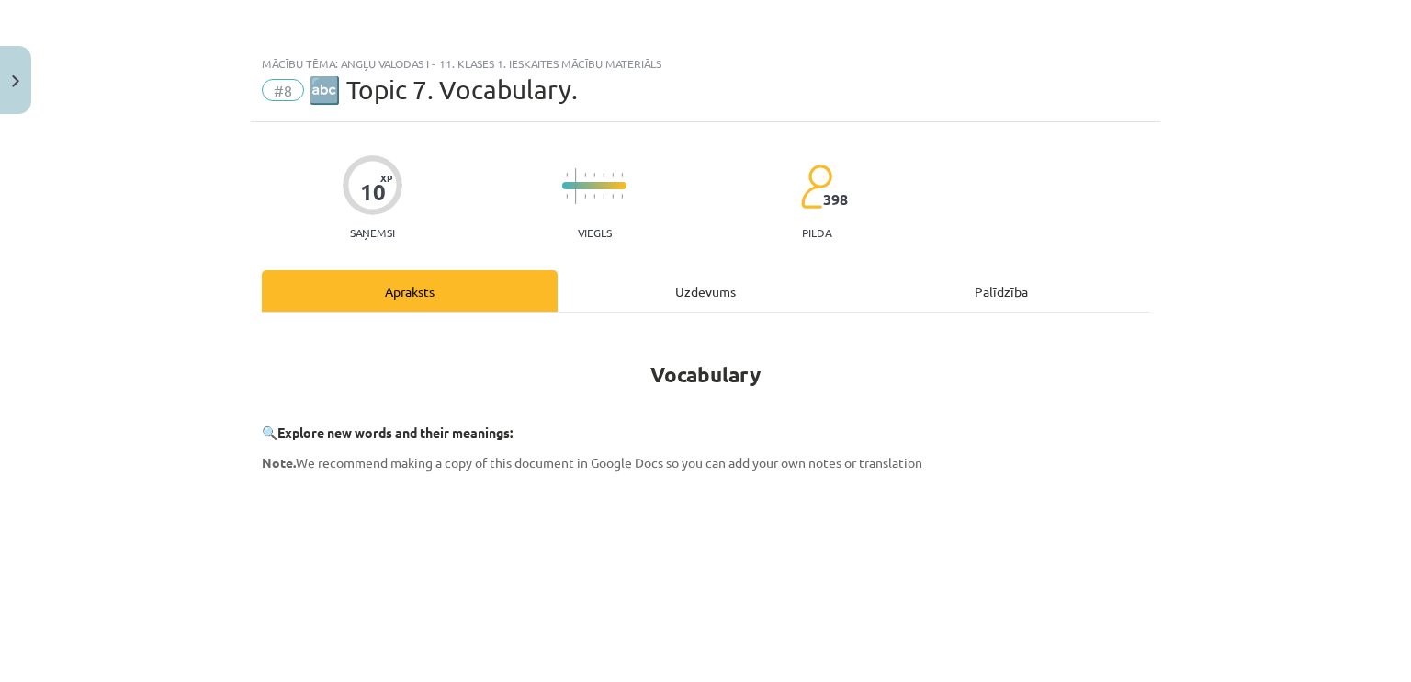
click at [650, 304] on div "Uzdevums" at bounding box center [706, 290] width 296 height 41
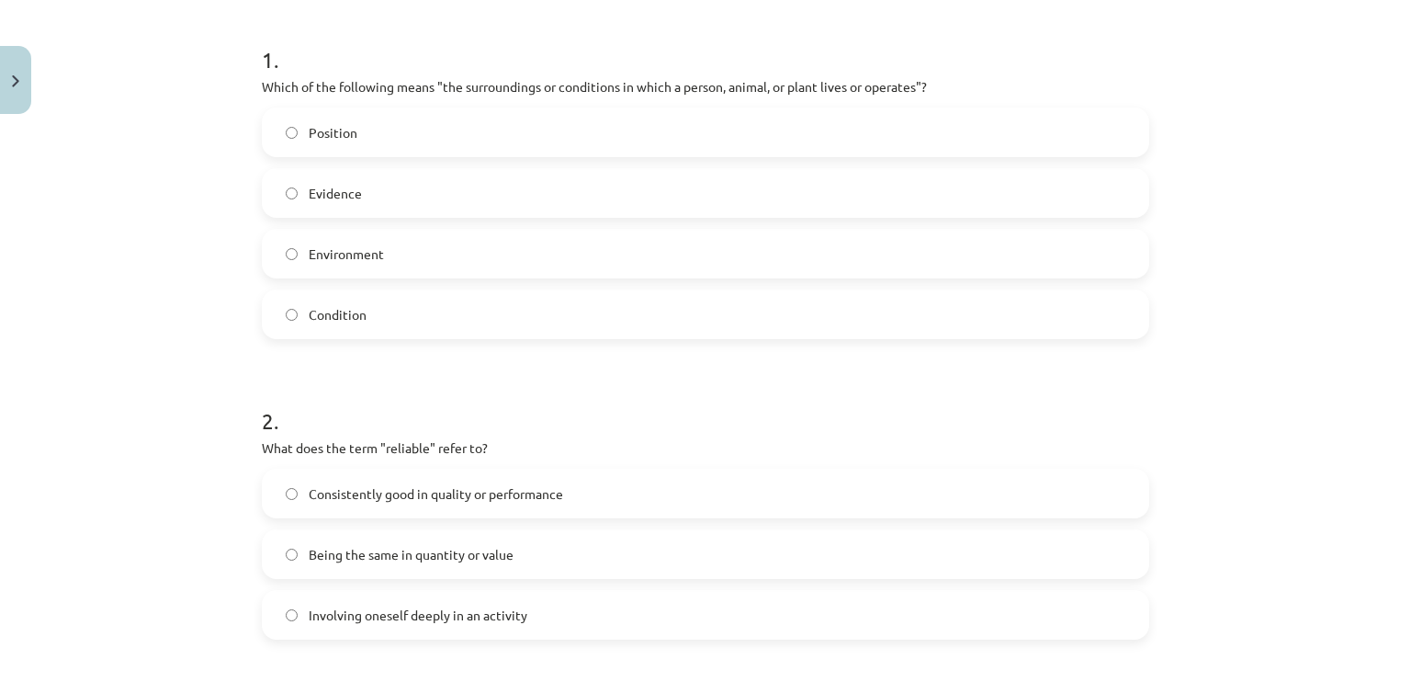
scroll to position [352, 0]
click at [481, 263] on label "Environment" at bounding box center [706, 253] width 884 height 46
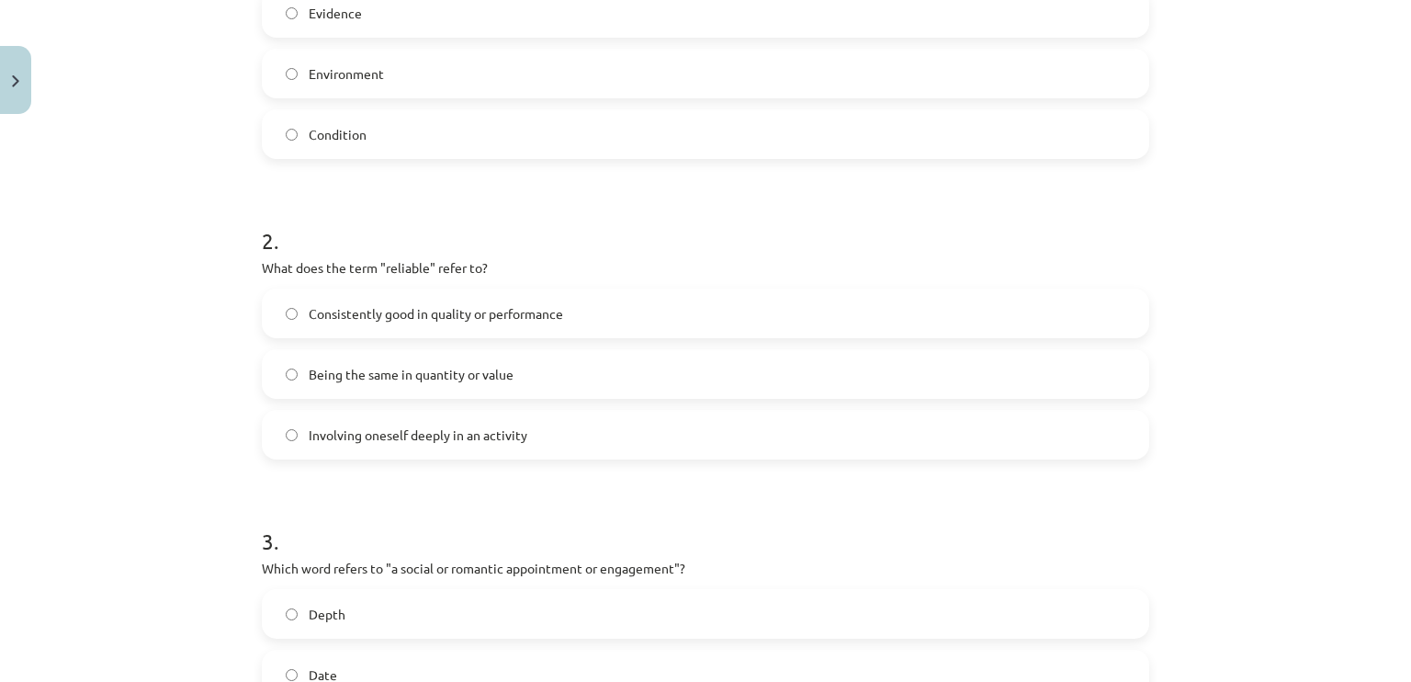
scroll to position [532, 0]
click at [464, 327] on label "Consistently good in quality or performance" at bounding box center [706, 312] width 884 height 46
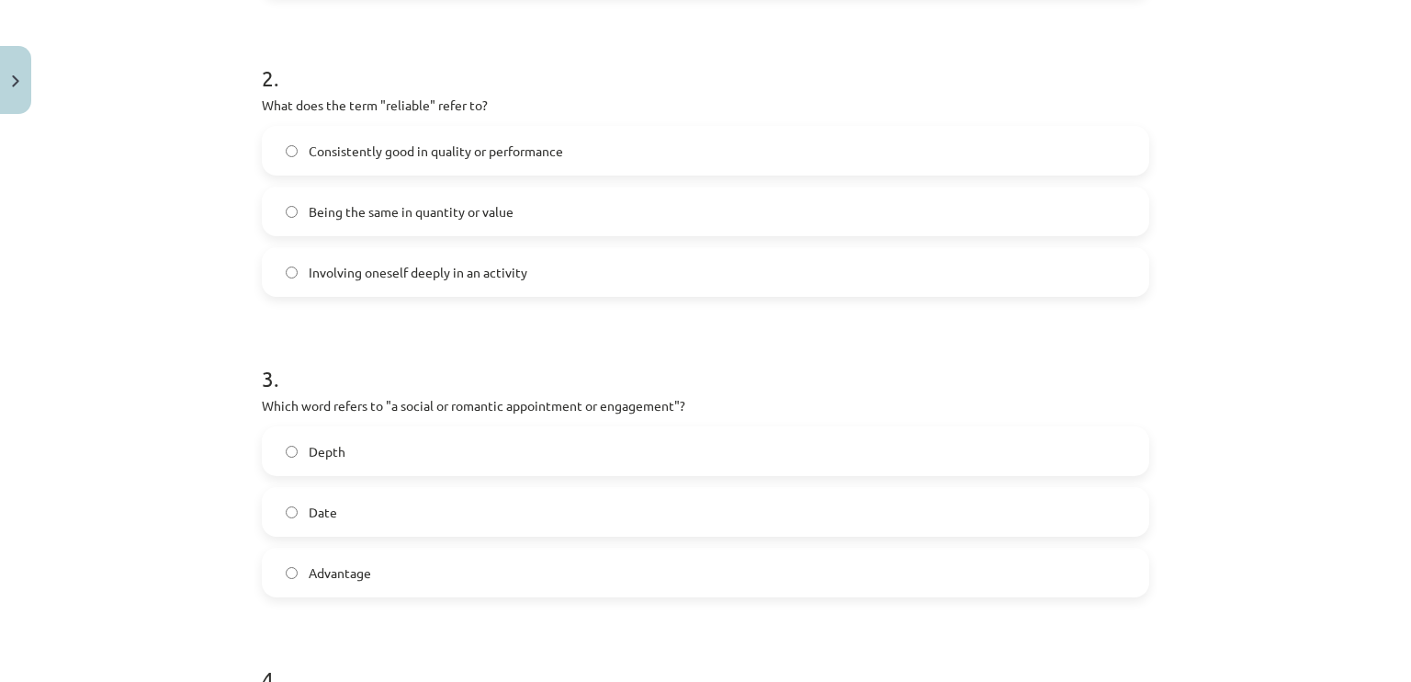
scroll to position [858, 0]
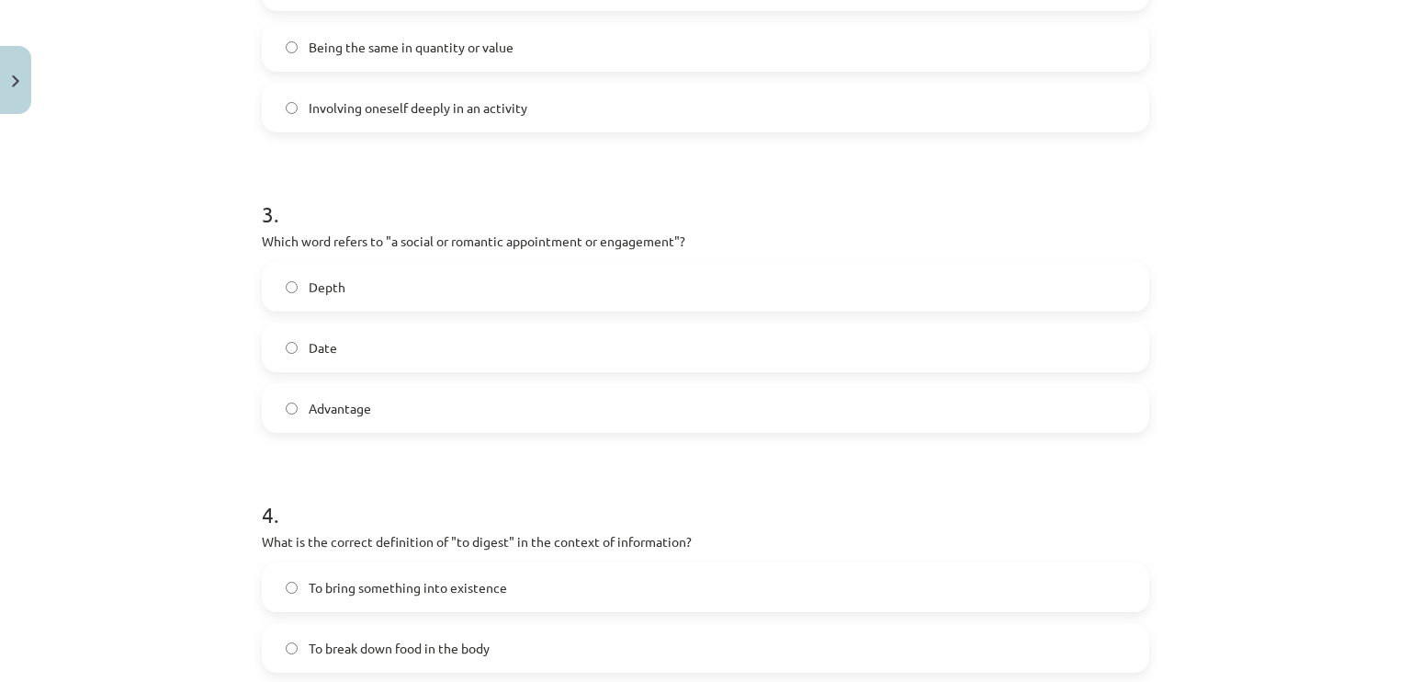
click at [364, 333] on label "Date" at bounding box center [706, 347] width 884 height 46
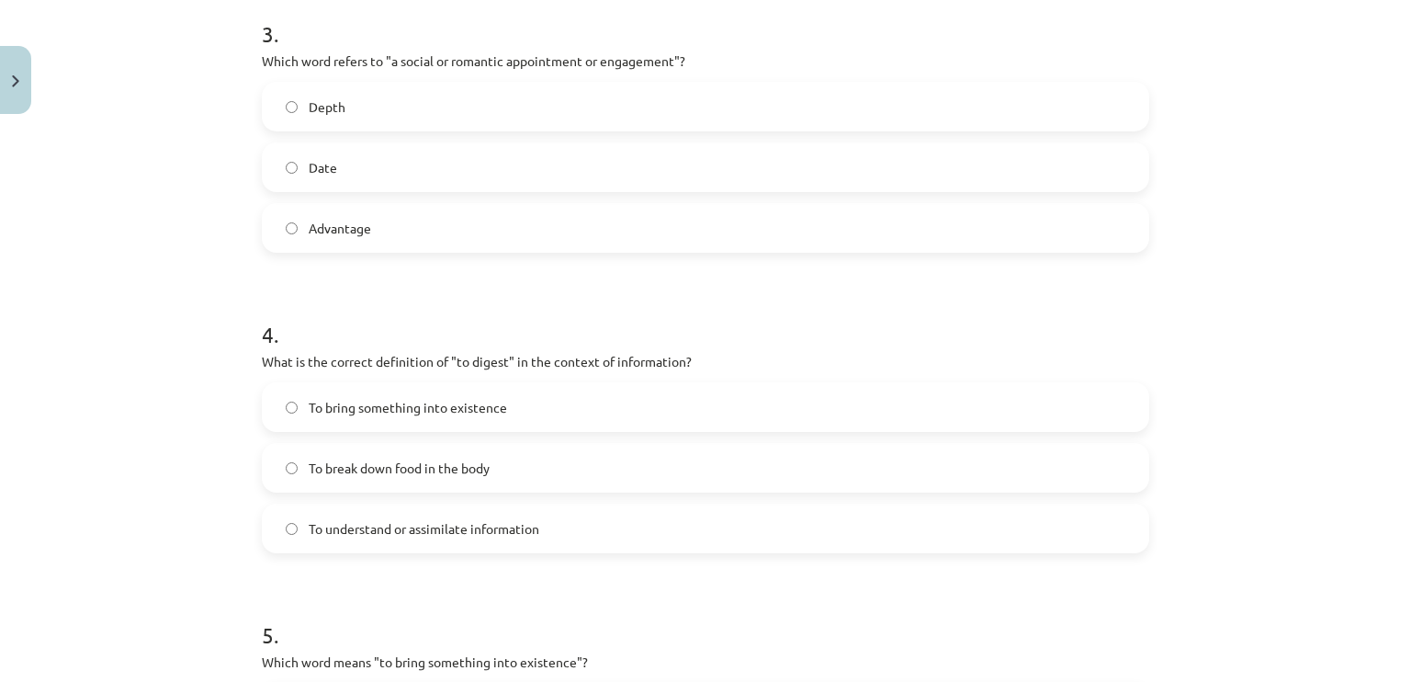
scroll to position [1090, 0]
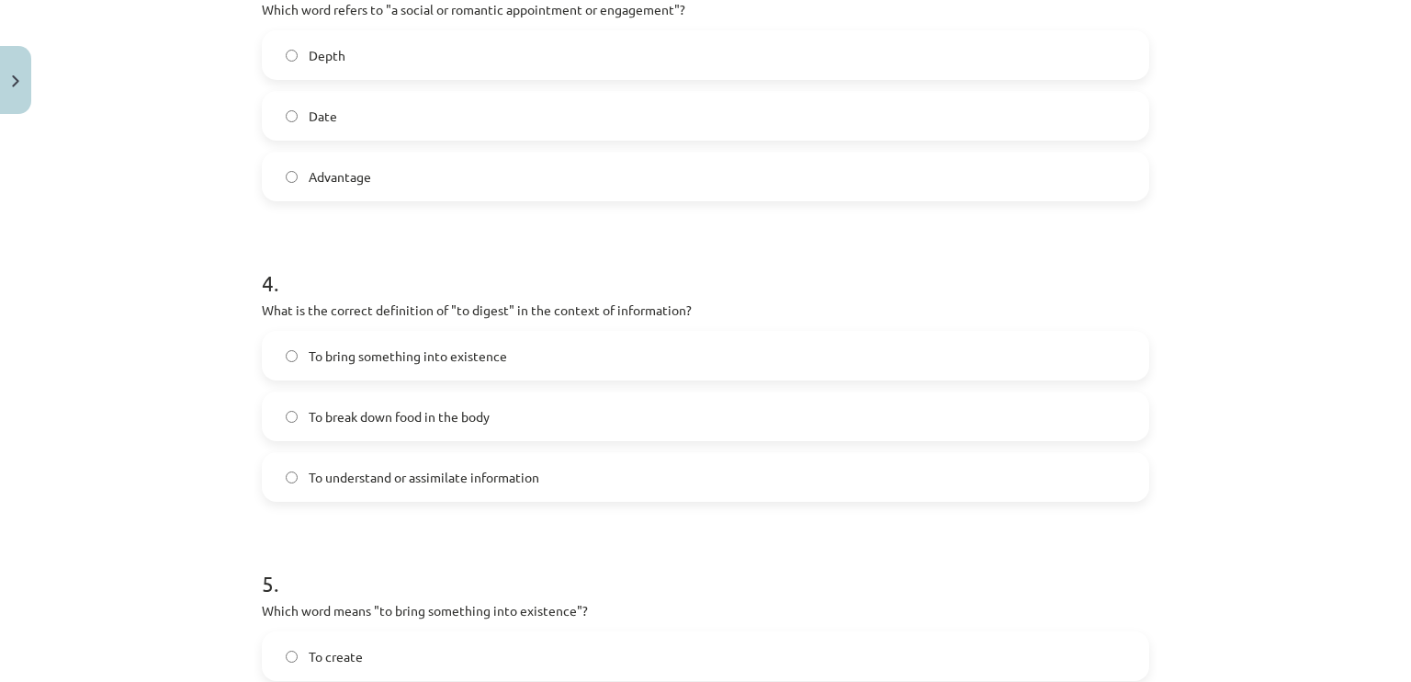
click at [417, 421] on span "To break down food in the body" at bounding box center [399, 416] width 181 height 19
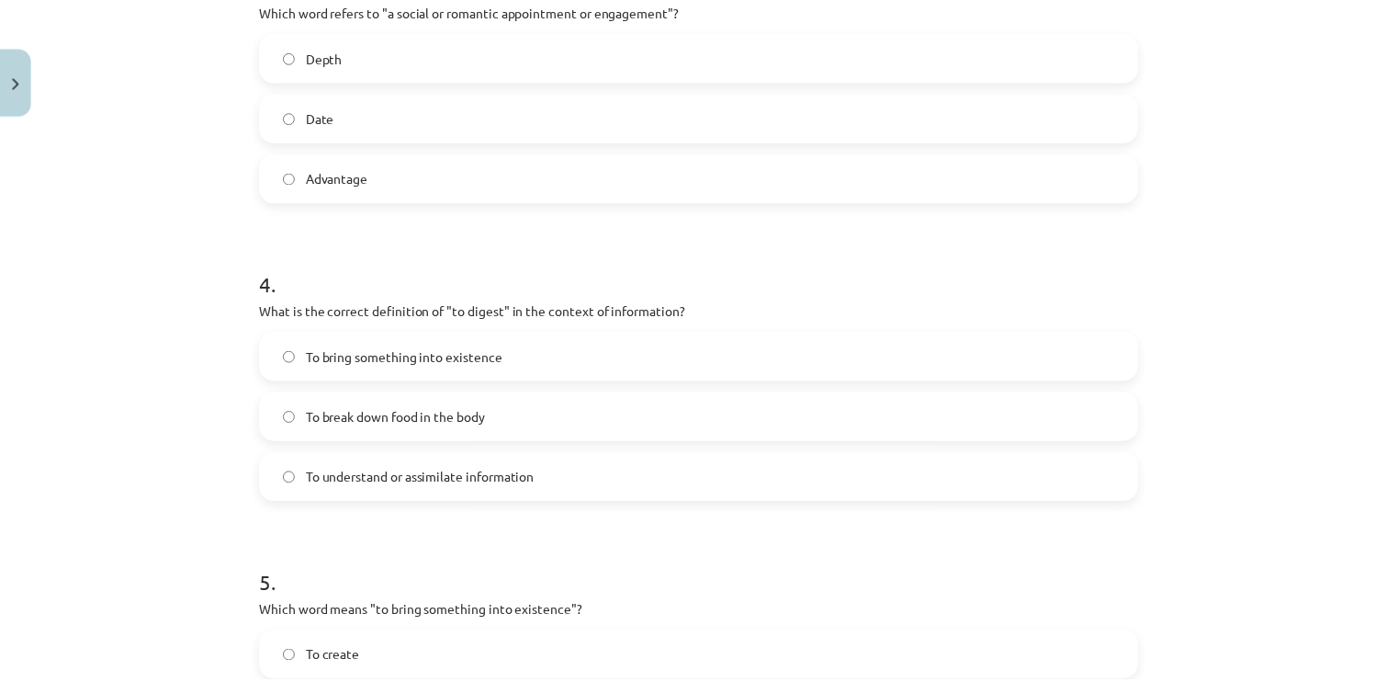
scroll to position [1422, 0]
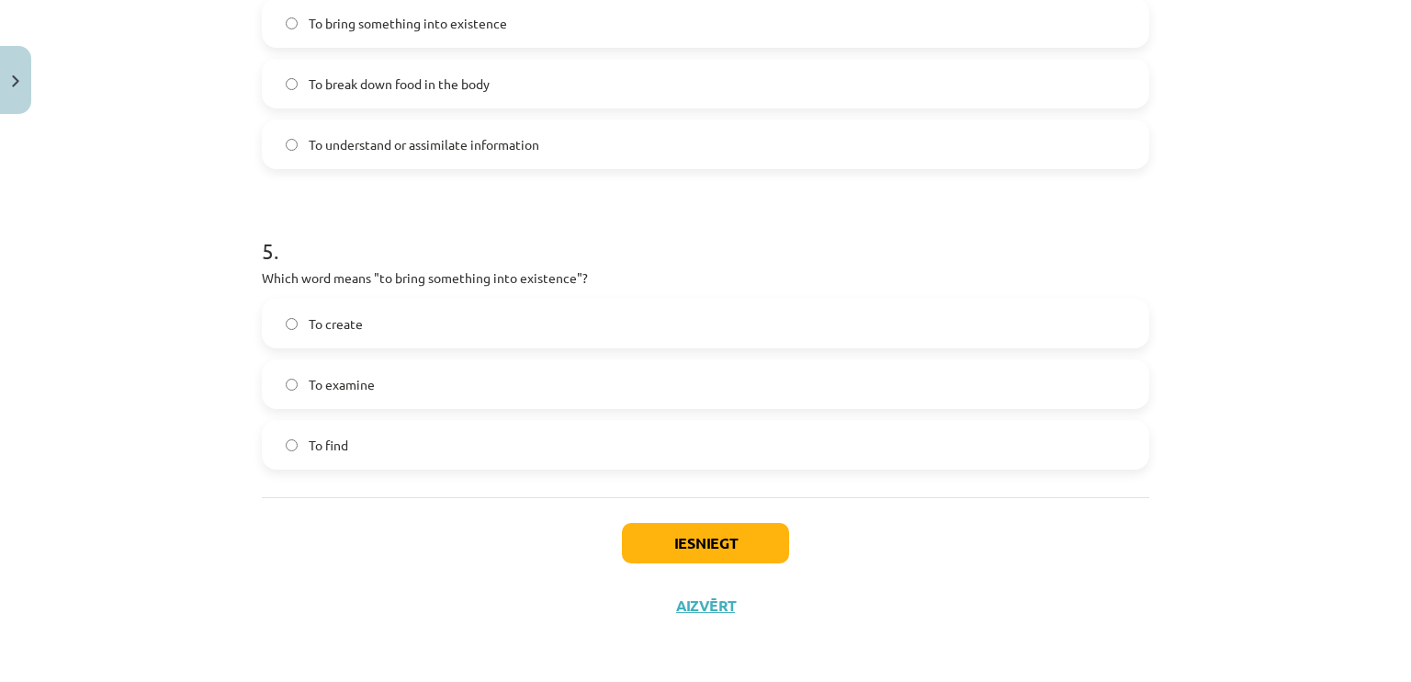
click at [393, 311] on label "To create" at bounding box center [706, 323] width 884 height 46
click at [743, 543] on button "Iesniegt" at bounding box center [705, 543] width 167 height 40
click at [687, 613] on button "Aizvērt" at bounding box center [706, 605] width 70 height 18
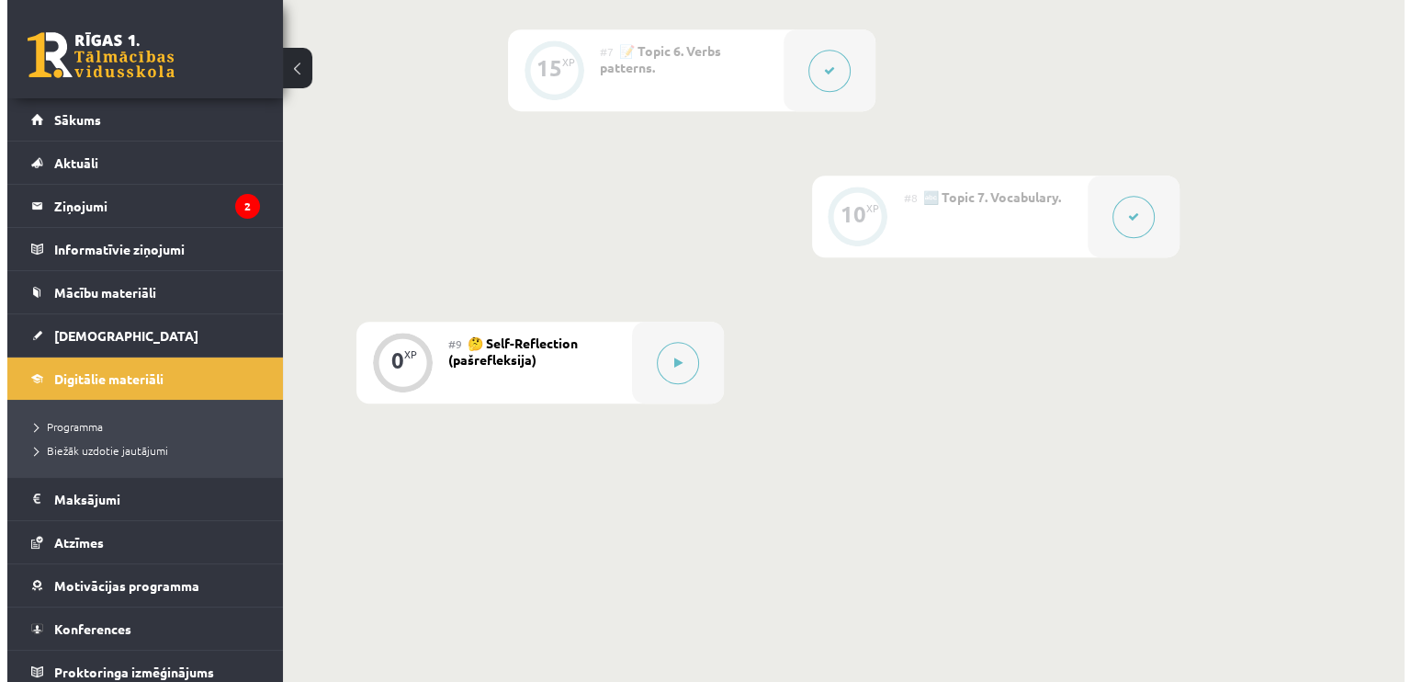
scroll to position [1407, 0]
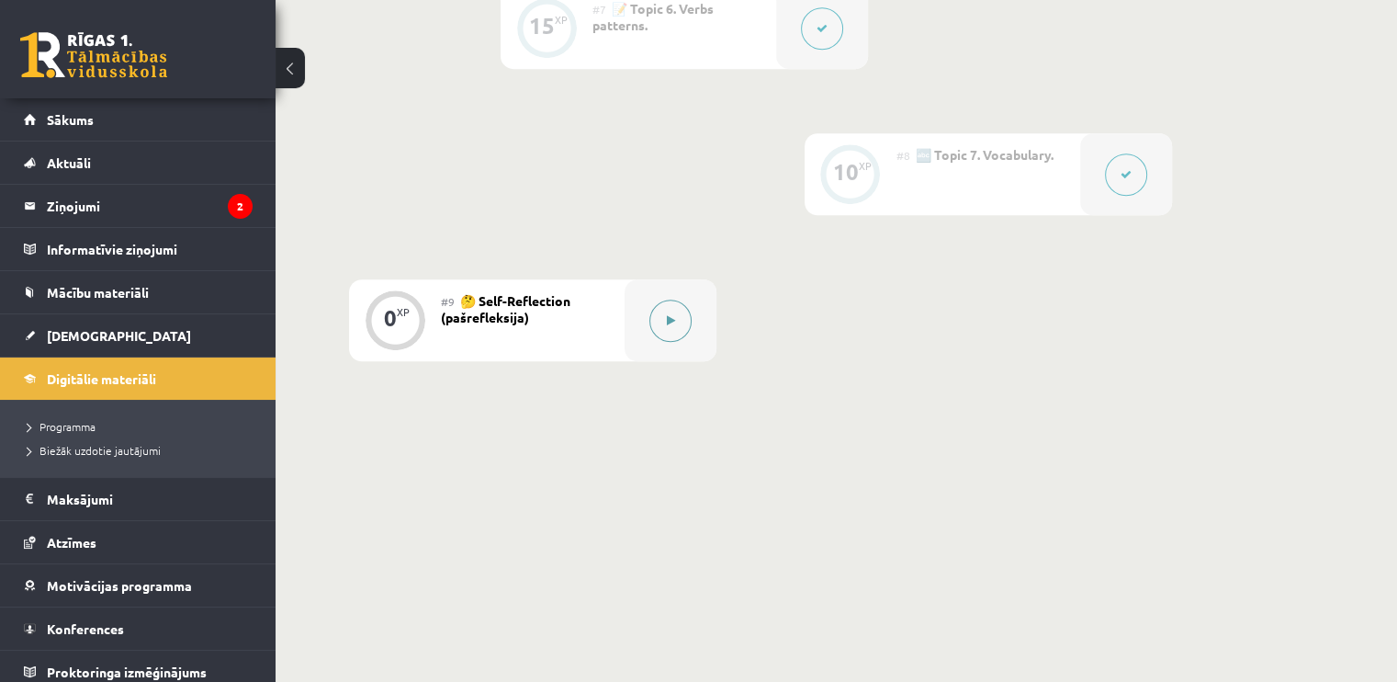
click at [668, 315] on icon at bounding box center [671, 320] width 8 height 11
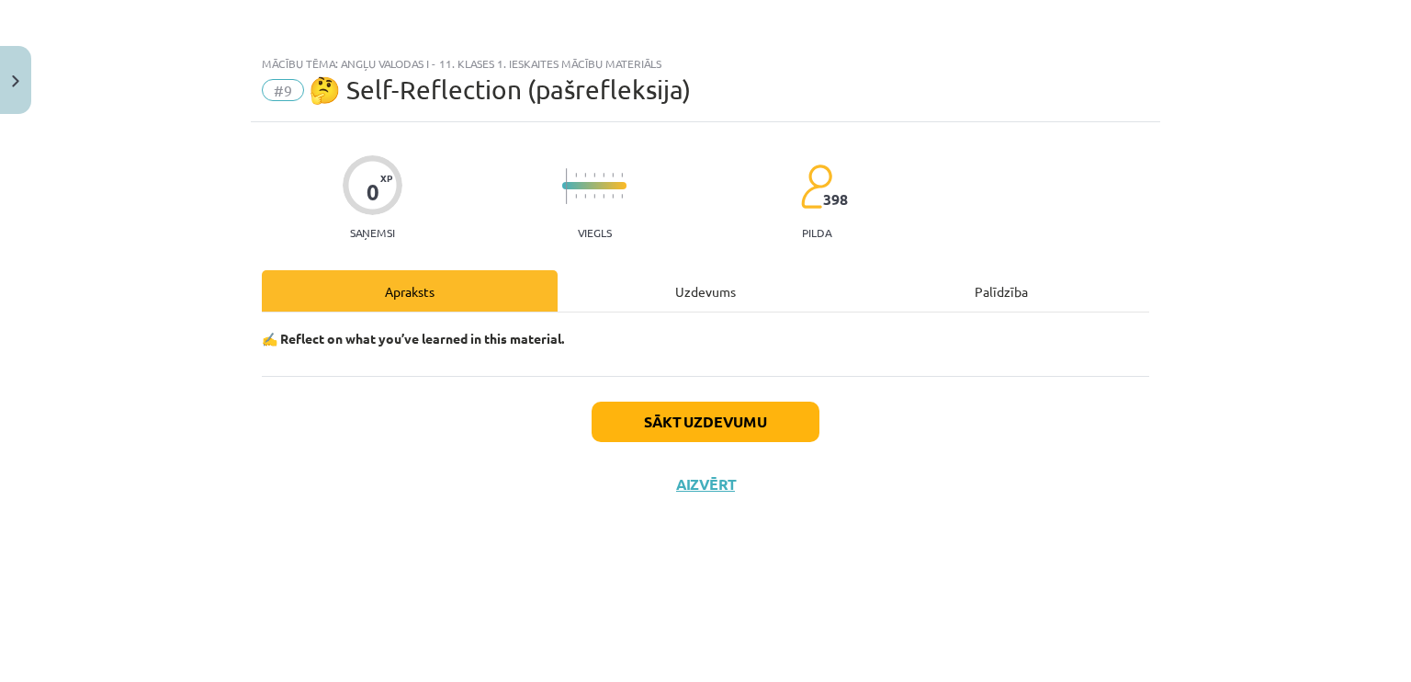
click at [719, 275] on div "Uzdevums" at bounding box center [706, 290] width 296 height 41
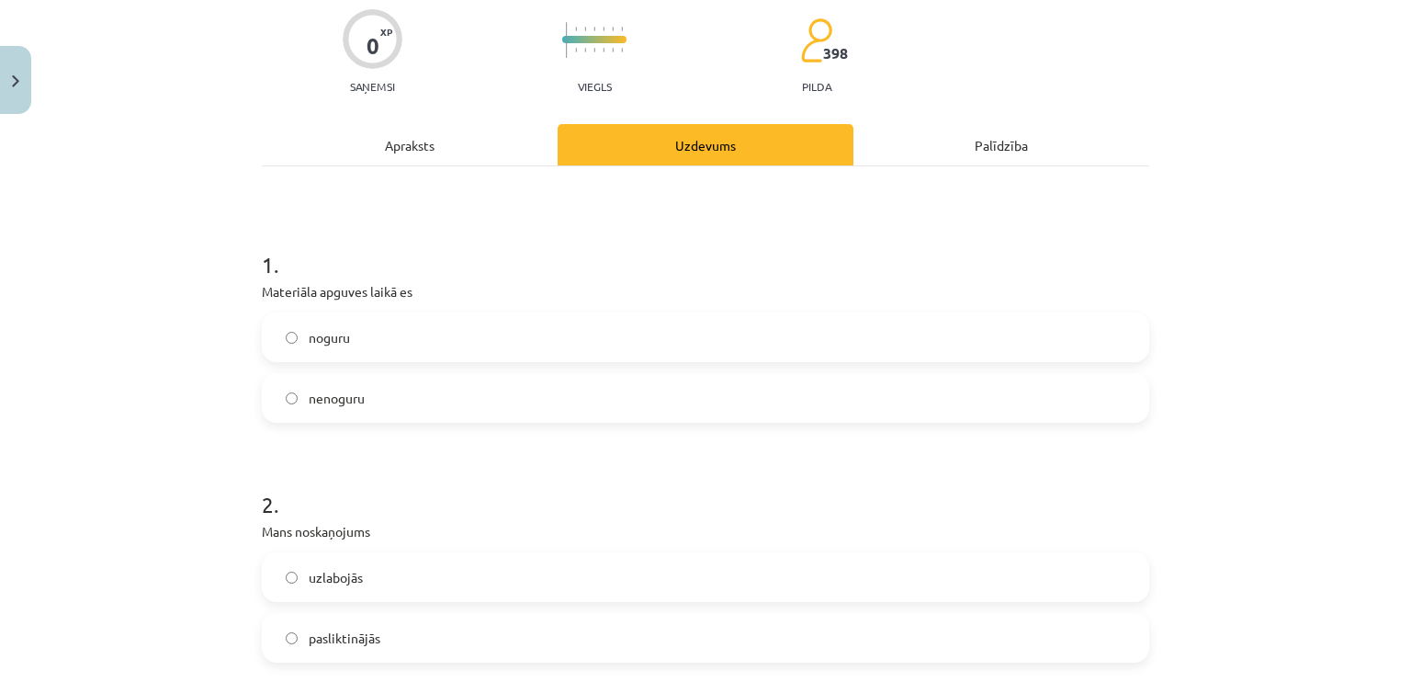
scroll to position [147, 0]
click at [592, 394] on label "nenoguru" at bounding box center [706, 397] width 884 height 46
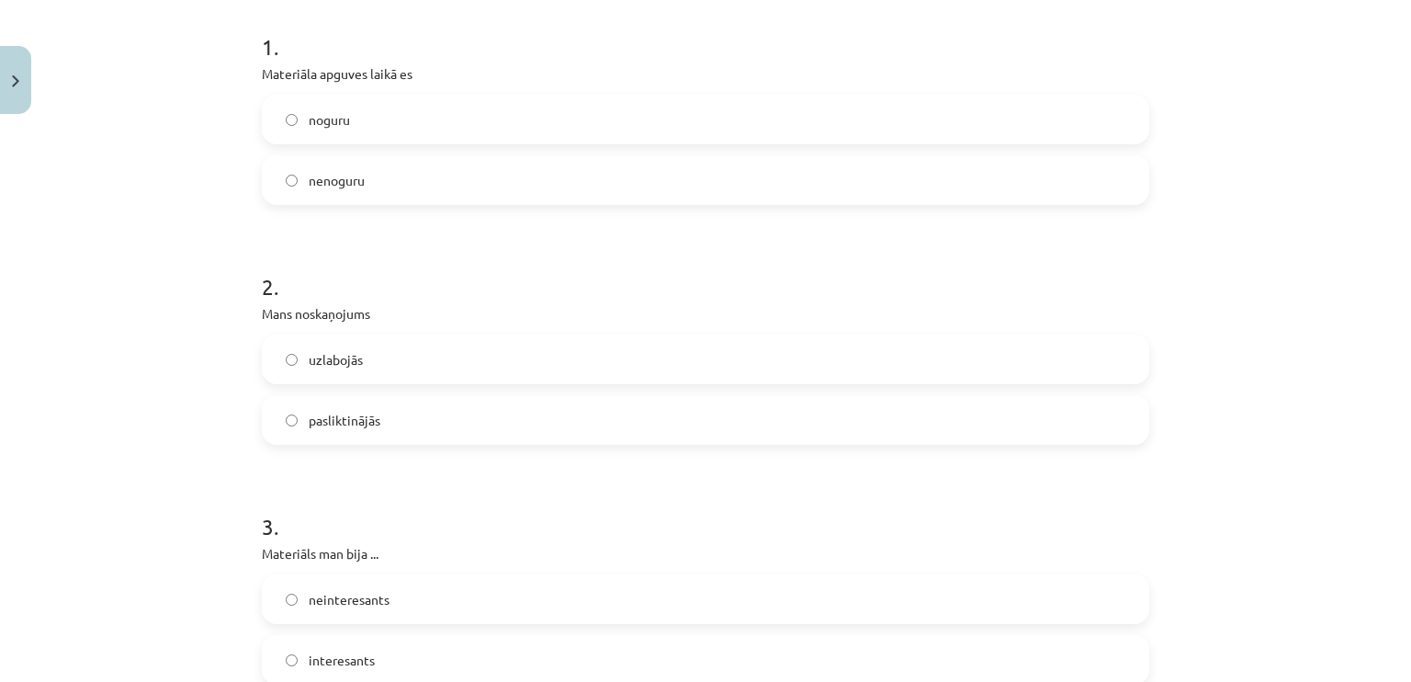
scroll to position [367, 0]
click at [467, 330] on div "2 . Mans noskaņojums uzlabojās pasliktinājās" at bounding box center [705, 340] width 887 height 203
click at [458, 360] on label "uzlabojās" at bounding box center [706, 356] width 884 height 46
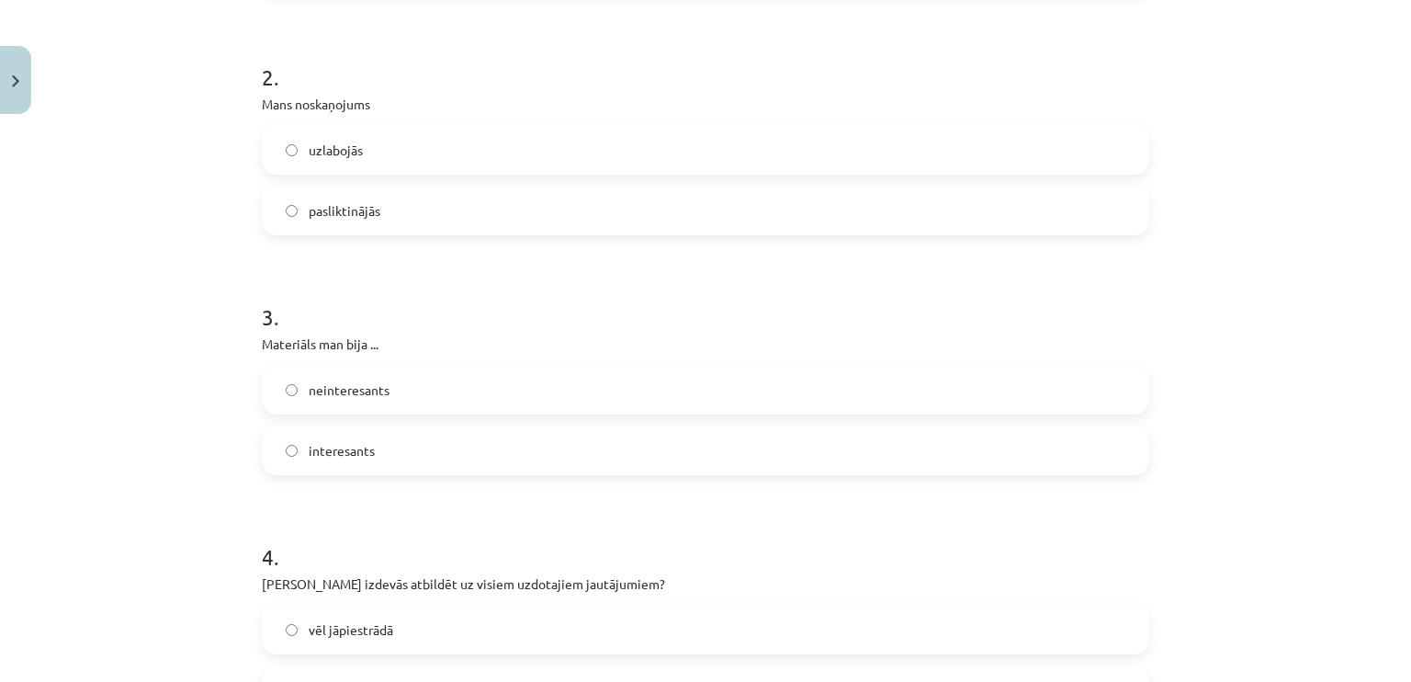
click at [409, 455] on label "interesants" at bounding box center [706, 450] width 884 height 46
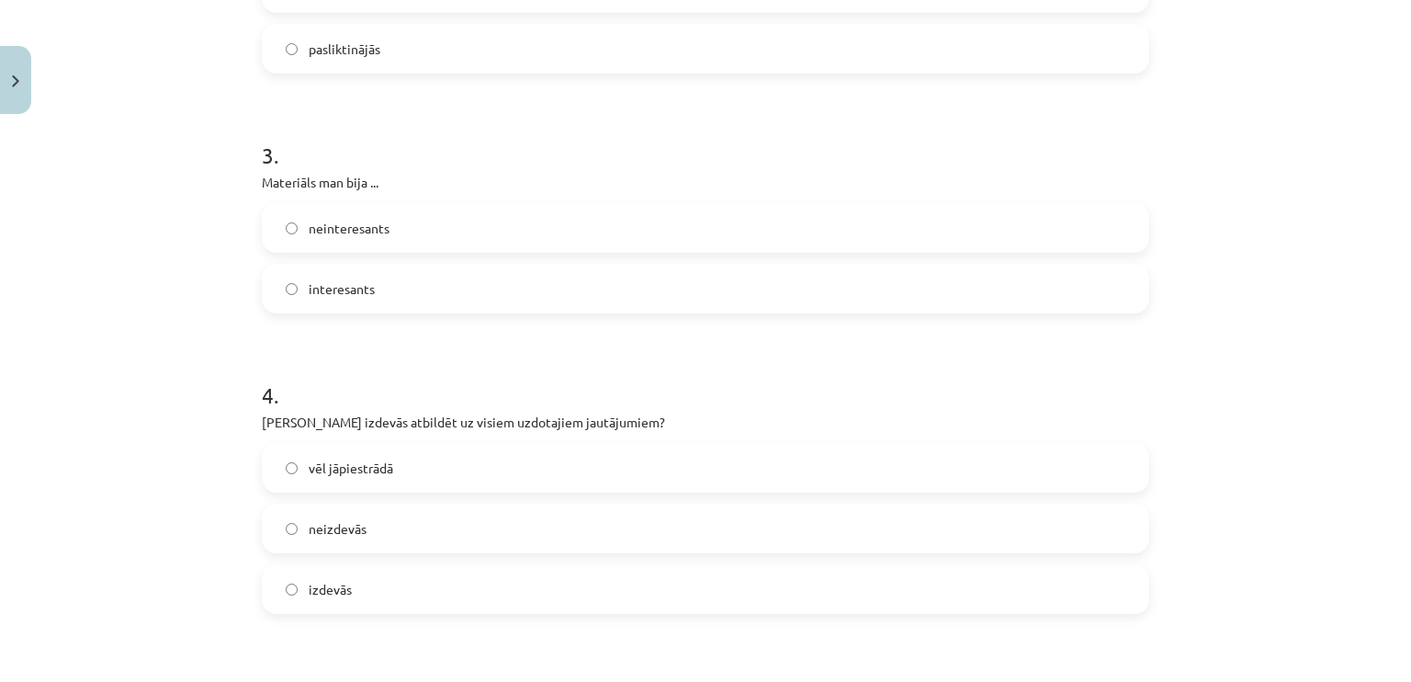
scroll to position [734, 0]
click at [386, 461] on label "vēl jāpiestrādā" at bounding box center [706, 469] width 884 height 46
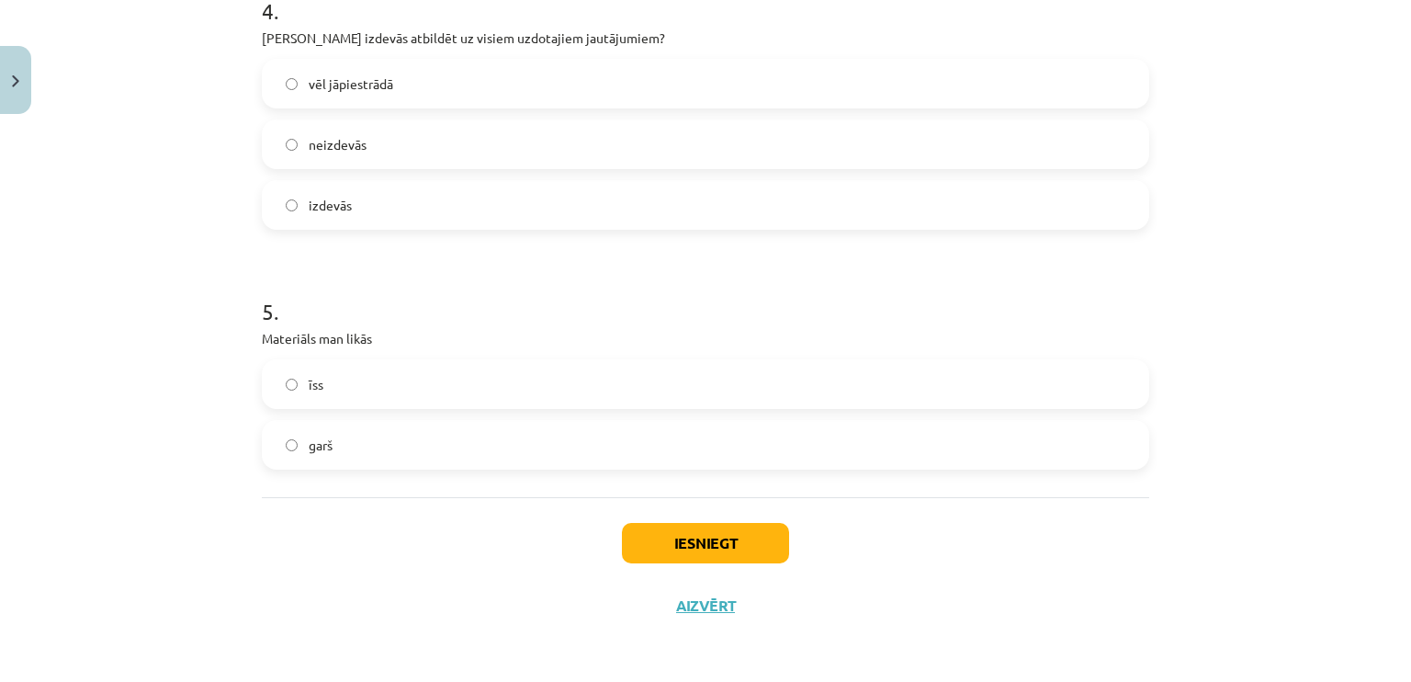
click at [383, 467] on div "garš" at bounding box center [705, 445] width 887 height 50
click at [472, 430] on label "garš" at bounding box center [706, 445] width 884 height 46
click at [546, 391] on label "īss" at bounding box center [706, 384] width 884 height 46
click at [636, 532] on button "Iesniegt" at bounding box center [705, 543] width 167 height 40
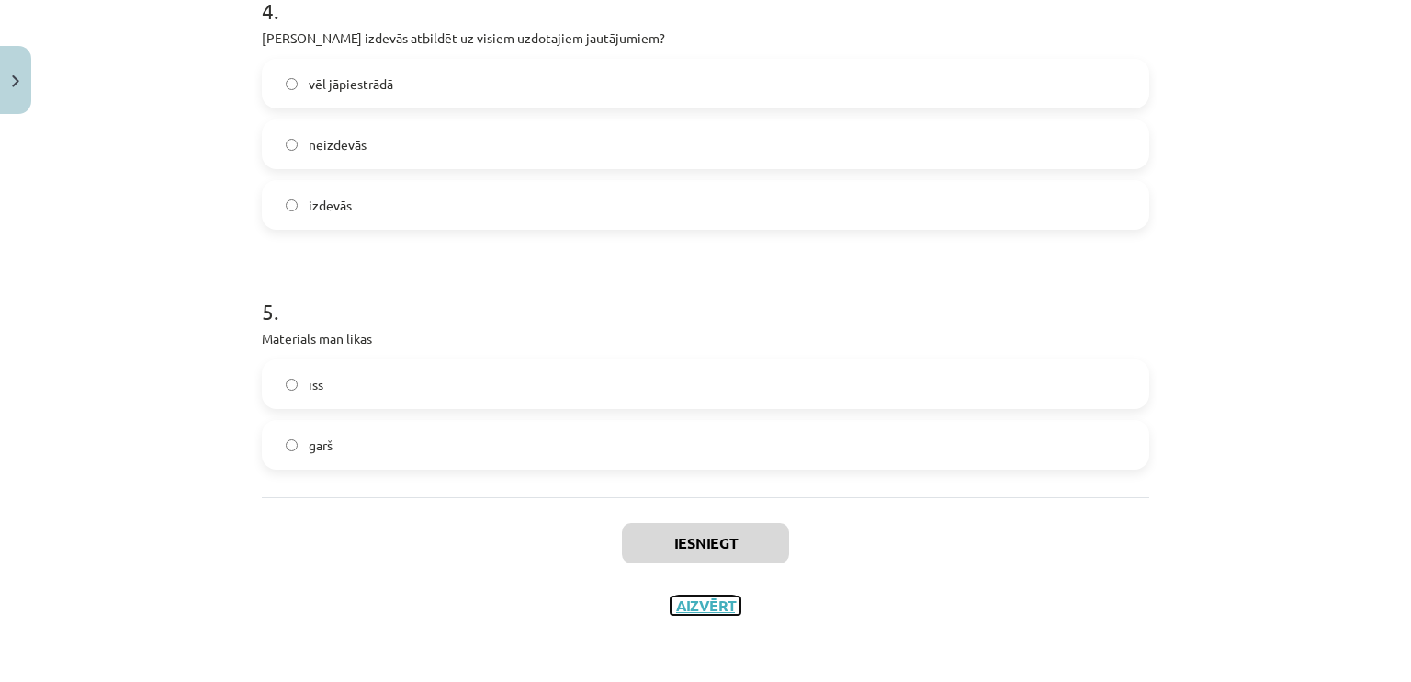
click at [706, 596] on button "Aizvērt" at bounding box center [706, 605] width 70 height 18
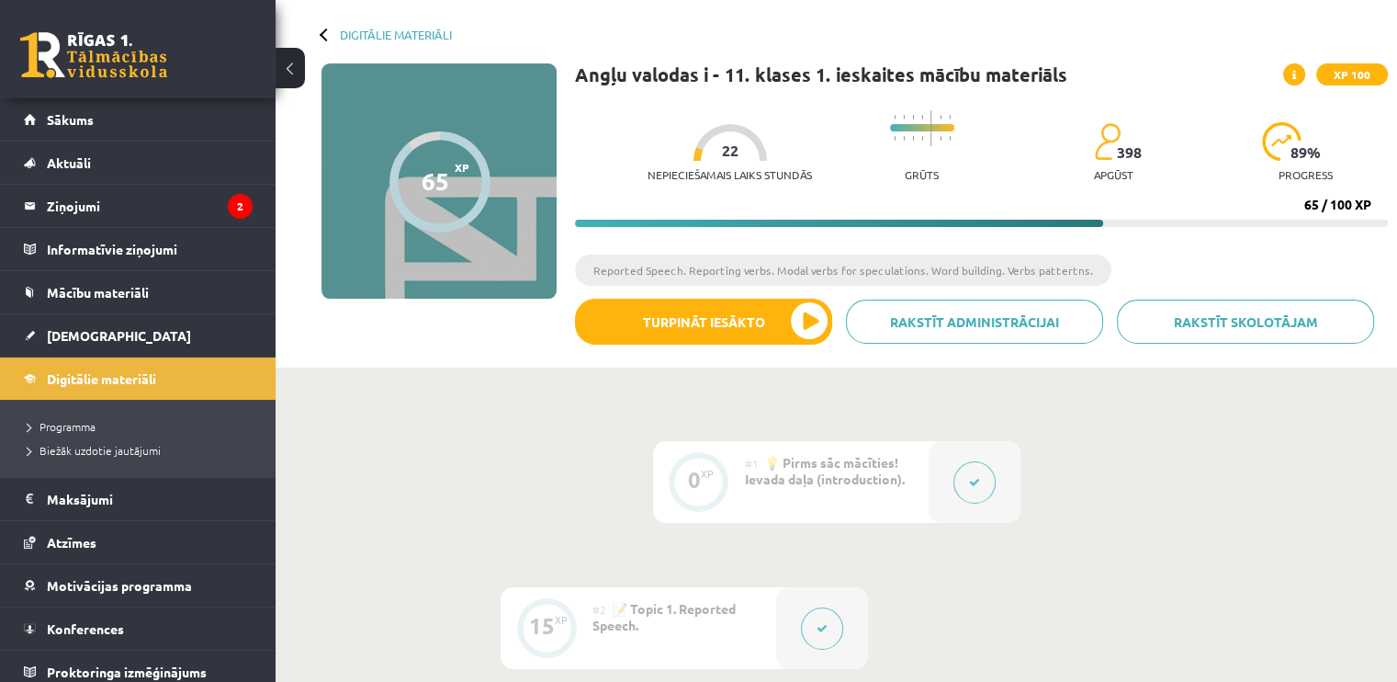
scroll to position [0, 0]
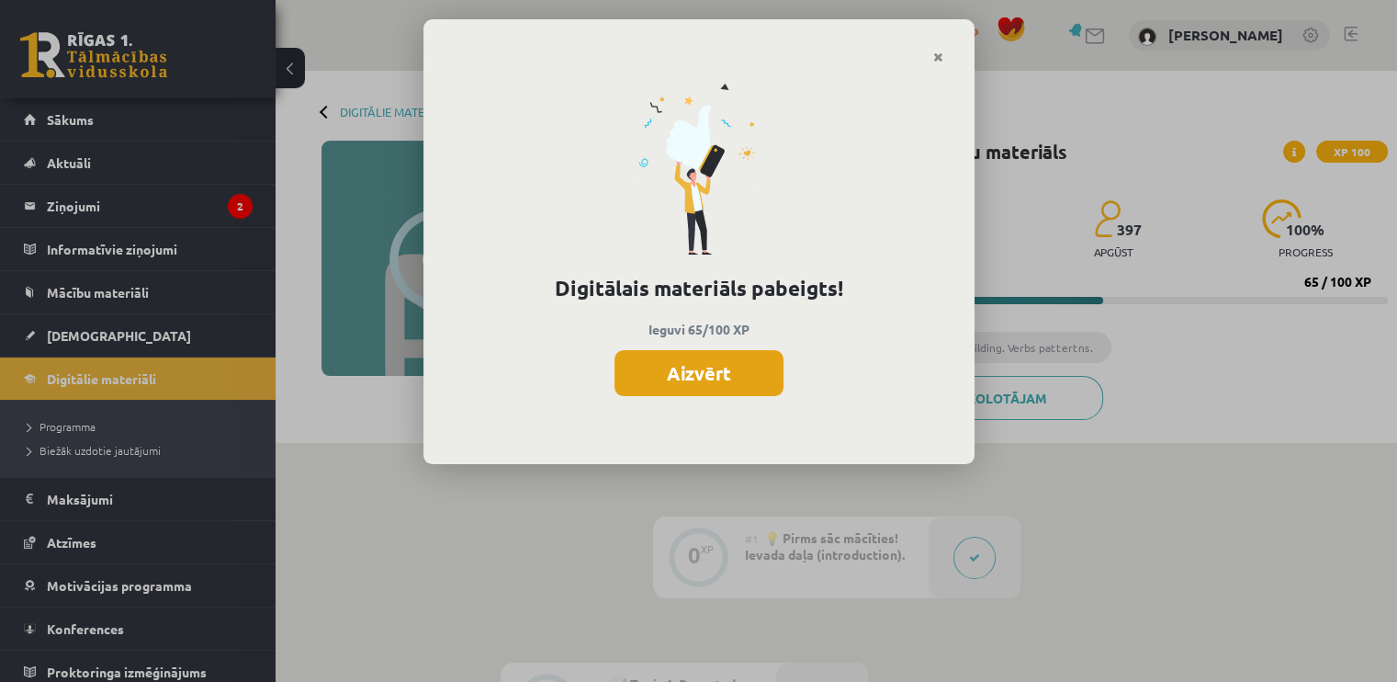
click at [688, 379] on button "Aizvērt" at bounding box center [699, 373] width 169 height 46
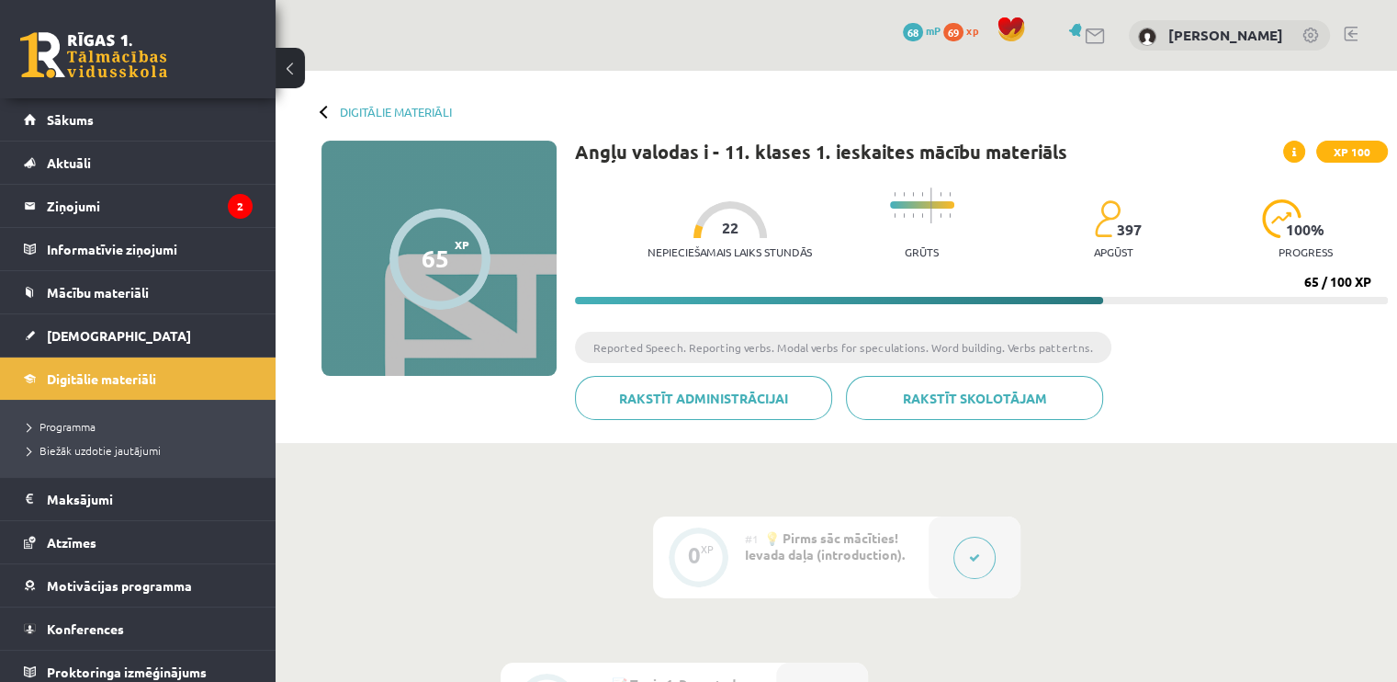
click at [1293, 152] on icon at bounding box center [1295, 152] width 4 height 11
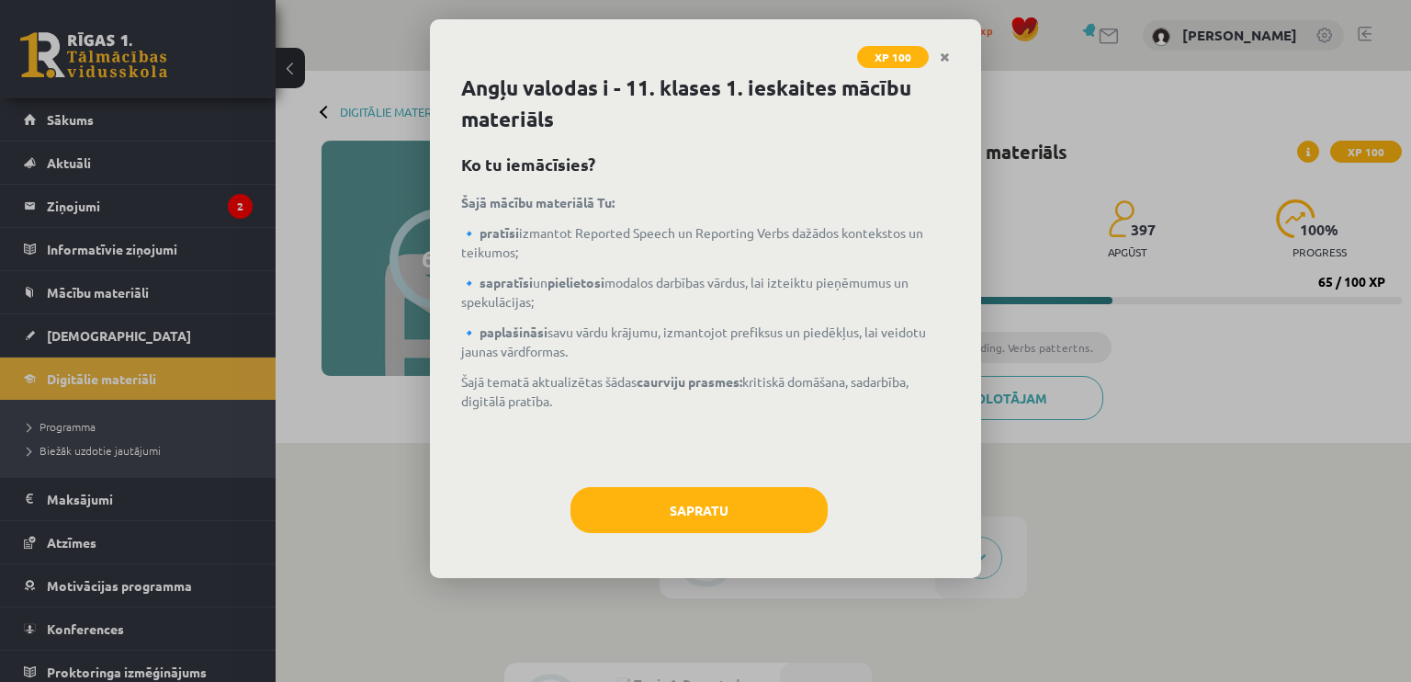
click at [1301, 153] on div "XP 100 Angļu valodas i - 11. klases 1. ieskaites mācību materiāls Ko tu iemācīs…" at bounding box center [705, 341] width 1411 height 682
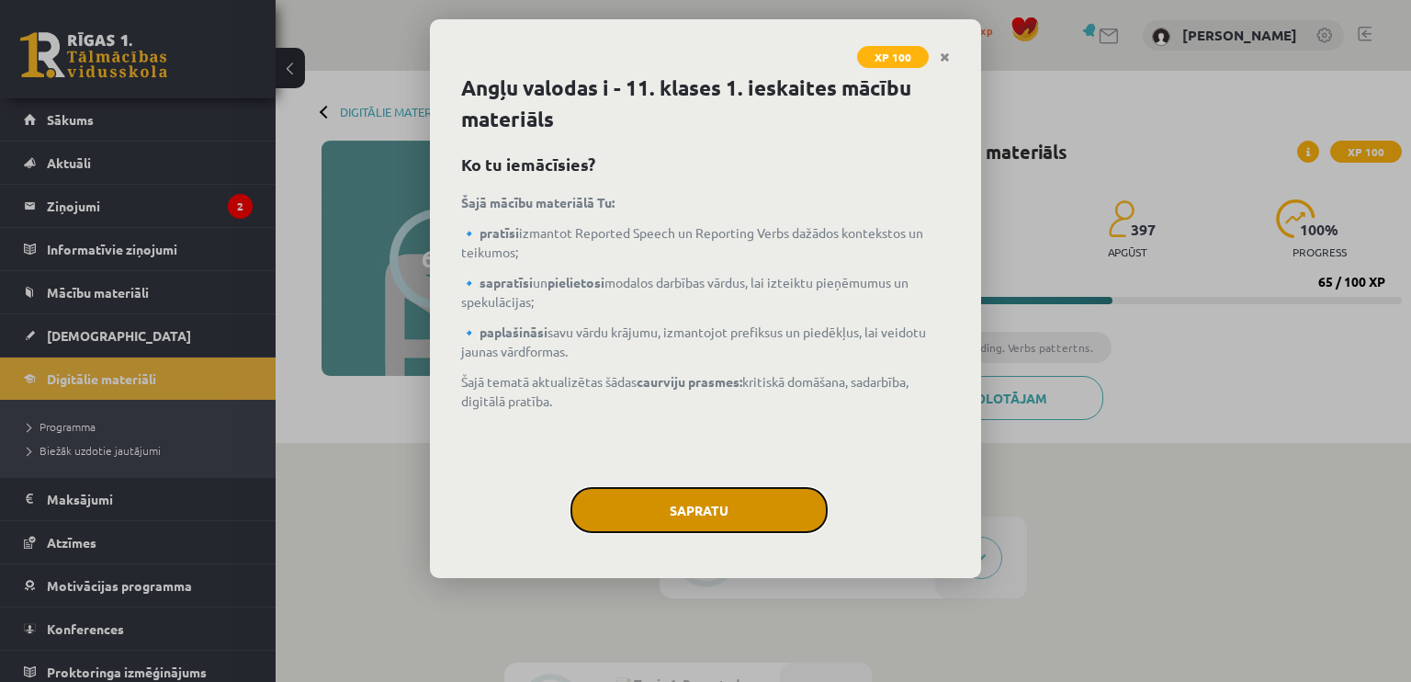
click at [639, 517] on button "Sapratu" at bounding box center [699, 510] width 257 height 46
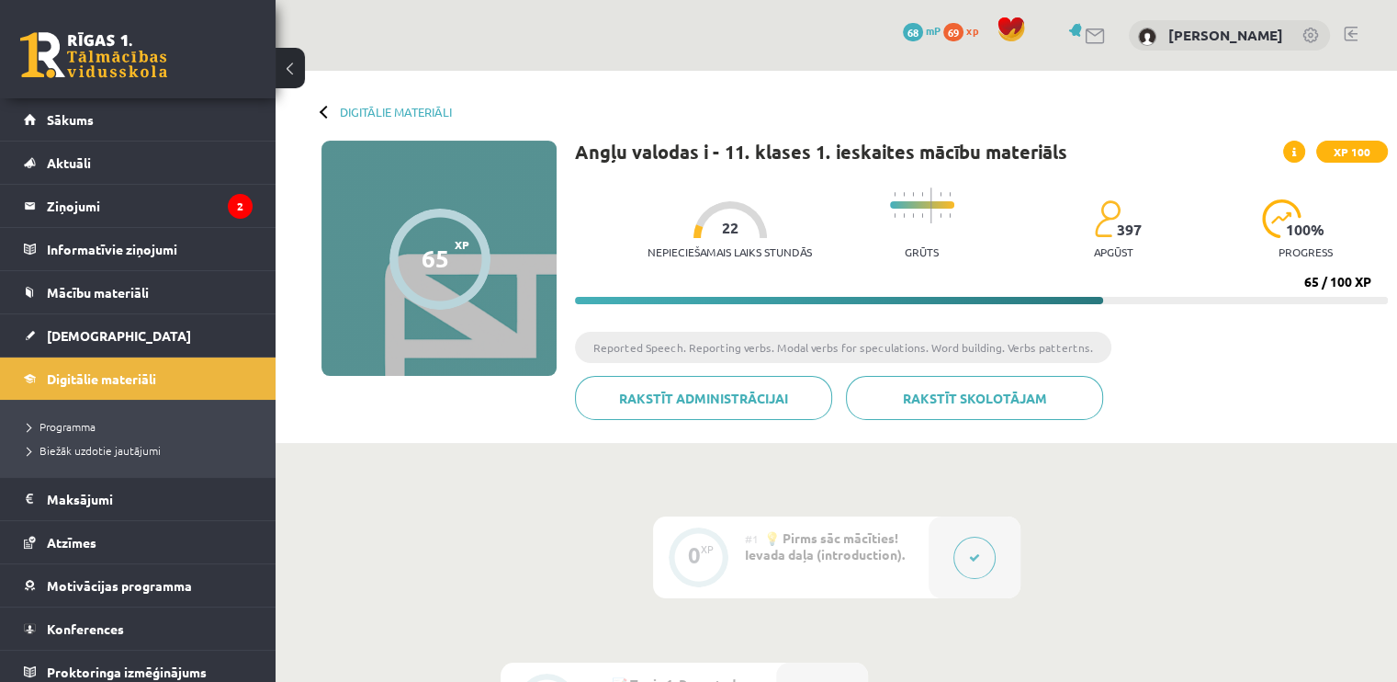
click at [1355, 151] on span "XP 100" at bounding box center [1352, 152] width 72 height 22
click at [324, 115] on div at bounding box center [326, 111] width 13 height 13
click at [374, 112] on link "Digitālie materiāli" at bounding box center [396, 112] width 112 height 14
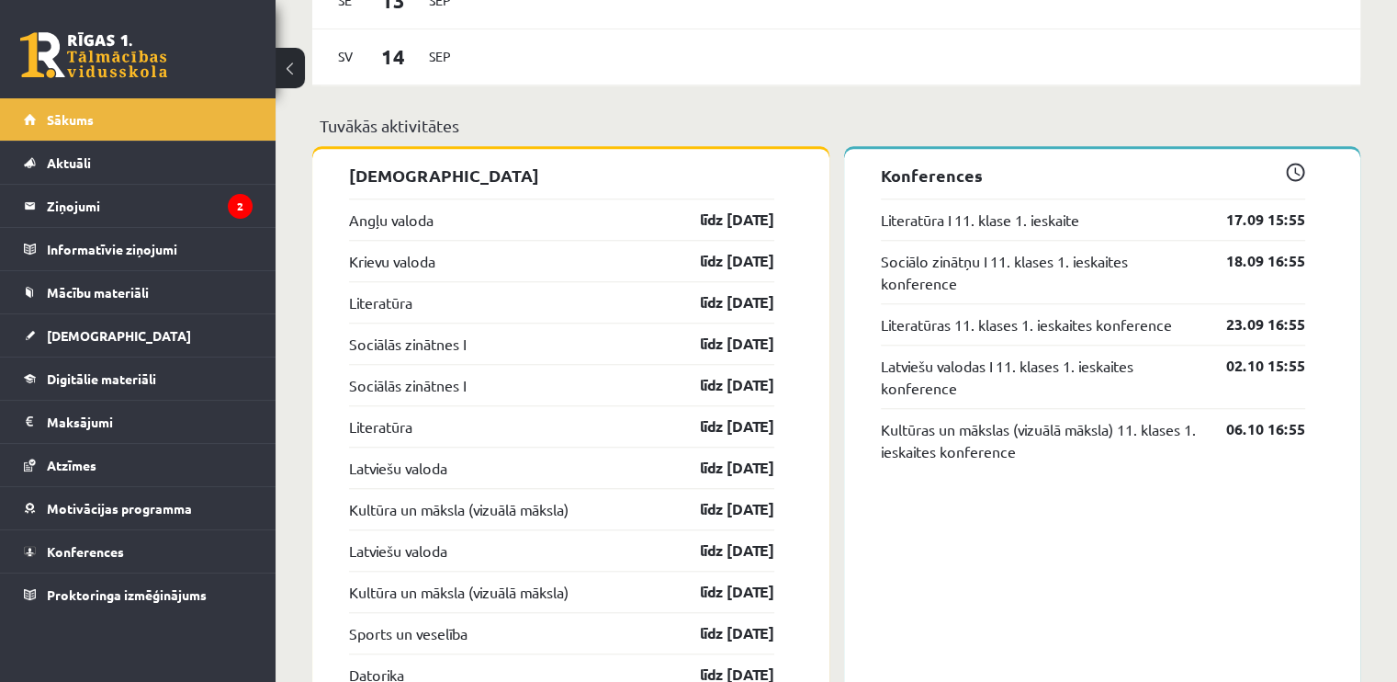
scroll to position [1646, 0]
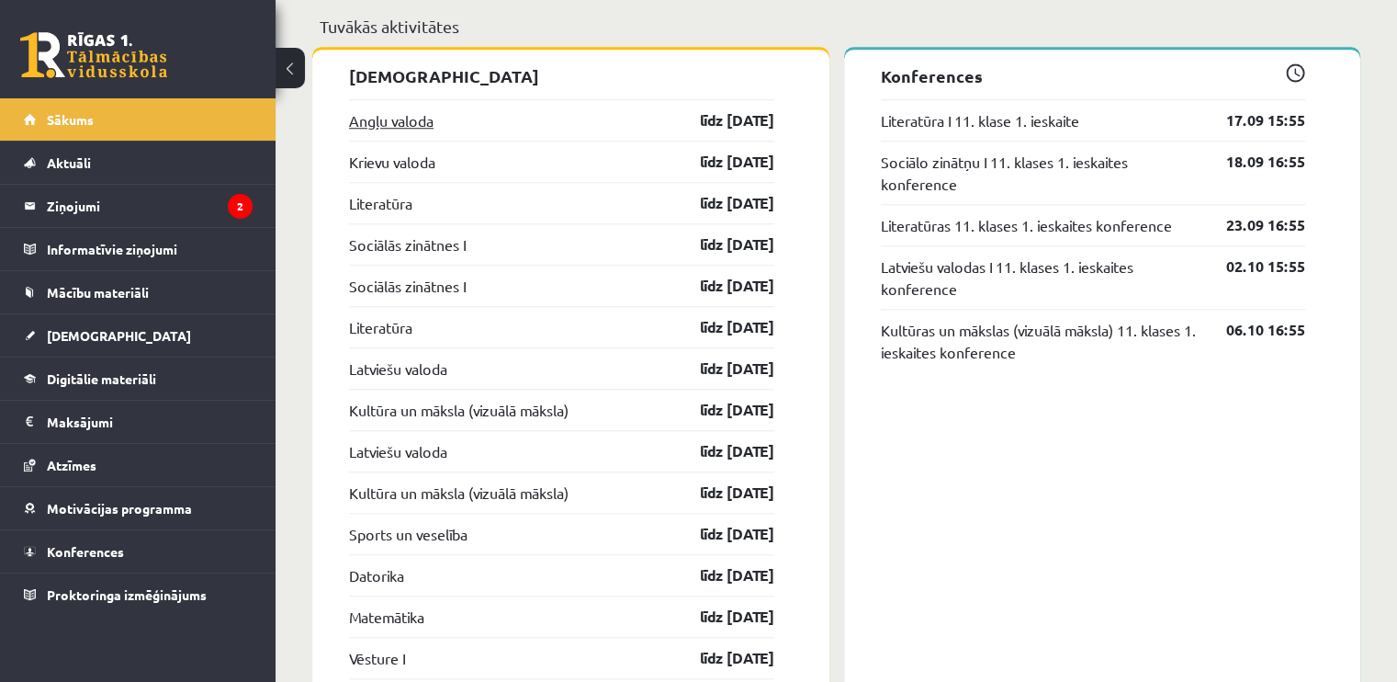
click at [401, 119] on link "Angļu valoda" at bounding box center [391, 120] width 85 height 22
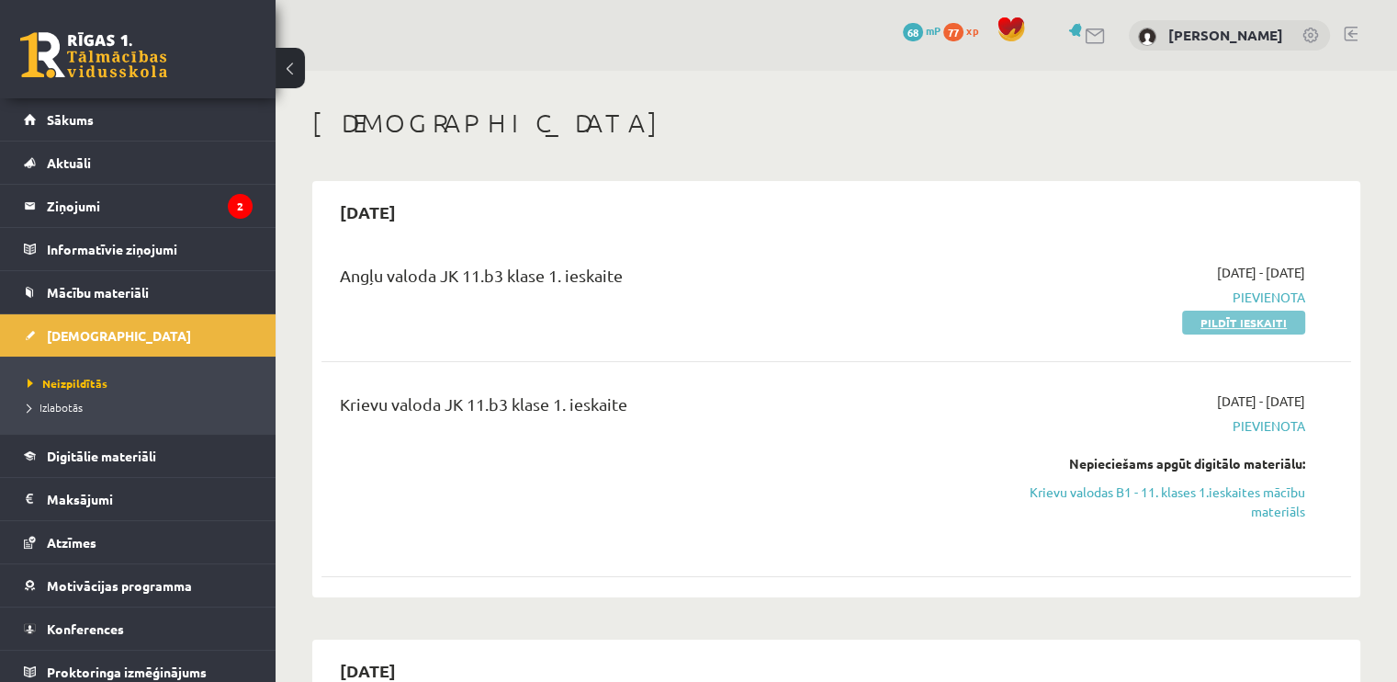
click at [1260, 321] on link "Pildīt ieskaiti" at bounding box center [1243, 323] width 123 height 24
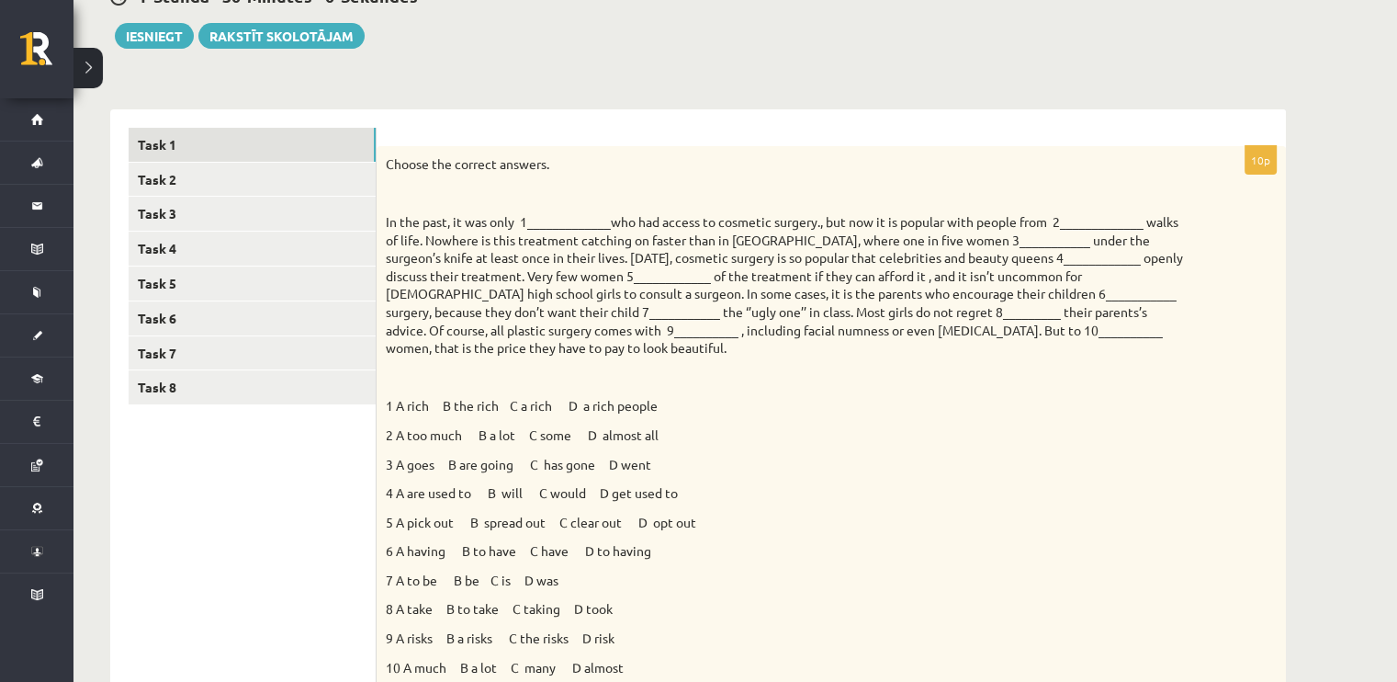
scroll to position [204, 0]
click at [447, 407] on p "1 A rich B the rich C a rich D a rich people" at bounding box center [785, 404] width 799 height 18
click at [573, 216] on p "In the past, it was only 1_____________who had access to cosmetic surgery., but…" at bounding box center [785, 283] width 799 height 144
click at [540, 215] on p "In the past, it was only 1_____________who had access to cosmetic surgery., but…" at bounding box center [785, 283] width 799 height 144
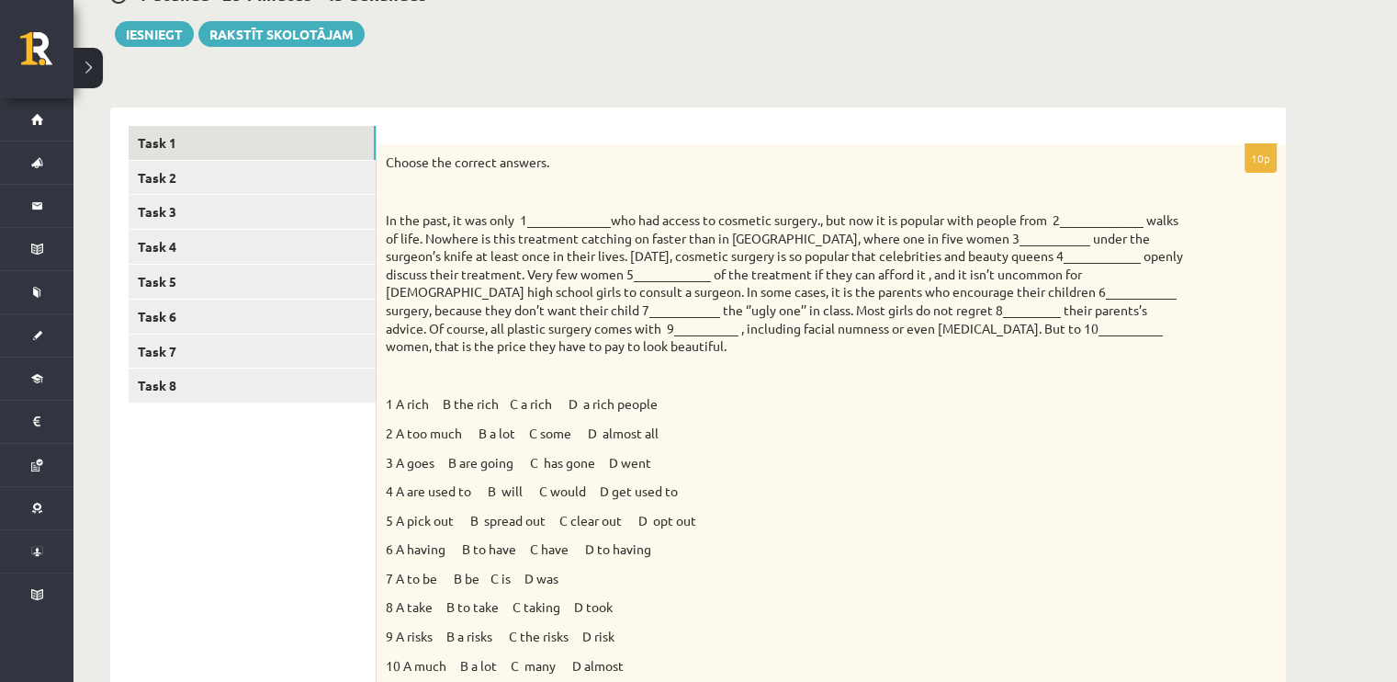
click at [449, 409] on p "1 A rich B the rich C a rich D a rich people" at bounding box center [785, 404] width 799 height 18
click at [467, 409] on p "1 A rich B the rich C a rich D a rich people" at bounding box center [785, 404] width 799 height 18
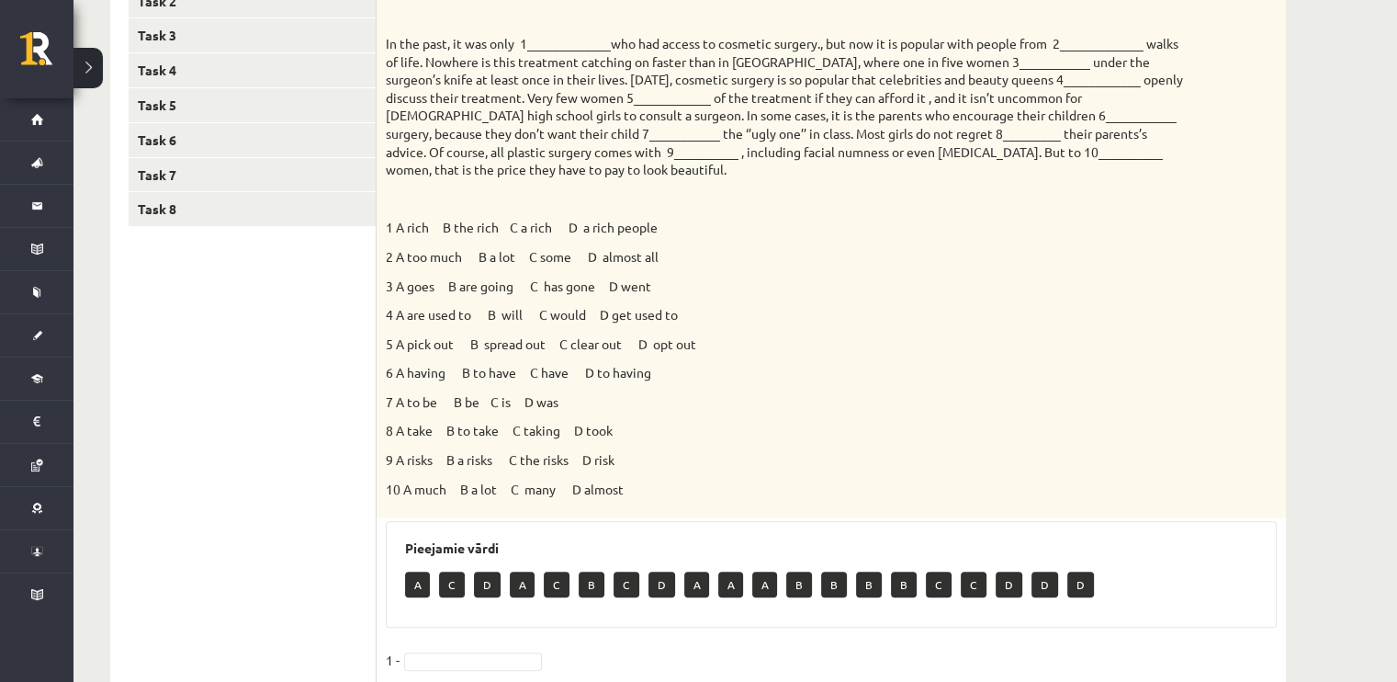
scroll to position [573, 0]
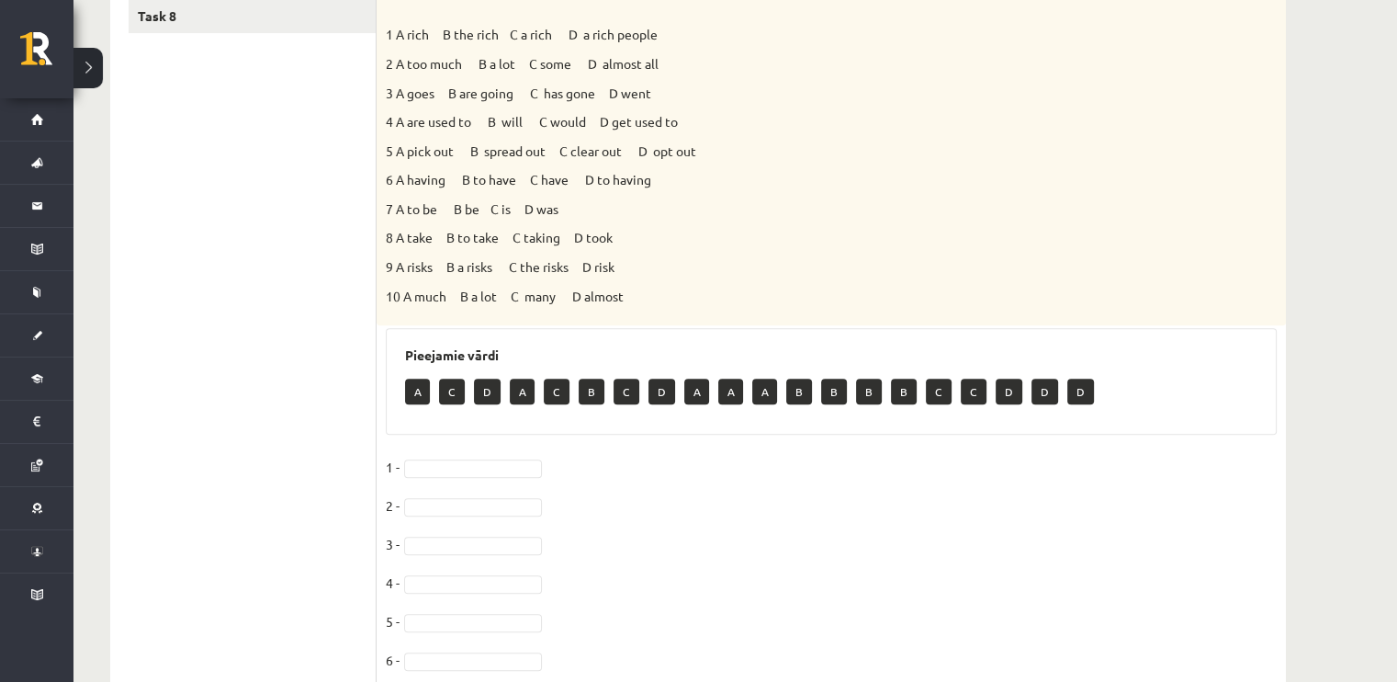
click at [590, 391] on p "B" at bounding box center [592, 391] width 26 height 26
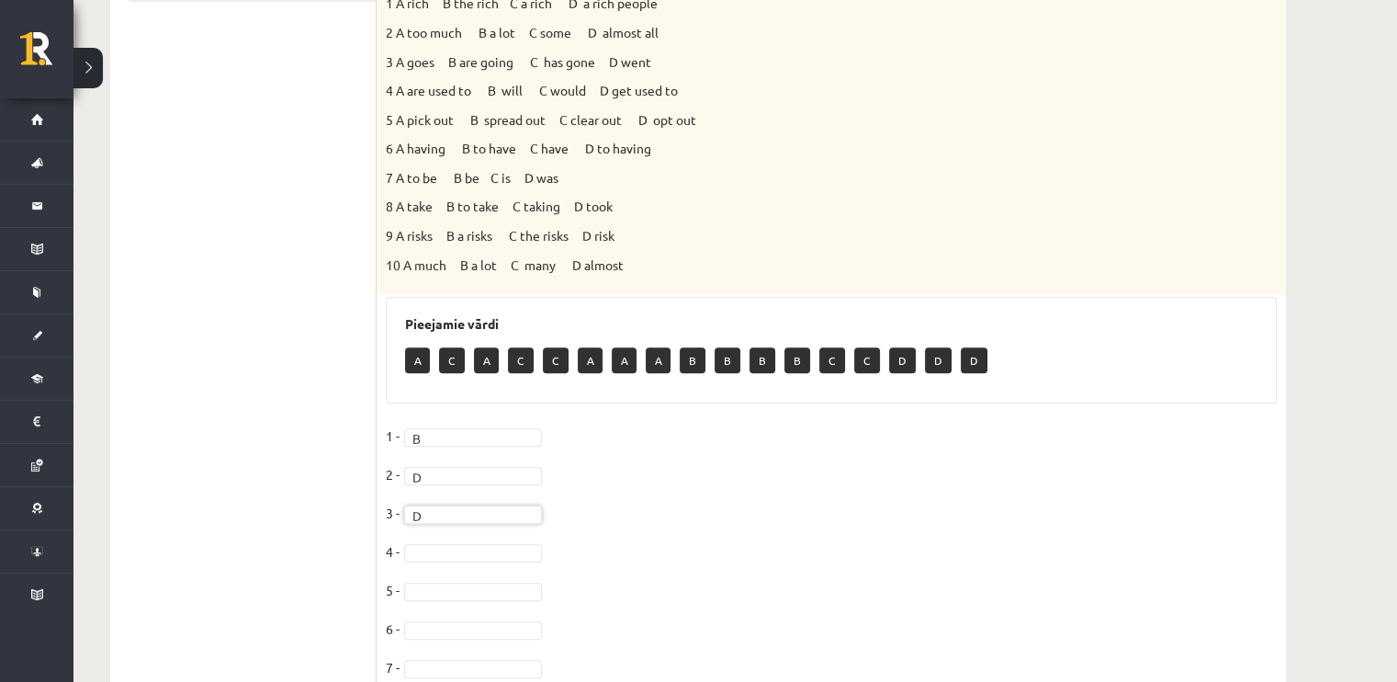
scroll to position [608, 0]
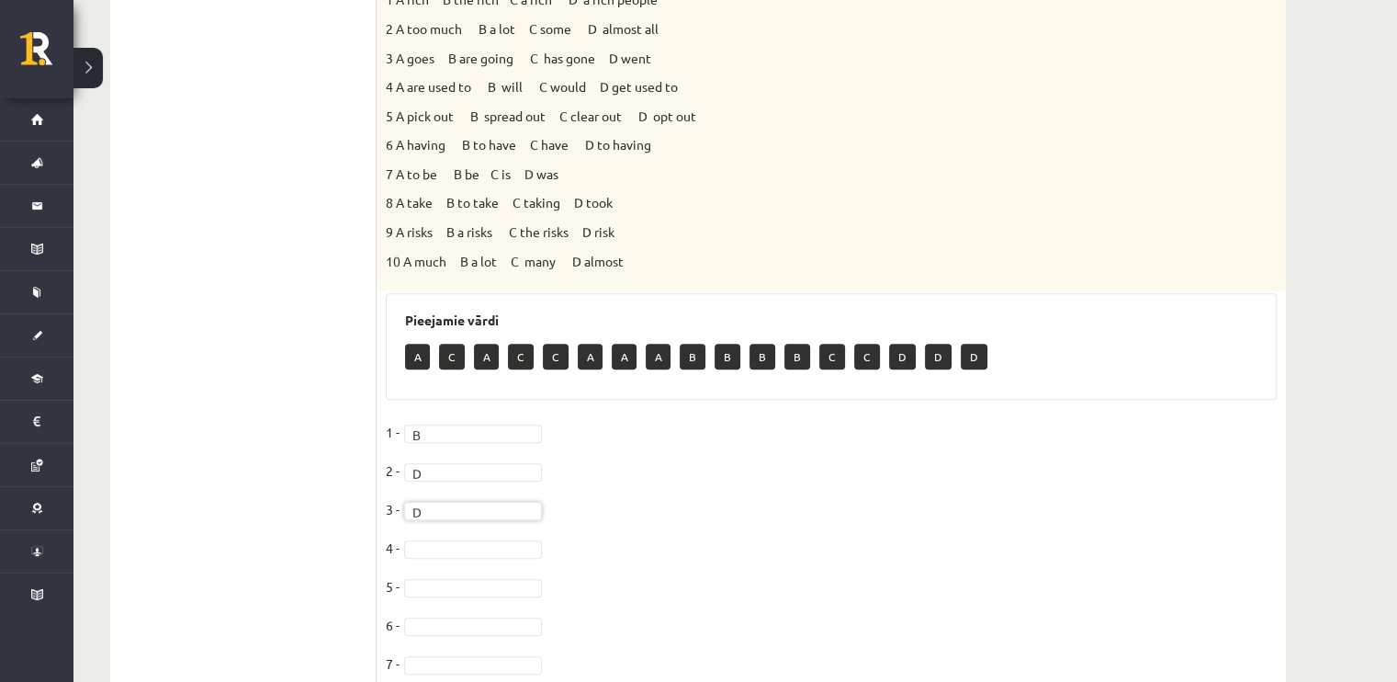
click at [485, 536] on fieldset "1 - B * 2 - D * 3 - D * 4 - 5 - 6 - 7 - 8 - 9 - 10 -" at bounding box center [831, 611] width 891 height 386
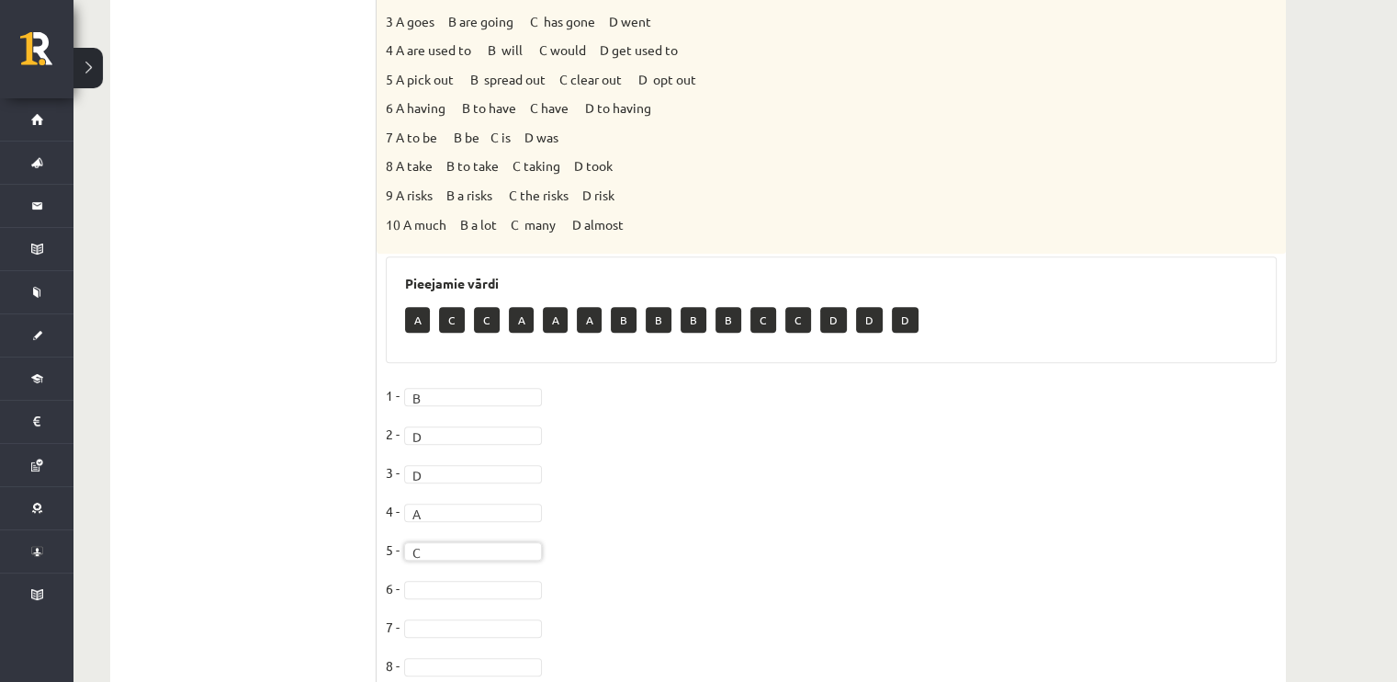
scroll to position [649, 0]
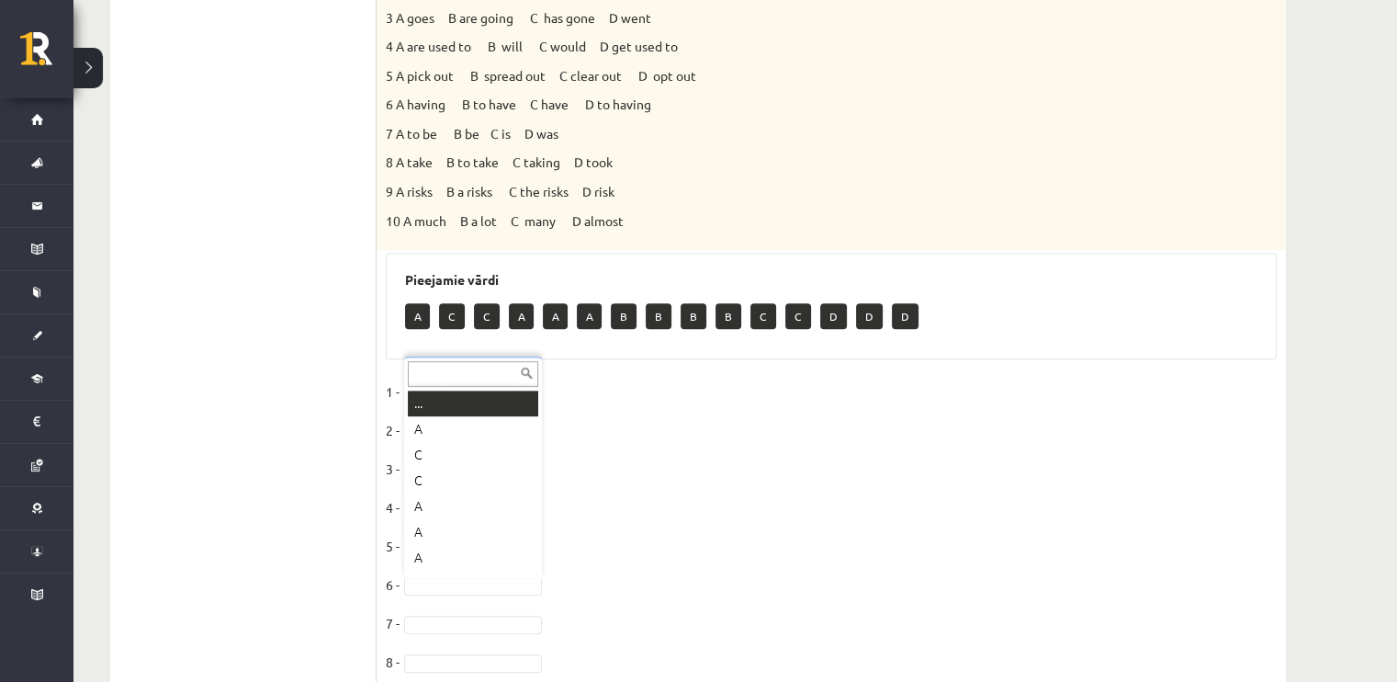
drag, startPoint x: 501, startPoint y: 582, endPoint x: 621, endPoint y: 610, distance: 123.5
drag, startPoint x: 621, startPoint y: 610, endPoint x: 620, endPoint y: 639, distance: 29.4
drag, startPoint x: 620, startPoint y: 639, endPoint x: 209, endPoint y: 410, distance: 471.3
click at [209, 410] on ul "Task 1 Task 2 Task 3 Task 4 Task 5 Task 6 Task 7 Task 8" at bounding box center [253, 226] width 248 height 1091
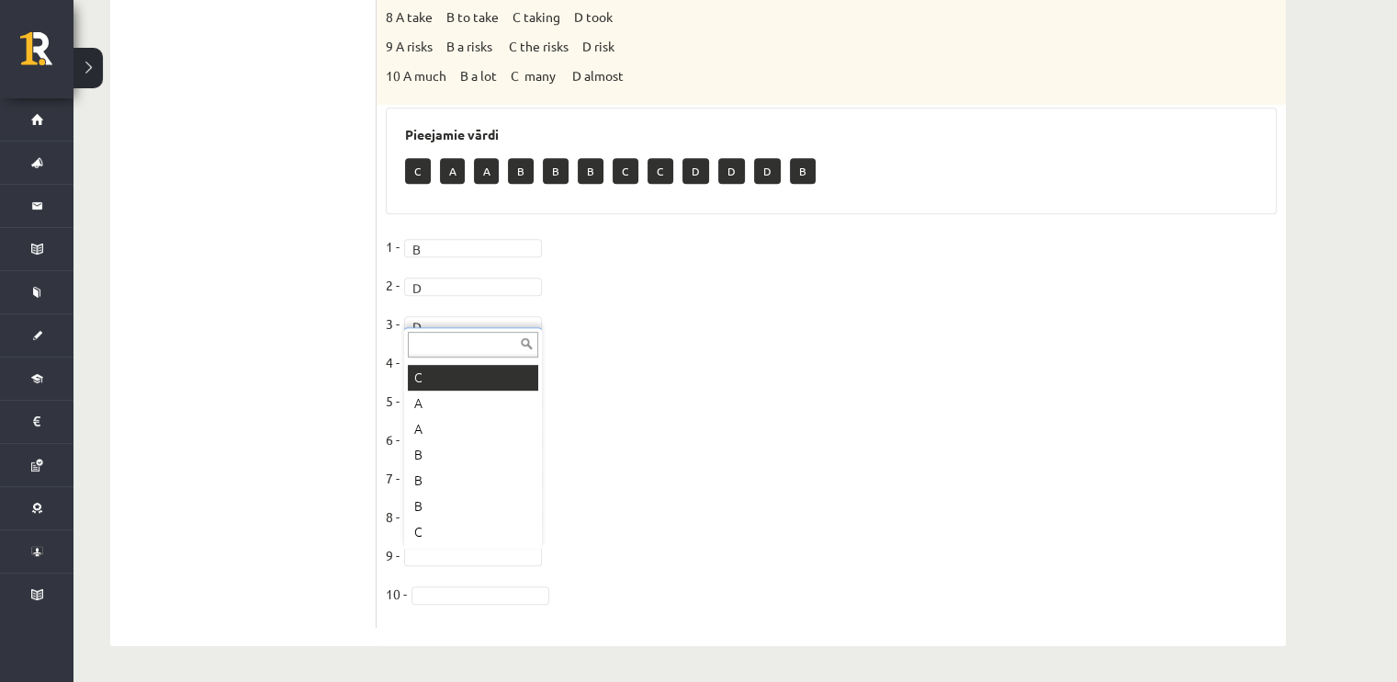
scroll to position [0, 0]
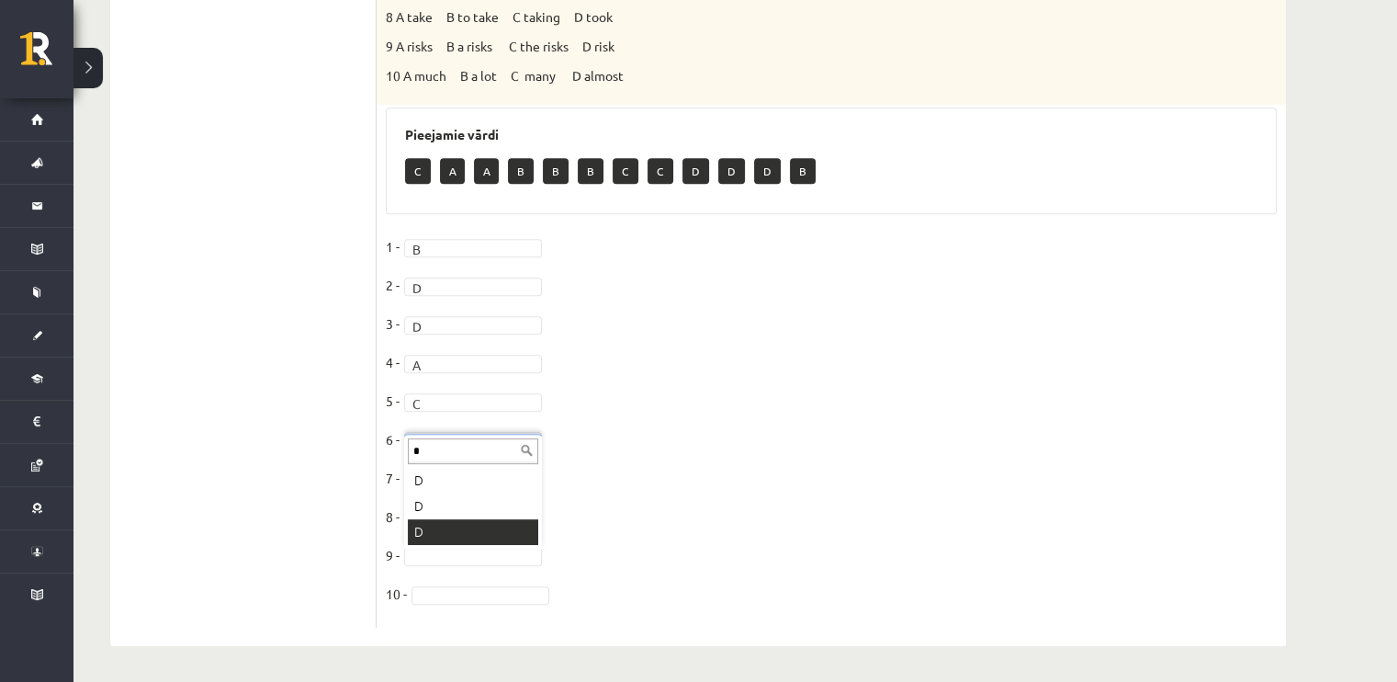
type input "*"
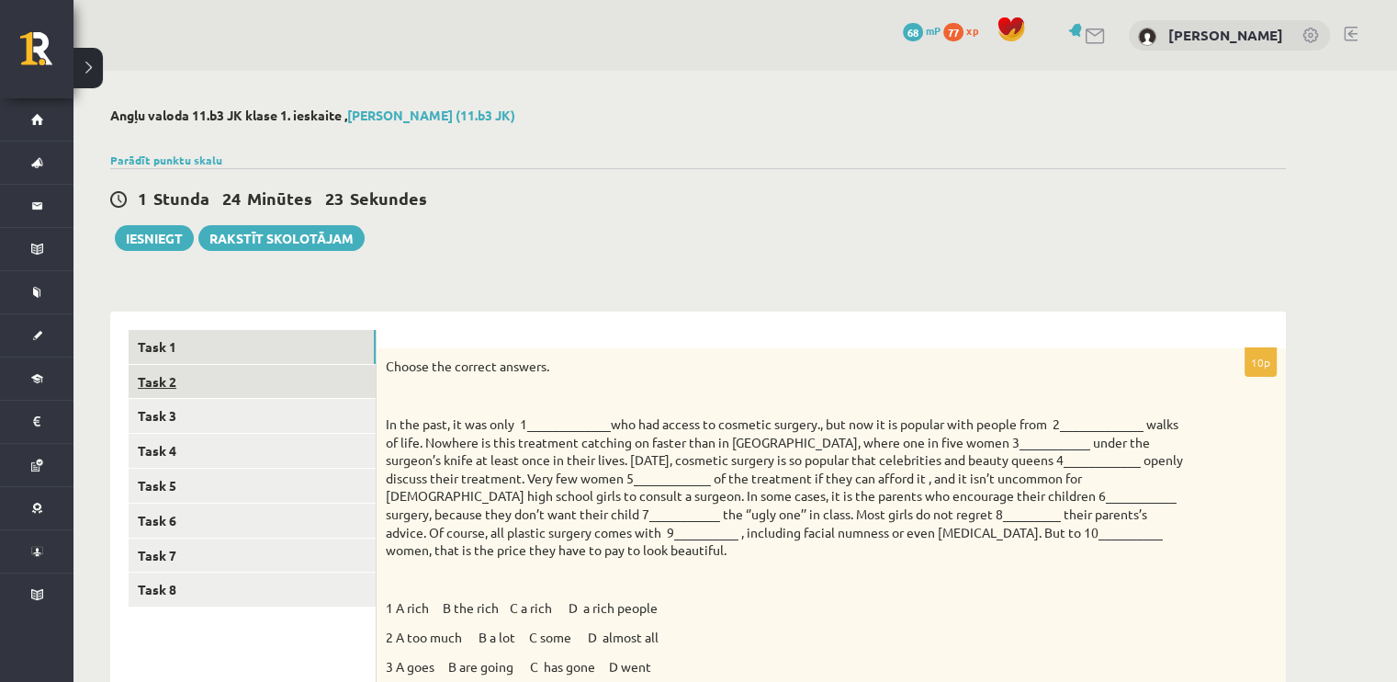
click at [154, 392] on link "Task 2" at bounding box center [252, 382] width 247 height 34
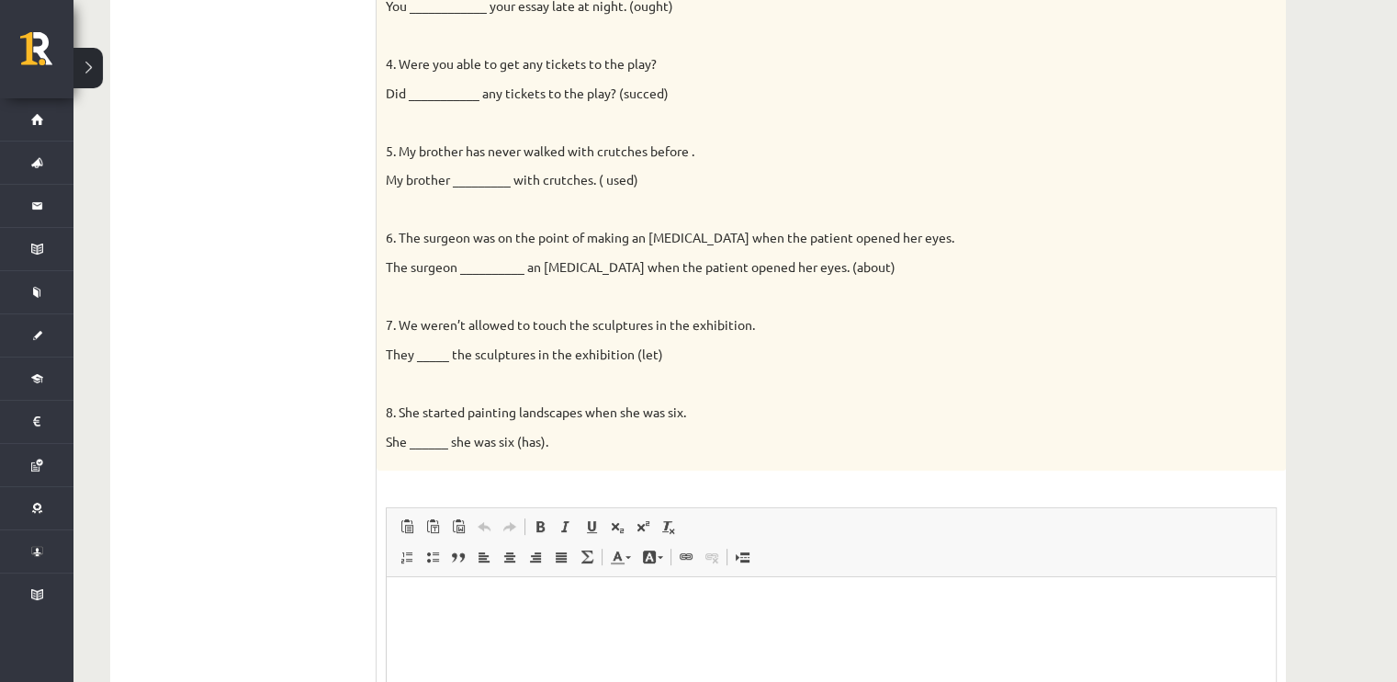
scroll to position [684, 0]
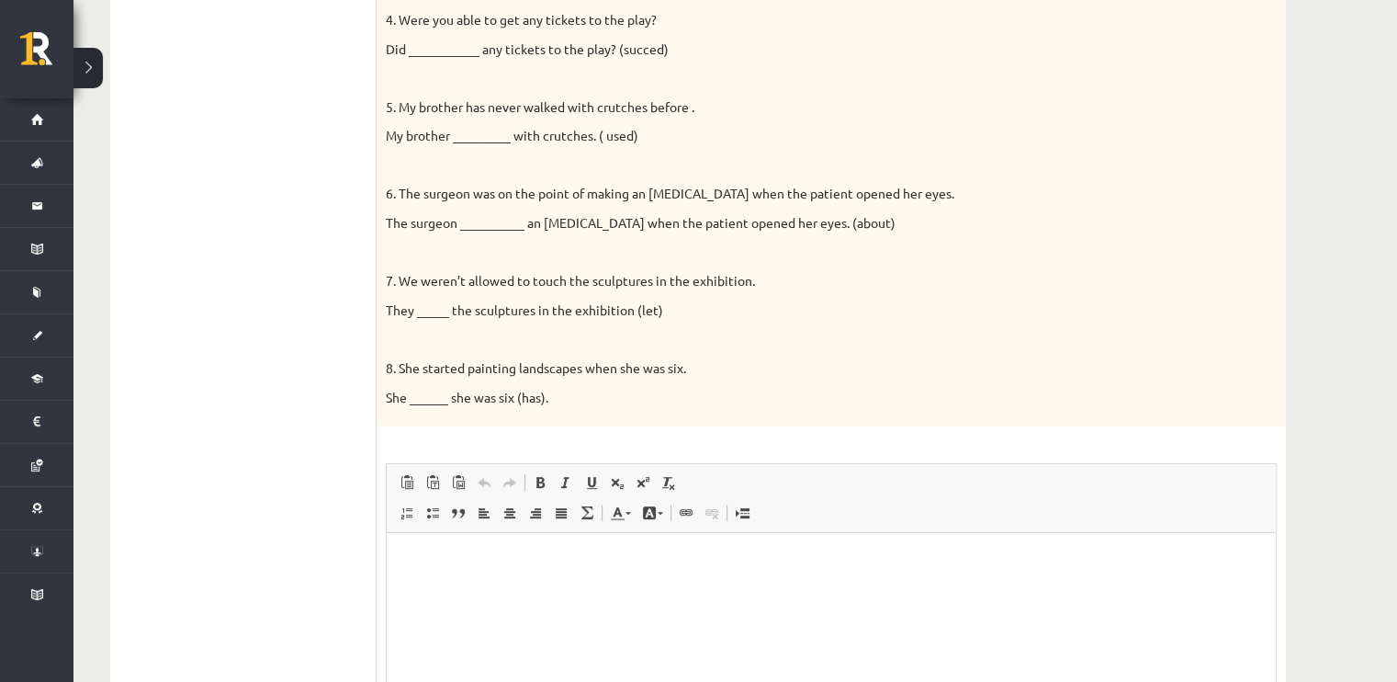
click at [448, 551] on p "Editor, wiswyg-editor-user-answer-47024836498020" at bounding box center [831, 560] width 853 height 19
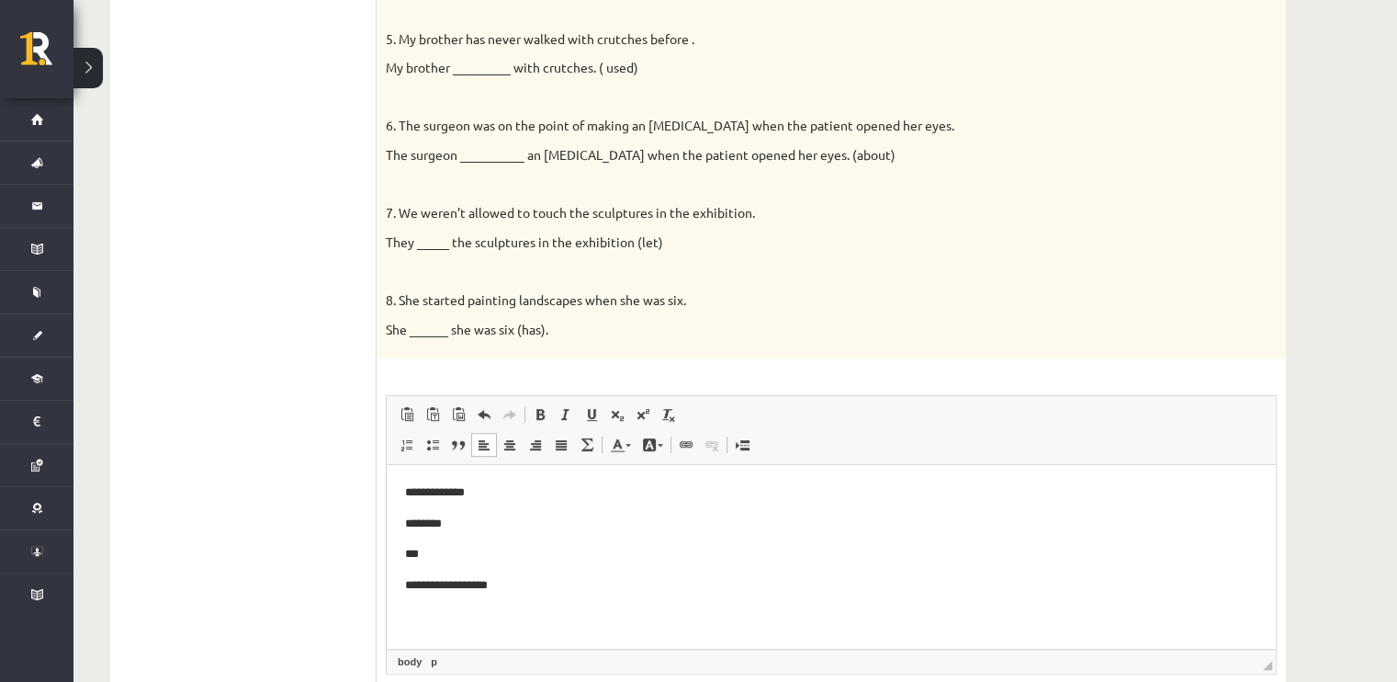
scroll to position [751, 0]
click at [428, 585] on p "**********" at bounding box center [831, 586] width 853 height 19
click at [537, 587] on p "**********" at bounding box center [831, 586] width 853 height 19
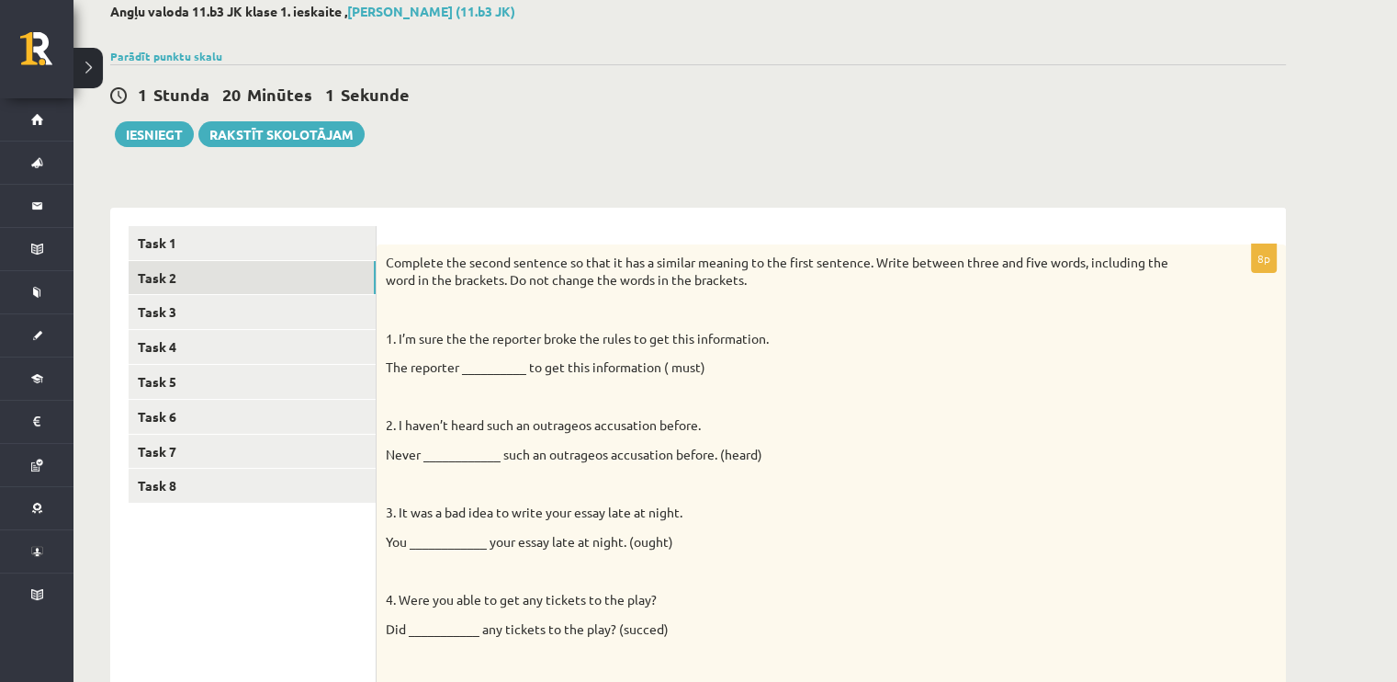
scroll to position [101, 0]
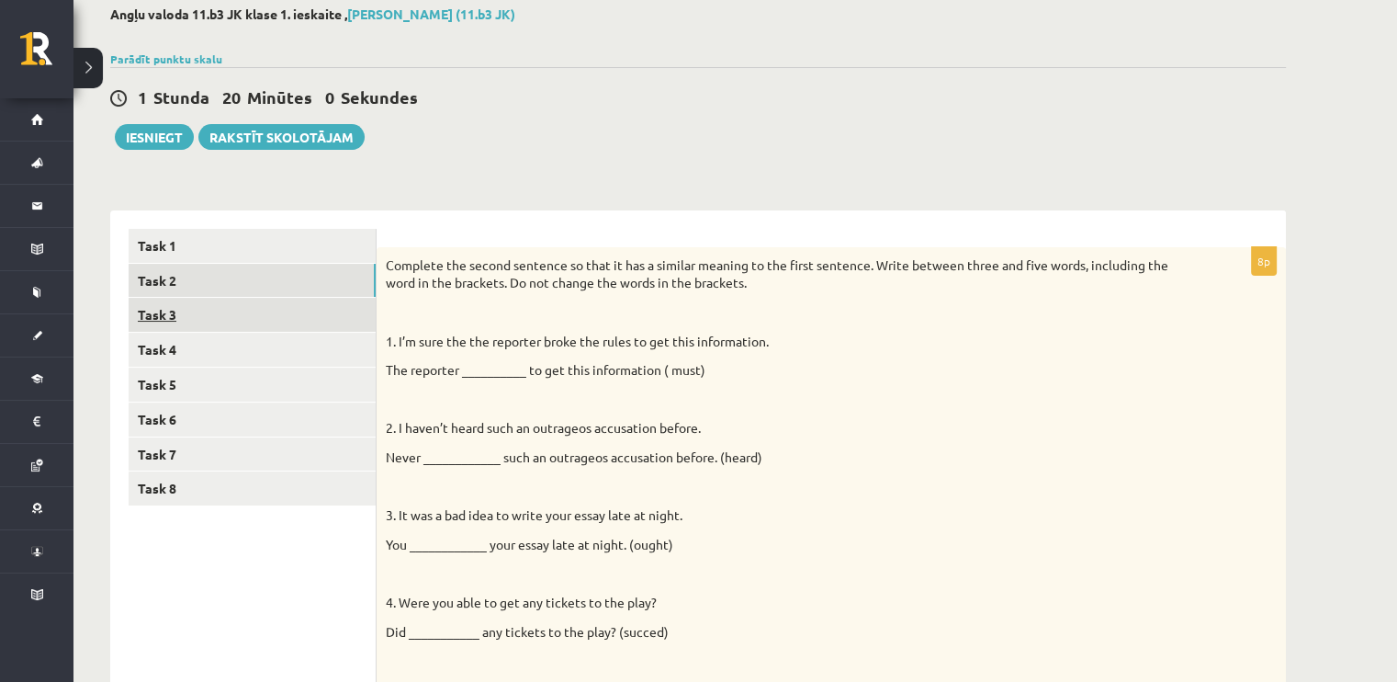
click at [262, 327] on link "Task 3" at bounding box center [252, 315] width 247 height 34
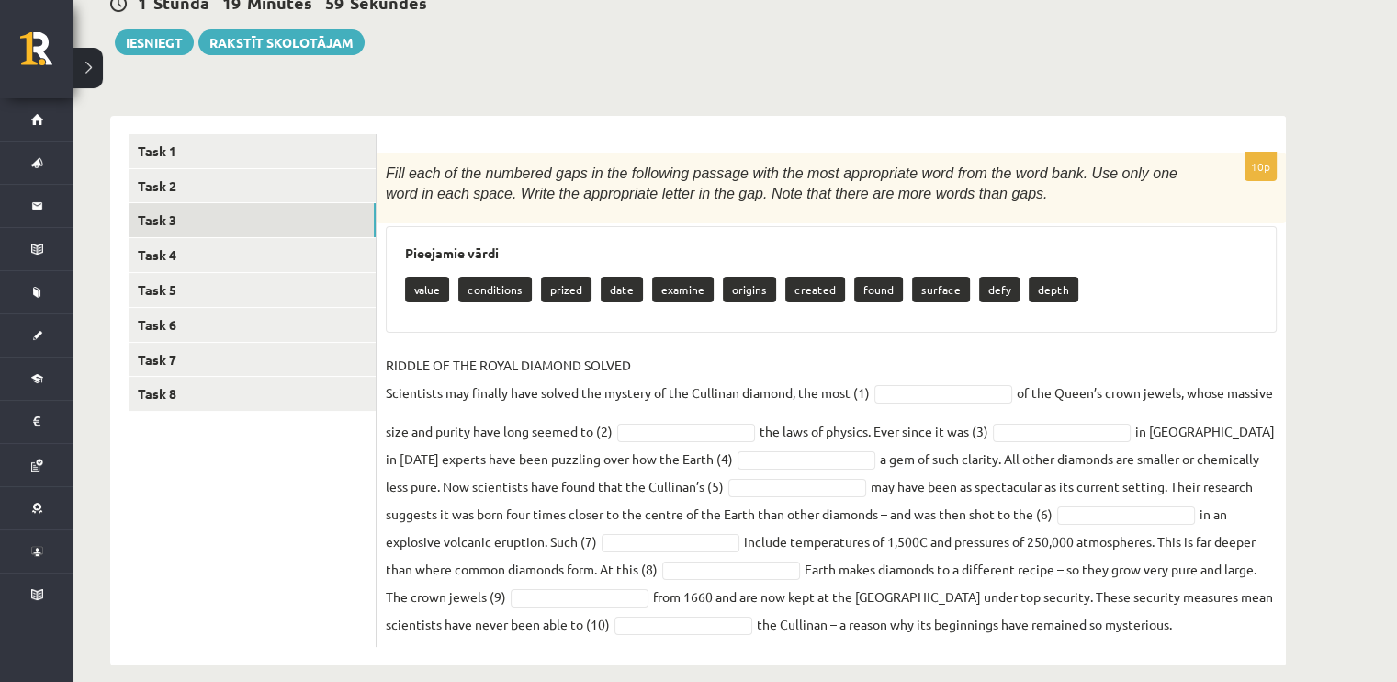
scroll to position [216, 0]
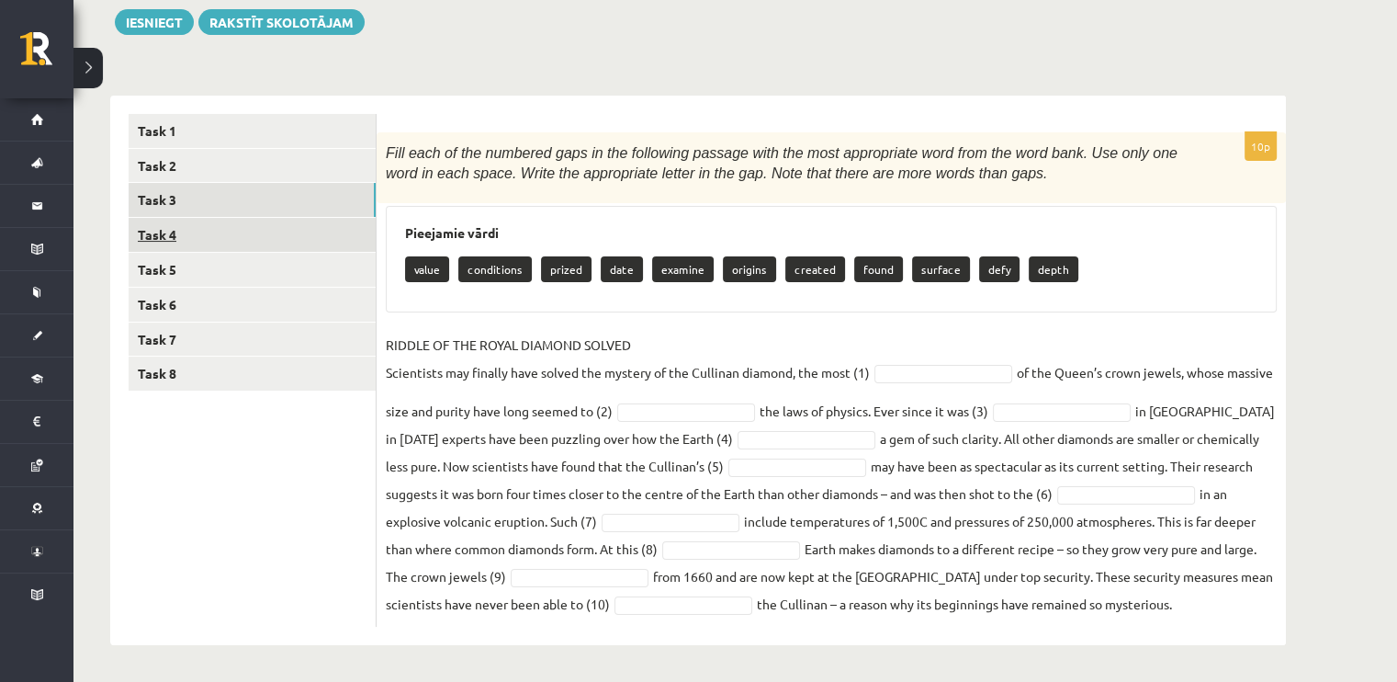
click at [184, 234] on link "Task 4" at bounding box center [252, 235] width 247 height 34
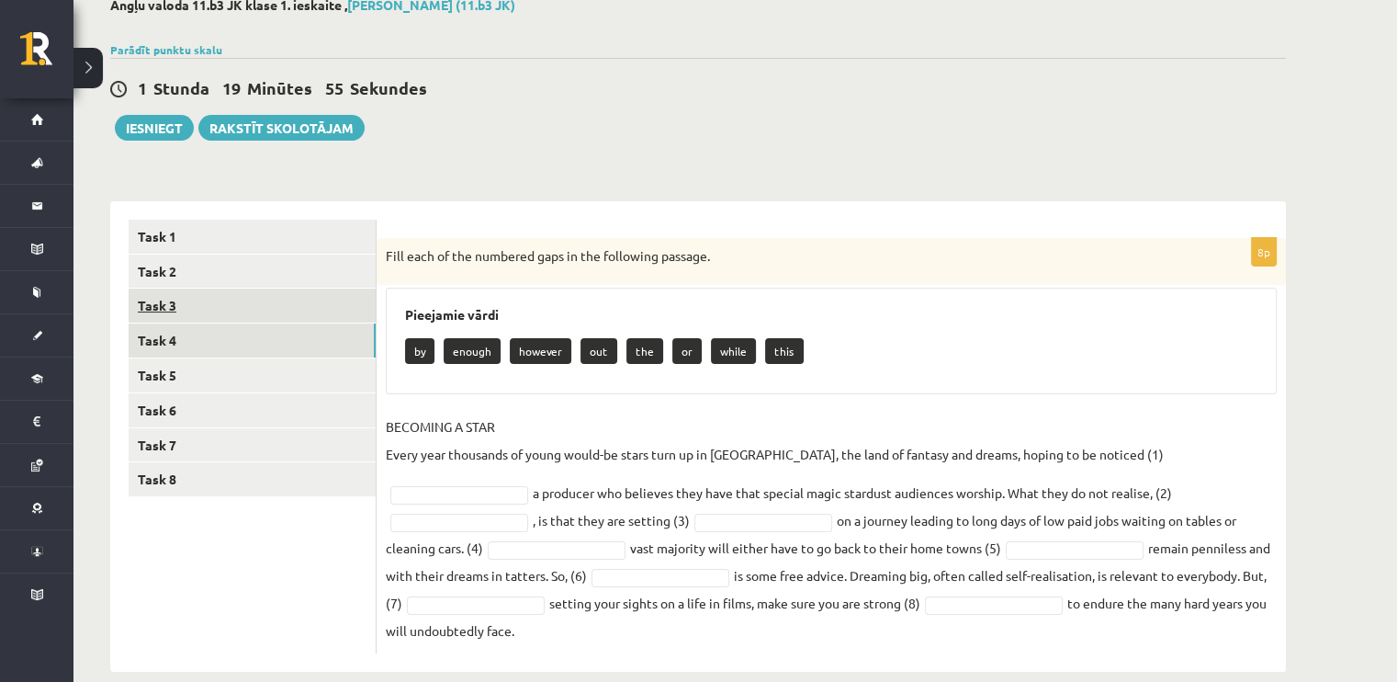
click at [227, 309] on link "Task 3" at bounding box center [252, 305] width 247 height 34
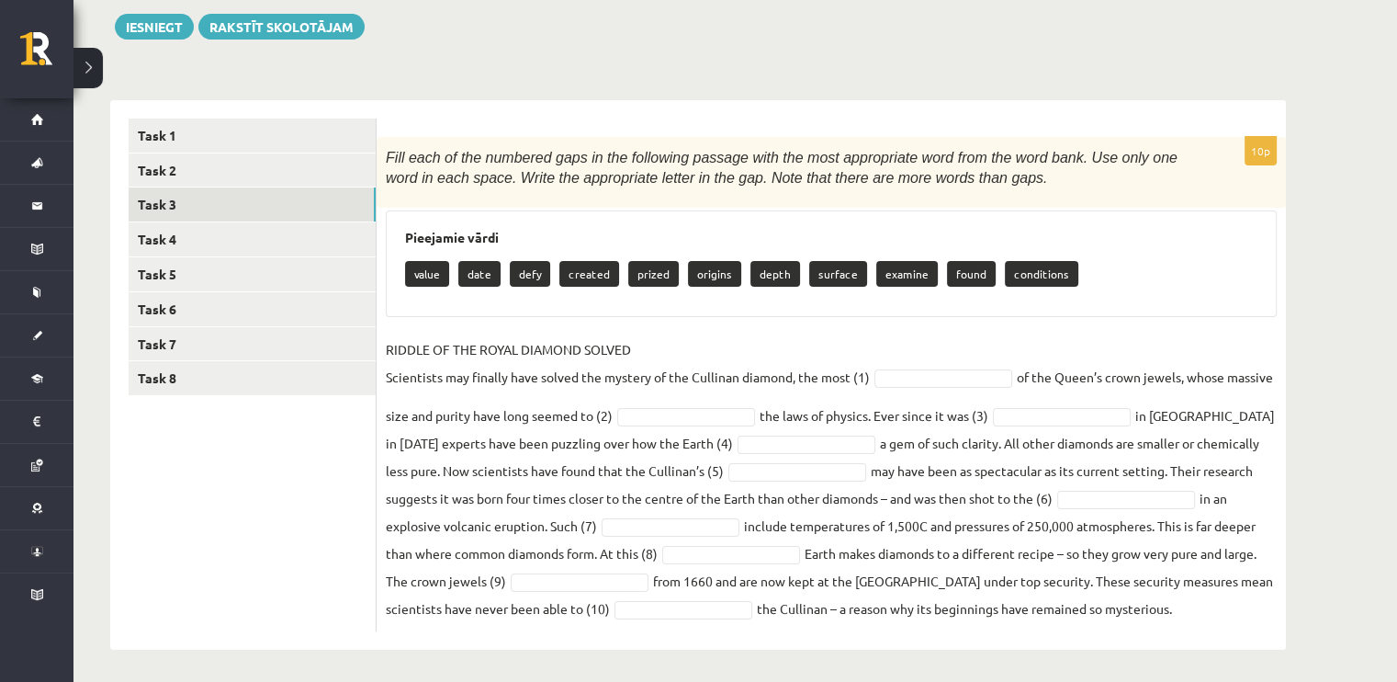
scroll to position [216, 0]
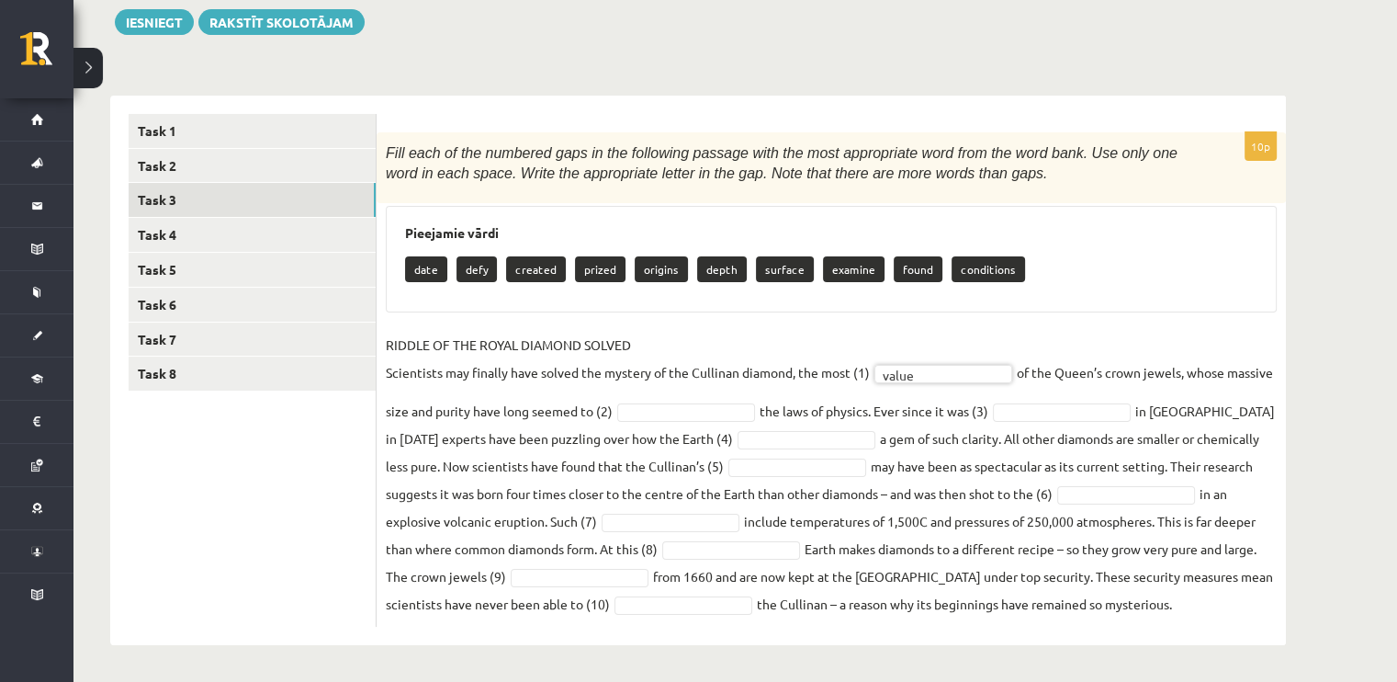
click at [731, 422] on fieldset "RIDDLE OF THE ROYAL DIAMOND SOLVED Scientists may finally have solved the myste…" at bounding box center [831, 474] width 891 height 287
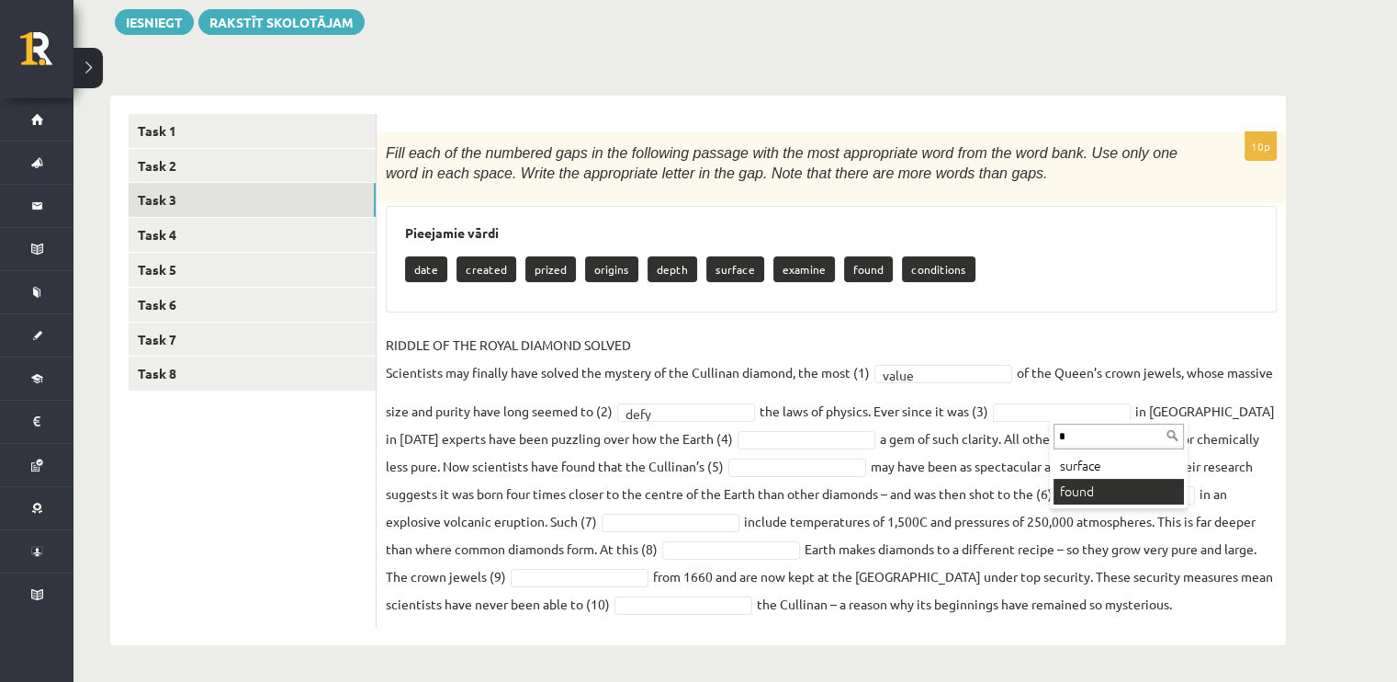
type input "*"
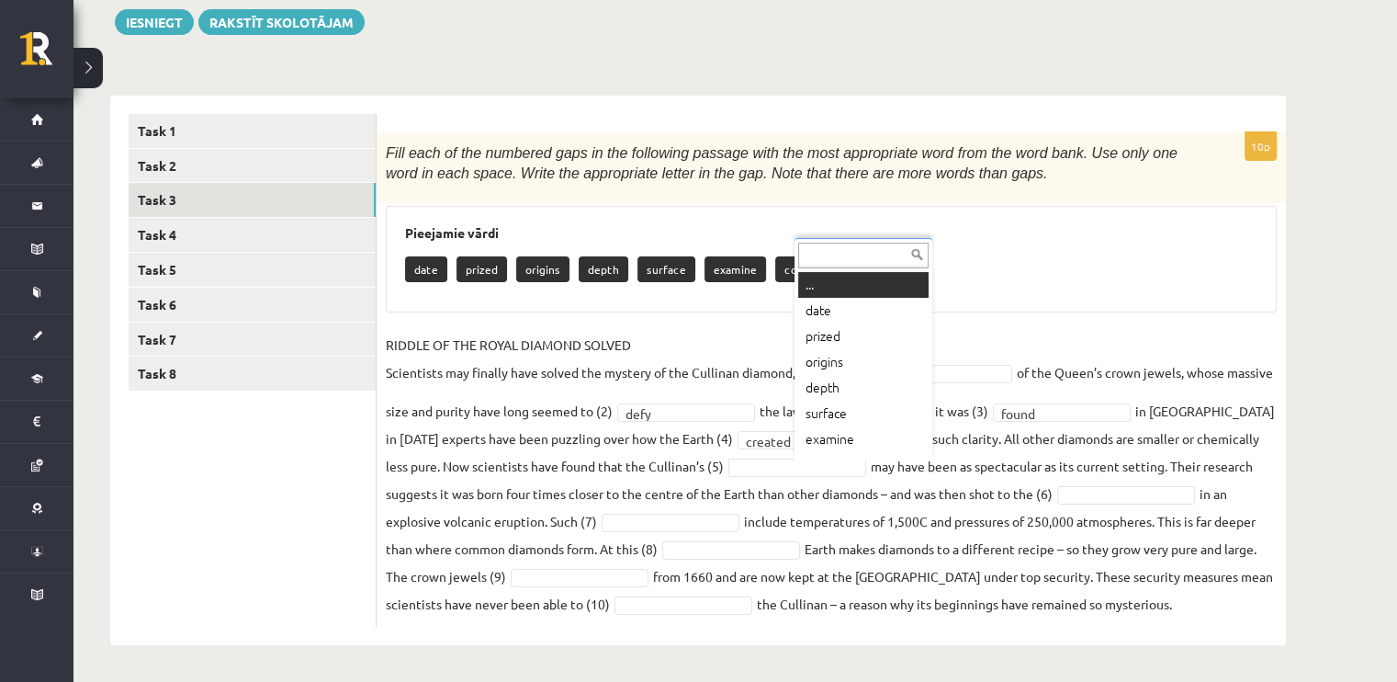
scroll to position [22, 0]
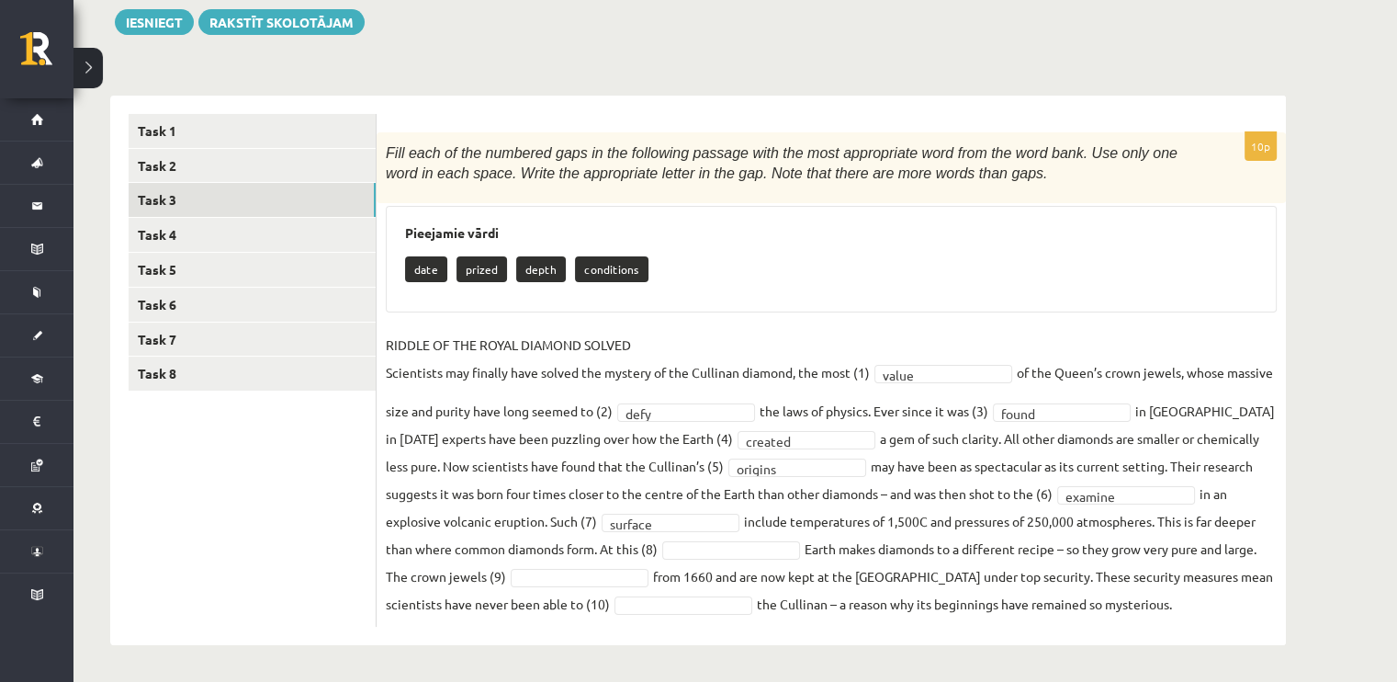
drag, startPoint x: 705, startPoint y: 462, endPoint x: 651, endPoint y: 536, distance: 90.8
click at [651, 536] on fieldset "RIDDLE OF THE ROYAL DIAMOND SOLVED Scientists may finally have solved the myste…" at bounding box center [831, 474] width 891 height 287
drag, startPoint x: 1157, startPoint y: 537, endPoint x: 1161, endPoint y: 545, distance: 9.5
click at [1161, 545] on fieldset "RIDDLE OF THE ROYAL DIAMOND SOLVED Scientists may finally have solved the myste…" at bounding box center [831, 474] width 891 height 287
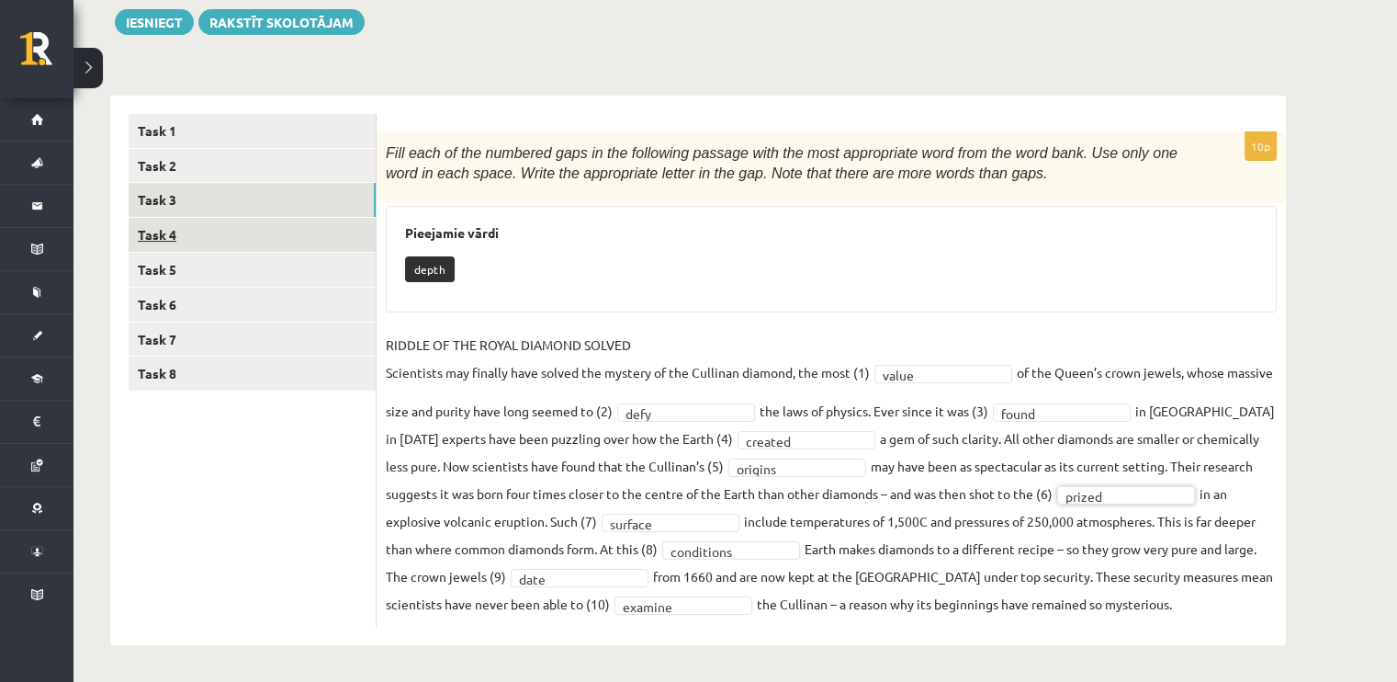
click at [198, 233] on link "Task 4" at bounding box center [252, 235] width 247 height 34
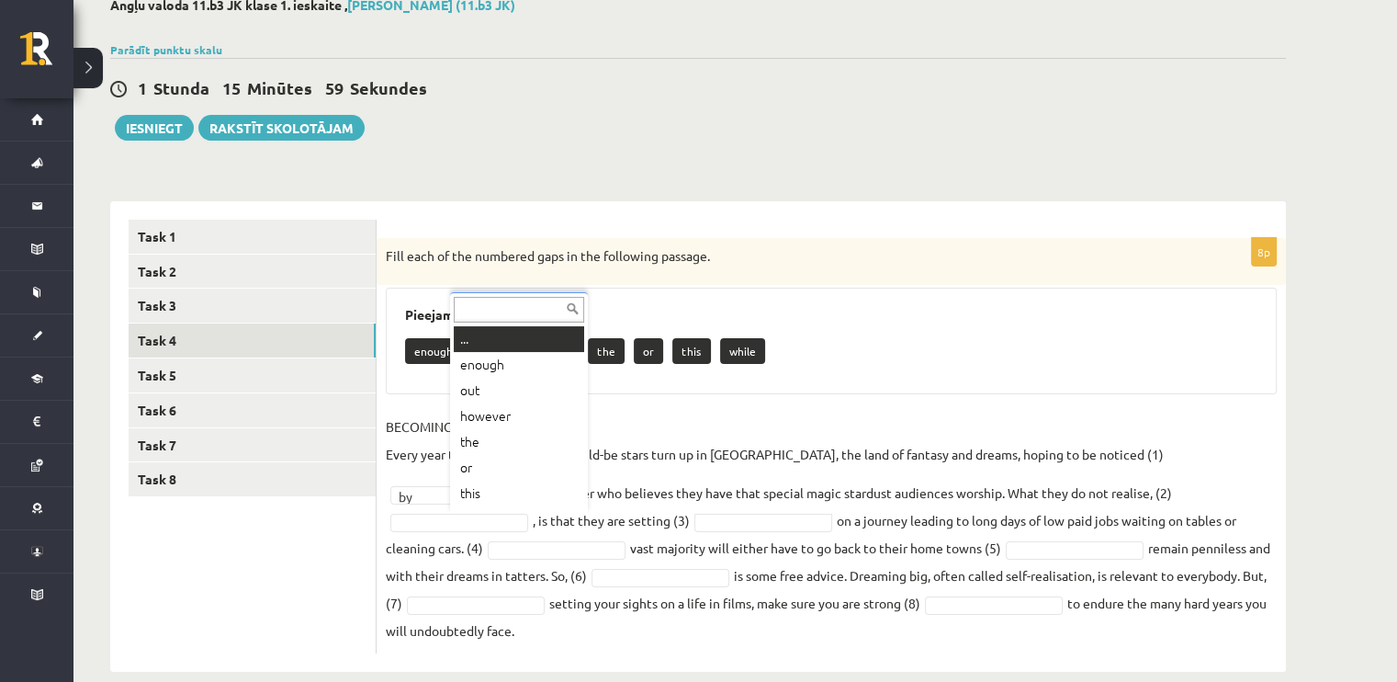
drag, startPoint x: 518, startPoint y: 527, endPoint x: 489, endPoint y: 386, distance: 144.5
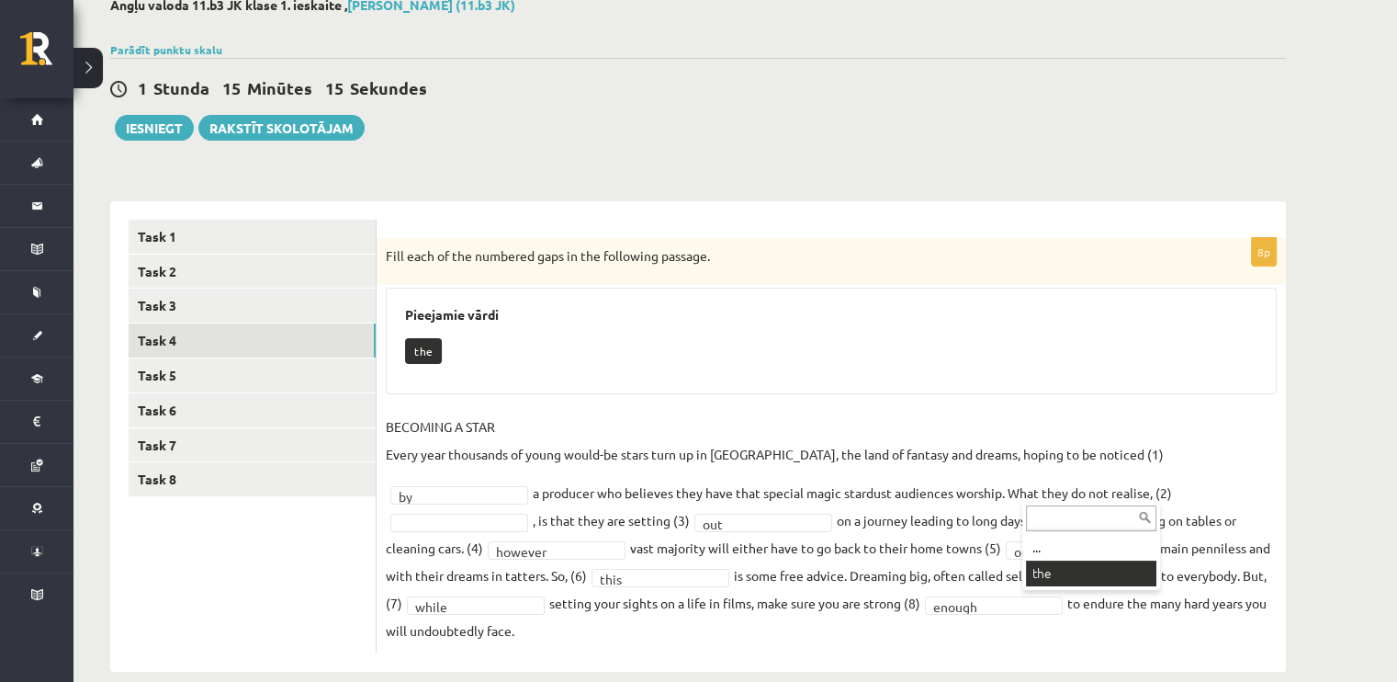
scroll to position [66, 0]
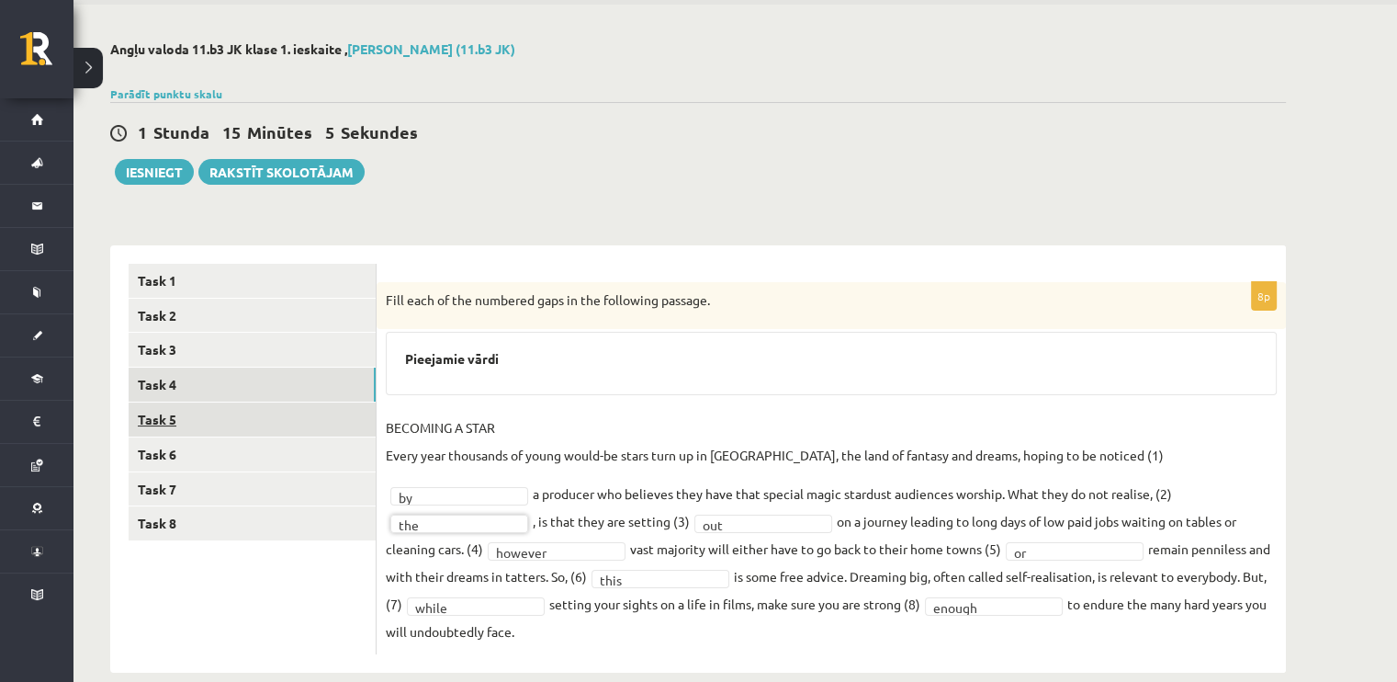
click at [152, 419] on link "Task 5" at bounding box center [252, 419] width 247 height 34
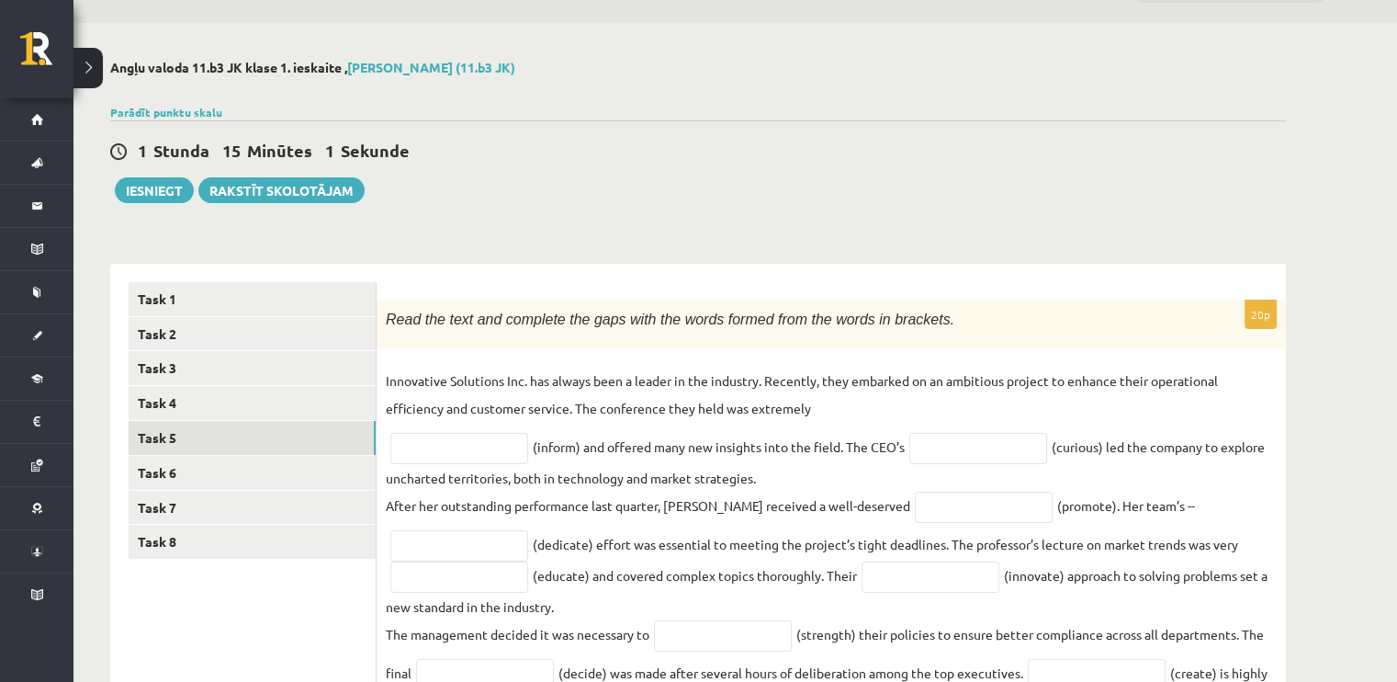
scroll to position [50, 0]
click at [448, 439] on input "text" at bounding box center [459, 446] width 138 height 31
click at [428, 454] on input "text" at bounding box center [459, 446] width 138 height 31
type input "********"
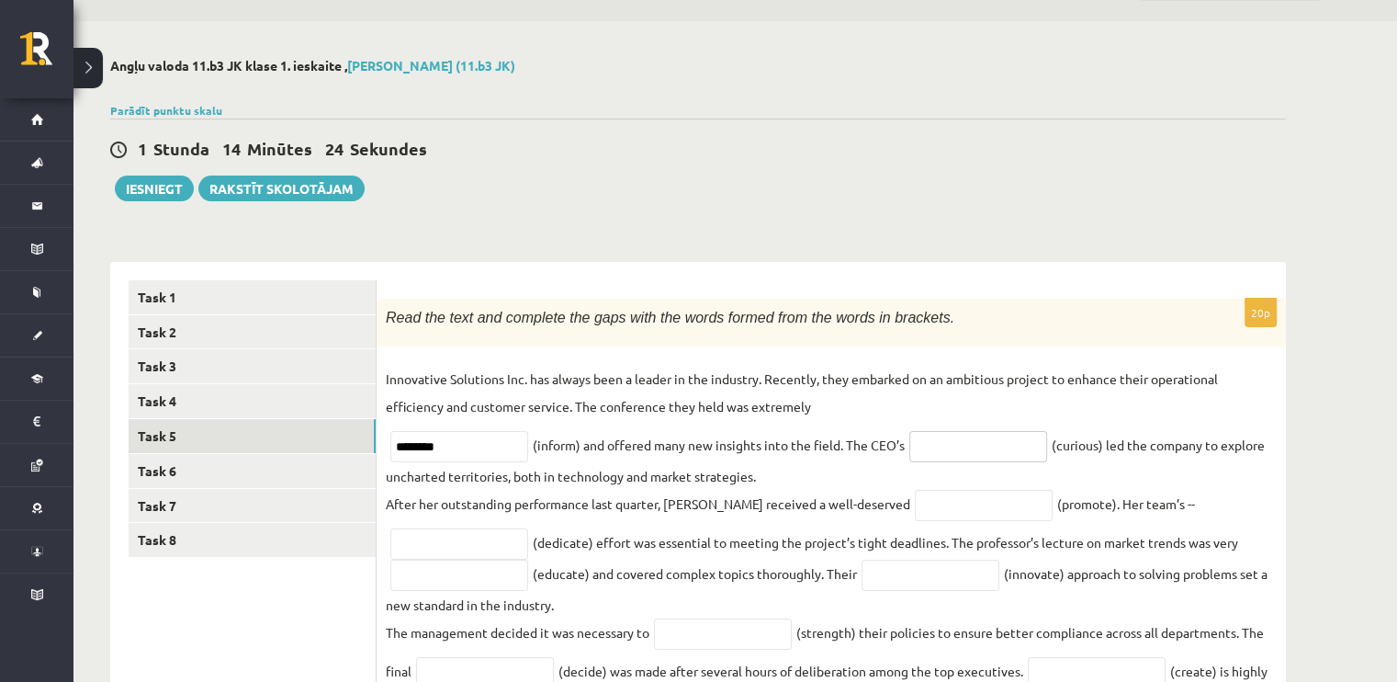
click at [992, 454] on input "text" at bounding box center [978, 446] width 138 height 31
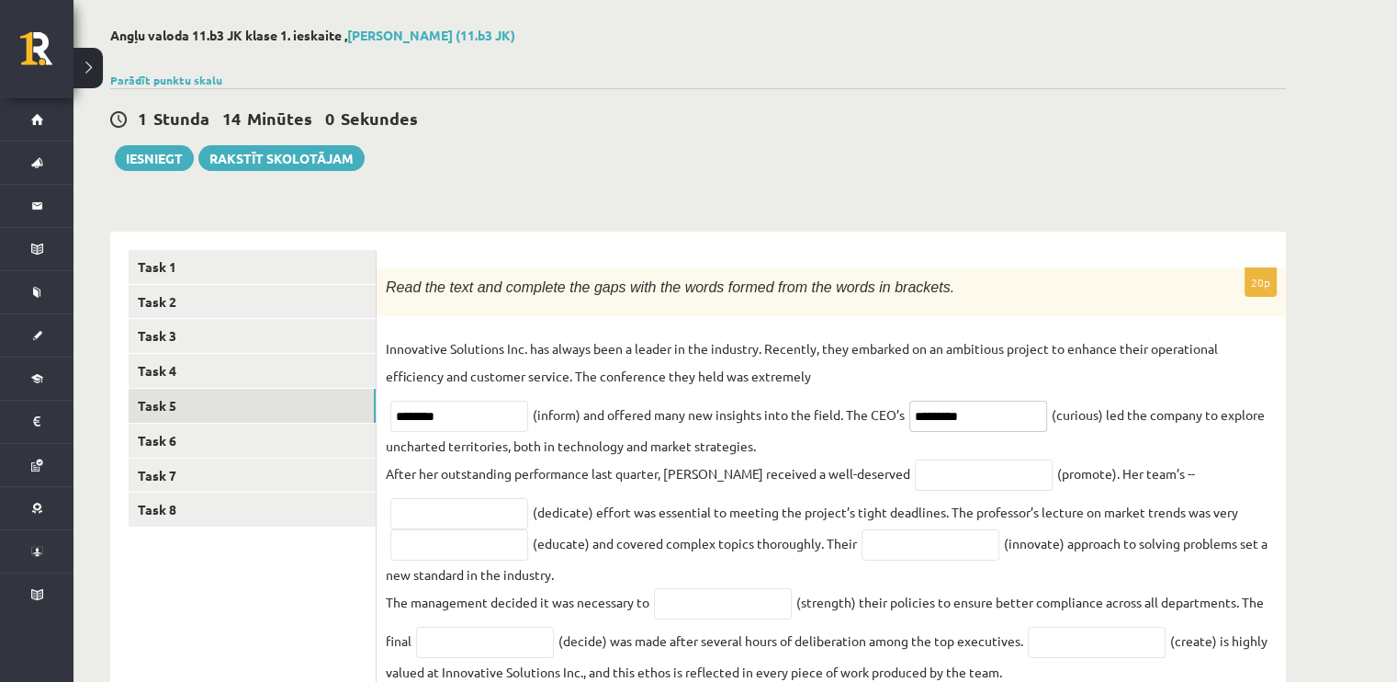
scroll to position [81, 0]
type input "*********"
click at [915, 467] on input "text" at bounding box center [984, 473] width 138 height 31
type input "*********"
click at [452, 528] on input "text" at bounding box center [459, 512] width 138 height 31
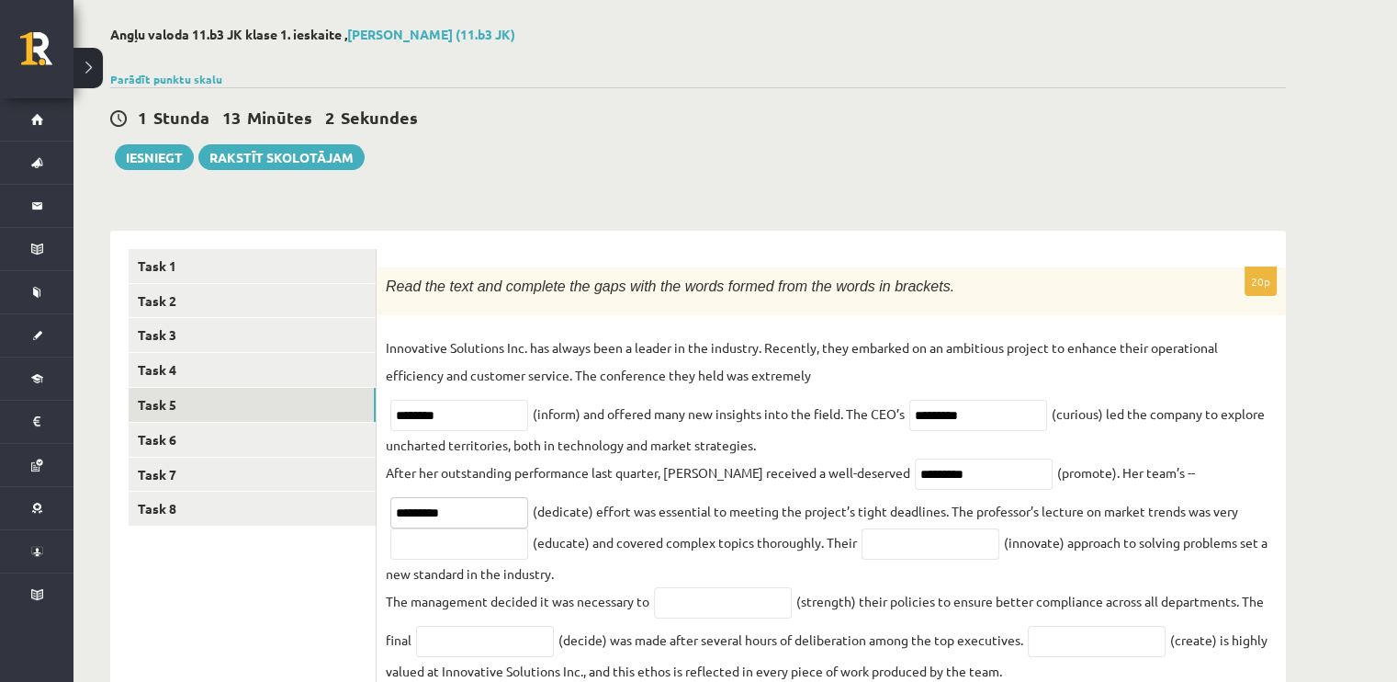
type input "*********"
click at [452, 547] on input "text" at bounding box center [459, 543] width 138 height 31
type input "********"
click at [928, 540] on input "text" at bounding box center [931, 543] width 138 height 31
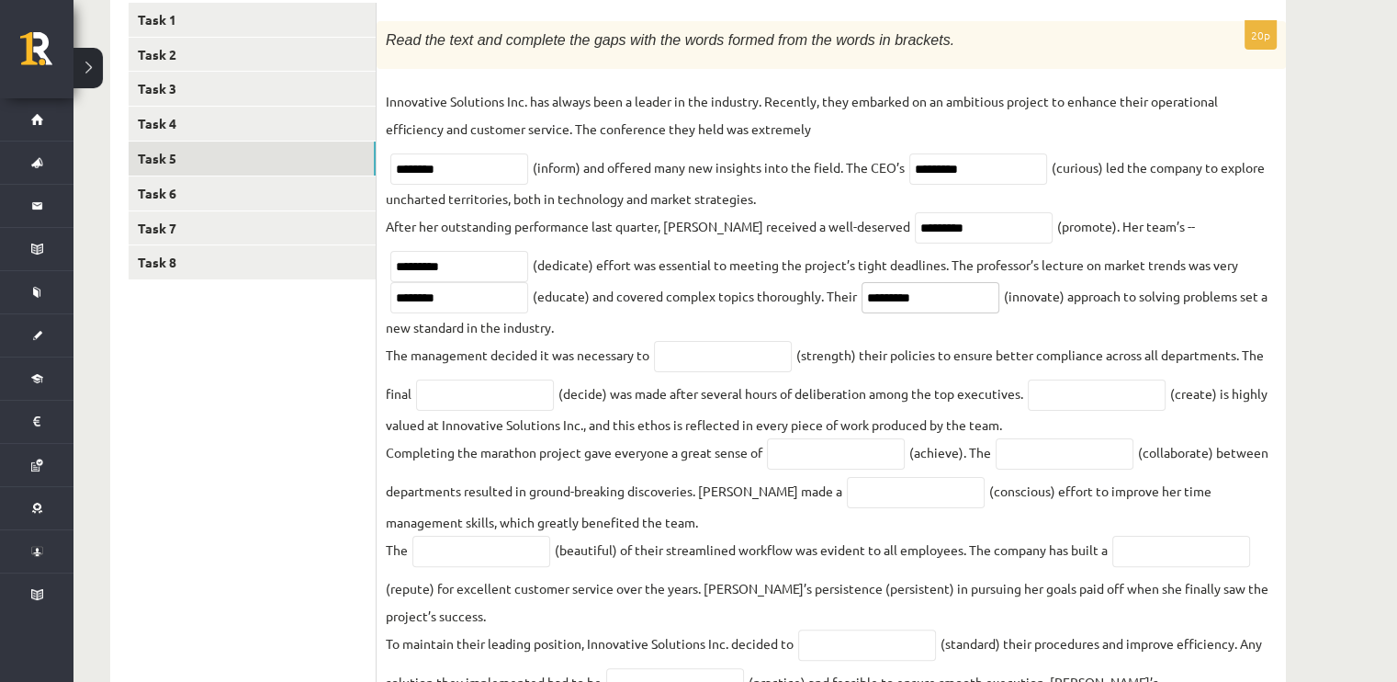
scroll to position [331, 0]
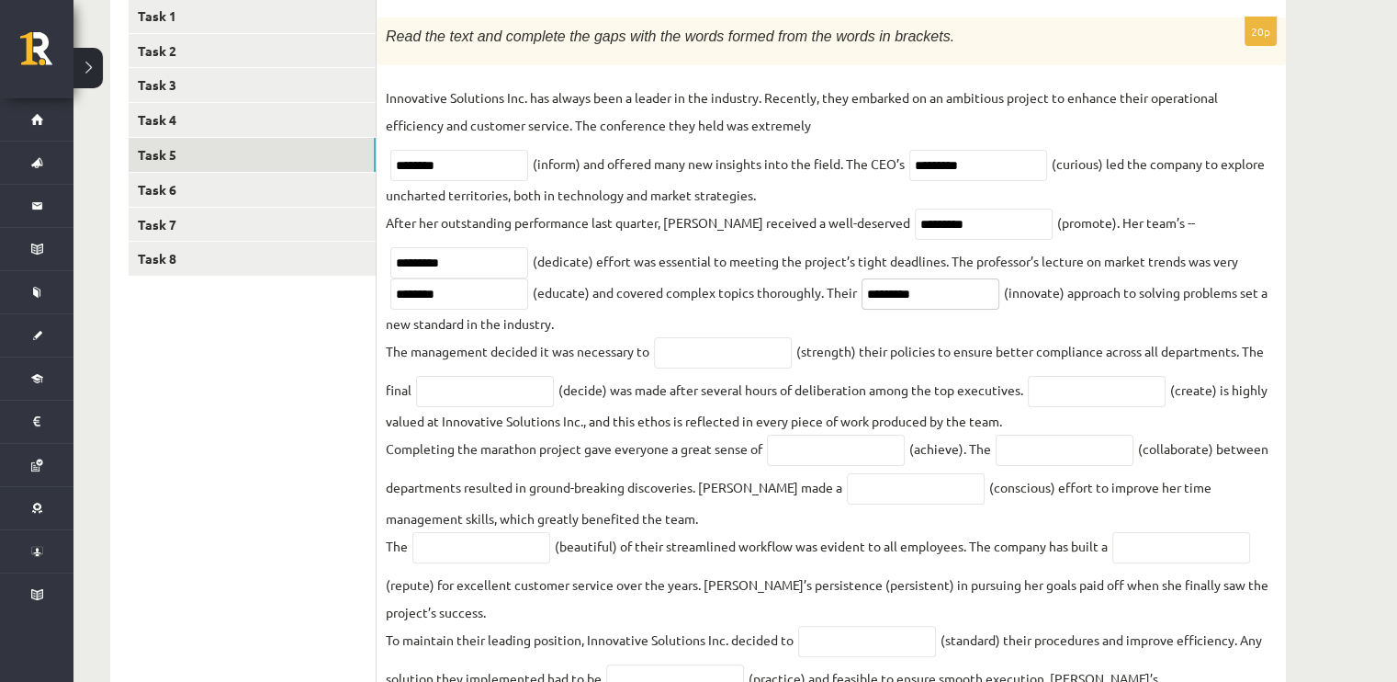
type input "*********"
click at [723, 356] on input "text" at bounding box center [723, 352] width 138 height 31
click at [709, 351] on input "**********" at bounding box center [723, 352] width 138 height 31
type input "**********"
click at [503, 397] on input "text" at bounding box center [485, 391] width 138 height 31
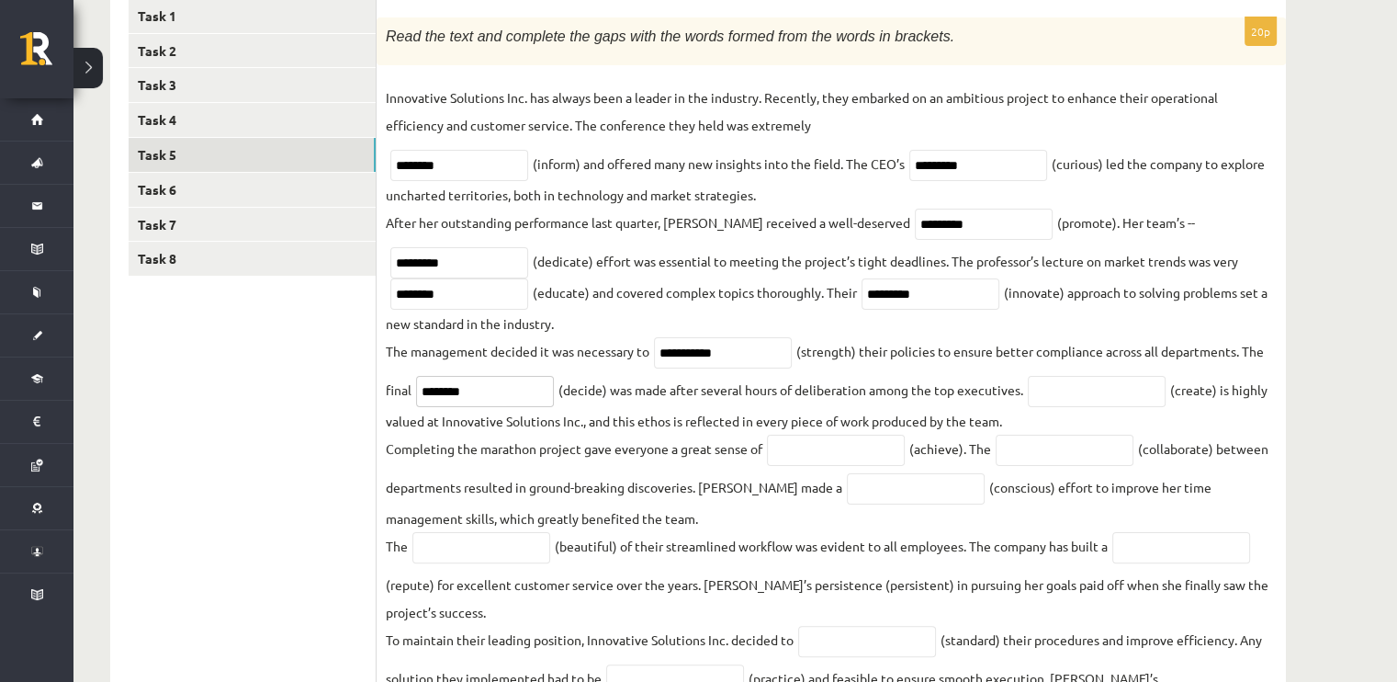
type input "********"
click at [1060, 403] on input "text" at bounding box center [1097, 391] width 138 height 31
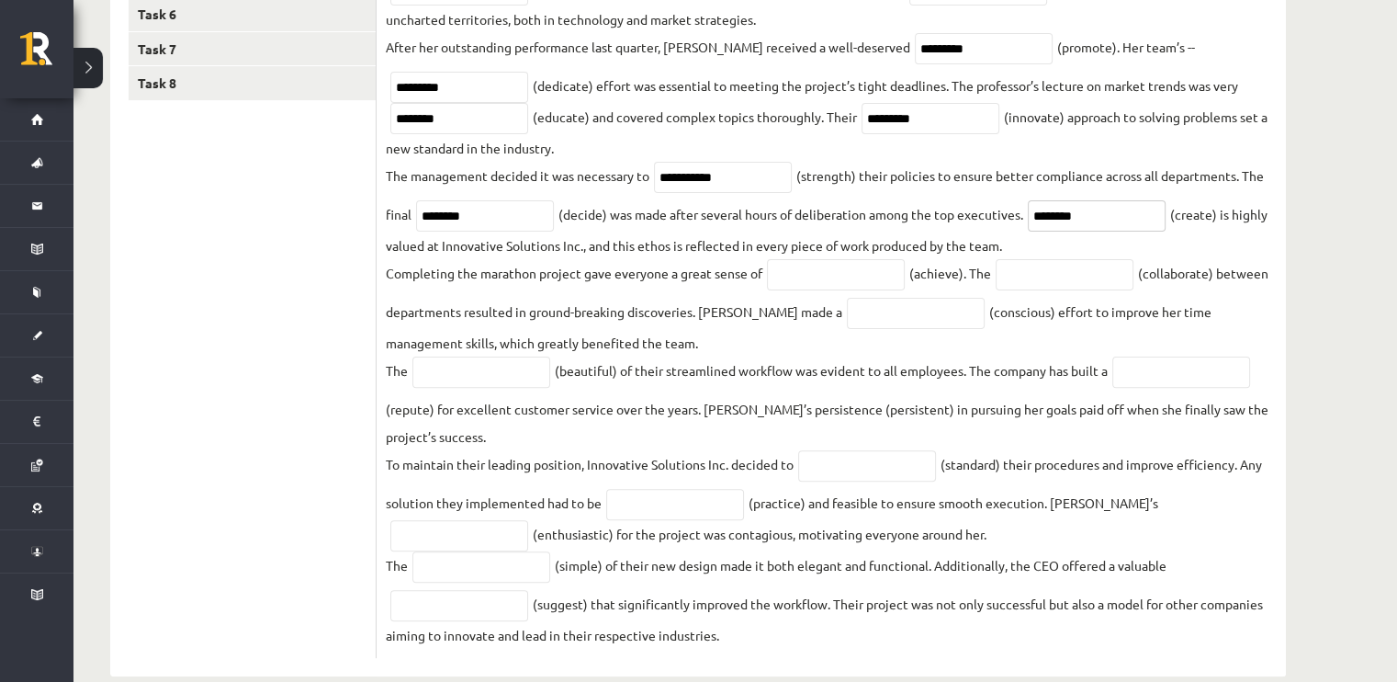
type input "********"
click at [1060, 403] on fieldset "**********" at bounding box center [831, 278] width 891 height 740
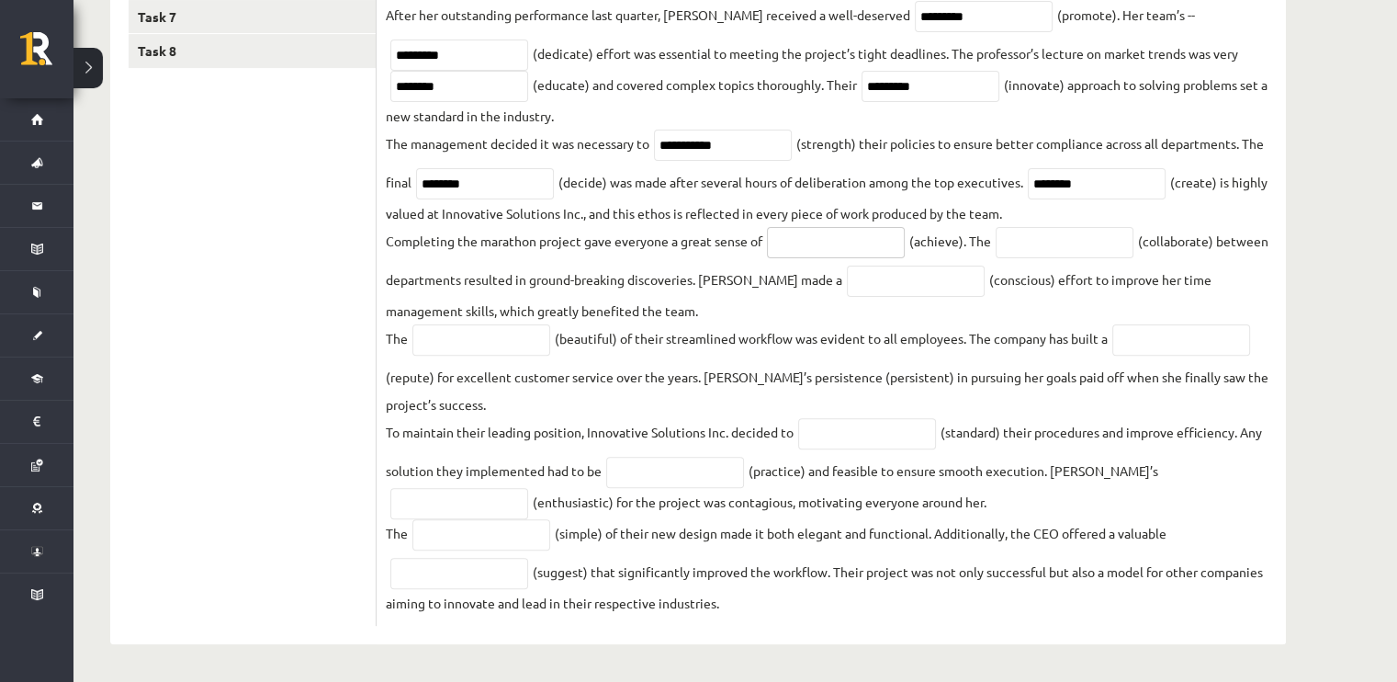
click at [864, 240] on input "text" at bounding box center [836, 242] width 138 height 31
type input "**********"
click at [1036, 238] on input "text" at bounding box center [1065, 242] width 138 height 31
type input "**********"
click at [864, 284] on input "text" at bounding box center [916, 280] width 138 height 31
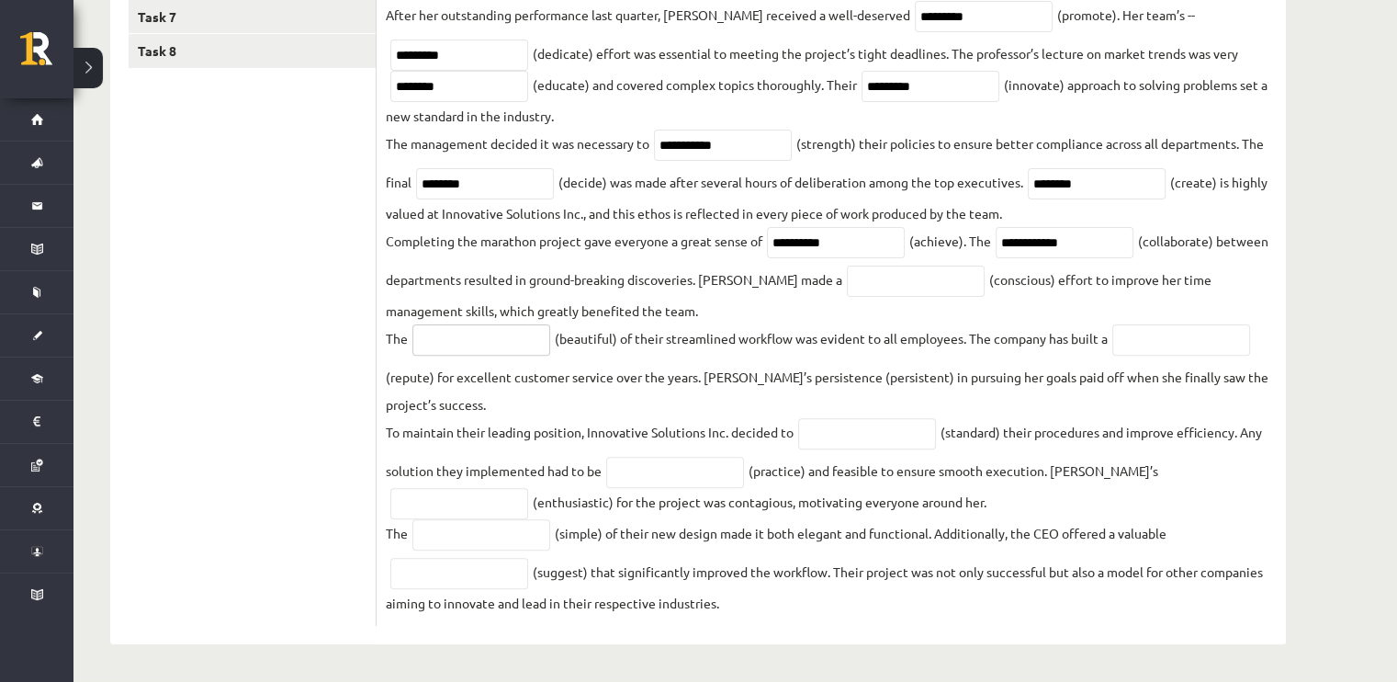
click at [459, 330] on input "text" at bounding box center [481, 339] width 138 height 31
type input "******"
click at [1077, 315] on fieldset "**********" at bounding box center [831, 246] width 891 height 740
click at [1135, 330] on input "text" at bounding box center [1182, 339] width 138 height 31
type input "**********"
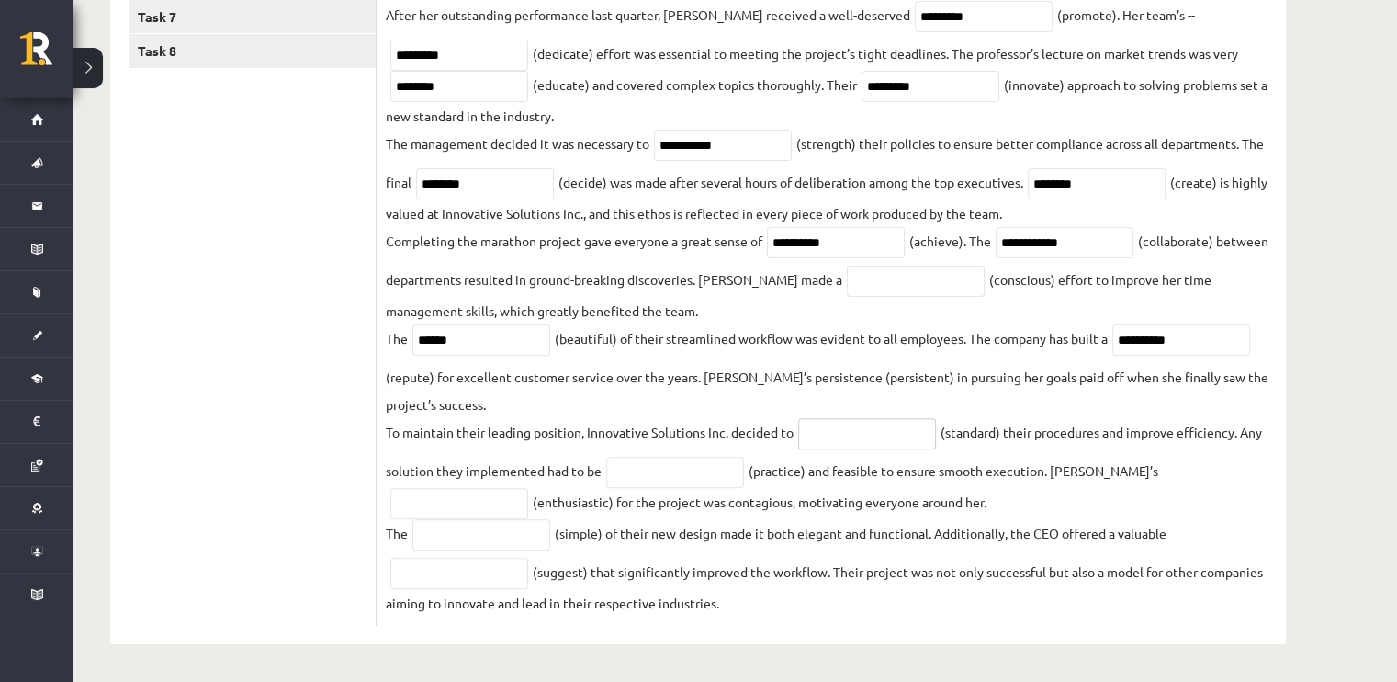
click at [864, 424] on input "text" at bounding box center [867, 433] width 138 height 31
type input "********"
click at [731, 481] on input "text" at bounding box center [675, 472] width 138 height 31
type input "*********"
click at [528, 488] on input "text" at bounding box center [459, 503] width 138 height 31
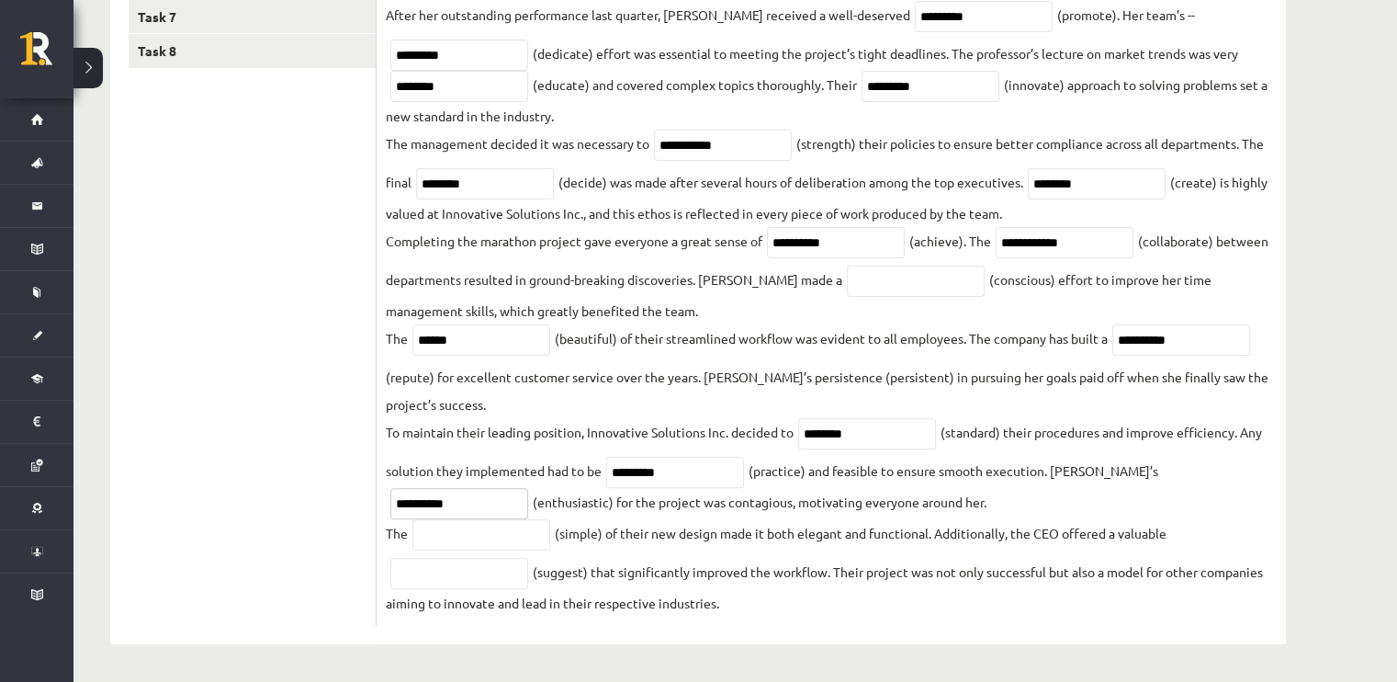
type input "**********"
click at [491, 536] on input "text" at bounding box center [481, 534] width 138 height 31
type input "*******"
click at [442, 584] on input "text" at bounding box center [459, 573] width 138 height 31
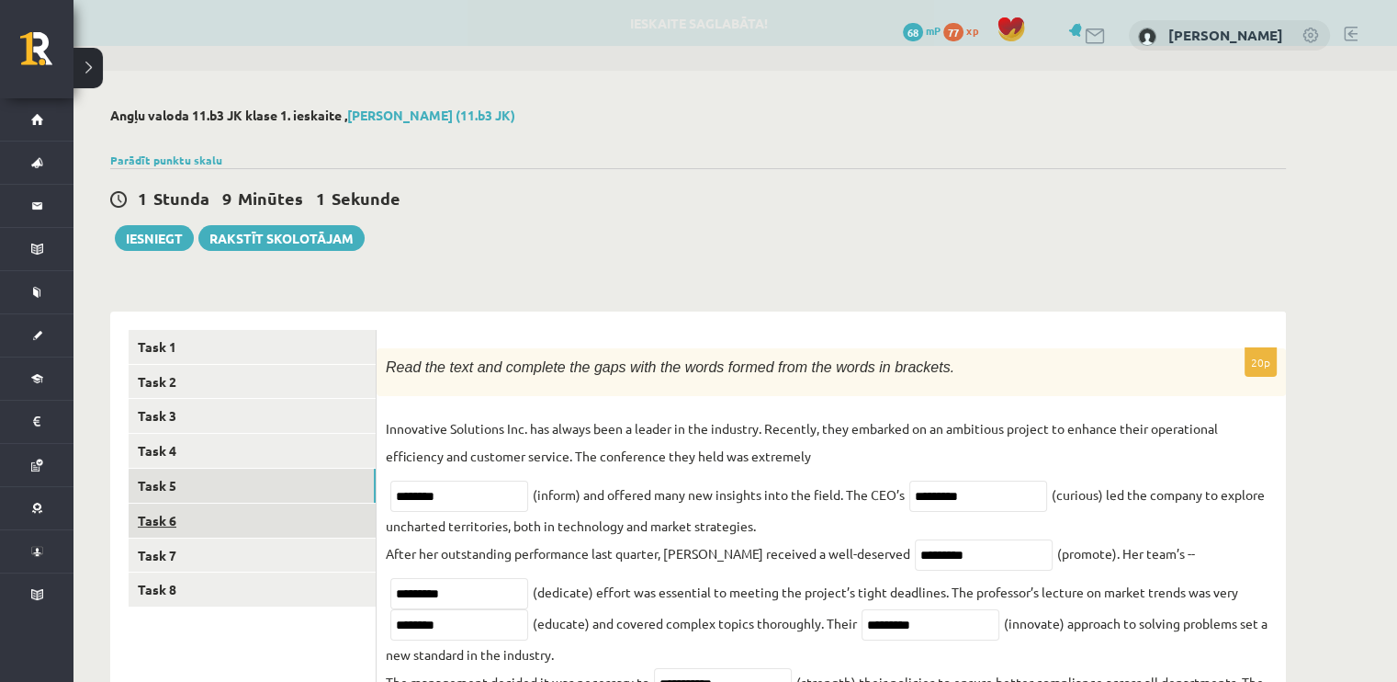
type input "**********"
click at [200, 517] on link "Task 6" at bounding box center [252, 520] width 247 height 34
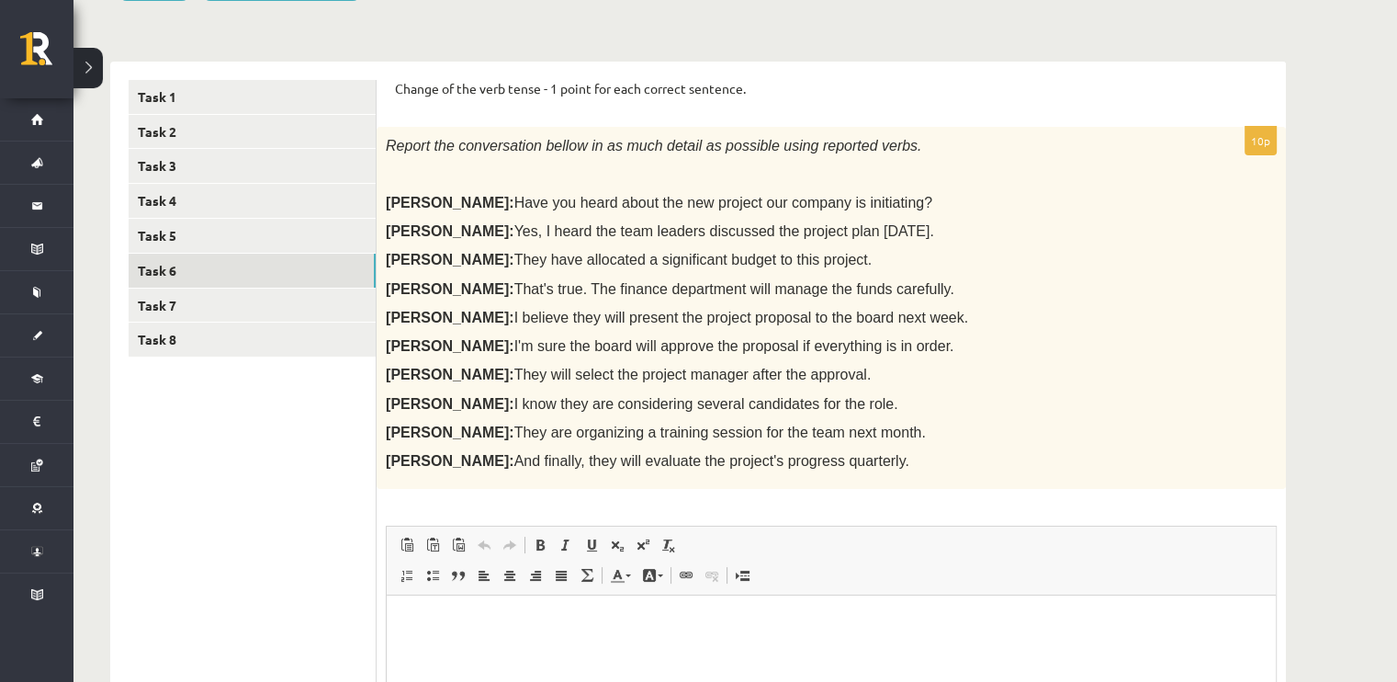
scroll to position [250, 0]
click at [279, 291] on link "Task 7" at bounding box center [252, 305] width 247 height 34
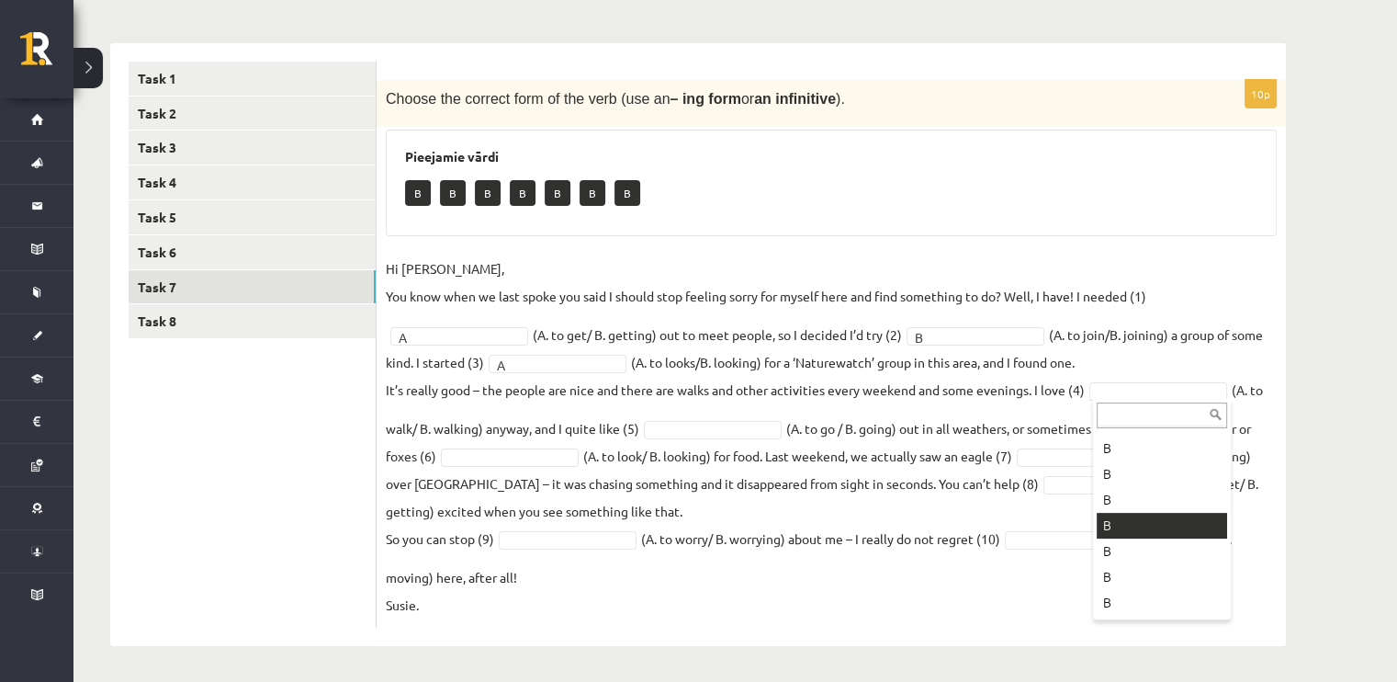
scroll to position [0, 0]
type input "*"
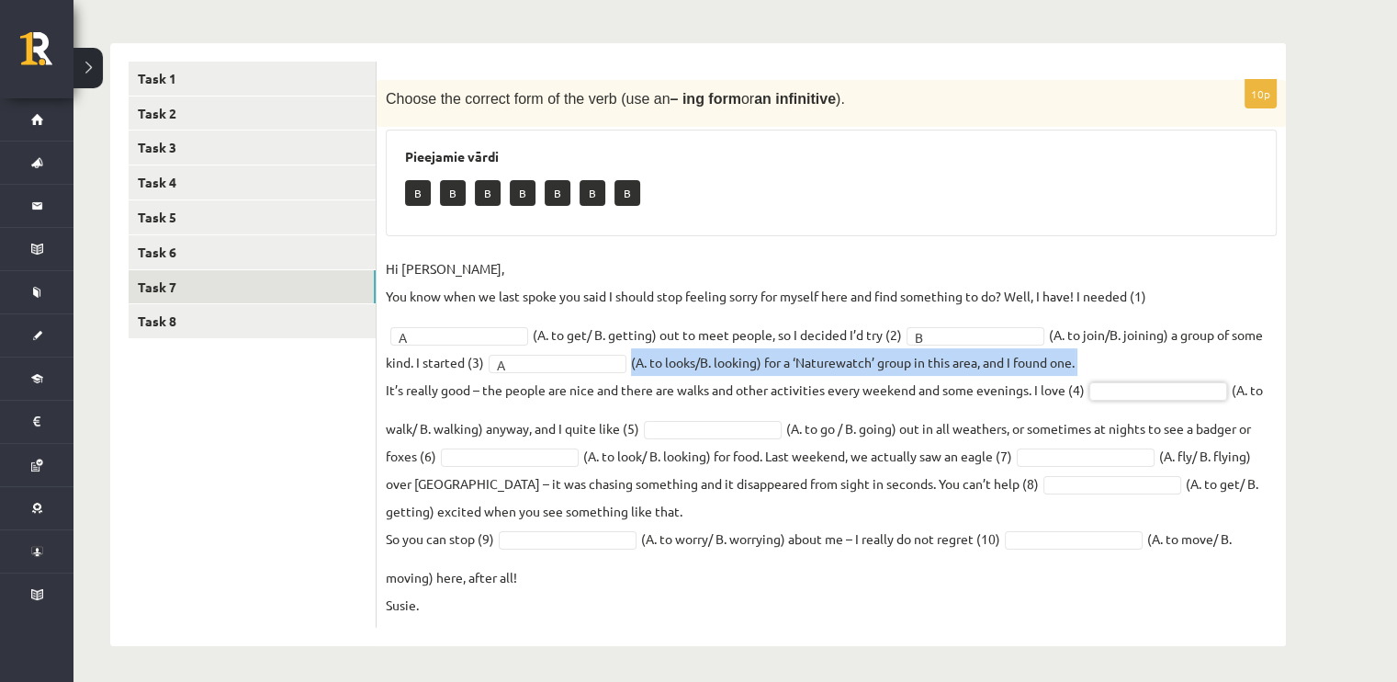
click at [1181, 351] on fieldset "Hi Caroline, You know when we last spoke you said I should stop feeling sorry f…" at bounding box center [831, 436] width 891 height 364
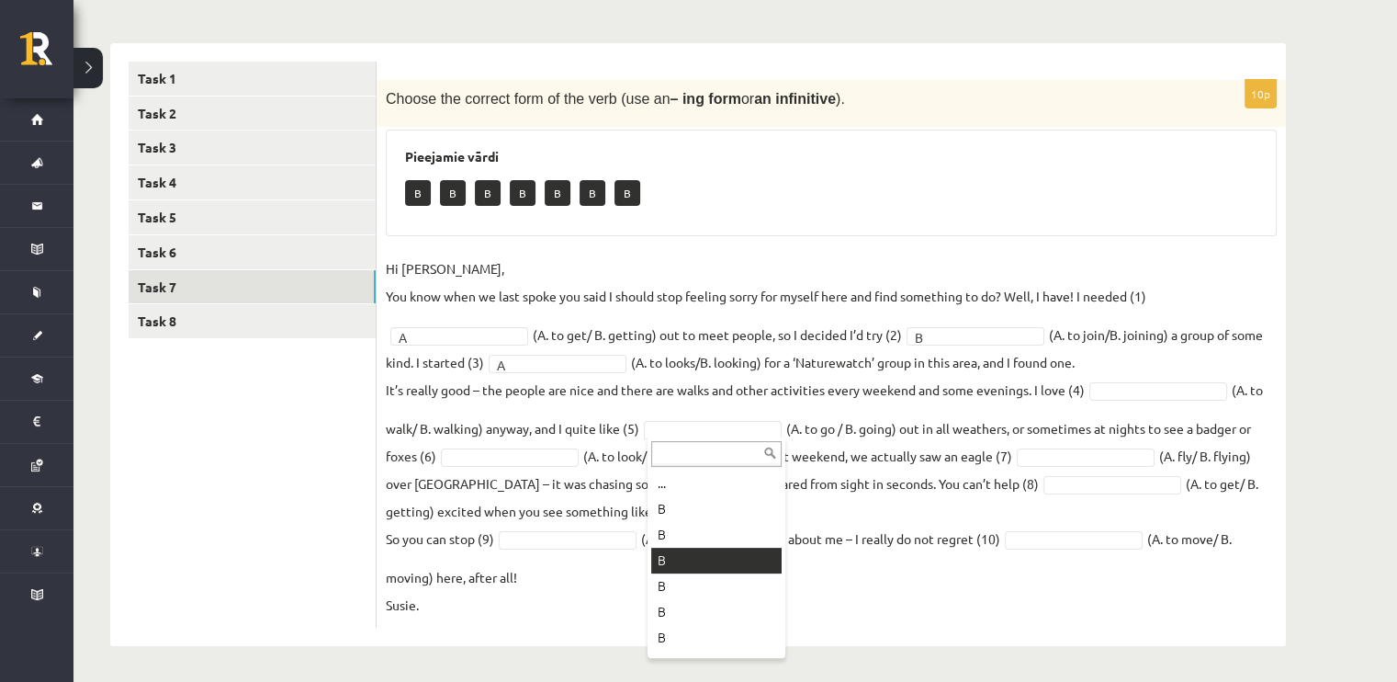
scroll to position [22, 0]
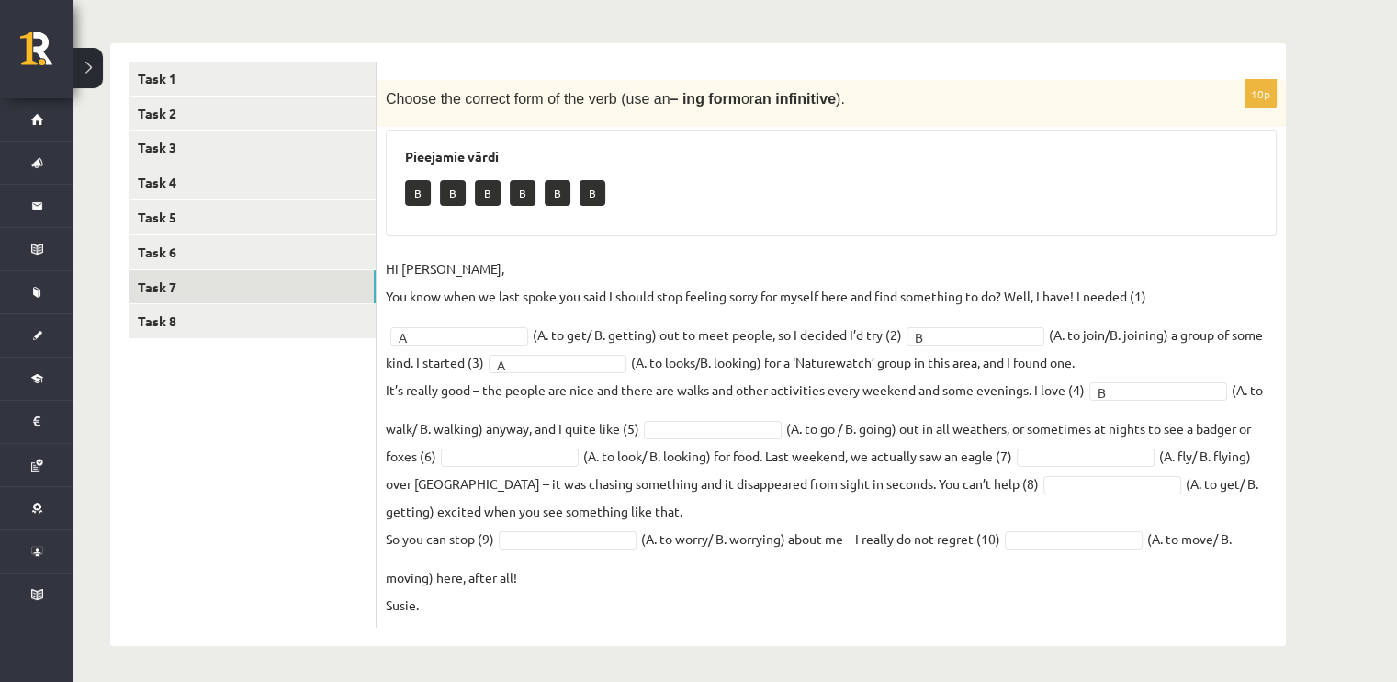
click at [702, 440] on fieldset "Hi Caroline, You know when we last spoke you said I should stop feeling sorry f…" at bounding box center [831, 436] width 891 height 364
click at [1124, 466] on fieldset "Hi Caroline, You know when we last spoke you said I should stop feeling sorry f…" at bounding box center [831, 436] width 891 height 364
click at [1125, 554] on fieldset "Hi Caroline, You know when we last spoke you said I should stop feeling sorry f…" at bounding box center [831, 436] width 891 height 364
click at [571, 527] on fieldset "Hi Caroline, You know when we last spoke you said I should stop feeling sorry f…" at bounding box center [831, 436] width 891 height 364
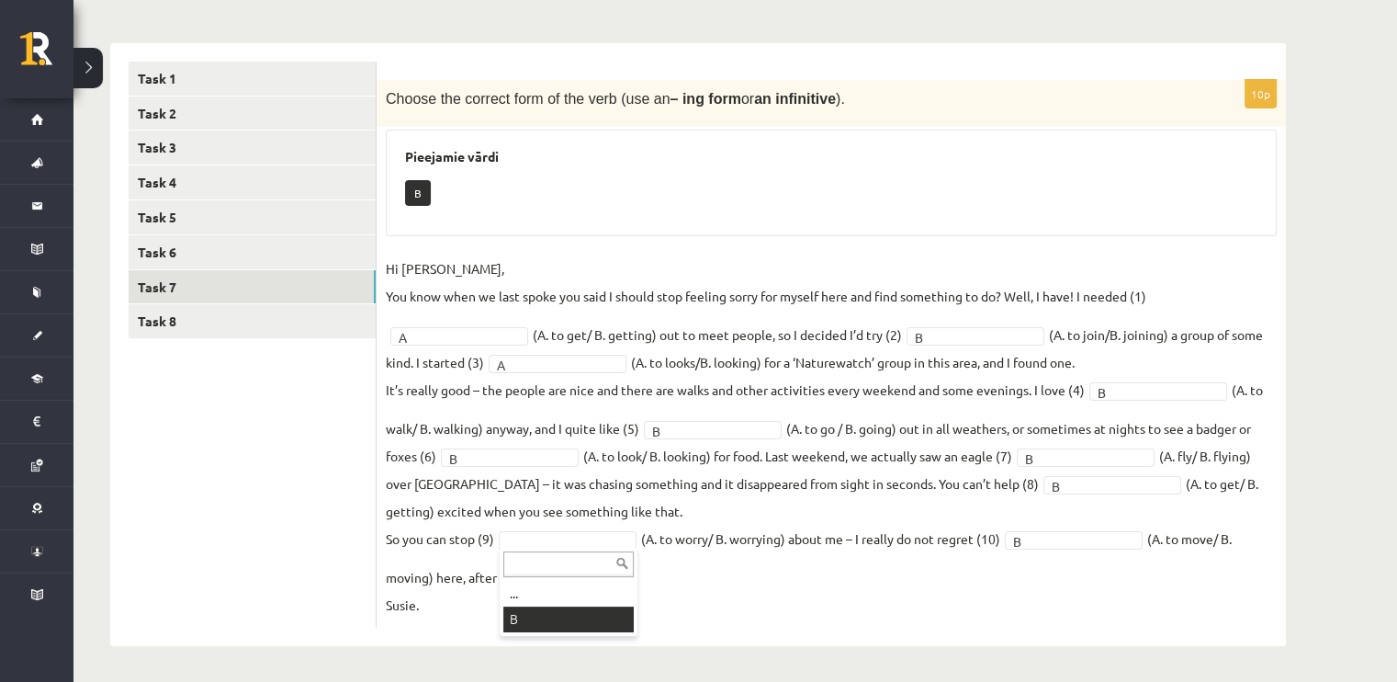
scroll to position [226, 0]
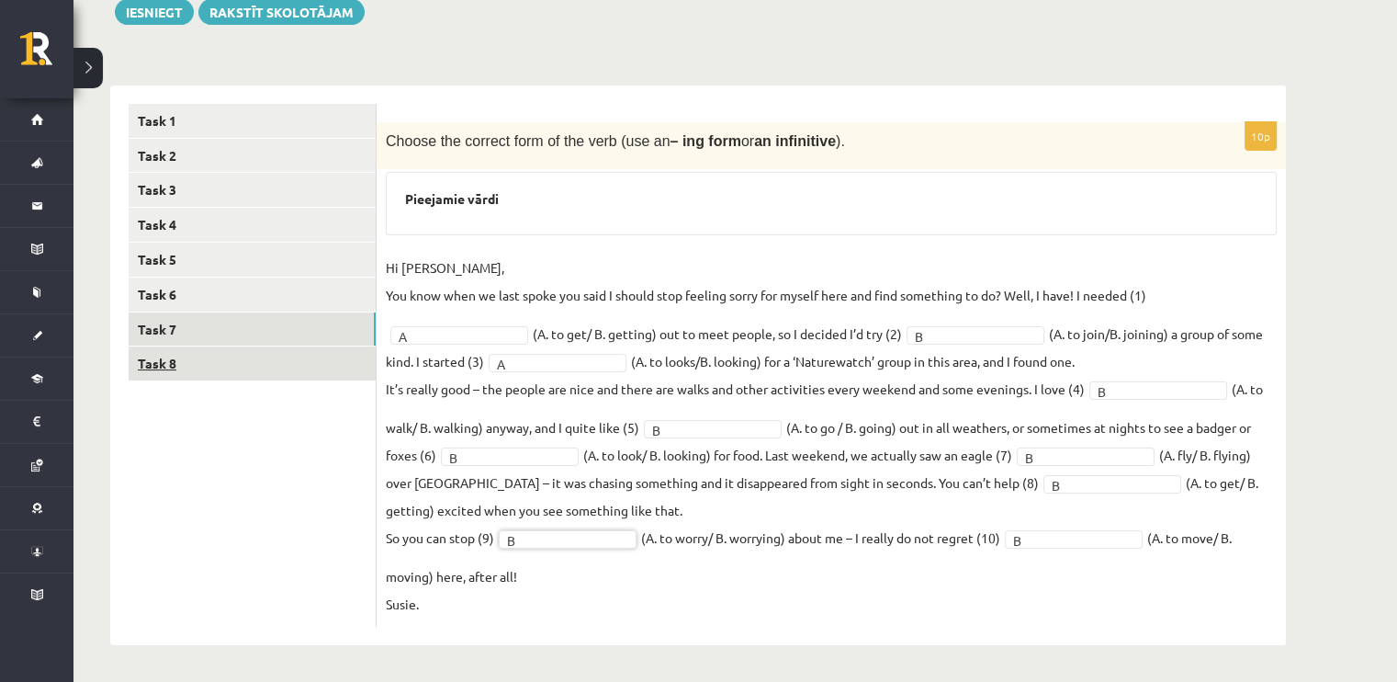
click at [147, 368] on link "Task 8" at bounding box center [252, 363] width 247 height 34
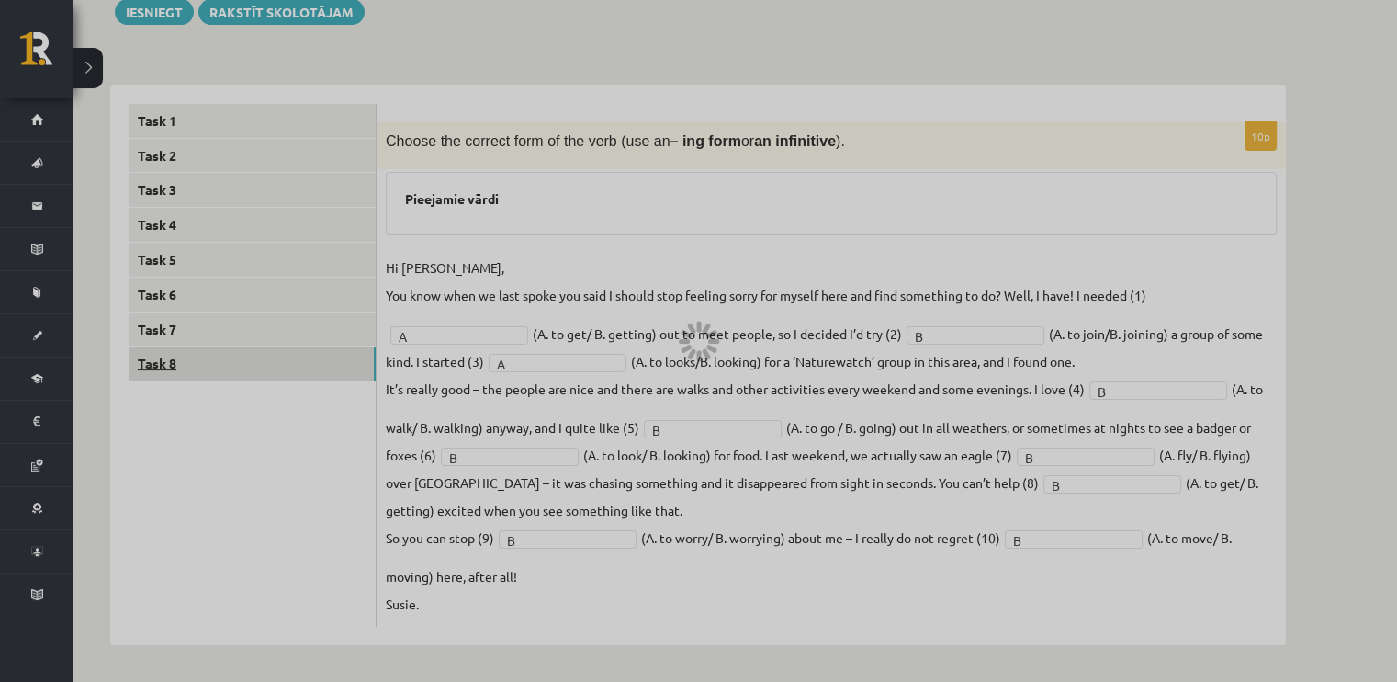
scroll to position [199, 0]
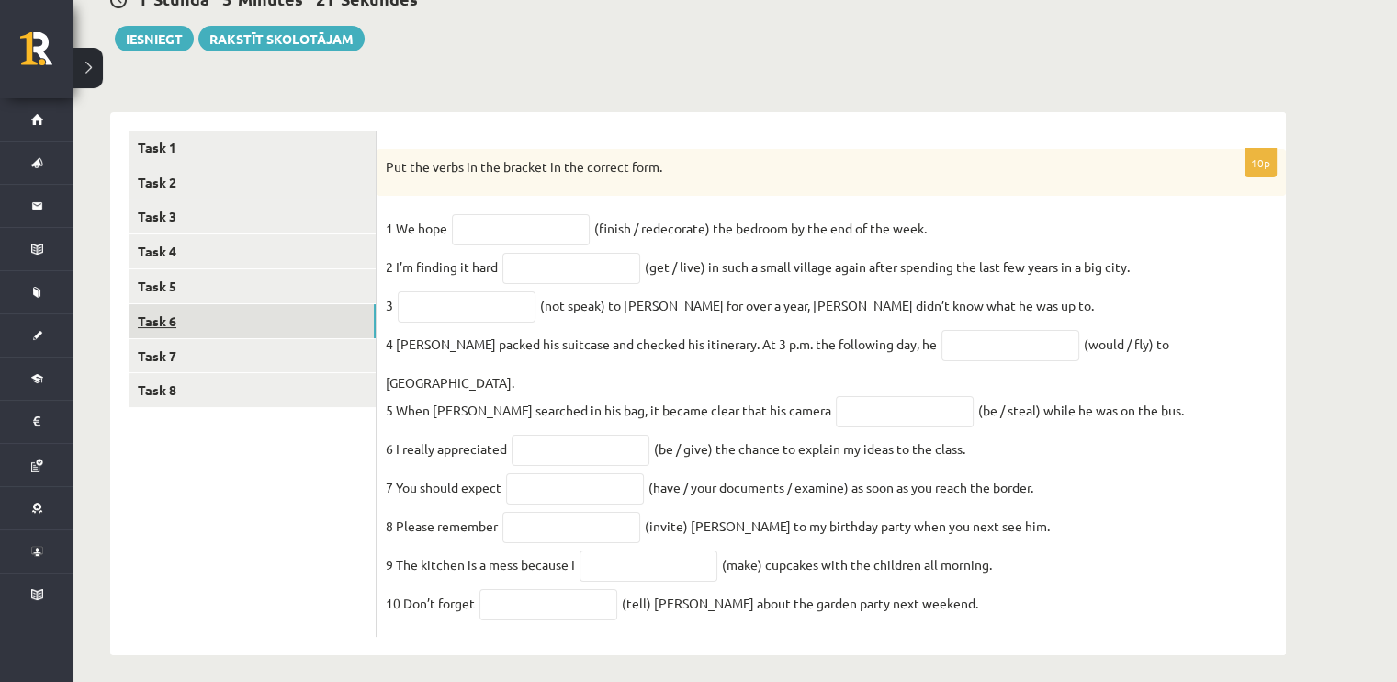
click at [179, 321] on link "Task 6" at bounding box center [252, 321] width 247 height 34
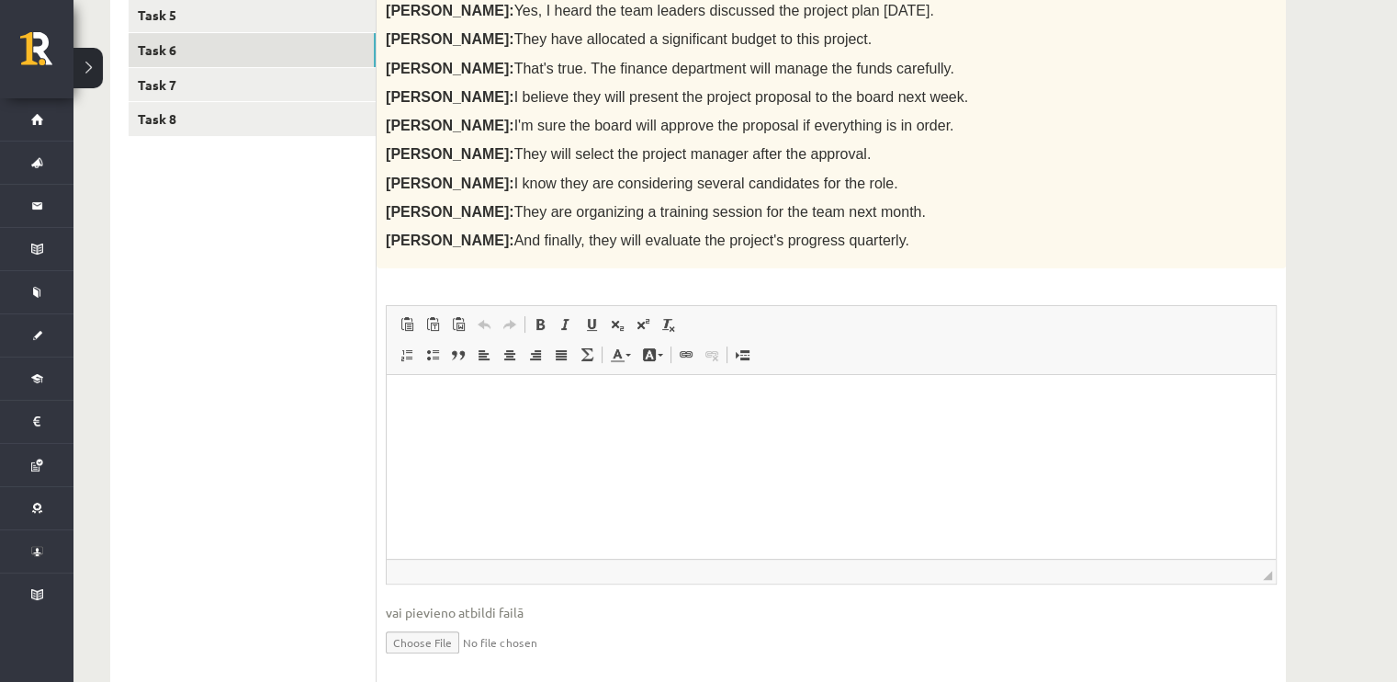
scroll to position [471, 0]
click at [464, 424] on html at bounding box center [831, 402] width 889 height 56
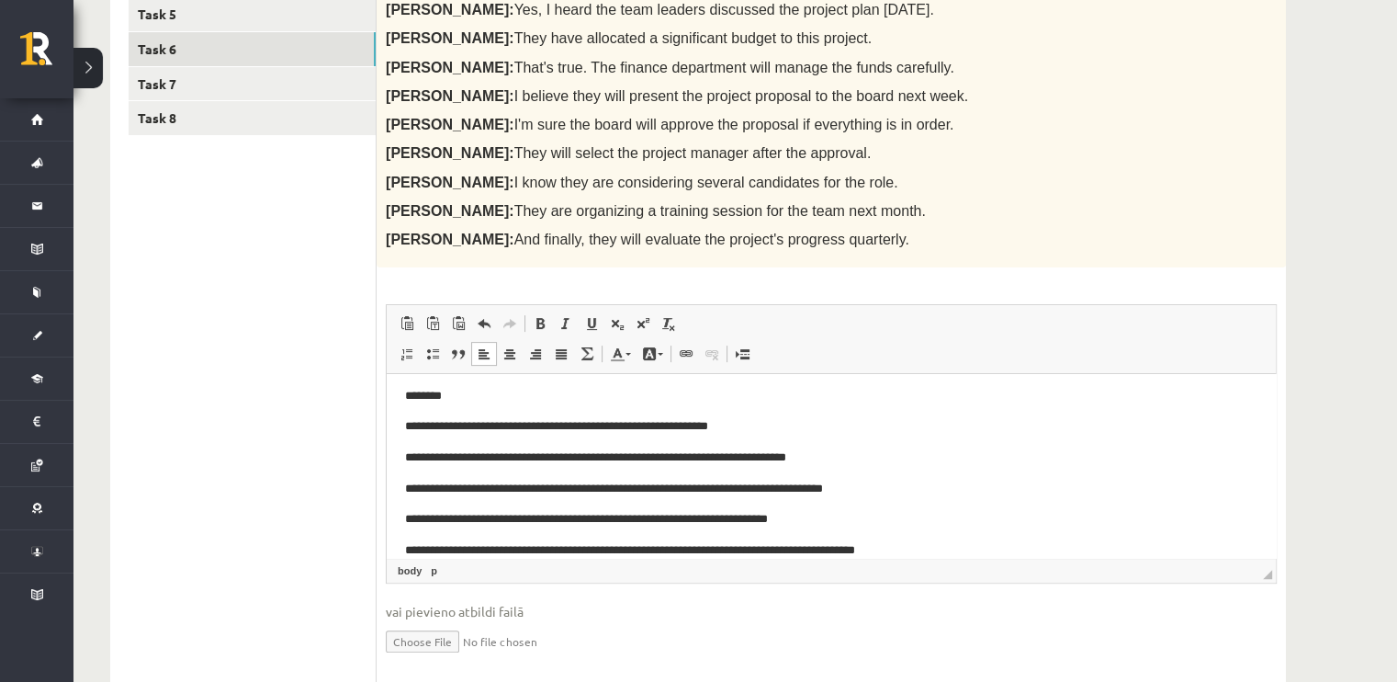
scroll to position [0, 0]
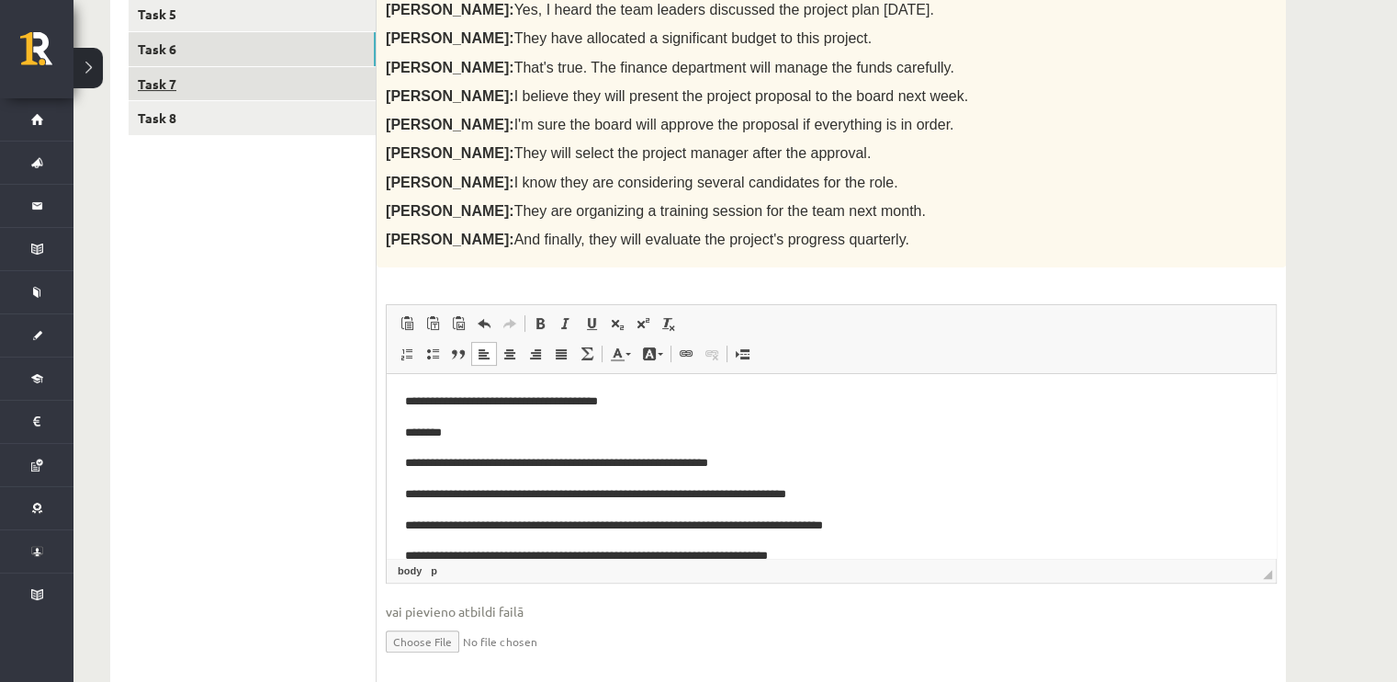
click at [188, 76] on link "Task 7" at bounding box center [252, 84] width 247 height 34
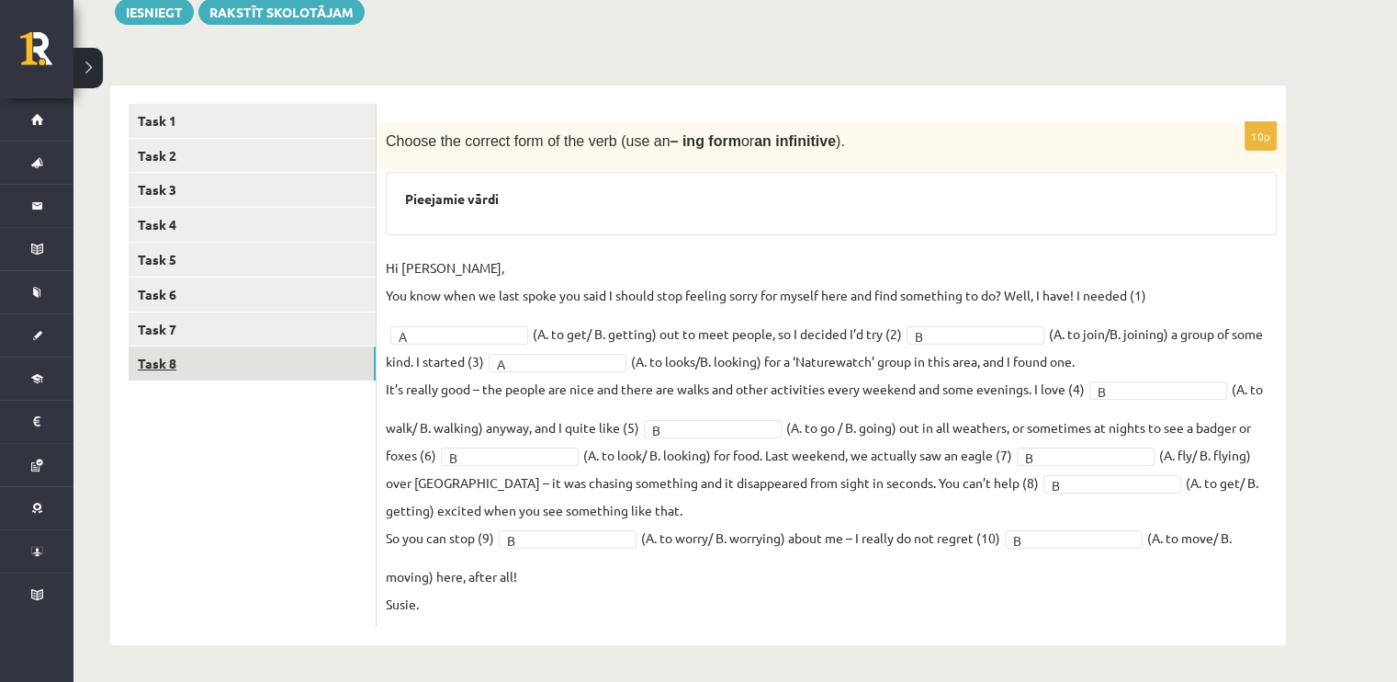
click at [195, 357] on link "Task 8" at bounding box center [252, 363] width 247 height 34
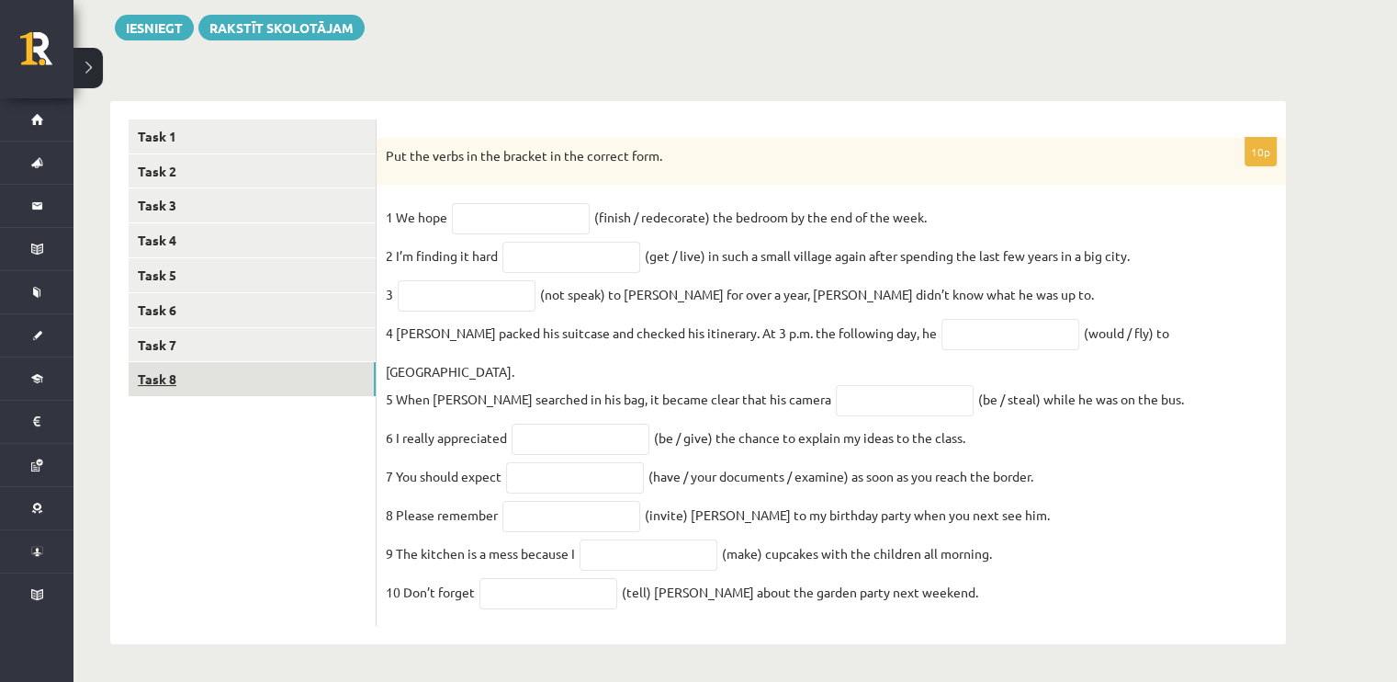
scroll to position [199, 0]
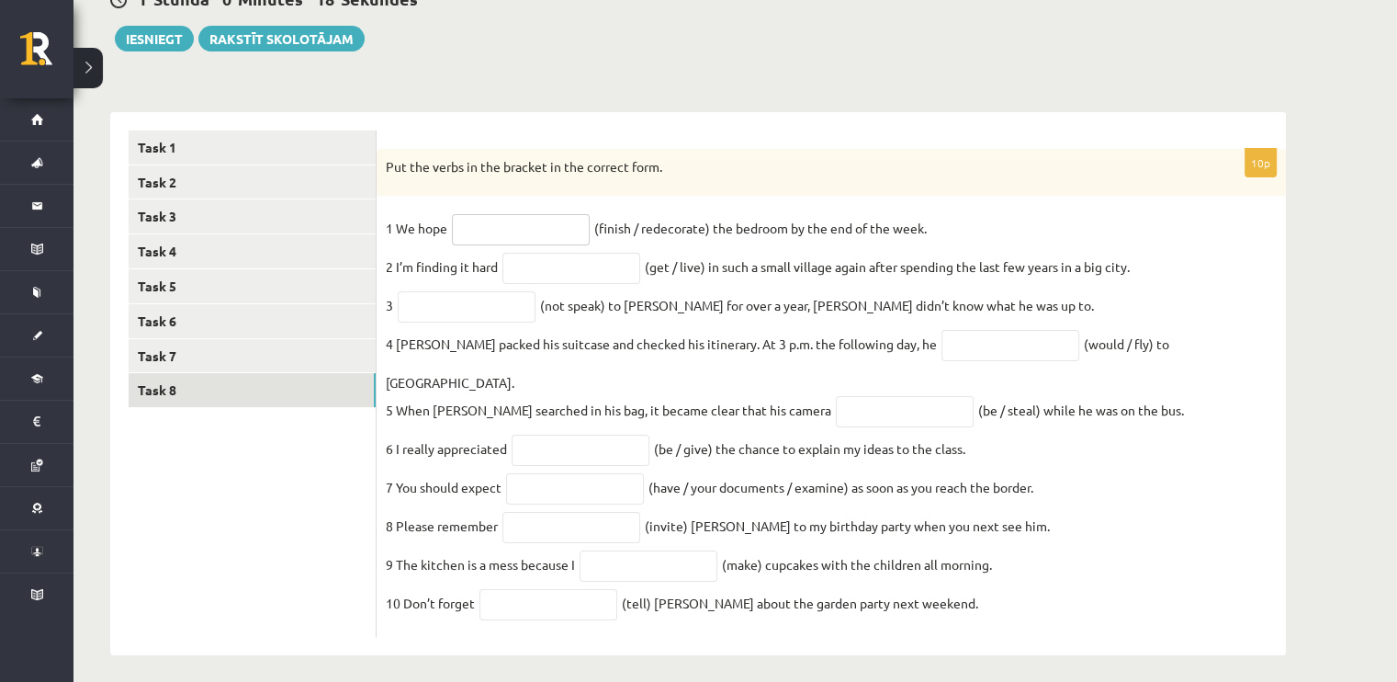
click at [514, 232] on input "text" at bounding box center [521, 229] width 138 height 31
type input "**********"
click at [573, 269] on input "text" at bounding box center [572, 268] width 138 height 31
click at [606, 280] on input "**********" at bounding box center [572, 268] width 138 height 31
type input "**********"
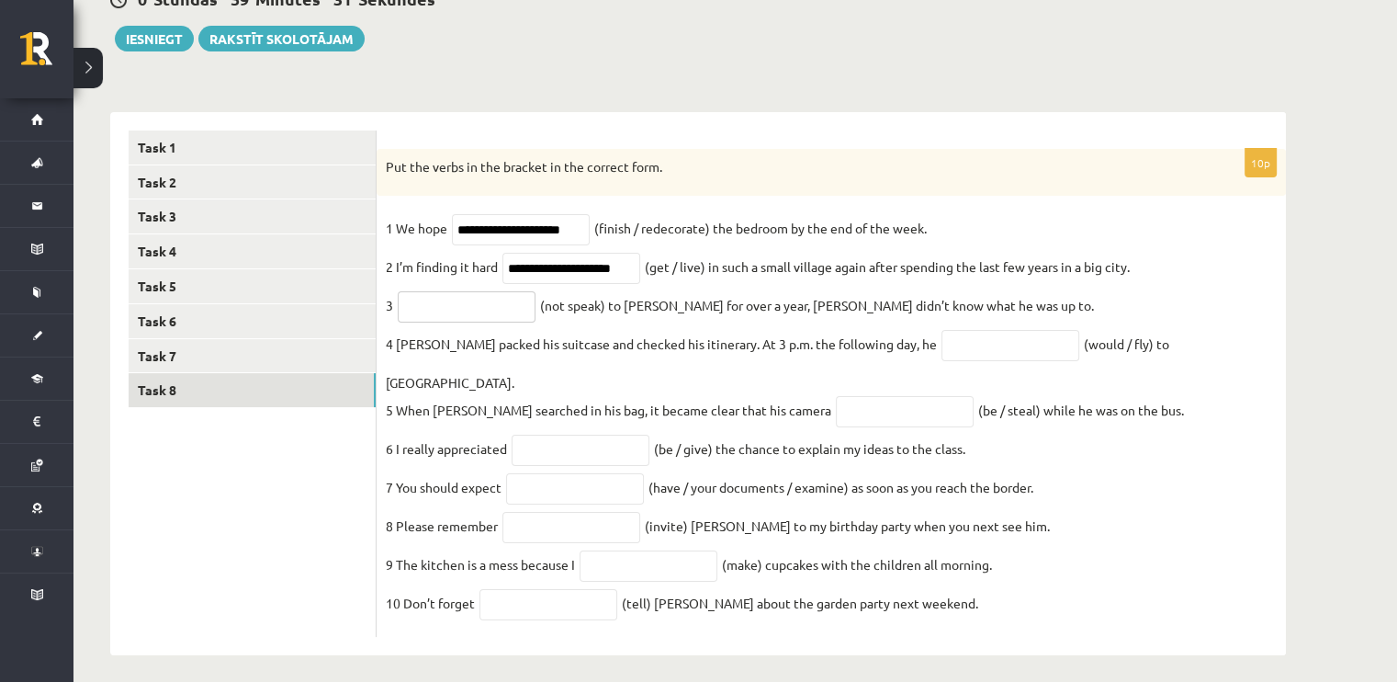
click at [500, 315] on input "text" at bounding box center [467, 306] width 138 height 31
type input "*"
type input "**********"
click at [943, 360] on input "text" at bounding box center [1011, 345] width 138 height 31
type input "**********"
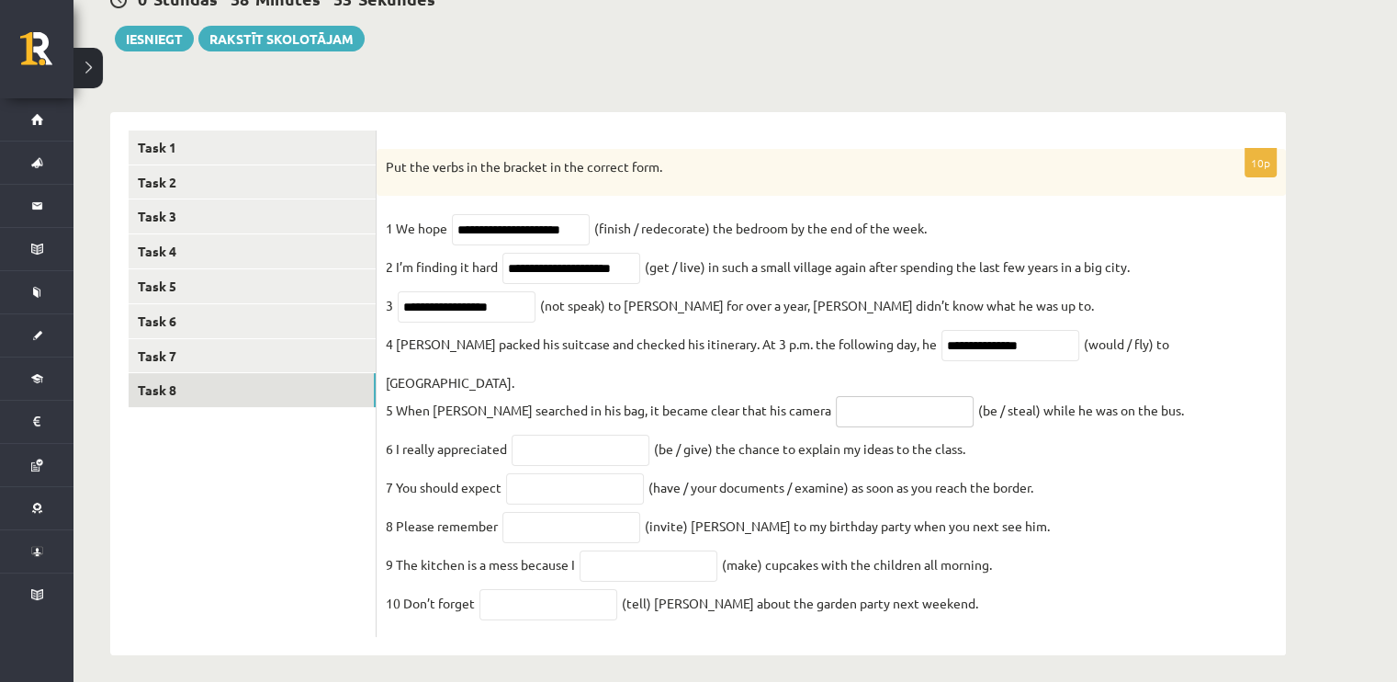
click at [851, 396] on input "text" at bounding box center [905, 411] width 138 height 31
type input "**********"
click at [580, 435] on input "text" at bounding box center [581, 450] width 138 height 31
type input "**********"
click at [562, 473] on input "text" at bounding box center [575, 488] width 138 height 31
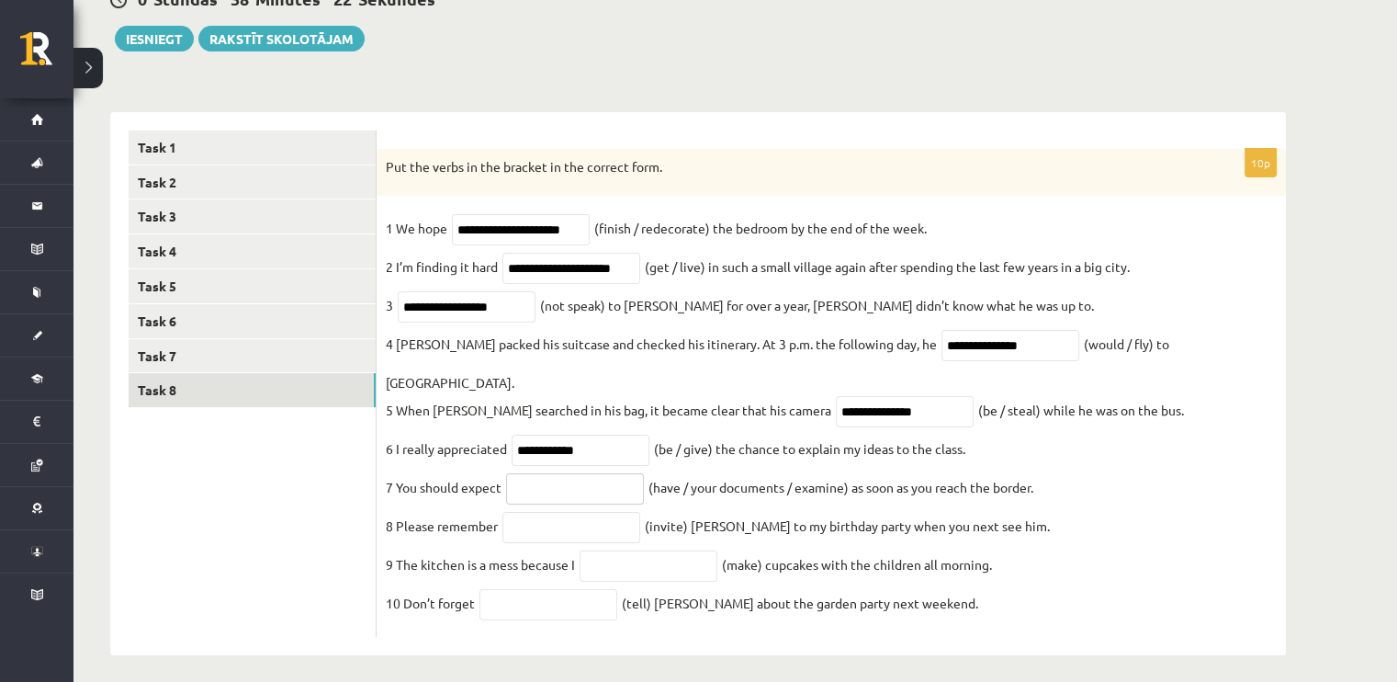
type input "*"
type input "**********"
click at [545, 512] on input "text" at bounding box center [572, 527] width 138 height 31
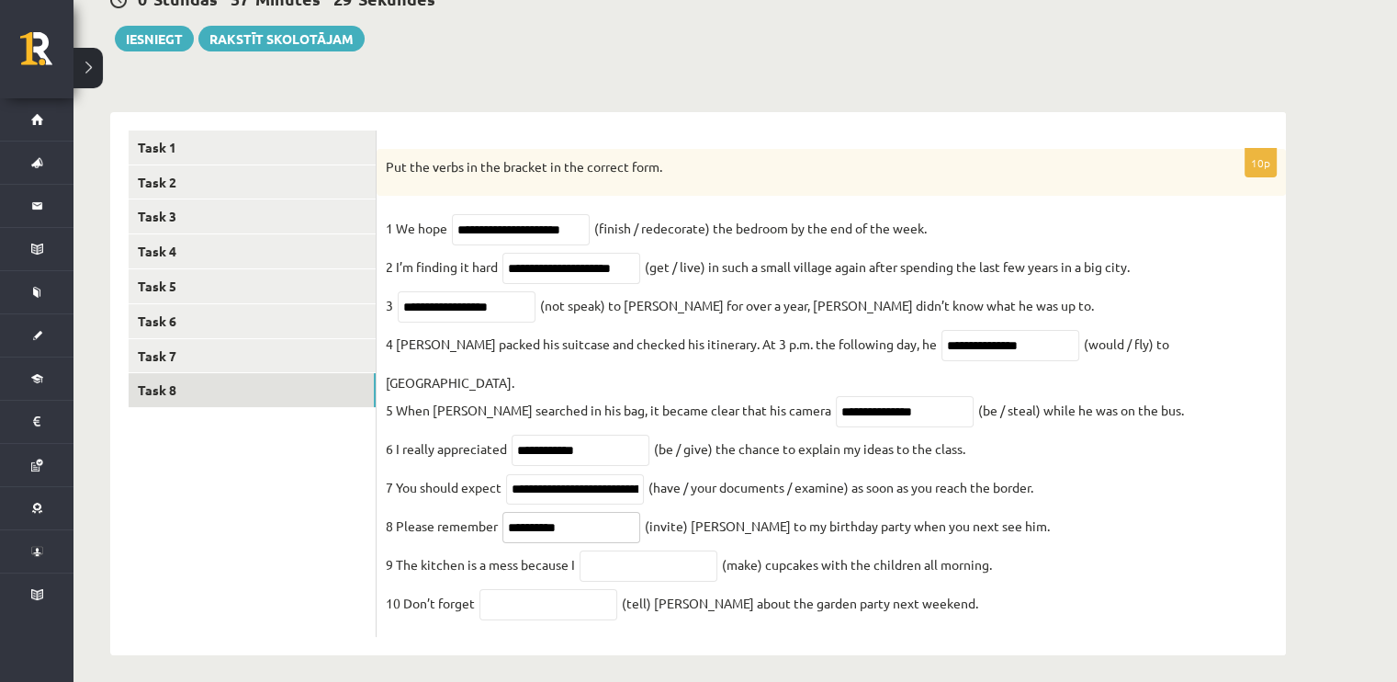
type input "*********"
click at [628, 555] on input "text" at bounding box center [649, 565] width 138 height 31
type input "**********"
click at [537, 596] on input "text" at bounding box center [549, 604] width 138 height 31
type input "*"
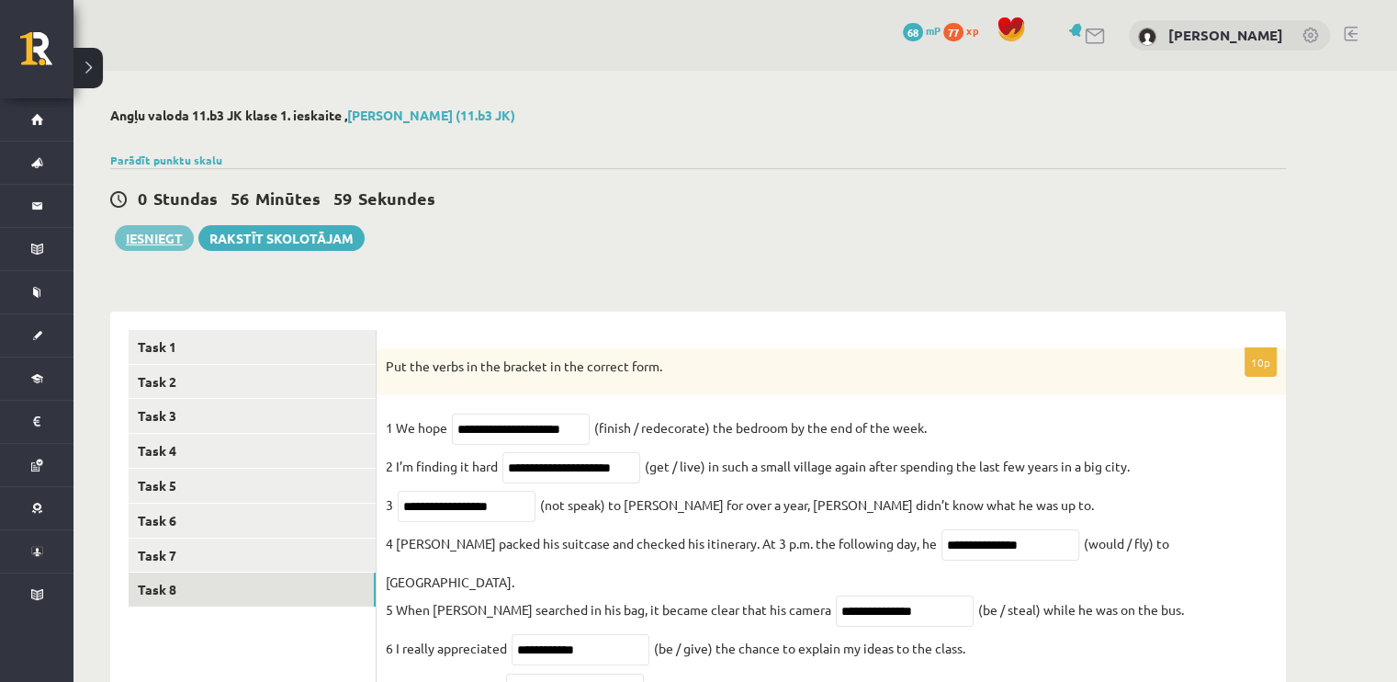
type input "*******"
click at [129, 234] on button "Iesniegt" at bounding box center [154, 238] width 79 height 26
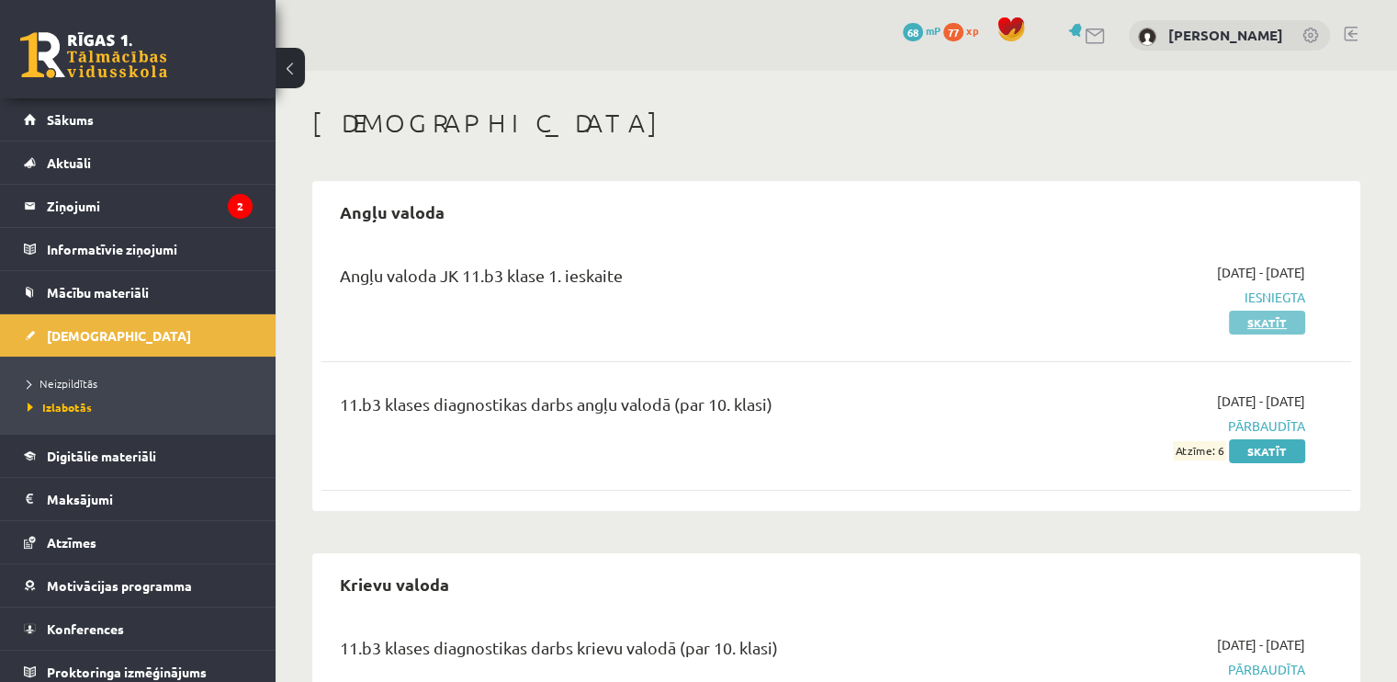
click at [1241, 319] on link "Skatīt" at bounding box center [1267, 323] width 76 height 24
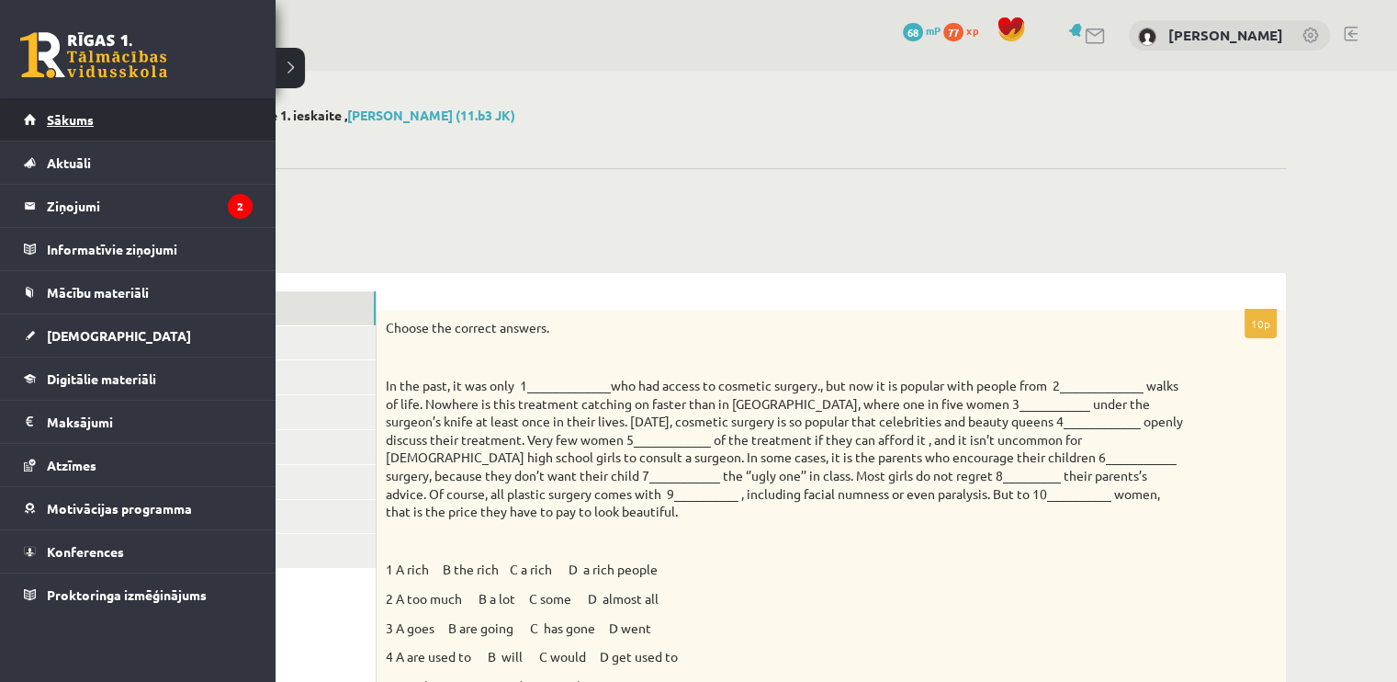
click at [141, 133] on link "Sākums" at bounding box center [138, 119] width 229 height 42
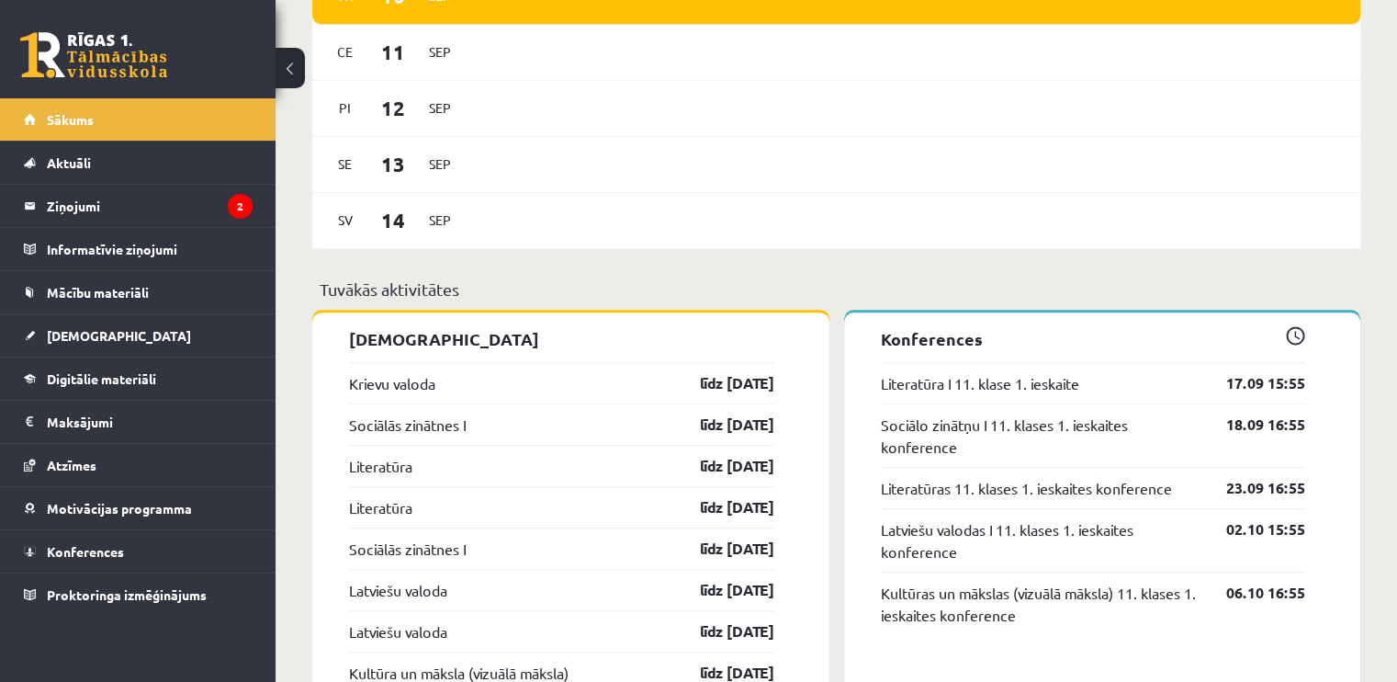
scroll to position [1382, 0]
